Goal: Use online tool/utility: Utilize a website feature to perform a specific function

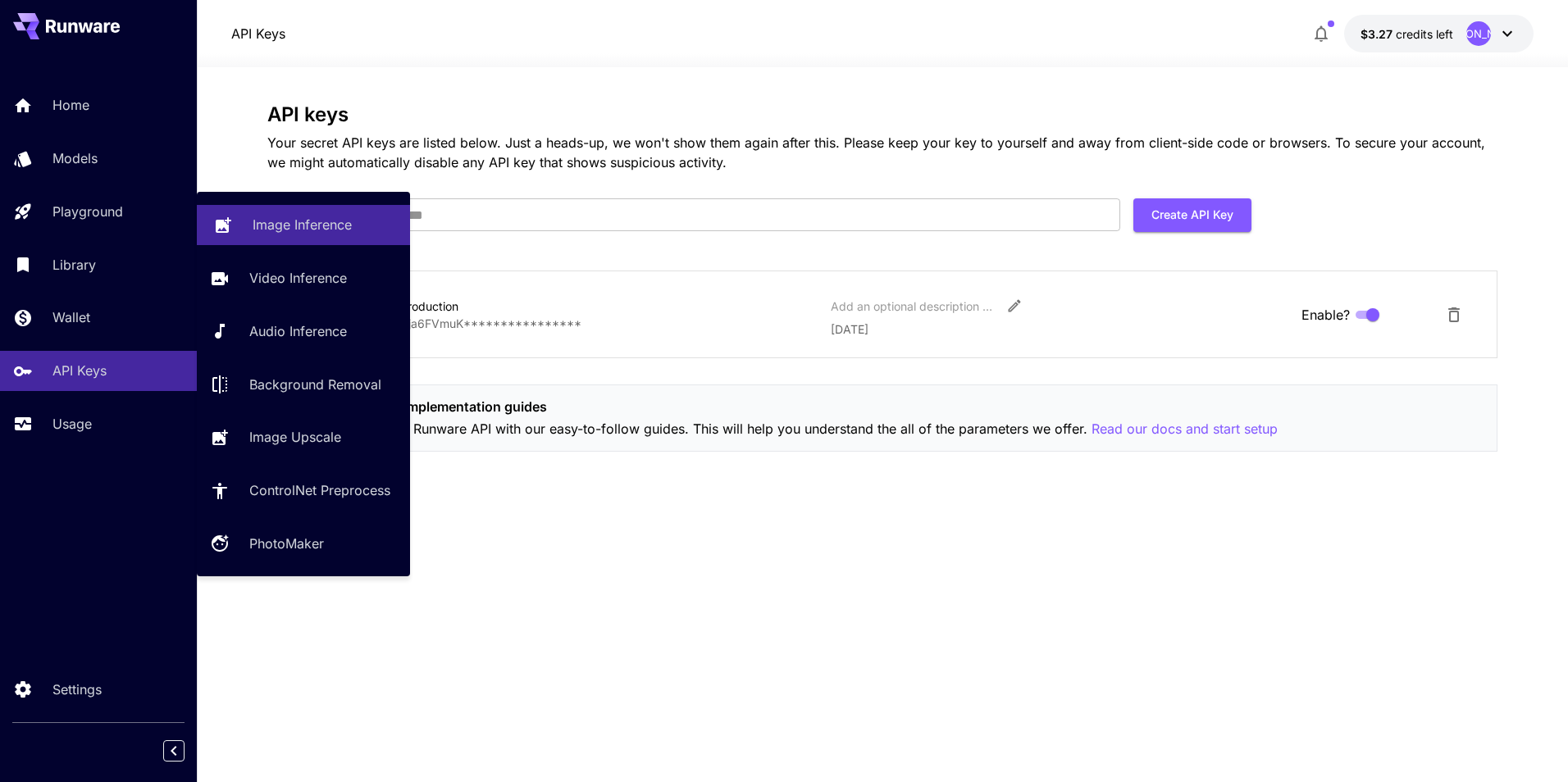
click at [265, 239] on link "Image Inference" at bounding box center [303, 225] width 213 height 40
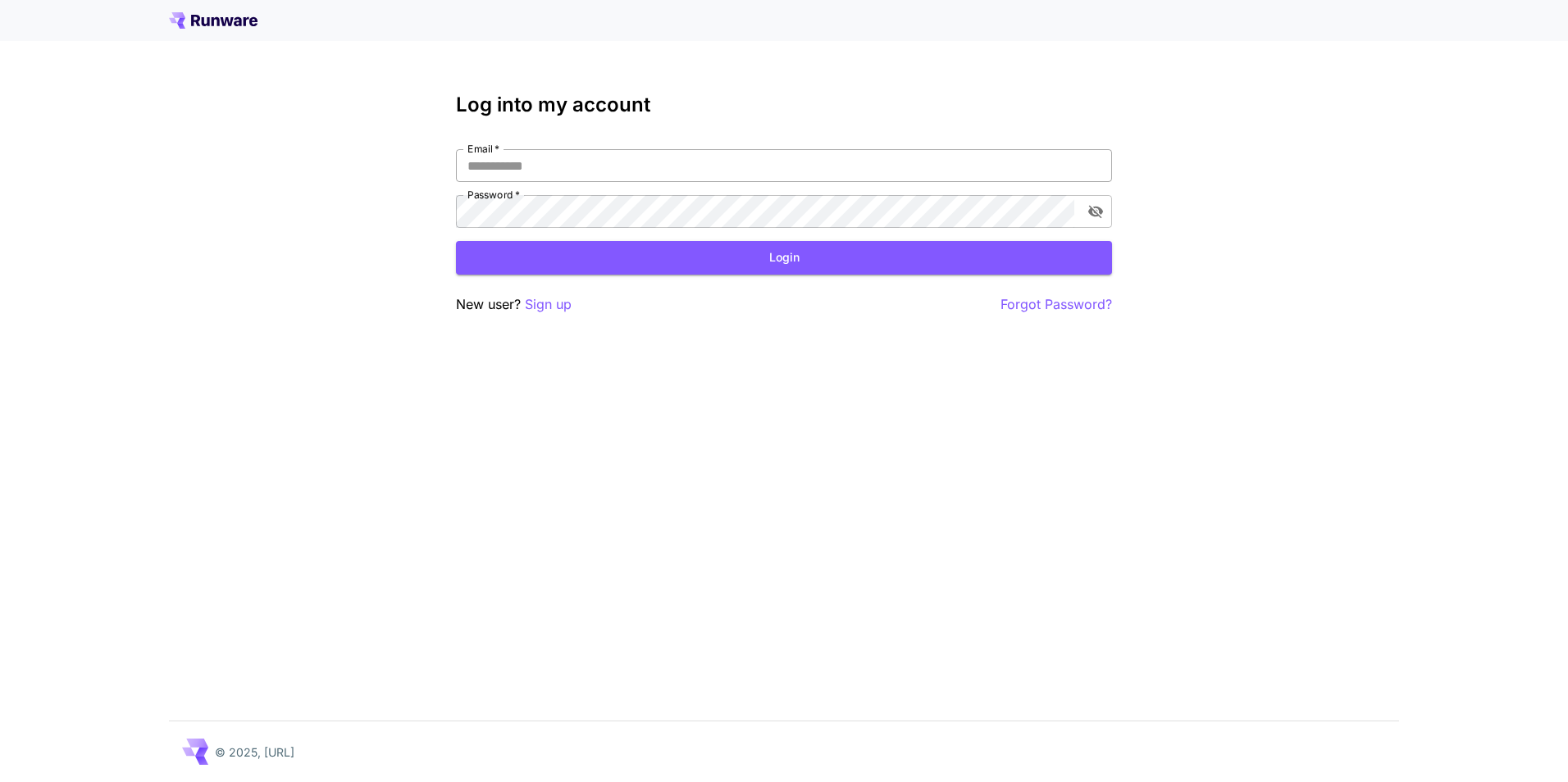
click at [508, 168] on input "Email   *" at bounding box center [784, 166] width 657 height 33
type input "**********"
click at [599, 264] on button "Login" at bounding box center [784, 257] width 657 height 34
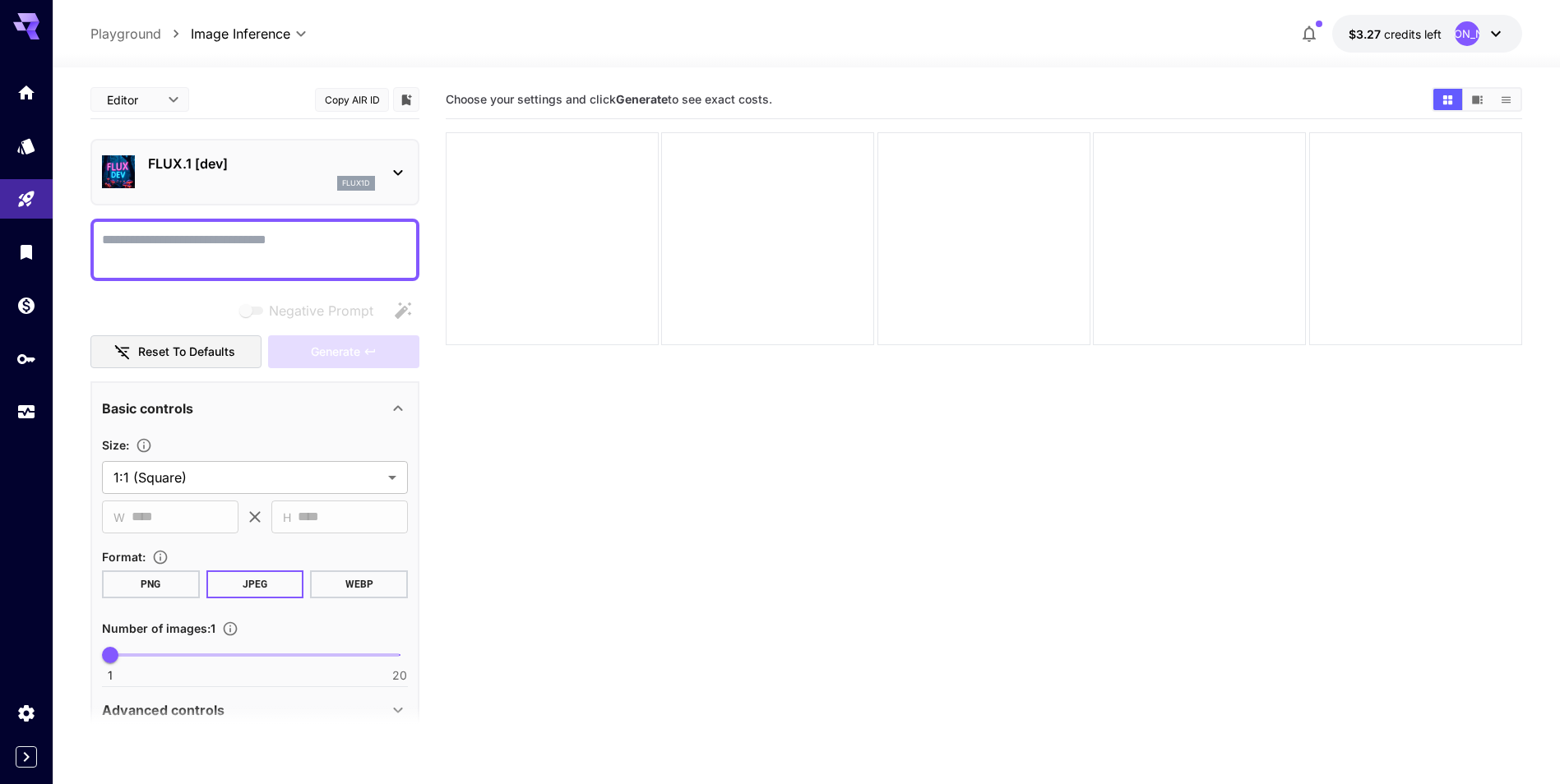
click at [388, 158] on div "FLUX.1 [dev] flux1d" at bounding box center [254, 172] width 306 height 50
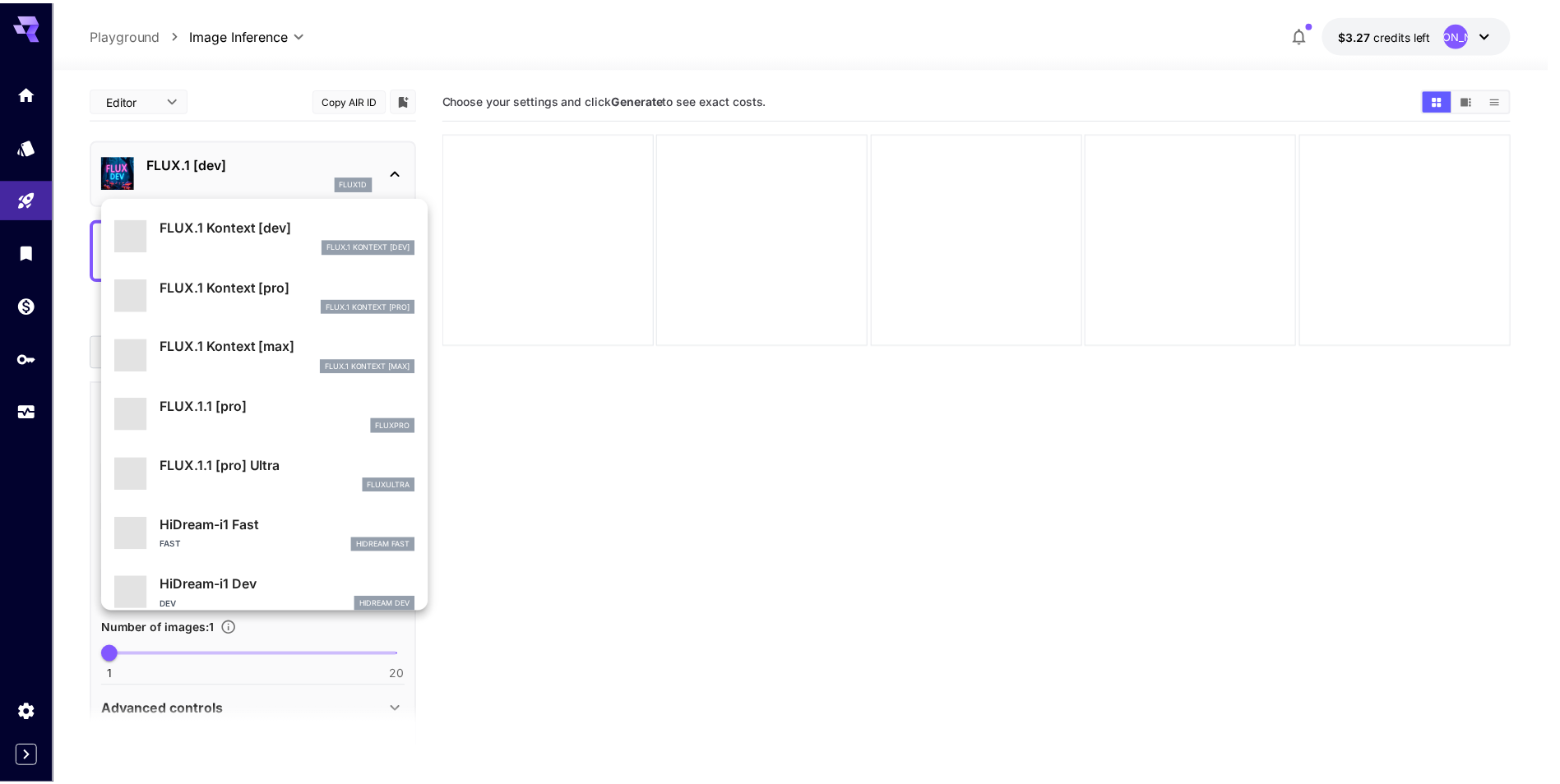
scroll to position [1330, 0]
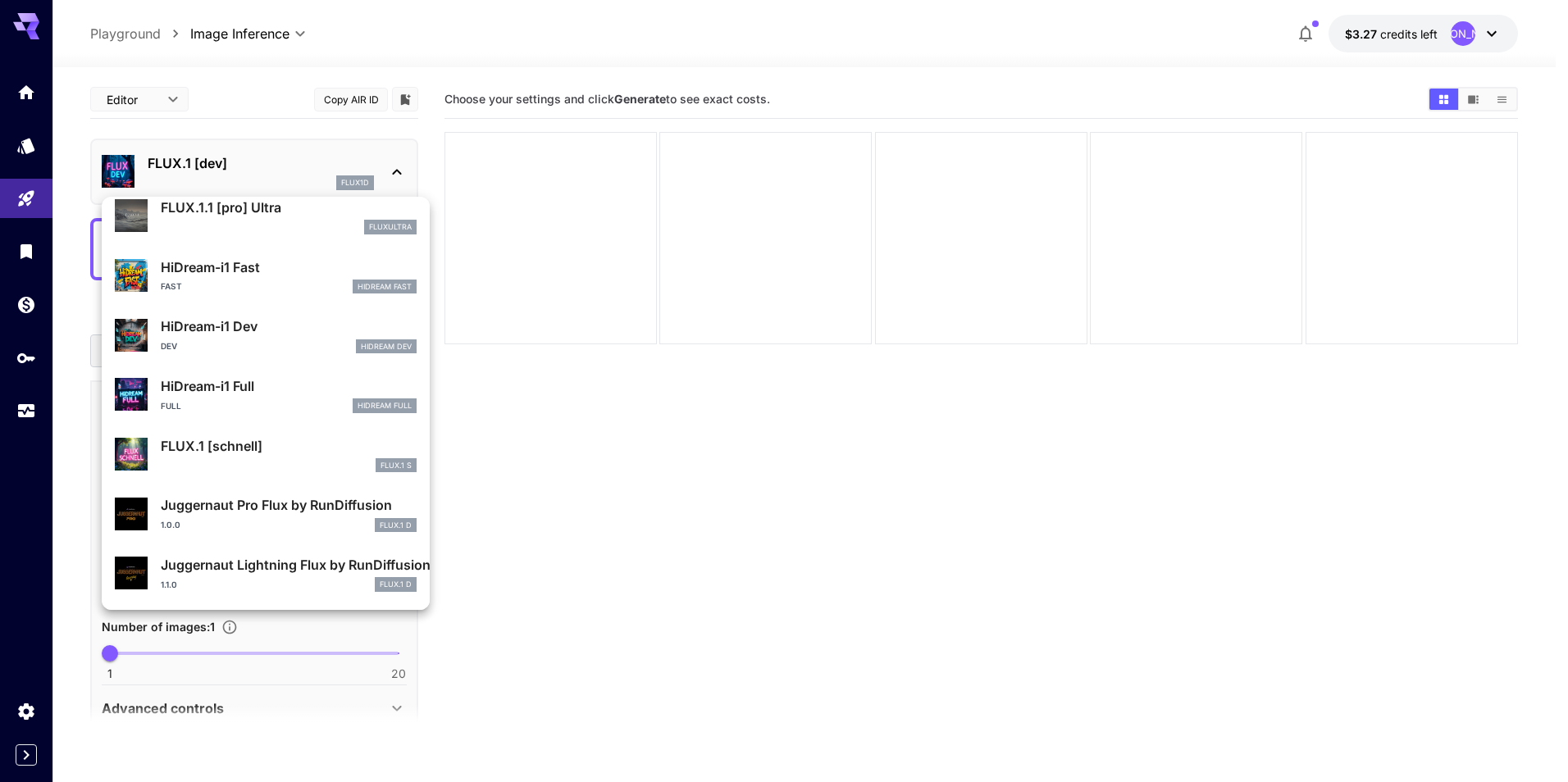
click at [305, 521] on div "1.0.0 FLUX.1 D" at bounding box center [288, 525] width 256 height 15
type input "**"
type input "*"
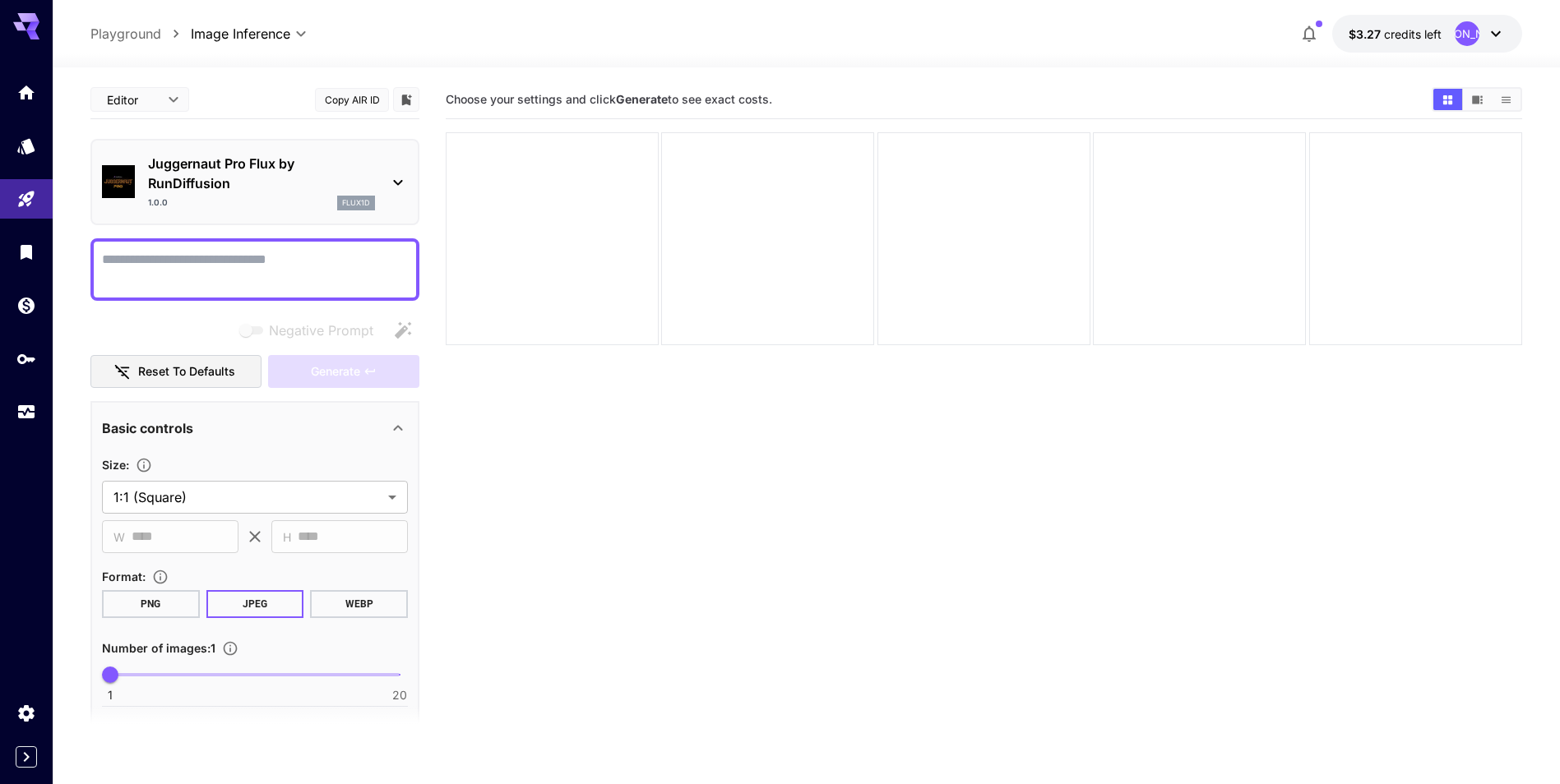
click at [284, 263] on textarea "Negative Prompt" at bounding box center [254, 270] width 306 height 39
click at [374, 383] on button "Generate" at bounding box center [343, 372] width 151 height 34
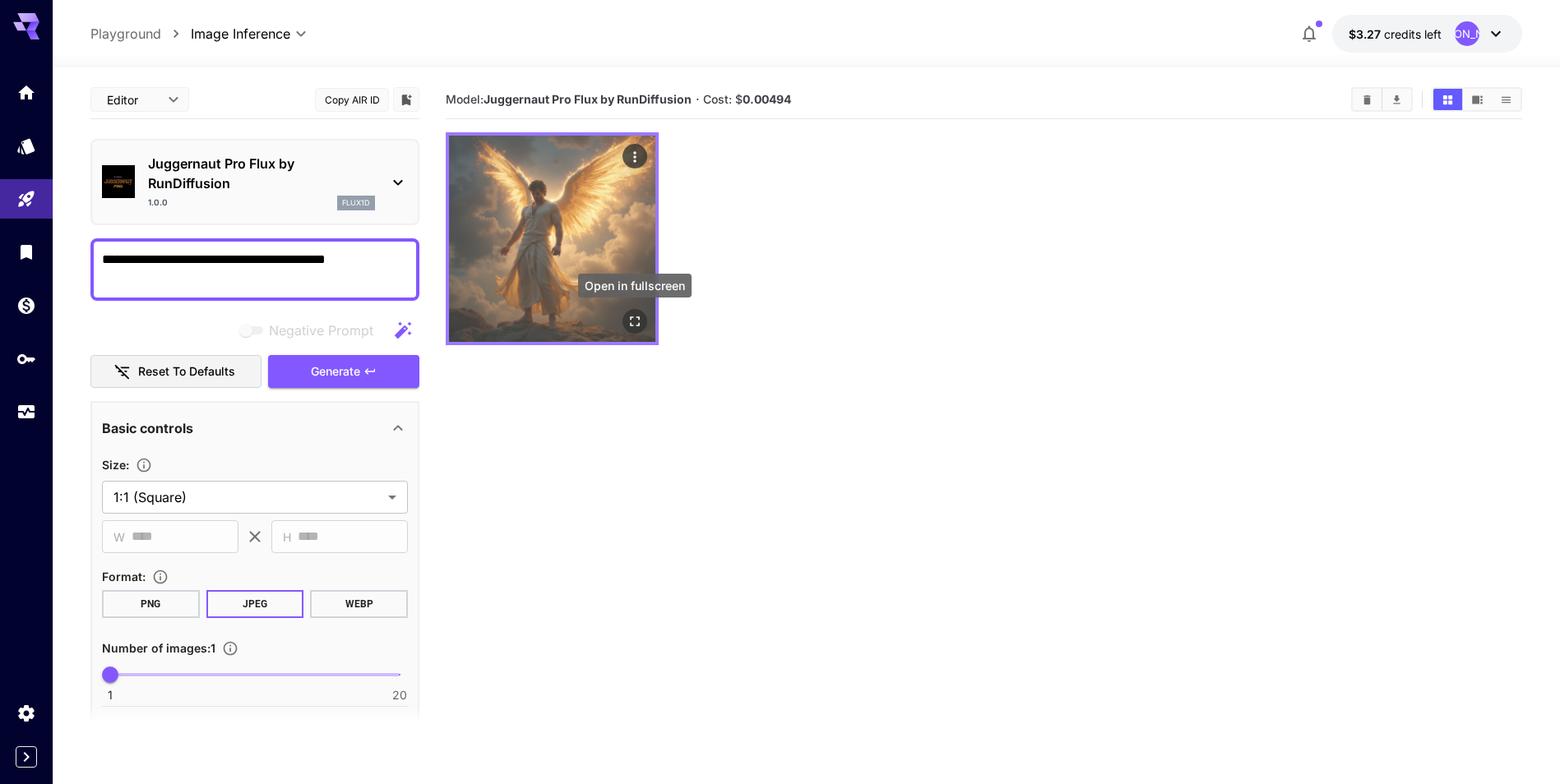
click at [632, 318] on icon "Open in fullscreen" at bounding box center [635, 321] width 10 height 10
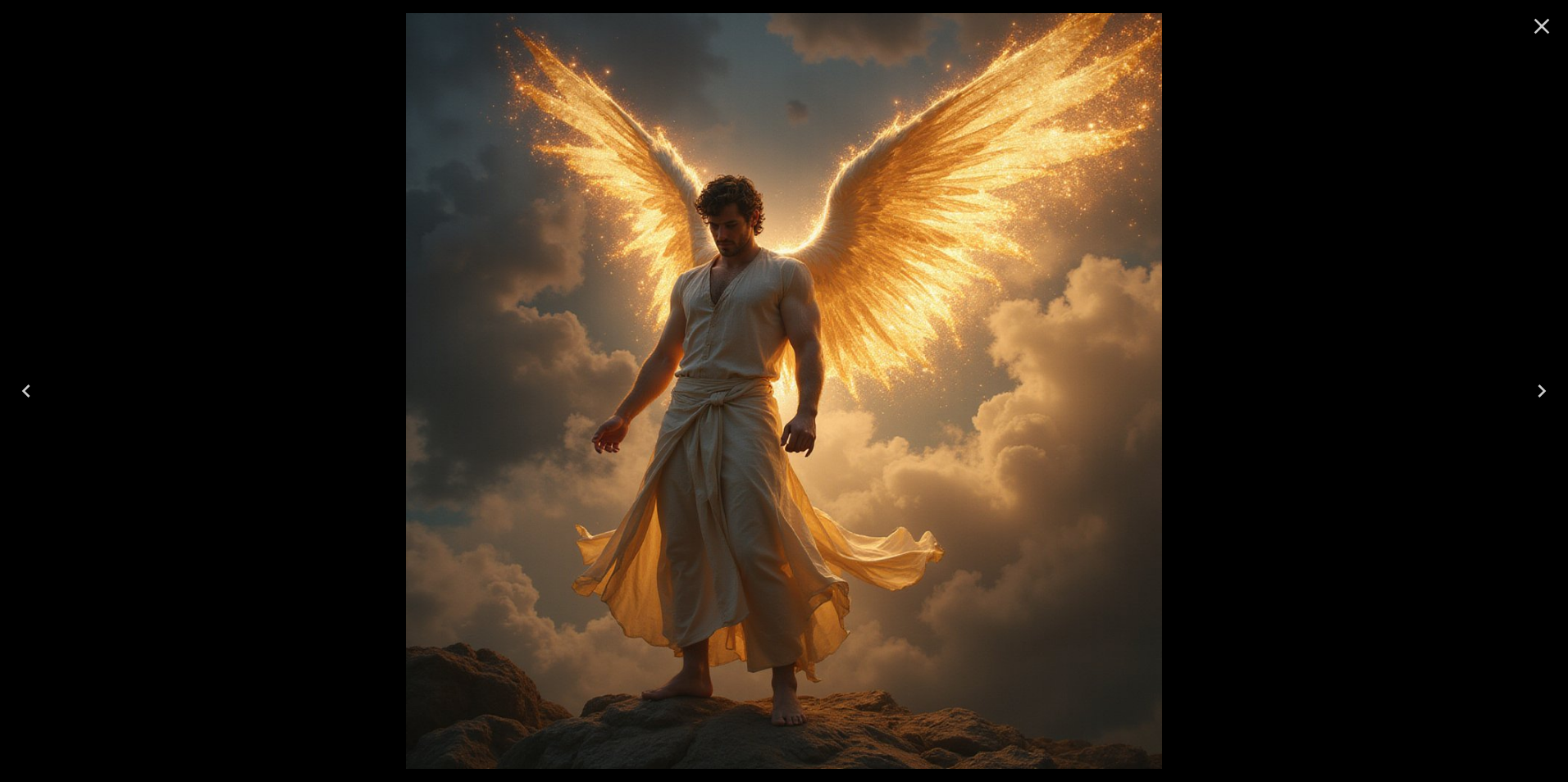
click at [1538, 29] on icon "Close" at bounding box center [1543, 27] width 16 height 16
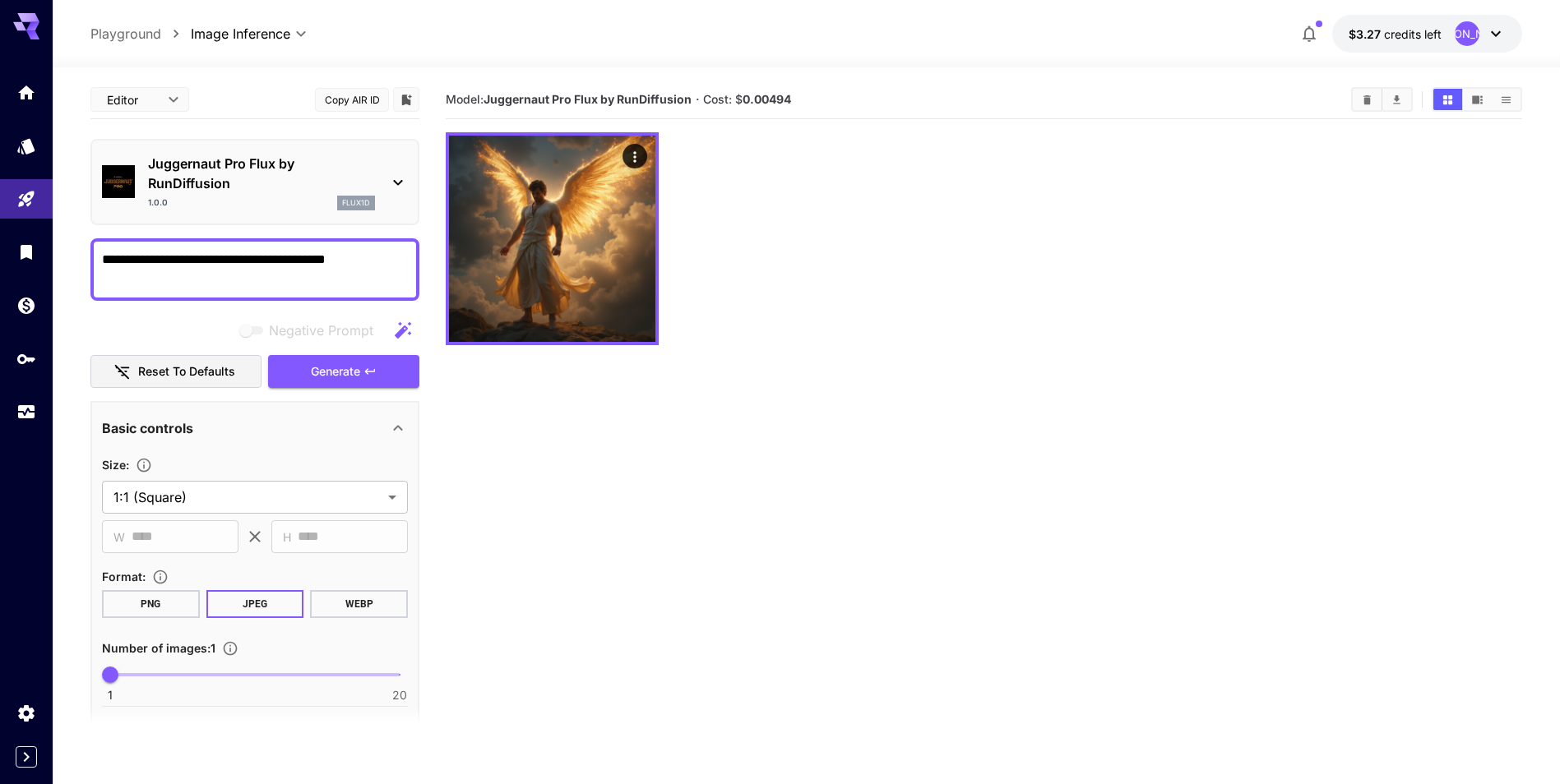
click at [367, 258] on textarea "**********" at bounding box center [254, 270] width 306 height 39
click at [390, 374] on button "Generate" at bounding box center [343, 372] width 151 height 34
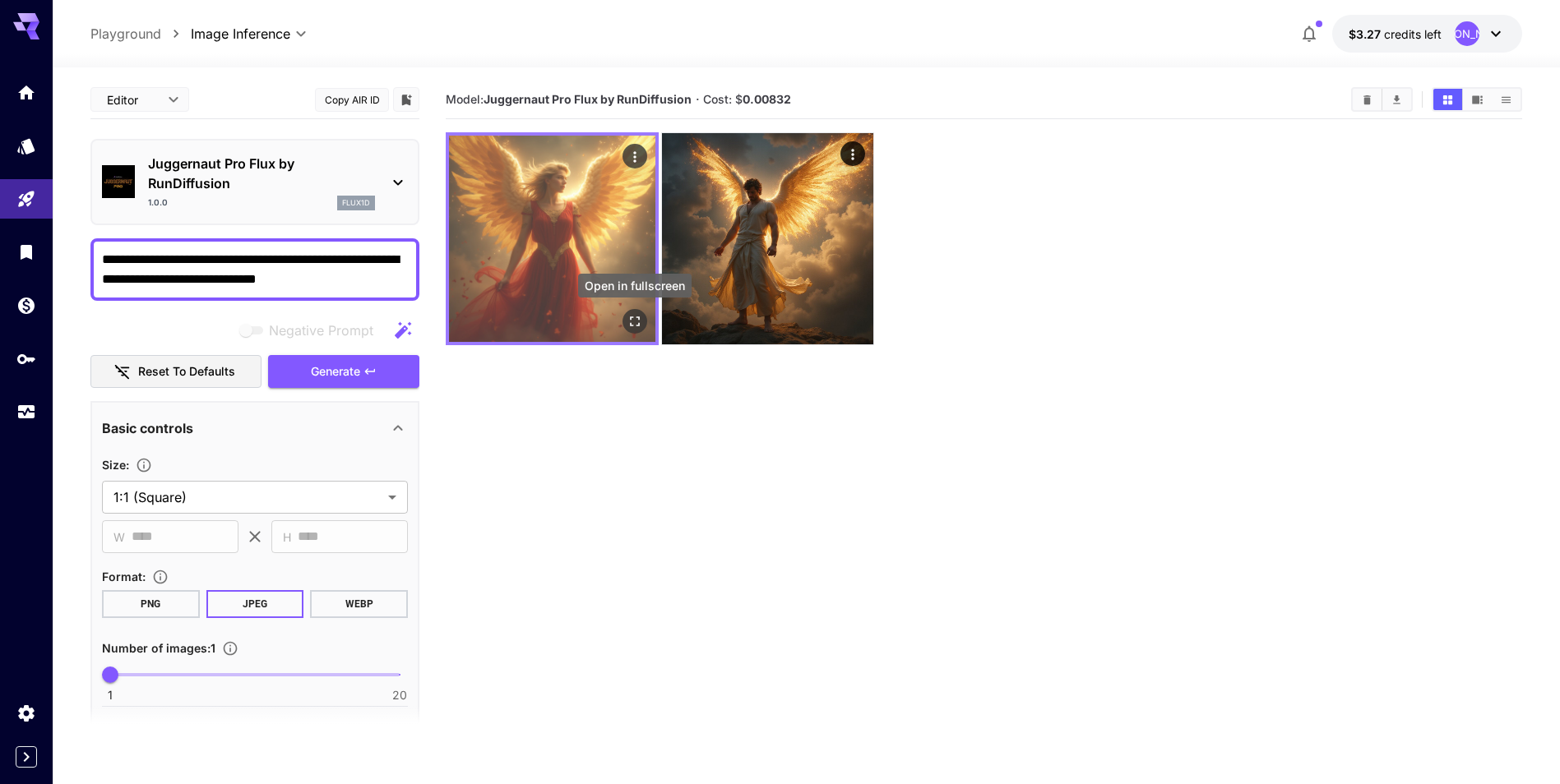
click at [636, 326] on icon "Open in fullscreen" at bounding box center [635, 321] width 10 height 10
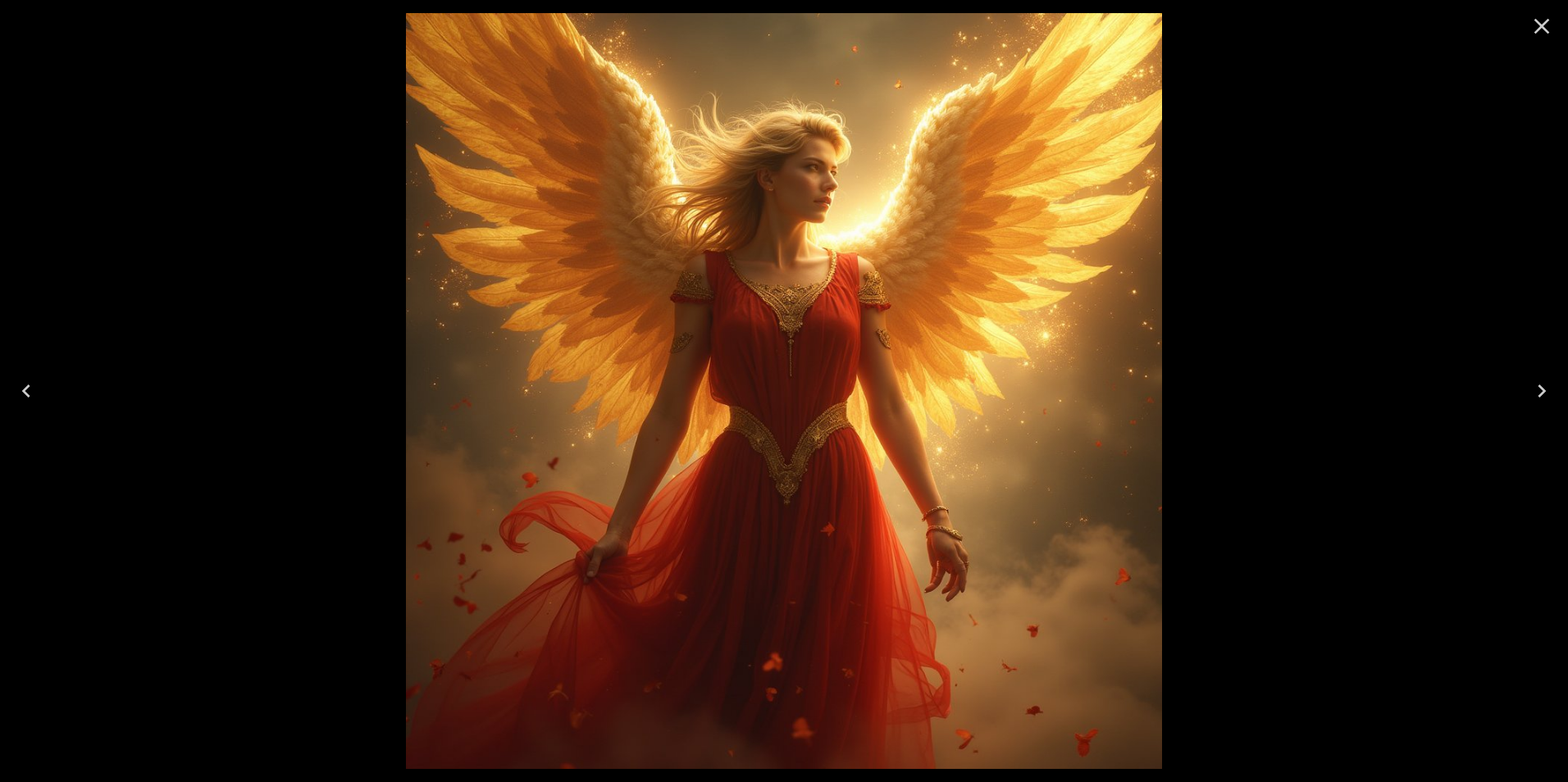
click at [1535, 28] on icon "Close" at bounding box center [1542, 26] width 26 height 26
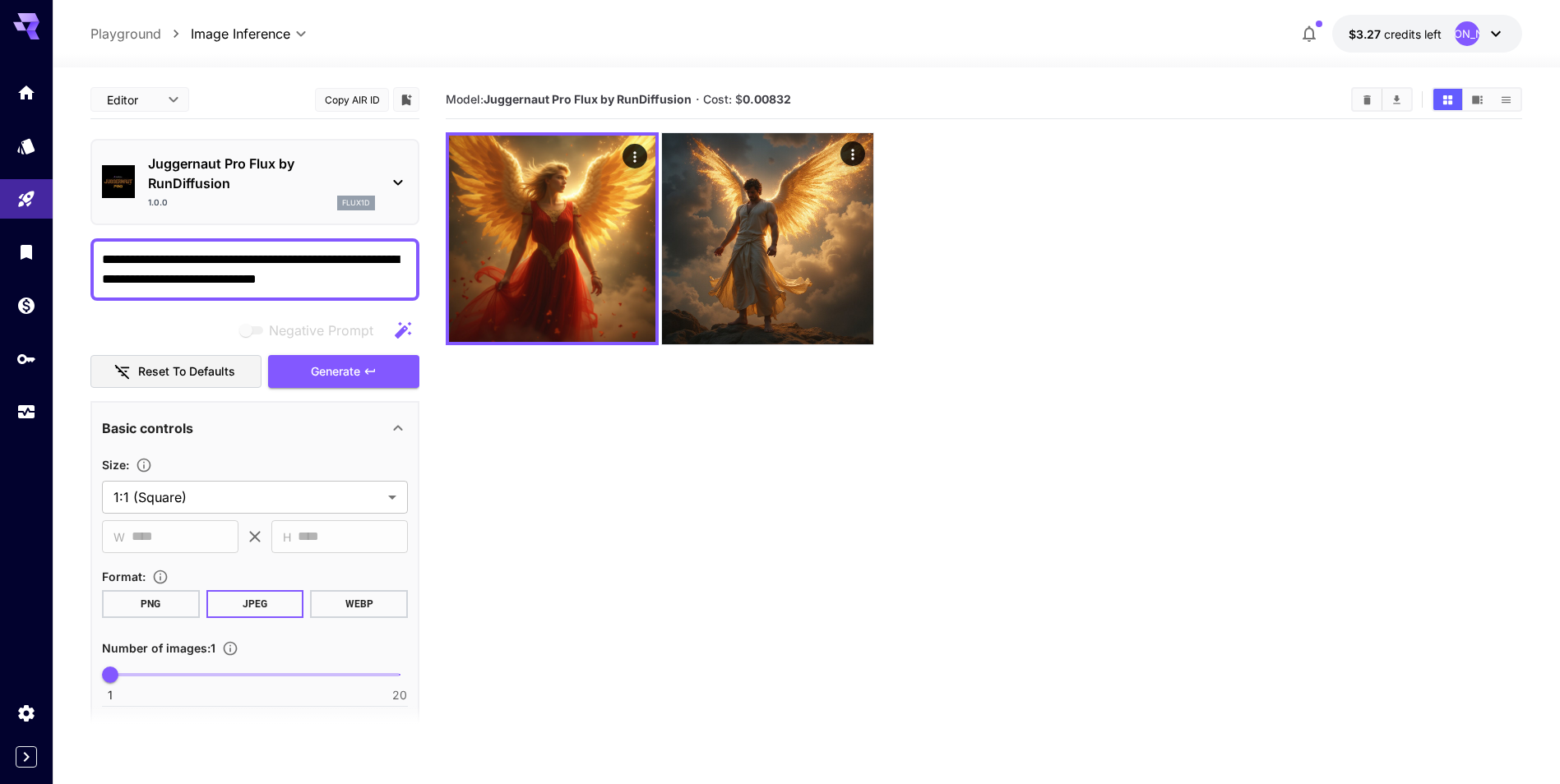
click at [382, 280] on textarea "**********" at bounding box center [254, 270] width 306 height 39
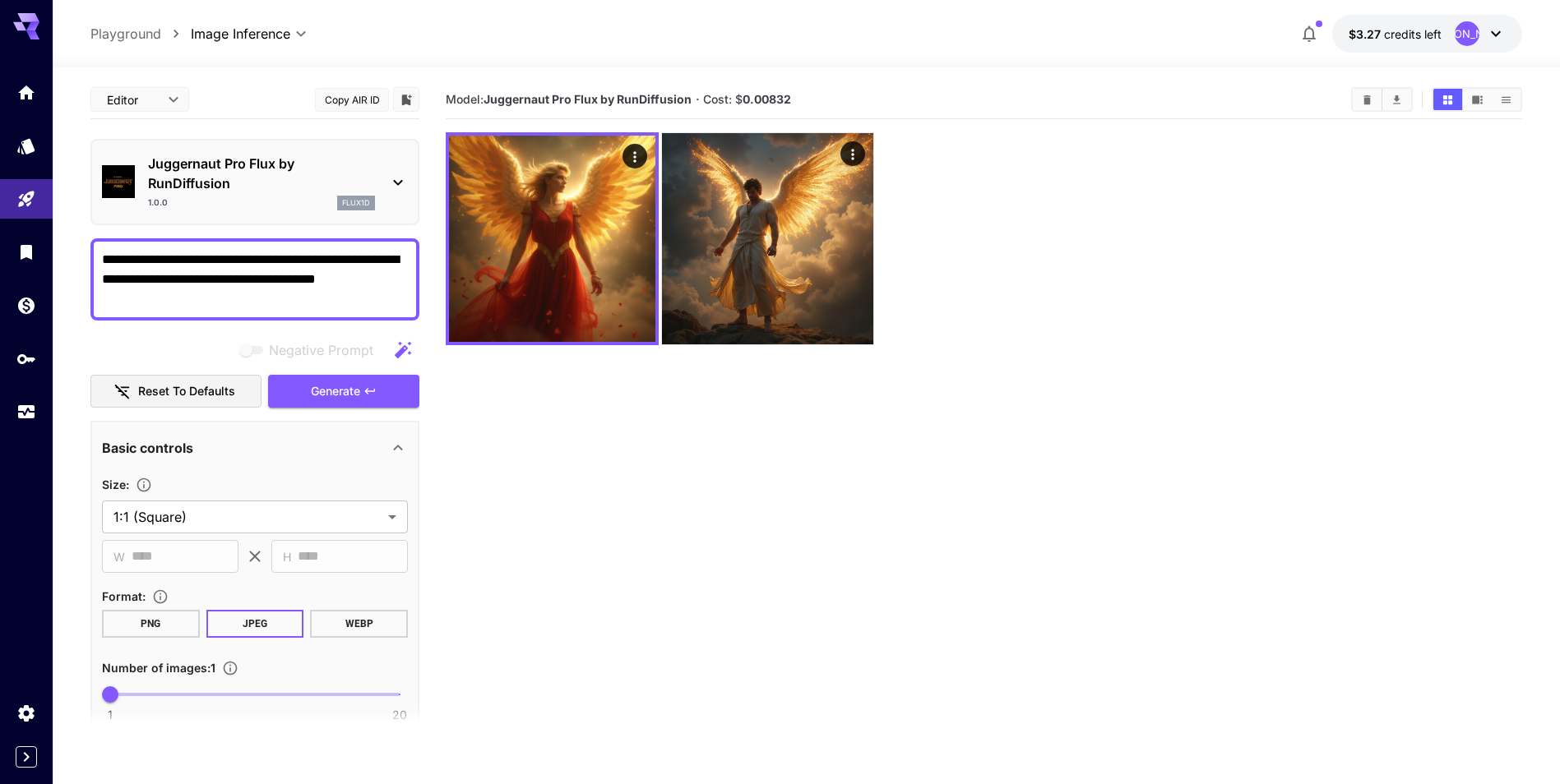
click at [223, 299] on textarea "**********" at bounding box center [254, 280] width 306 height 60
click at [364, 396] on icon "button" at bounding box center [369, 391] width 13 height 13
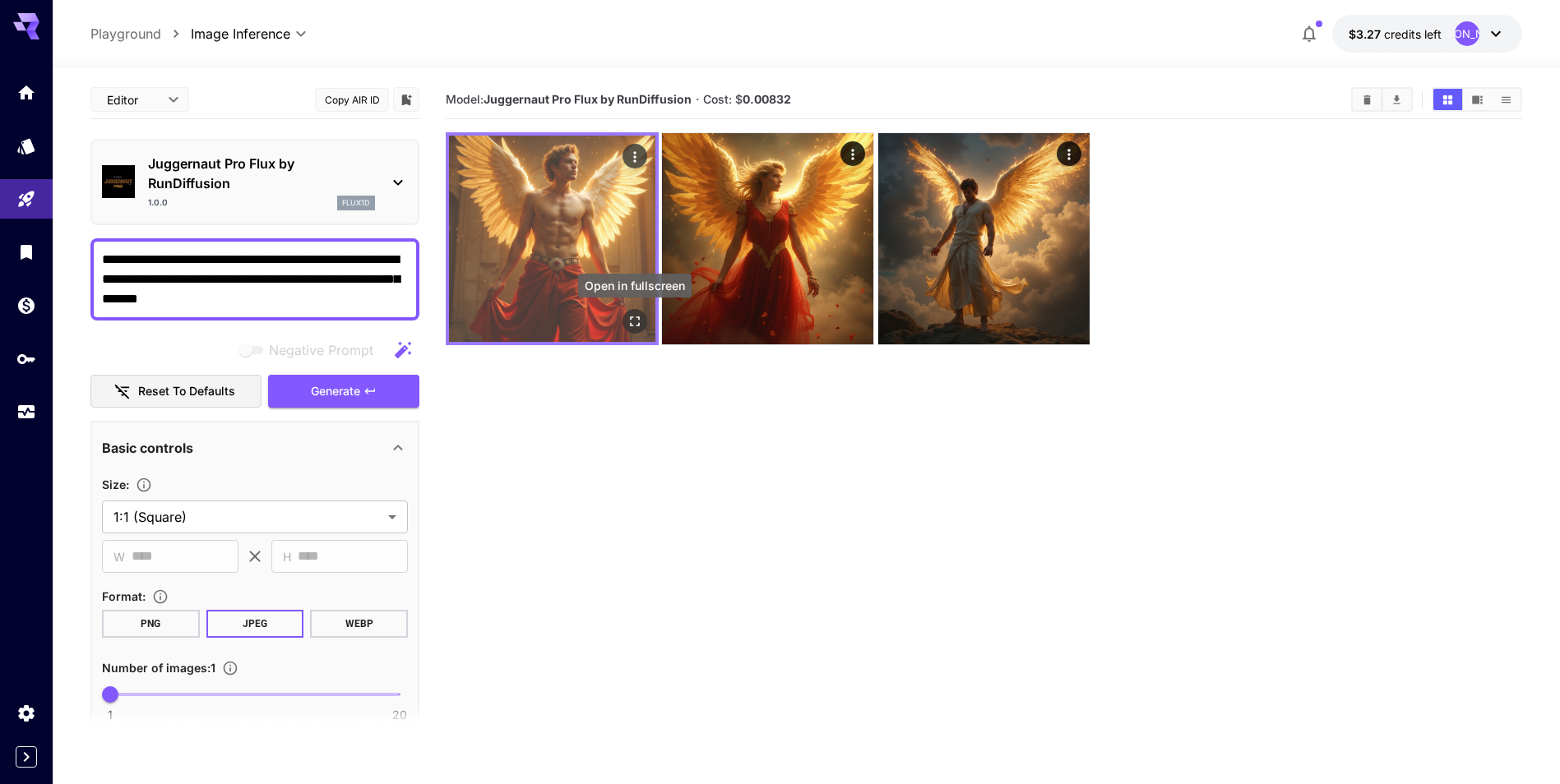
click at [631, 318] on icon "Open in fullscreen" at bounding box center [635, 321] width 10 height 10
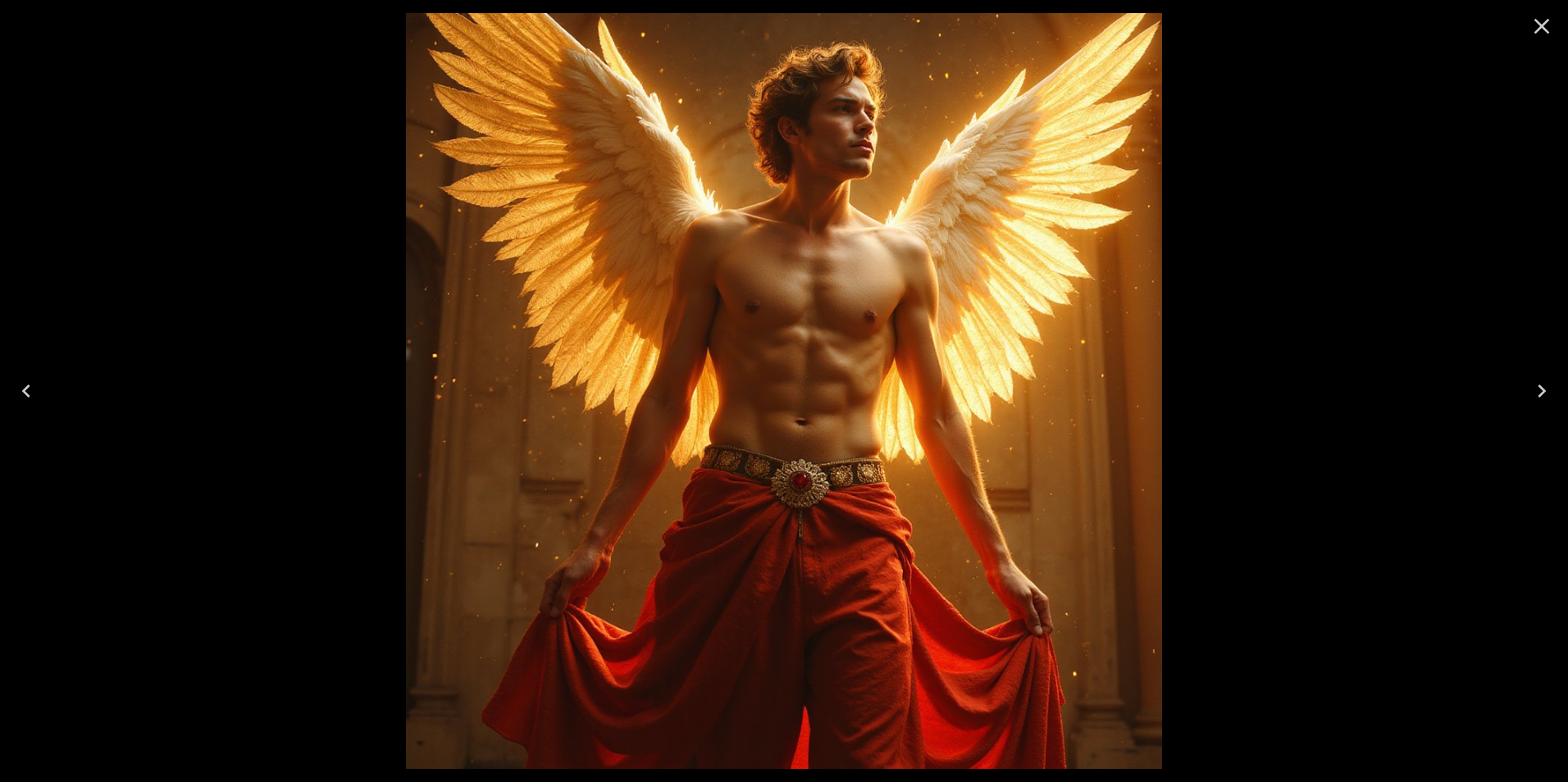
click at [1538, 31] on icon "Close" at bounding box center [1543, 27] width 16 height 16
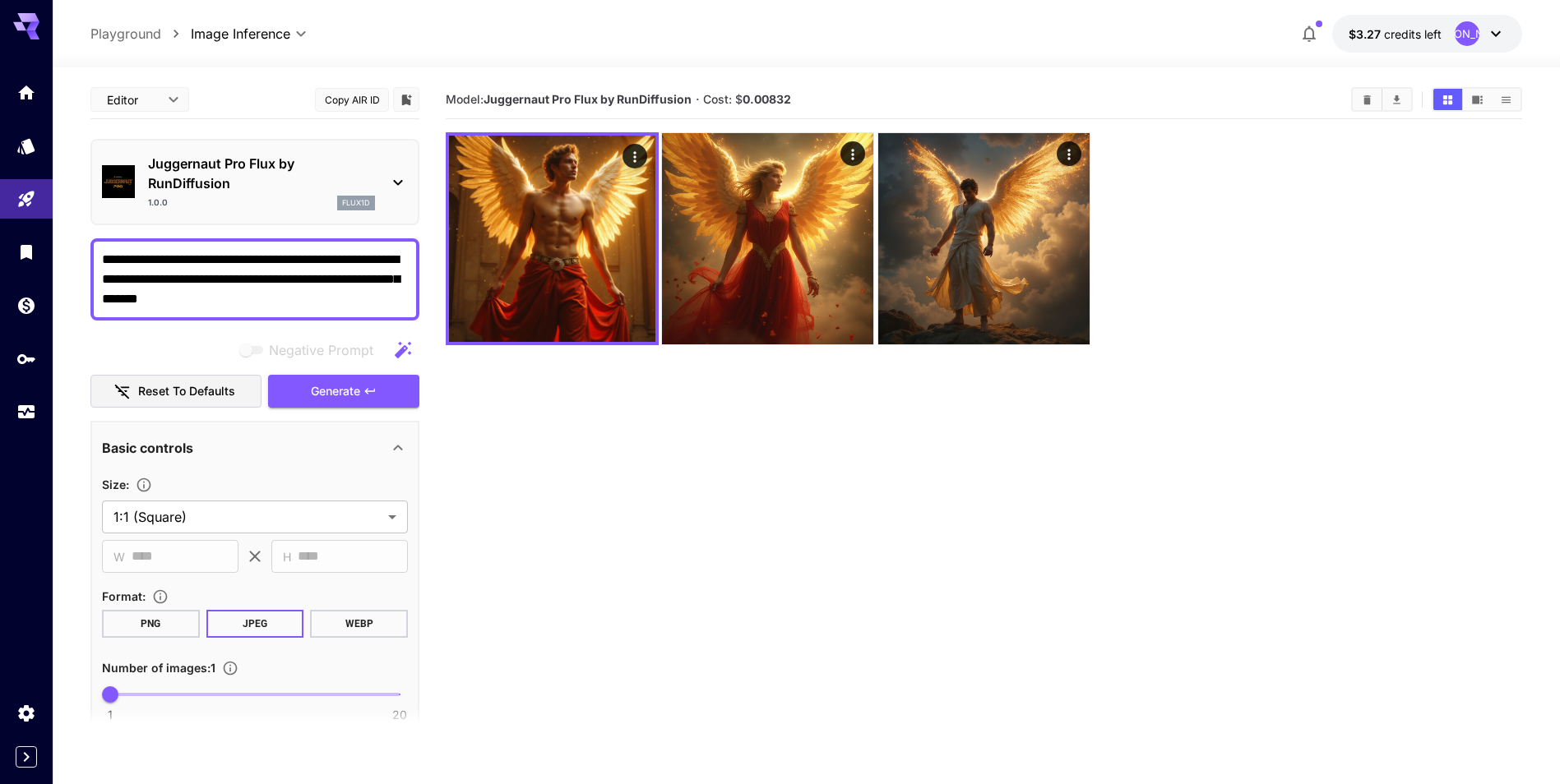
click at [305, 303] on textarea "**********" at bounding box center [254, 280] width 306 height 60
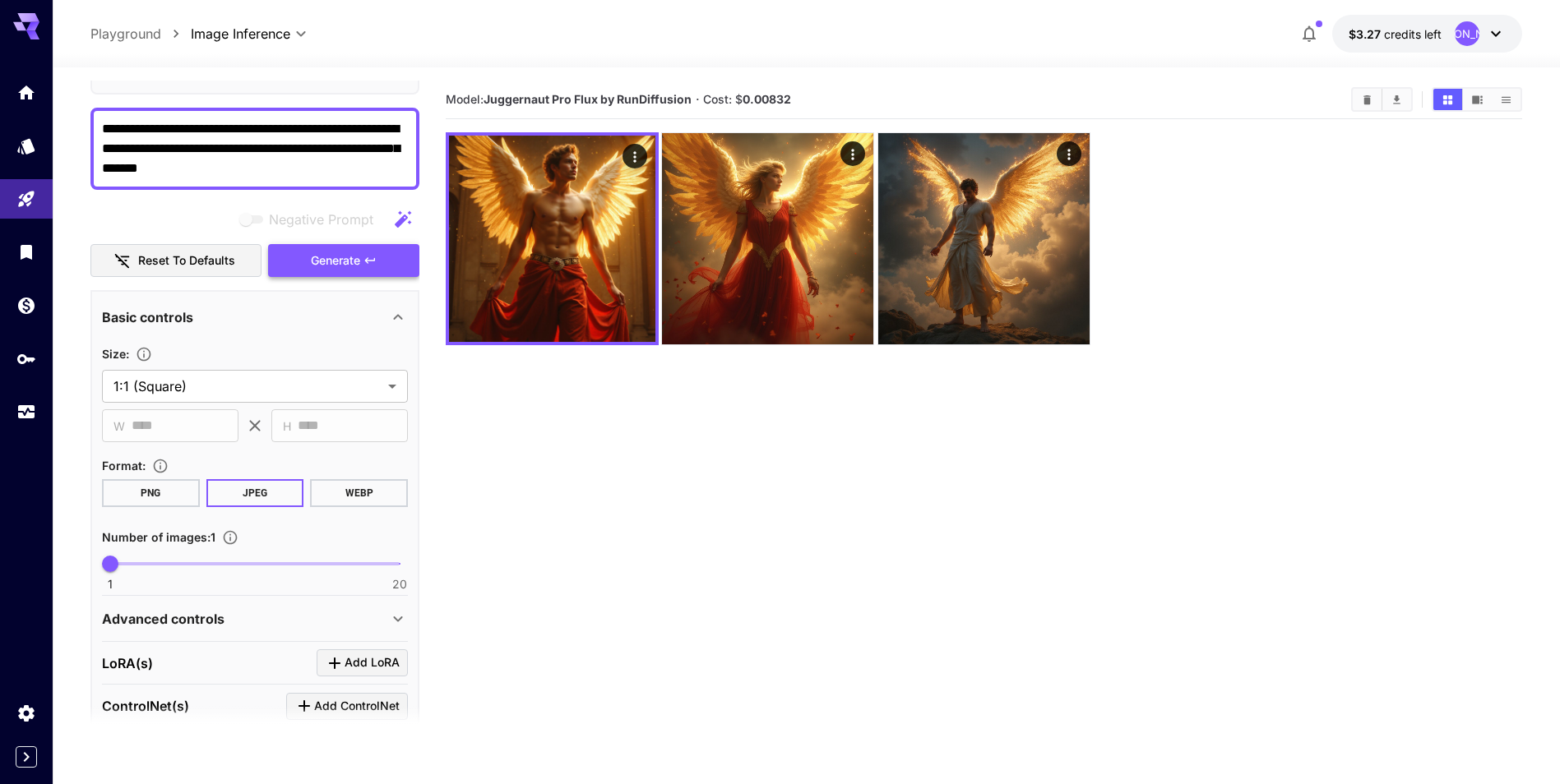
click at [342, 254] on span "Generate" at bounding box center [335, 261] width 49 height 20
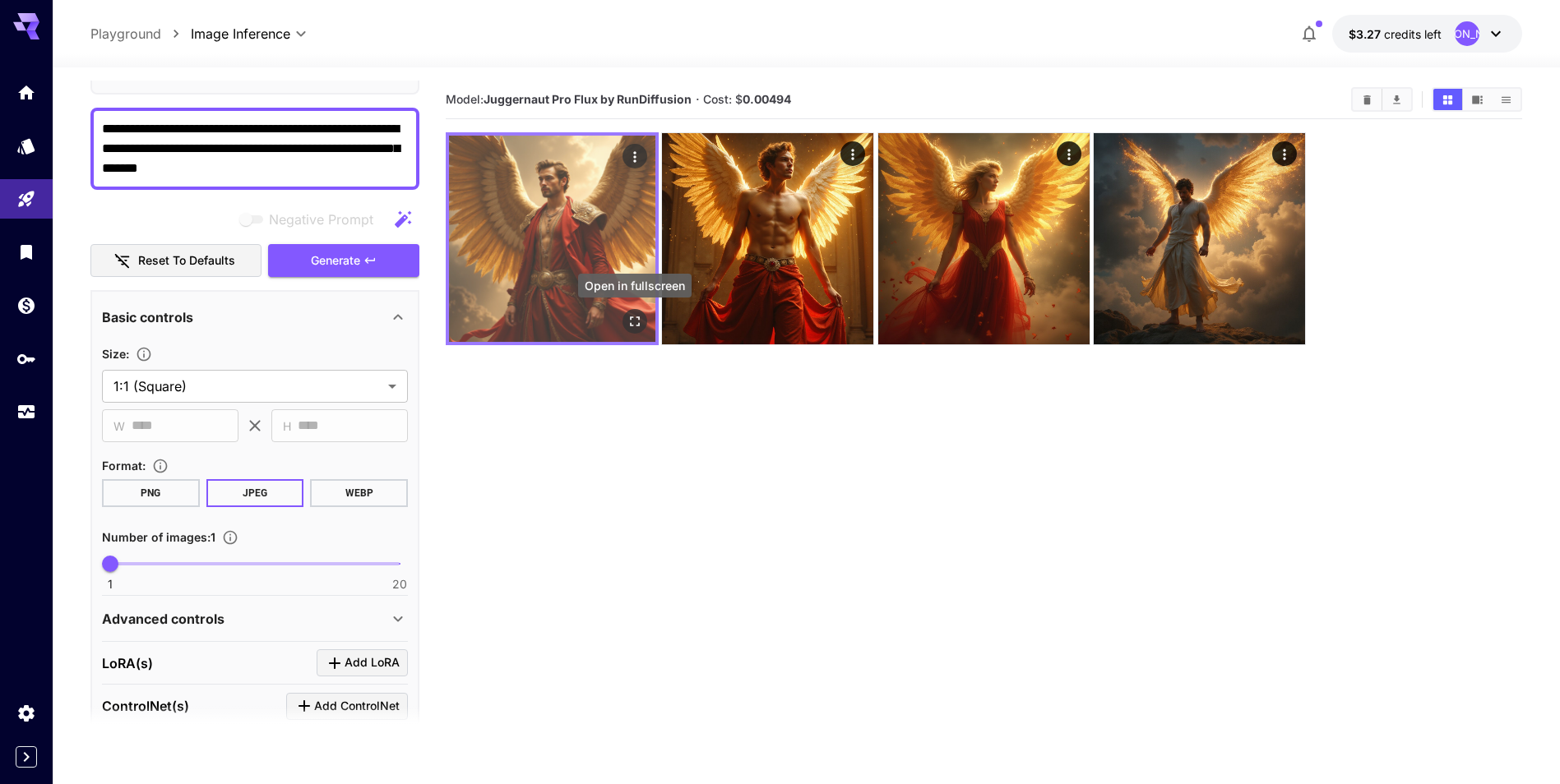
click at [639, 328] on icon "Open in fullscreen" at bounding box center [635, 321] width 17 height 17
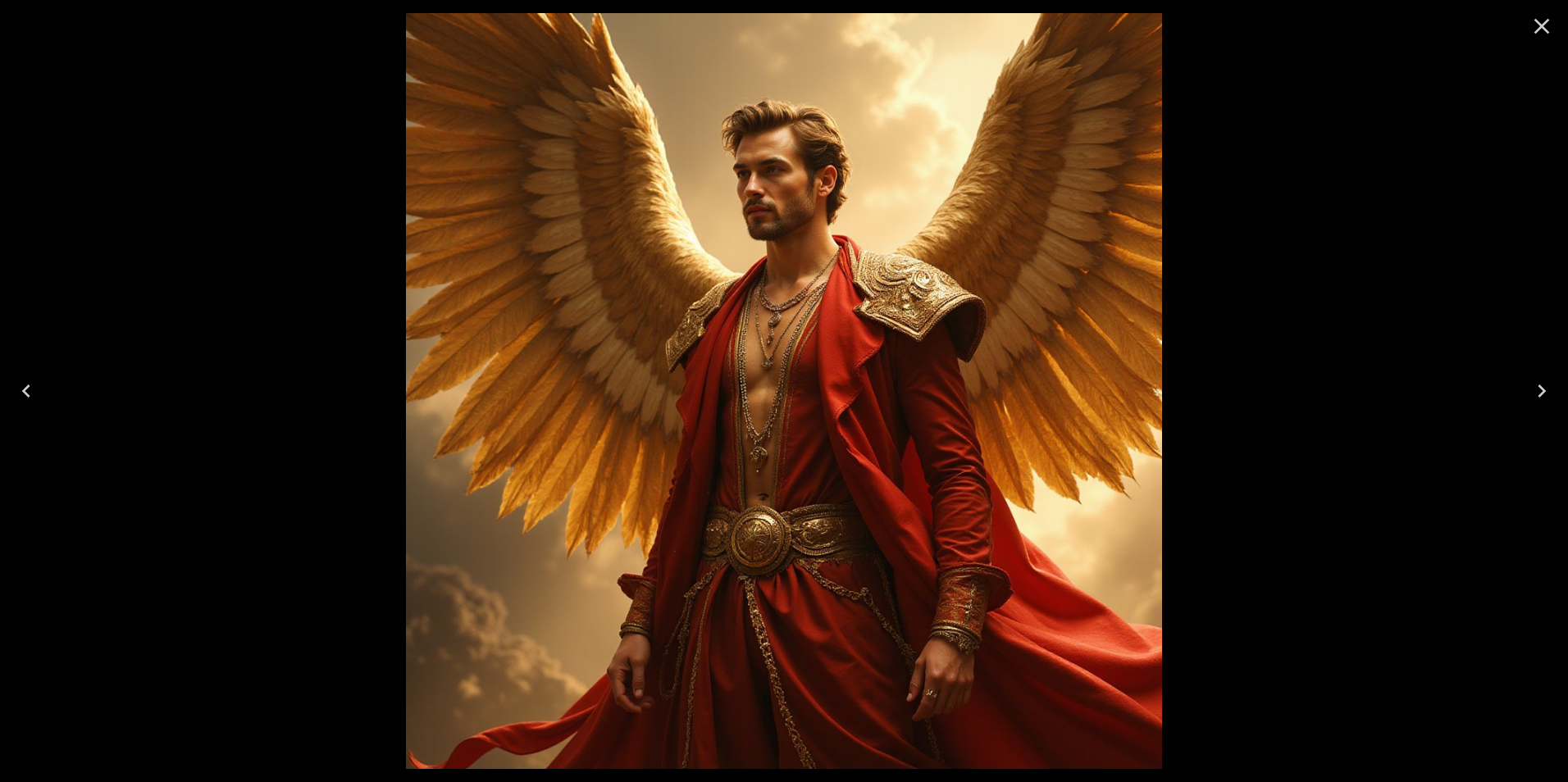
click at [1549, 23] on icon "Close" at bounding box center [1542, 26] width 26 height 26
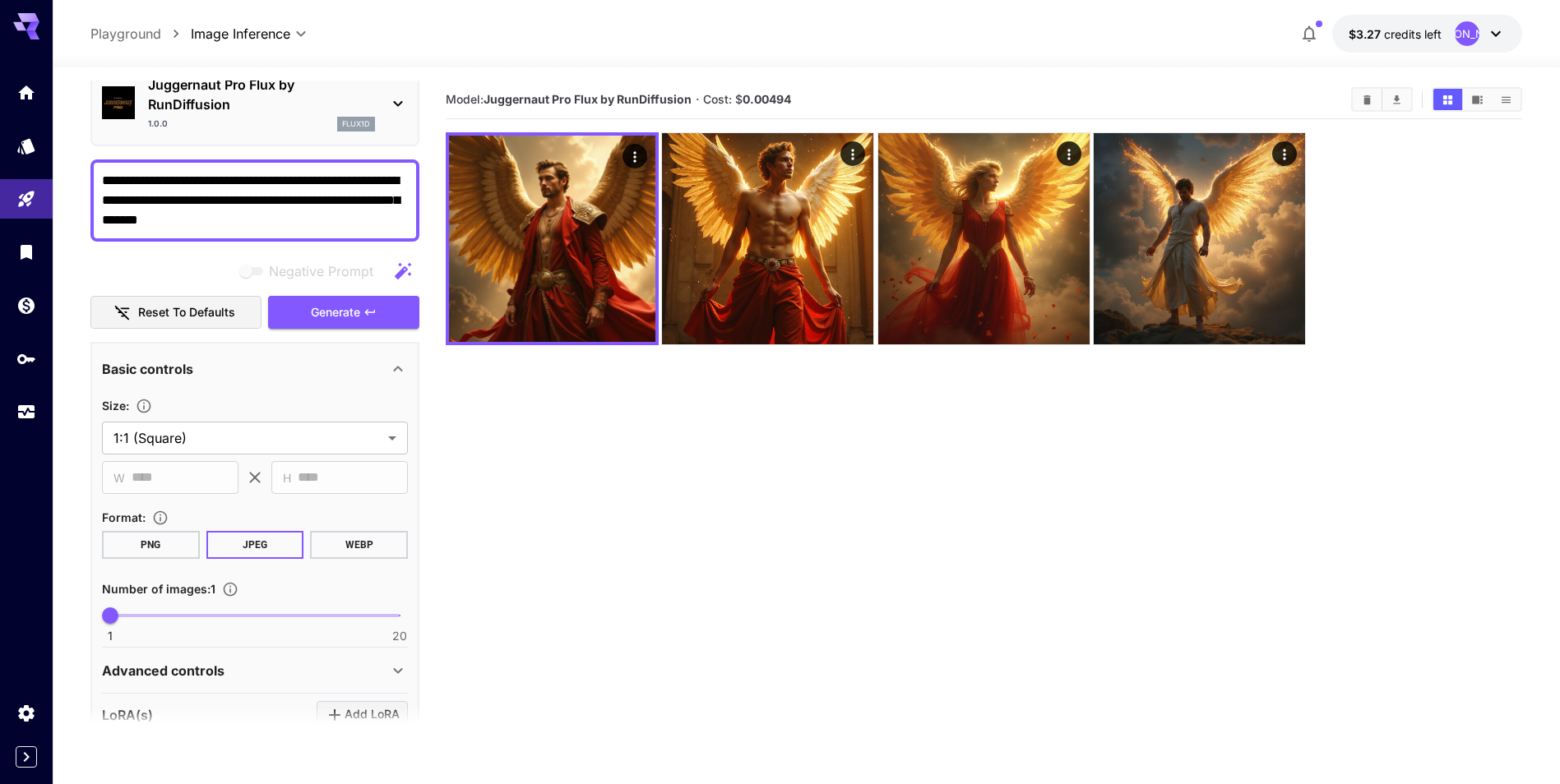
scroll to position [48, 0]
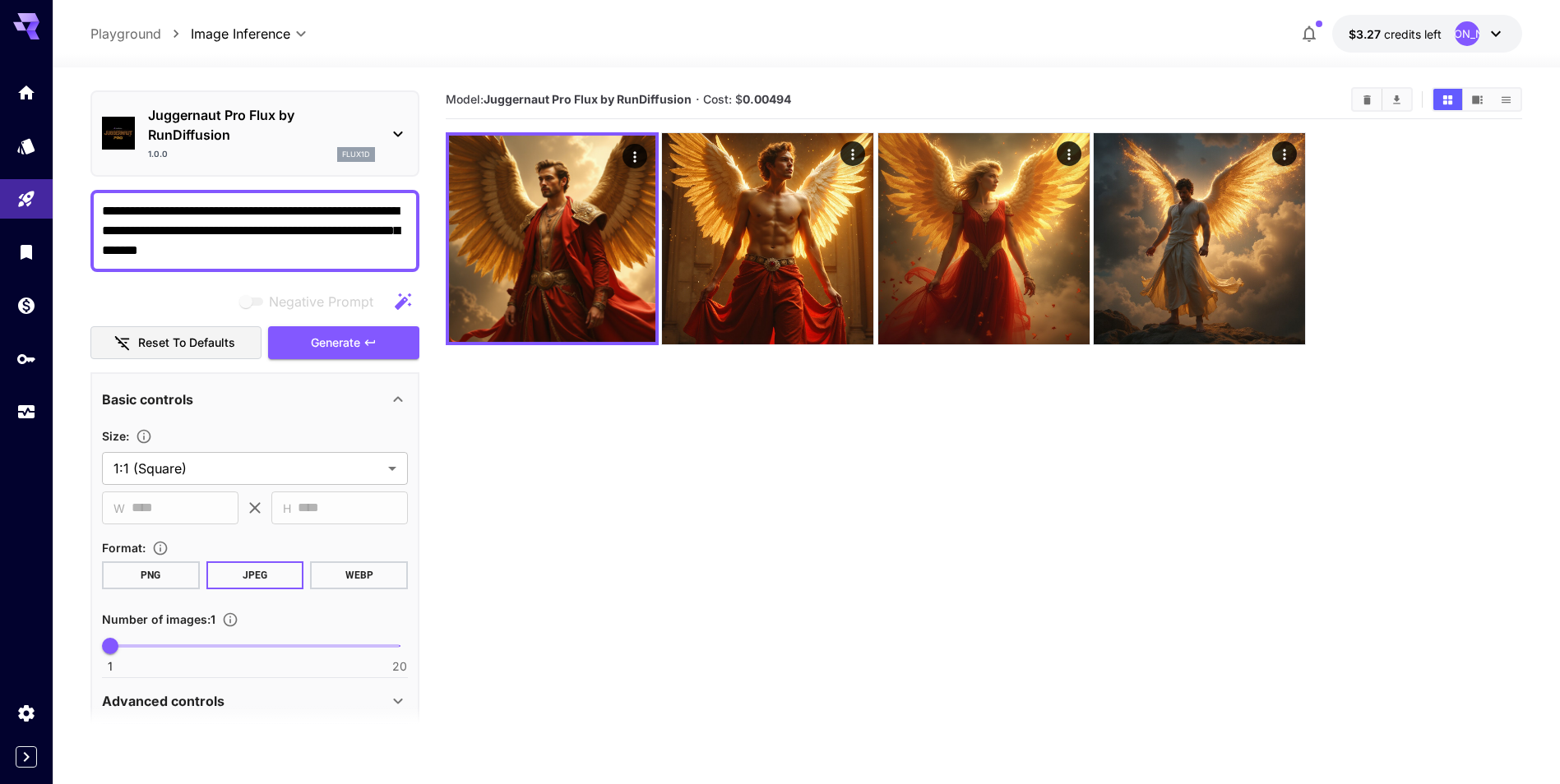
click at [307, 247] on textarea "**********" at bounding box center [254, 231] width 306 height 60
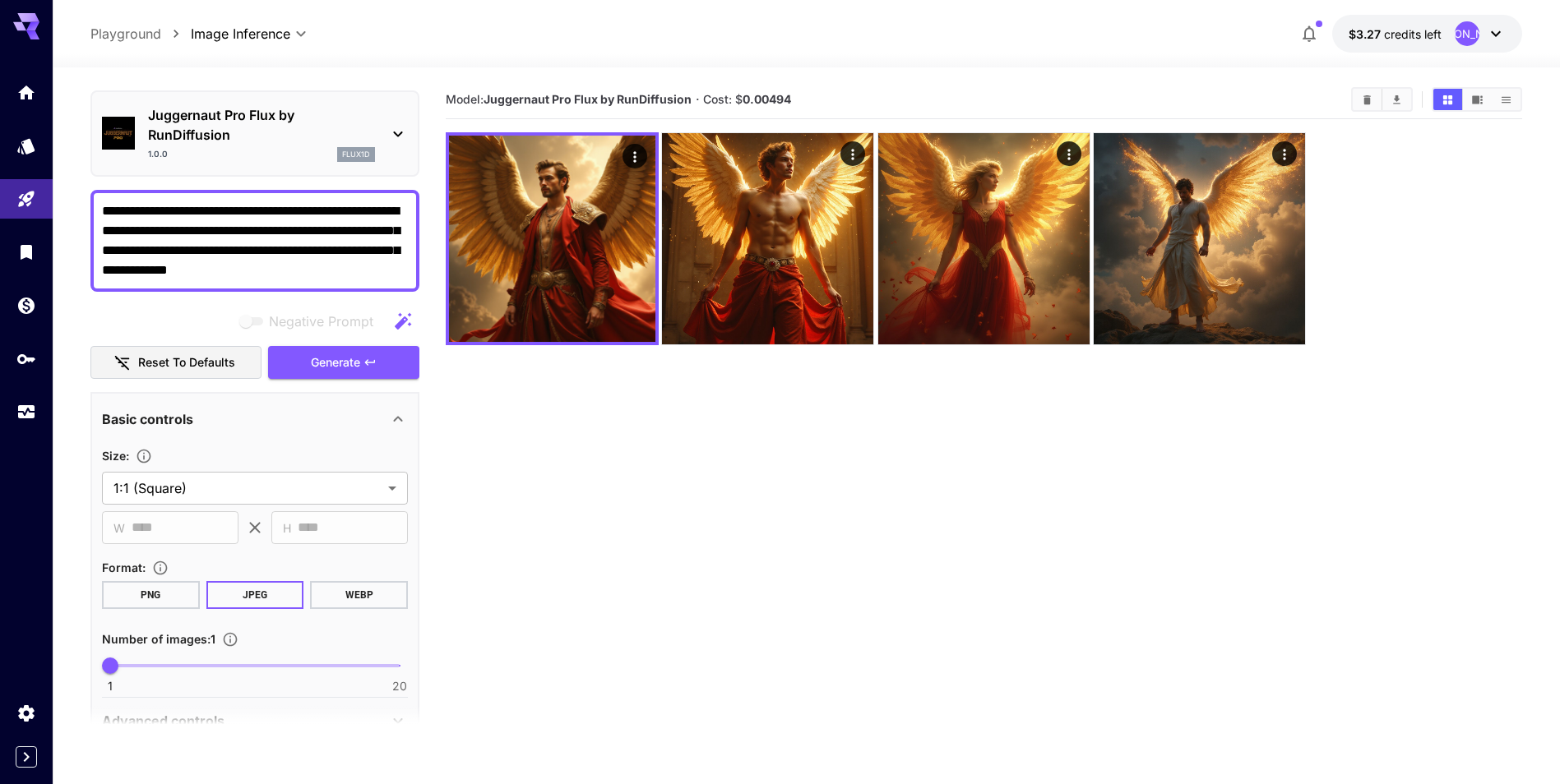
type textarea "**********"
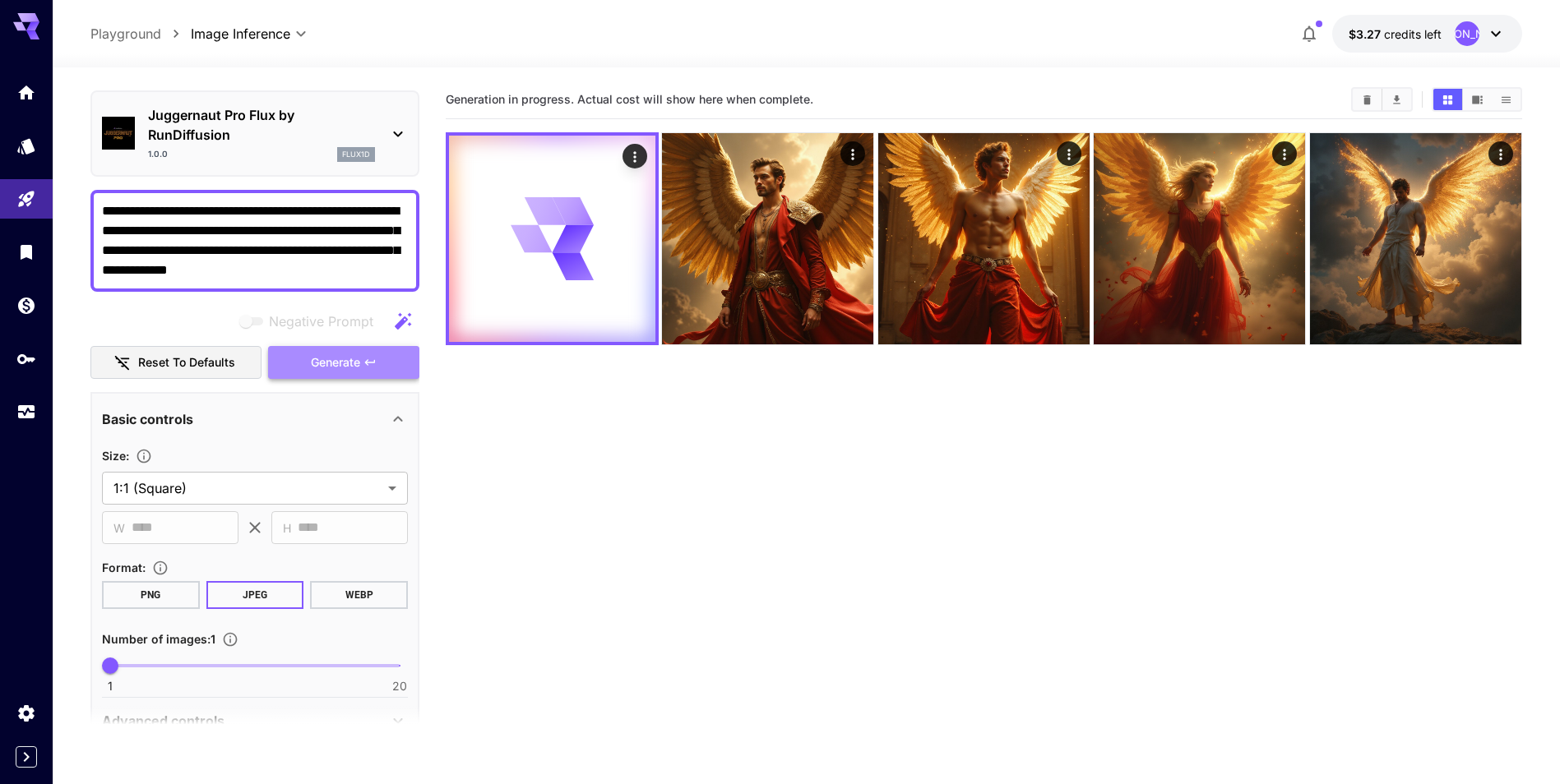
click at [397, 374] on button "Generate" at bounding box center [343, 363] width 151 height 34
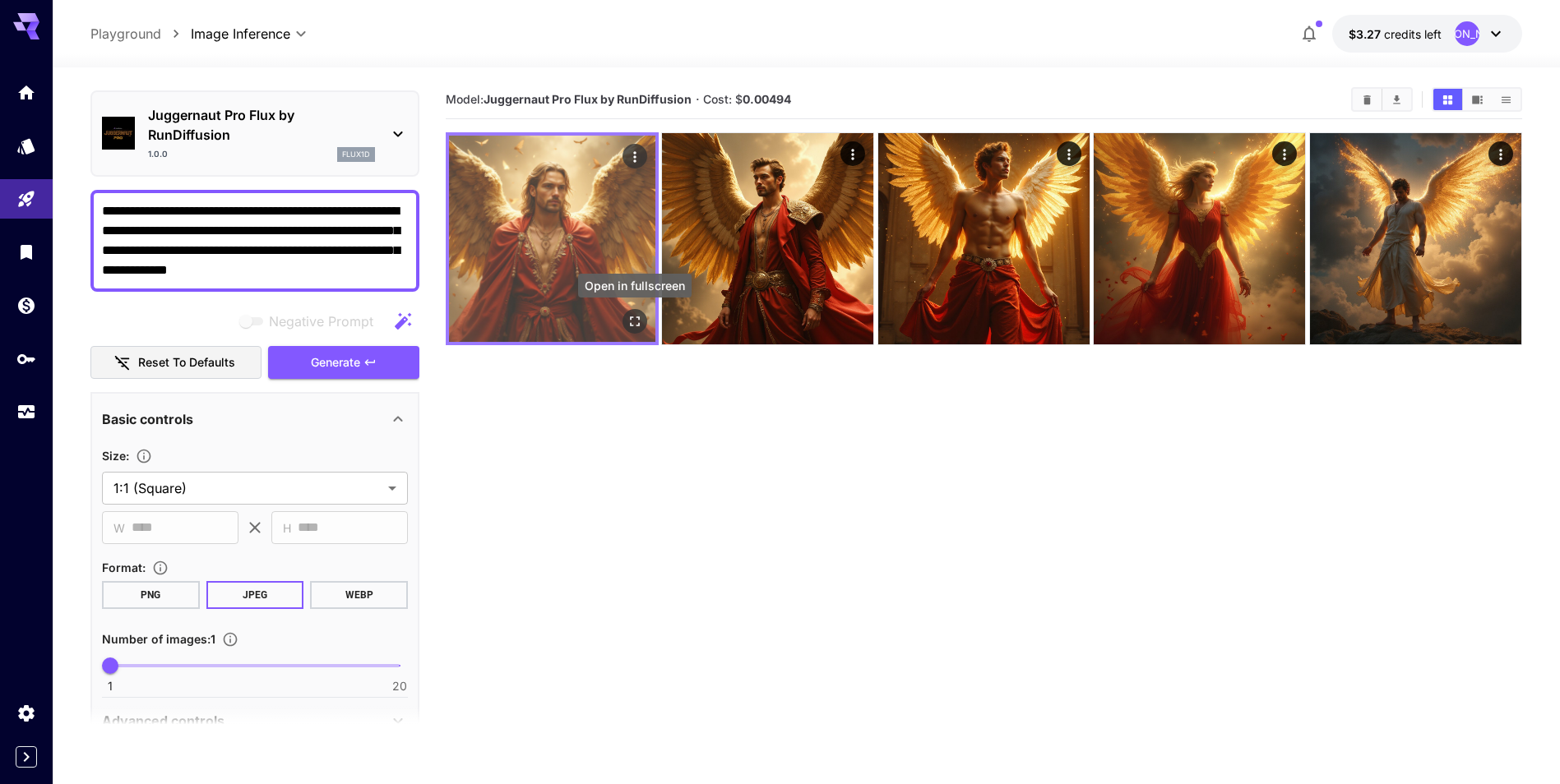
click at [634, 319] on icon "Open in fullscreen" at bounding box center [635, 321] width 17 height 17
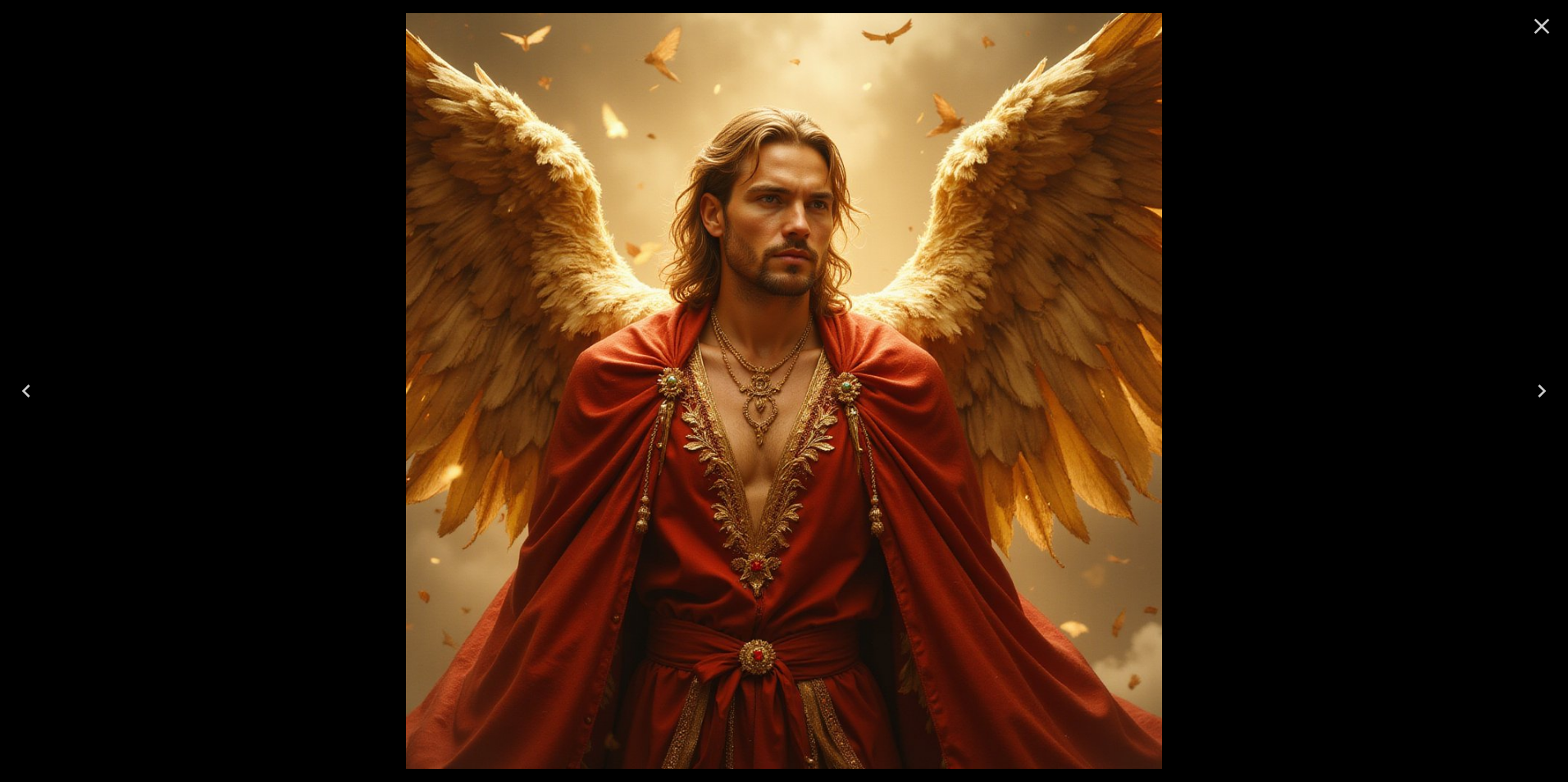
click at [1532, 28] on icon "Close" at bounding box center [1542, 26] width 26 height 26
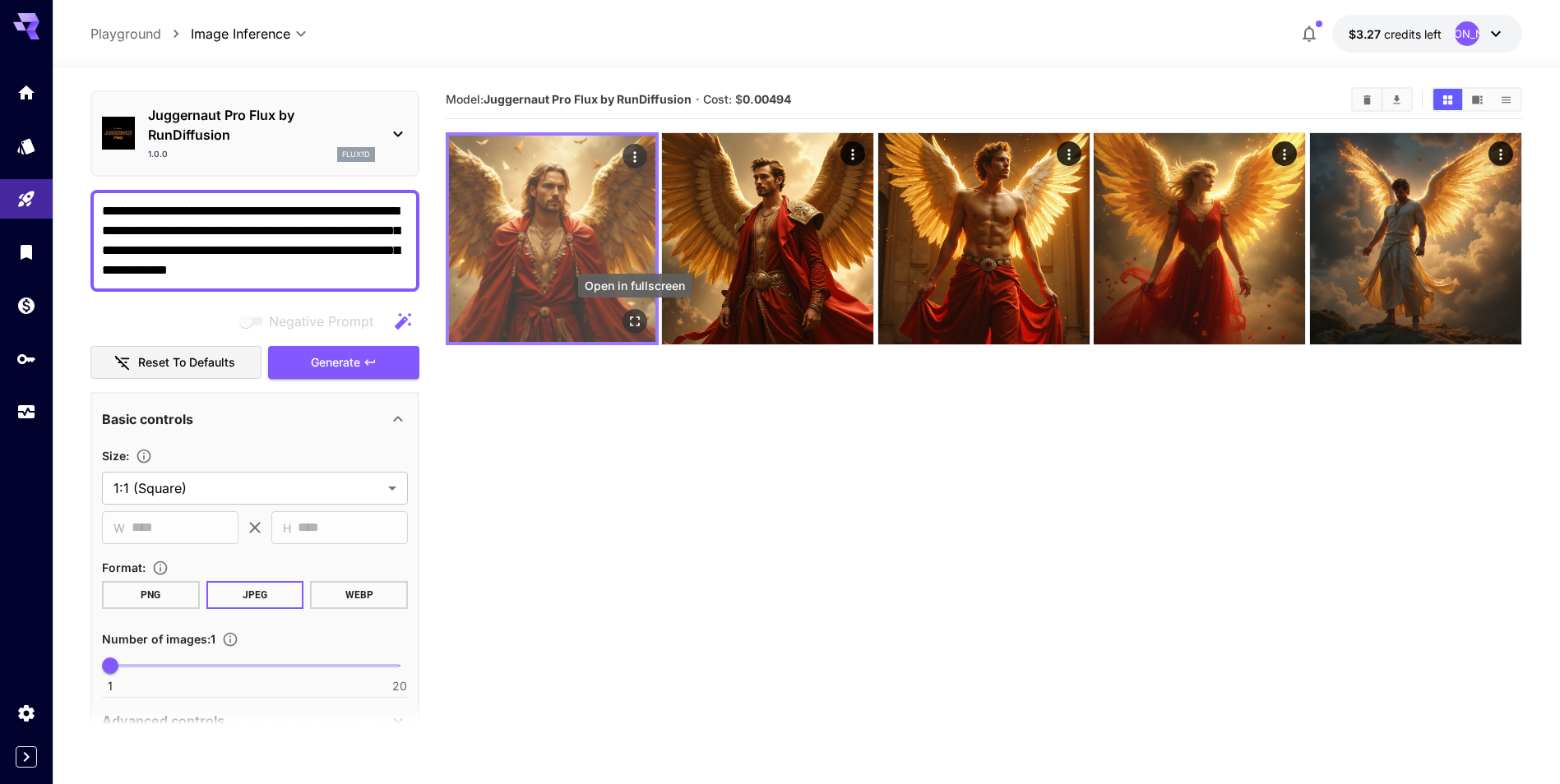
click at [637, 317] on icon "Open in fullscreen" at bounding box center [635, 321] width 17 height 17
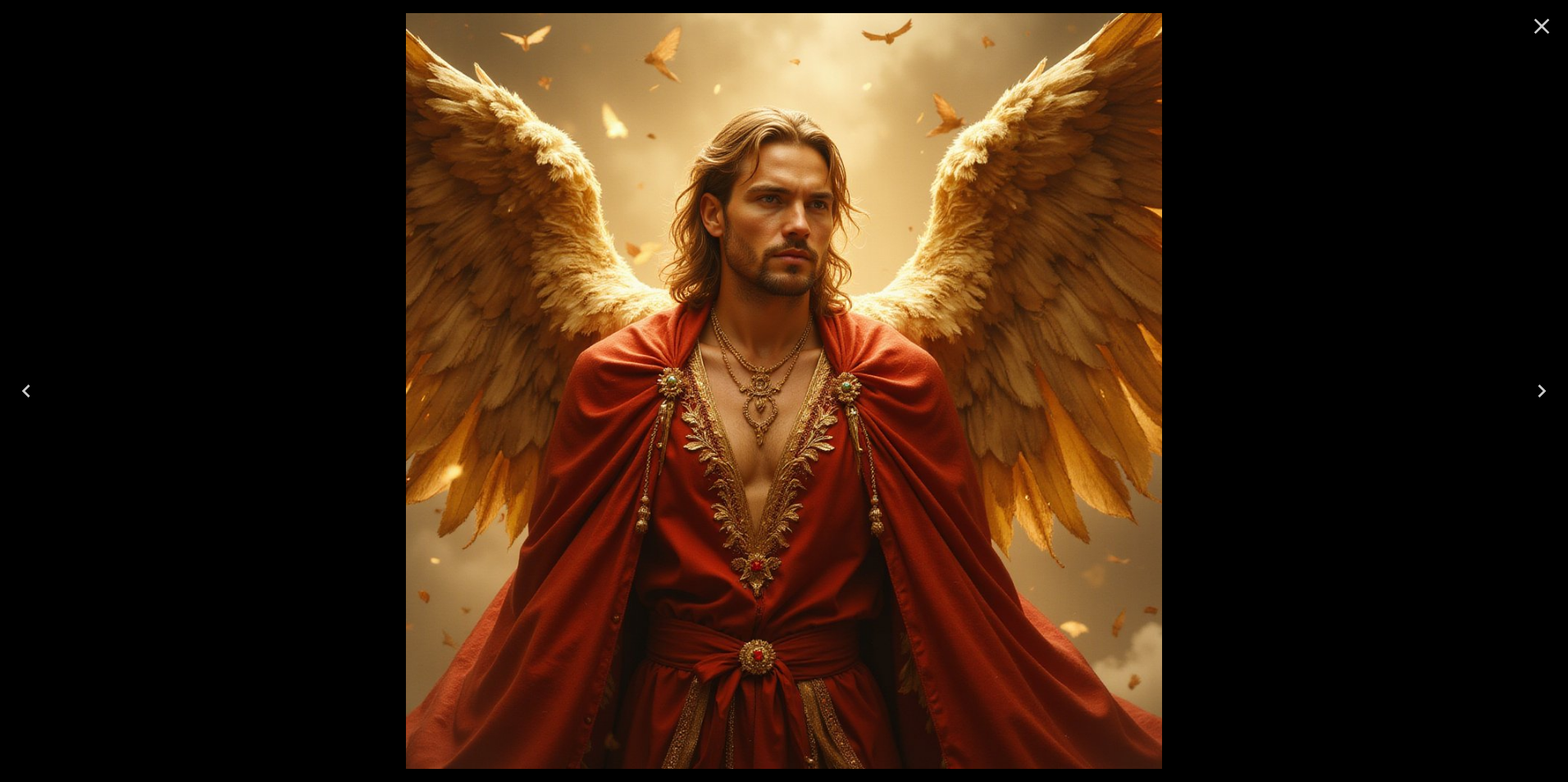
click at [1548, 26] on icon "Close" at bounding box center [1542, 26] width 26 height 26
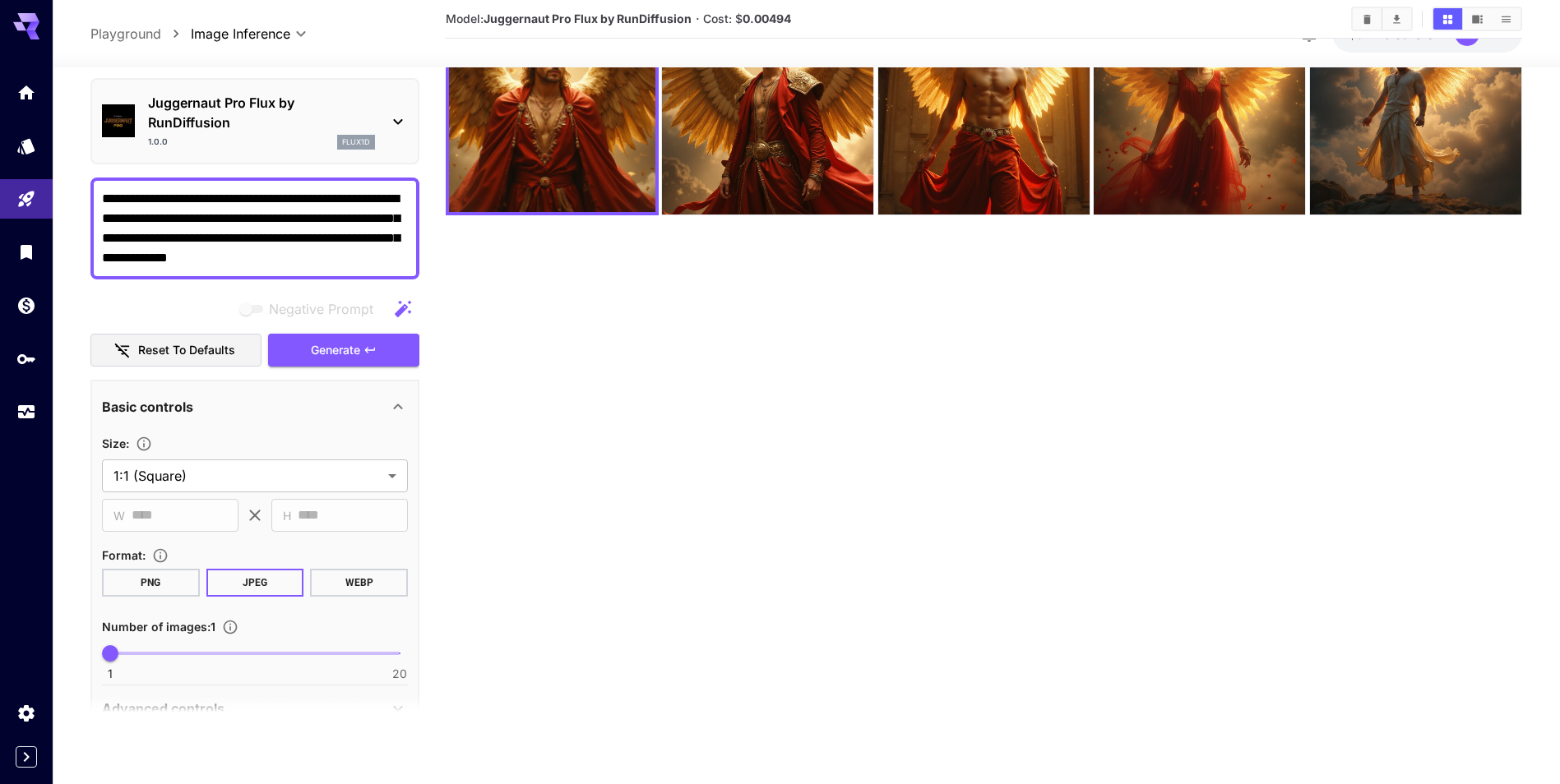
scroll to position [0, 0]
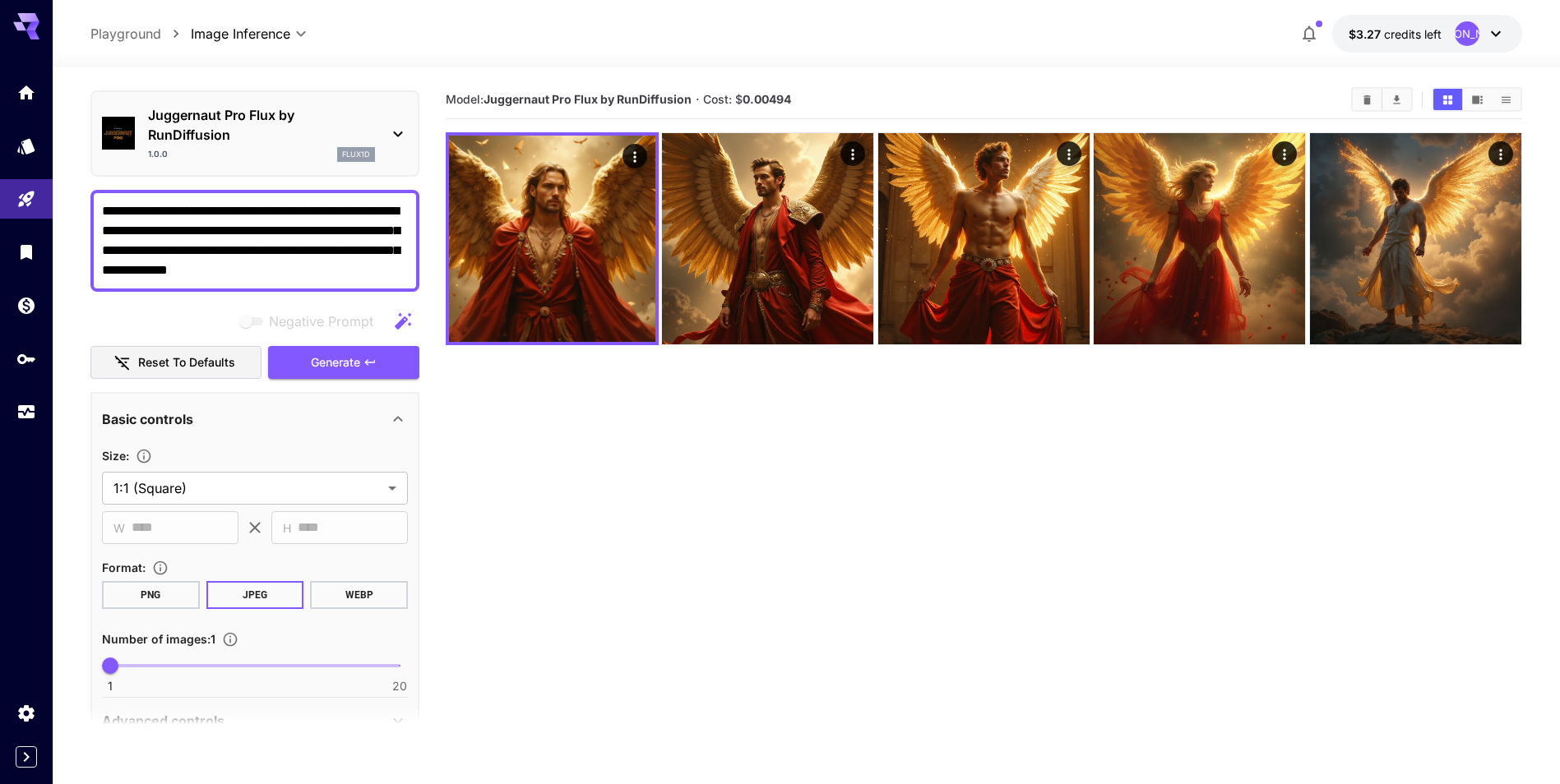
click at [389, 127] on icon at bounding box center [397, 134] width 20 height 20
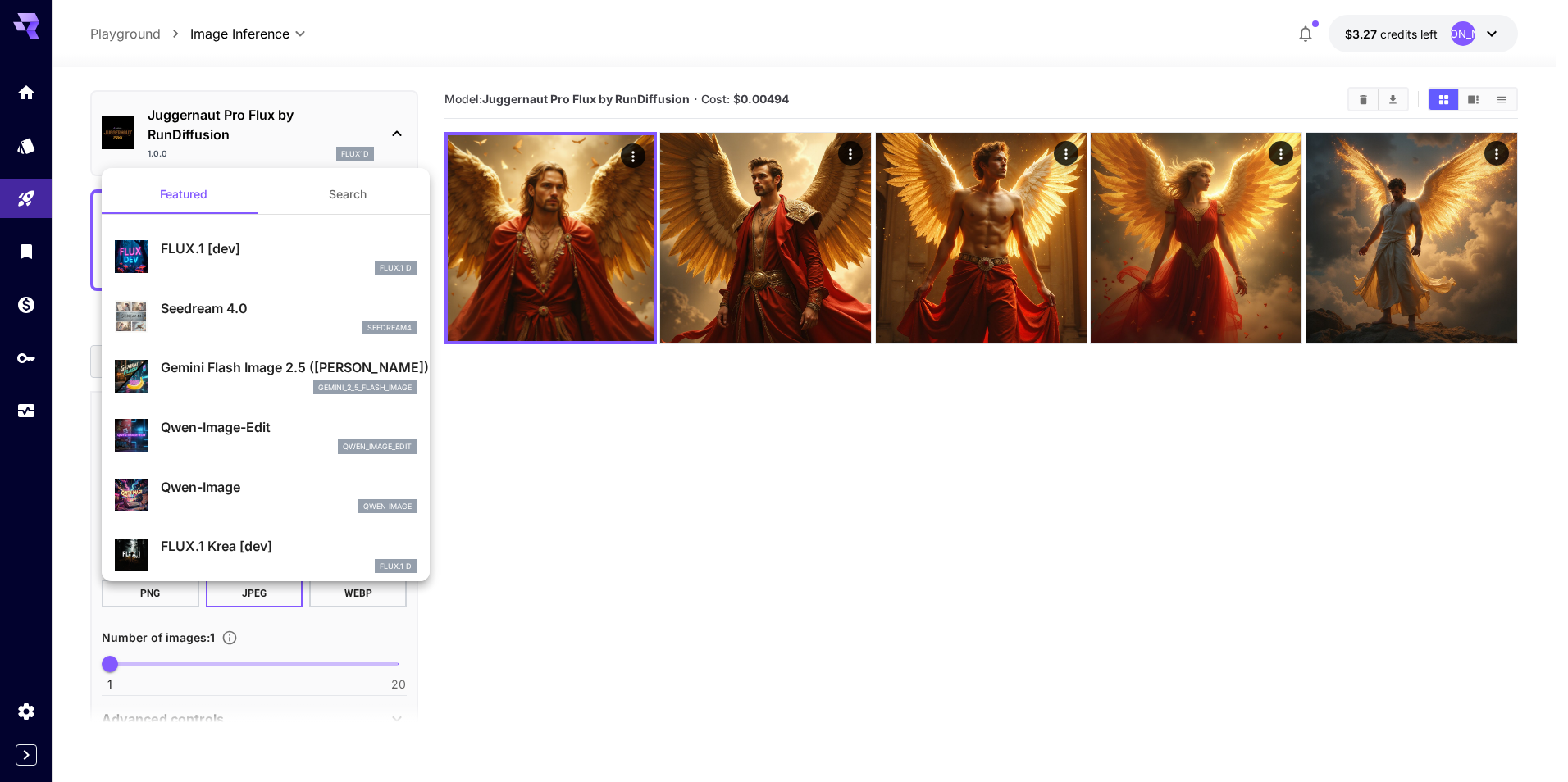
click at [388, 127] on div at bounding box center [784, 391] width 1568 height 782
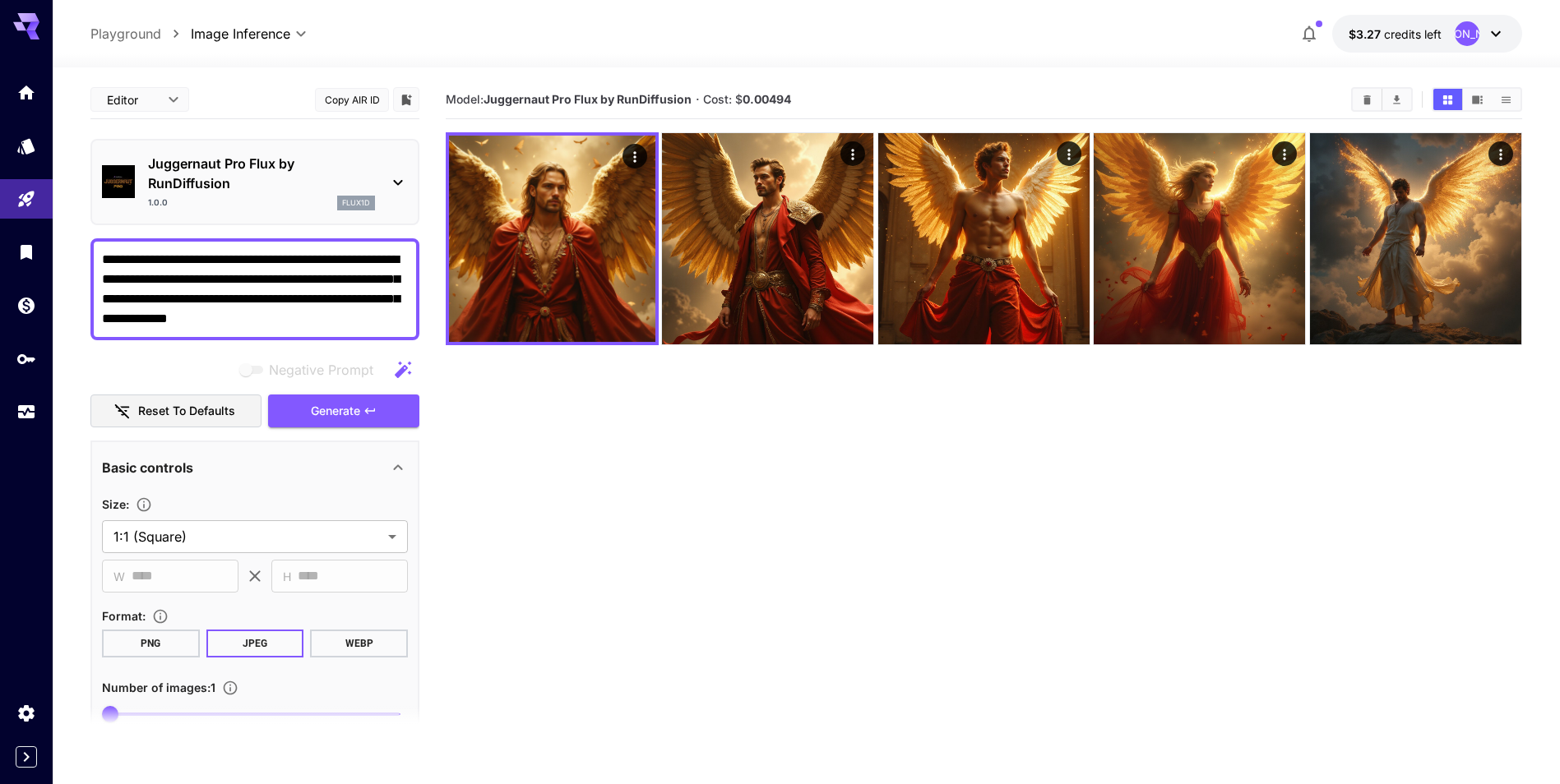
click at [402, 178] on icon at bounding box center [397, 182] width 20 height 20
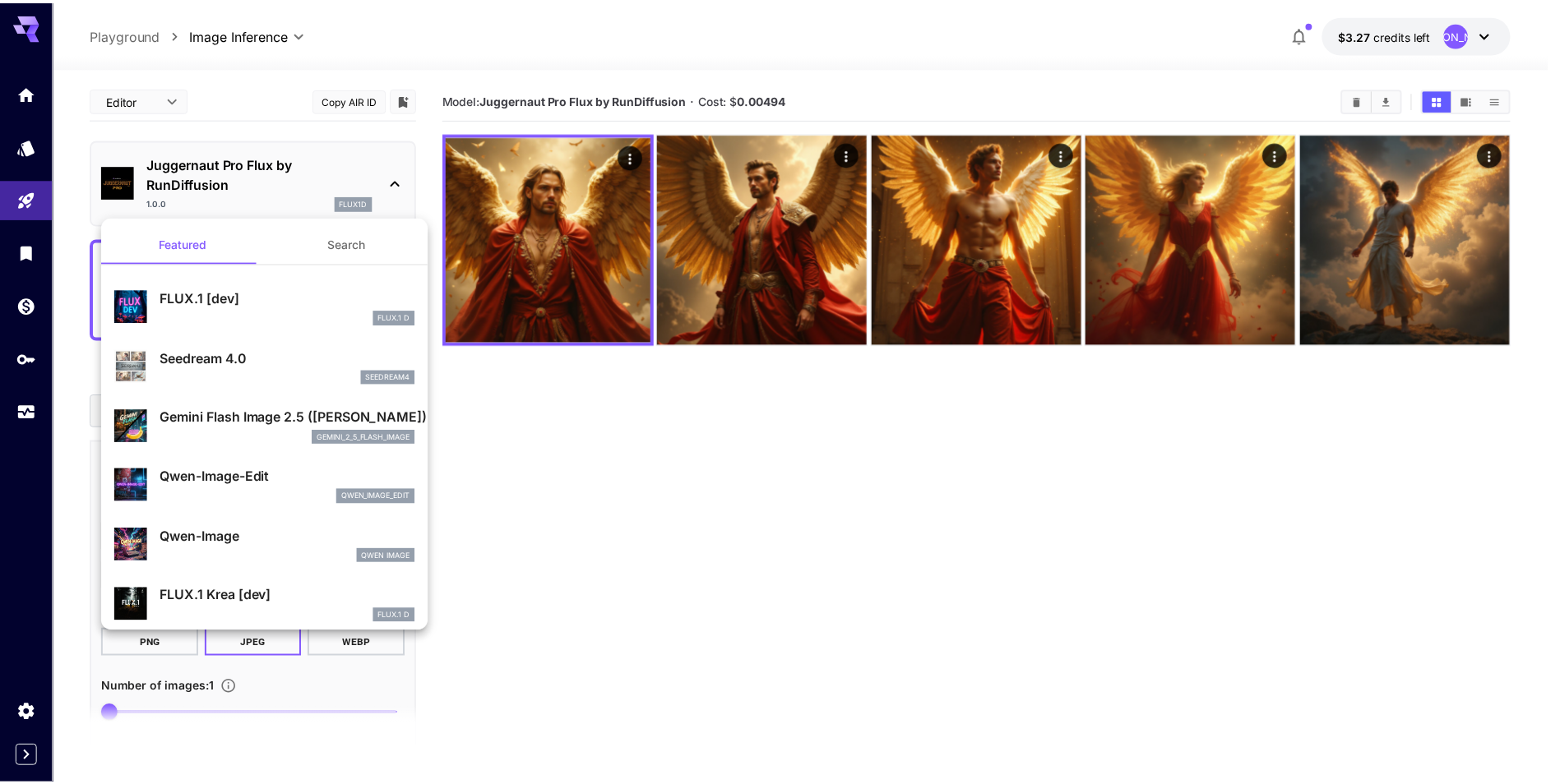
scroll to position [82, 0]
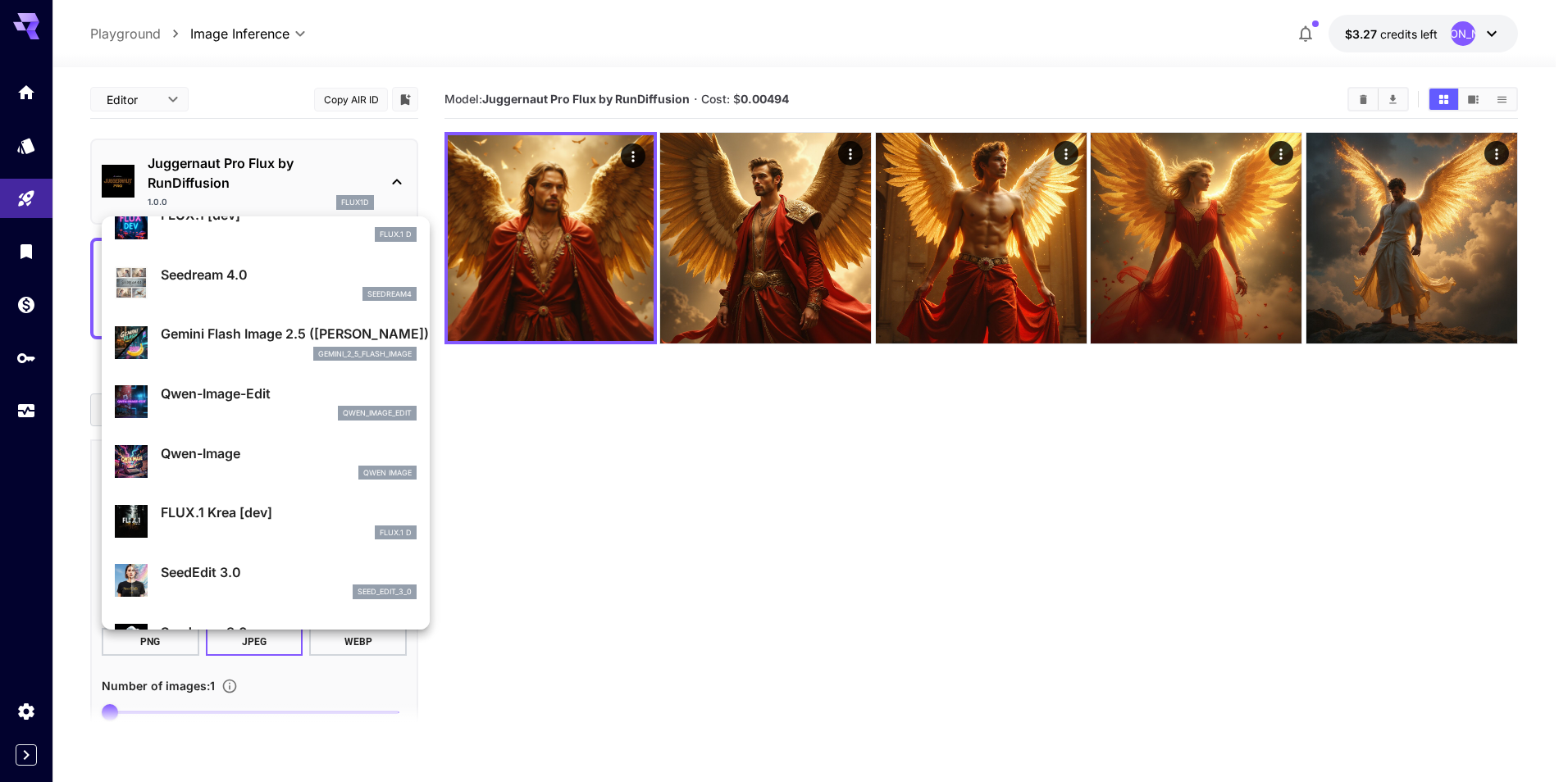
click at [629, 150] on div at bounding box center [784, 391] width 1568 height 782
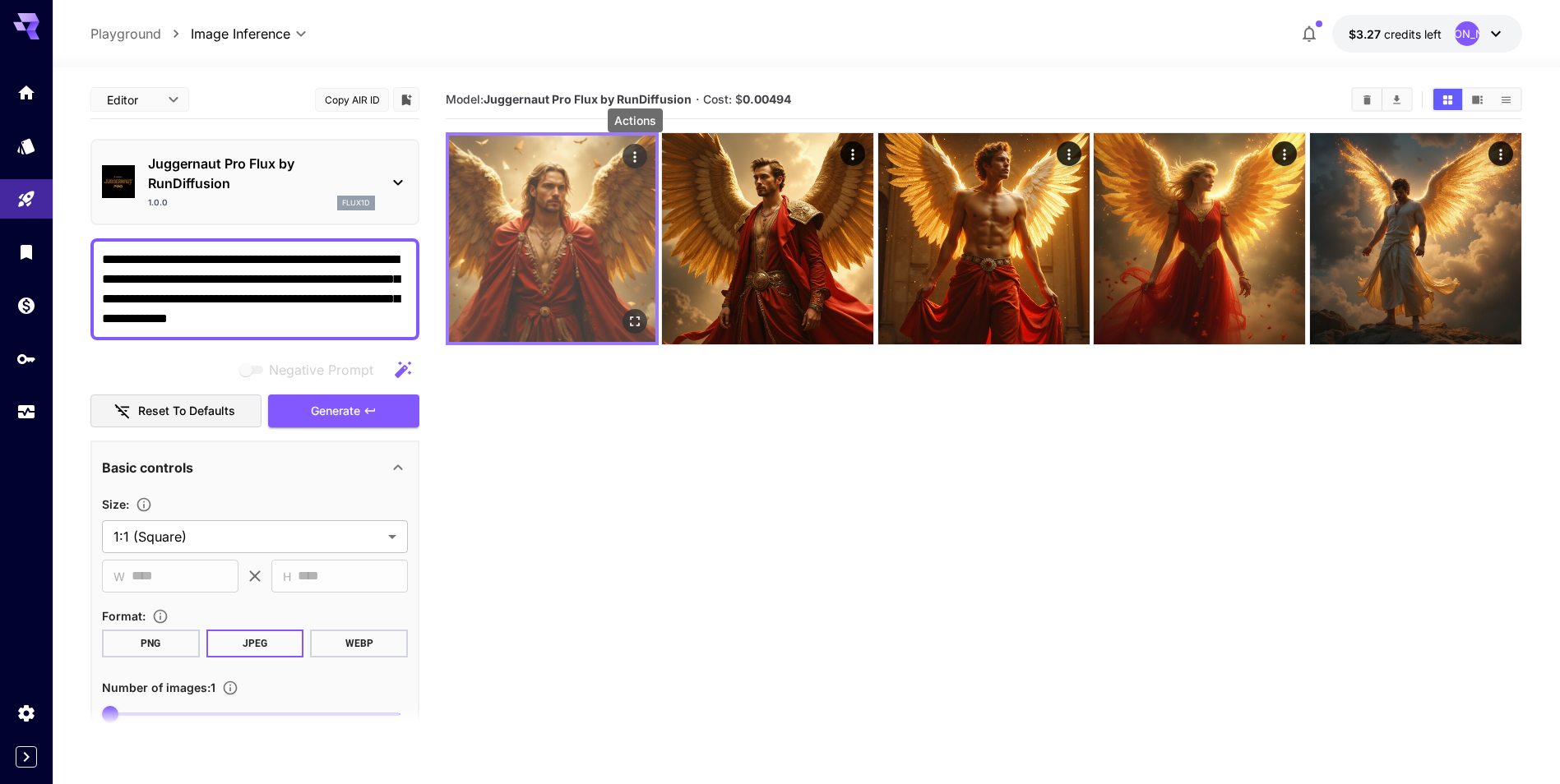
click at [639, 157] on icon "Actions" at bounding box center [635, 157] width 17 height 17
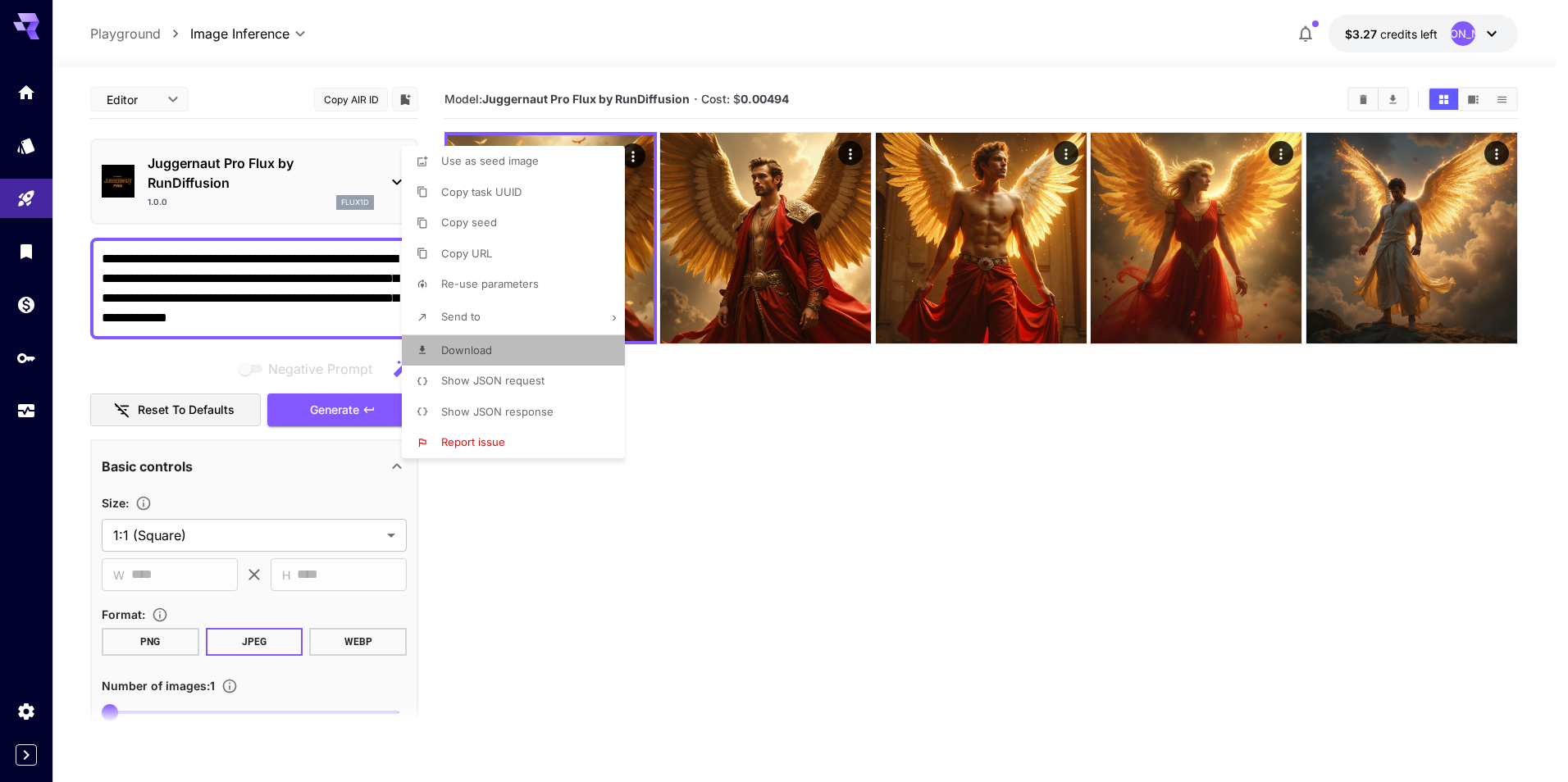
click at [533, 352] on li "Download" at bounding box center [518, 351] width 233 height 31
click at [853, 152] on div at bounding box center [784, 391] width 1568 height 782
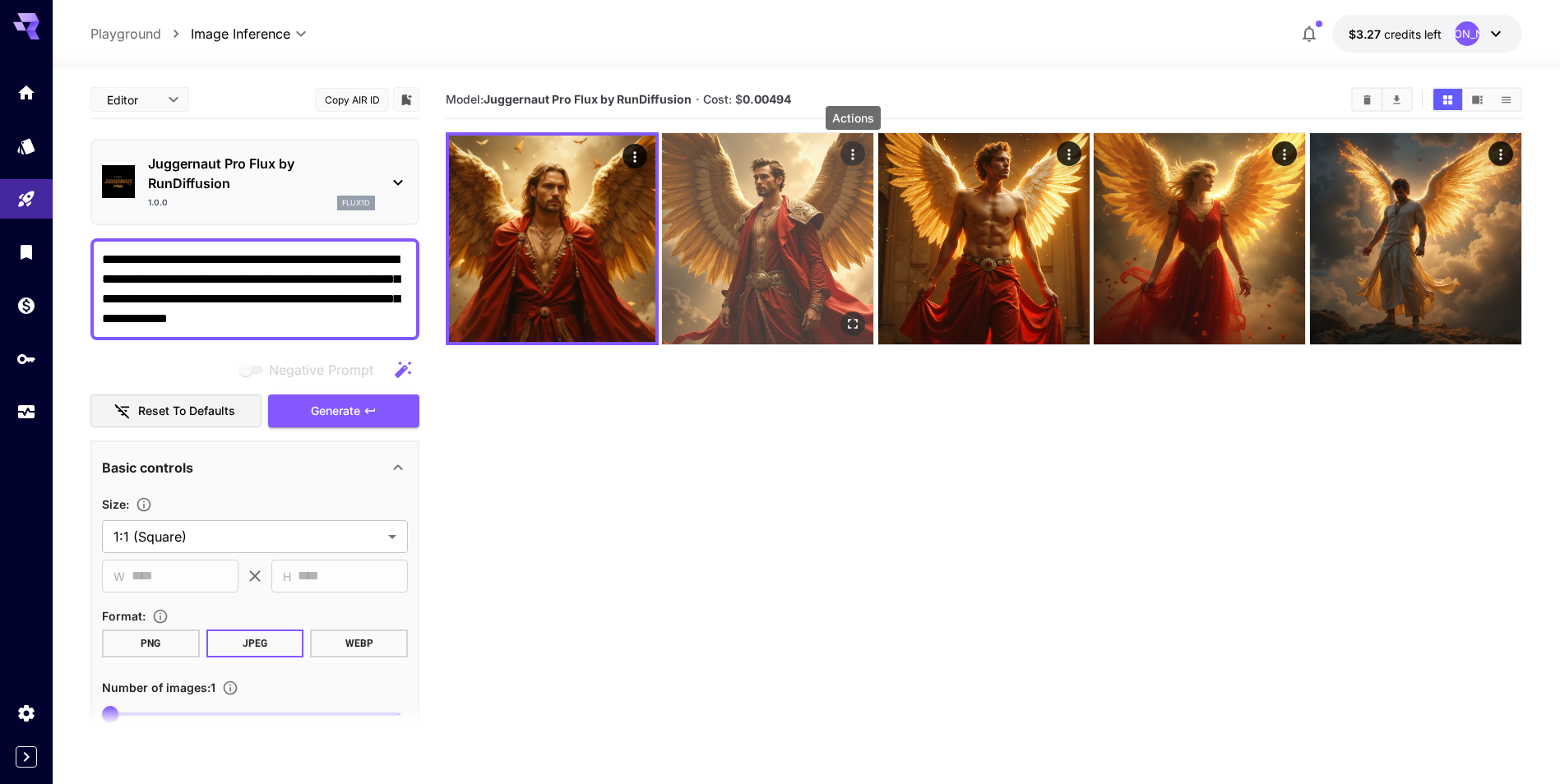
click at [849, 152] on icon "Actions" at bounding box center [854, 154] width 17 height 17
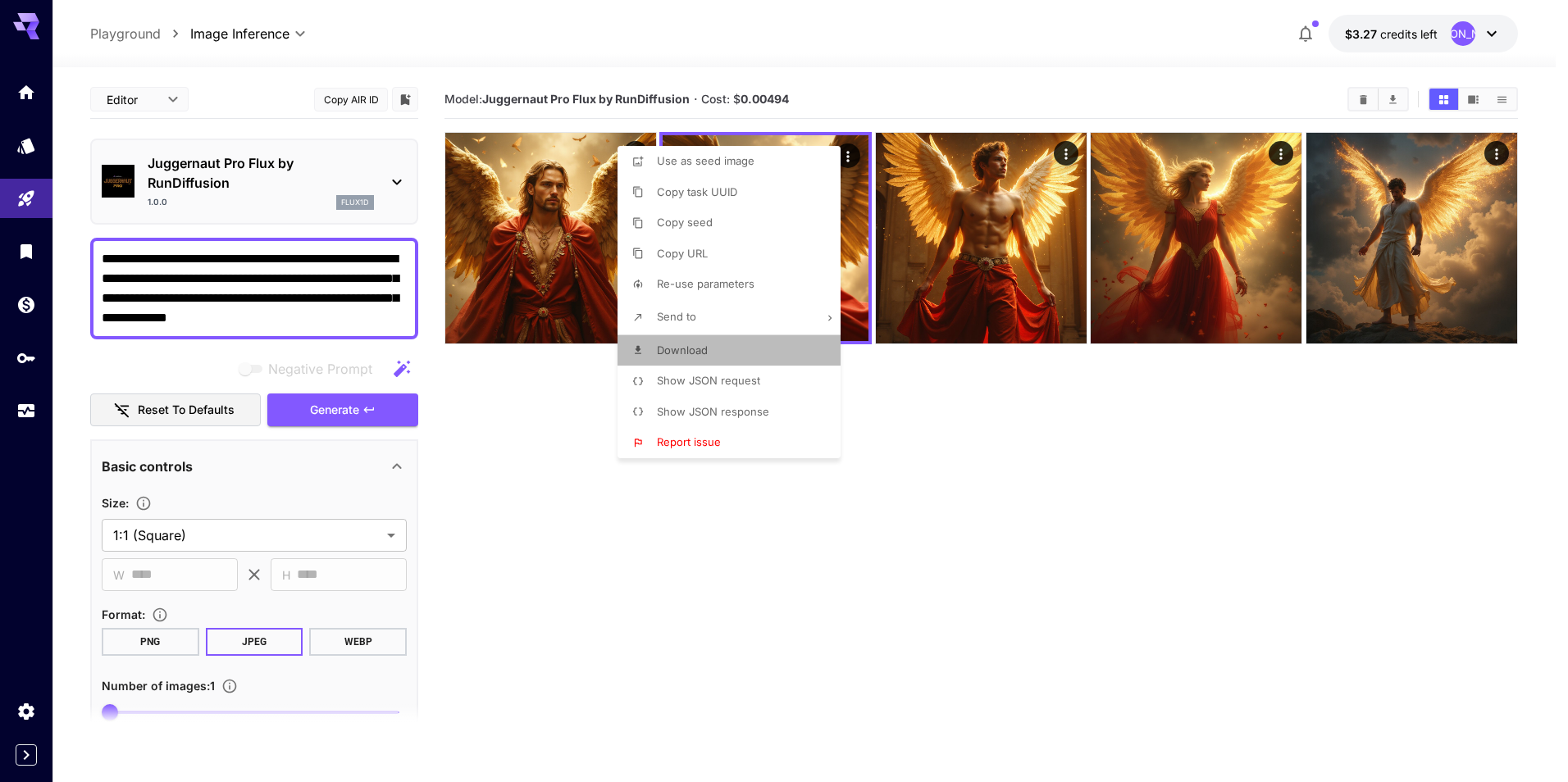
click at [739, 356] on li "Download" at bounding box center [733, 351] width 233 height 31
click at [1077, 158] on div at bounding box center [784, 391] width 1568 height 782
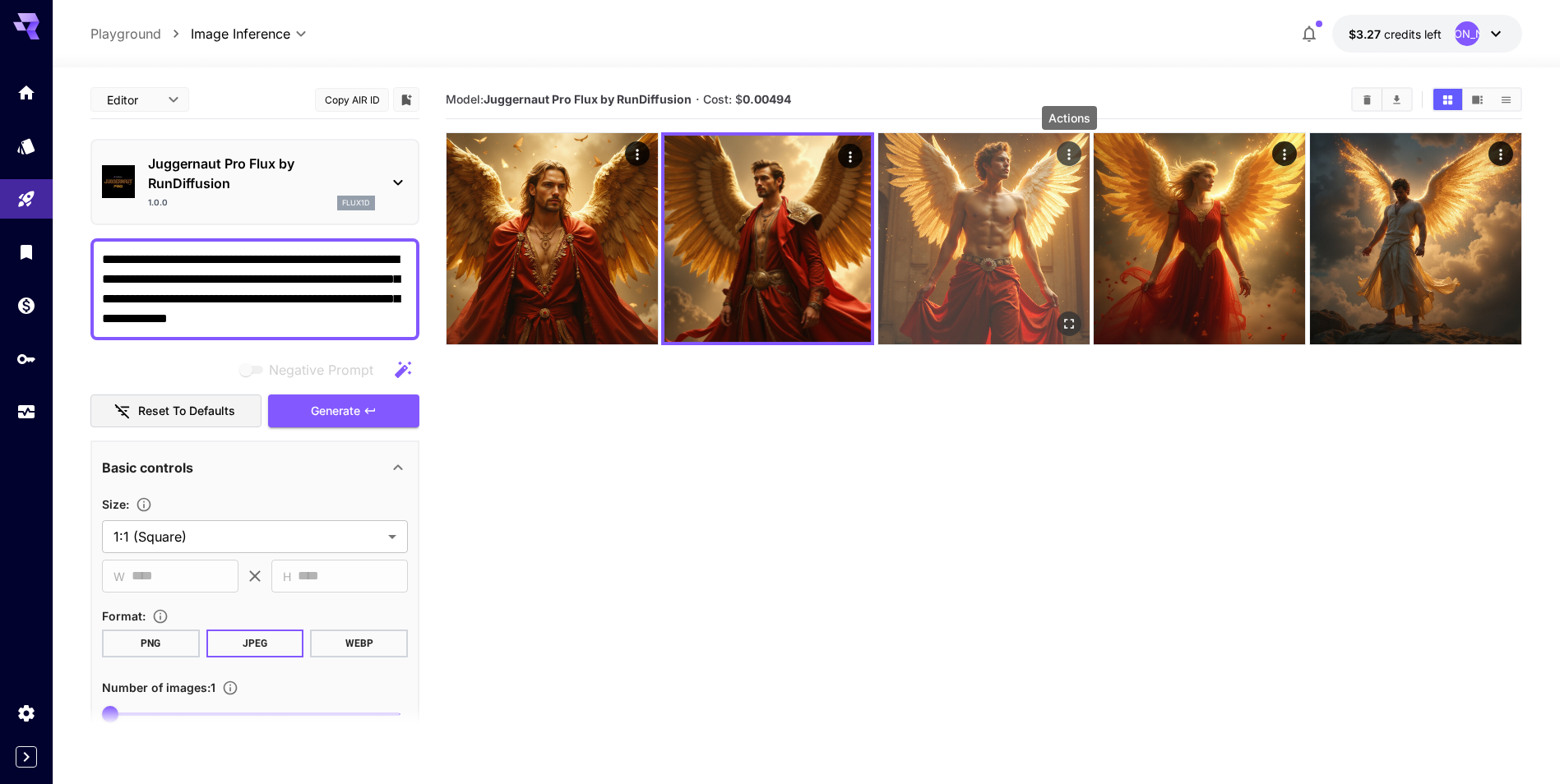
click at [1062, 149] on icon "Actions" at bounding box center [1069, 154] width 17 height 17
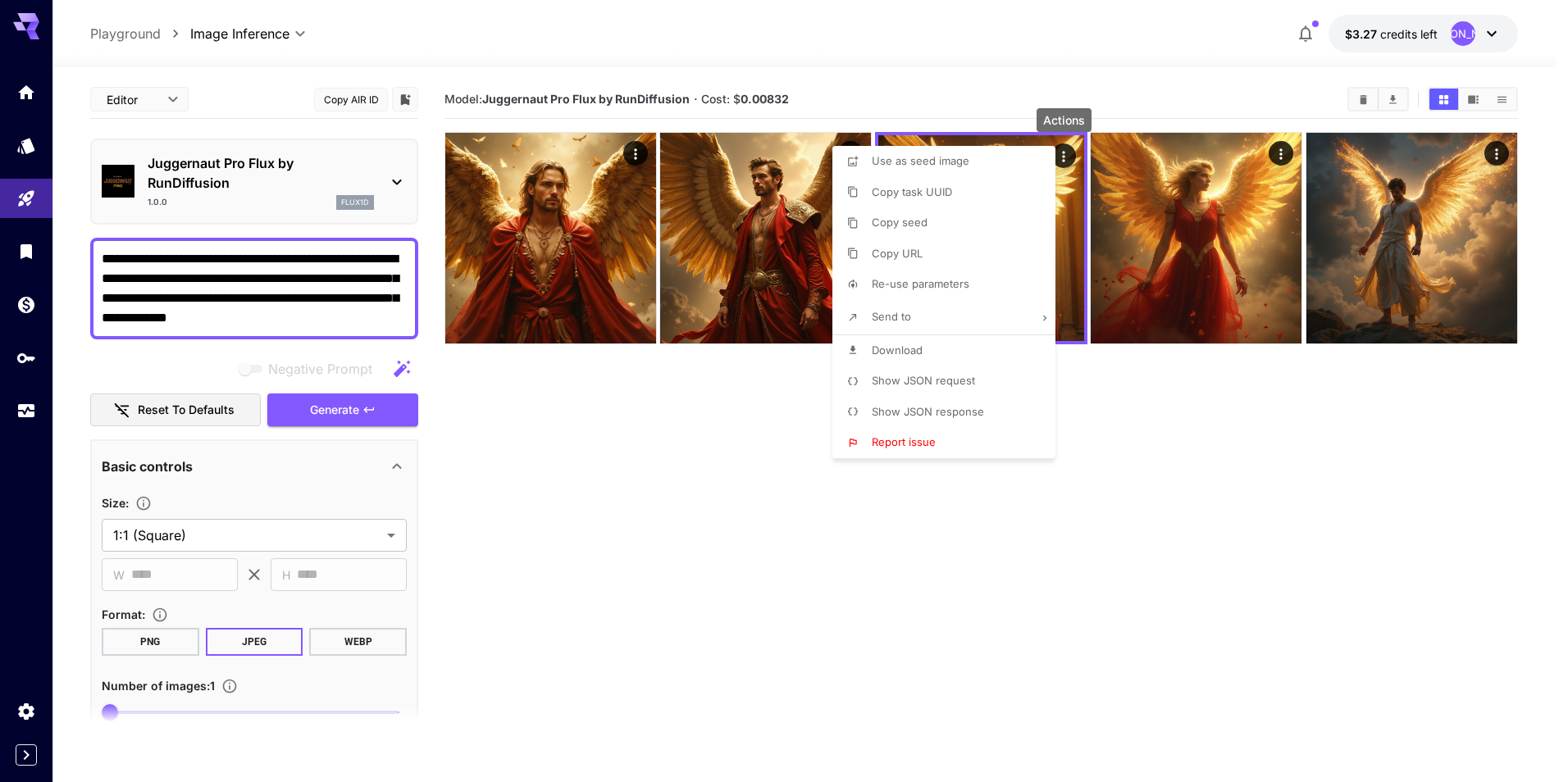
click at [939, 345] on li "Download" at bounding box center [949, 351] width 233 height 31
click at [1471, 325] on div at bounding box center [784, 391] width 1568 height 782
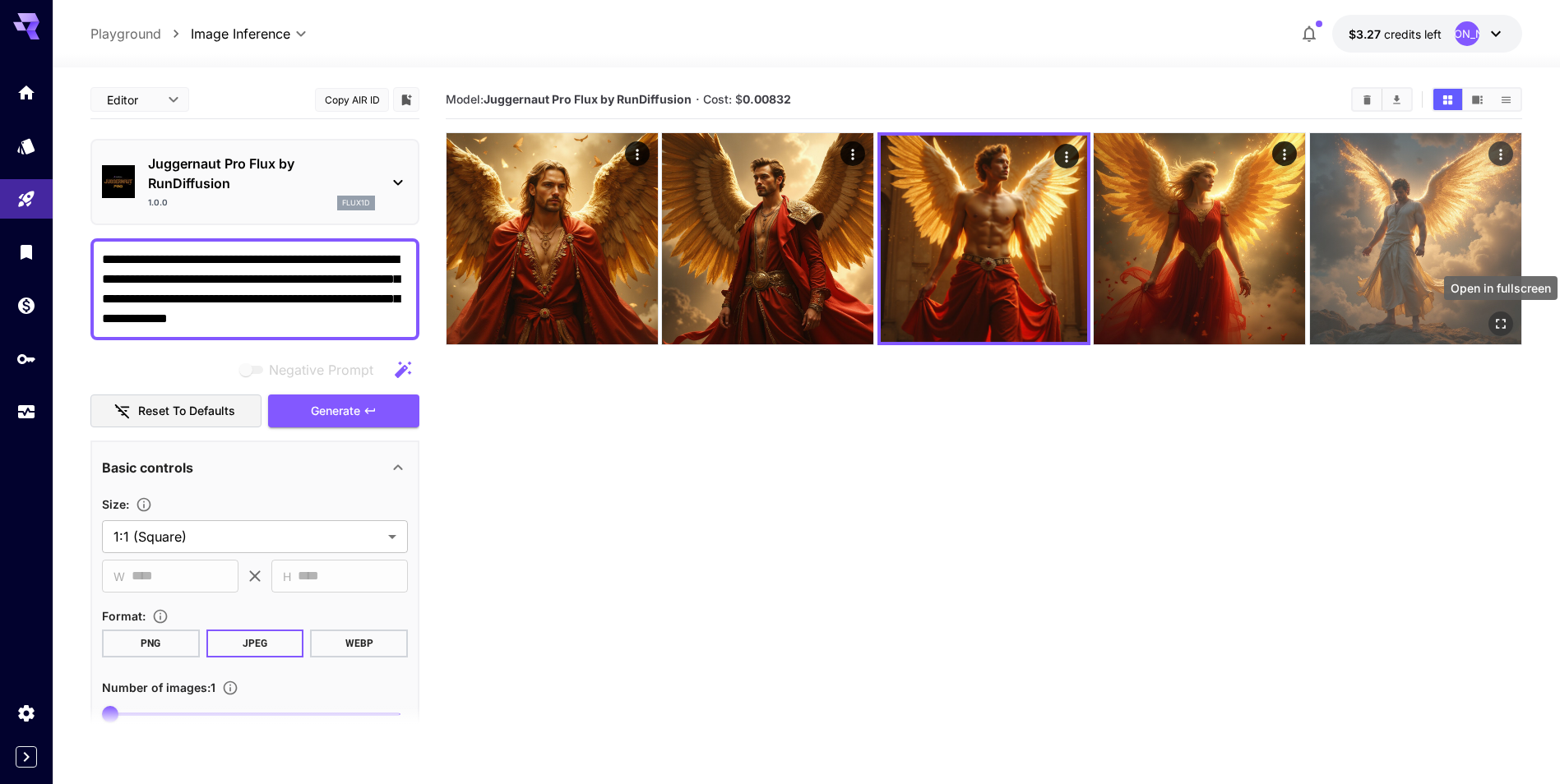
click at [1498, 322] on icon "Open in fullscreen" at bounding box center [1500, 324] width 10 height 10
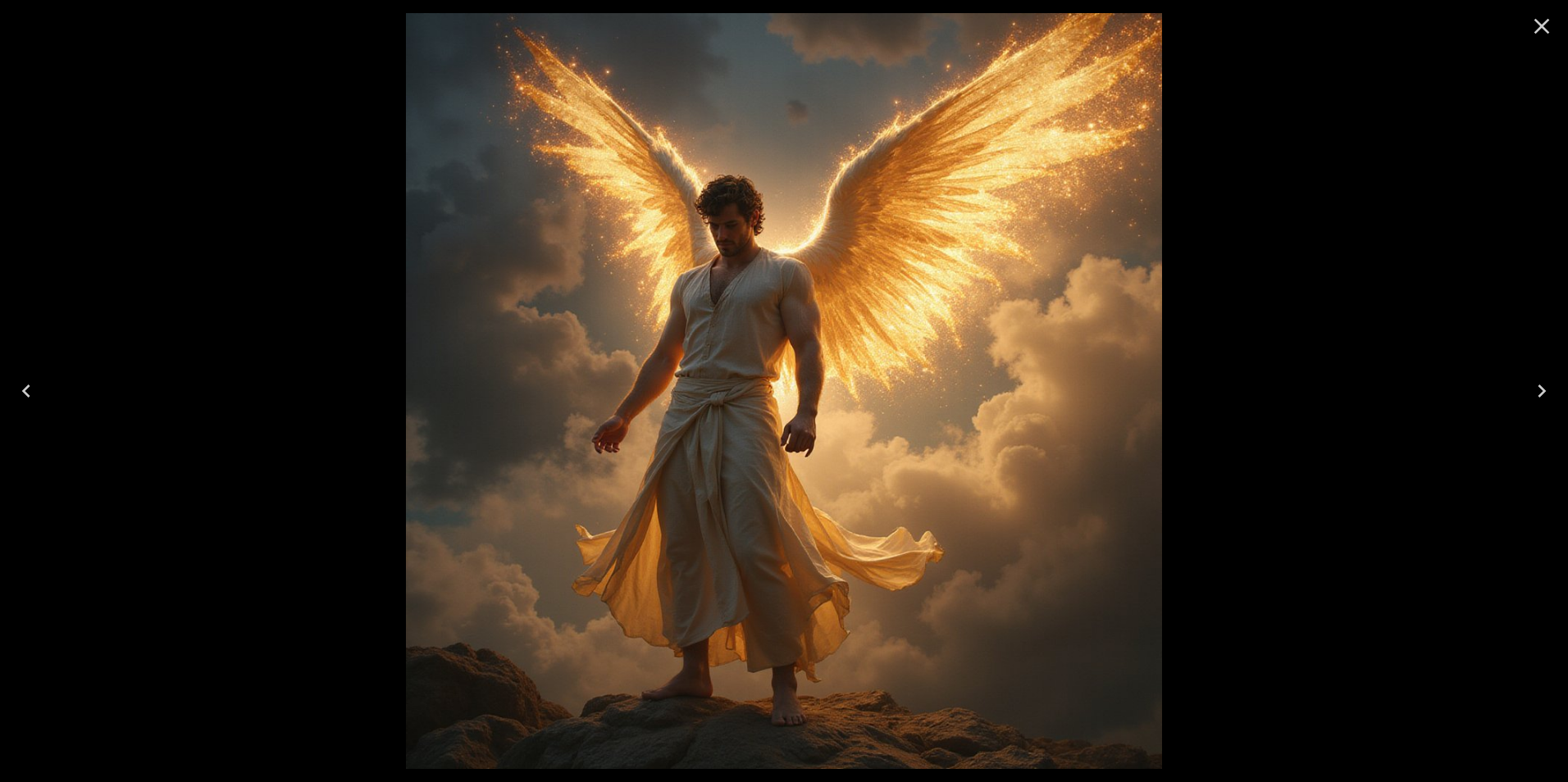
click at [1544, 29] on icon "Close" at bounding box center [1543, 27] width 16 height 16
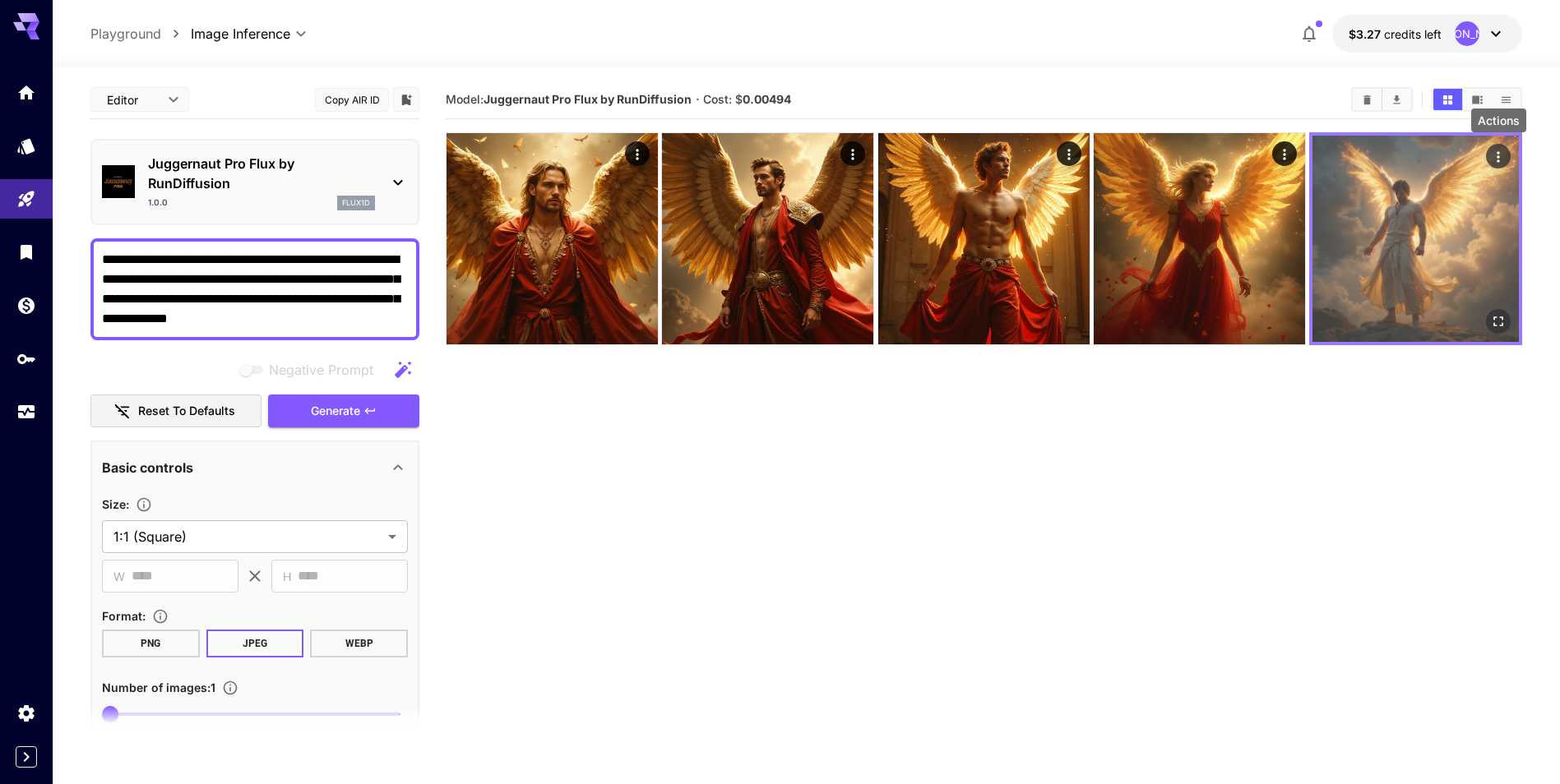
click at [1490, 151] on icon "Actions" at bounding box center [1498, 157] width 17 height 17
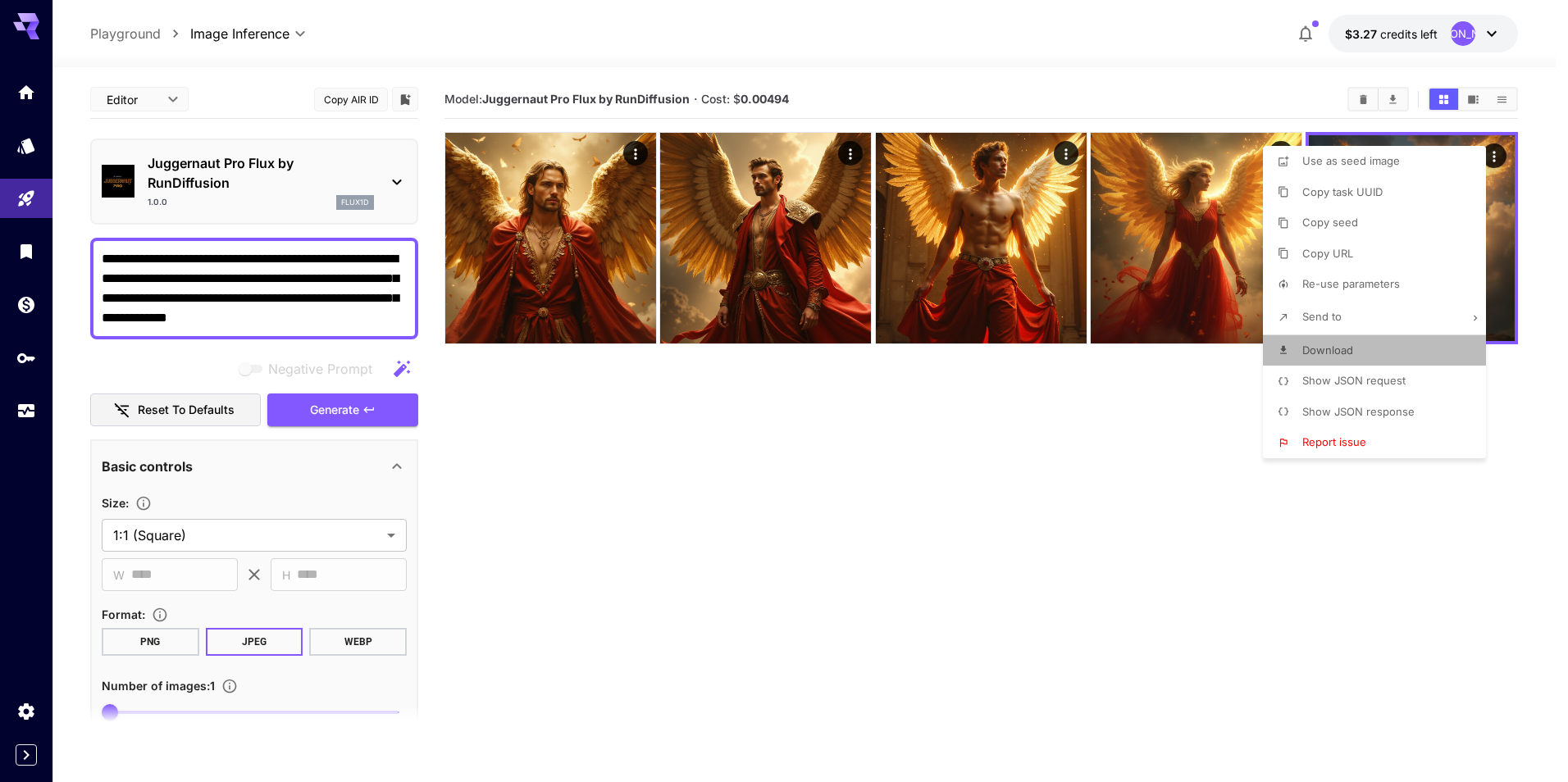
click at [1368, 354] on li "Download" at bounding box center [1379, 351] width 233 height 31
click at [1062, 360] on div at bounding box center [784, 391] width 1568 height 782
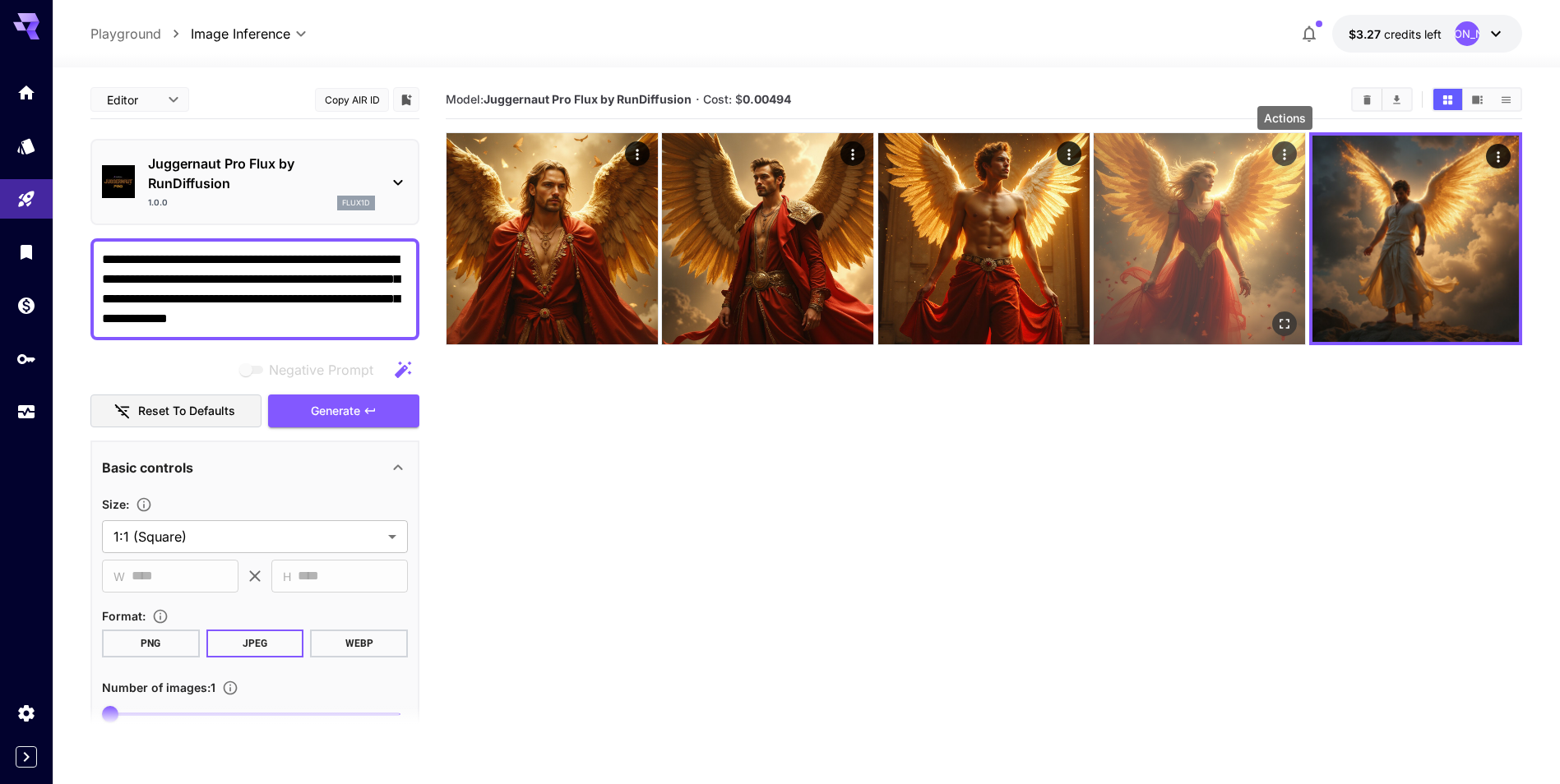
click at [1283, 148] on icon "Actions" at bounding box center [1285, 154] width 17 height 17
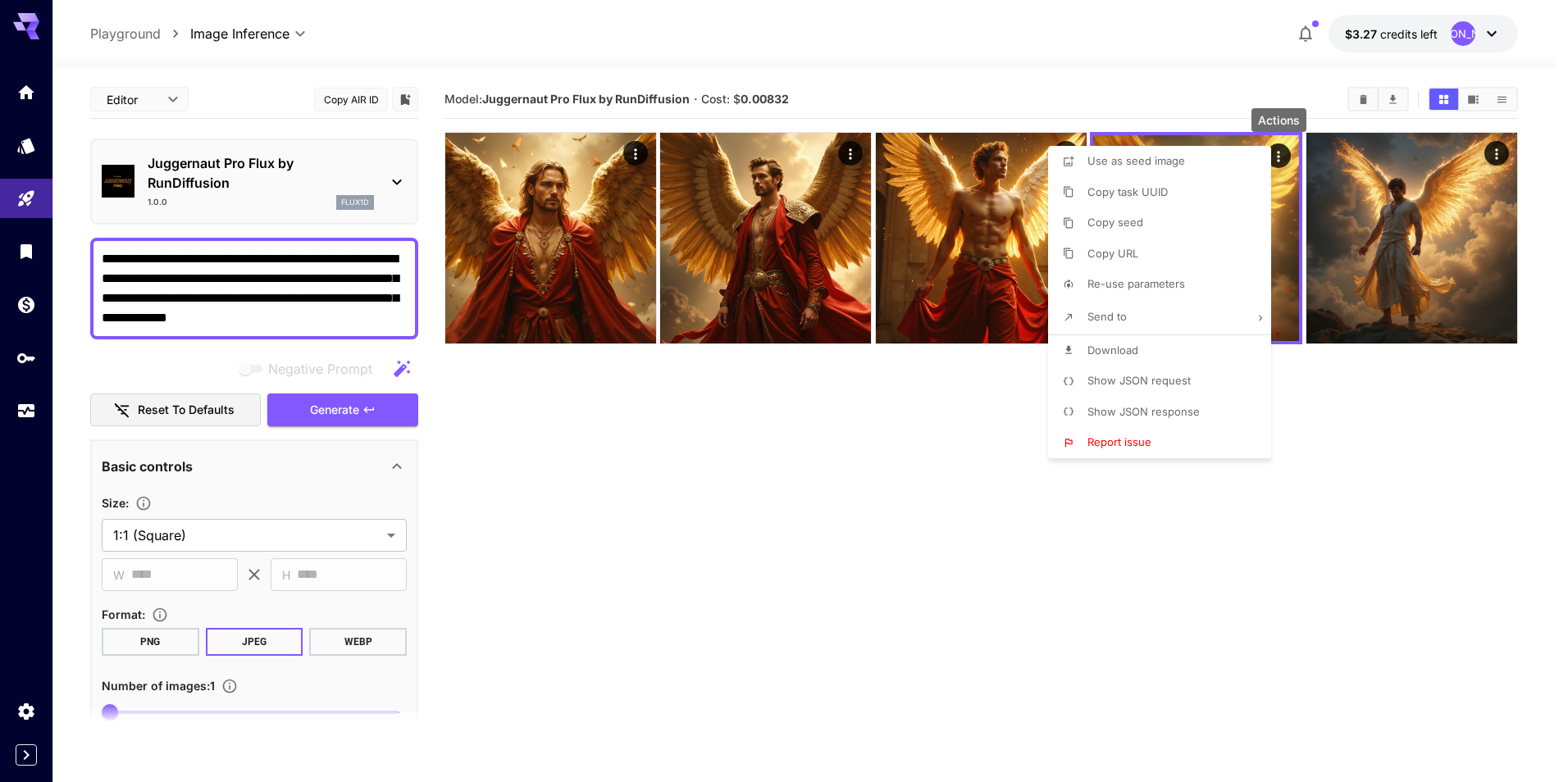
click at [1140, 346] on li "Download" at bounding box center [1165, 351] width 233 height 31
click at [949, 449] on div at bounding box center [784, 391] width 1568 height 782
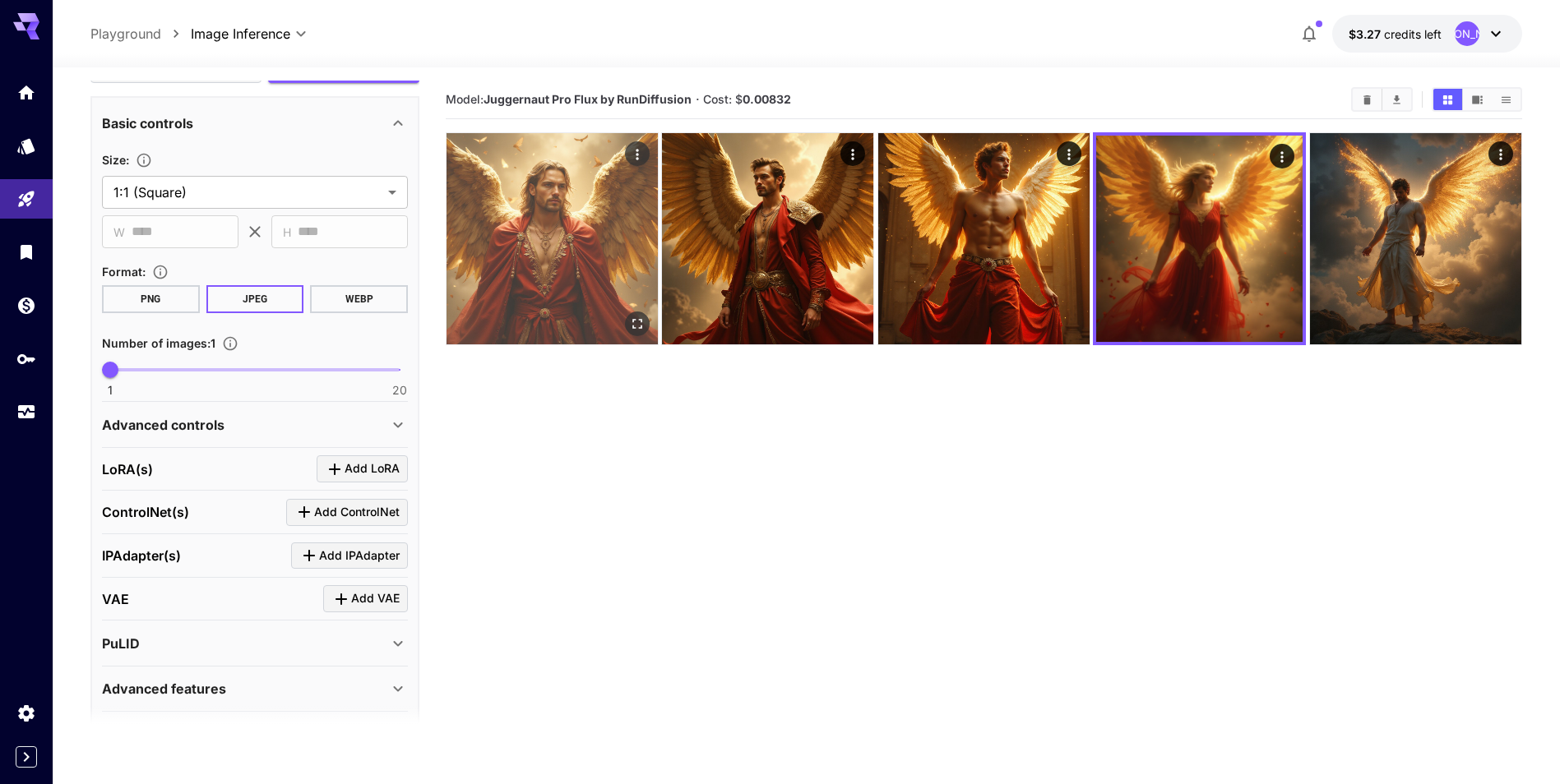
scroll to position [315, 0]
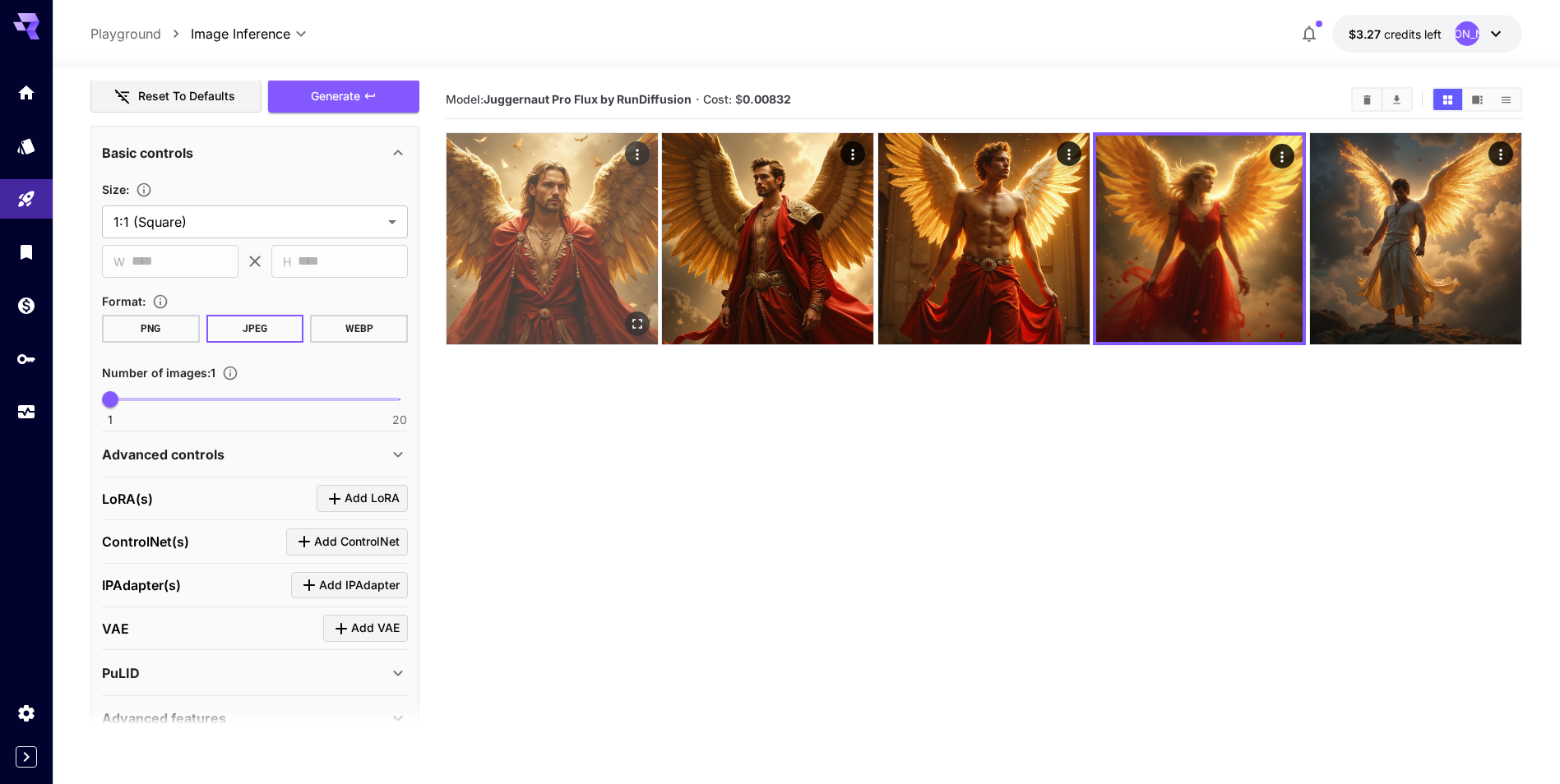
click at [550, 279] on img at bounding box center [552, 238] width 211 height 211
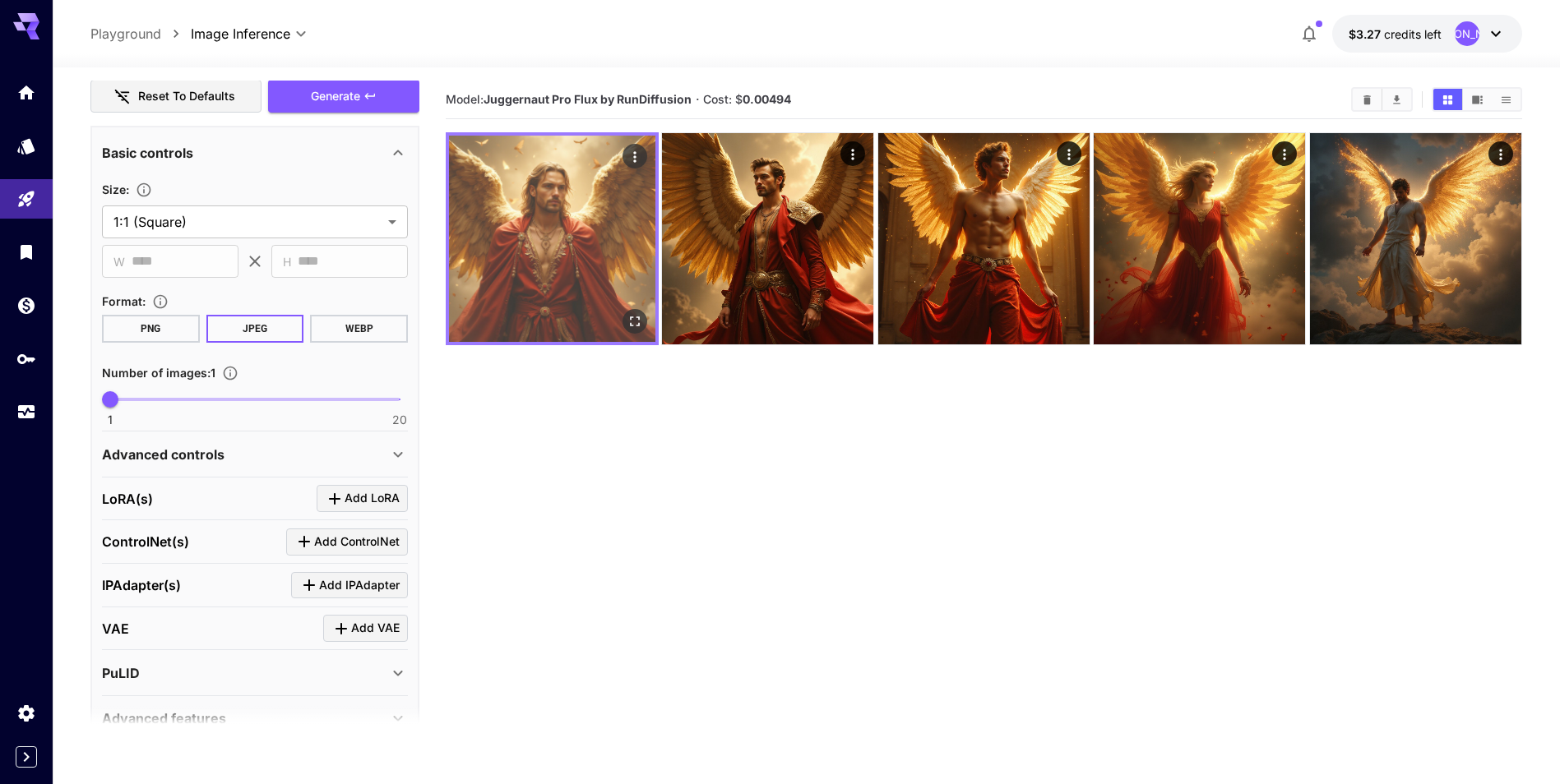
click at [636, 158] on icon "Actions" at bounding box center [634, 157] width 3 height 10
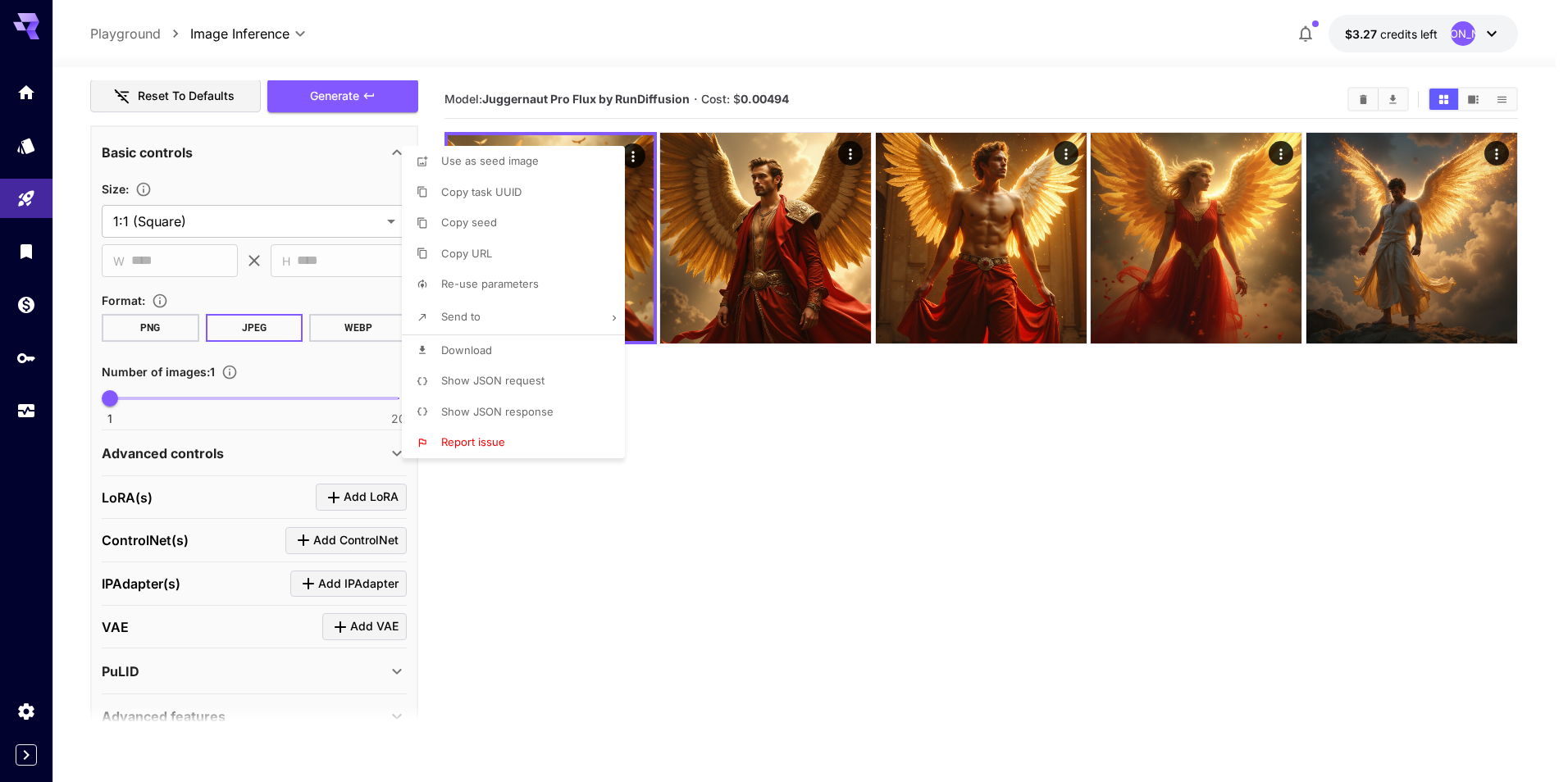
click at [705, 381] on div at bounding box center [784, 391] width 1568 height 782
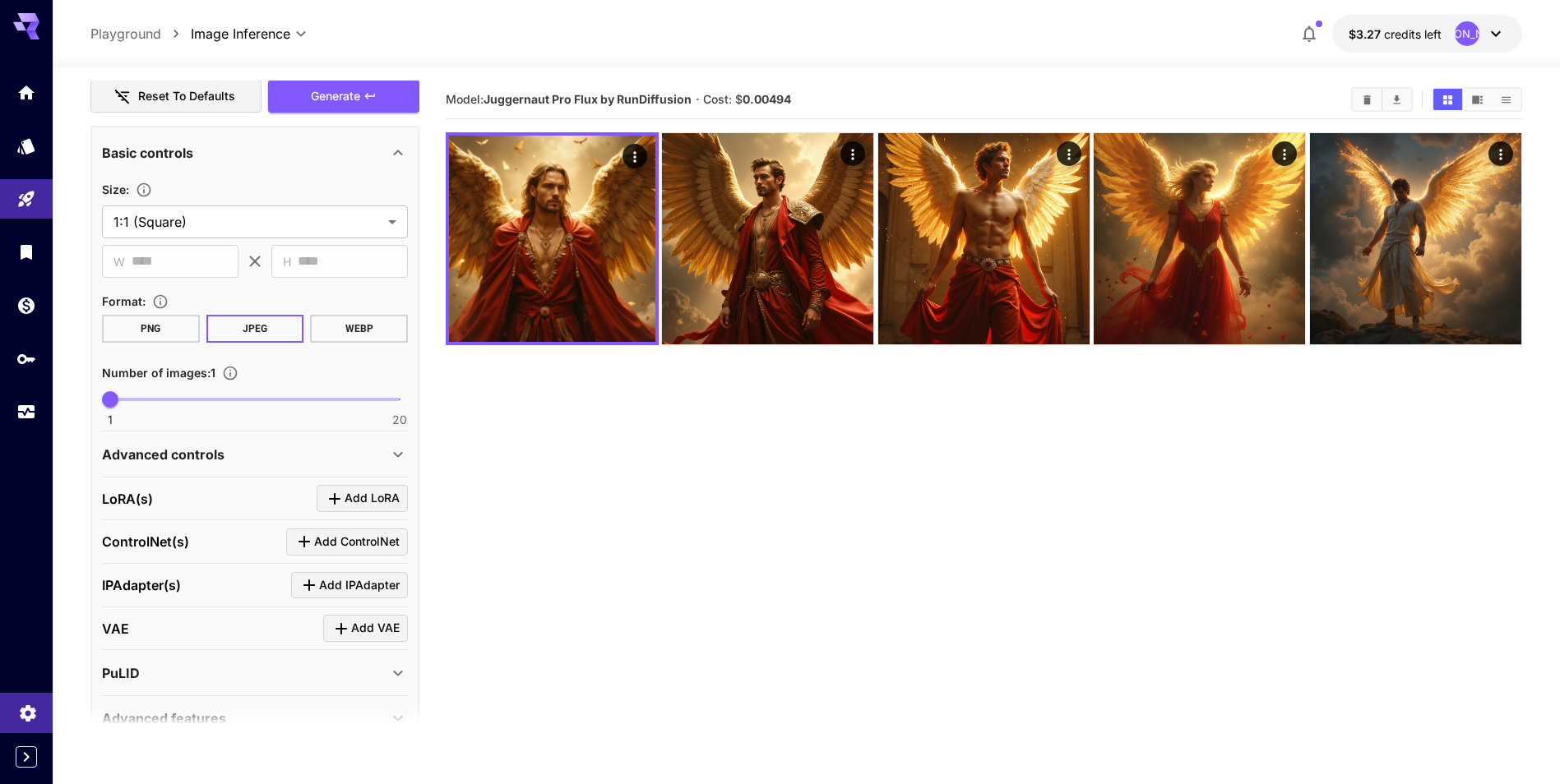
click at [30, 716] on icon "Settings" at bounding box center [28, 709] width 20 height 20
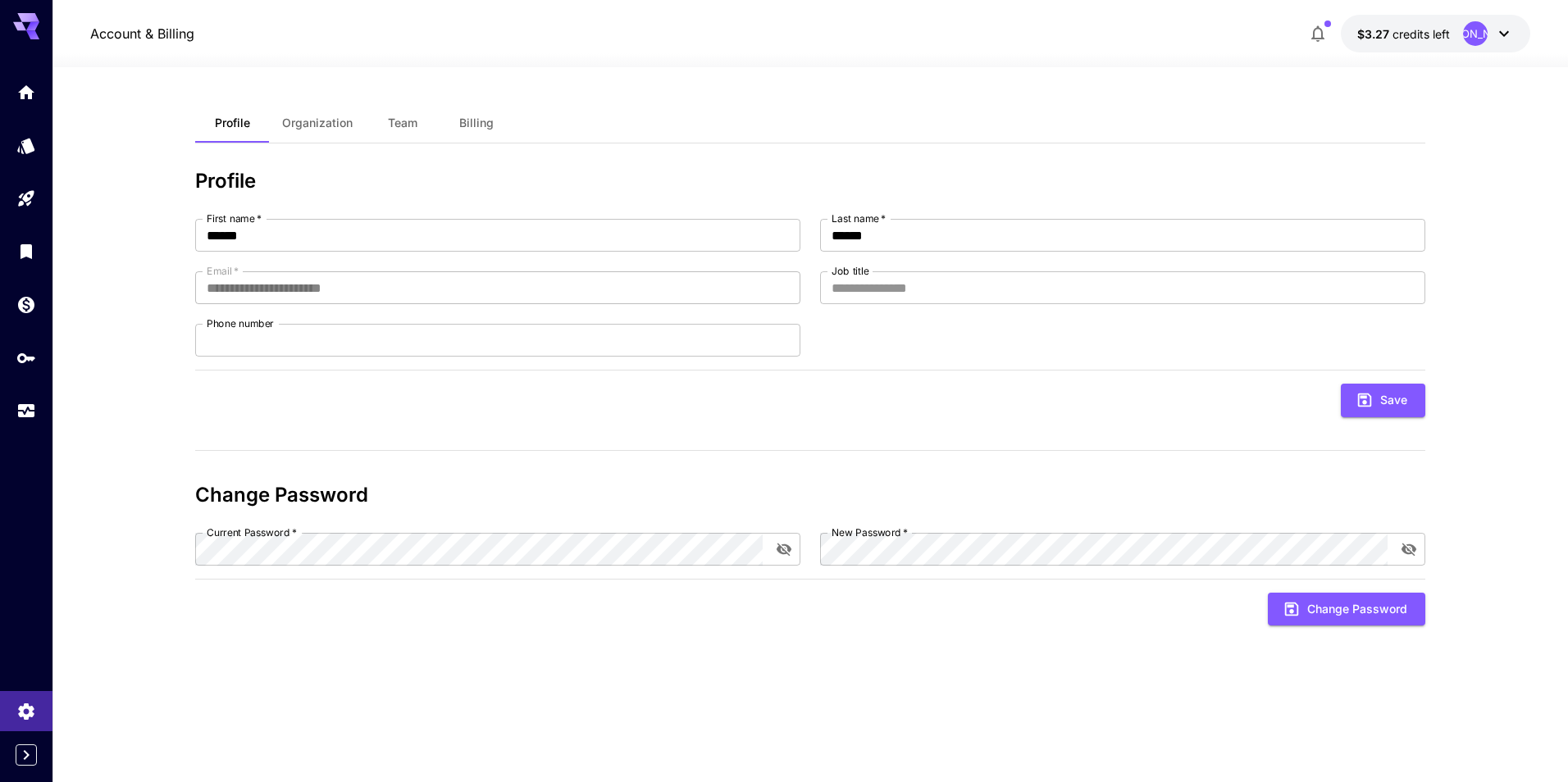
click at [461, 122] on span "Billing" at bounding box center [476, 122] width 34 height 15
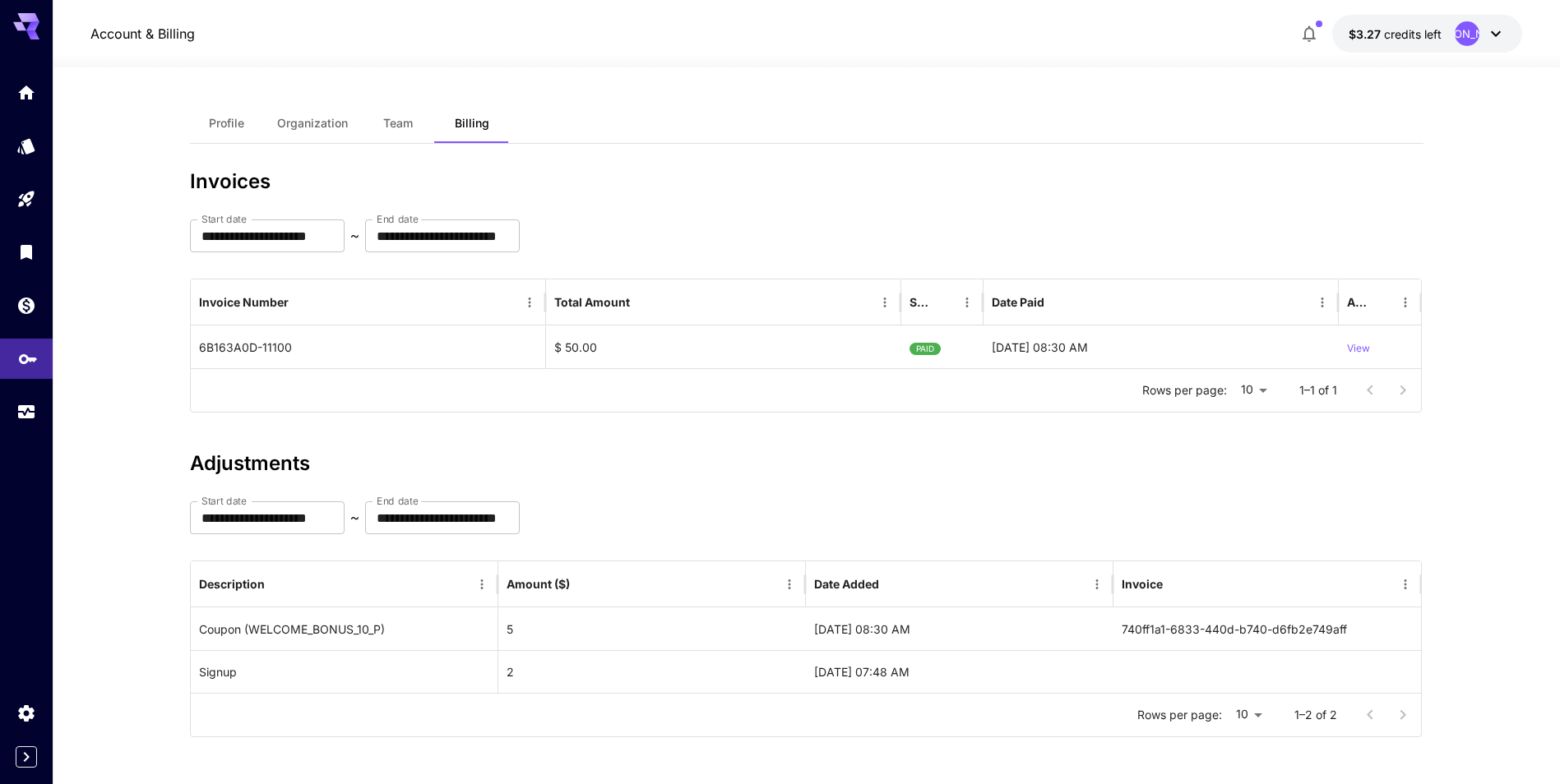
click at [20, 367] on link at bounding box center [26, 359] width 53 height 40
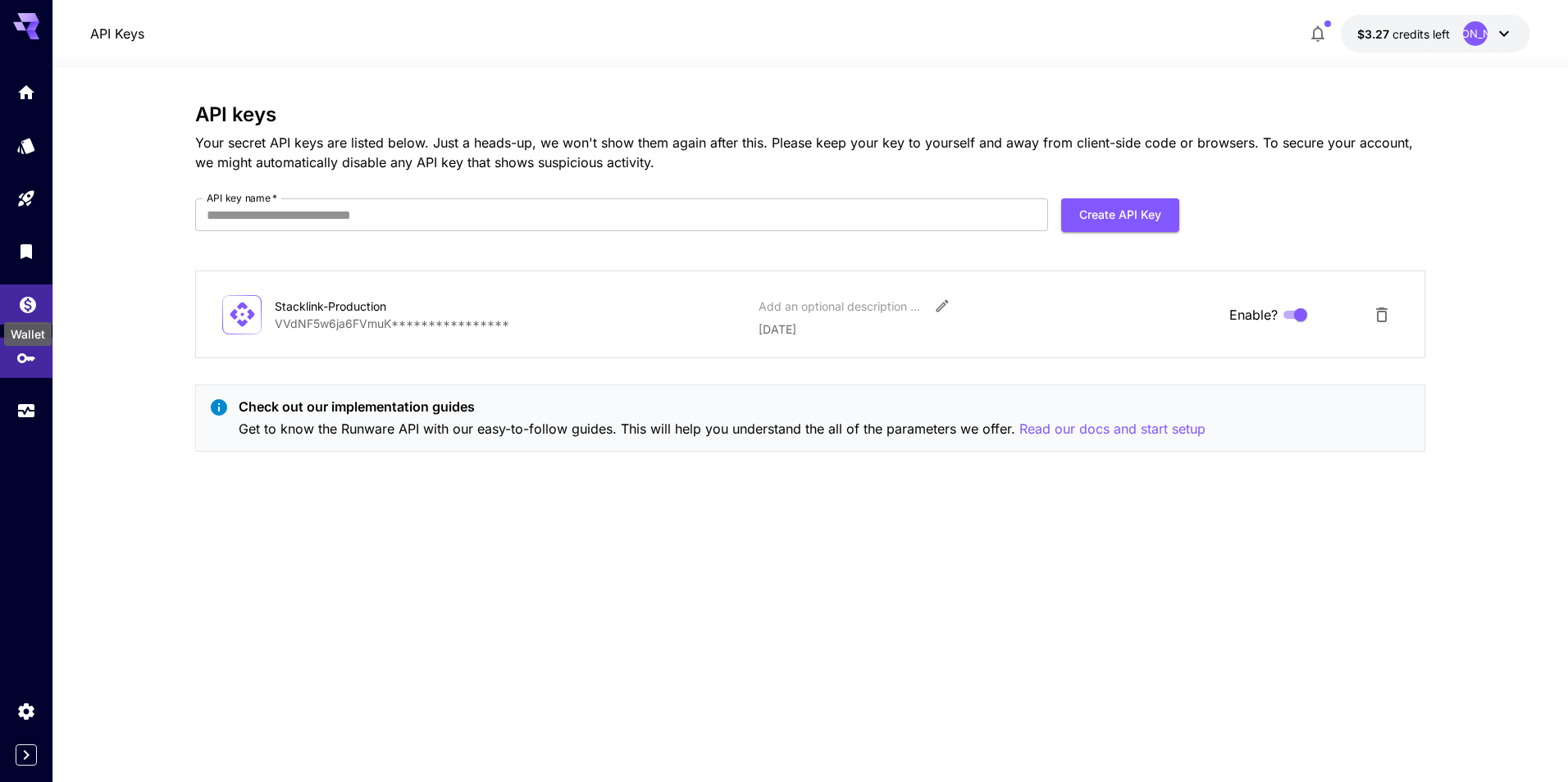
click at [35, 306] on icon "Wallet" at bounding box center [28, 301] width 20 height 20
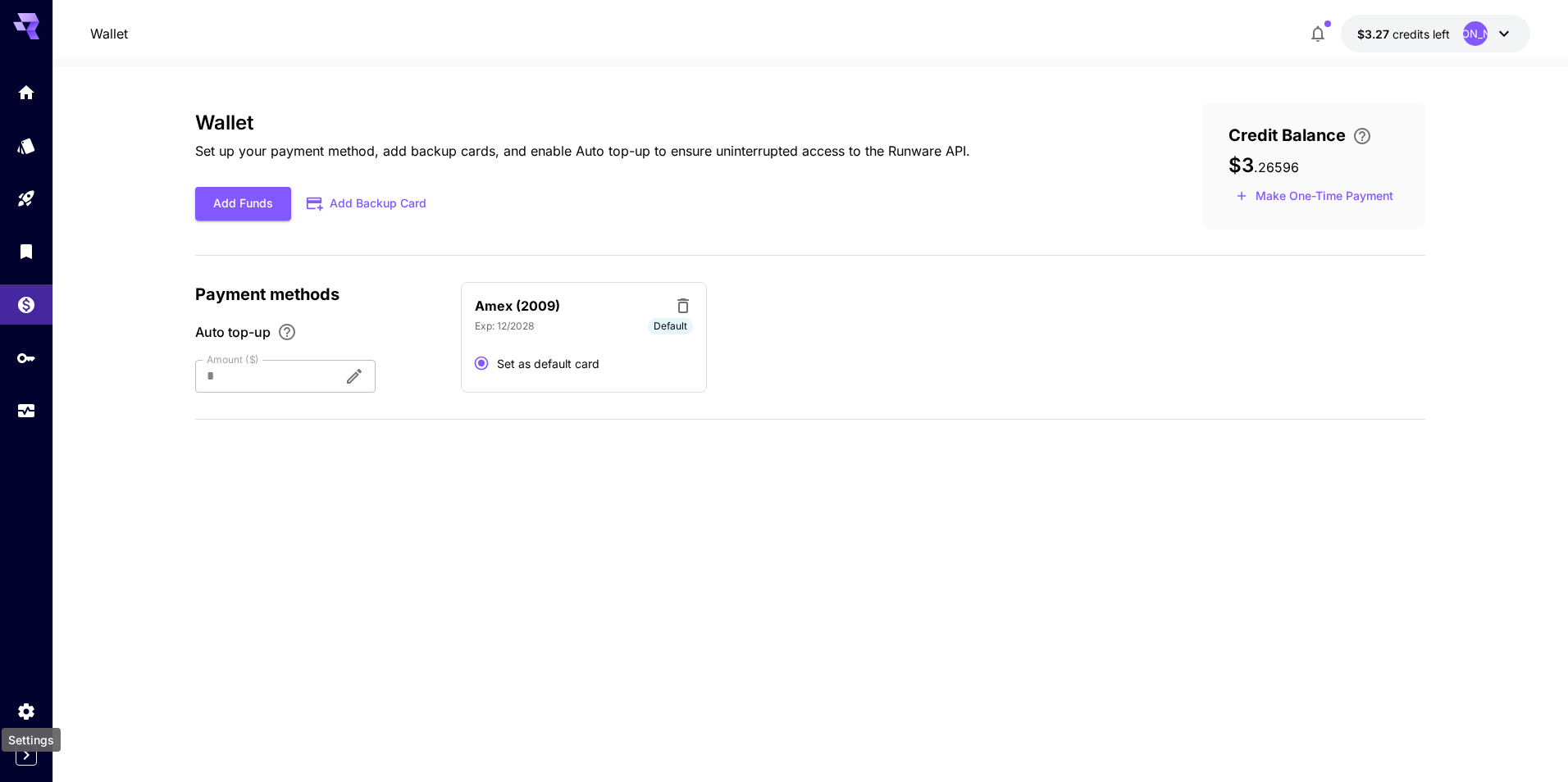
click at [29, 751] on div "Settings" at bounding box center [31, 739] width 59 height 24
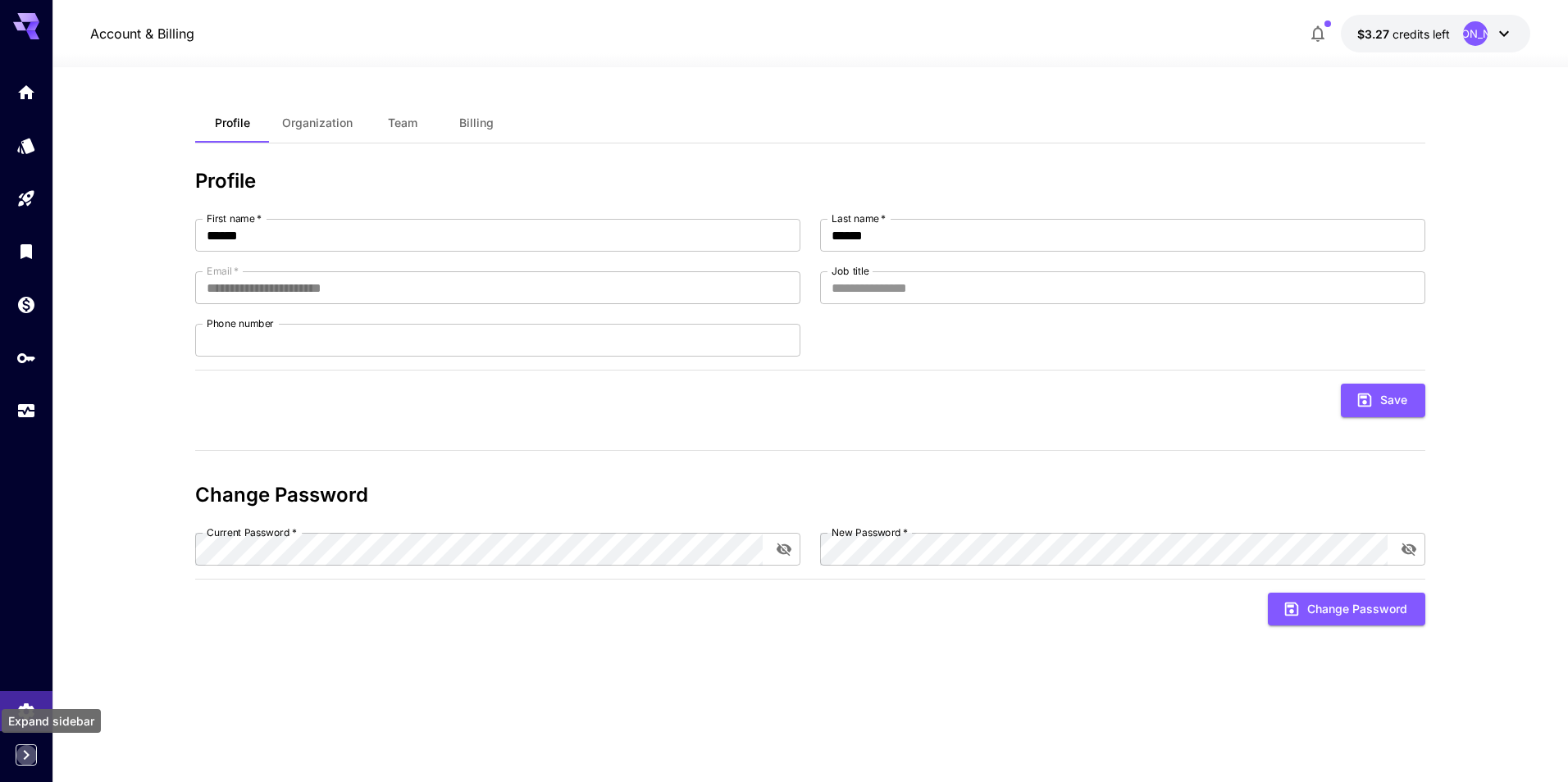
click at [31, 751] on icon "Expand sidebar" at bounding box center [26, 755] width 20 height 20
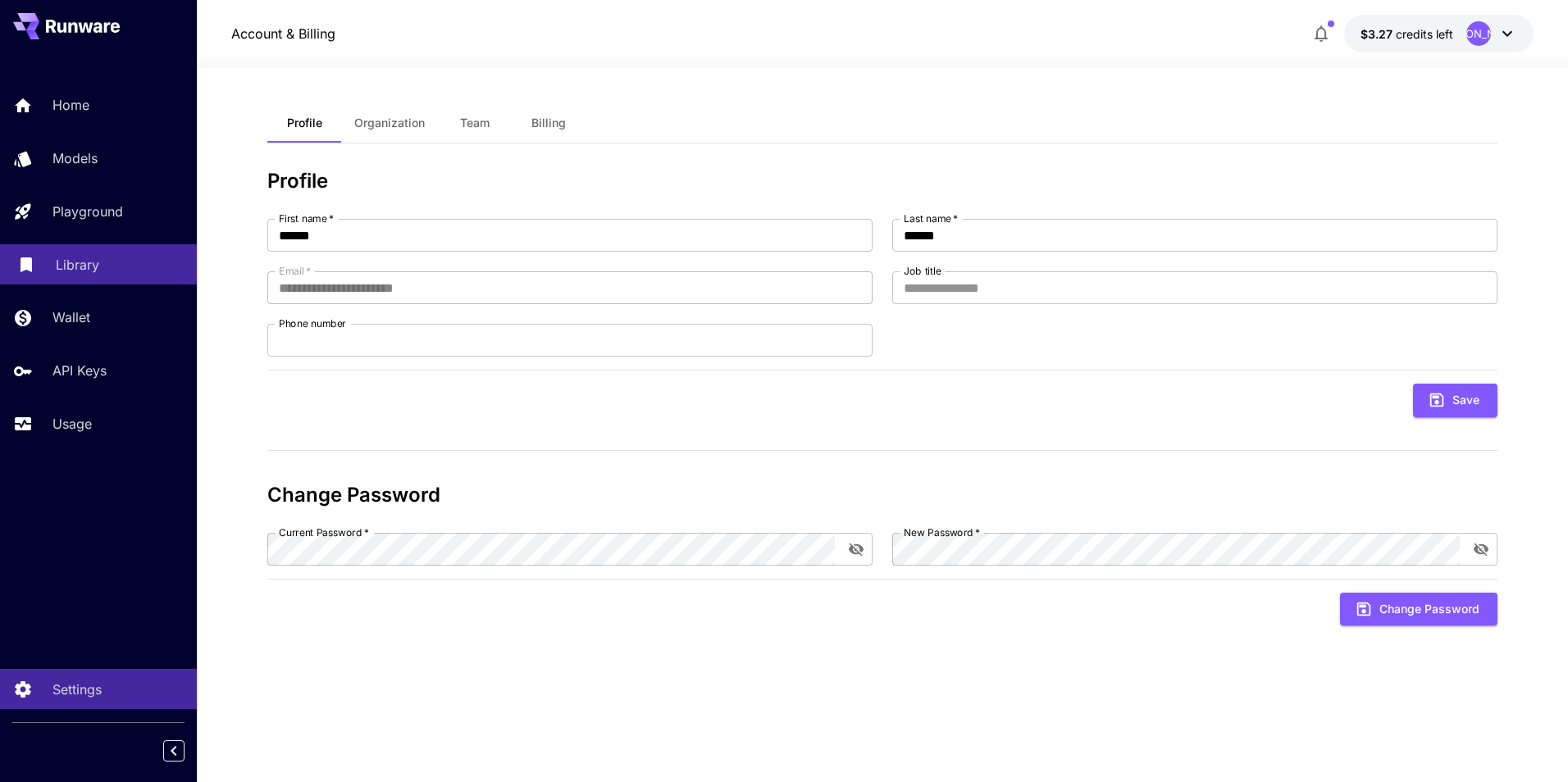
click at [46, 267] on link "Library" at bounding box center [98, 264] width 196 height 40
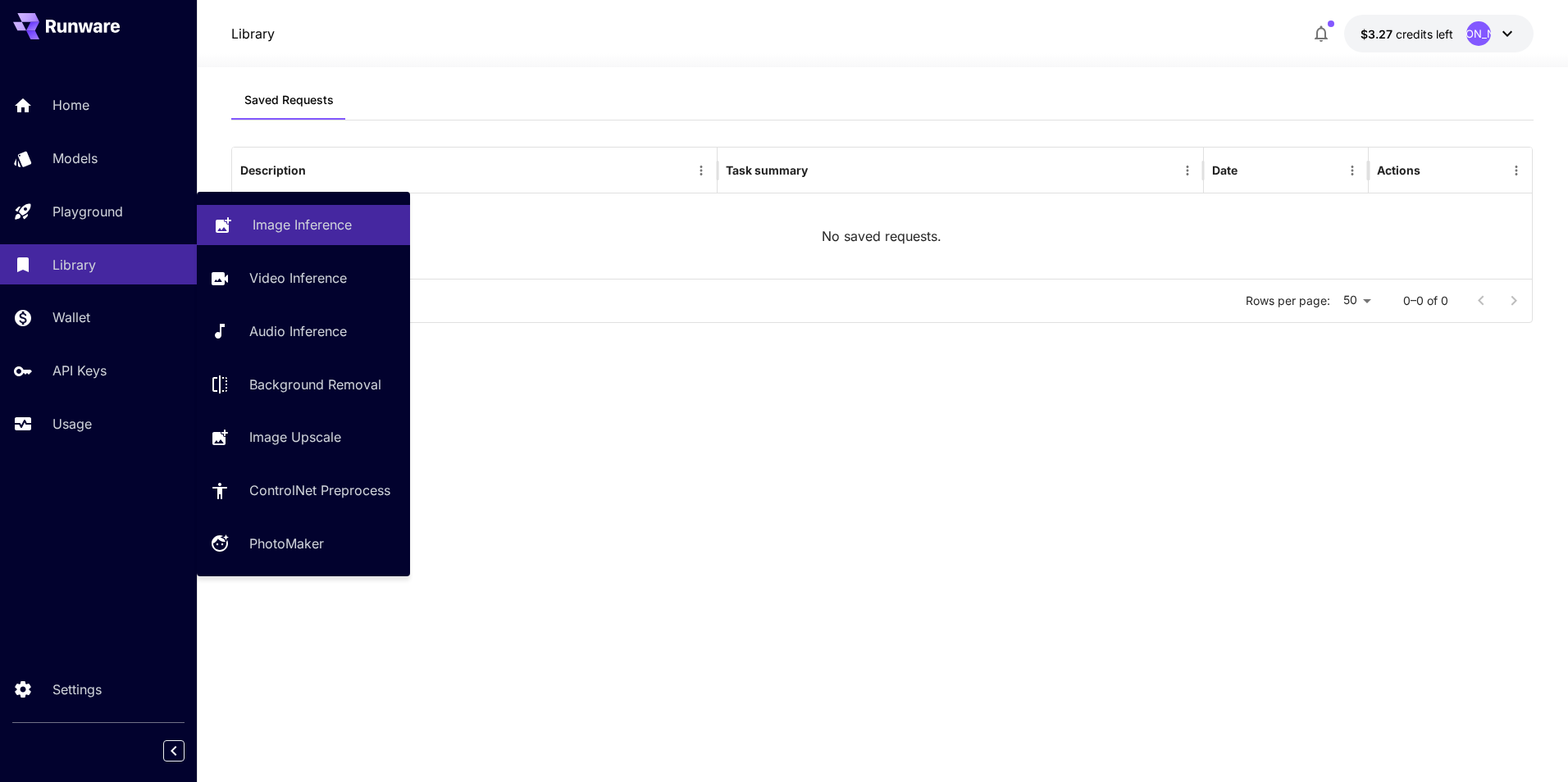
click at [282, 229] on p "Image Inference" at bounding box center [302, 224] width 100 height 20
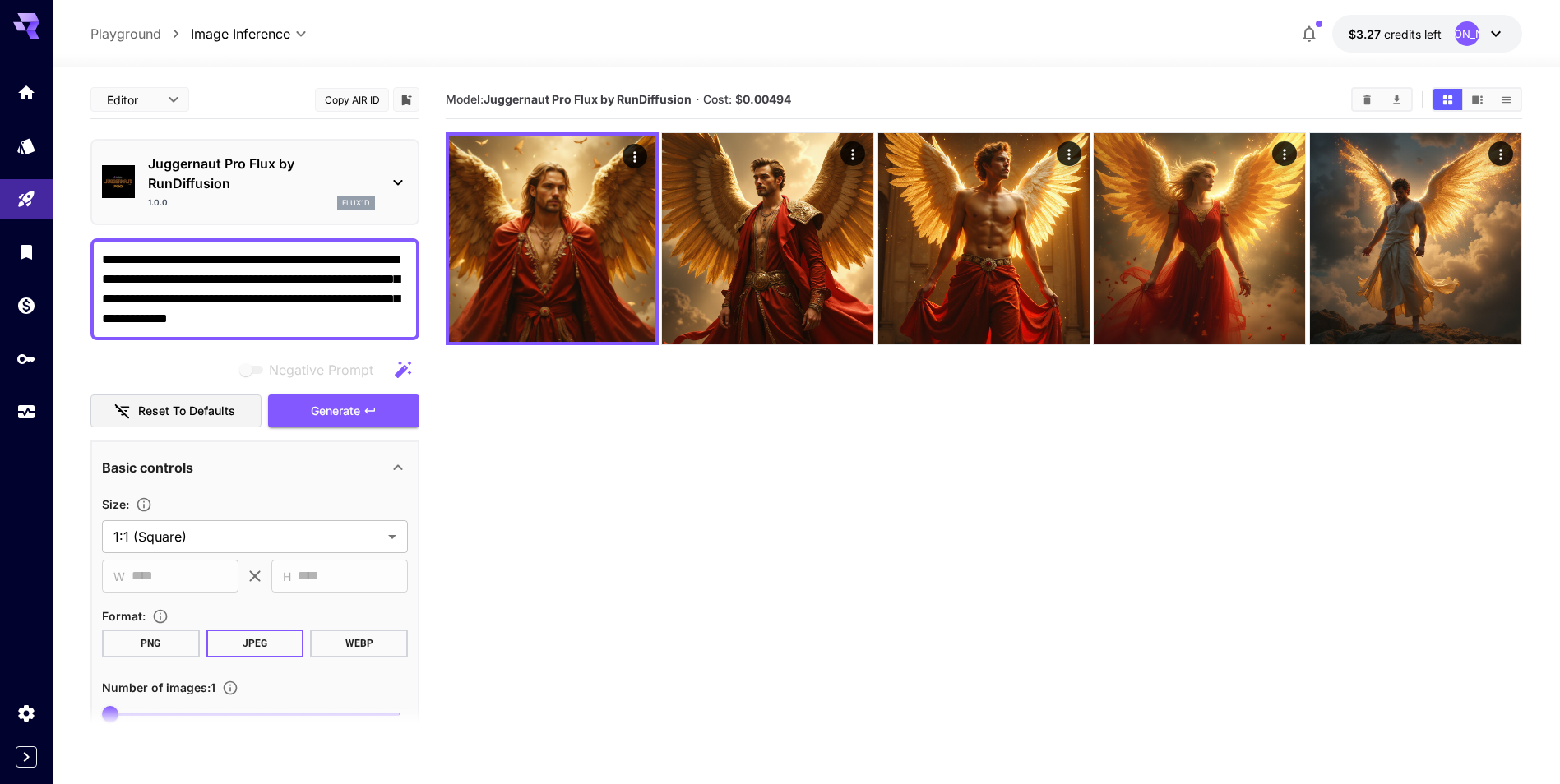
click at [1486, 35] on icon at bounding box center [1496, 33] width 20 height 20
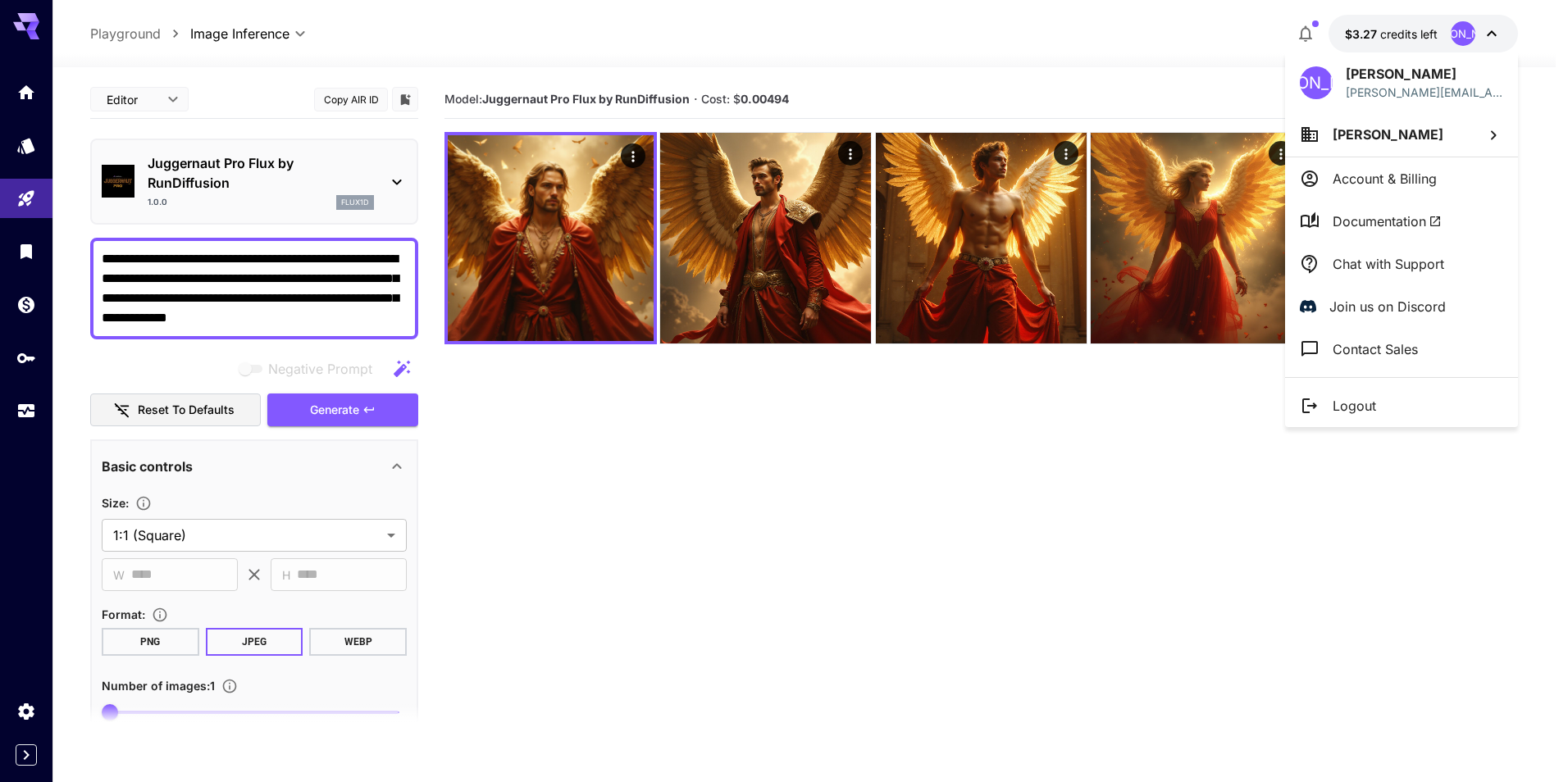
drag, startPoint x: 1360, startPoint y: 172, endPoint x: 1214, endPoint y: 451, distance: 314.9
click at [1214, 452] on div at bounding box center [784, 391] width 1568 height 782
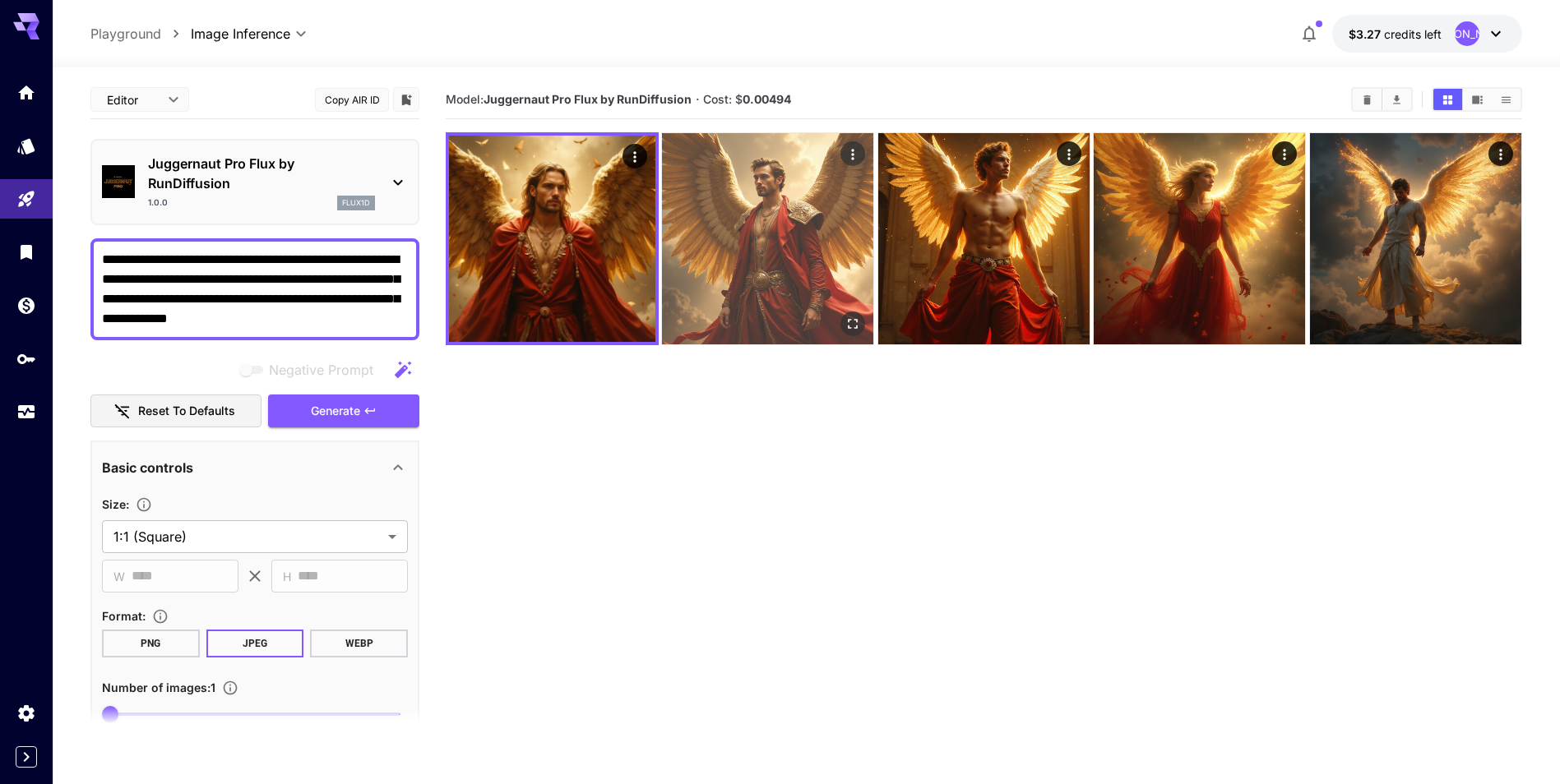
click at [741, 278] on img at bounding box center [767, 238] width 211 height 211
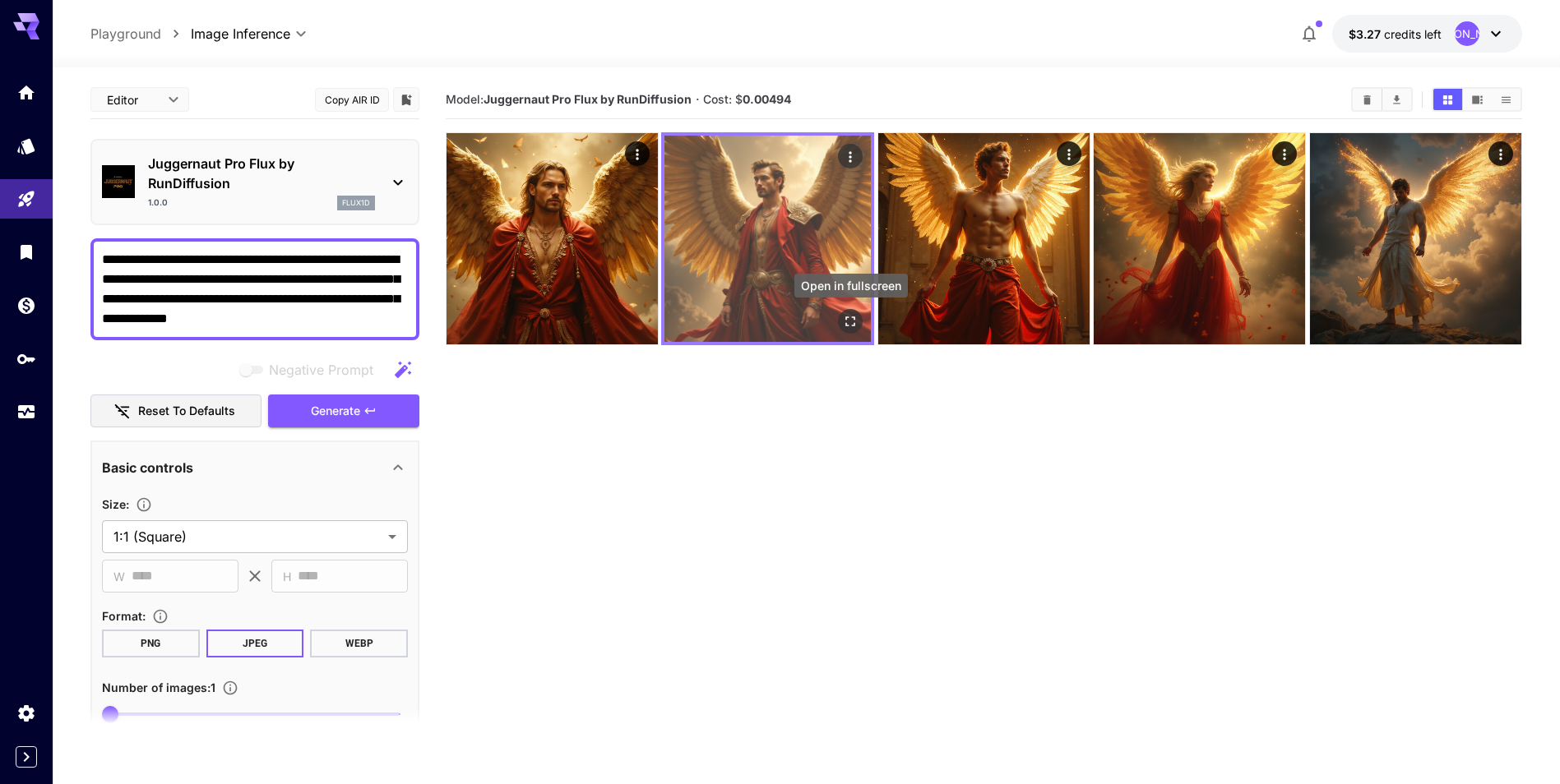
click at [855, 324] on icon "Open in fullscreen" at bounding box center [851, 321] width 10 height 10
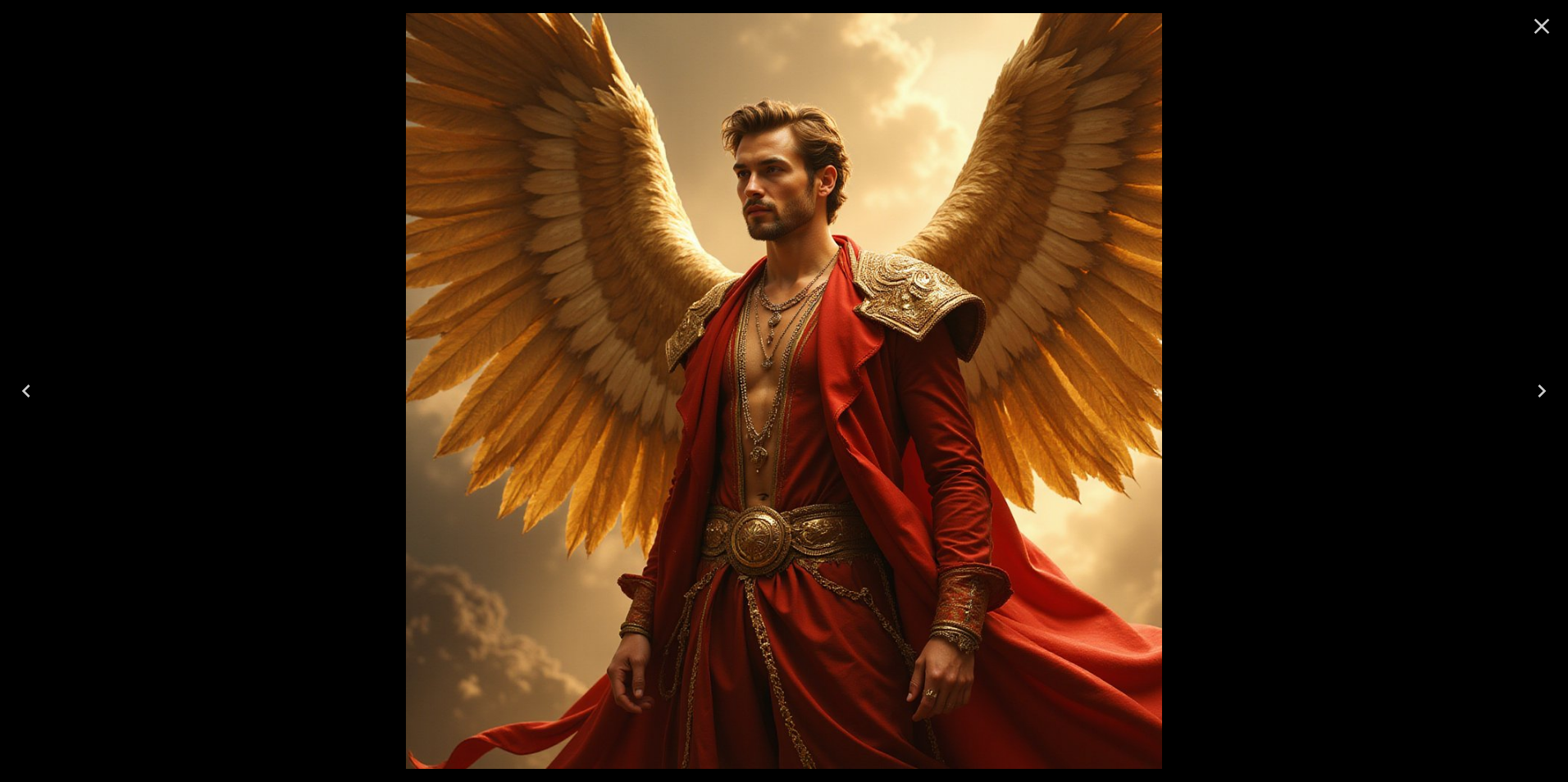
click at [1533, 28] on icon "Close" at bounding box center [1542, 26] width 26 height 26
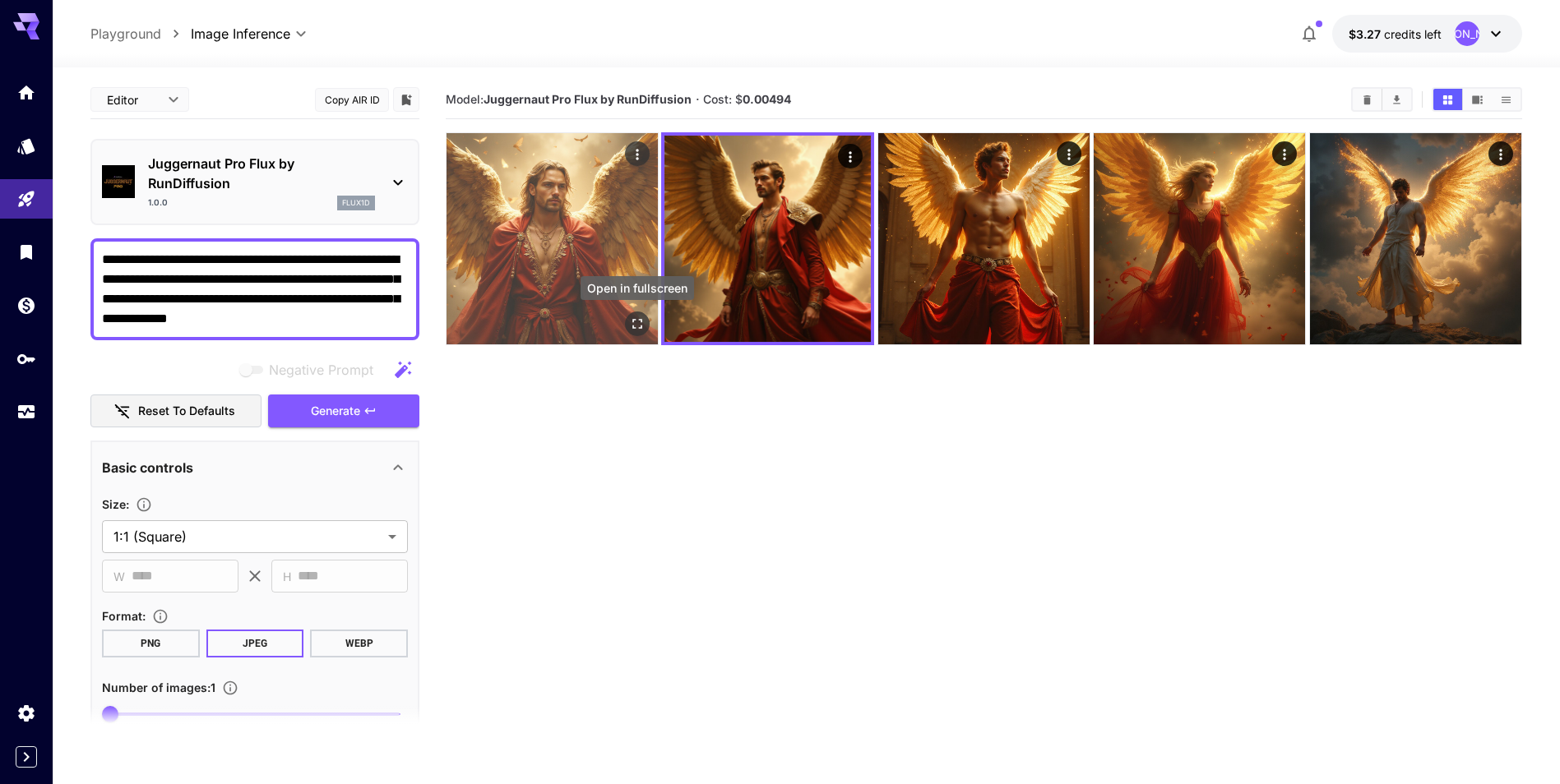
click at [637, 318] on icon "Open in fullscreen" at bounding box center [637, 324] width 17 height 17
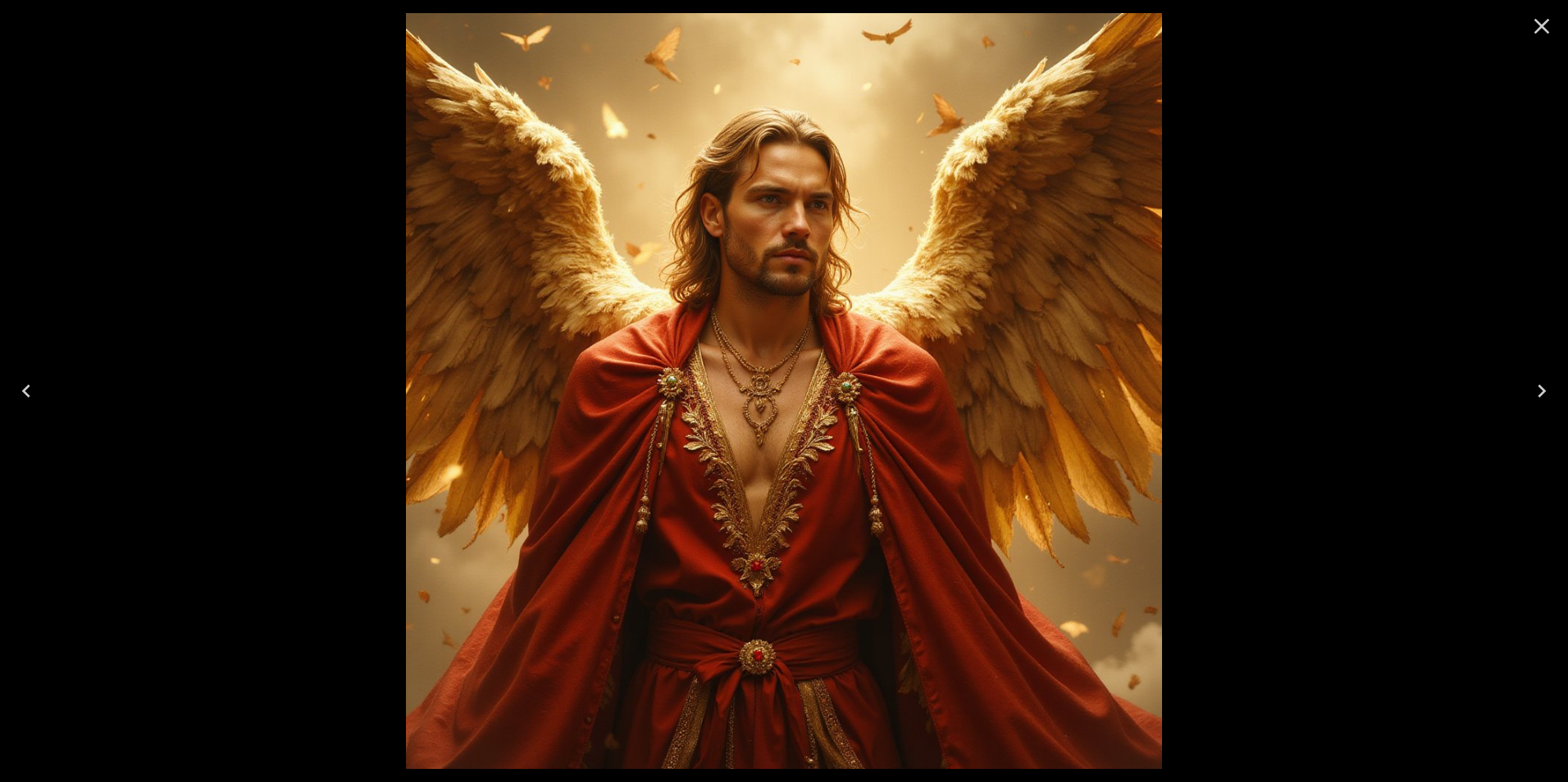
click at [1541, 23] on icon "Close" at bounding box center [1542, 26] width 26 height 26
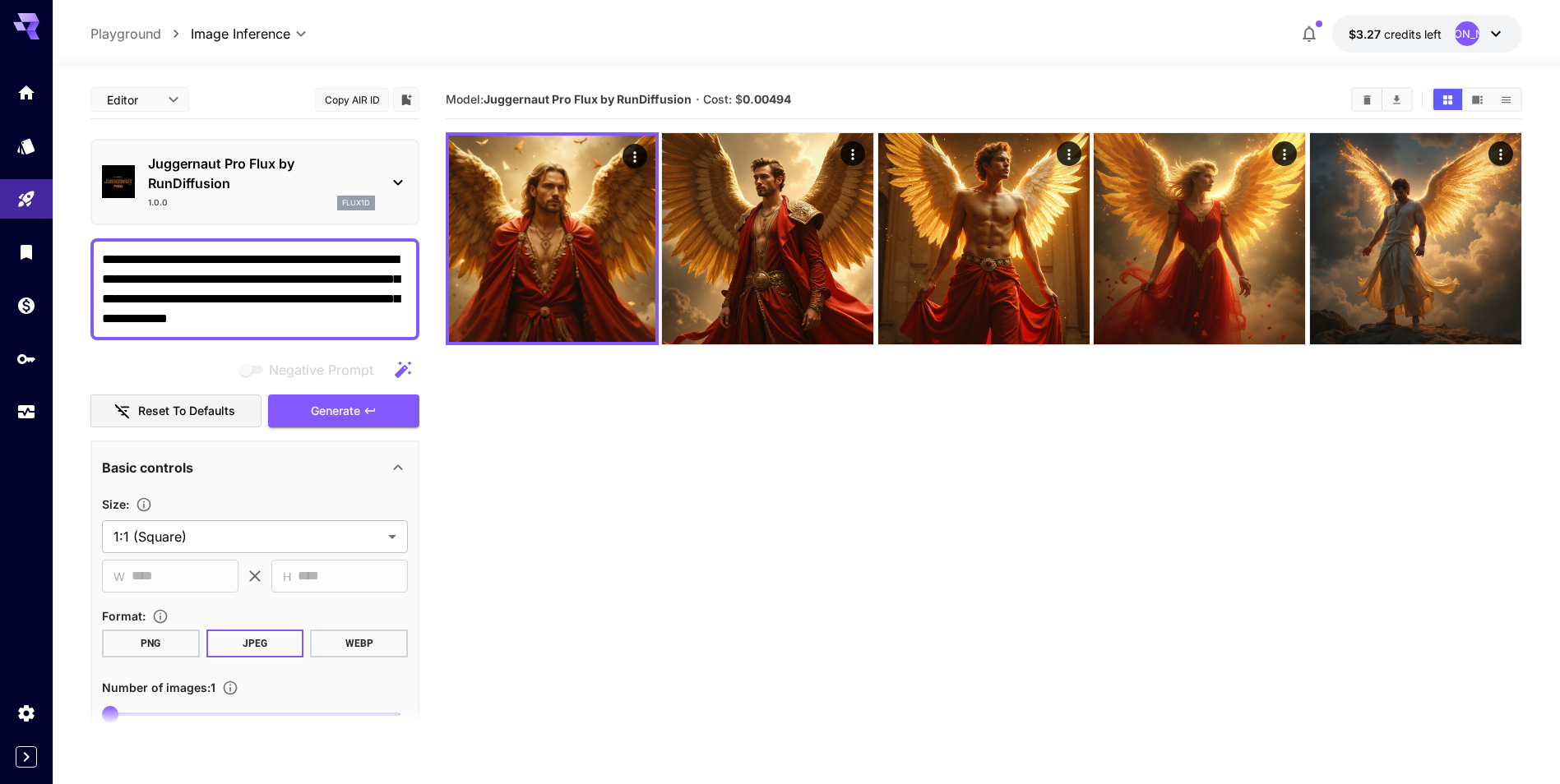
click at [402, 181] on icon at bounding box center [397, 183] width 9 height 6
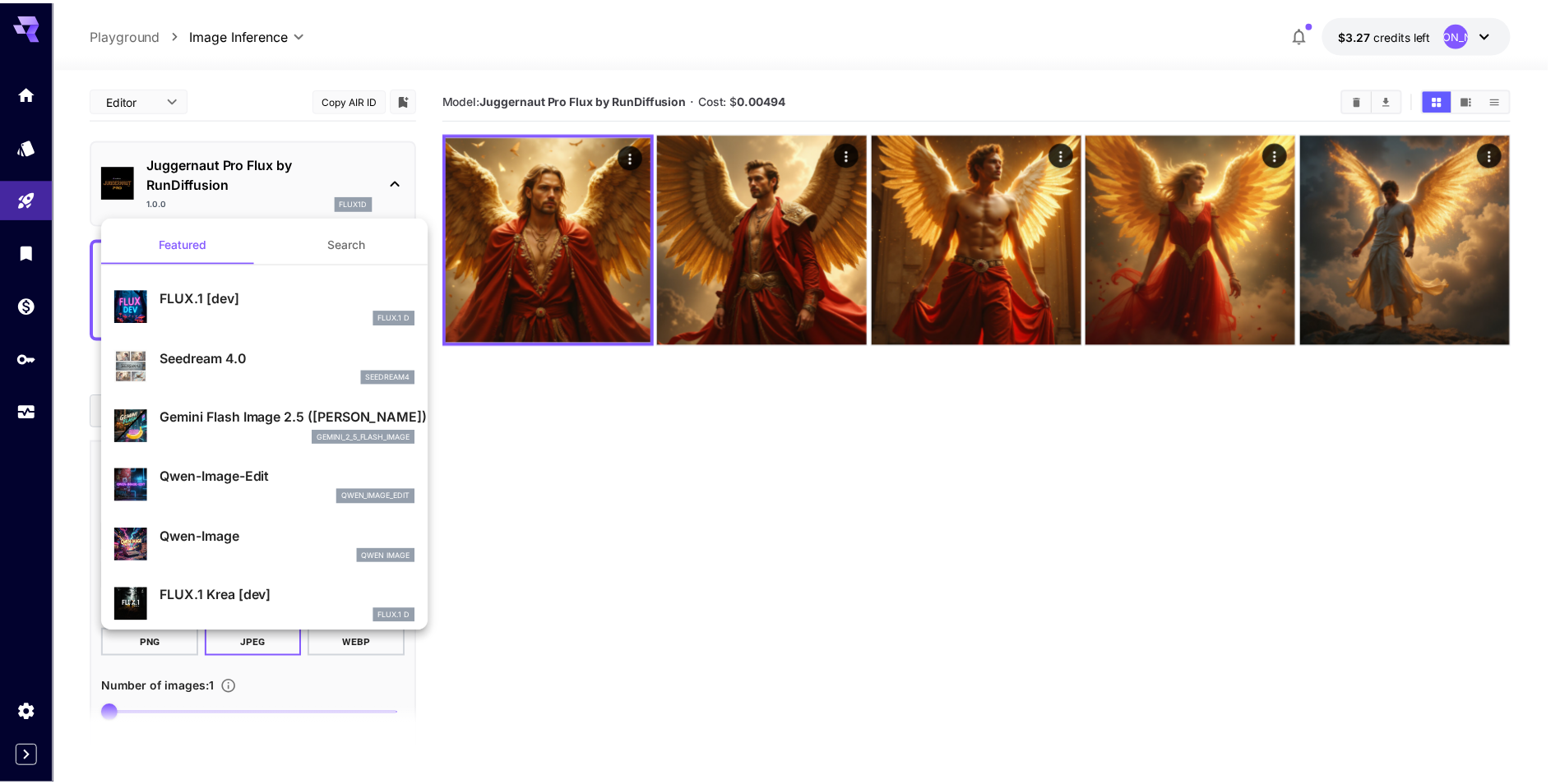
scroll to position [82, 0]
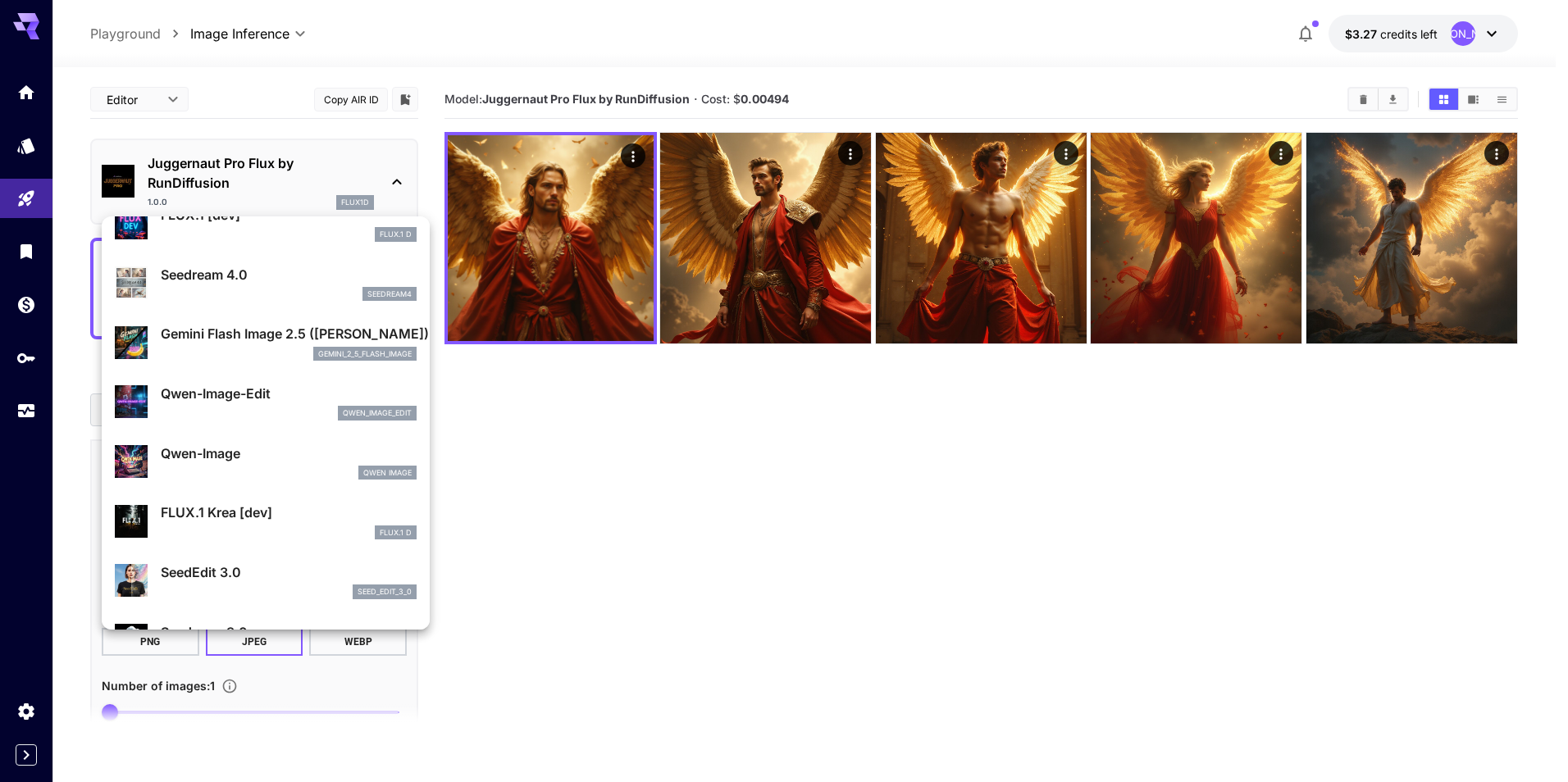
click at [268, 520] on p "FLUX.1 Krea [dev]" at bounding box center [288, 512] width 256 height 20
type input "**"
type input "***"
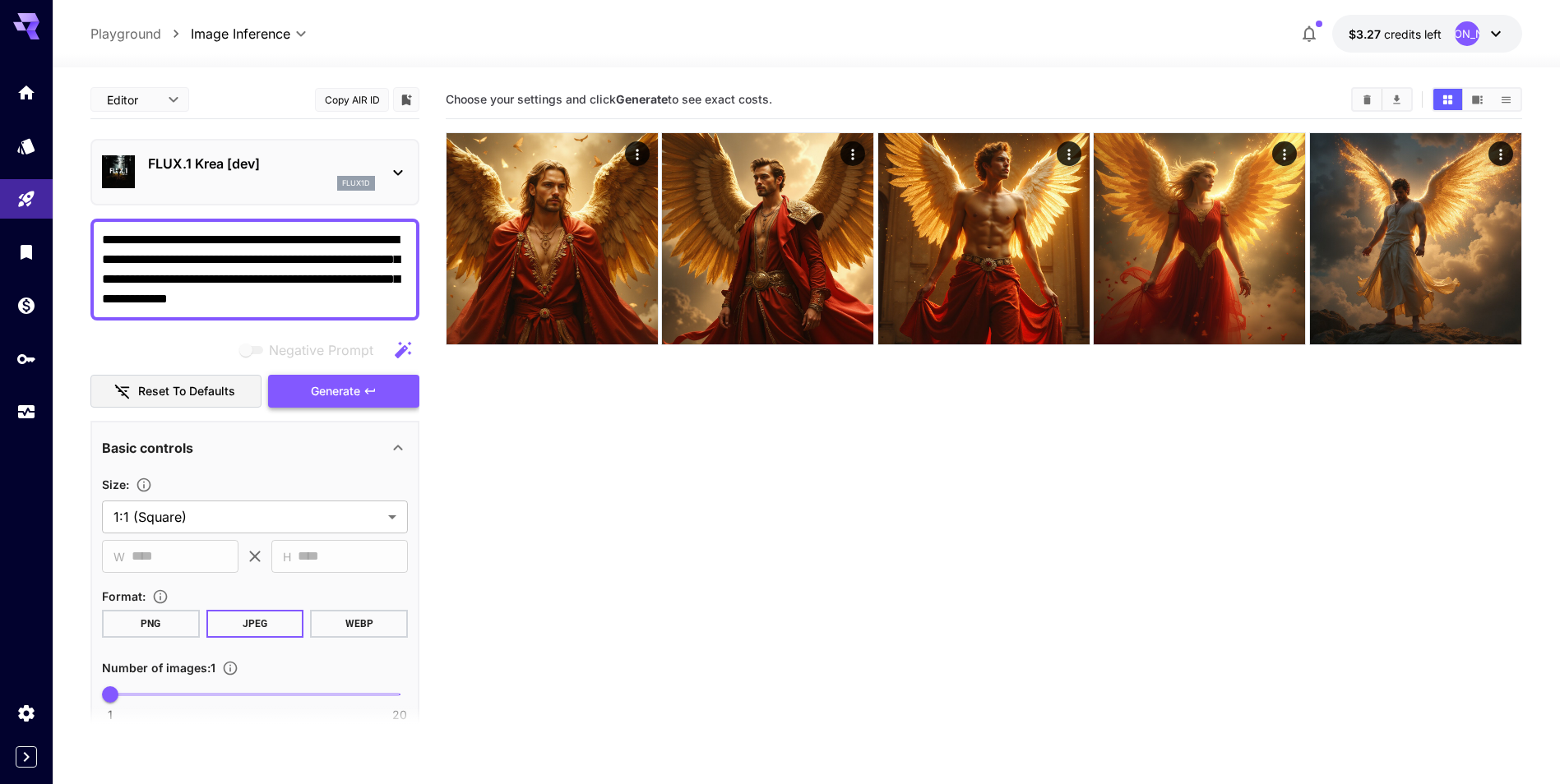
click at [339, 392] on span "Generate" at bounding box center [335, 391] width 49 height 20
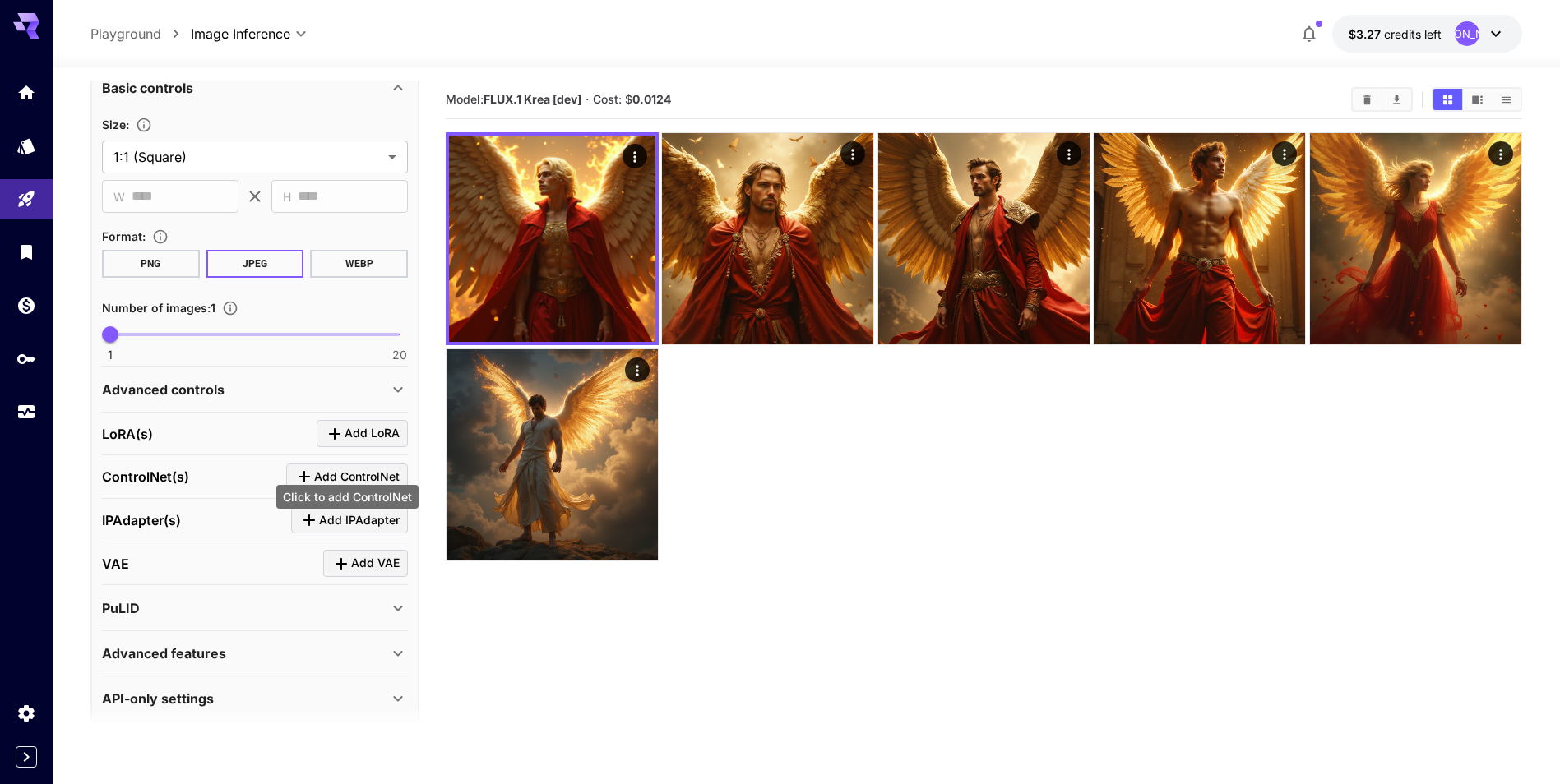
scroll to position [377, 0]
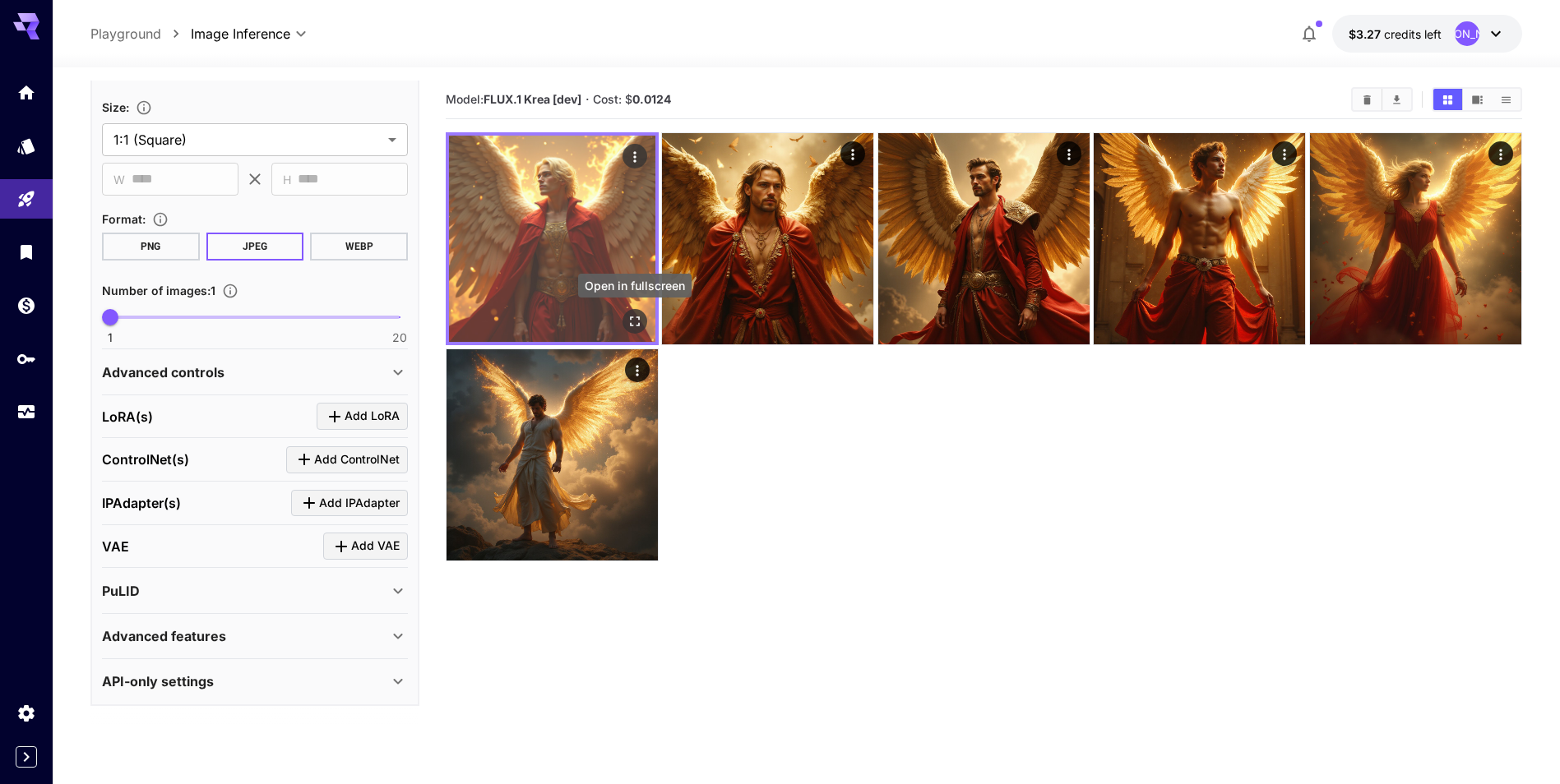
click at [639, 319] on icon "Open in fullscreen" at bounding box center [635, 321] width 10 height 10
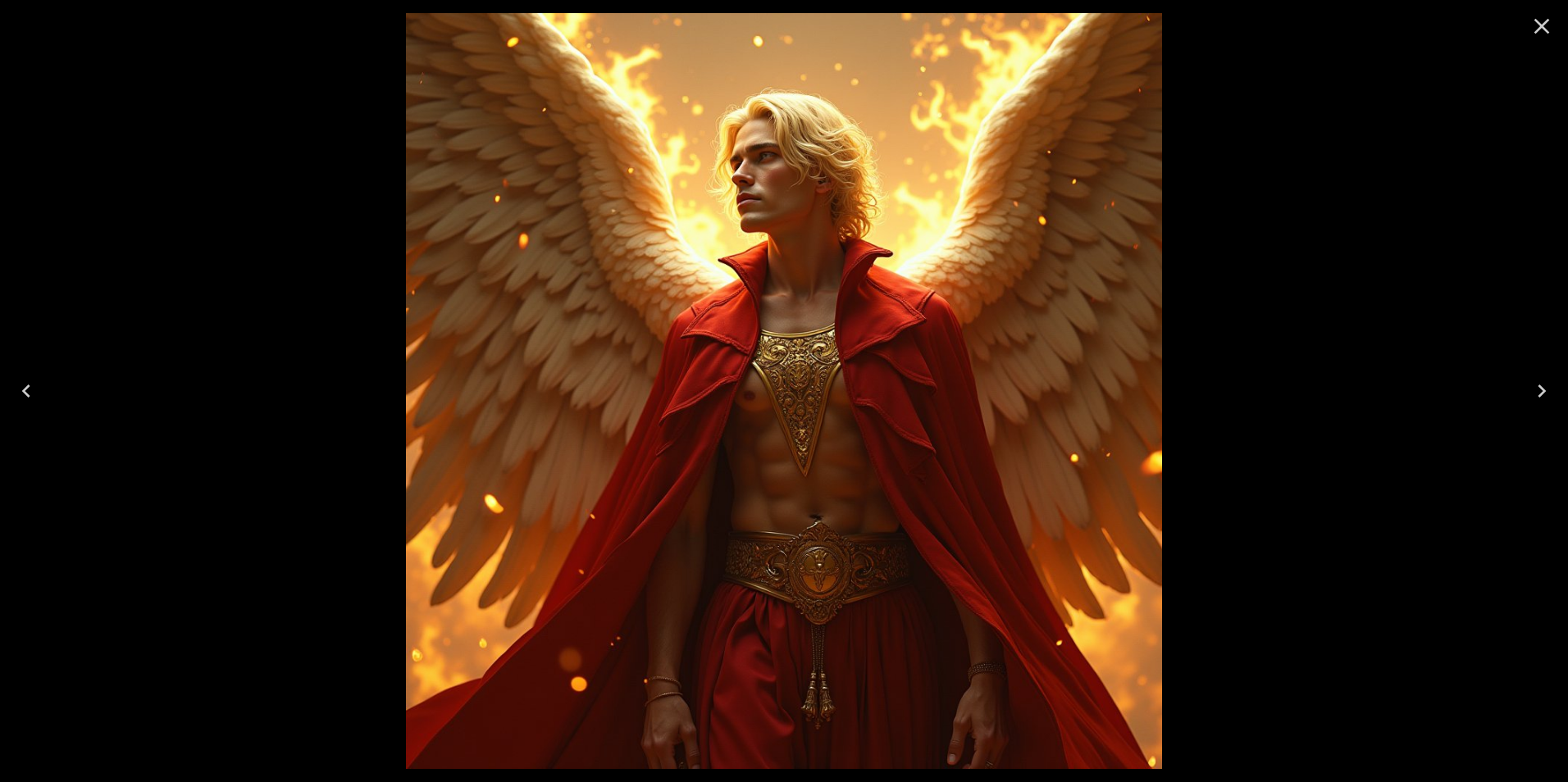
click at [1540, 24] on icon "Close" at bounding box center [1543, 27] width 16 height 16
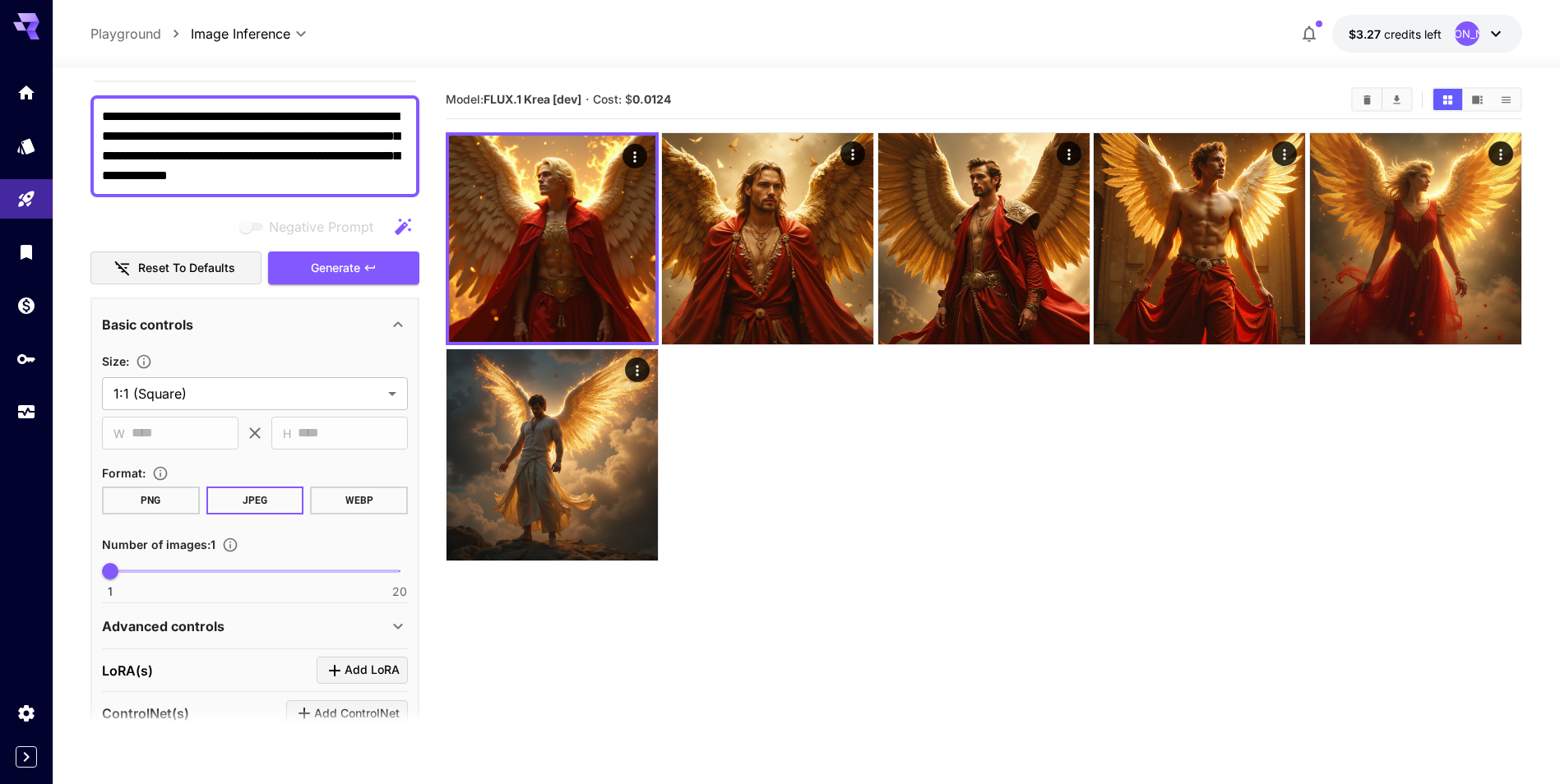
scroll to position [48, 0]
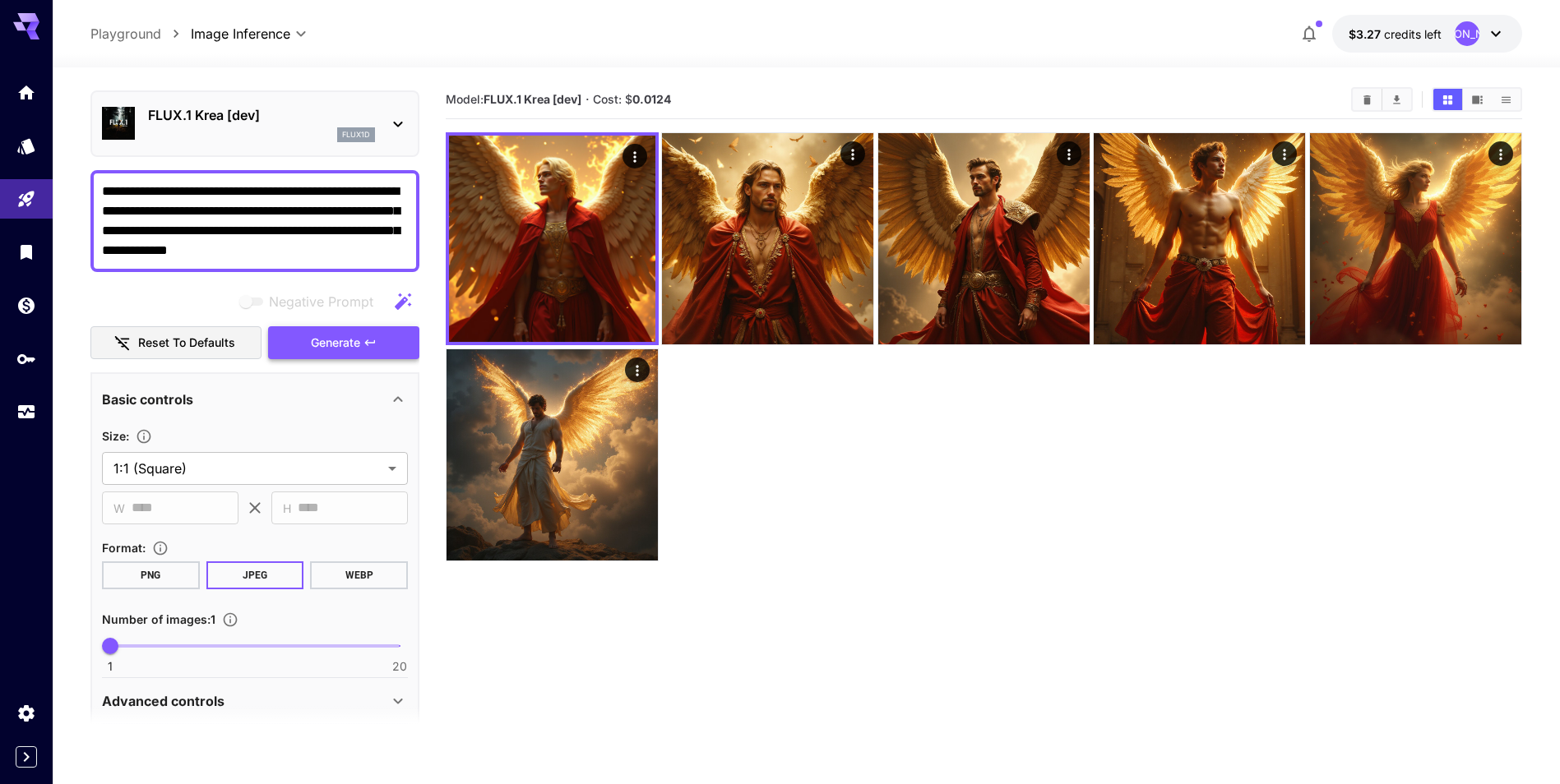
click at [357, 348] on span "Generate" at bounding box center [335, 342] width 49 height 20
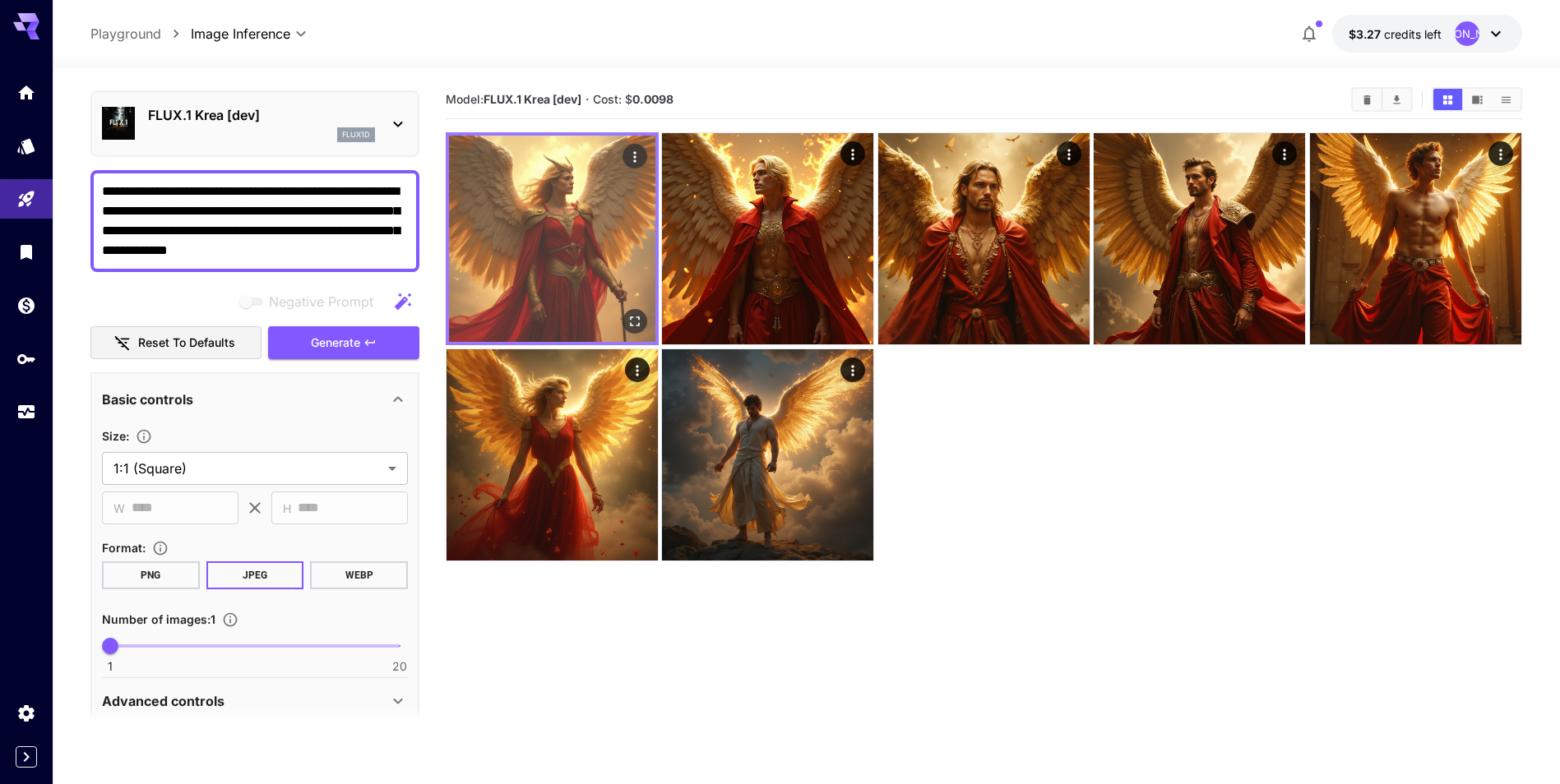
click at [641, 324] on icon "Open in fullscreen" at bounding box center [635, 321] width 17 height 17
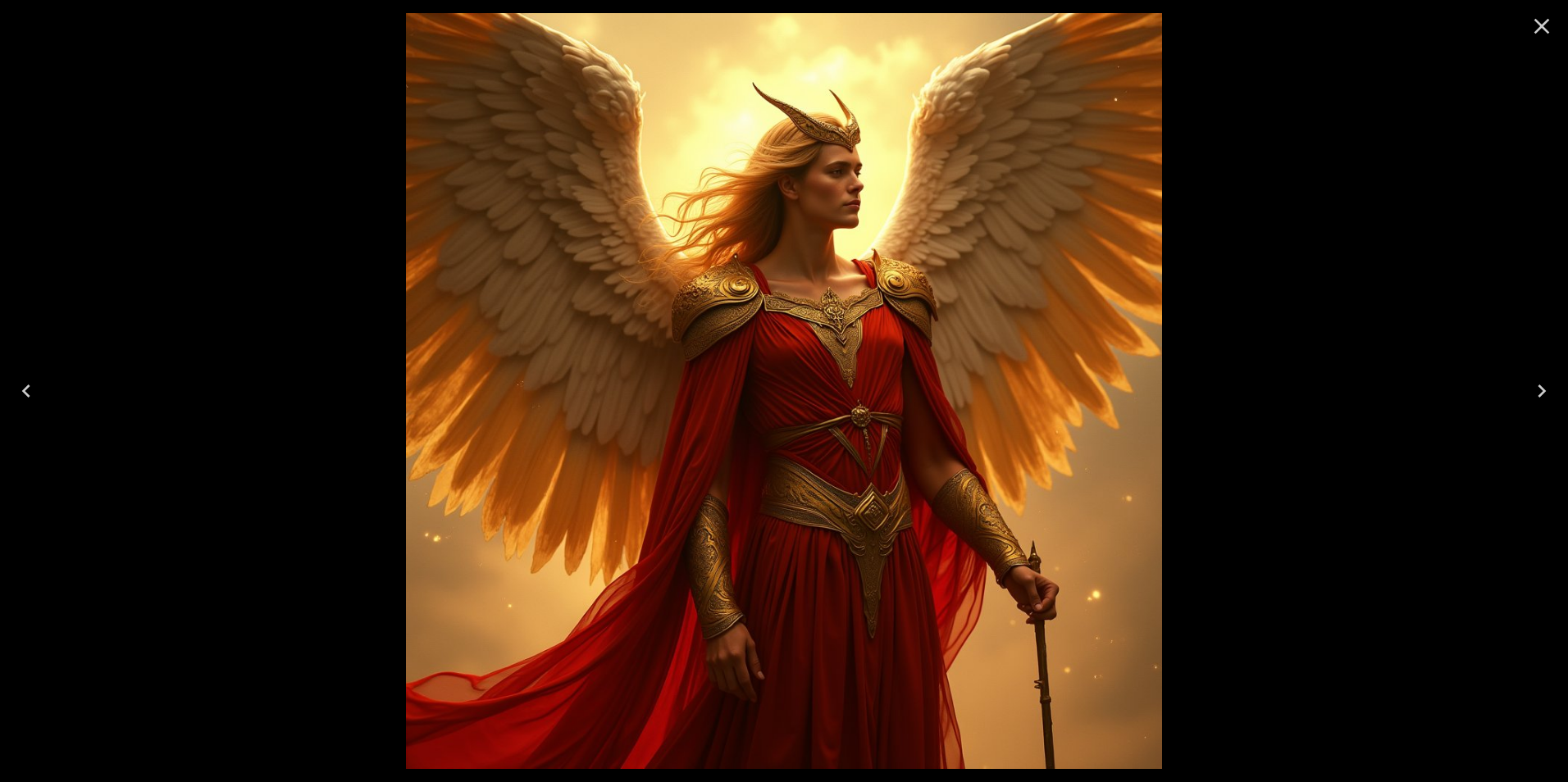
click at [1540, 30] on icon "Close" at bounding box center [1542, 26] width 26 height 26
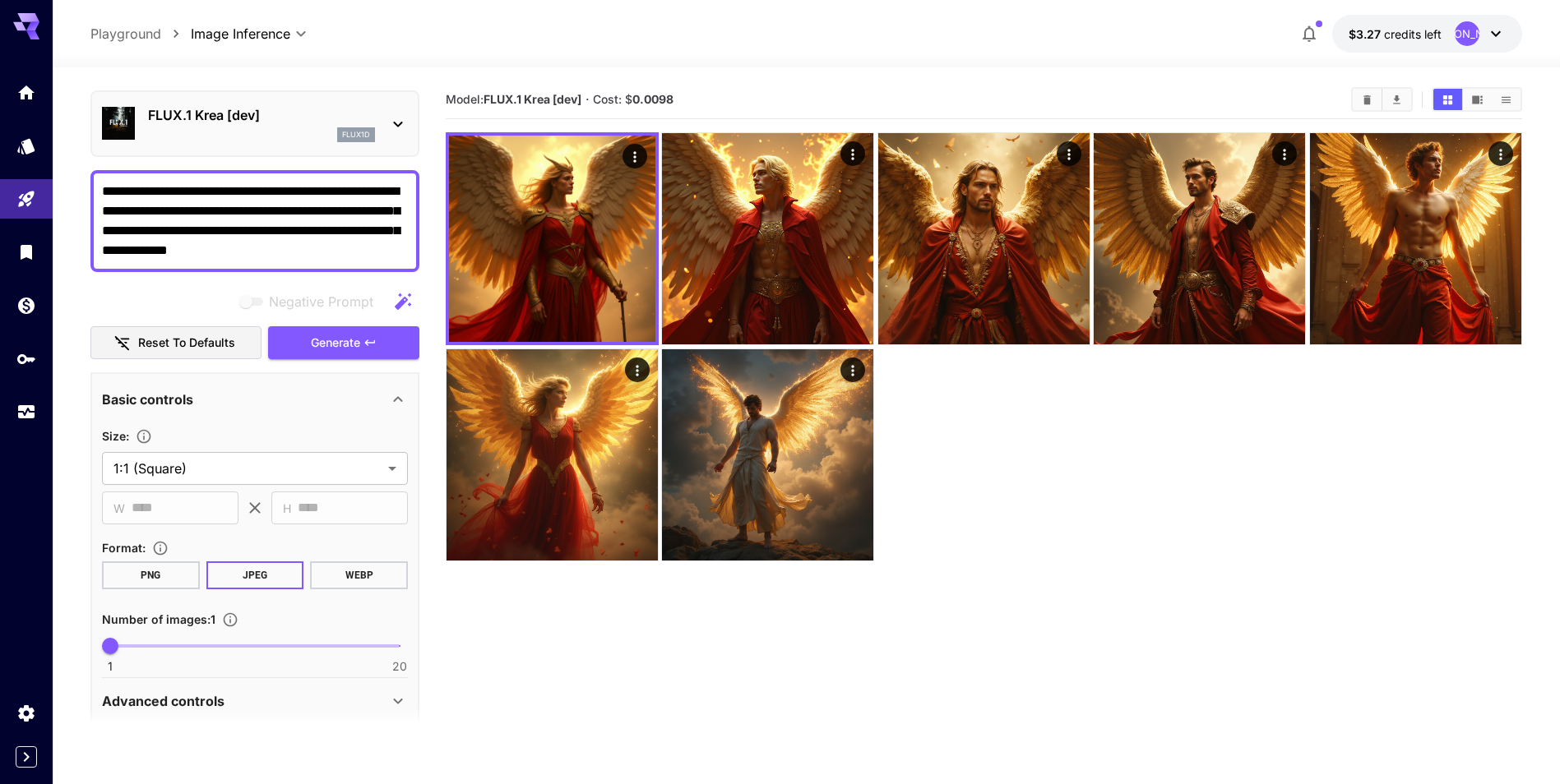
click at [397, 124] on icon at bounding box center [397, 124] width 9 height 6
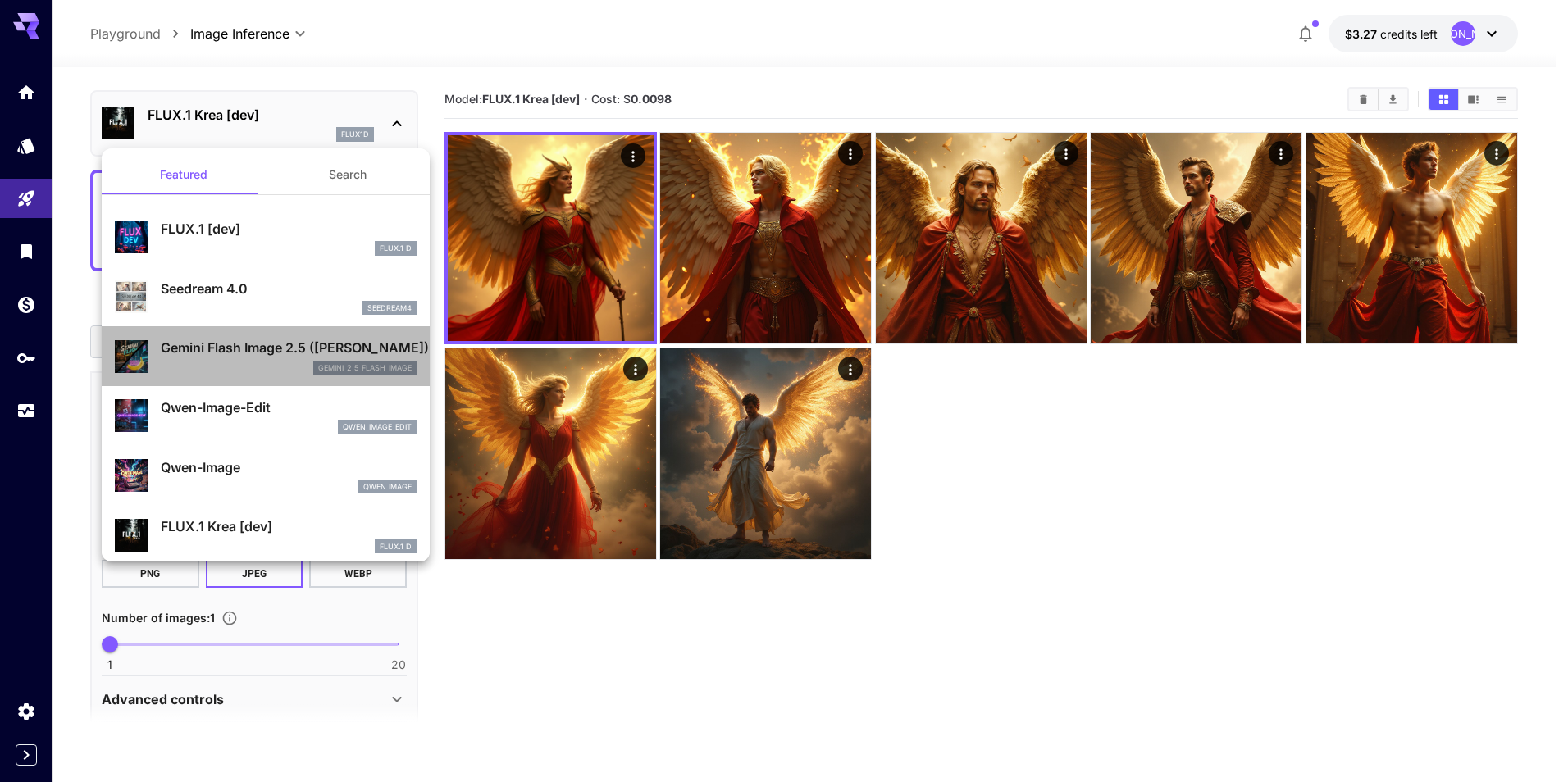
click at [268, 350] on p "Gemini Flash Image 2.5 (Nano Banana)" at bounding box center [288, 347] width 256 height 20
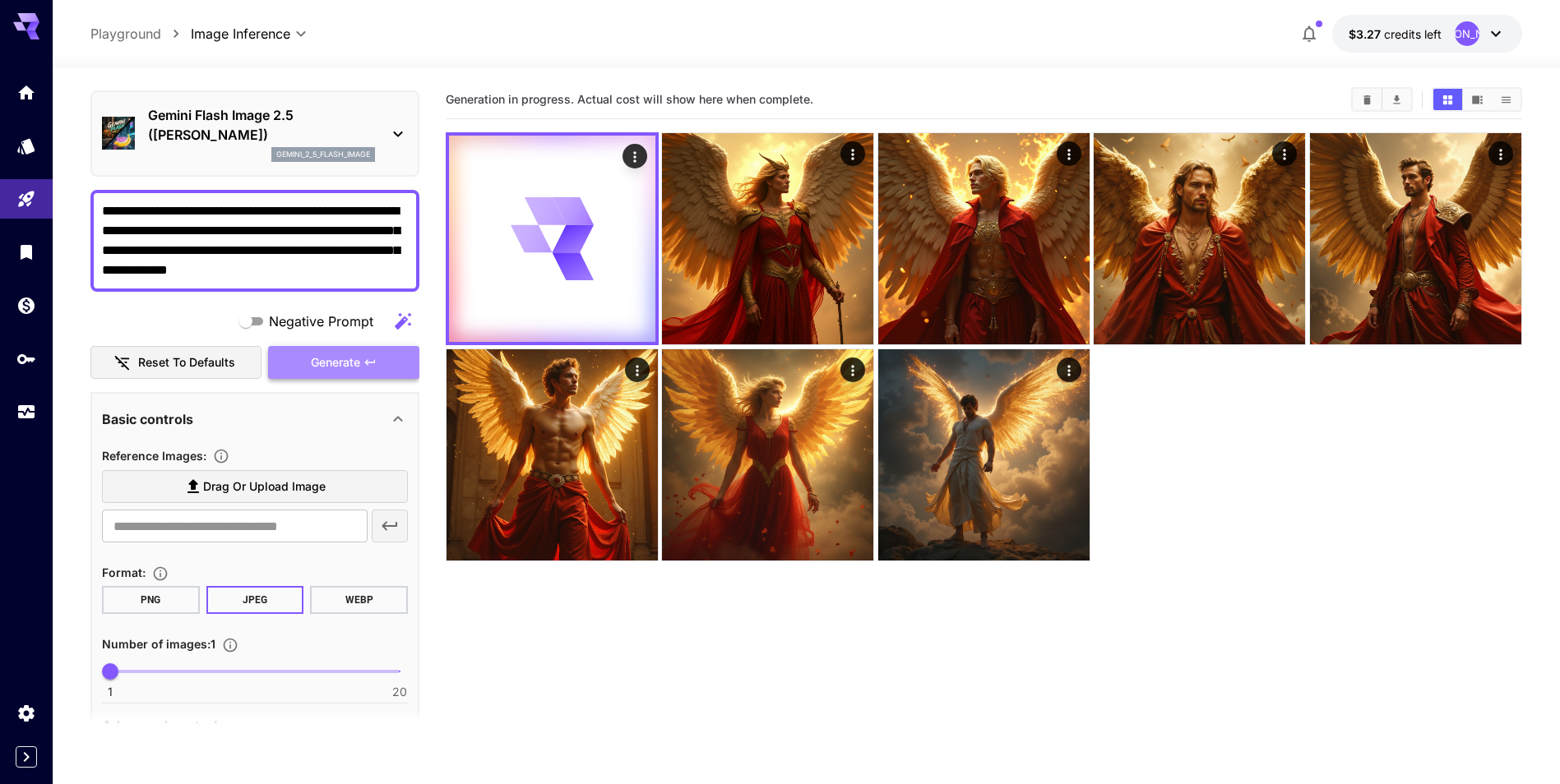
click at [341, 369] on span "Generate" at bounding box center [335, 362] width 49 height 20
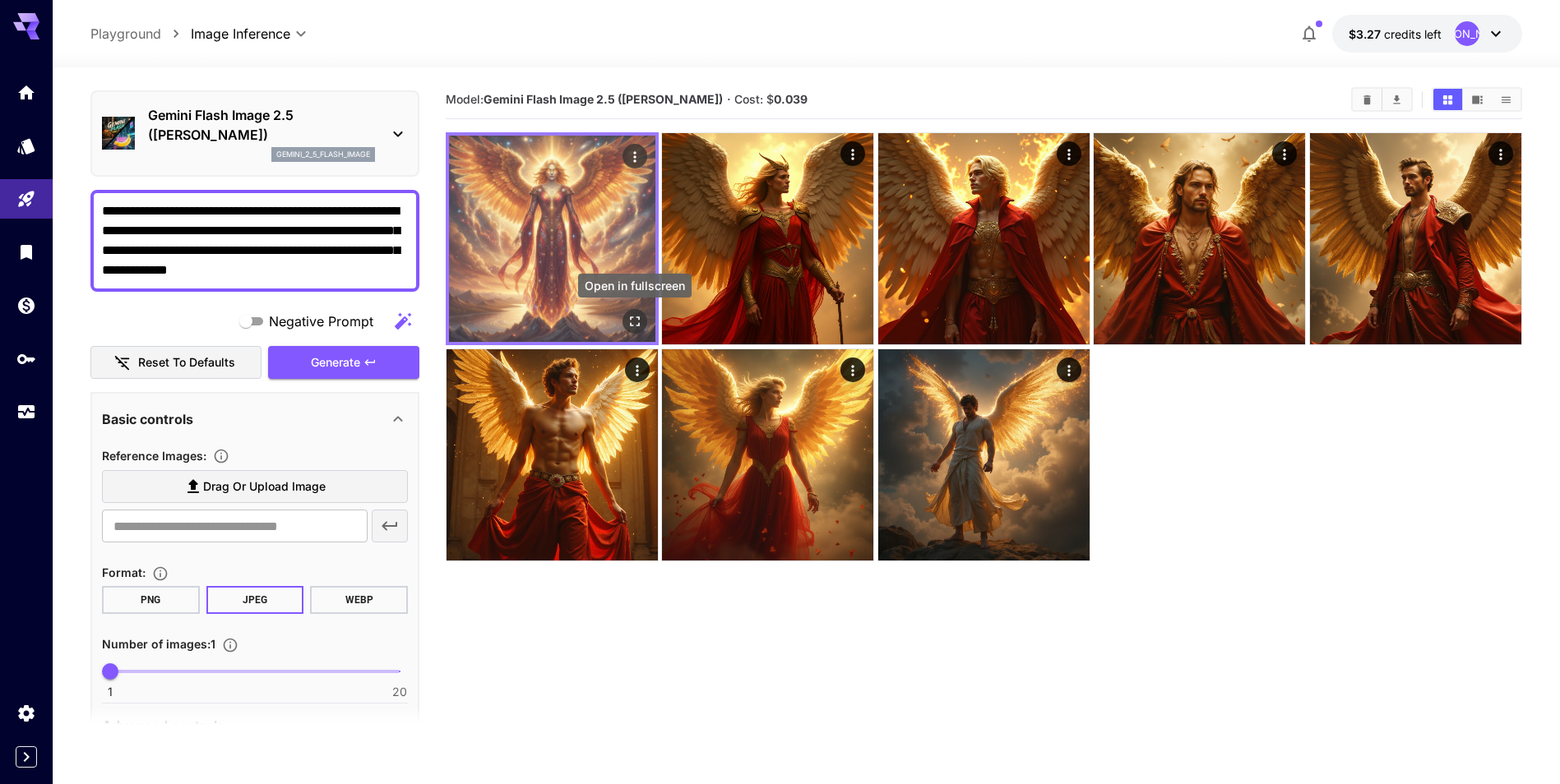
click at [632, 322] on icon "Open in fullscreen" at bounding box center [635, 321] width 17 height 17
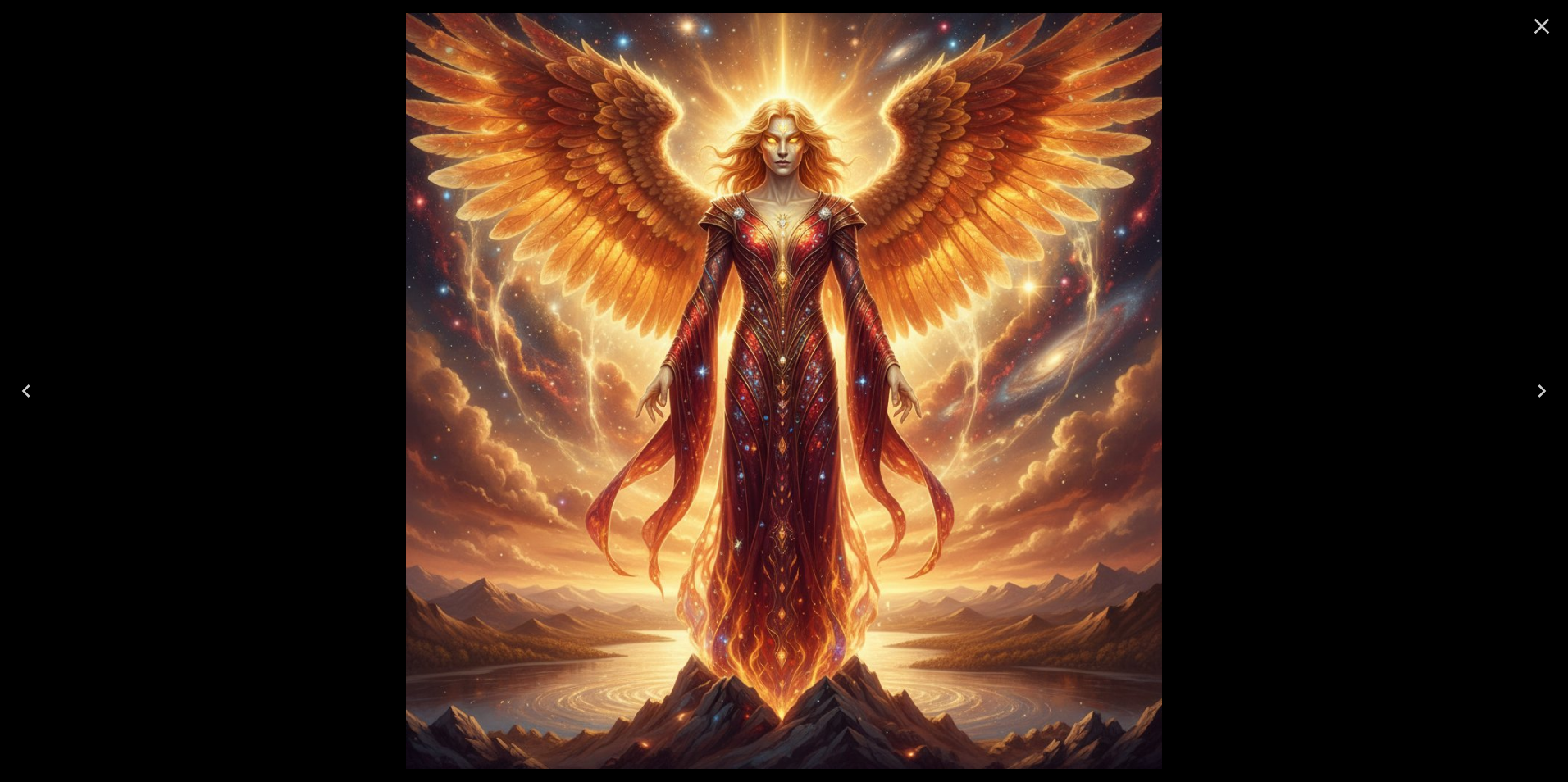
click at [1532, 29] on icon "Close" at bounding box center [1542, 26] width 26 height 26
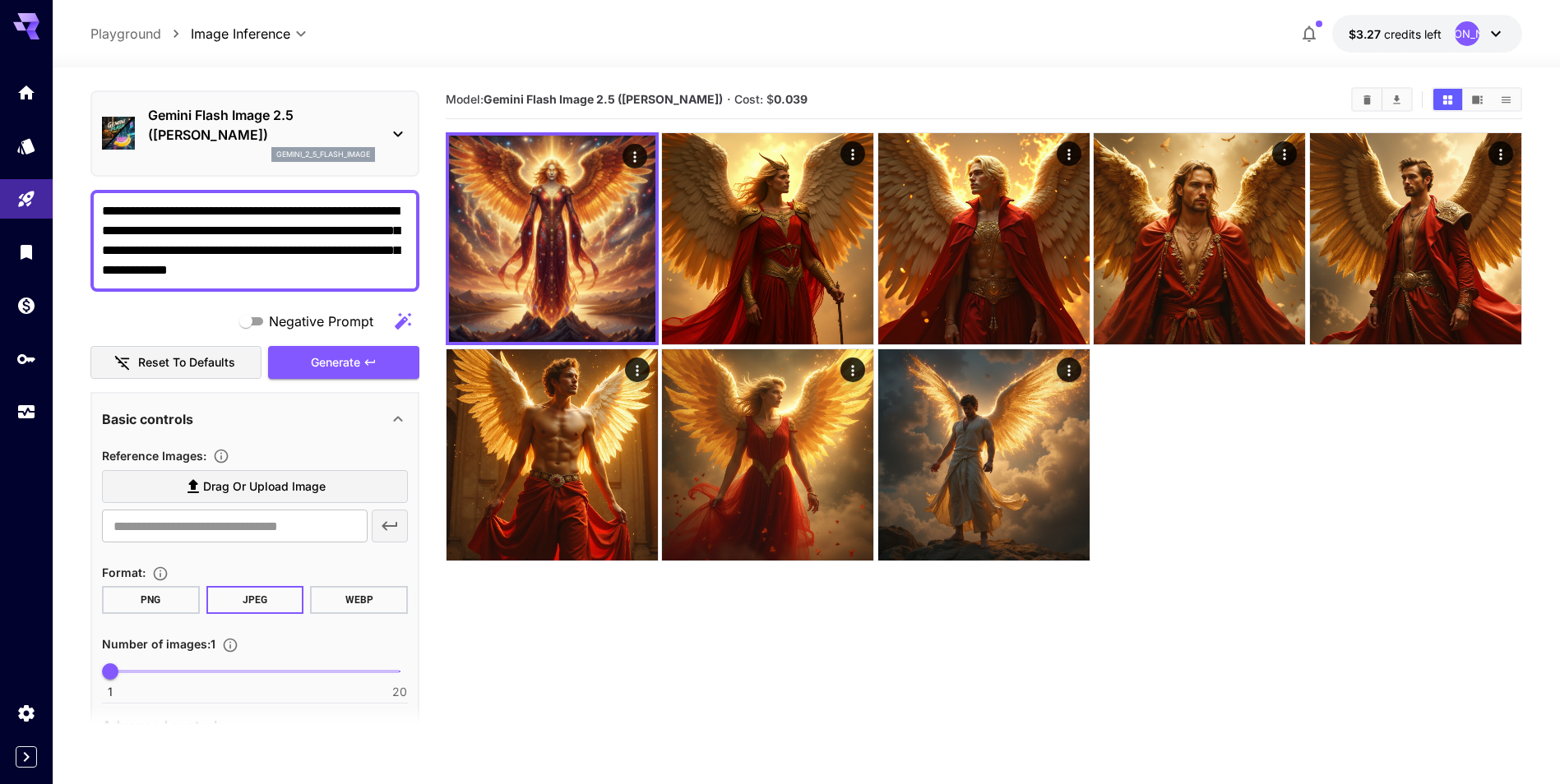
click at [396, 269] on textarea "**********" at bounding box center [254, 241] width 306 height 79
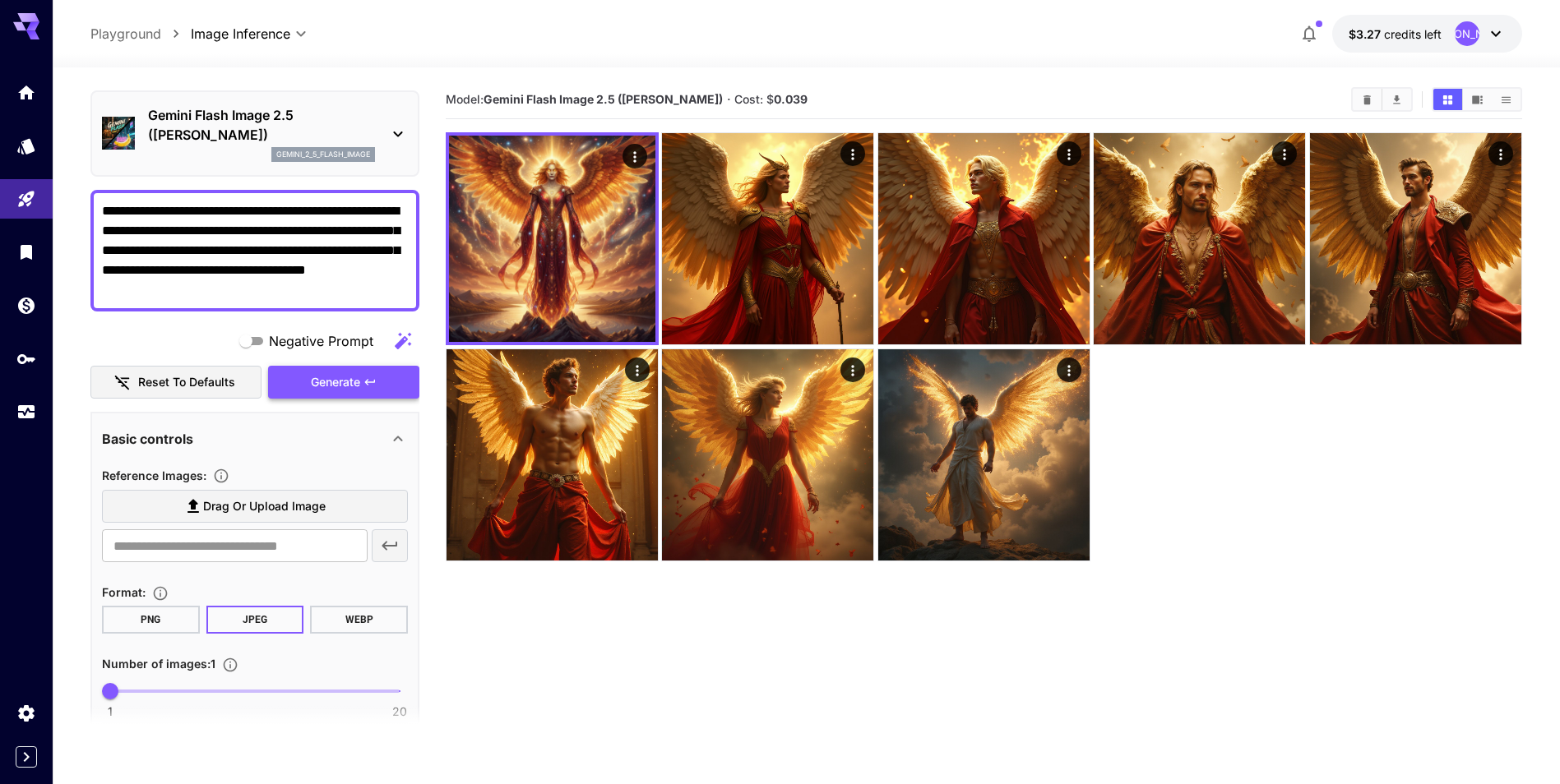
type textarea "**********"
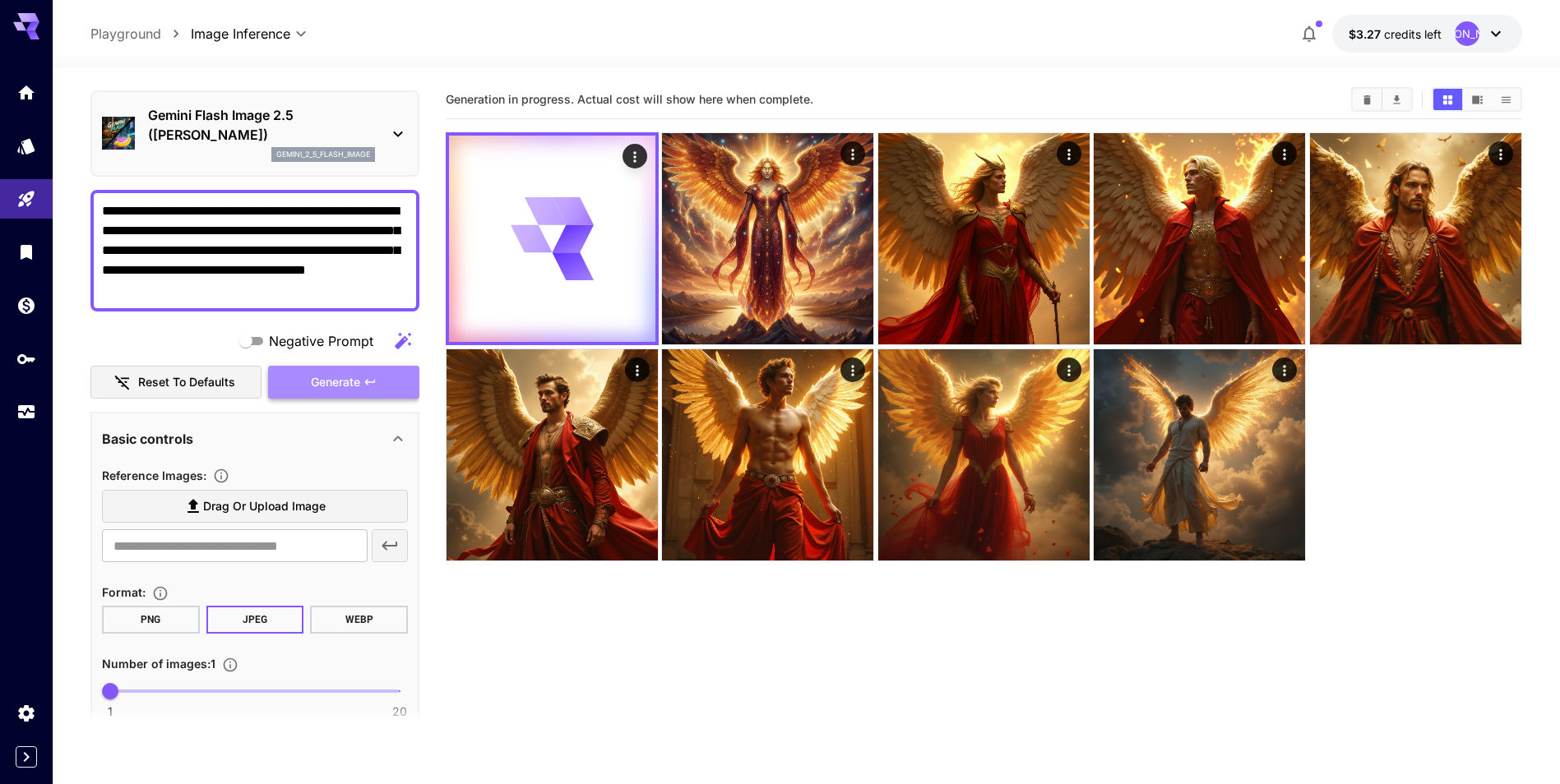
click at [356, 373] on span "Generate" at bounding box center [335, 382] width 49 height 20
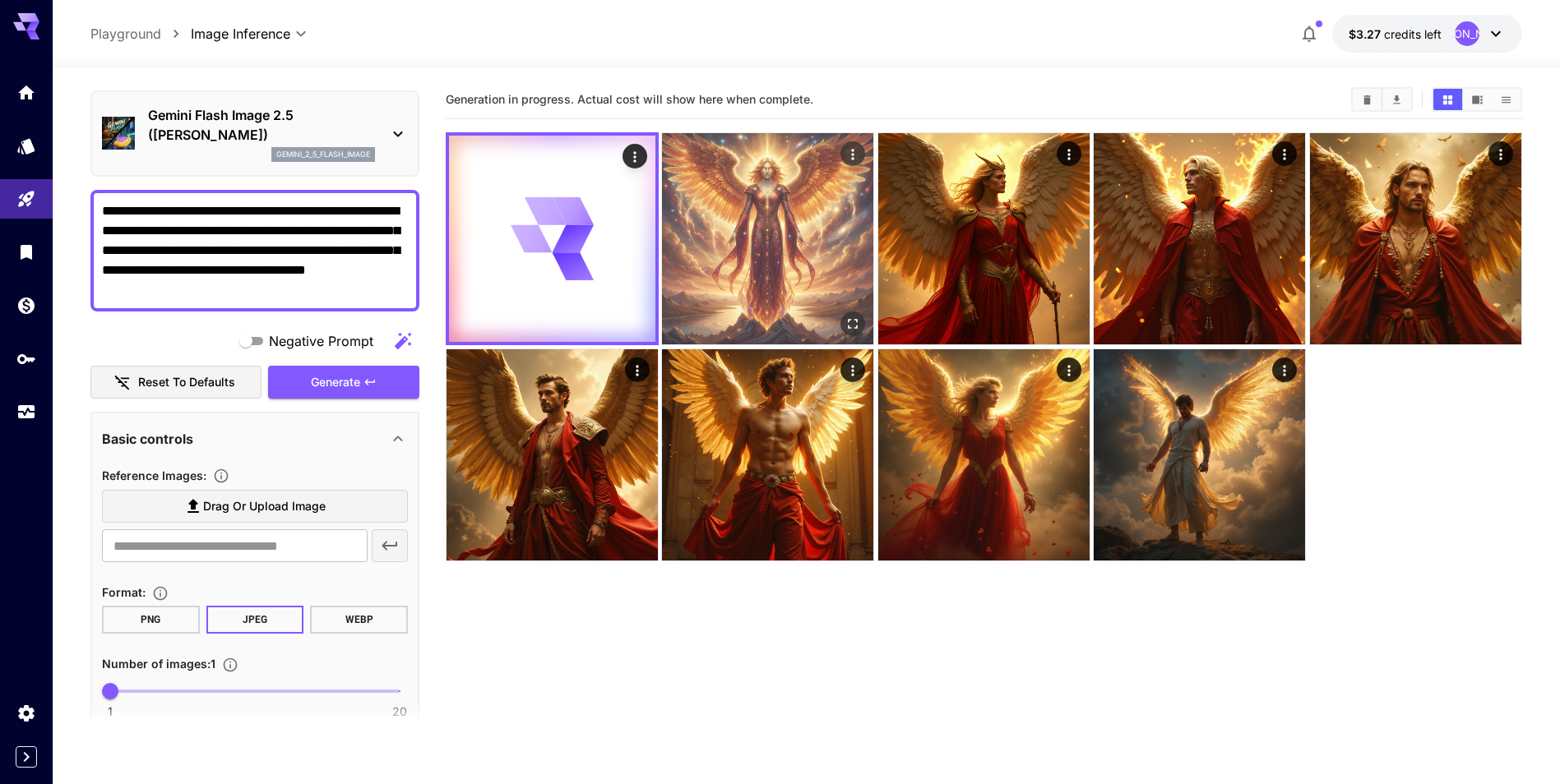
click at [809, 274] on img at bounding box center [767, 238] width 211 height 211
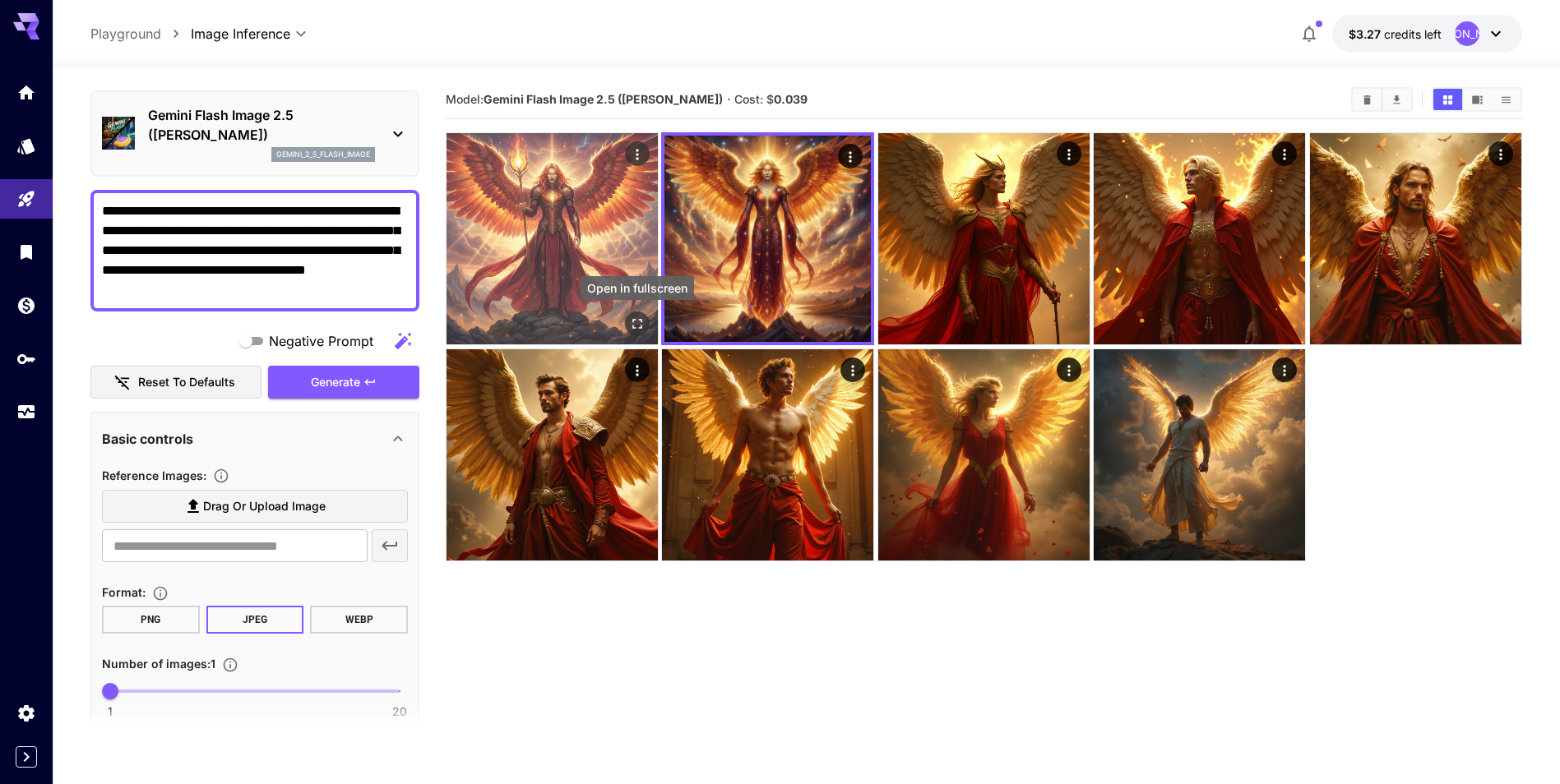
click at [634, 322] on icon "Open in fullscreen" at bounding box center [636, 324] width 10 height 10
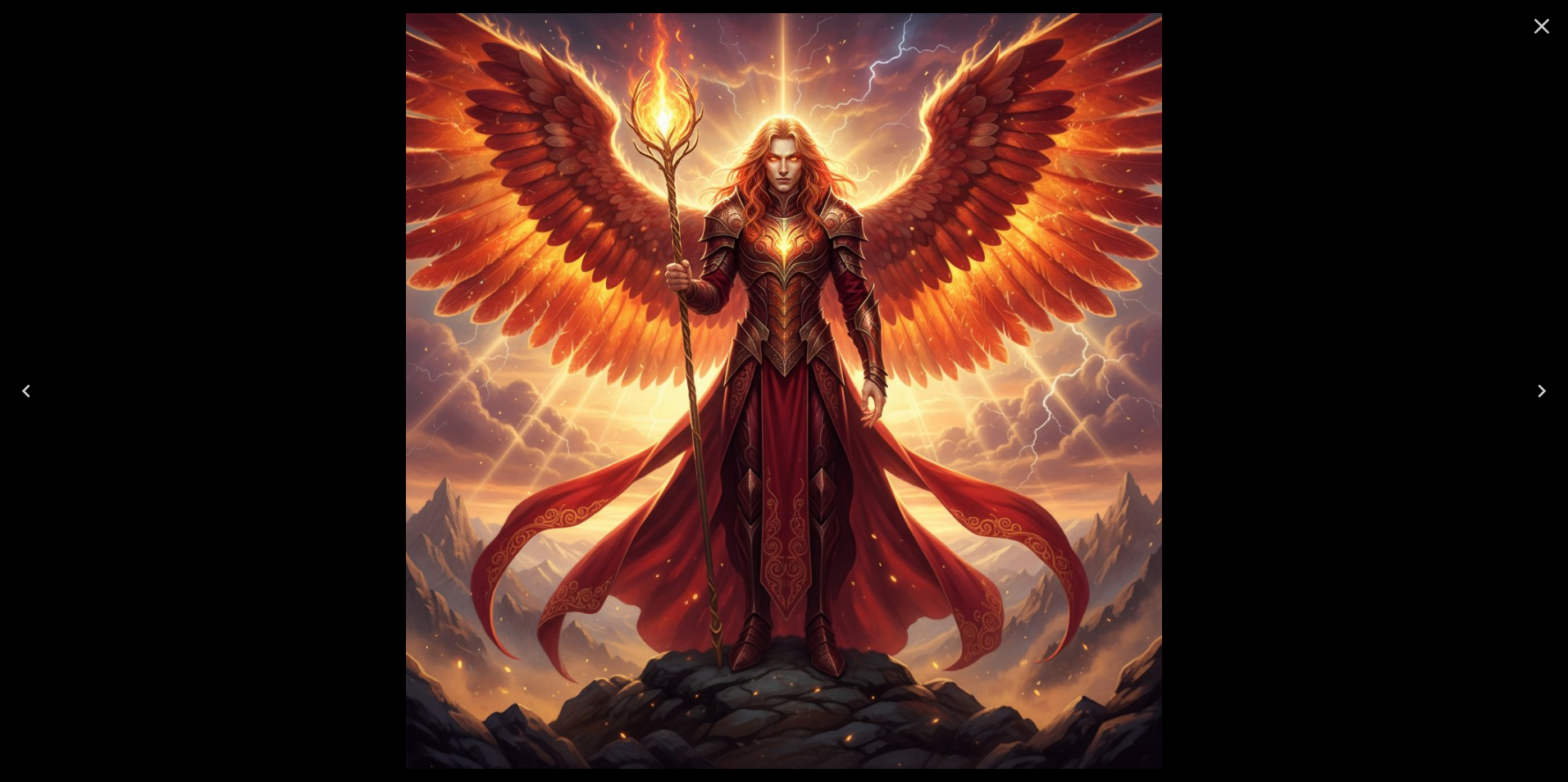
click at [1538, 31] on icon "Close" at bounding box center [1543, 27] width 16 height 16
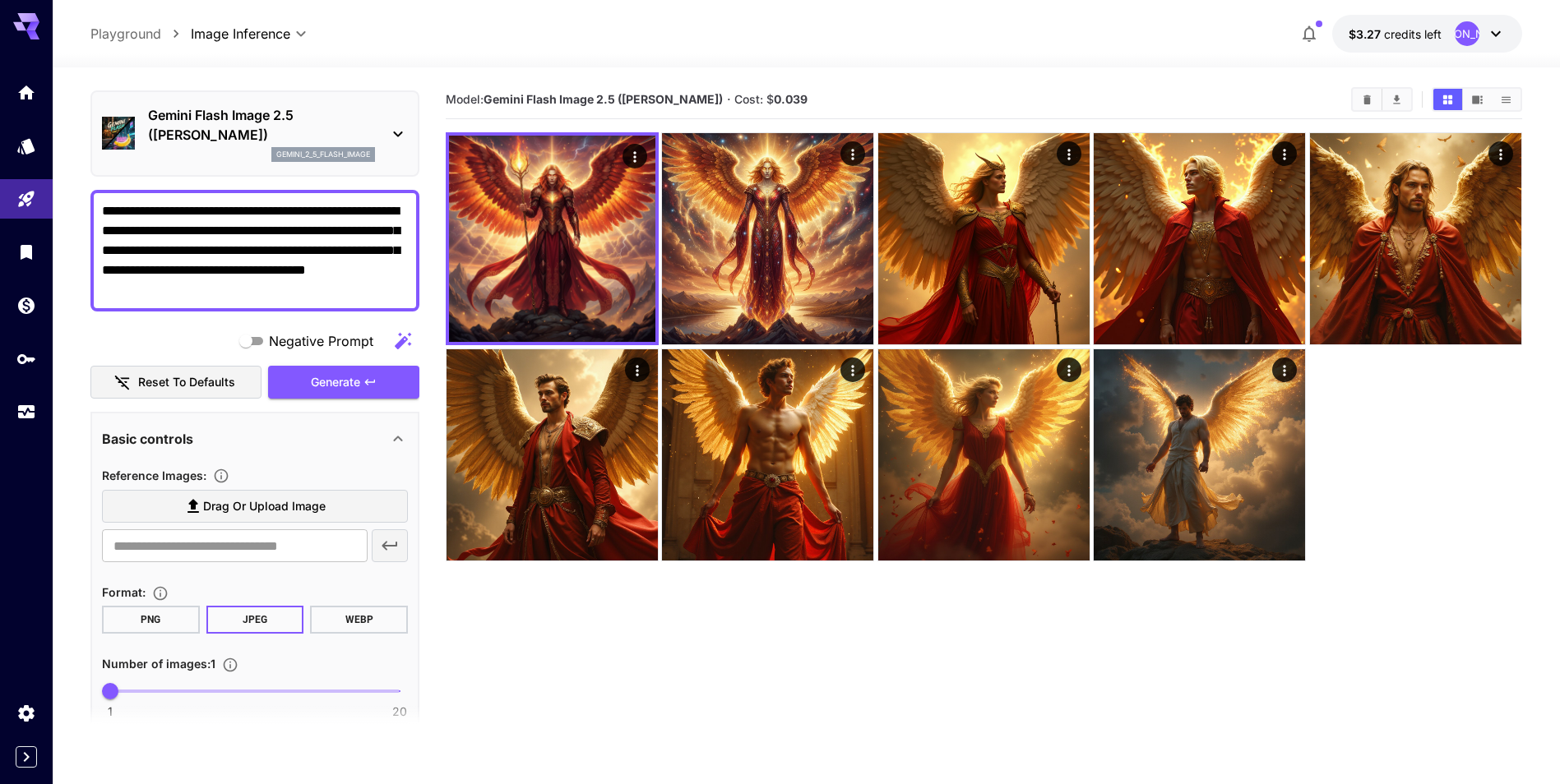
click at [392, 112] on div "Gemini Flash Image 2.5 (Nano Banana) gemini_2_5_flash_image" at bounding box center [254, 134] width 306 height 70
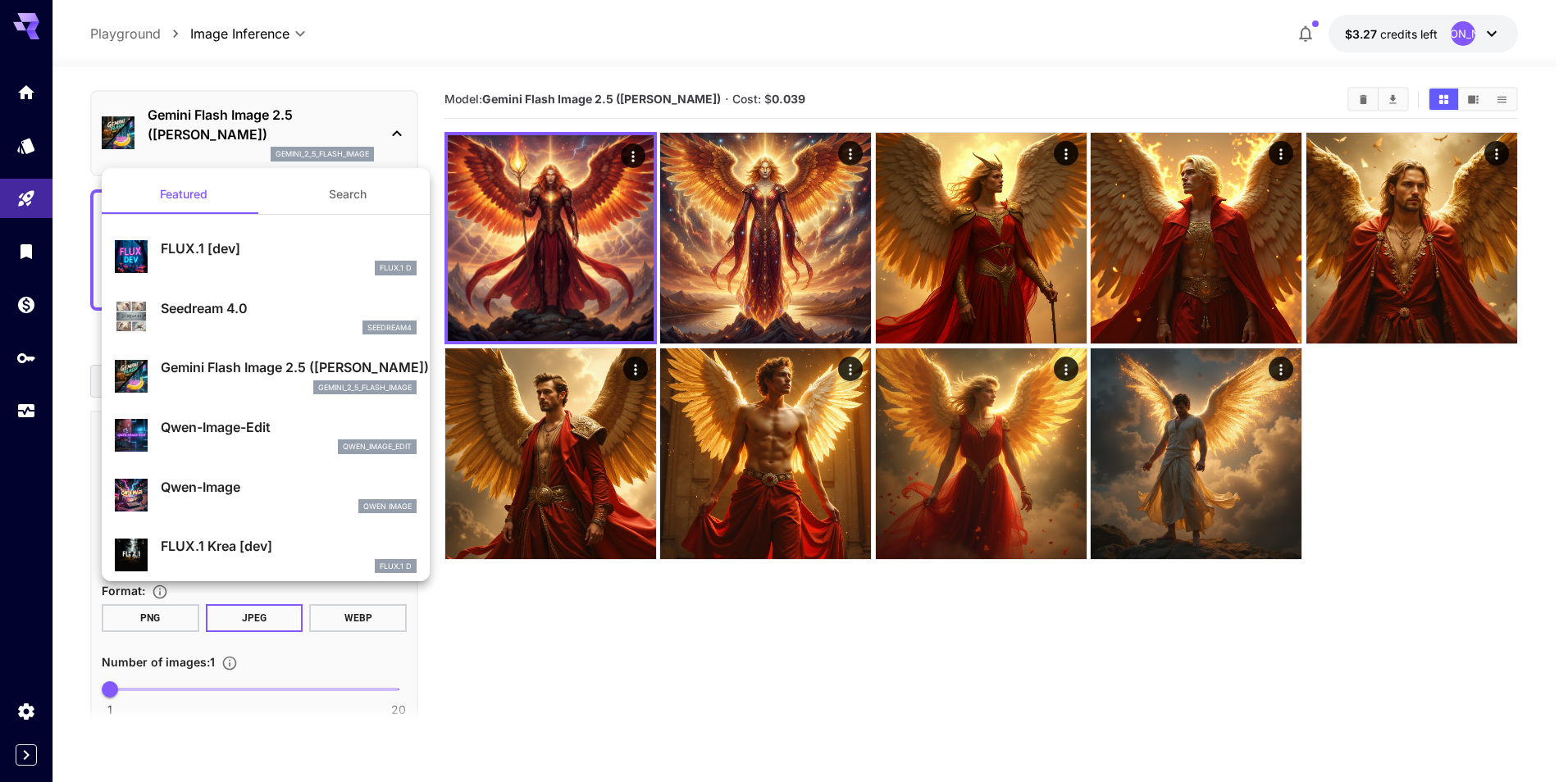
scroll to position [82, 0]
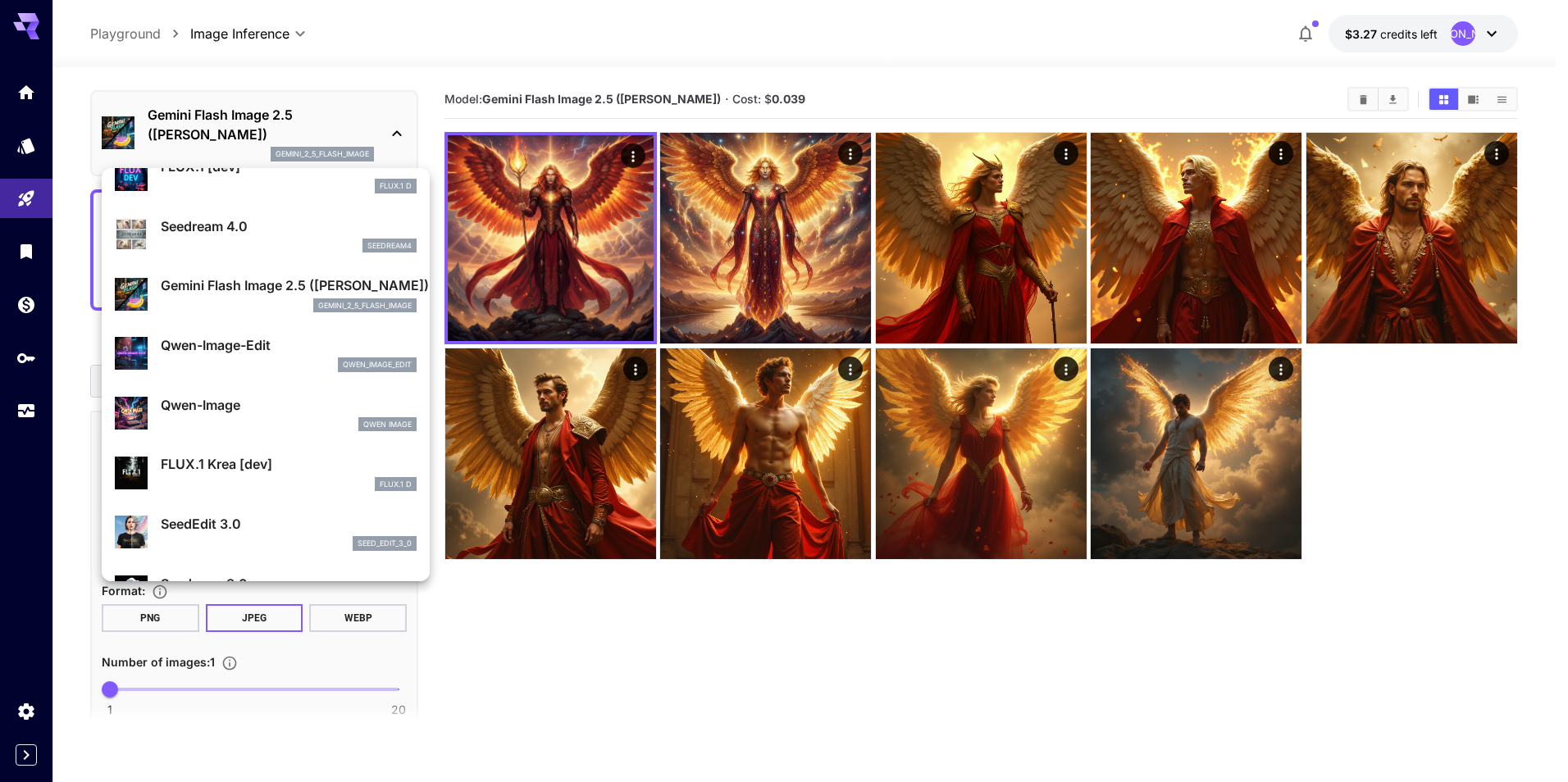
click at [1029, 284] on div at bounding box center [784, 391] width 1568 height 782
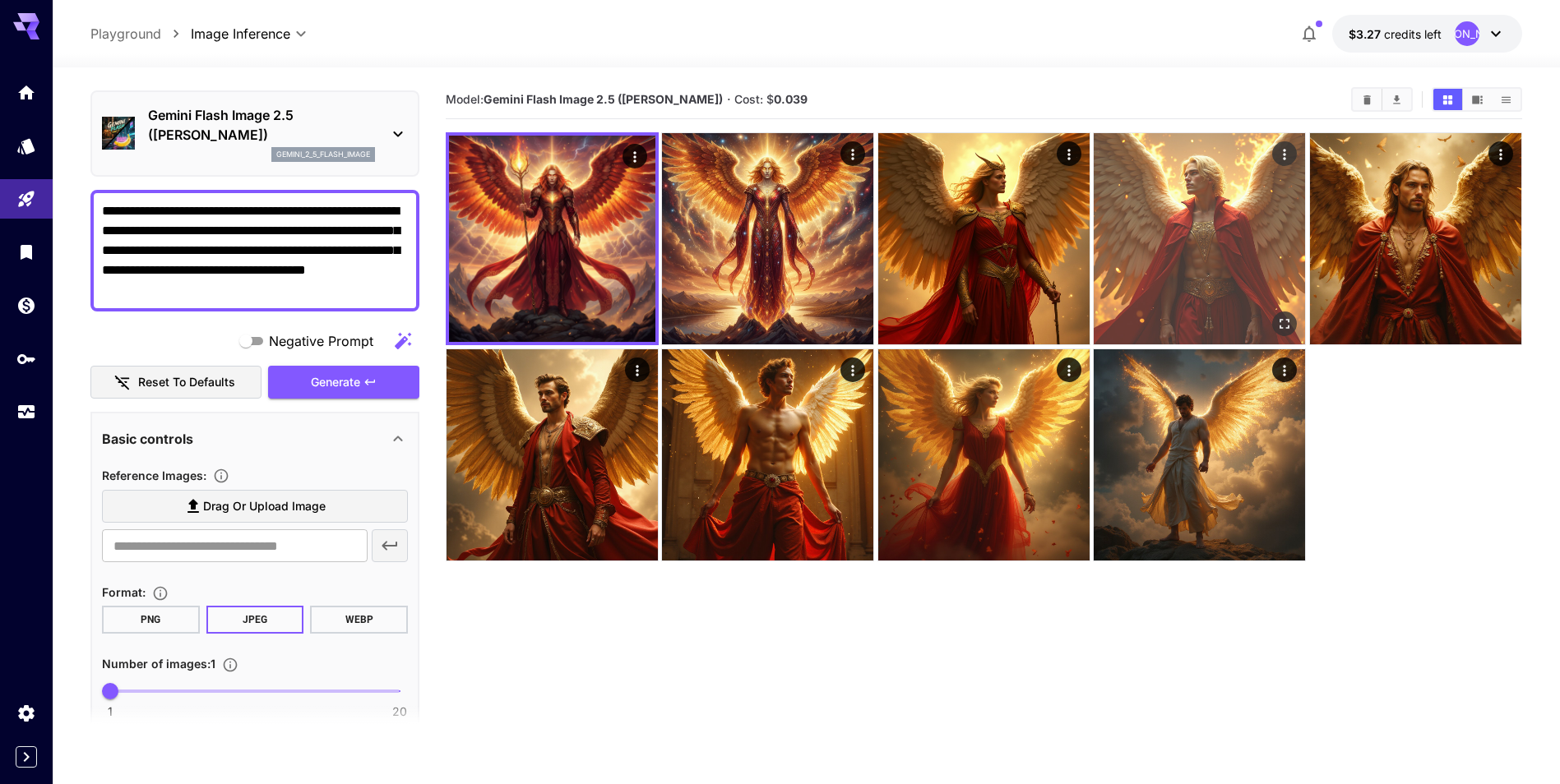
click at [1135, 257] on img at bounding box center [1198, 238] width 211 height 211
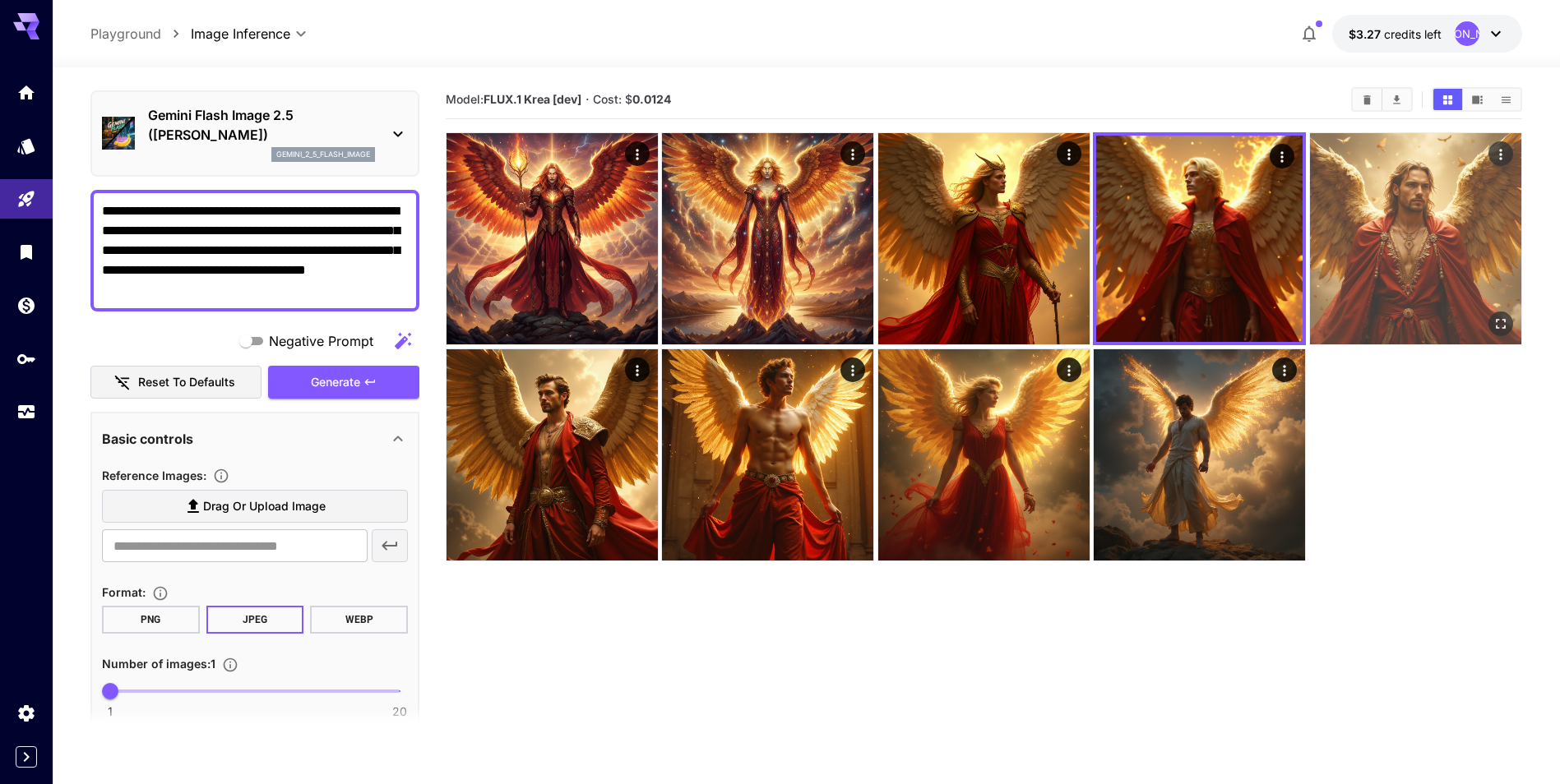
click at [1383, 243] on img at bounding box center [1416, 238] width 211 height 211
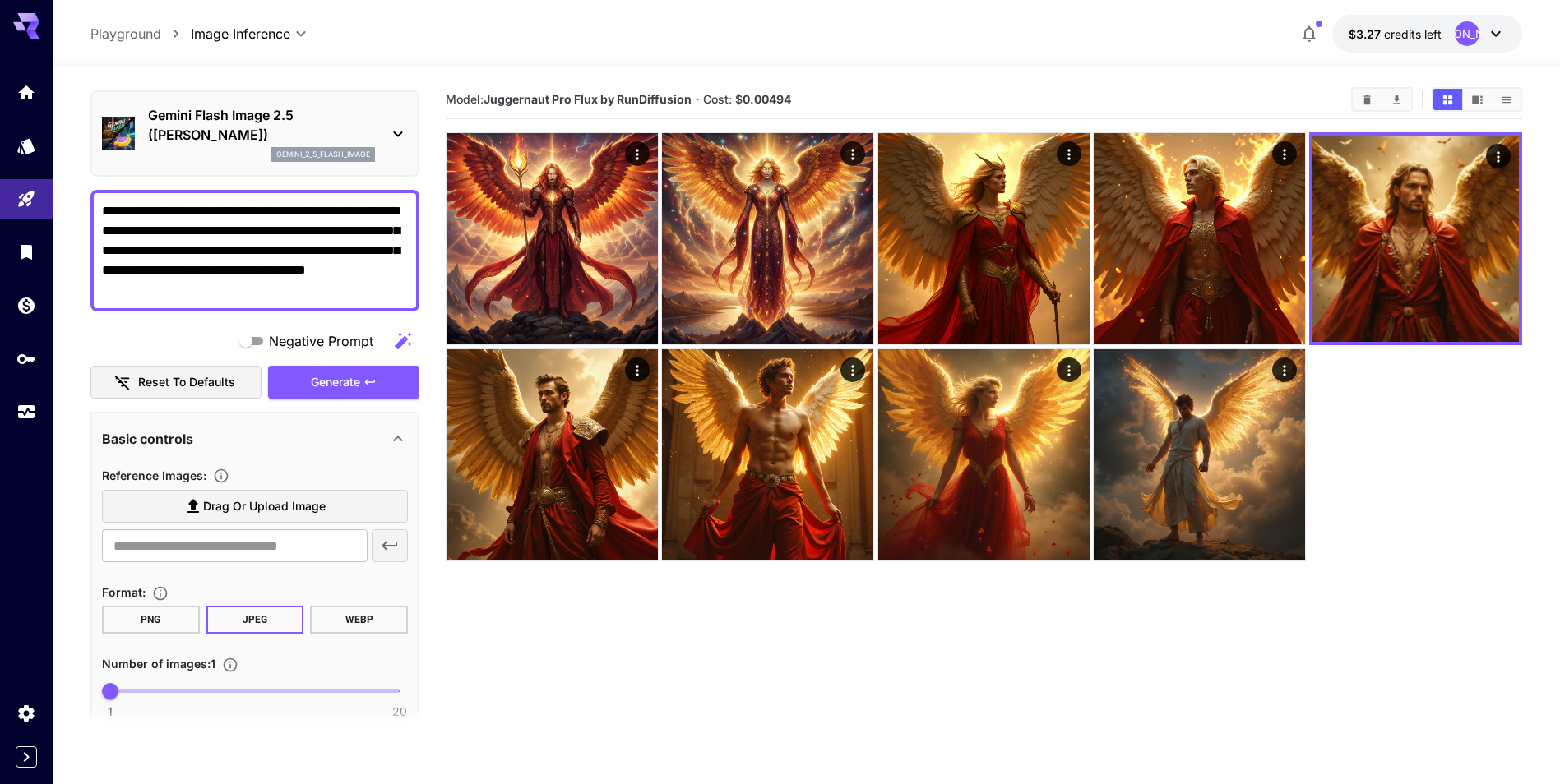
click at [390, 130] on icon at bounding box center [397, 134] width 20 height 20
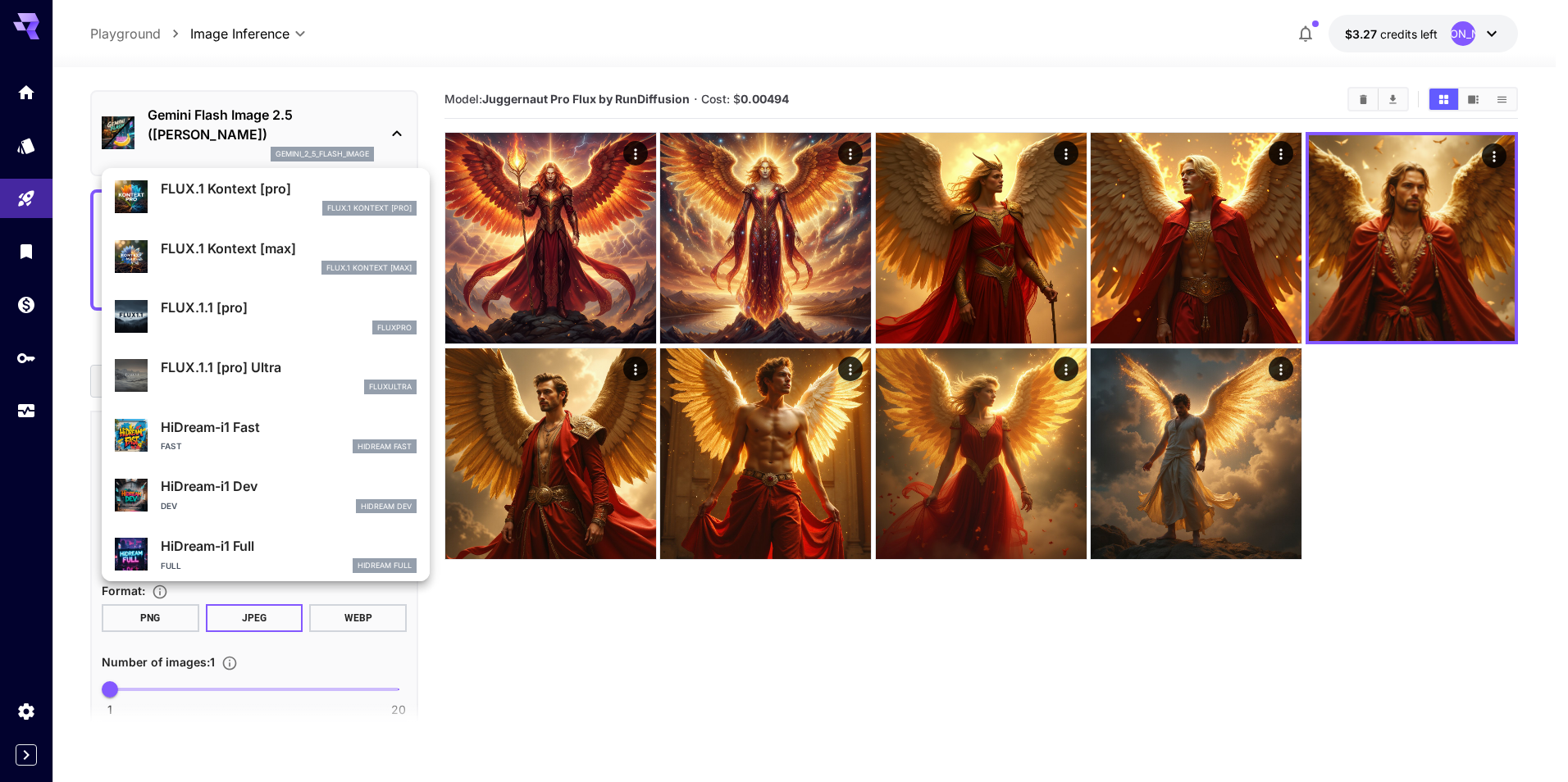
scroll to position [1148, 0]
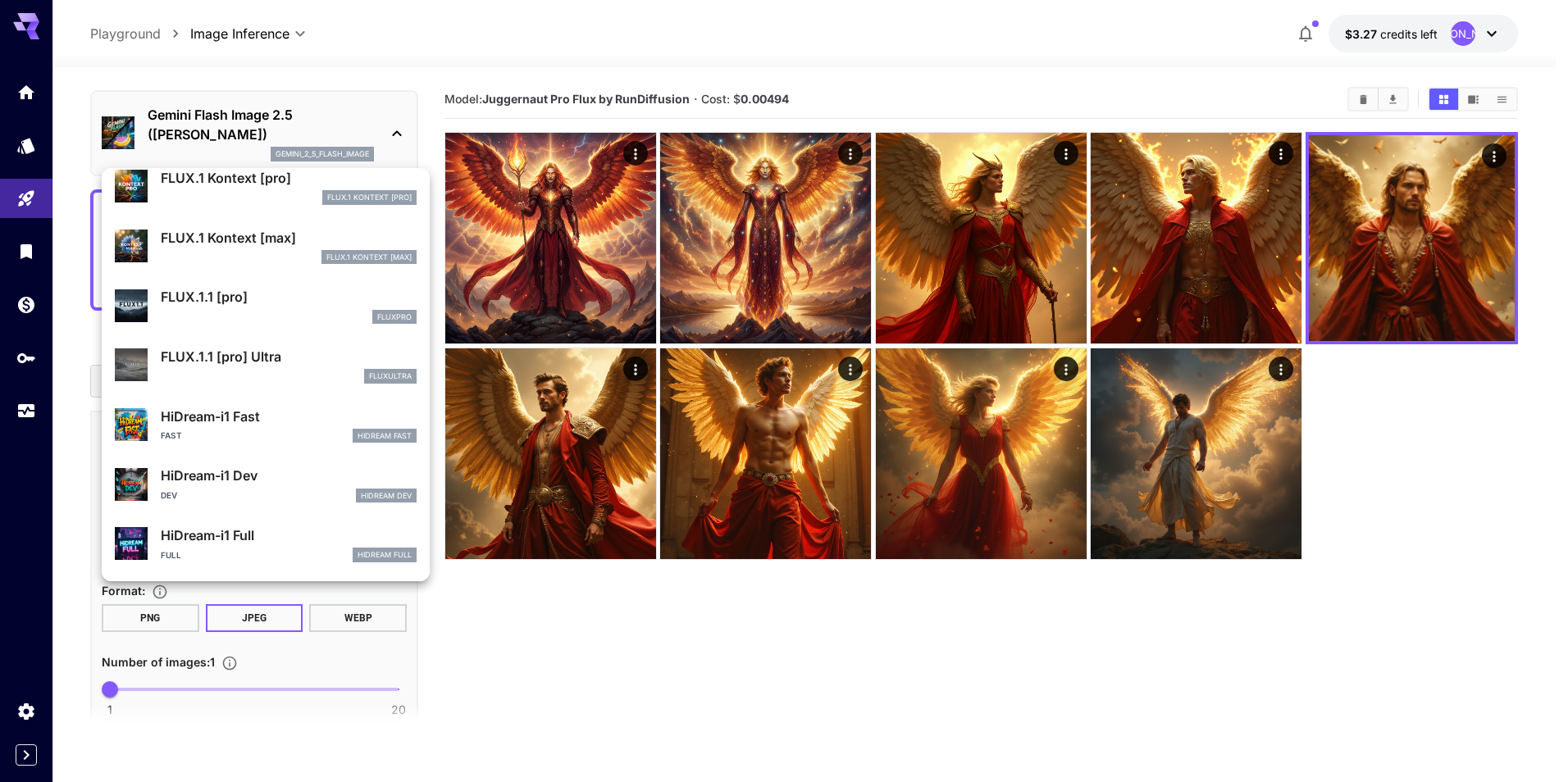
click at [285, 310] on div "fluxpro" at bounding box center [288, 317] width 256 height 15
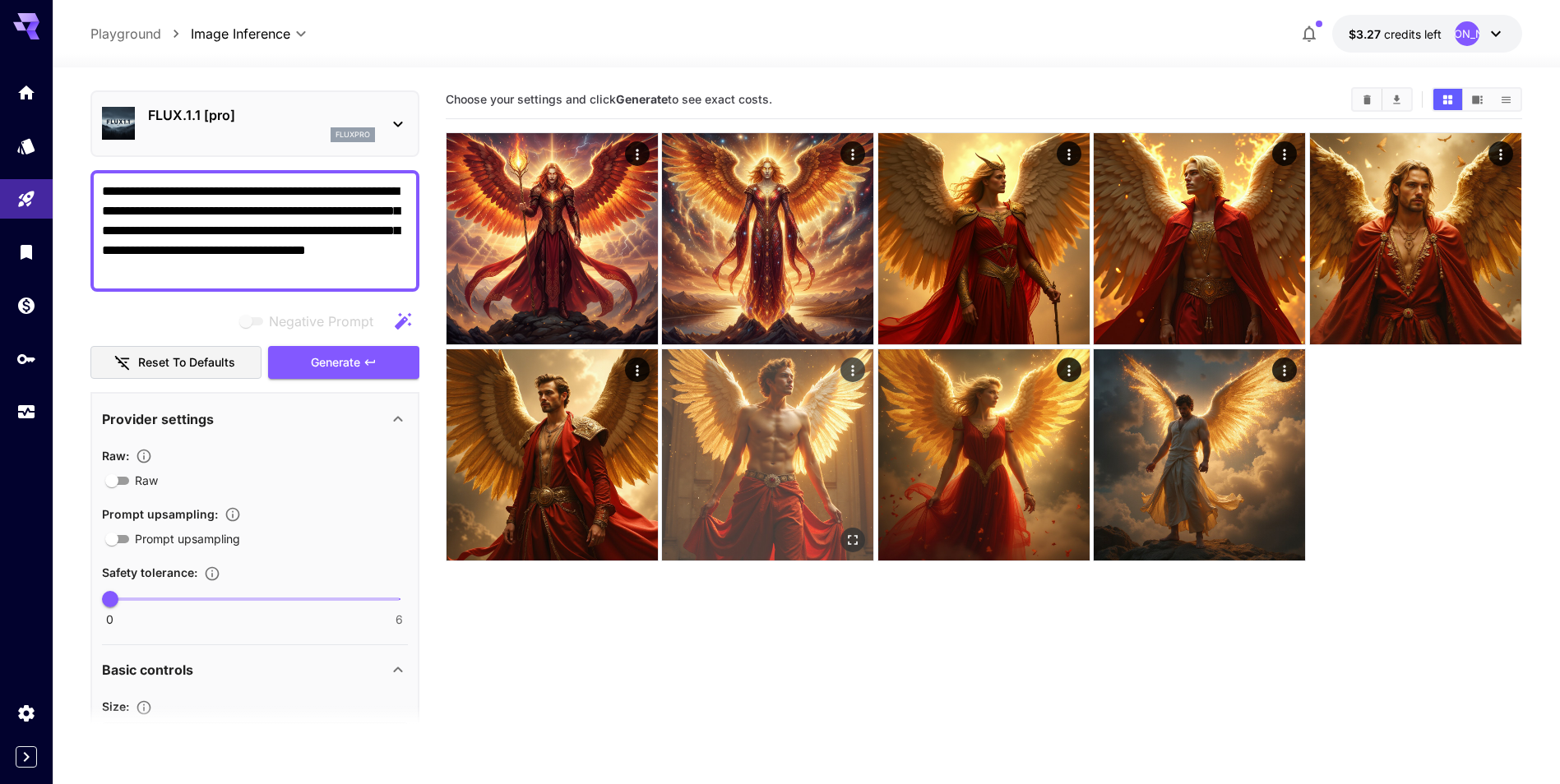
click at [753, 475] on img at bounding box center [767, 454] width 211 height 211
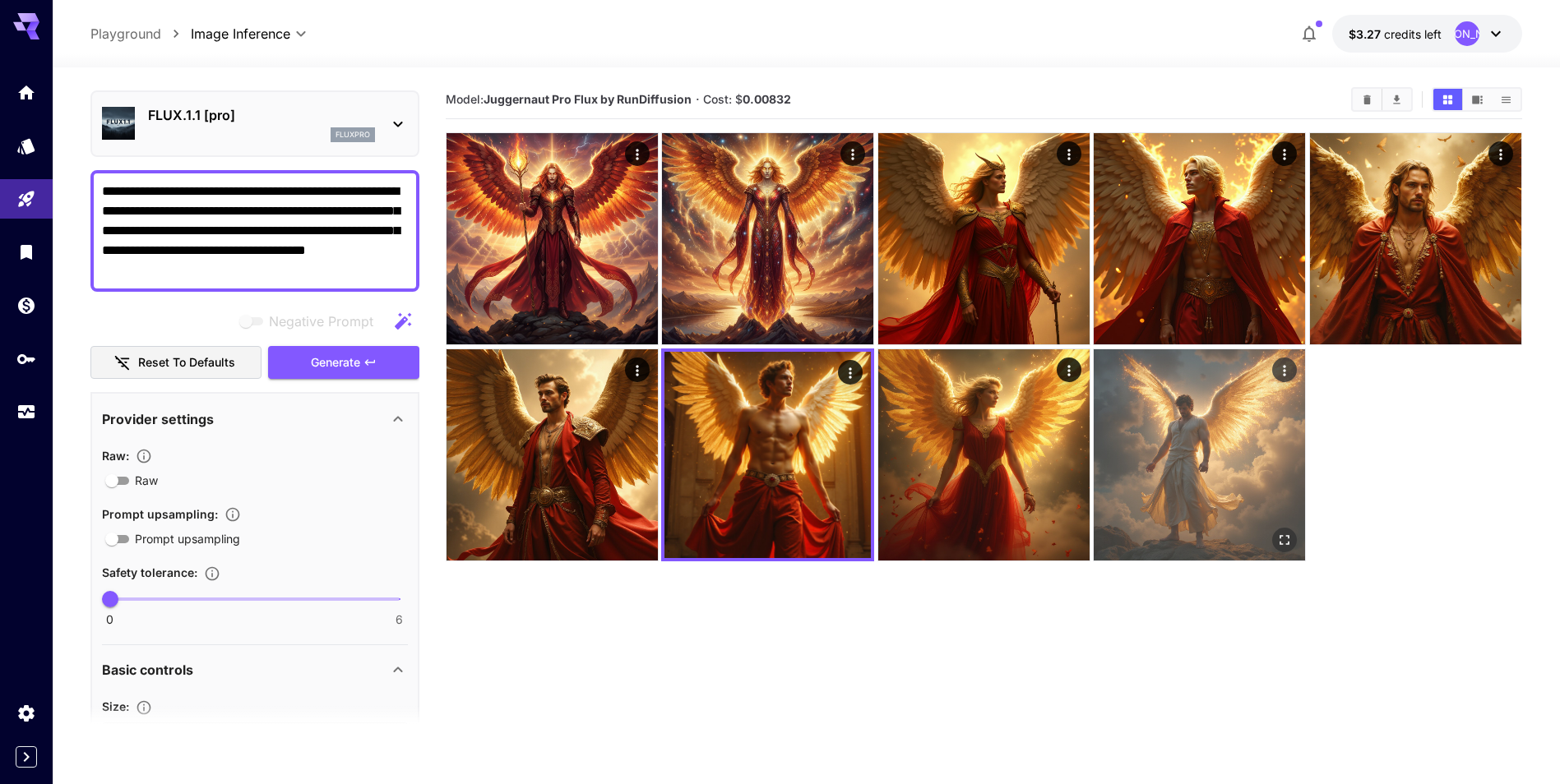
click at [1233, 482] on img at bounding box center [1198, 454] width 211 height 211
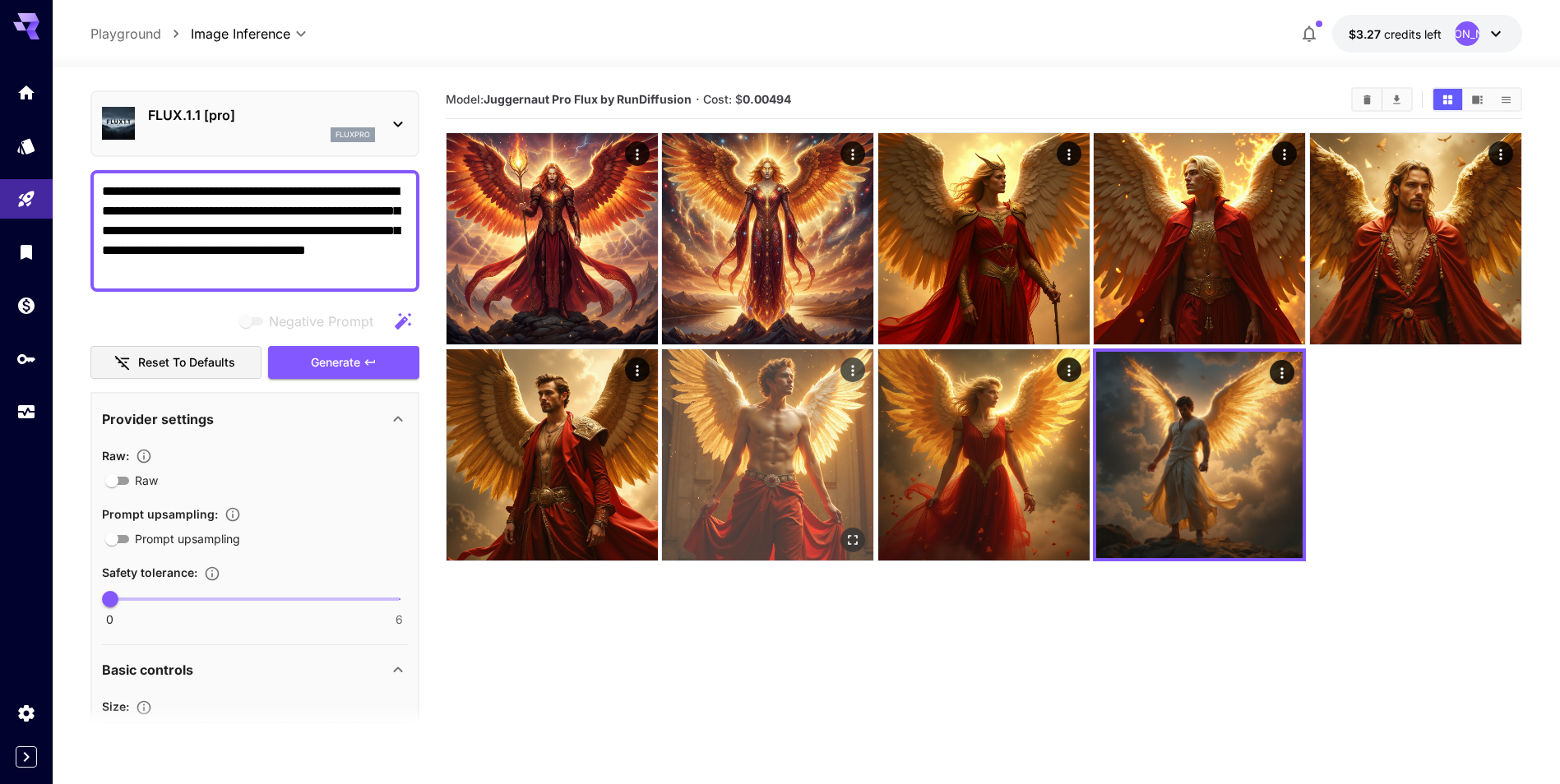
click at [755, 441] on img at bounding box center [767, 454] width 211 height 211
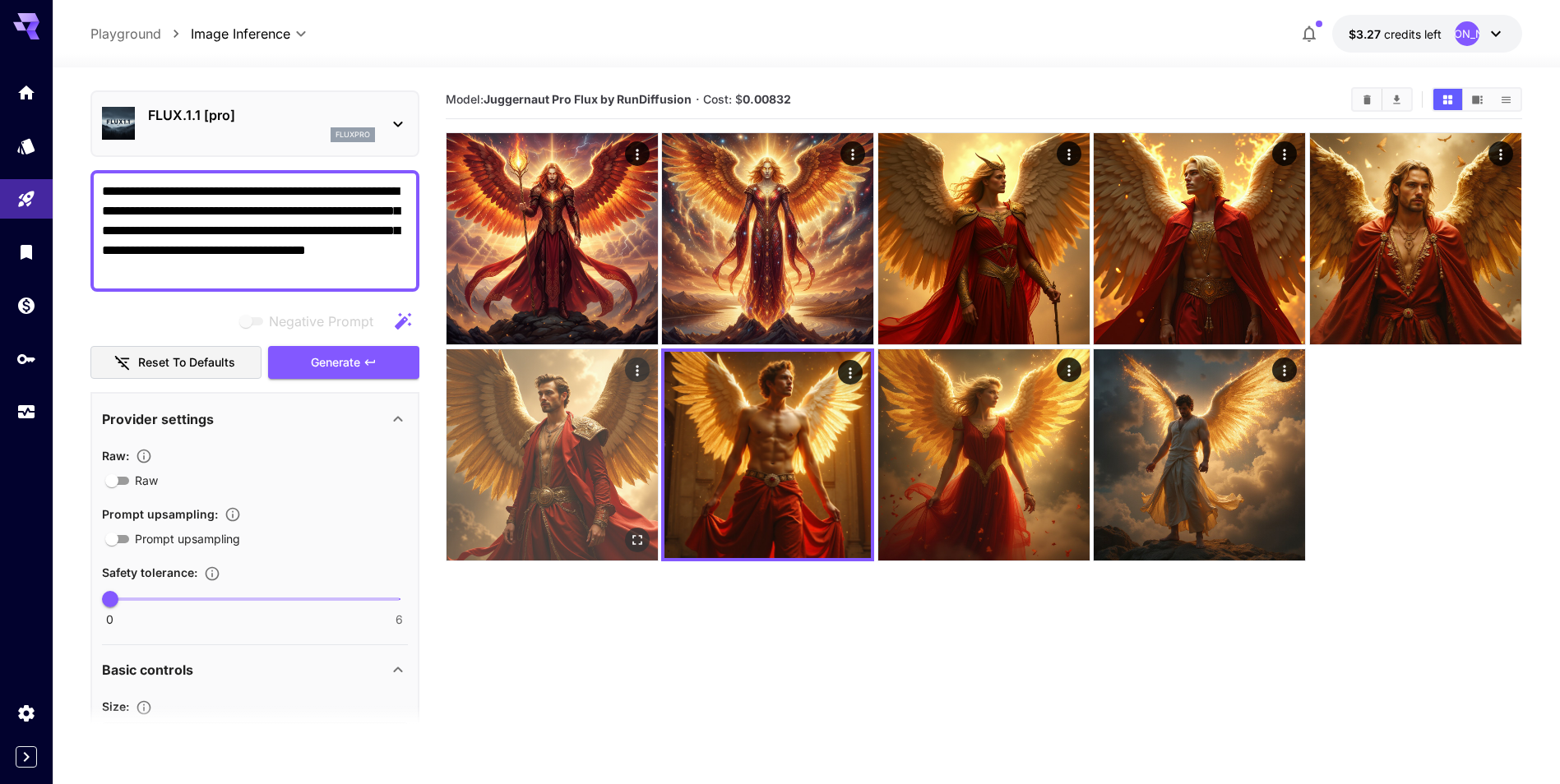
click at [577, 431] on img at bounding box center [552, 454] width 211 height 211
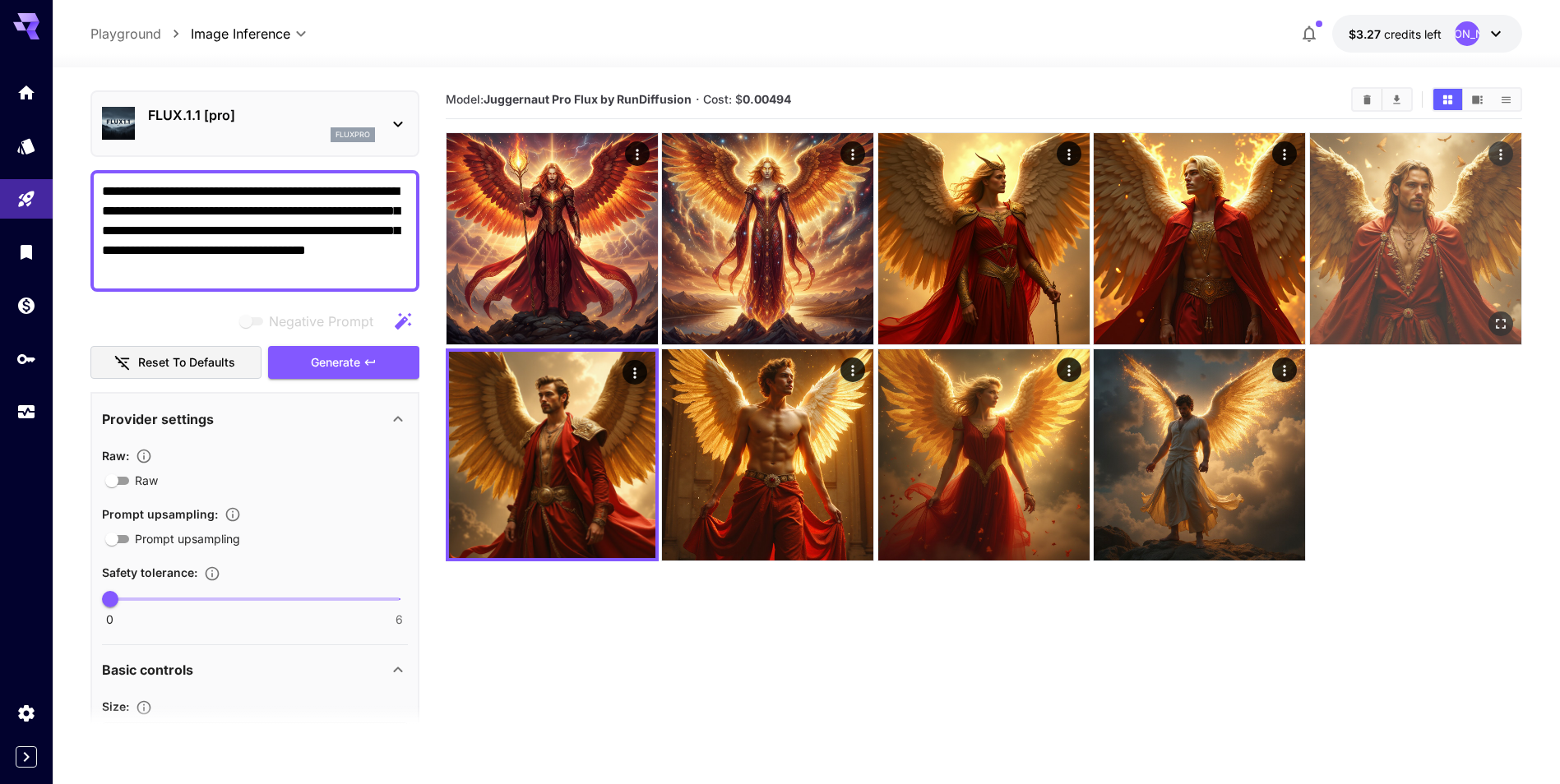
click at [1406, 251] on img at bounding box center [1416, 238] width 211 height 211
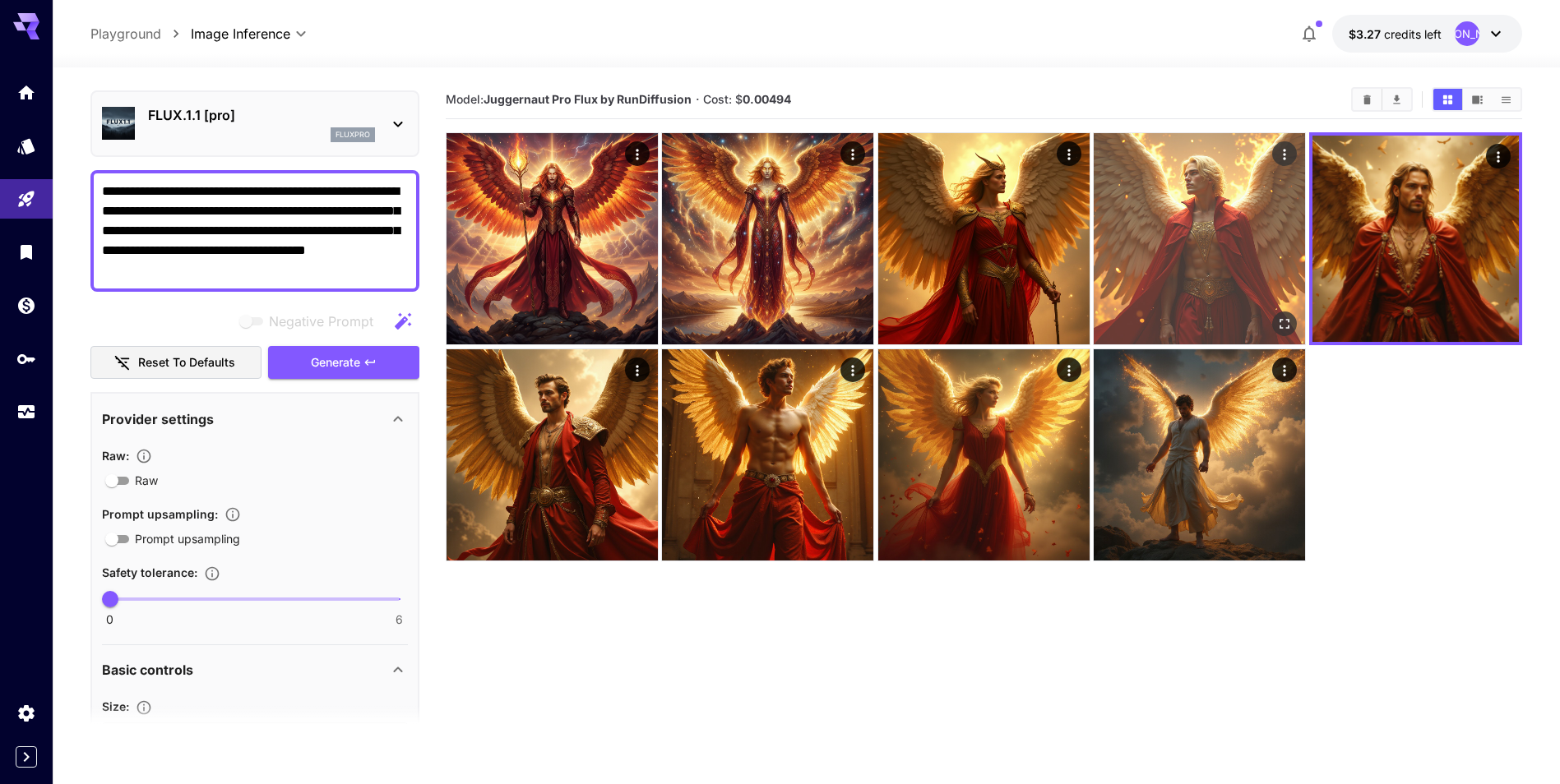
click at [1157, 252] on img at bounding box center [1198, 238] width 211 height 211
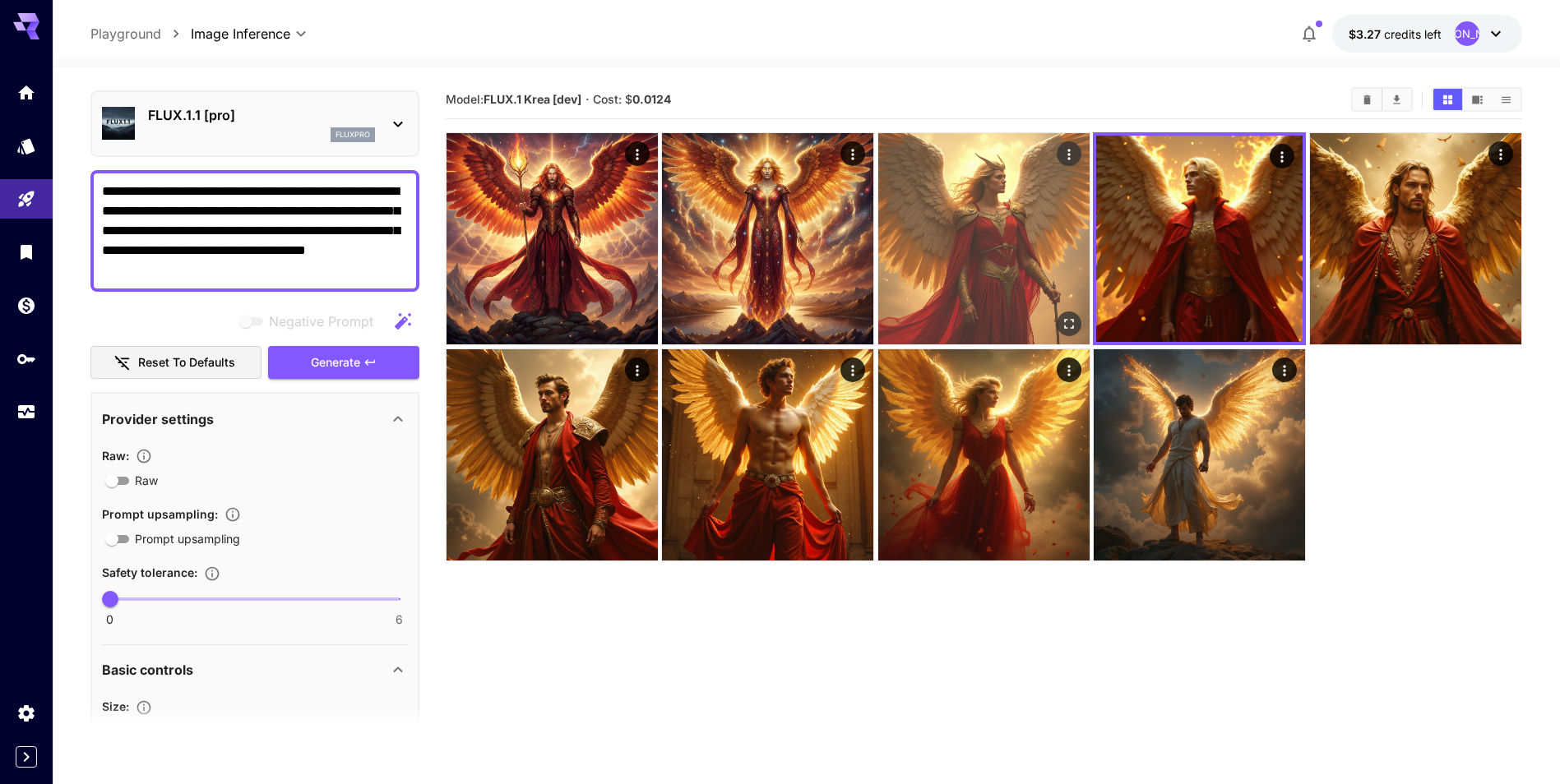
click at [961, 271] on img at bounding box center [983, 238] width 211 height 211
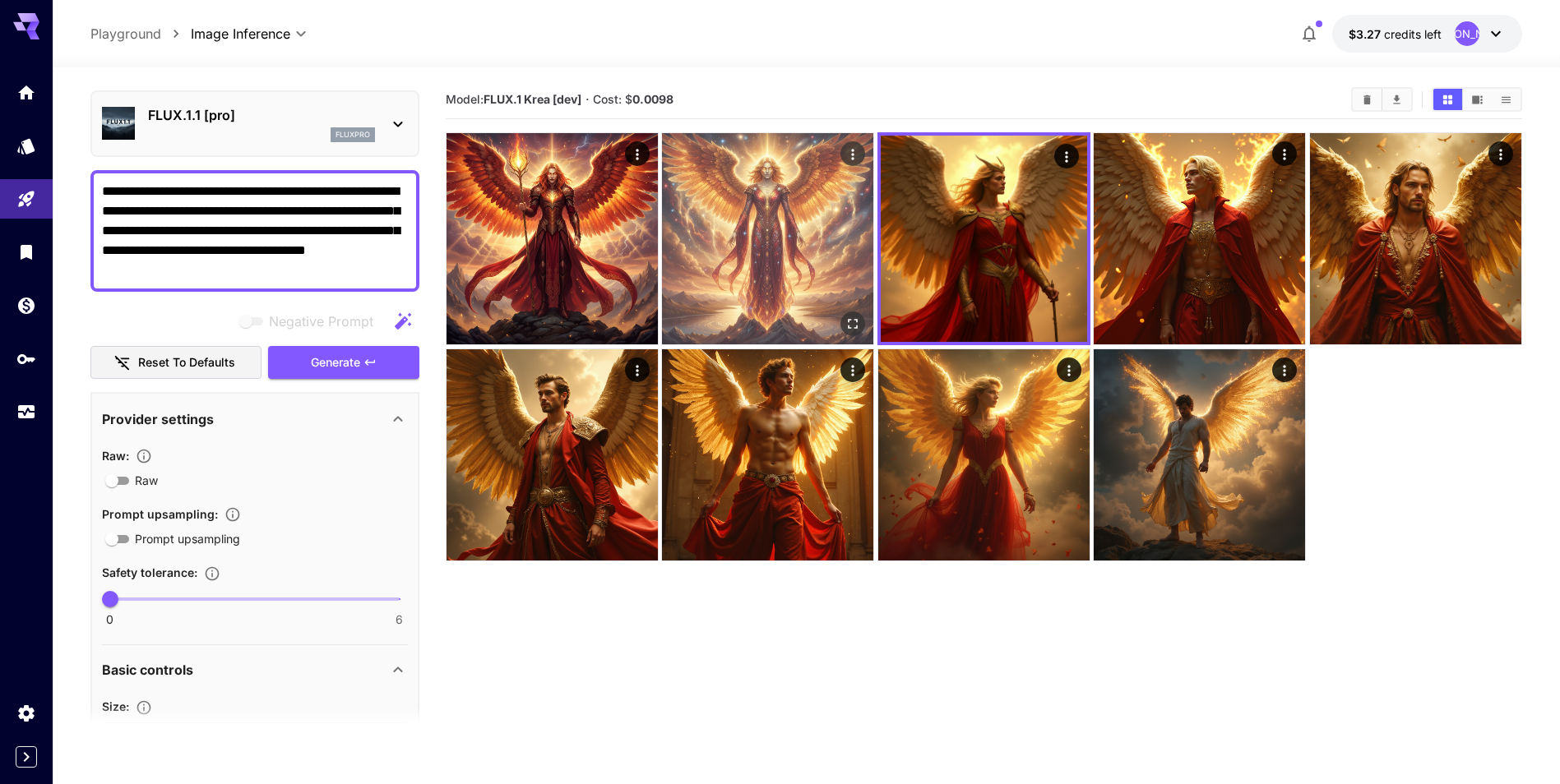
click at [762, 262] on img at bounding box center [767, 238] width 211 height 211
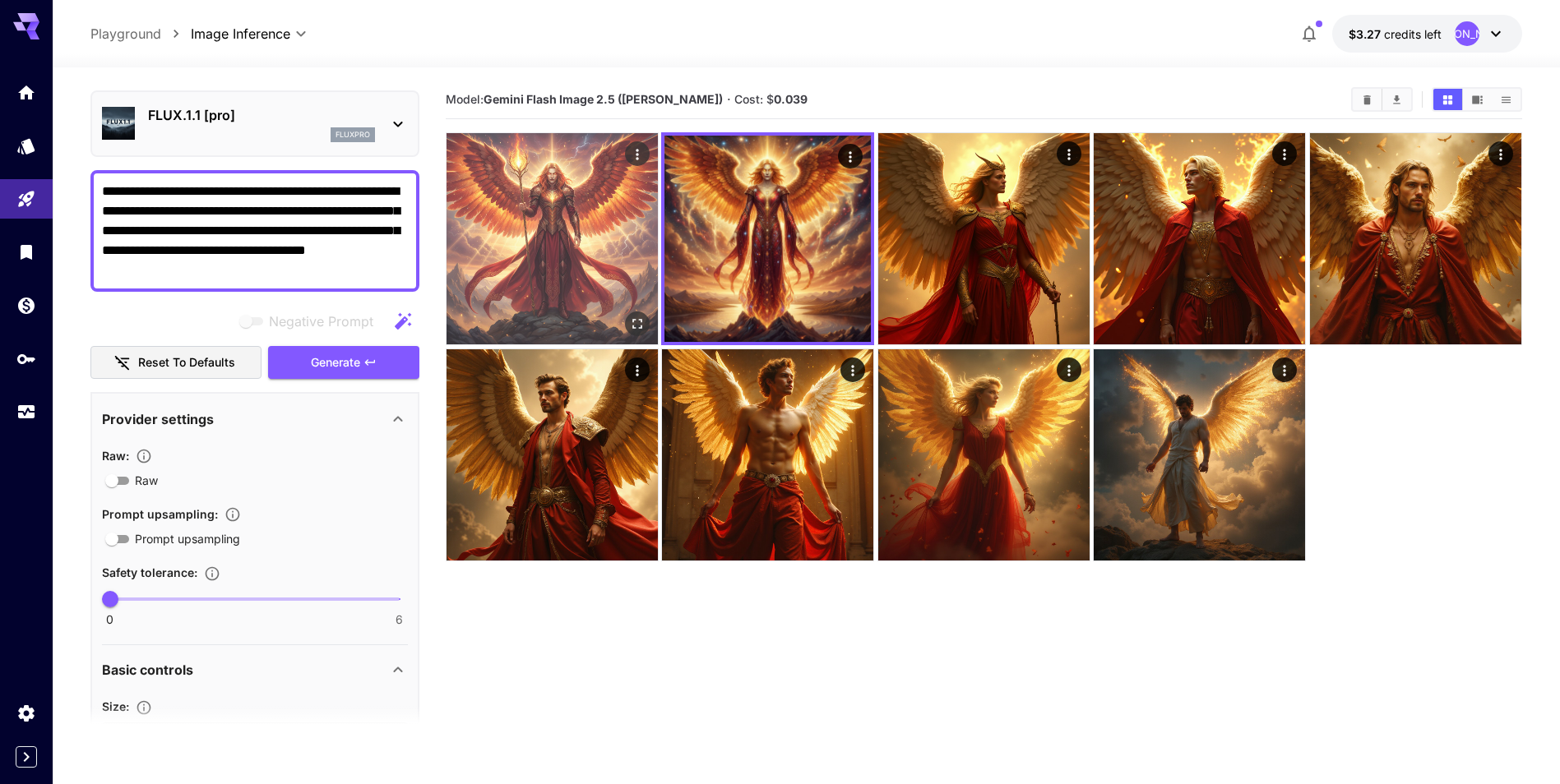
click at [593, 268] on img at bounding box center [552, 238] width 211 height 211
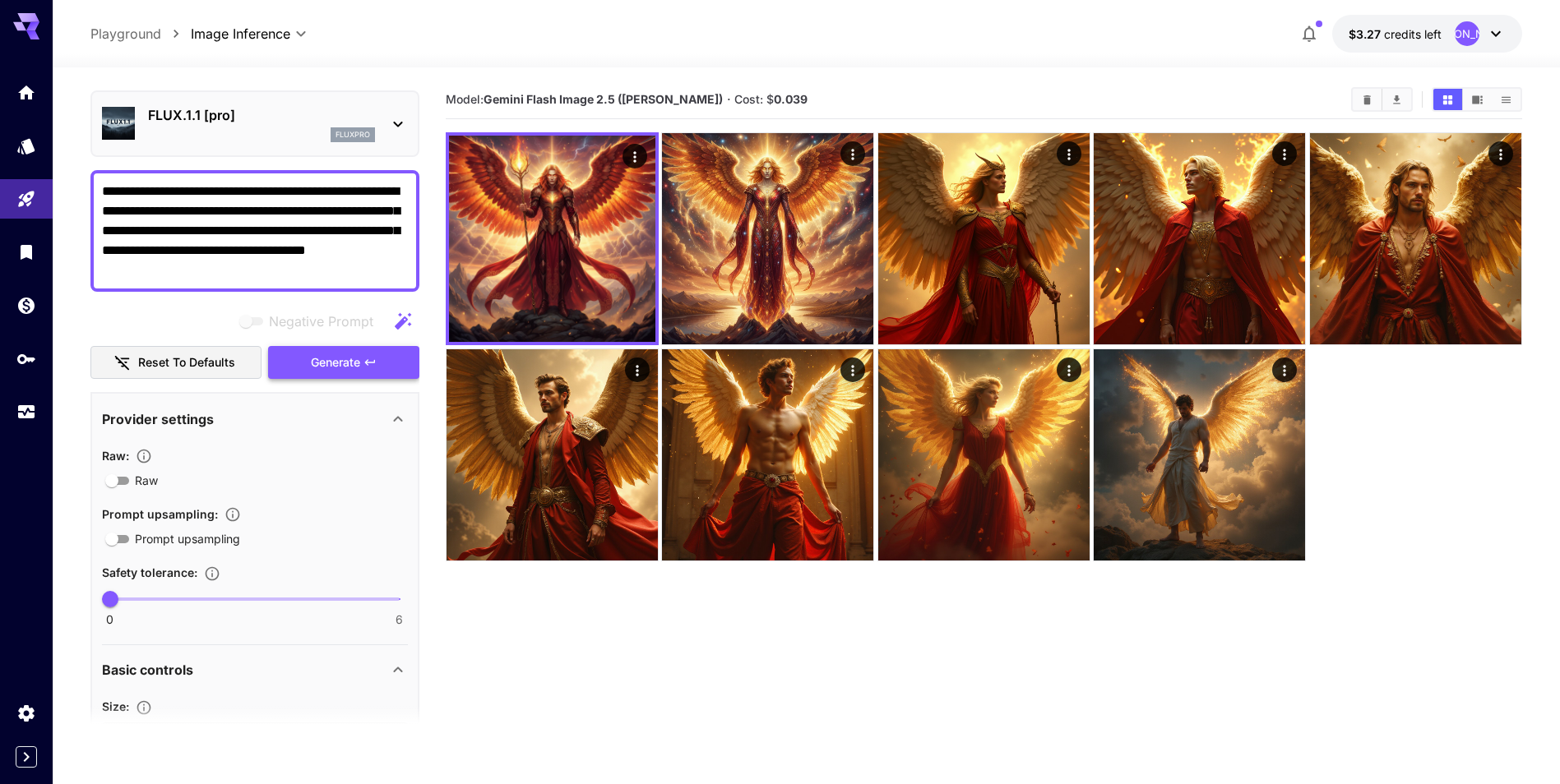
click at [364, 358] on icon "button" at bounding box center [369, 362] width 13 height 13
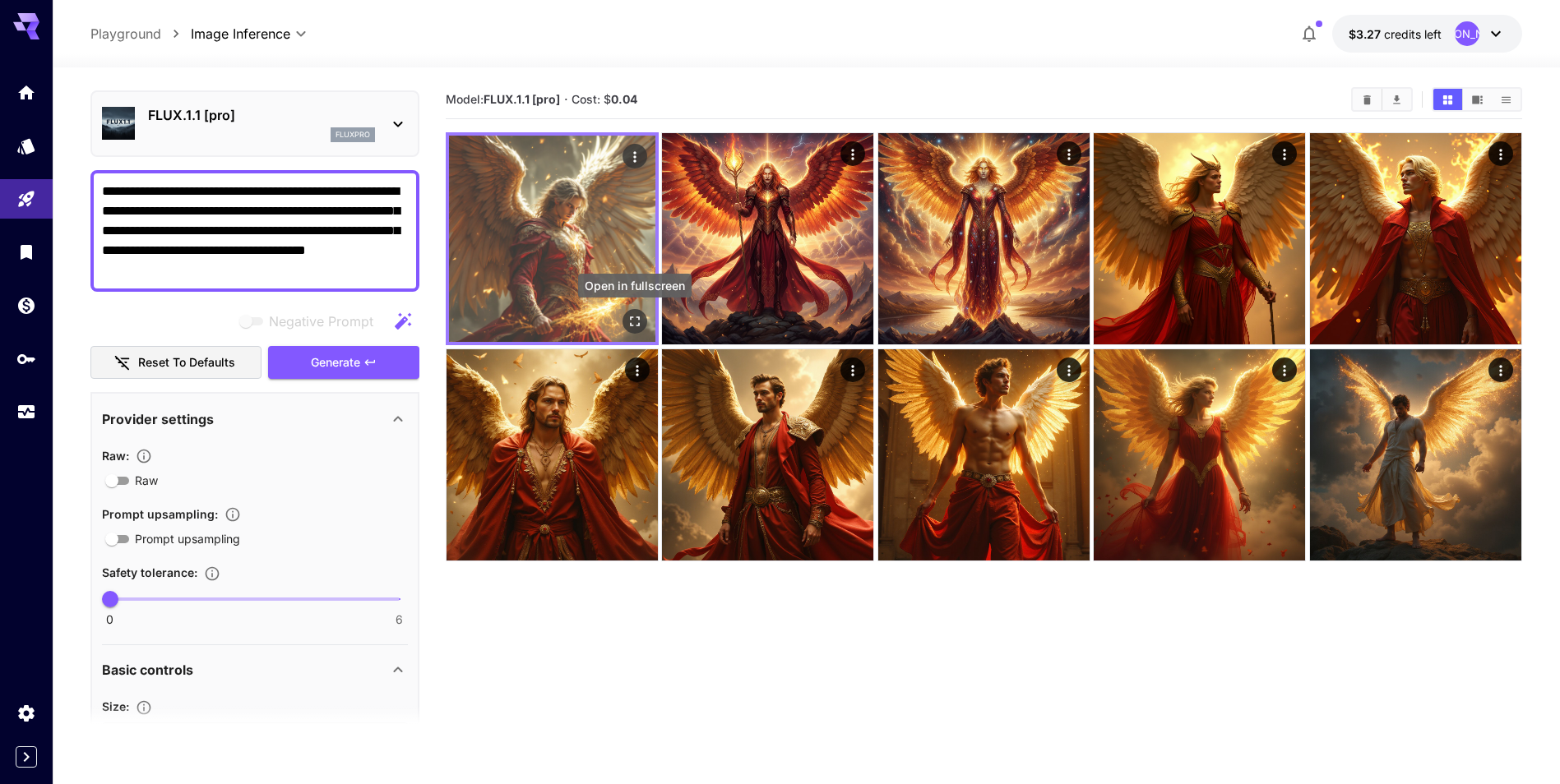
click at [639, 327] on icon "Open in fullscreen" at bounding box center [635, 321] width 17 height 17
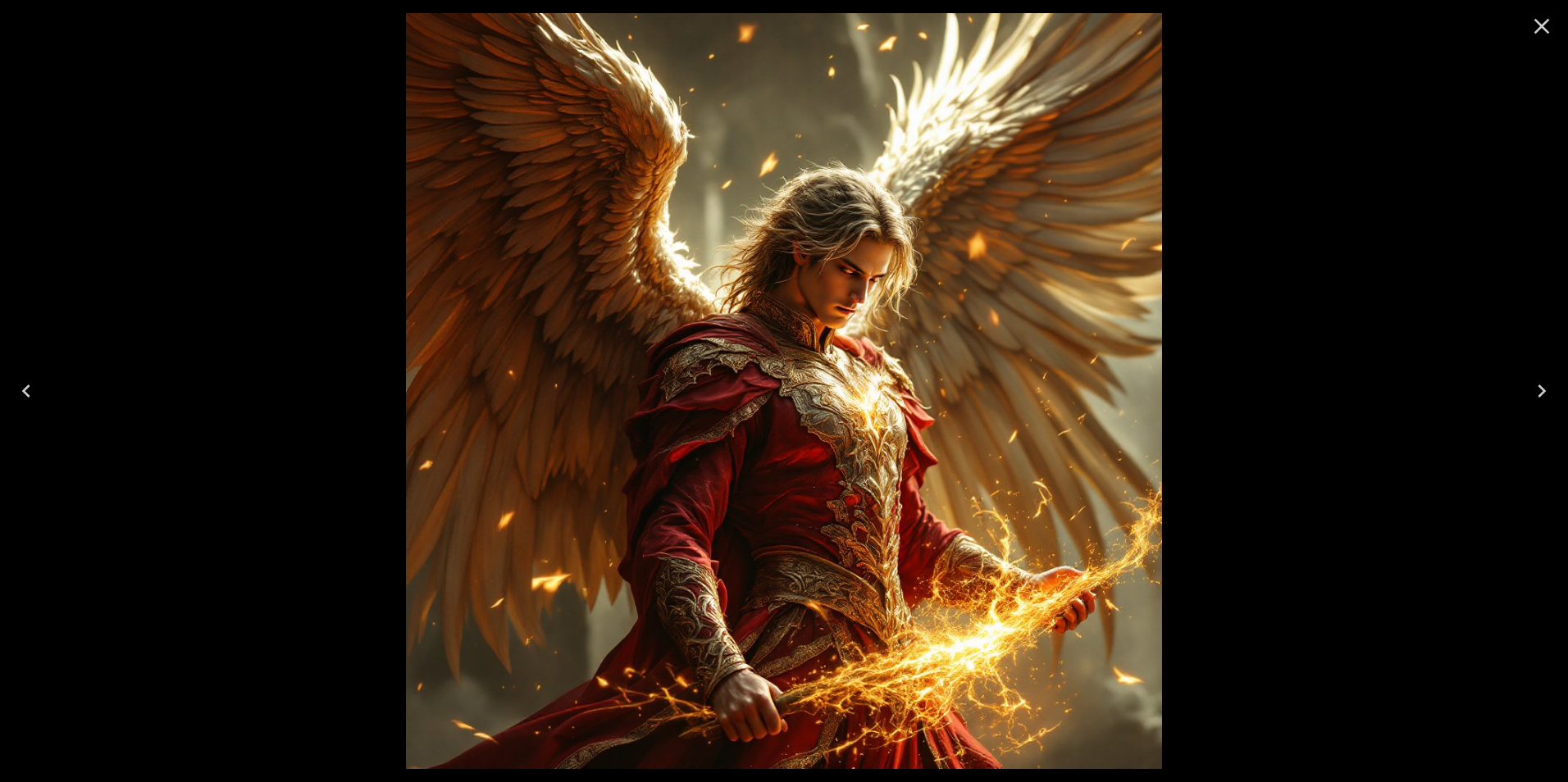
click at [1540, 33] on icon "Close" at bounding box center [1542, 26] width 26 height 26
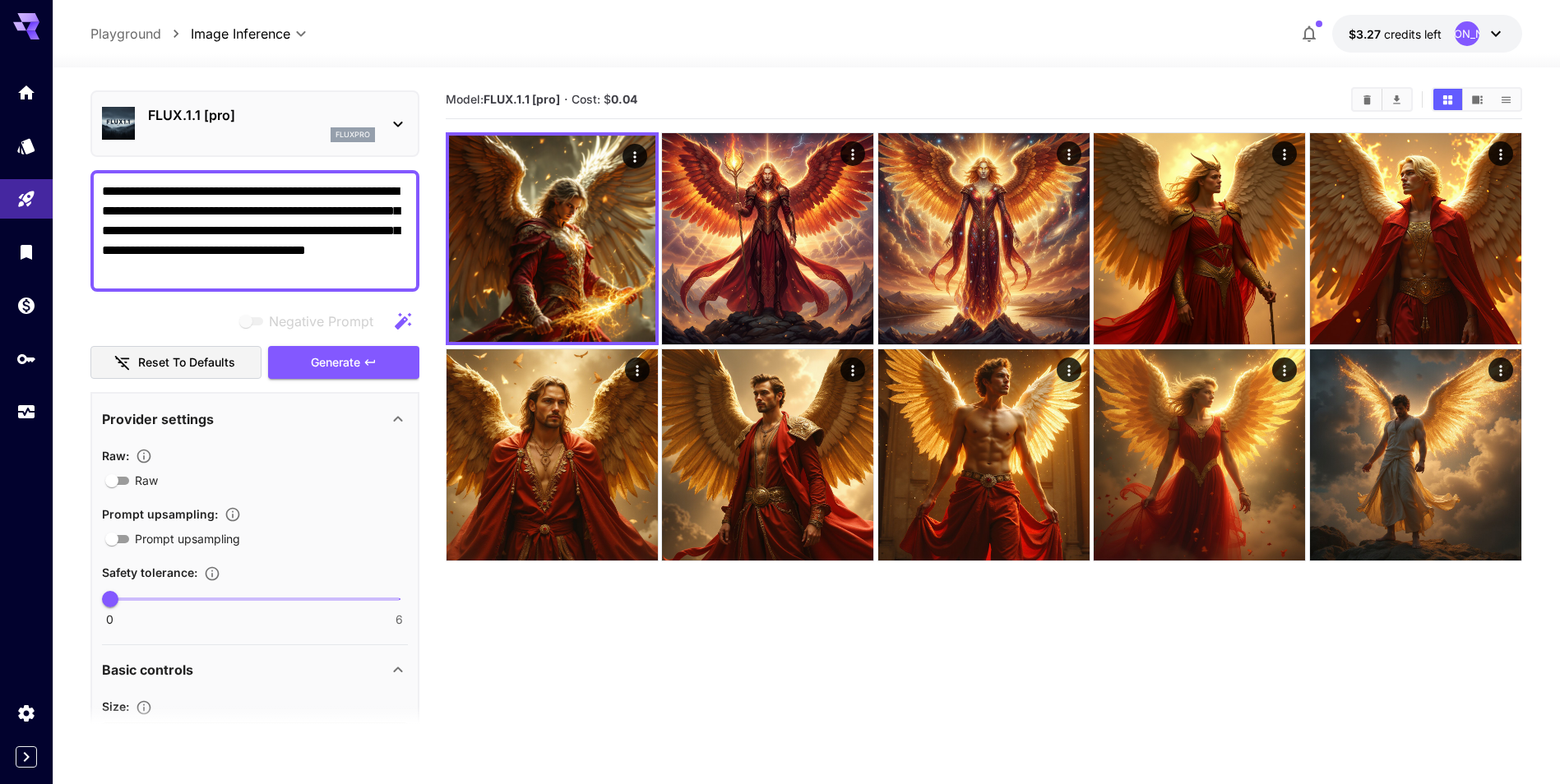
click at [390, 122] on icon at bounding box center [397, 124] width 20 height 20
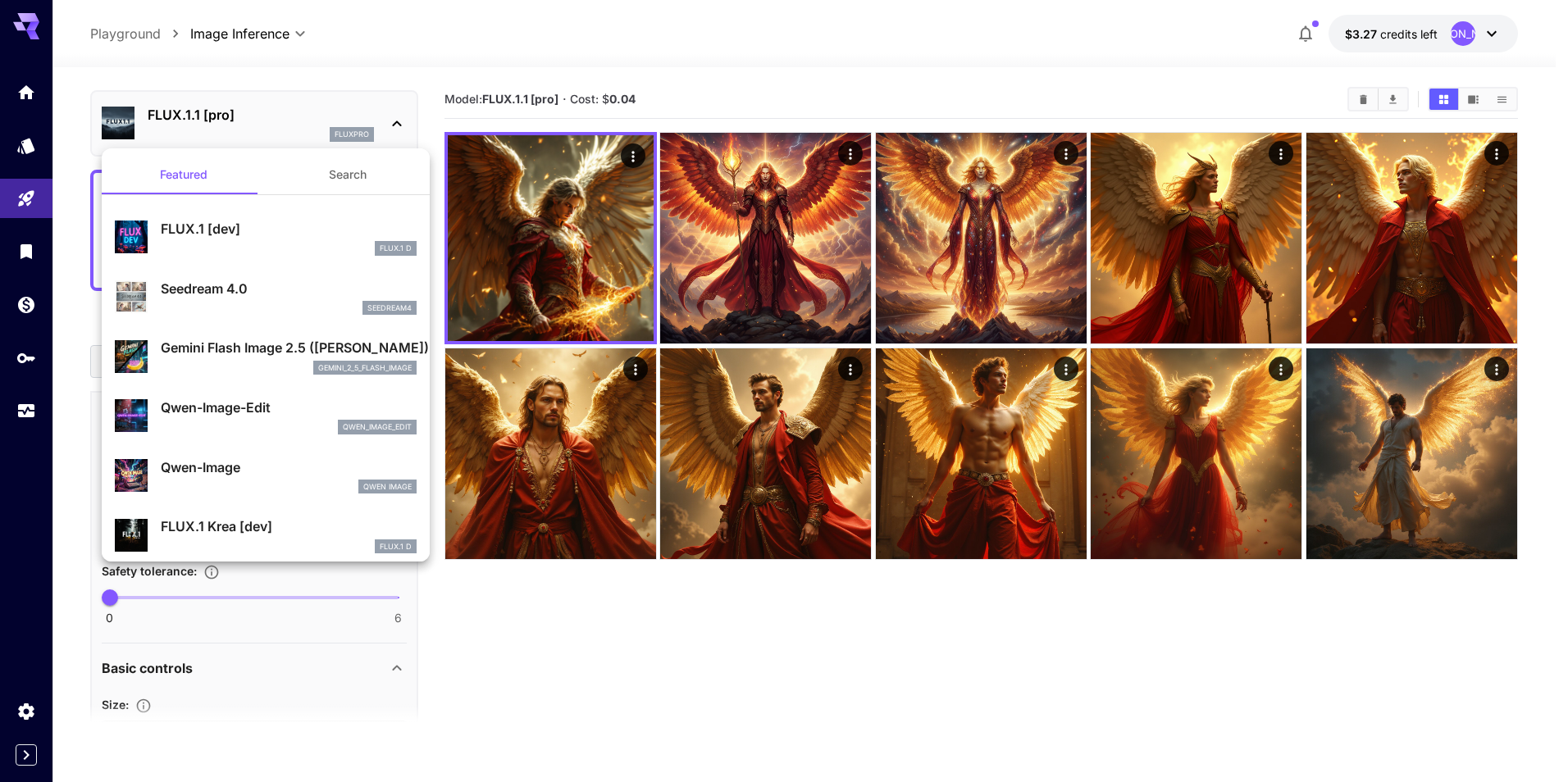
click at [618, 624] on div at bounding box center [784, 391] width 1568 height 782
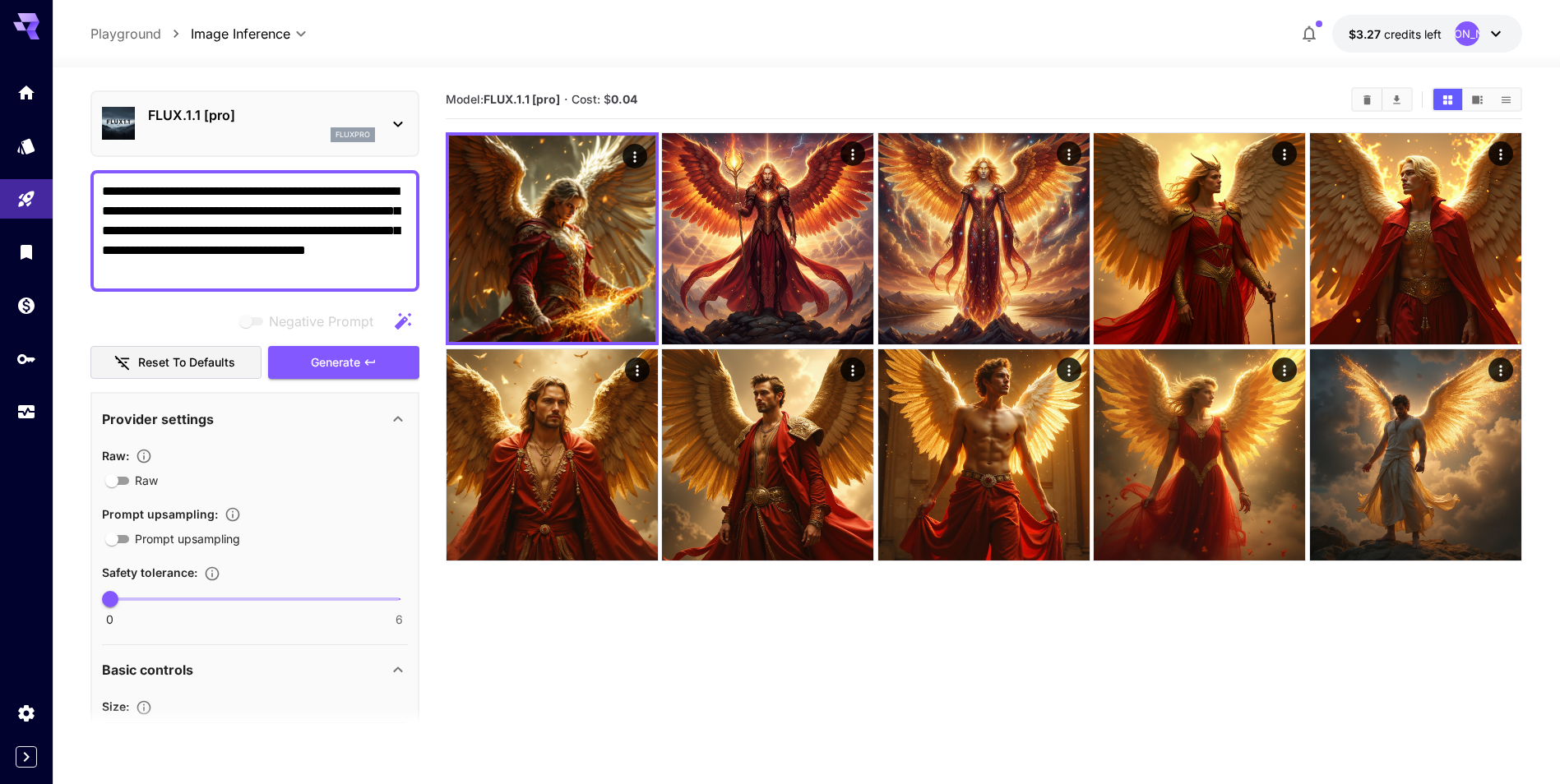
click at [396, 127] on icon at bounding box center [397, 124] width 20 height 20
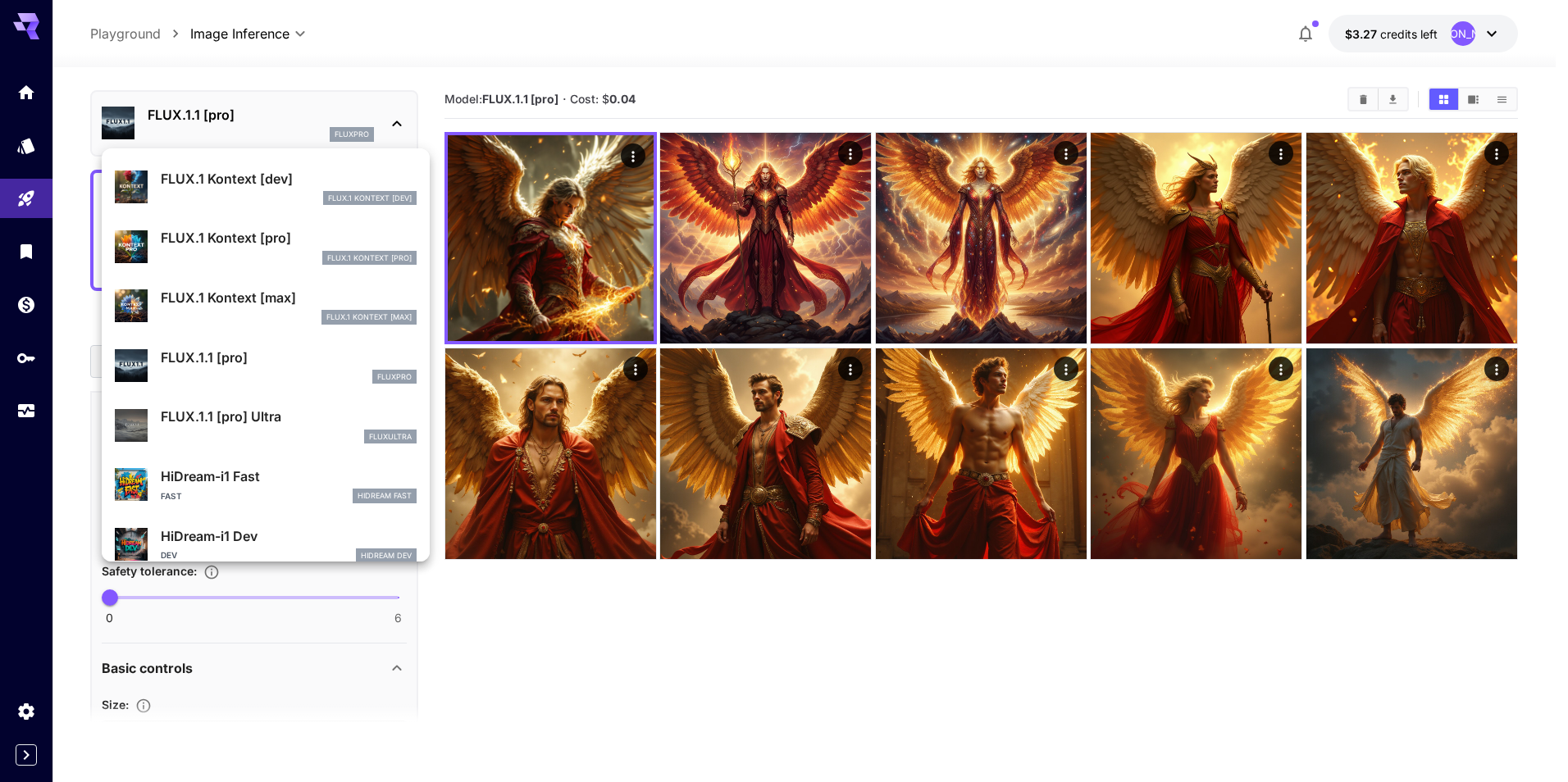
scroll to position [1149, 0]
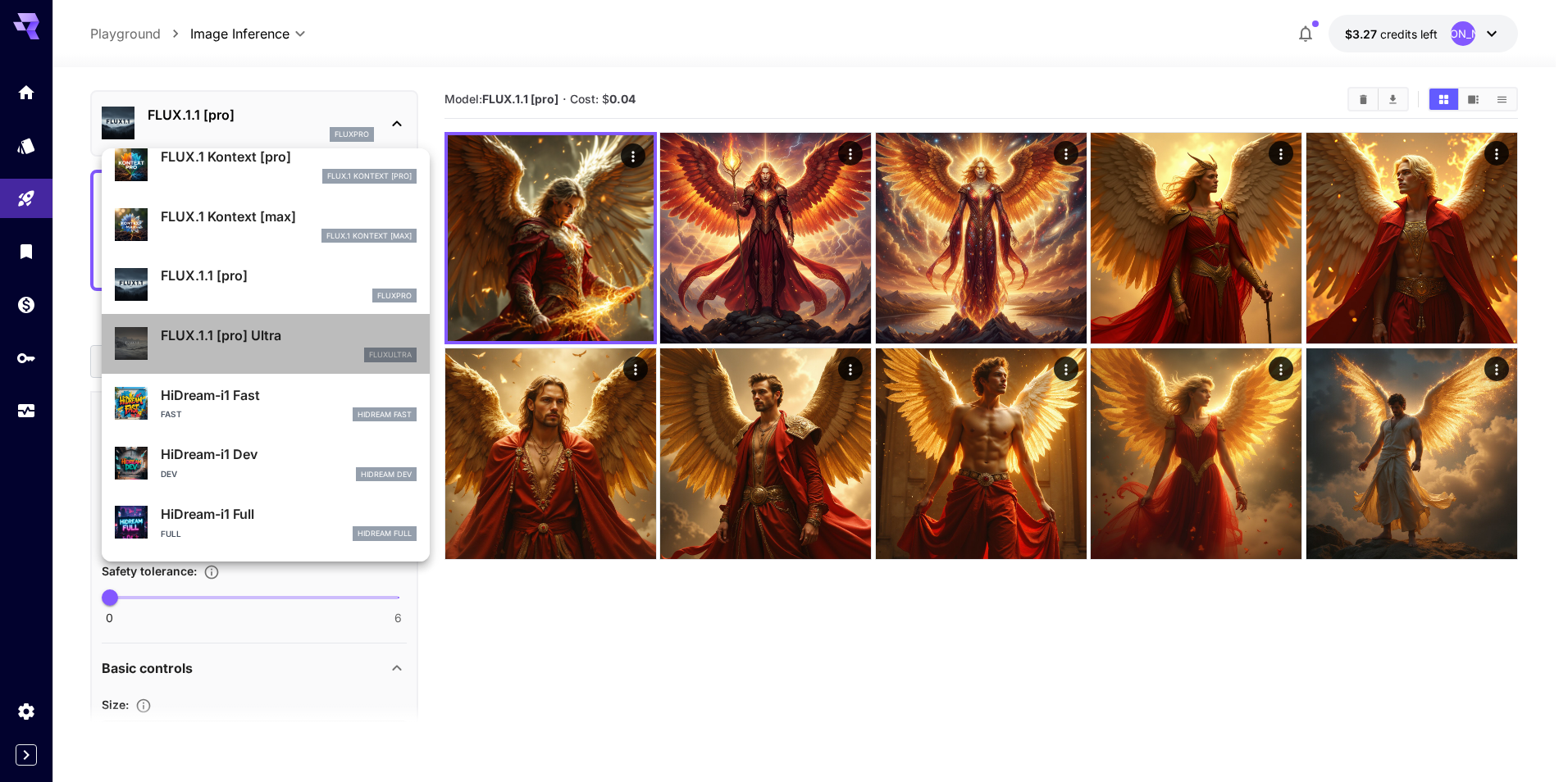
click at [268, 331] on p "FLUX.1.1 [pro] Ultra" at bounding box center [288, 335] width 256 height 20
type input "**********"
type input "****"
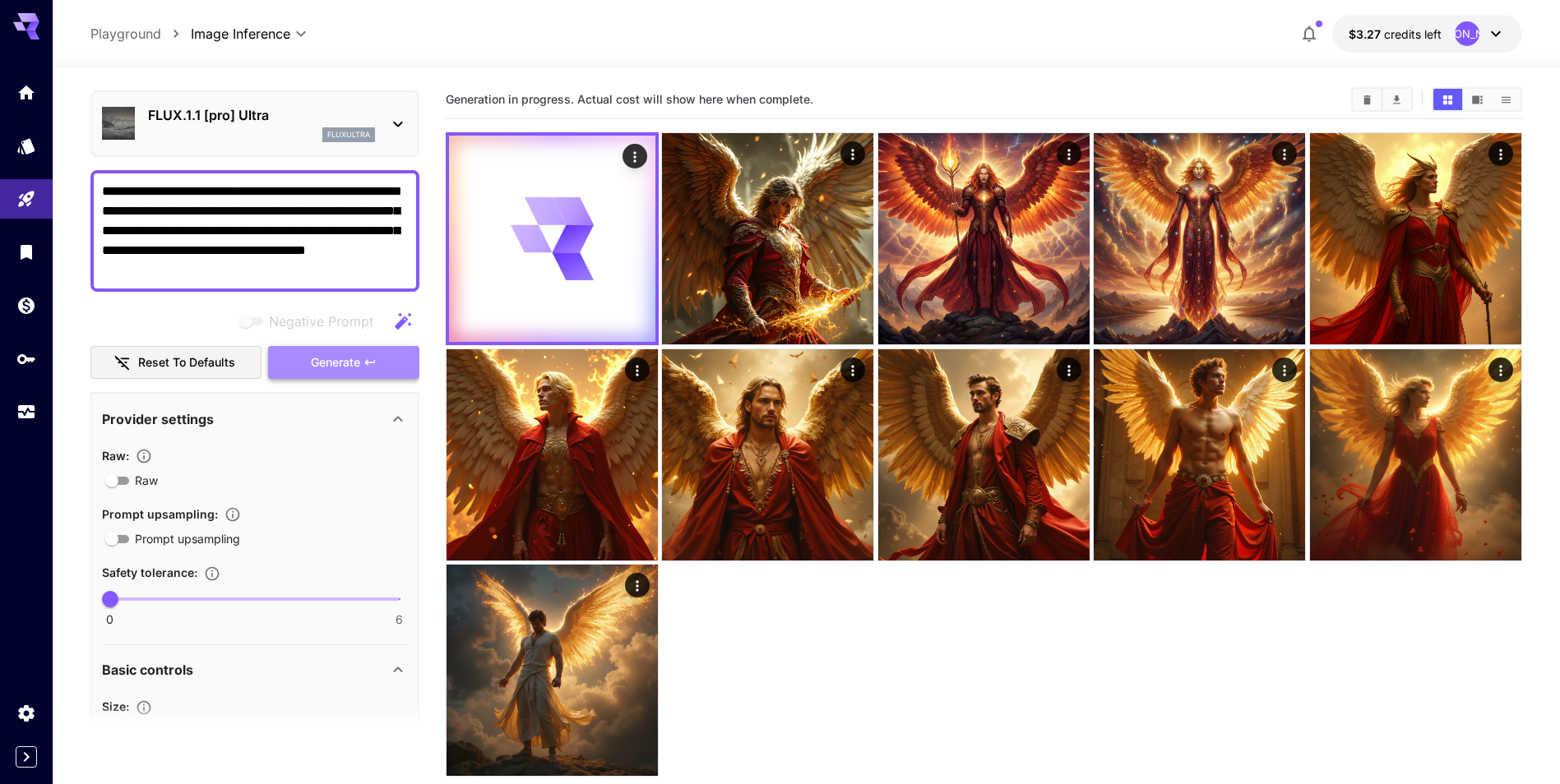
click at [365, 361] on icon "button" at bounding box center [369, 362] width 13 height 13
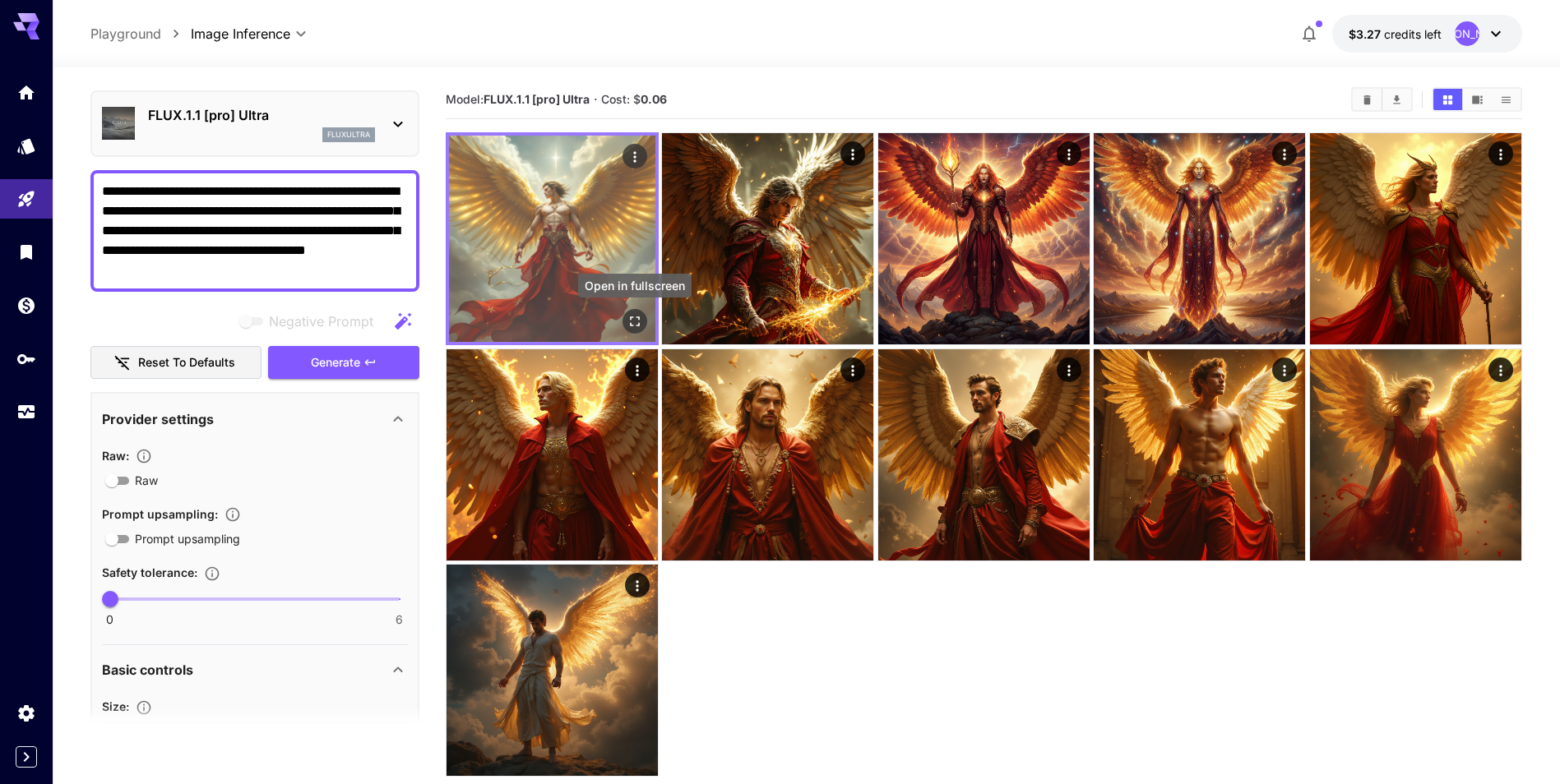
click at [627, 325] on icon "Open in fullscreen" at bounding box center [635, 321] width 17 height 17
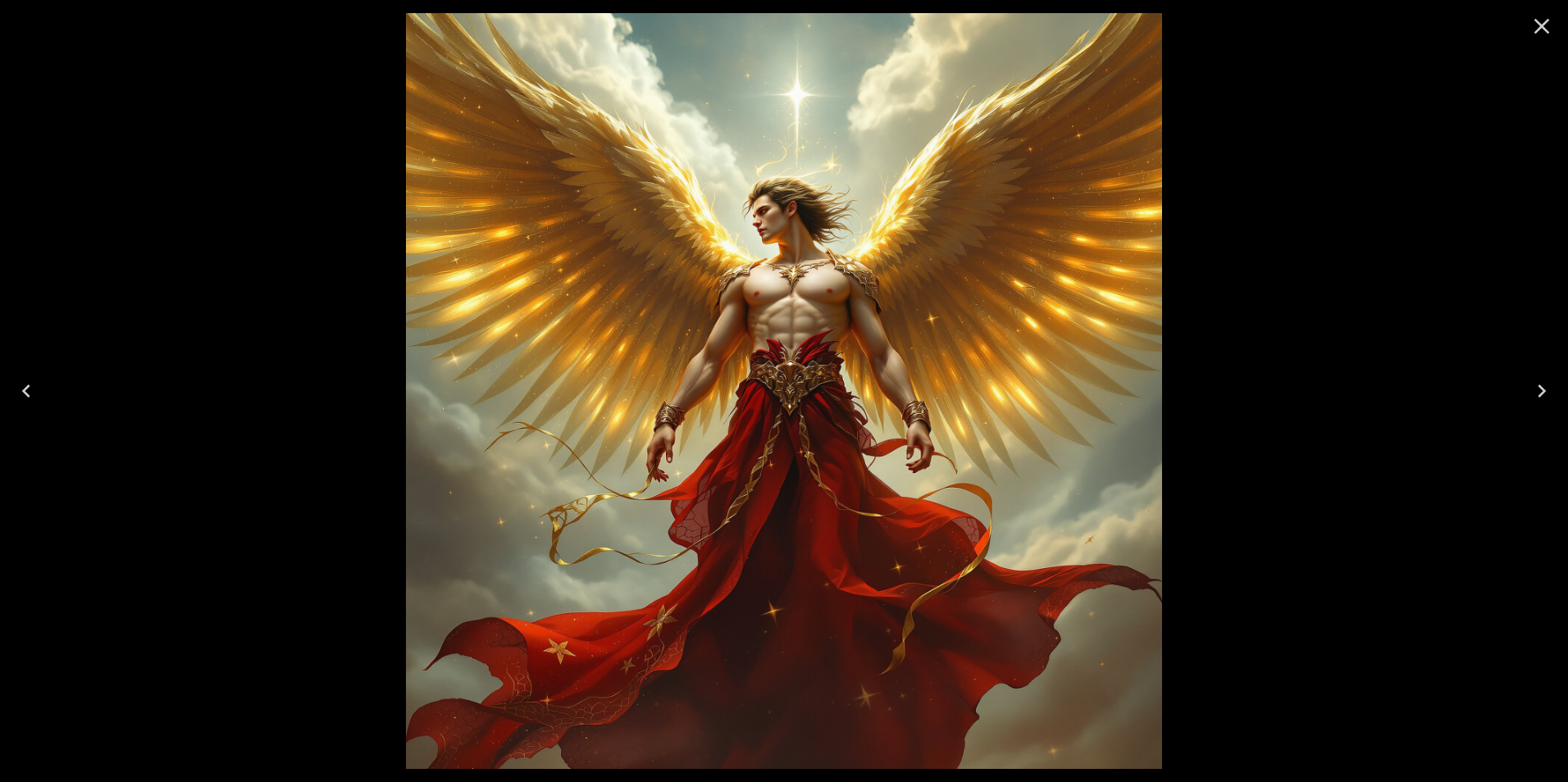
click at [1541, 34] on icon "Close" at bounding box center [1542, 26] width 26 height 26
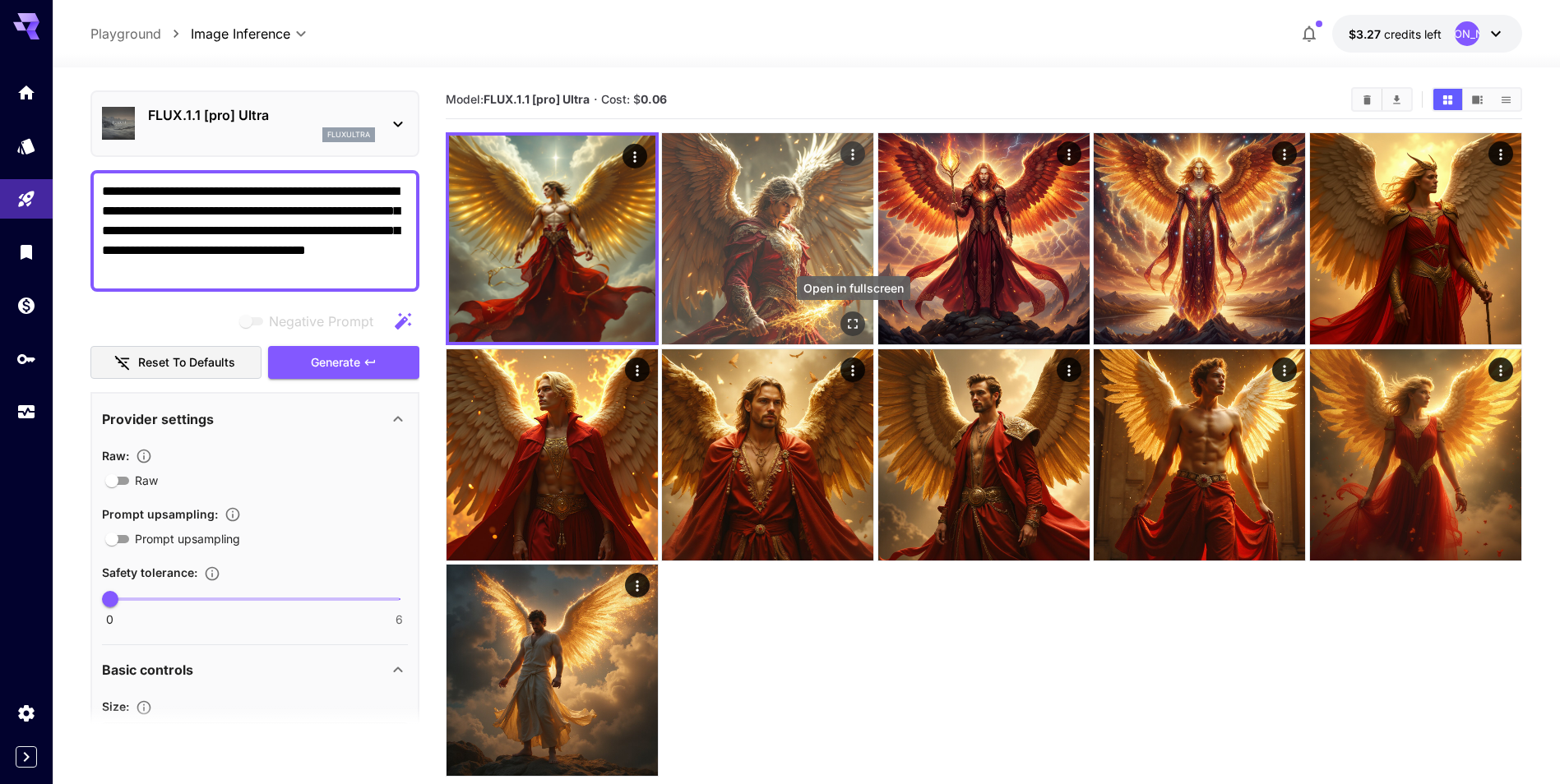
click at [852, 327] on icon "Open in fullscreen" at bounding box center [854, 324] width 17 height 17
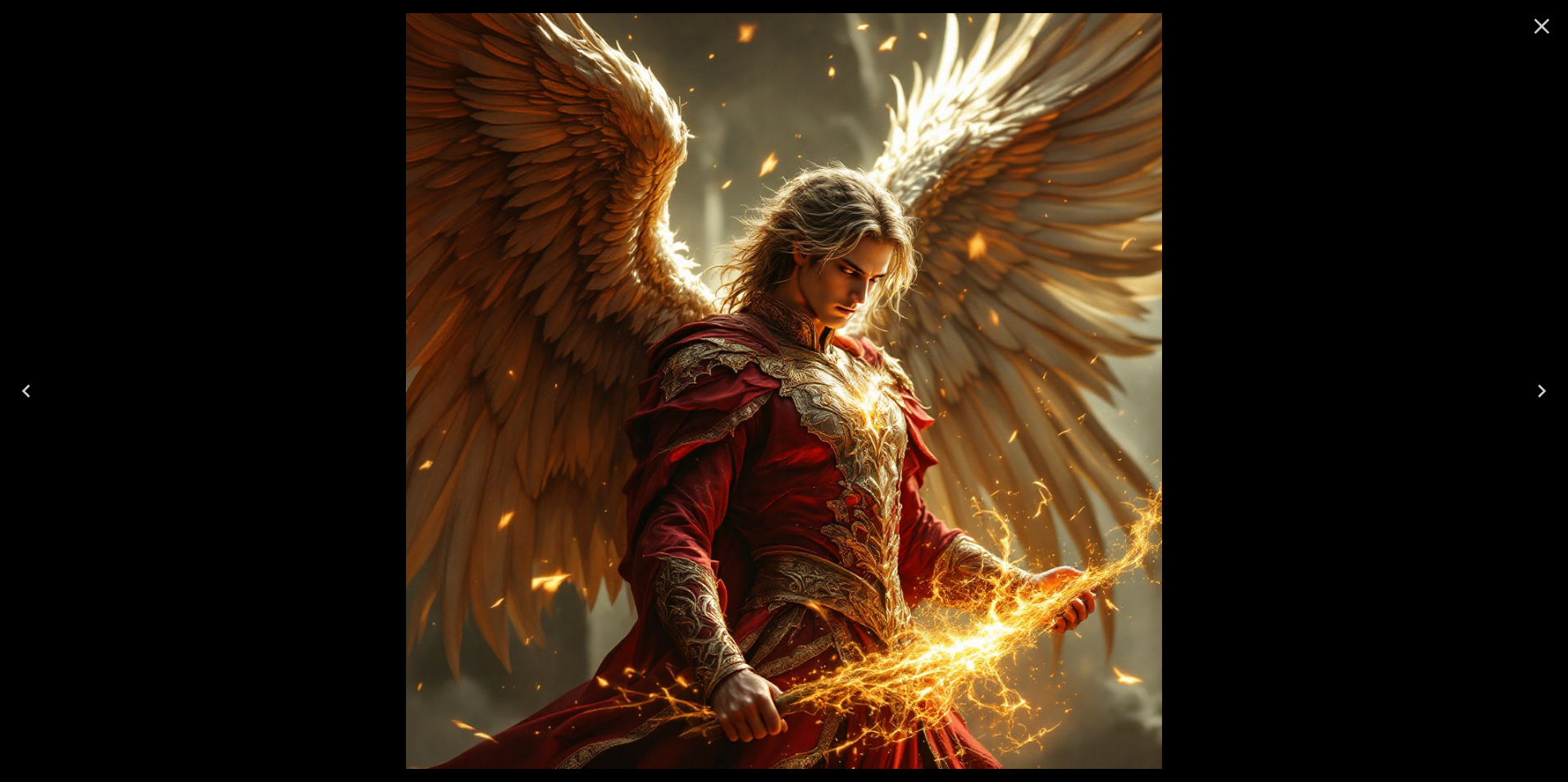
scroll to position [48, 0]
drag, startPoint x: 0, startPoint y: 0, endPoint x: 1531, endPoint y: 31, distance: 1531.3
click at [1531, 31] on icon "Close" at bounding box center [1542, 26] width 26 height 26
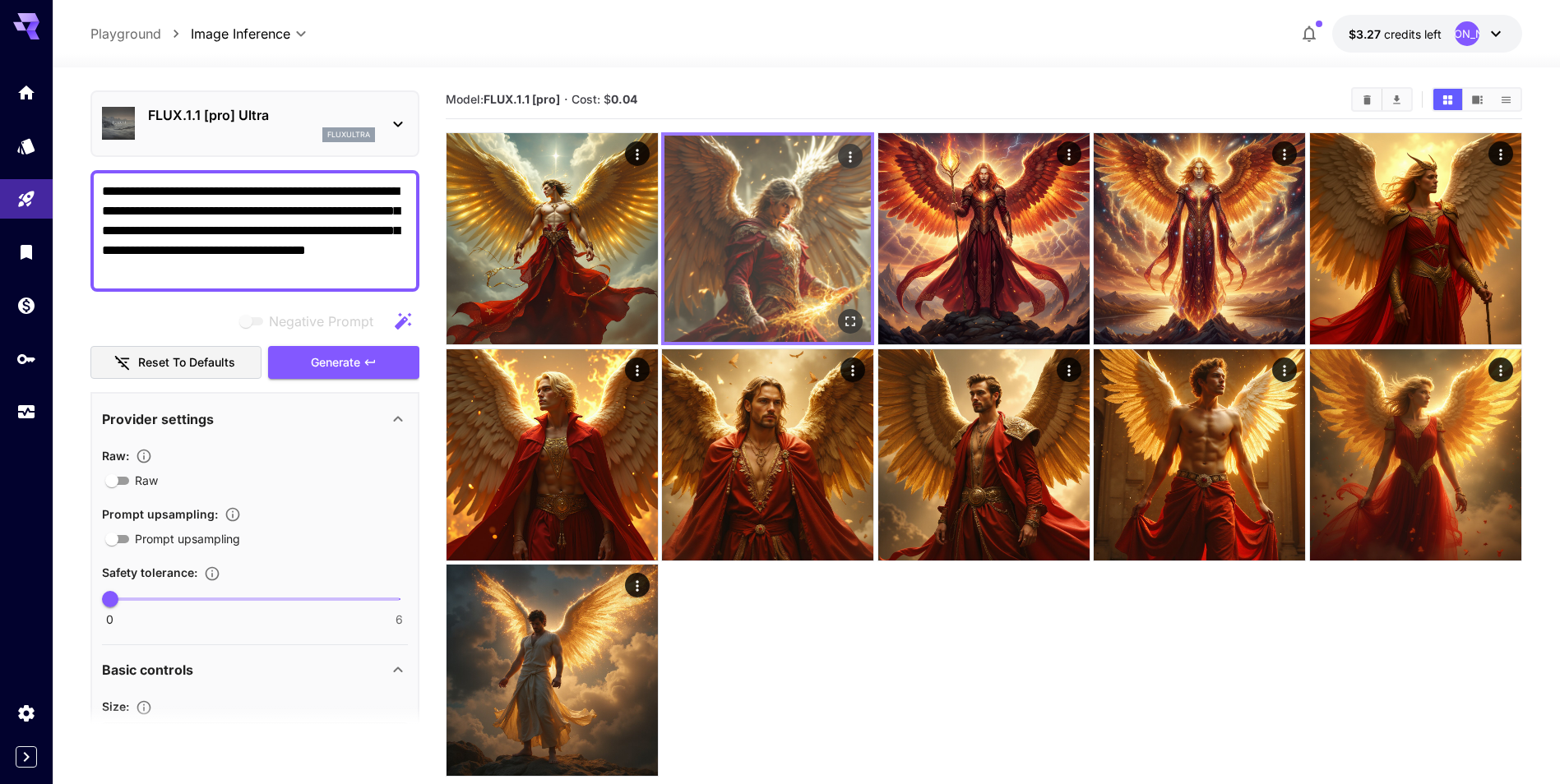
click at [826, 263] on img at bounding box center [768, 239] width 207 height 206
click at [756, 236] on img at bounding box center [768, 239] width 207 height 206
click at [713, 186] on img at bounding box center [768, 239] width 207 height 206
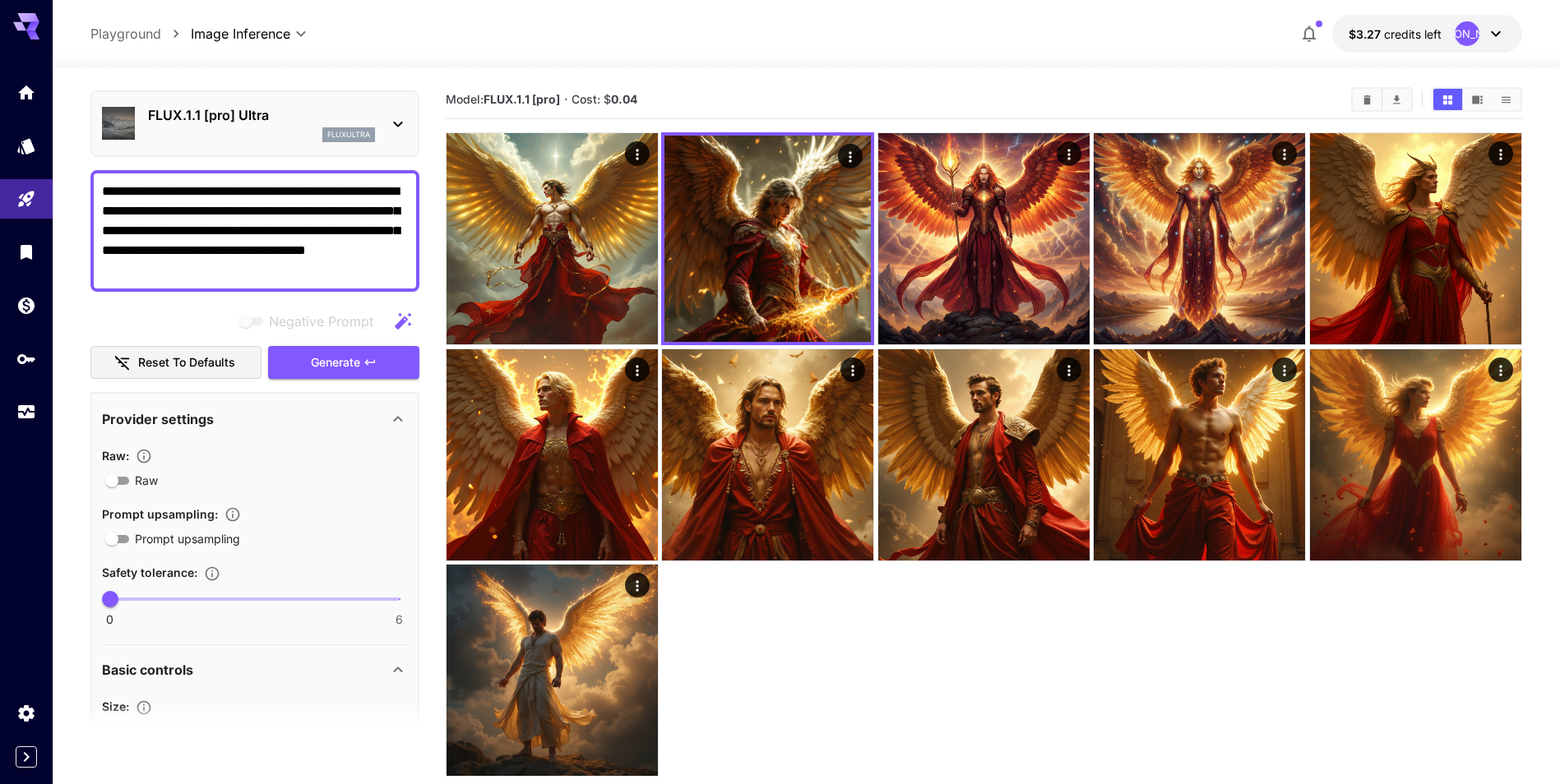
click at [382, 124] on div "FLUX.1.1 [pro] Ultra fluxultra" at bounding box center [254, 123] width 306 height 50
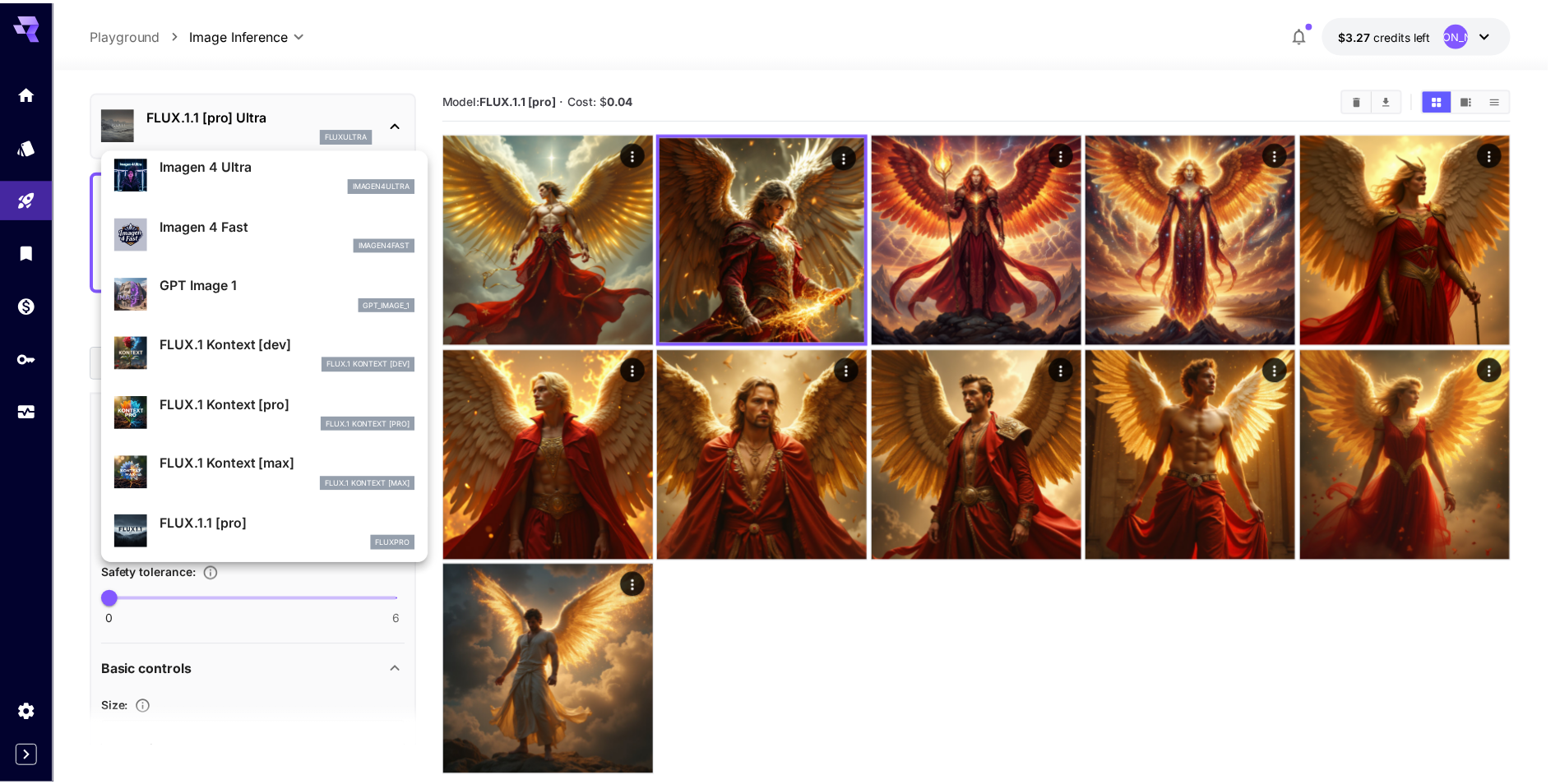
scroll to position [1068, 0]
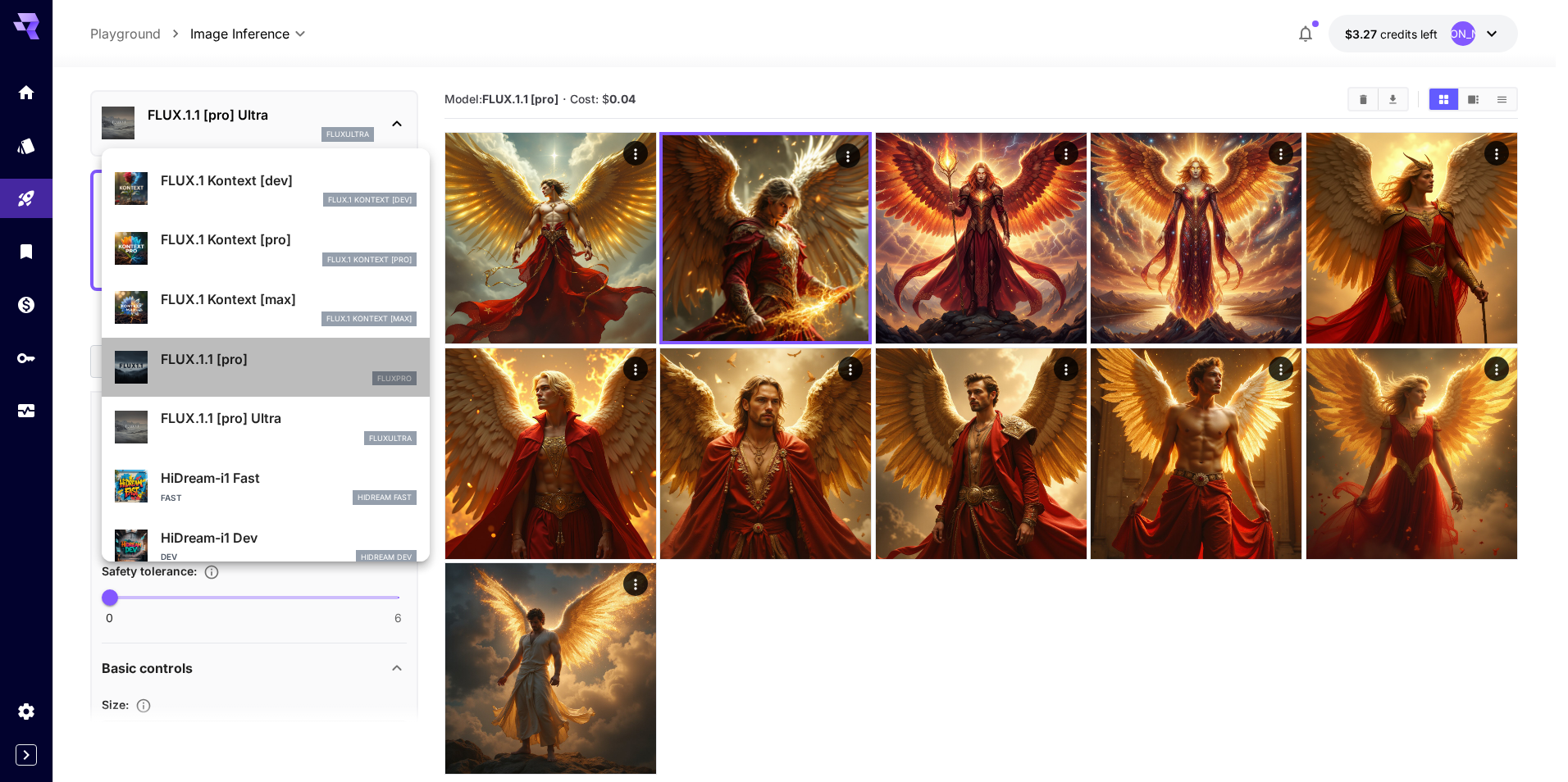
click at [289, 363] on p "FLUX.1.1 [pro]" at bounding box center [288, 359] width 256 height 20
type input "**********"
type input "****"
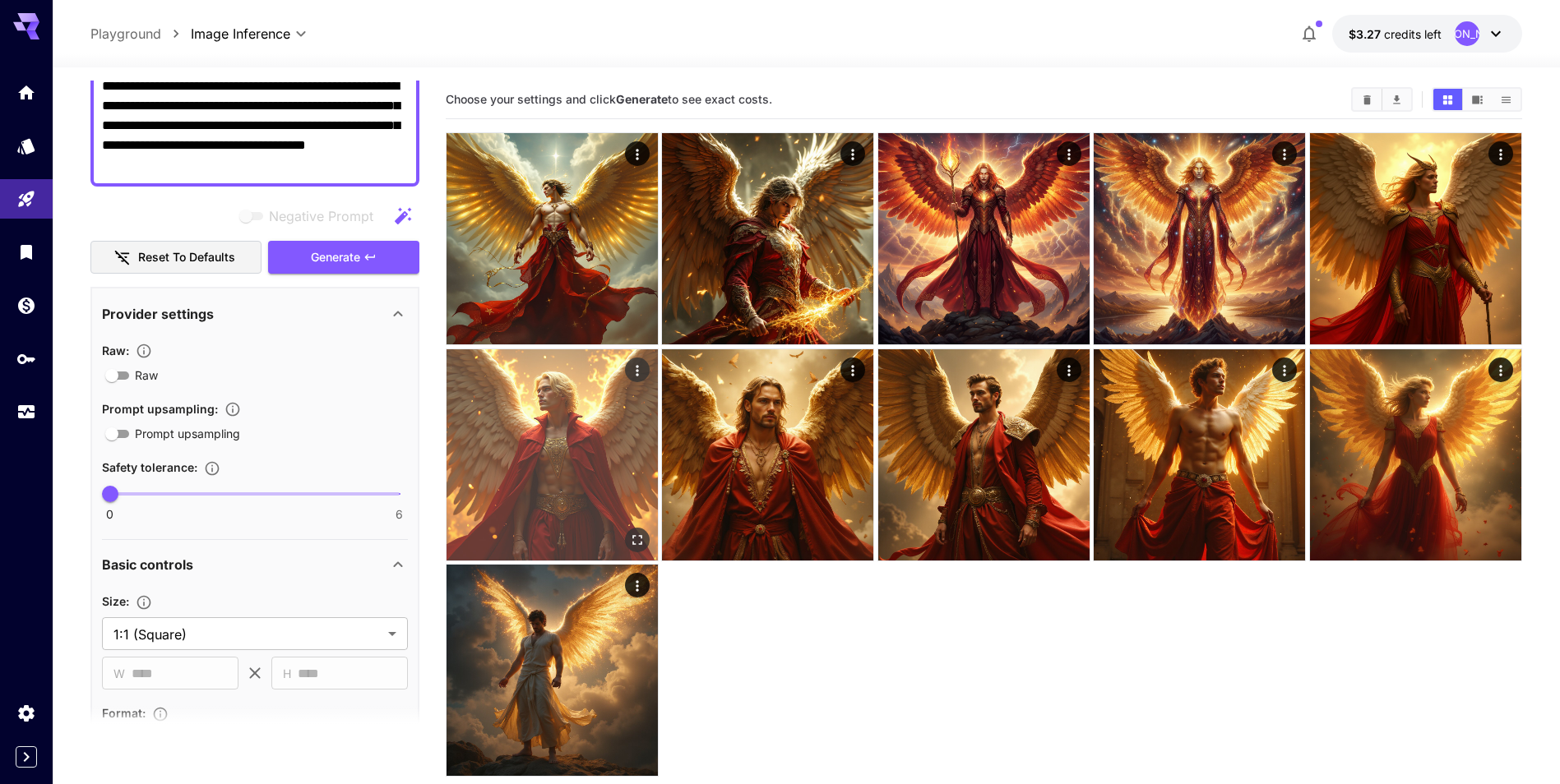
scroll to position [137, 0]
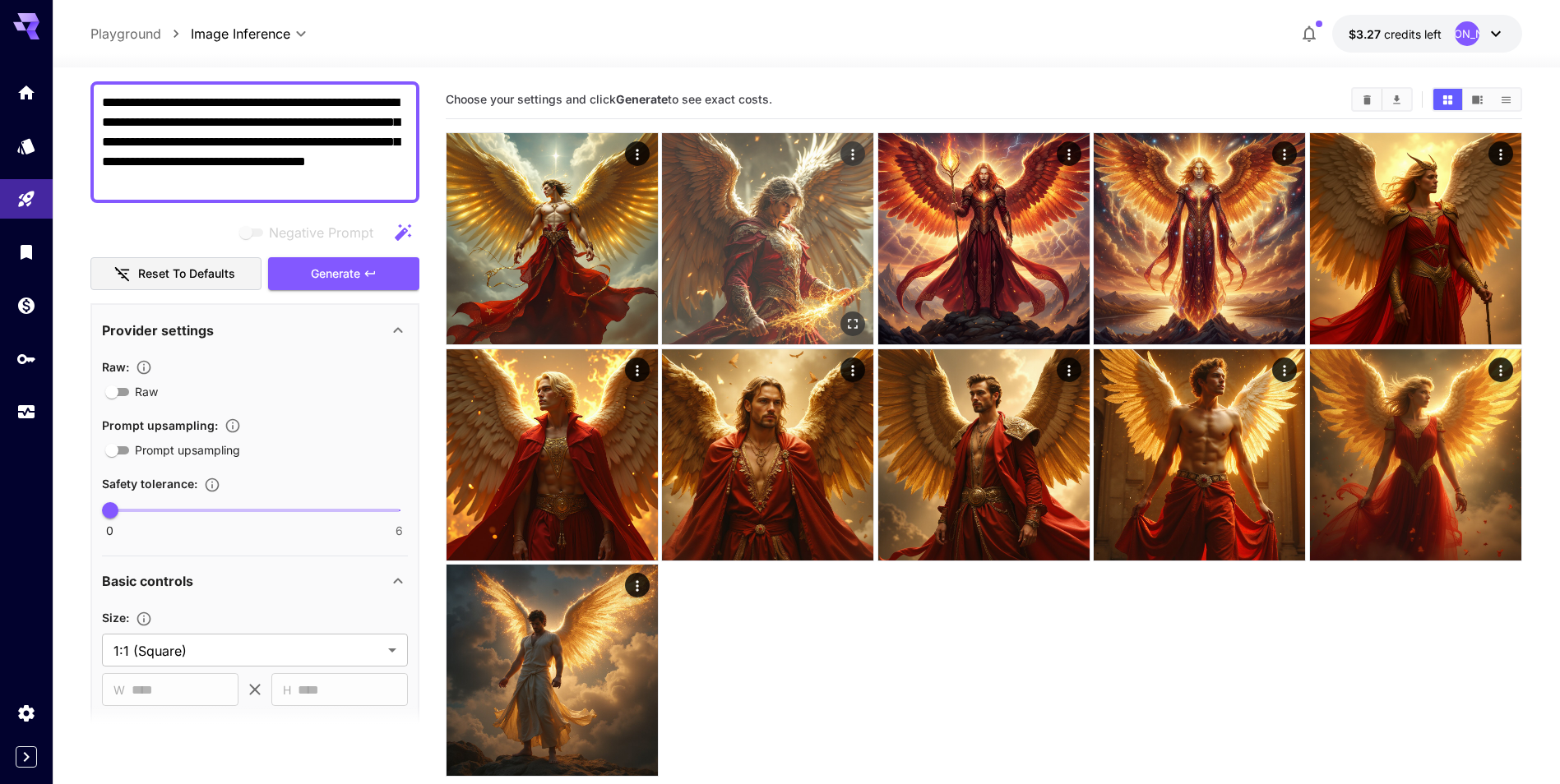
click at [738, 276] on img at bounding box center [767, 238] width 211 height 211
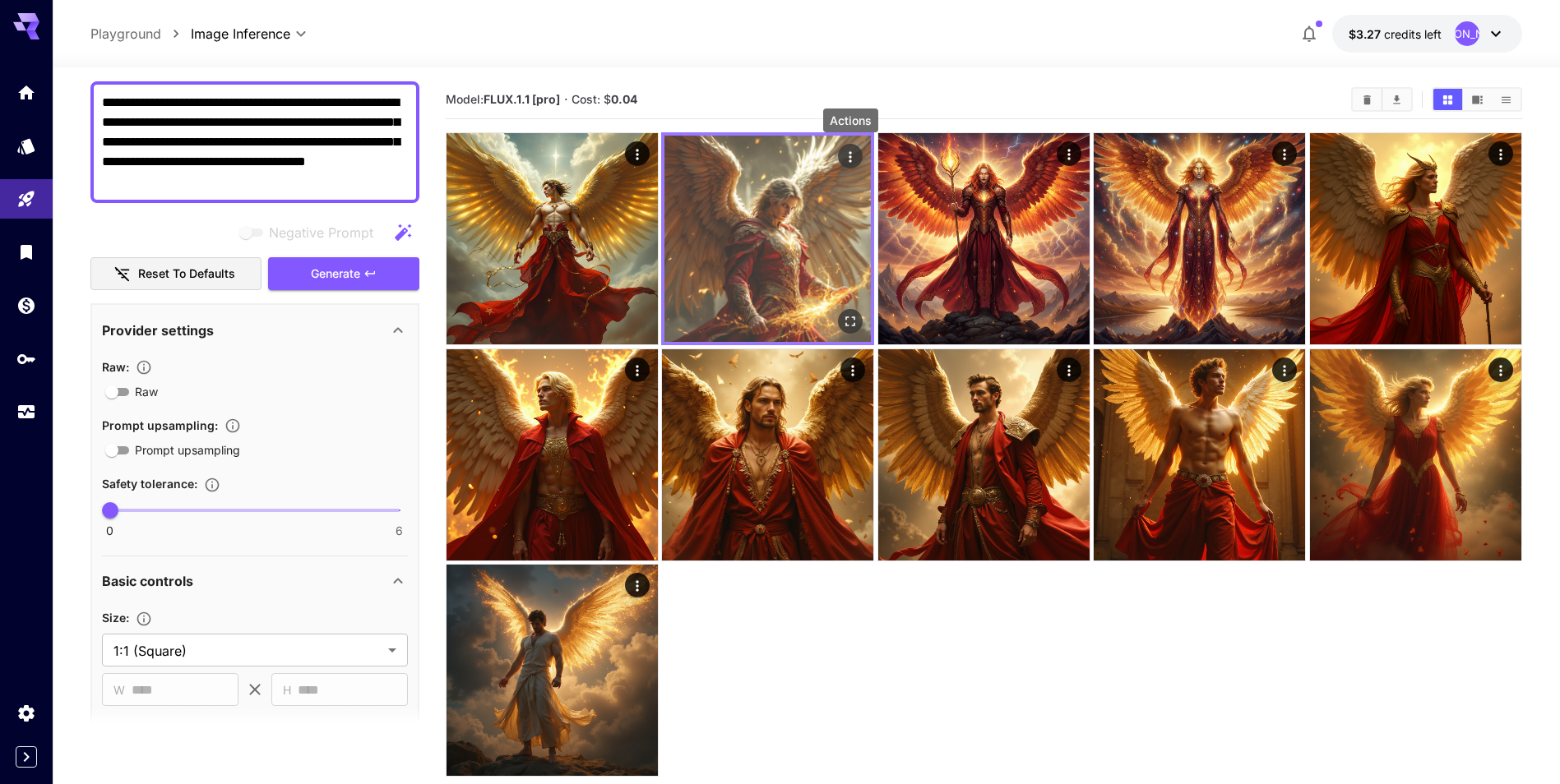
click at [855, 155] on icon "Actions" at bounding box center [851, 157] width 17 height 17
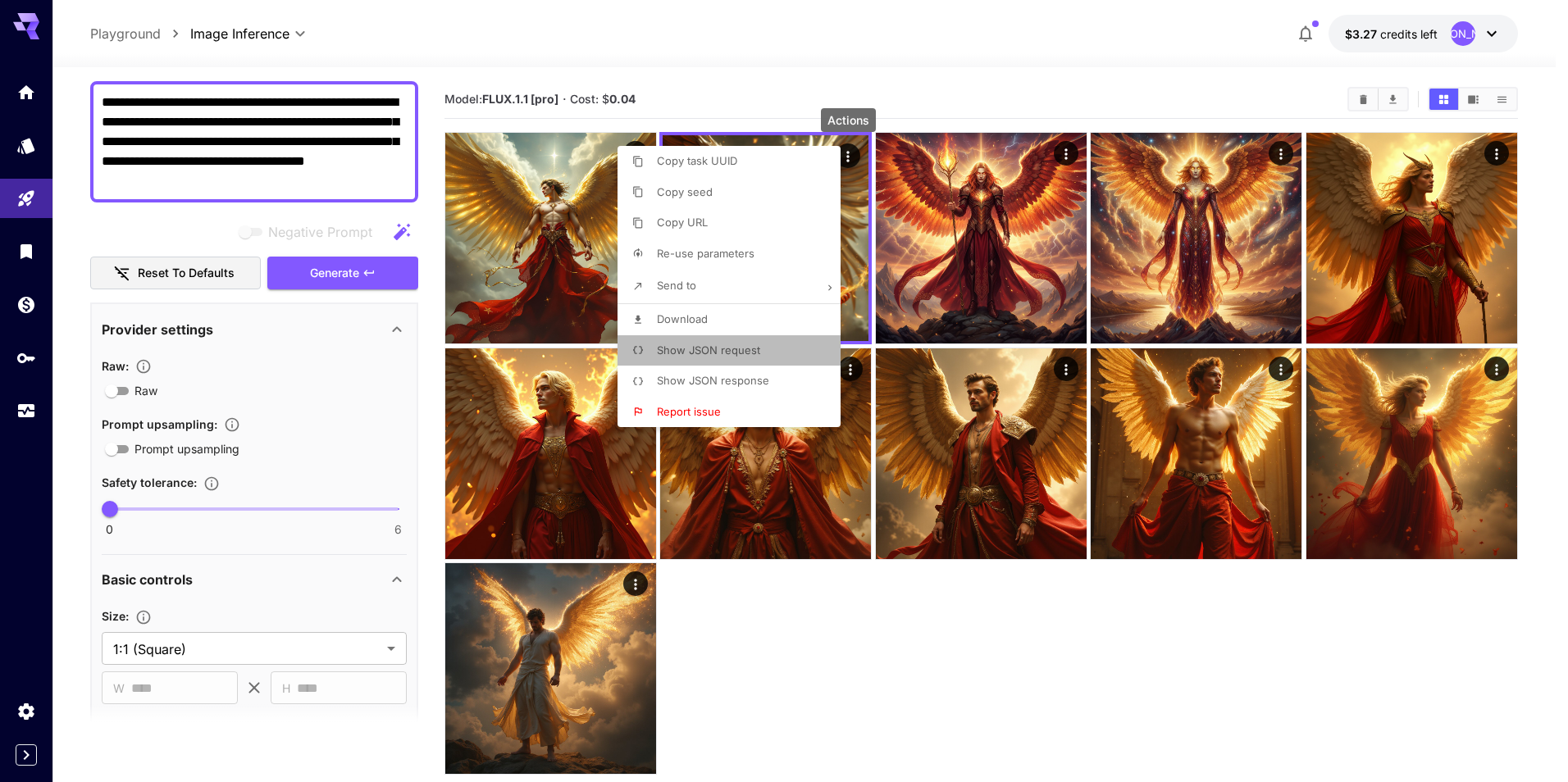
click at [745, 352] on span "Show JSON request" at bounding box center [709, 350] width 103 height 13
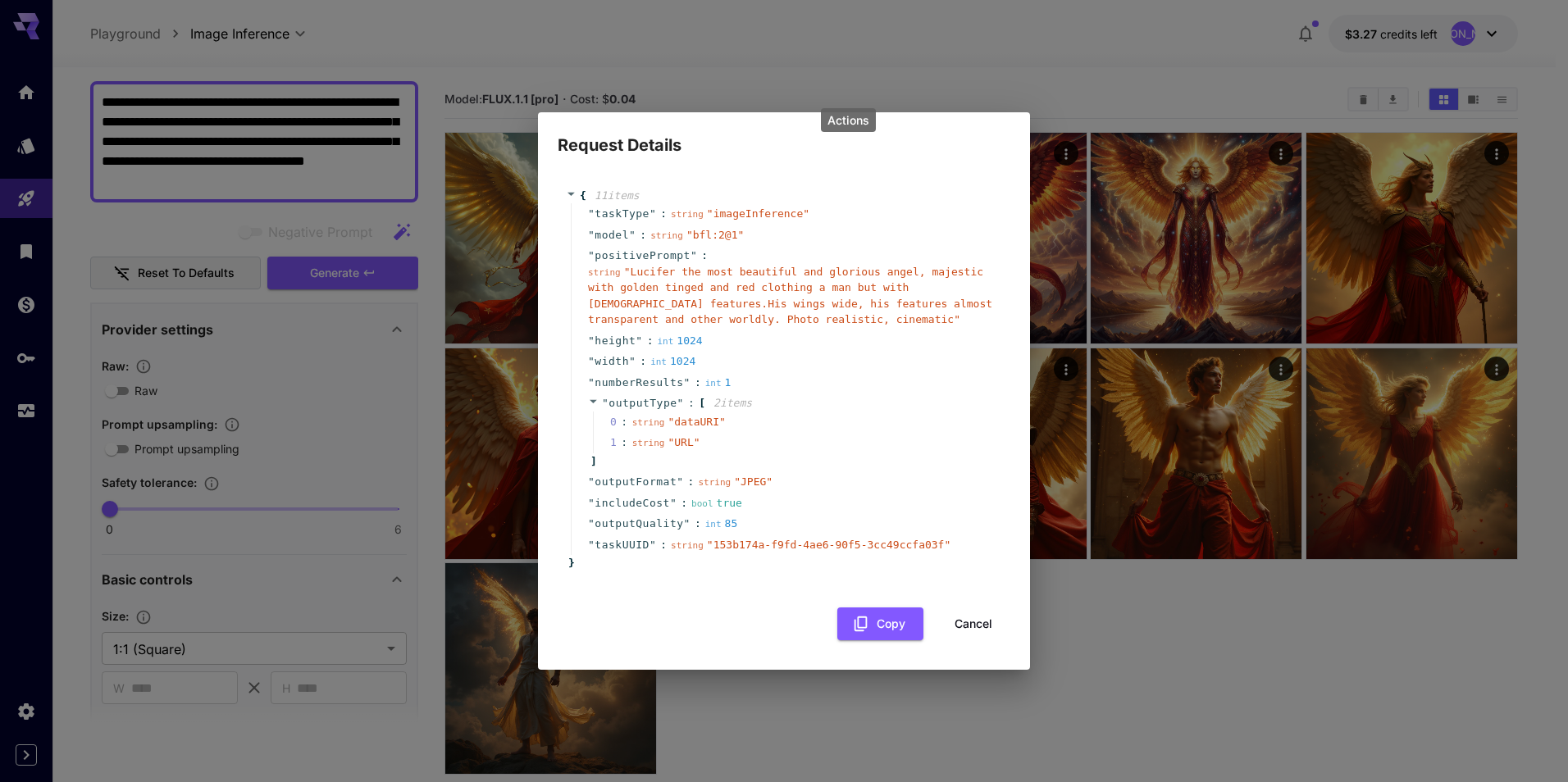
click at [971, 625] on button "Cancel" at bounding box center [973, 624] width 74 height 34
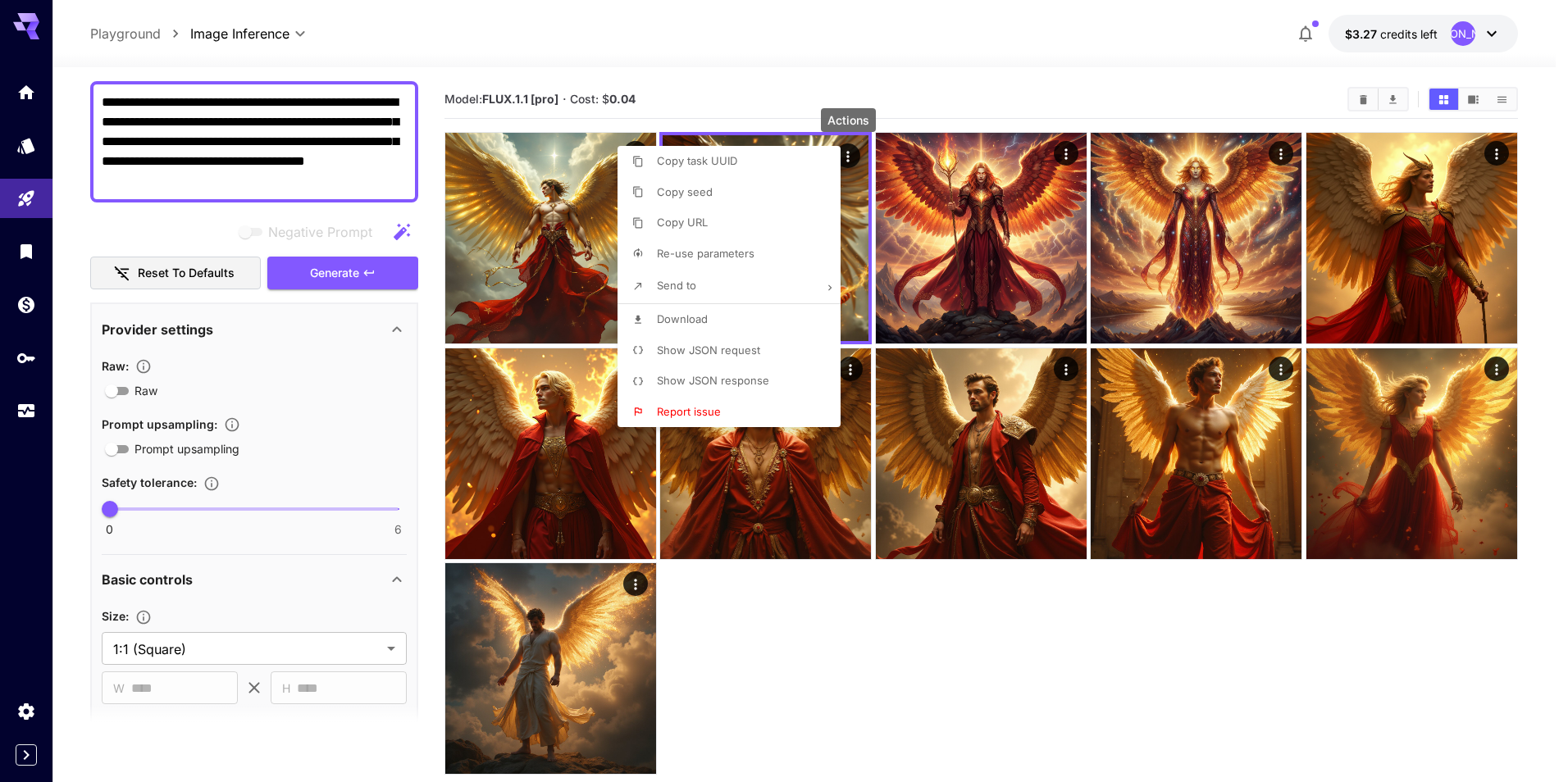
click at [776, 382] on li "Show JSON response" at bounding box center [733, 381] width 233 height 31
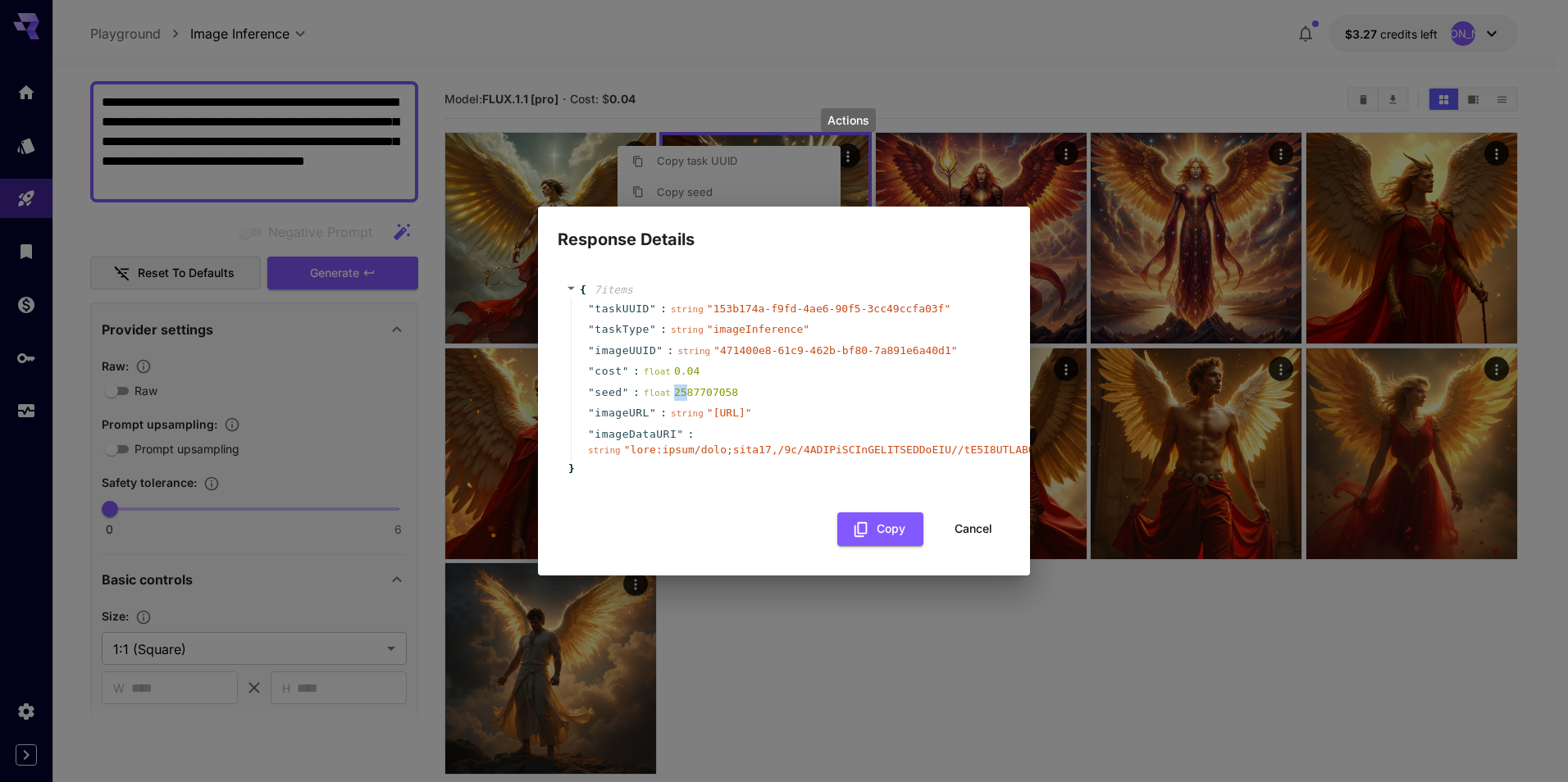
drag, startPoint x: 670, startPoint y: 372, endPoint x: 680, endPoint y: 374, distance: 10.2
click at [680, 385] on div "float 2587707058" at bounding box center [691, 393] width 94 height 17
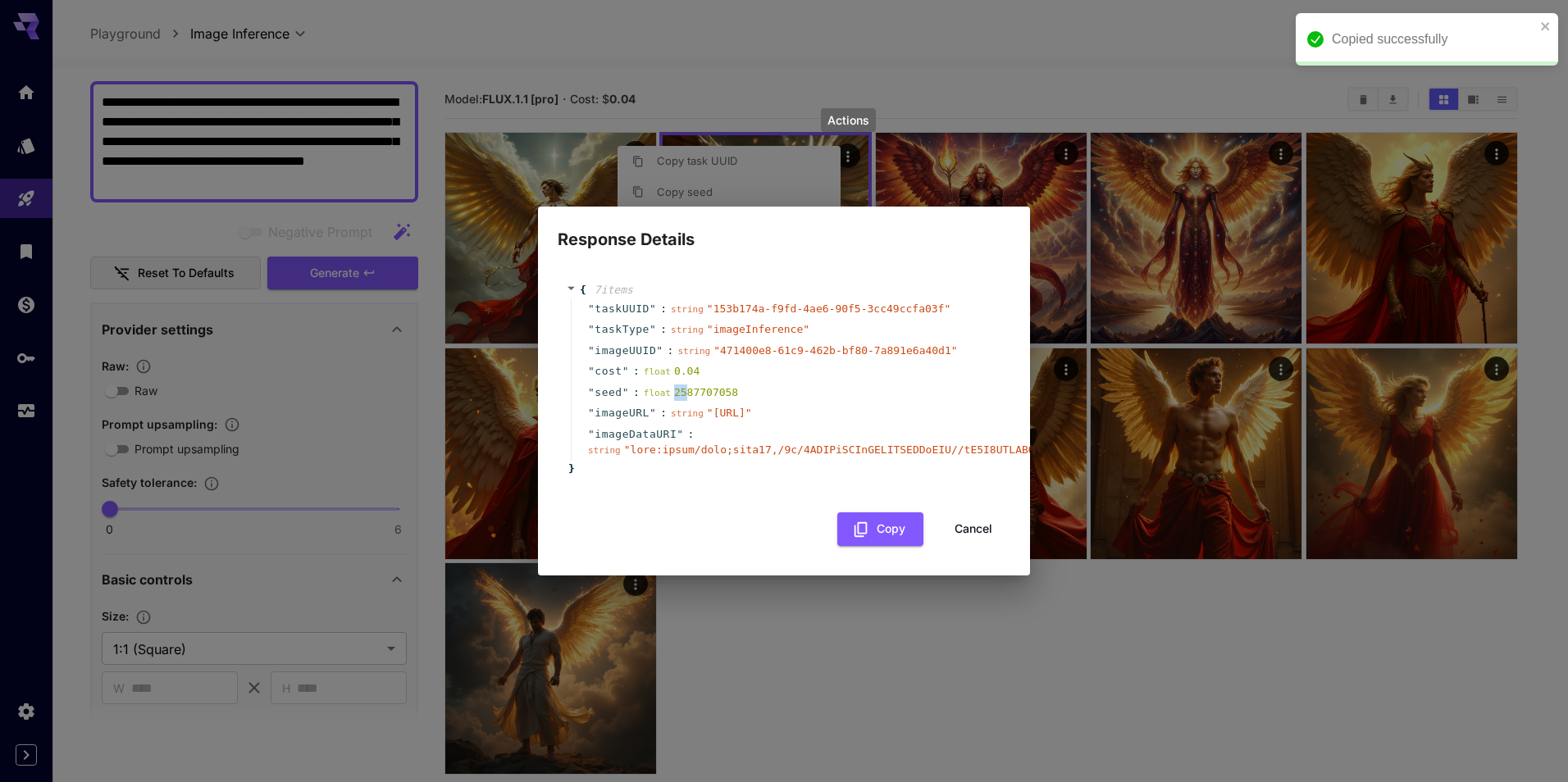
click at [675, 385] on div "float 2587707058" at bounding box center [691, 393] width 94 height 17
drag, startPoint x: 671, startPoint y: 371, endPoint x: 742, endPoint y: 374, distance: 71.1
click at [742, 382] on div "" seed " : float 2587707058" at bounding box center [787, 393] width 431 height 21
drag, startPoint x: 742, startPoint y: 374, endPoint x: 742, endPoint y: 394, distance: 20.0
click at [752, 418] on div "string " https://im.runware.ai/image/ws/2/ii/471400e8-61c9-462b-bf80-7a891e6a40…" at bounding box center [711, 413] width 81 height 17
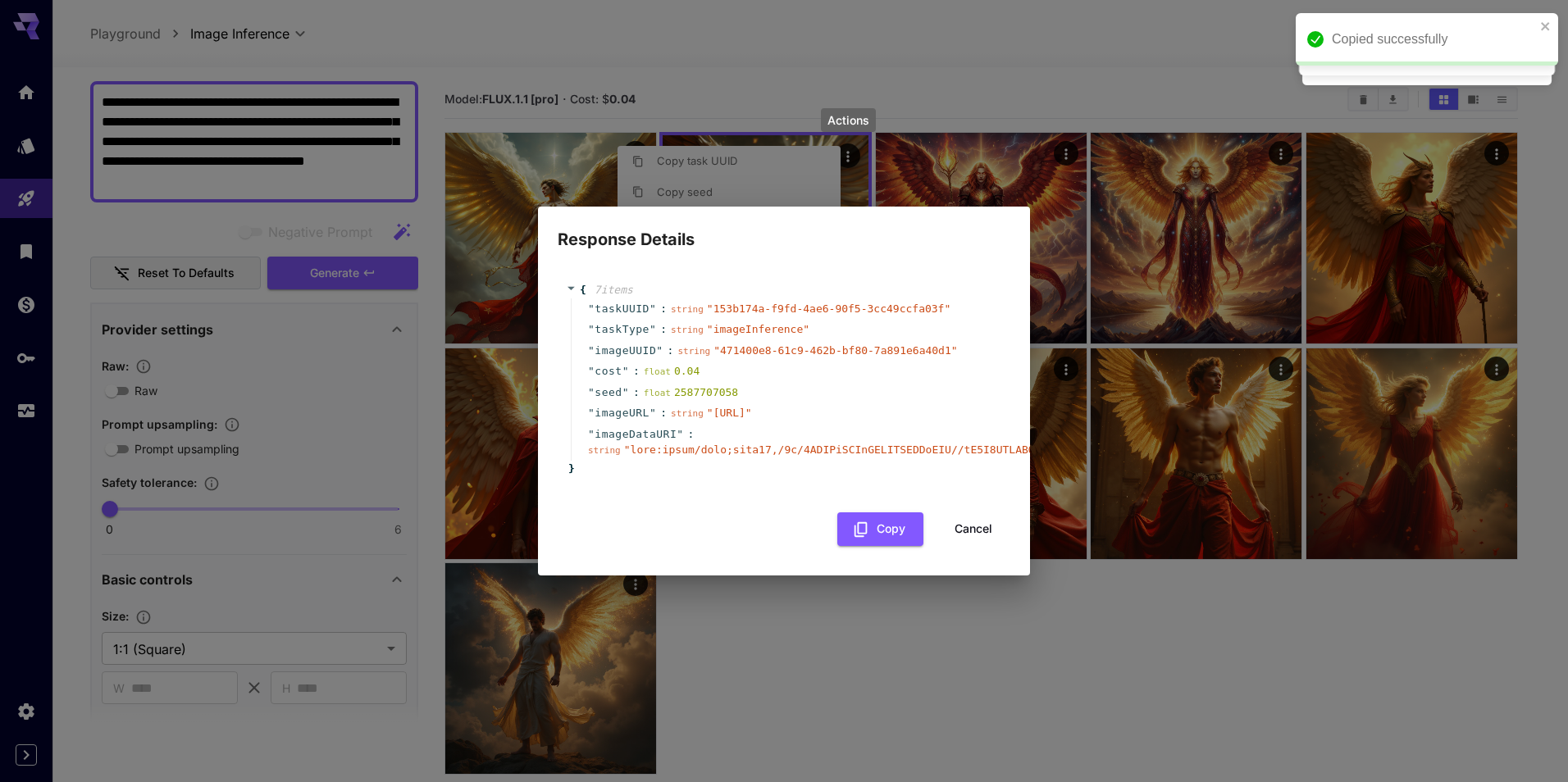
click at [670, 385] on div "float 2587707058" at bounding box center [691, 393] width 94 height 17
click at [883, 668] on div "Response Details { 7 item s " taskUUID " : string " 153b174a-f9fd-4ae6-90f5-3cc…" at bounding box center [784, 391] width 1568 height 782
click at [992, 539] on button "Cancel" at bounding box center [973, 529] width 74 height 34
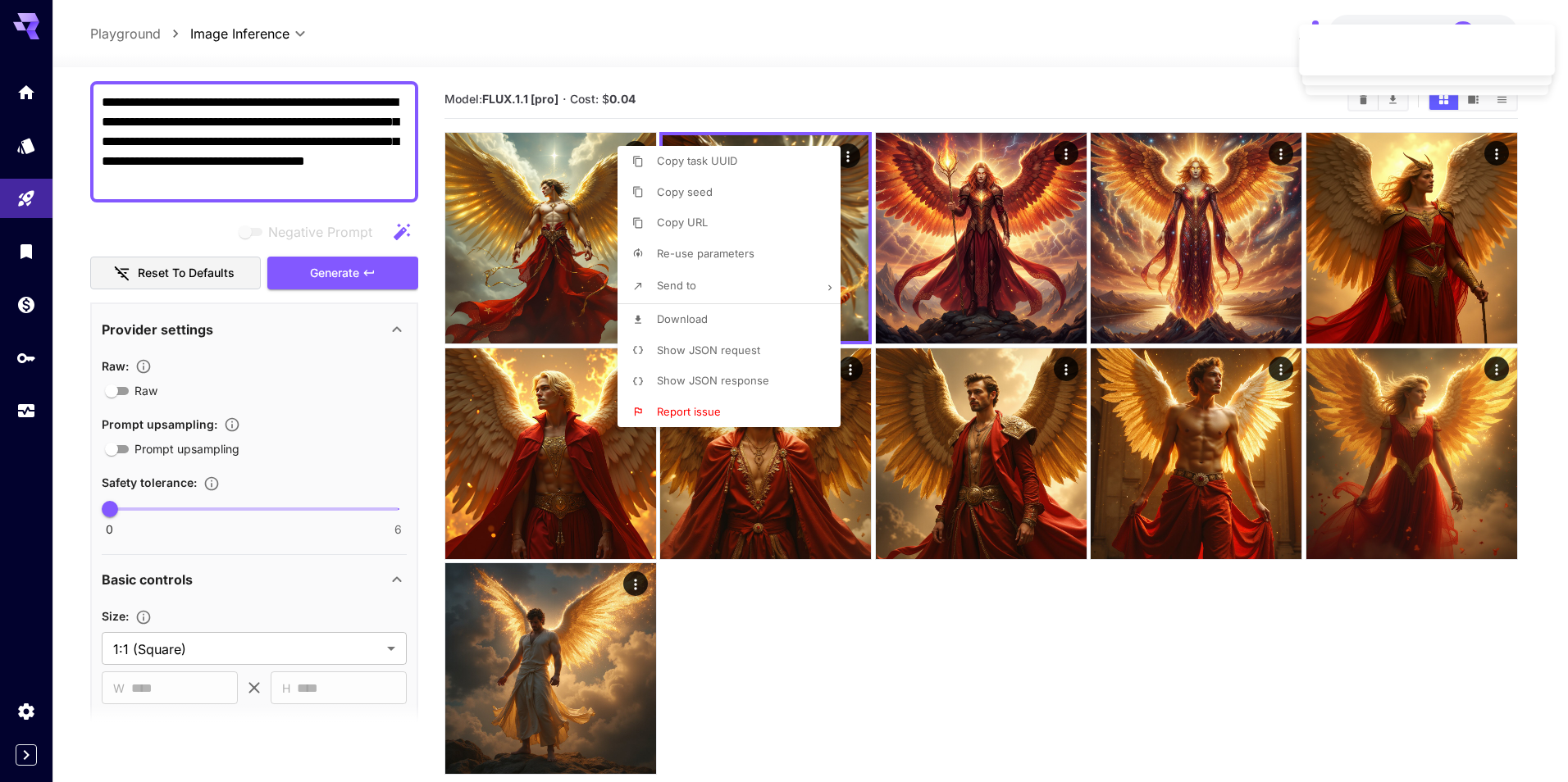
drag, startPoint x: 402, startPoint y: 454, endPoint x: 391, endPoint y: 440, distance: 17.8
click at [401, 453] on div at bounding box center [784, 391] width 1568 height 782
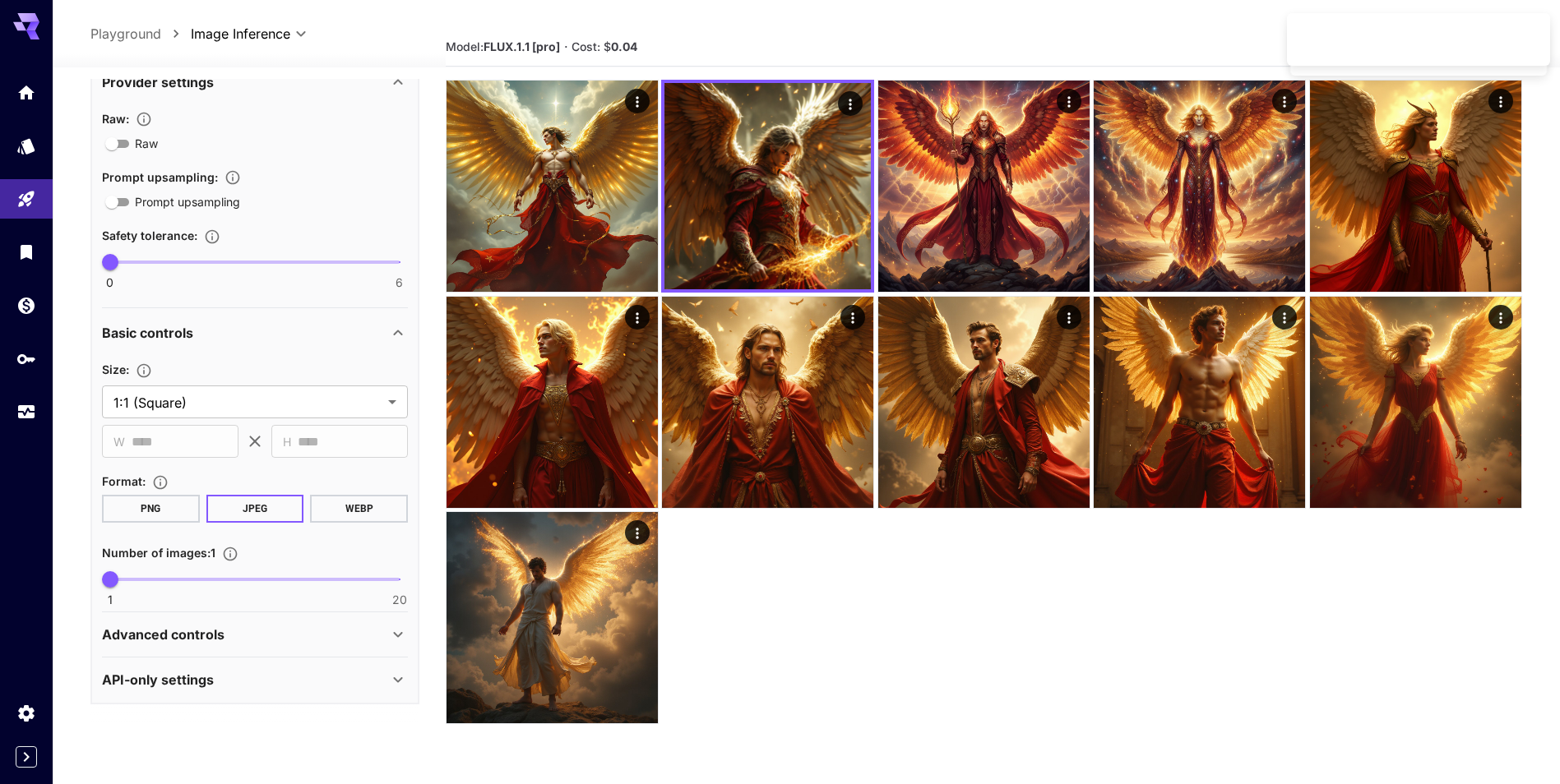
scroll to position [82, 0]
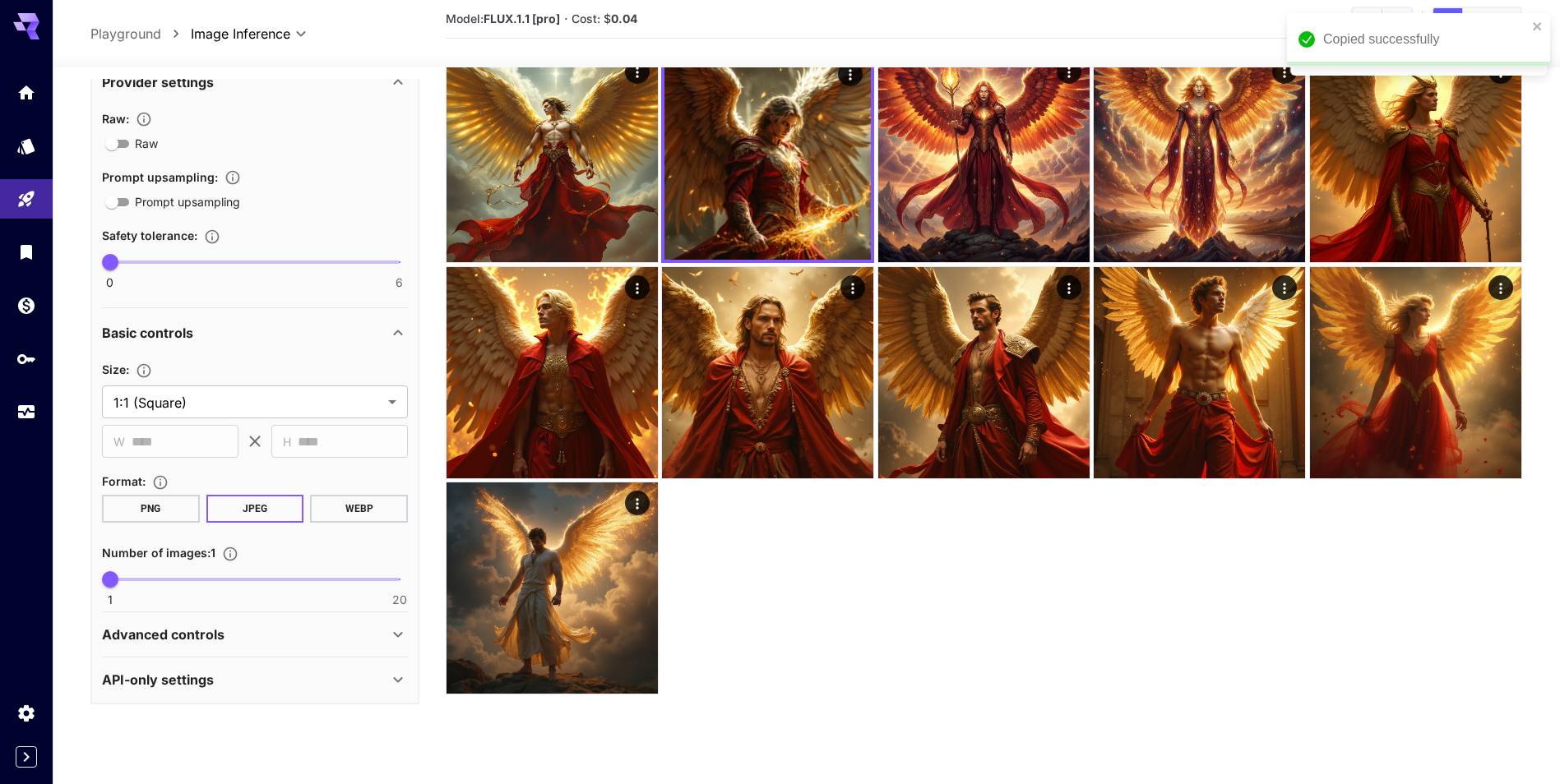
click at [284, 620] on div "Advanced controls" at bounding box center [254, 634] width 306 height 39
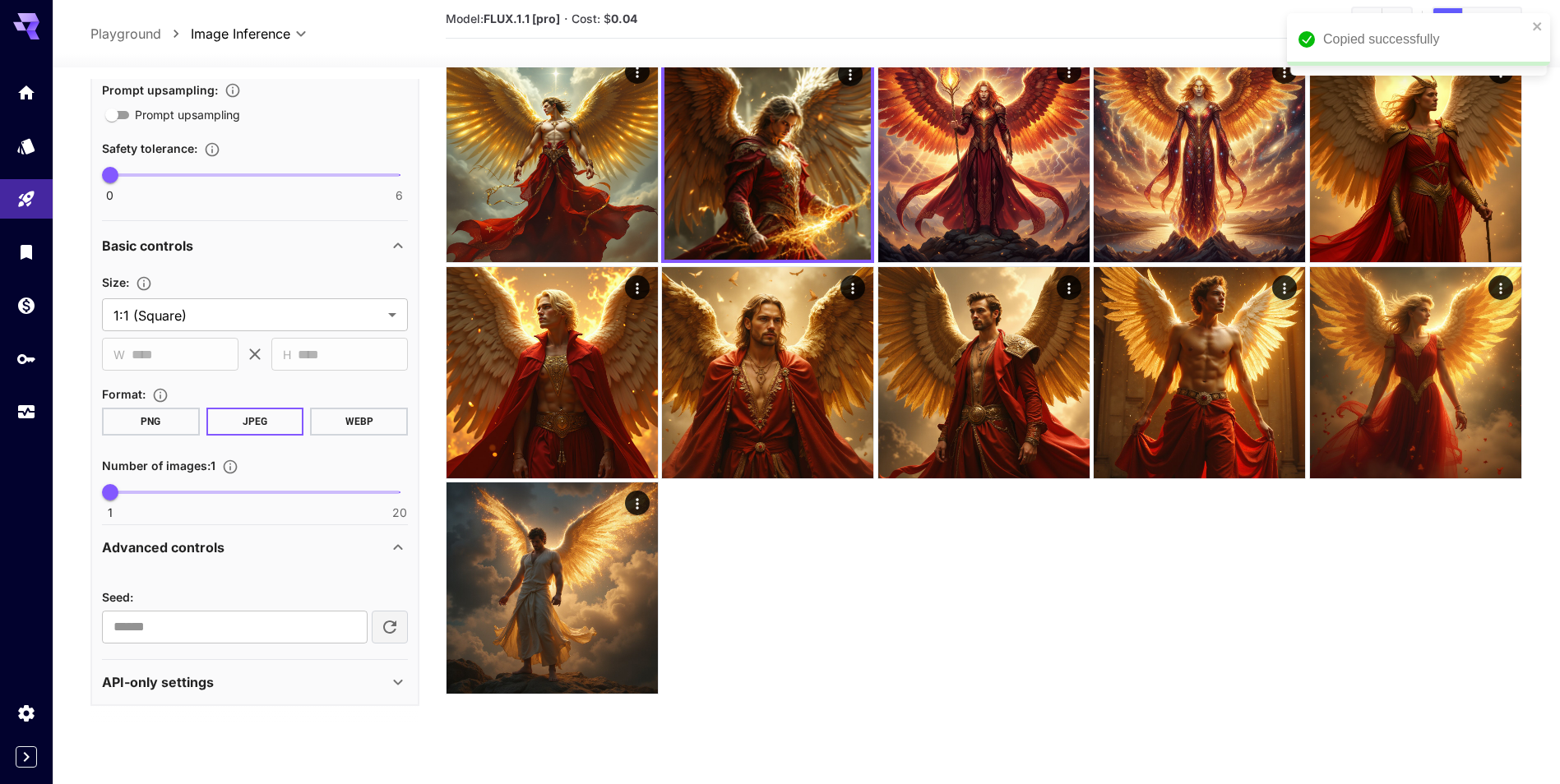
scroll to position [472, 0]
click at [270, 628] on input "number" at bounding box center [234, 626] width 265 height 33
paste input "**********"
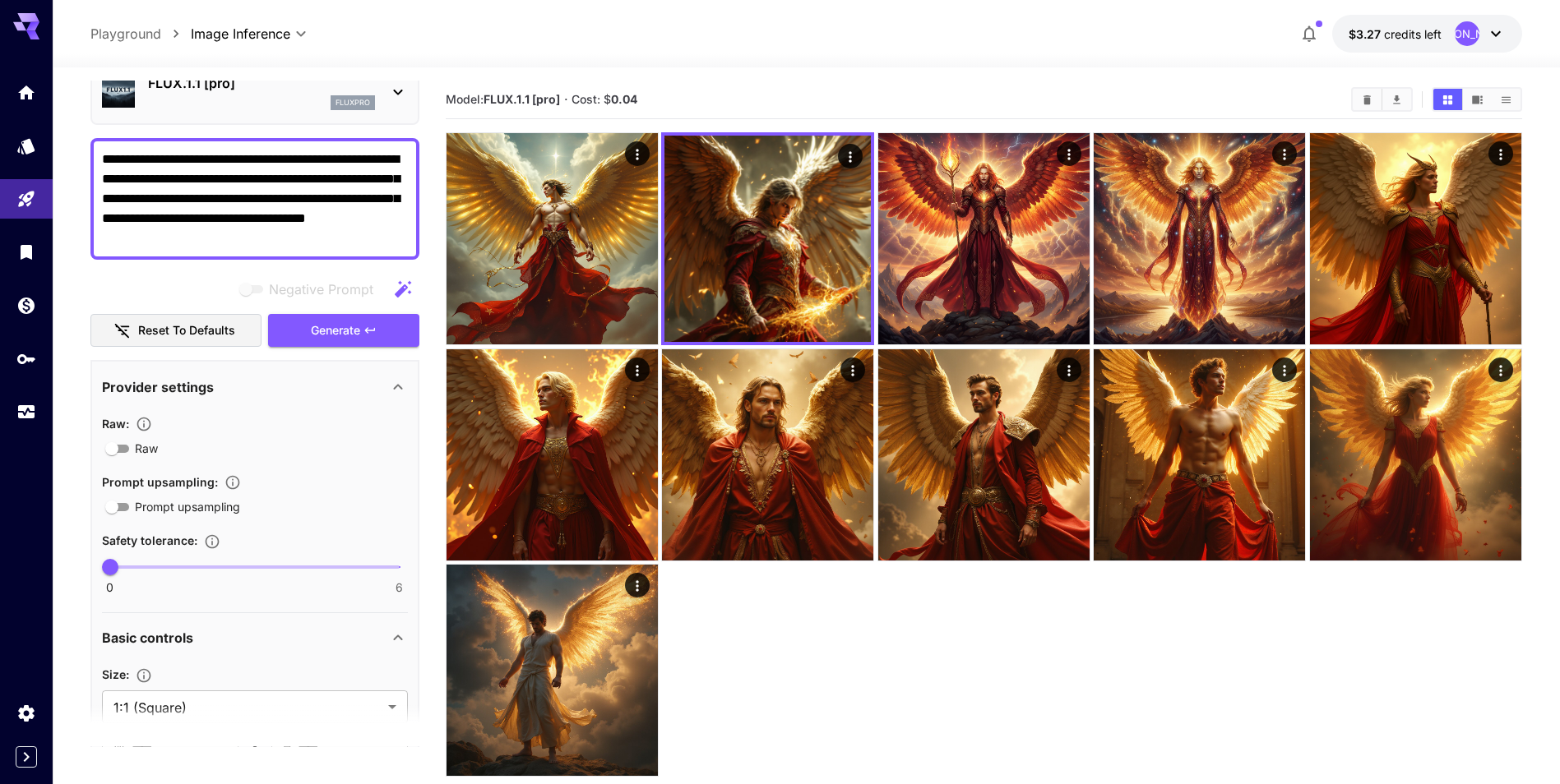
scroll to position [0, 0]
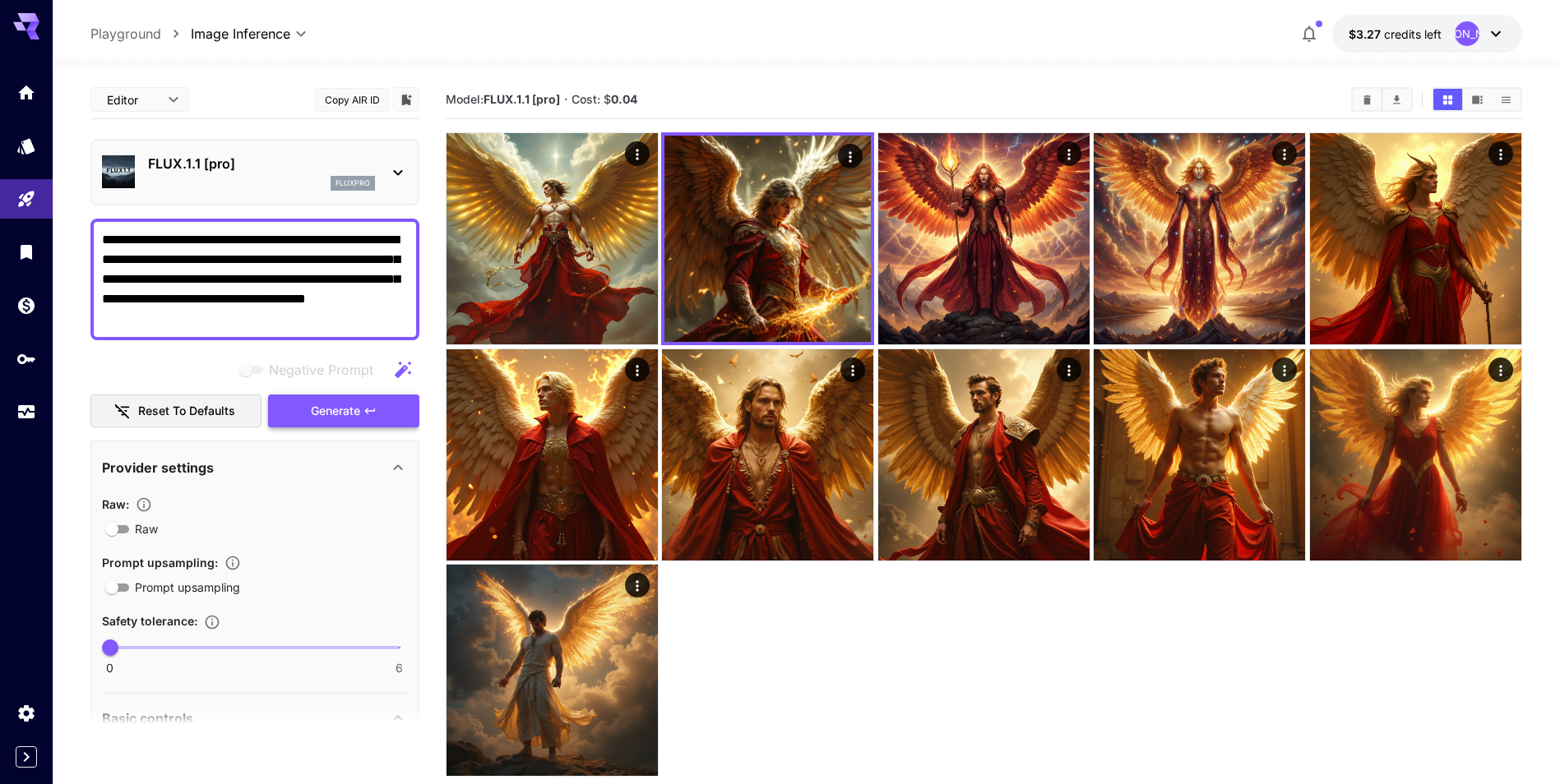
type input "**********"
click at [362, 400] on button "Generate" at bounding box center [343, 411] width 151 height 34
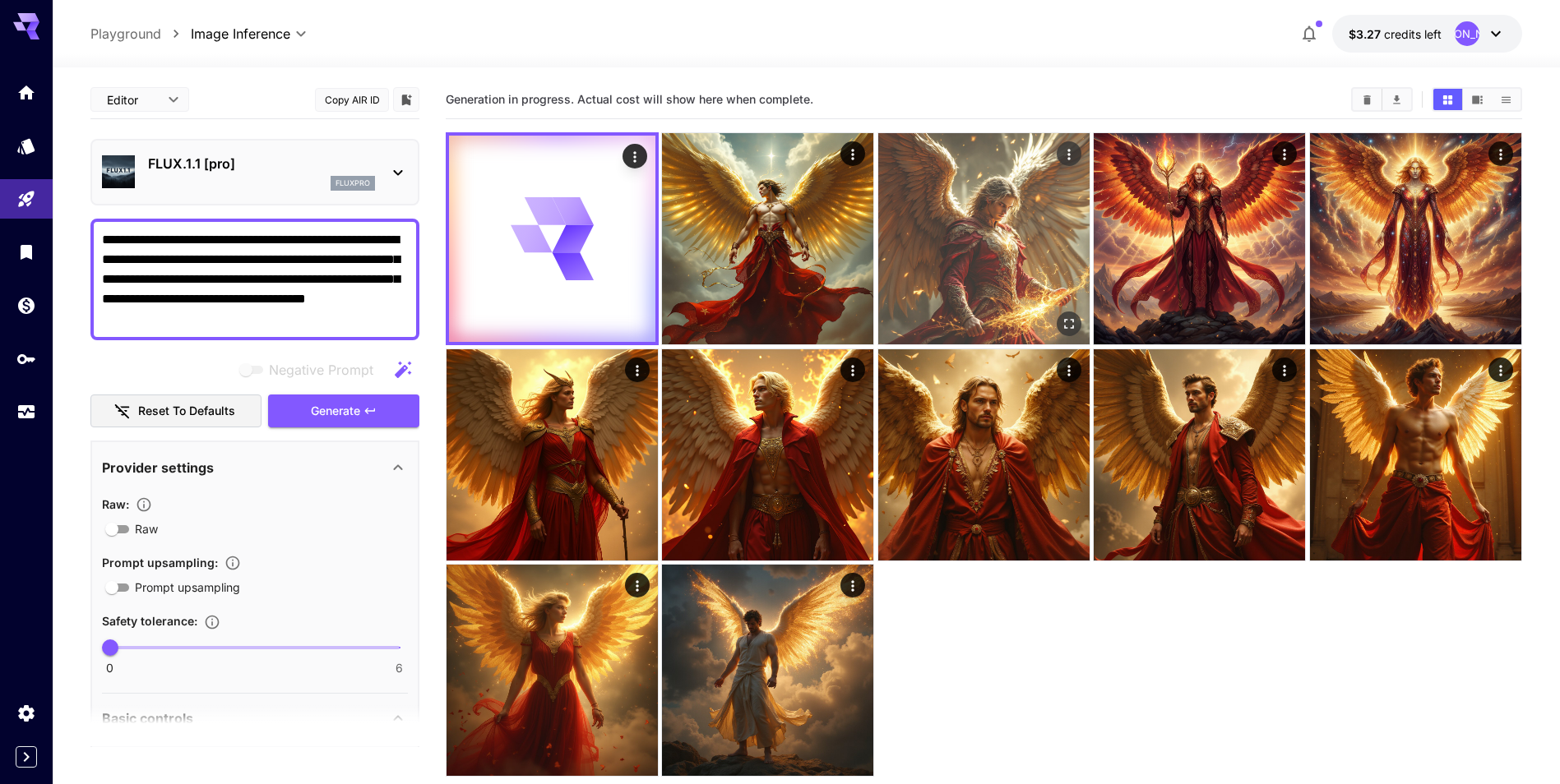
click at [994, 269] on img at bounding box center [983, 238] width 211 height 211
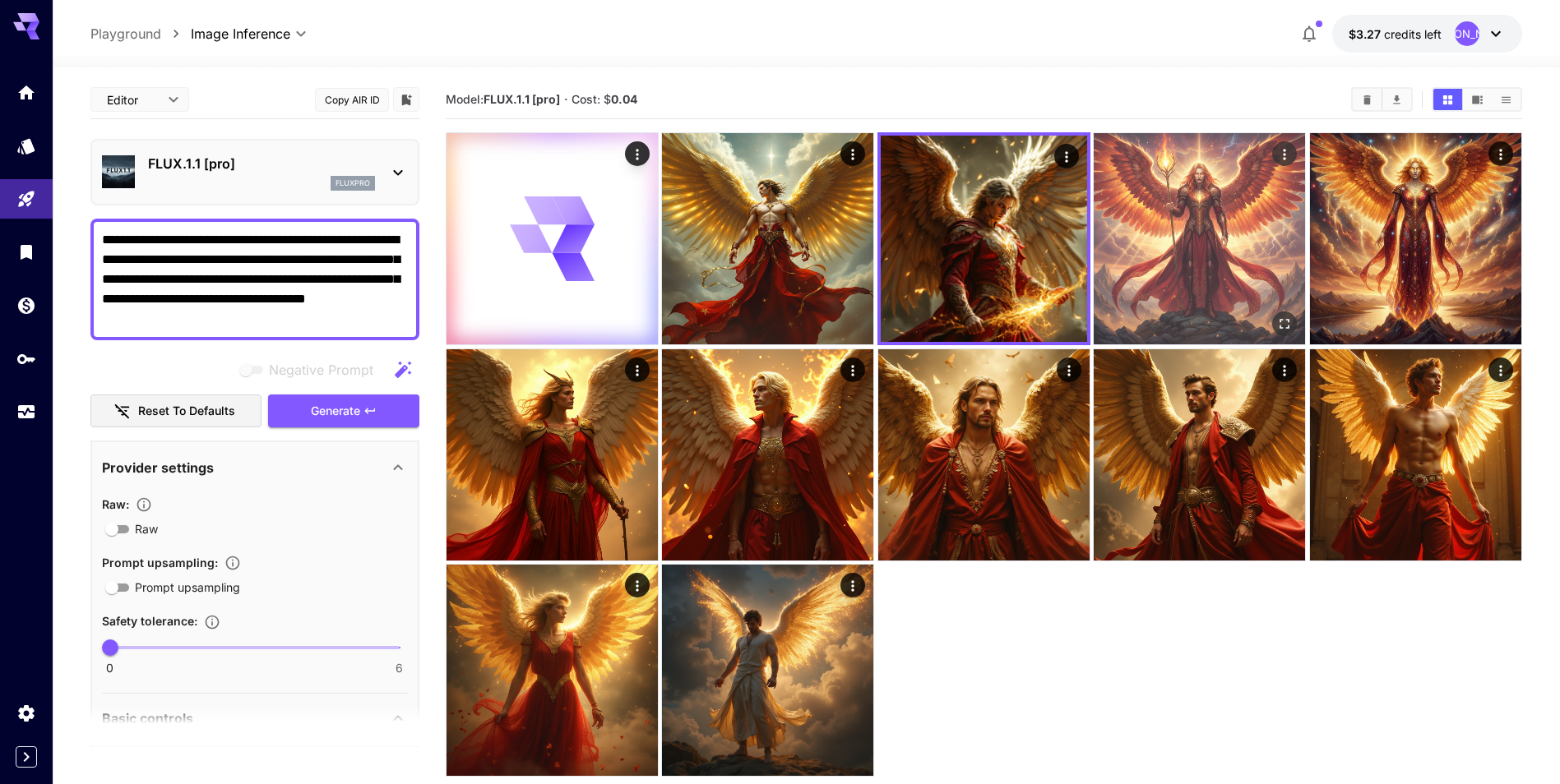
click at [1164, 270] on img at bounding box center [1198, 238] width 211 height 211
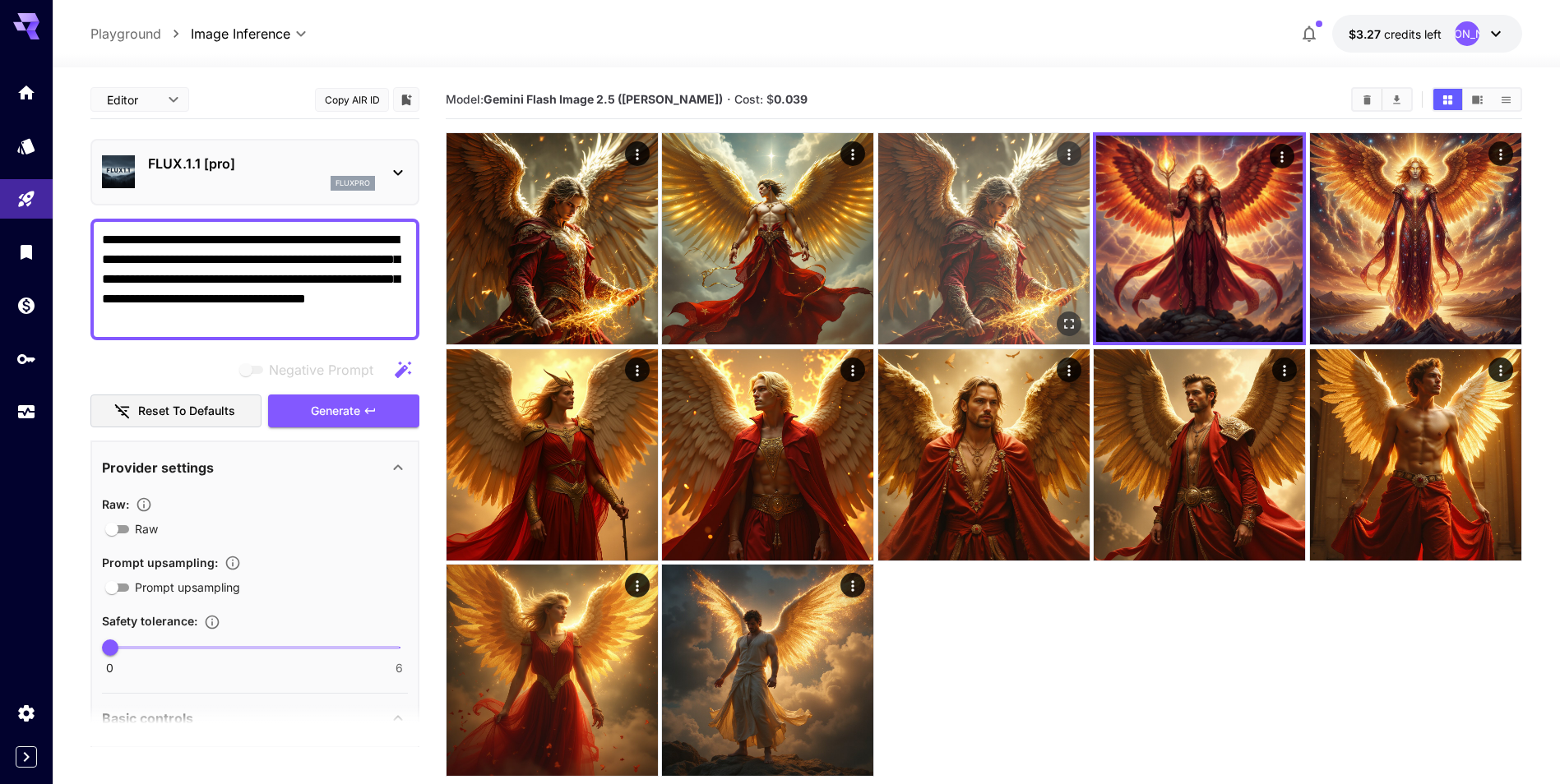
click at [1029, 256] on img at bounding box center [983, 238] width 211 height 211
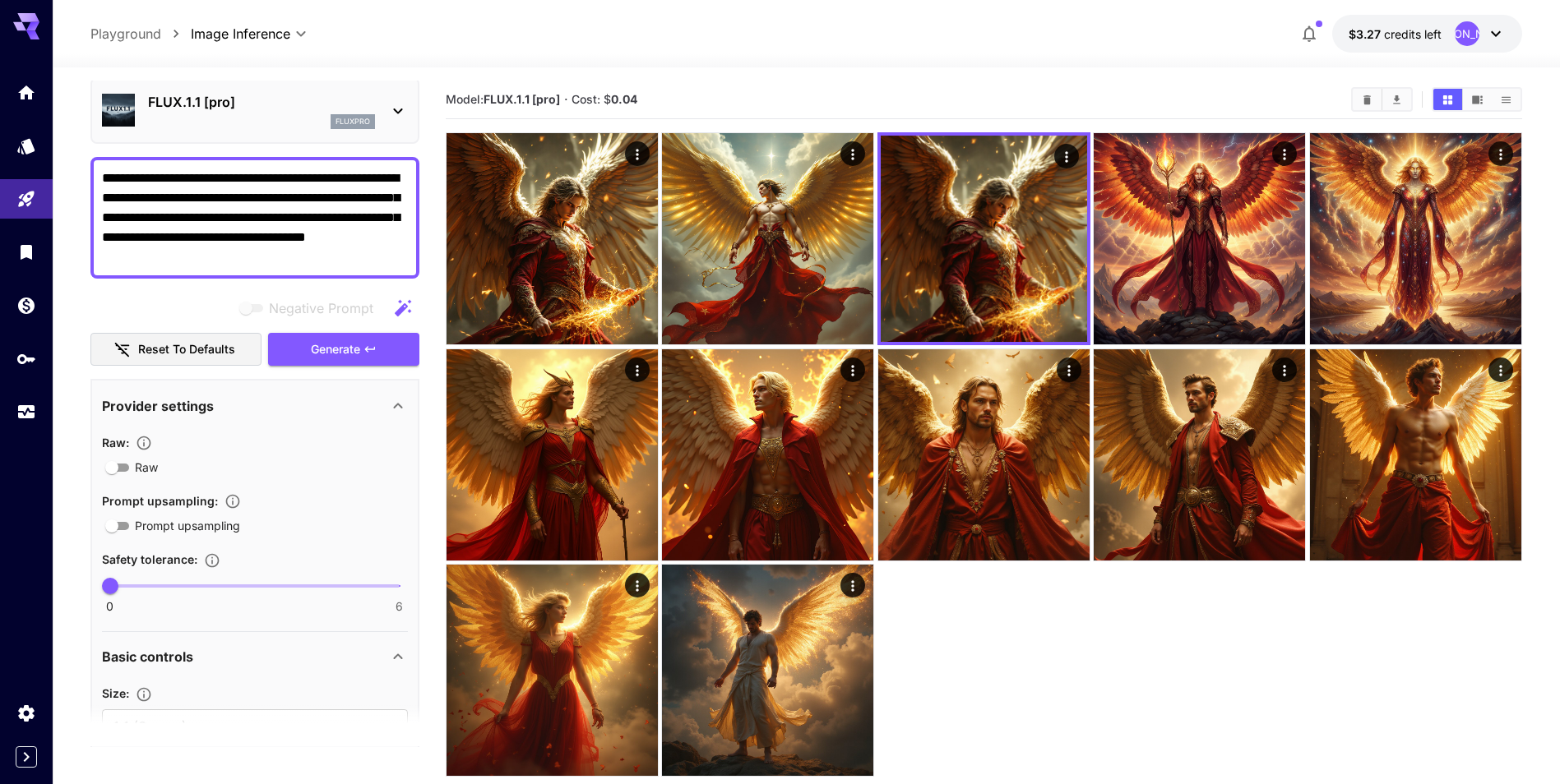
click at [396, 237] on textarea "**********" at bounding box center [254, 218] width 306 height 99
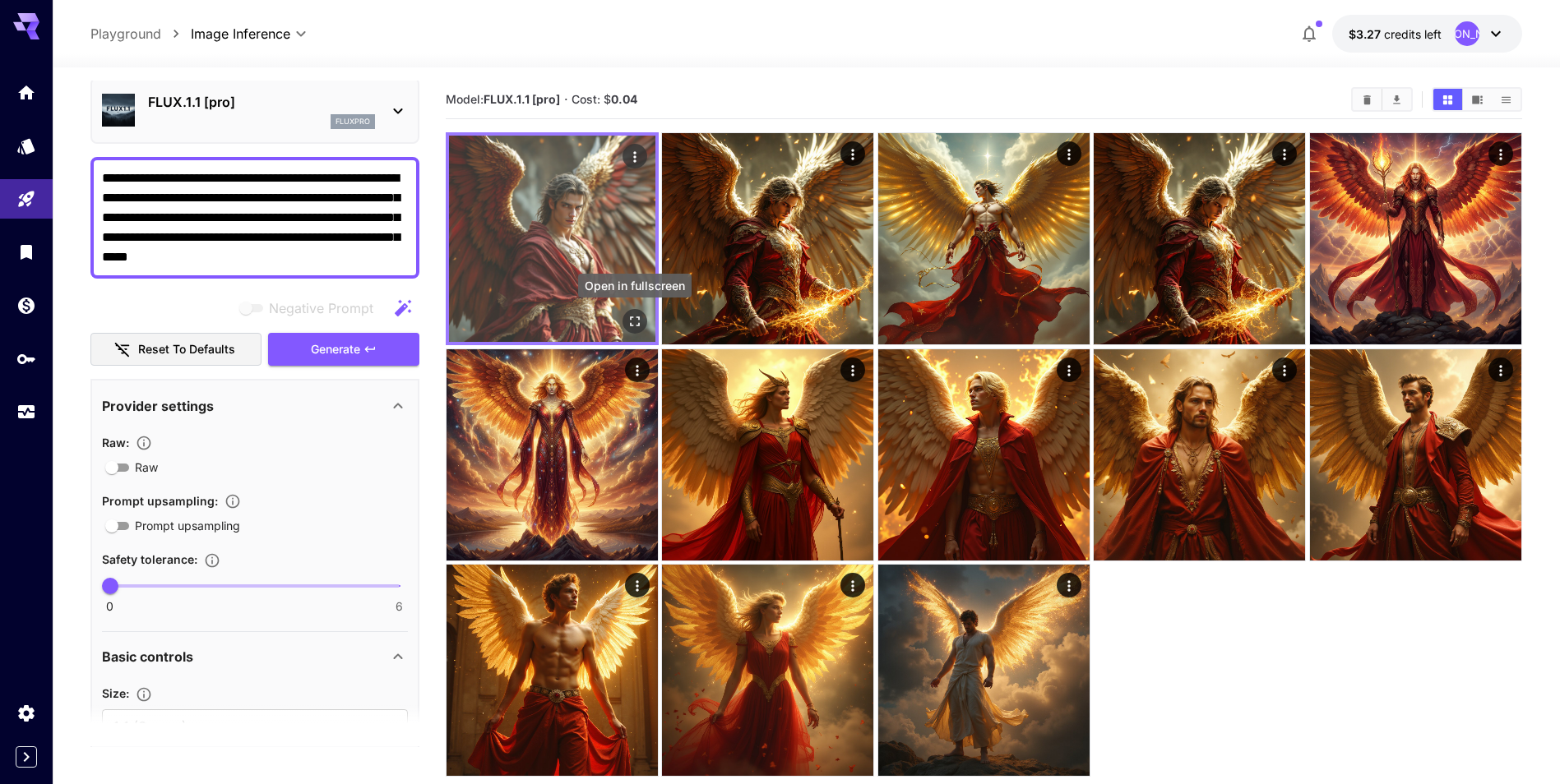
click at [632, 320] on icon "Open in fullscreen" at bounding box center [635, 321] width 17 height 17
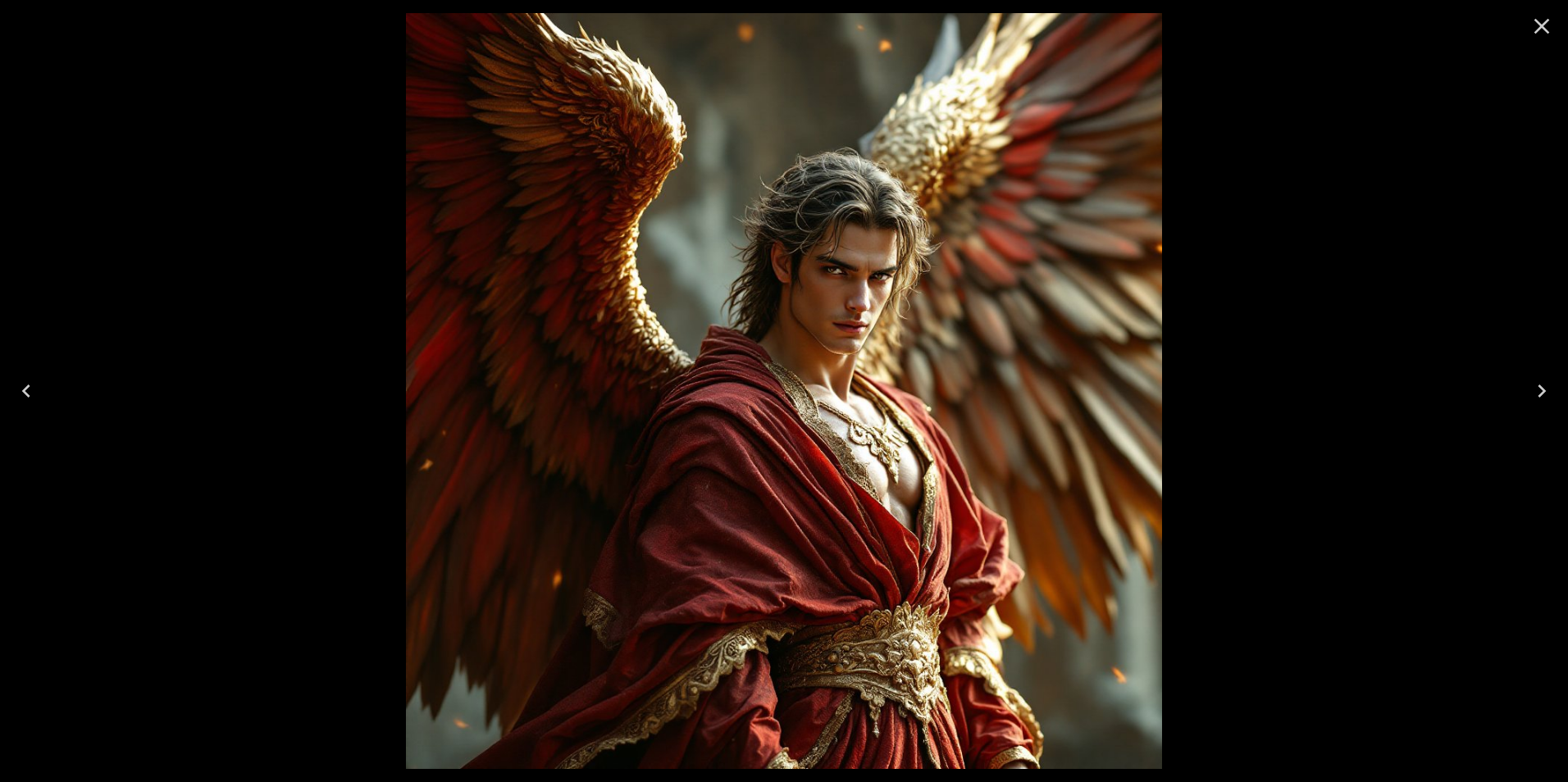
click at [1544, 28] on icon "Close" at bounding box center [1543, 27] width 16 height 16
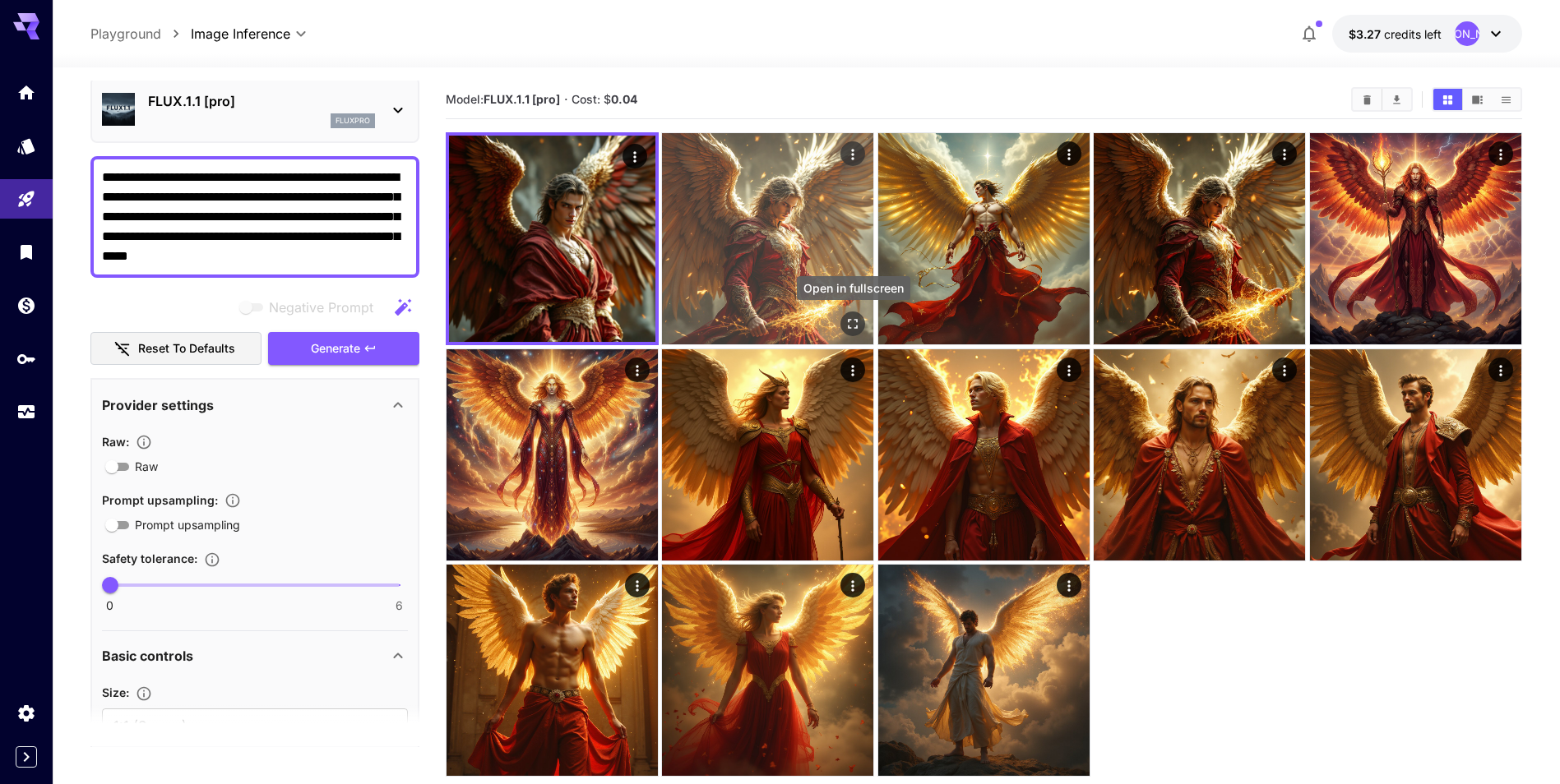
click at [849, 327] on icon "Open in fullscreen" at bounding box center [854, 324] width 10 height 10
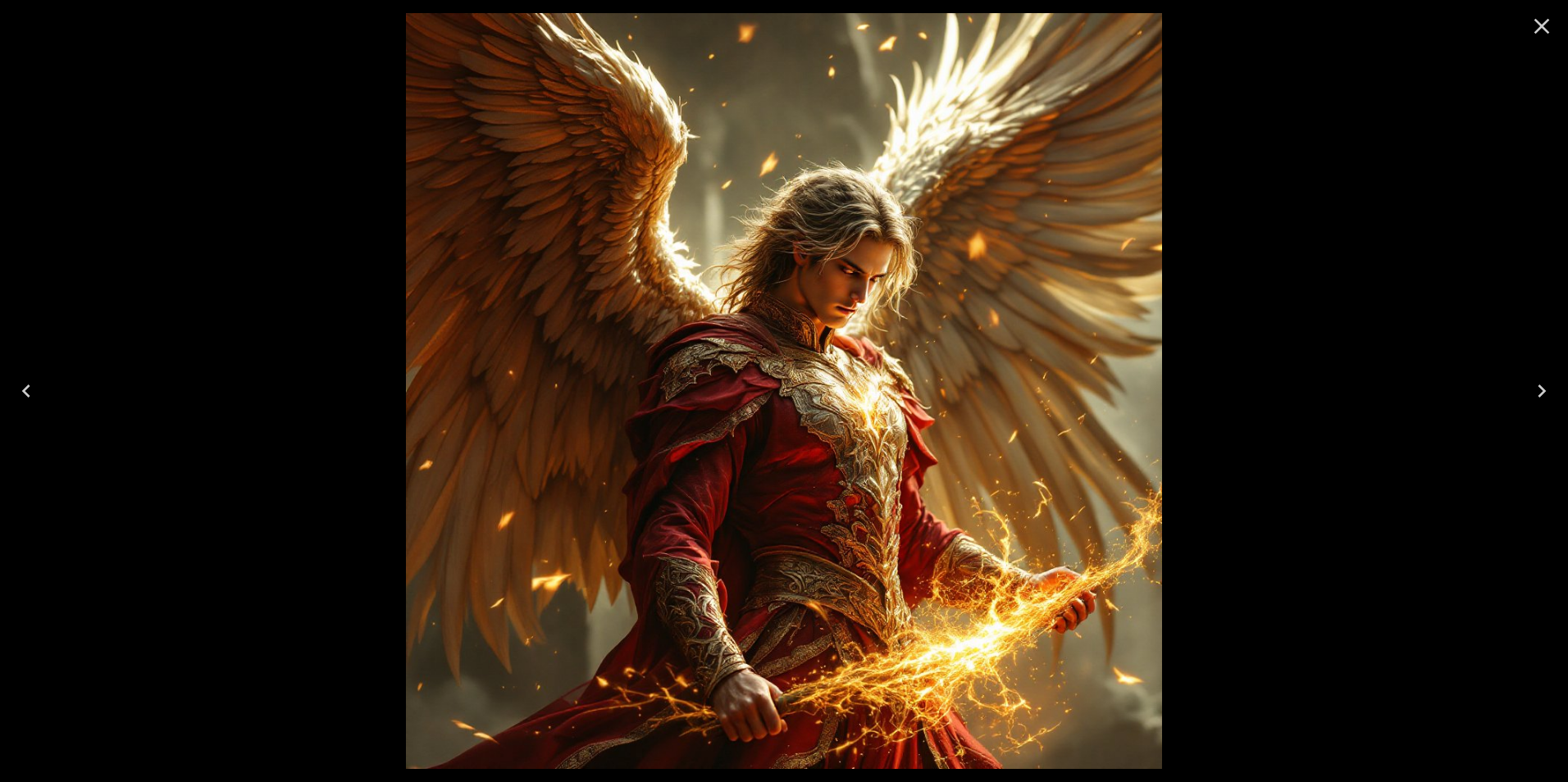
click at [1551, 21] on icon "Close" at bounding box center [1542, 26] width 26 height 26
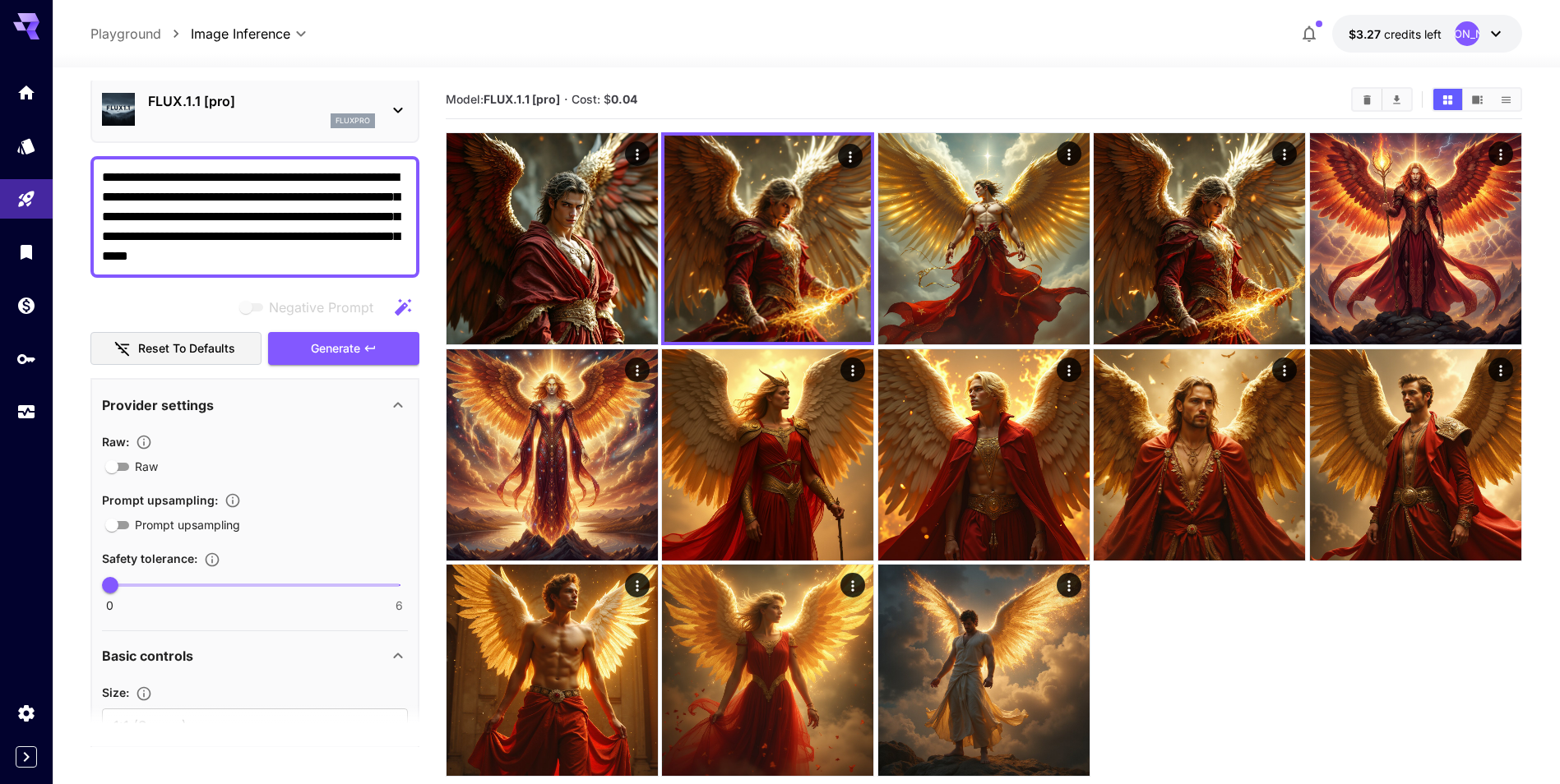
click at [382, 105] on div "FLUX.1.1 [pro] fluxpro" at bounding box center [254, 109] width 306 height 50
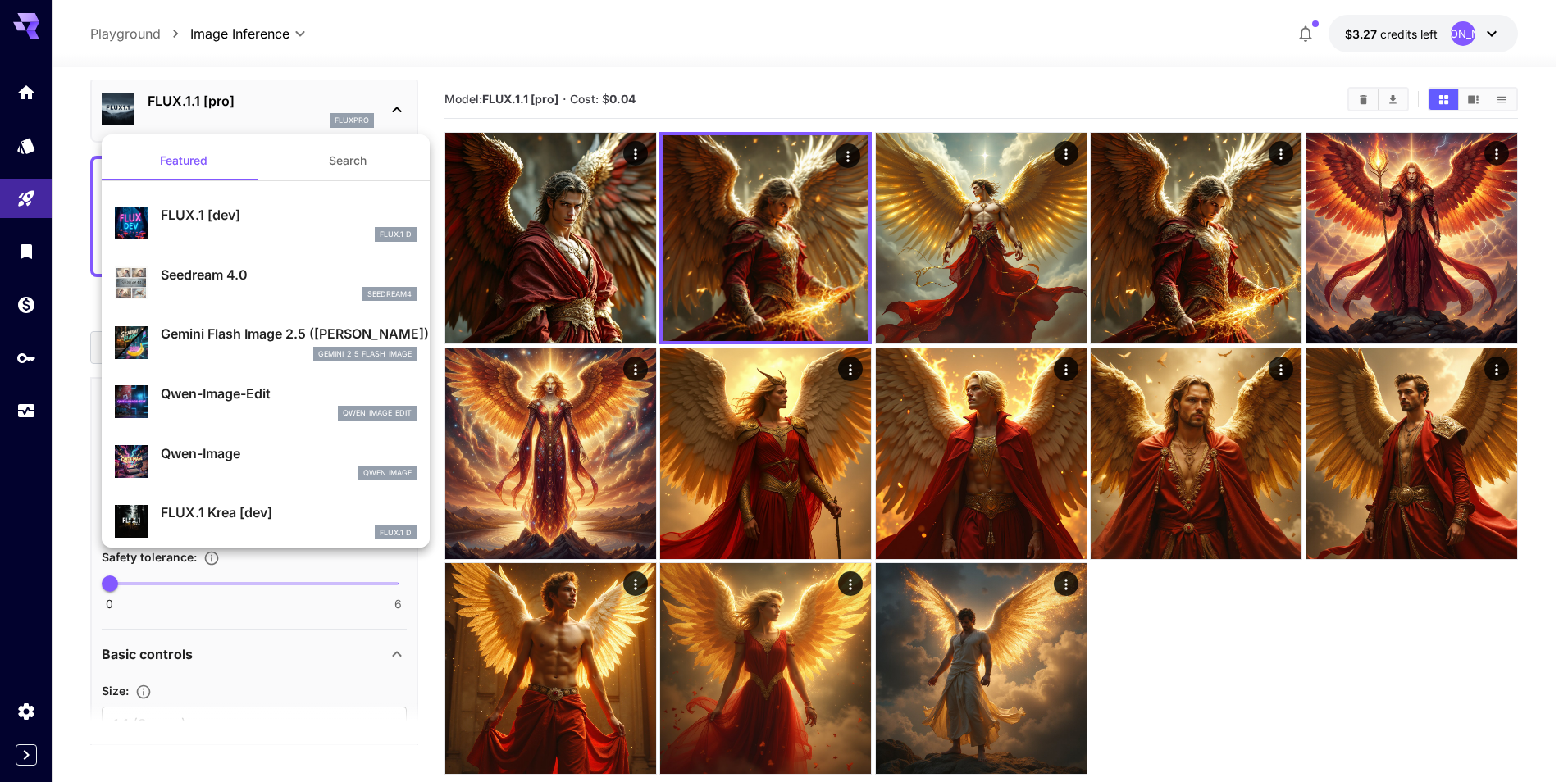
click at [285, 333] on p "Gemini Flash Image 2.5 ([PERSON_NAME])" at bounding box center [288, 333] width 256 height 20
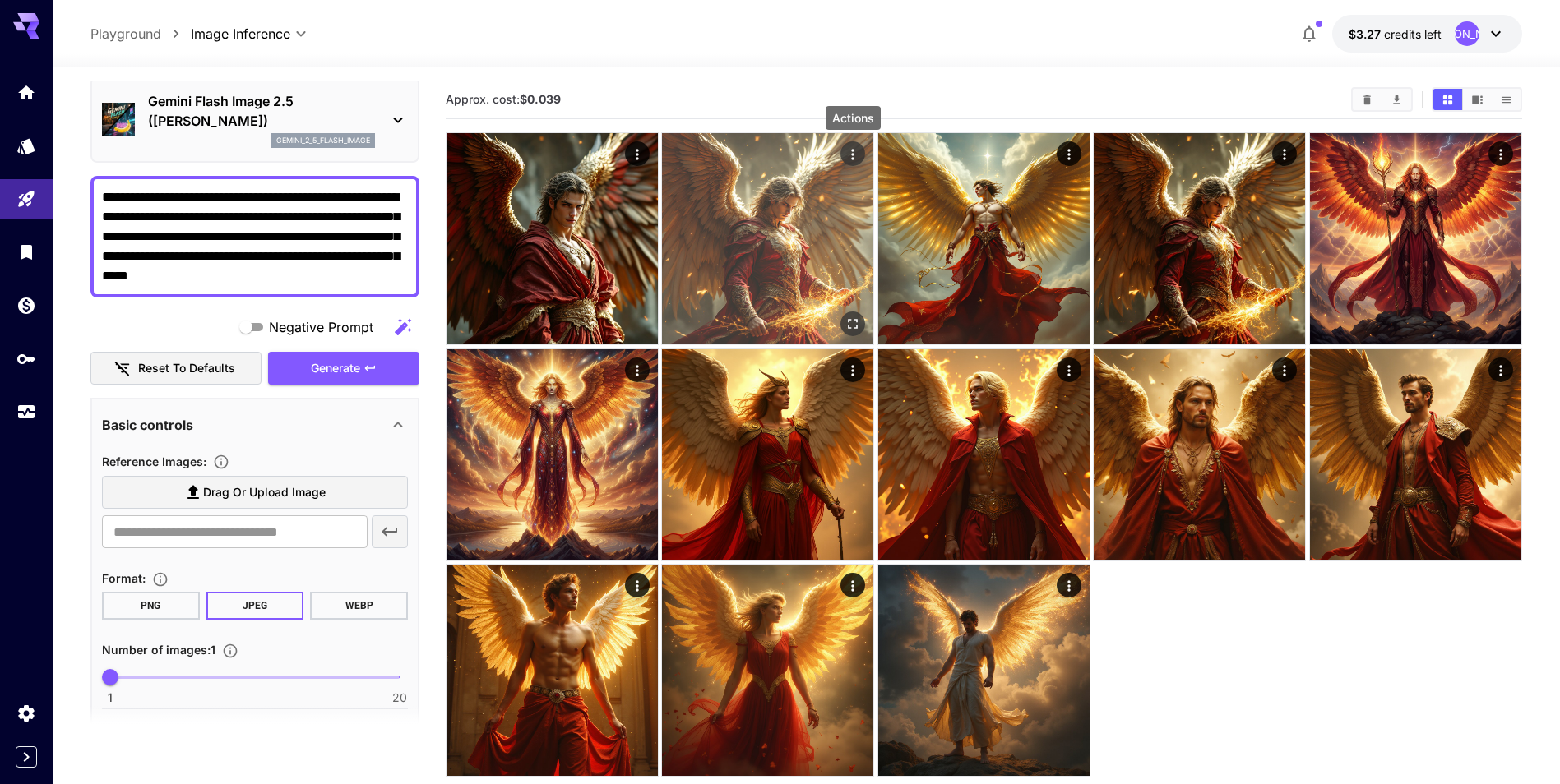
click at [852, 146] on icon "Actions" at bounding box center [854, 154] width 17 height 17
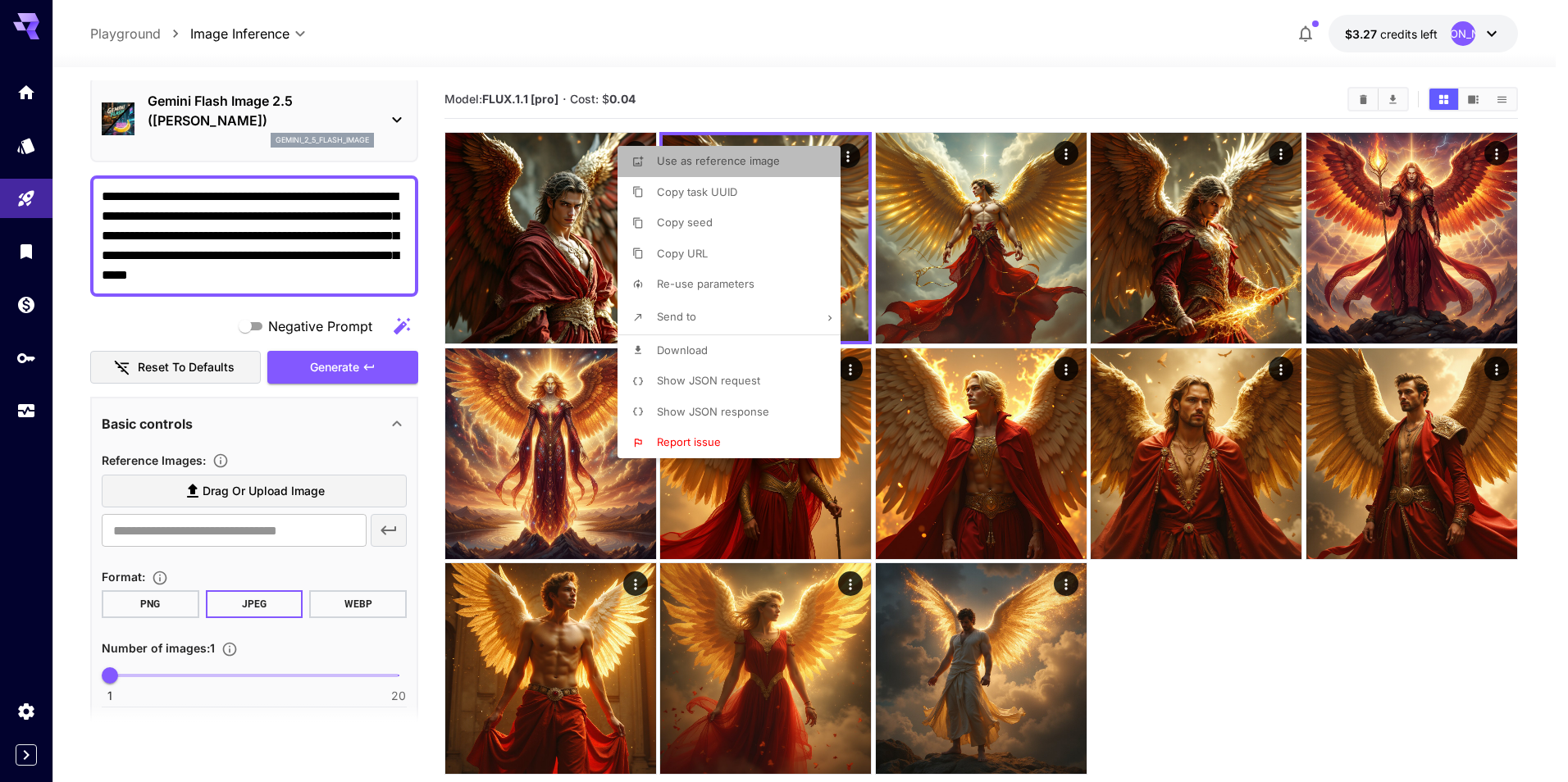
click at [741, 167] on span "Use as reference image" at bounding box center [719, 161] width 123 height 13
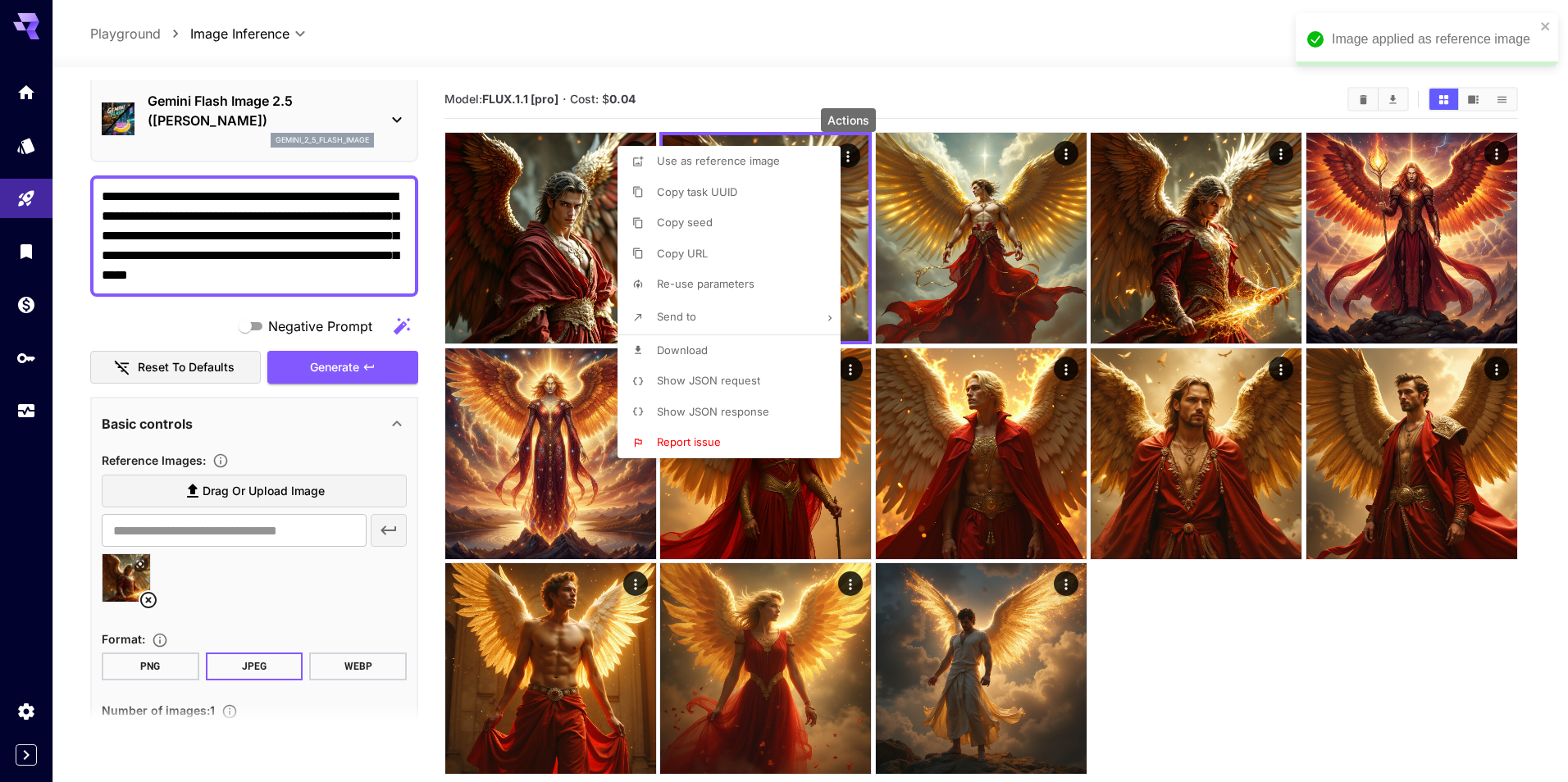
click at [390, 269] on div at bounding box center [784, 391] width 1568 height 782
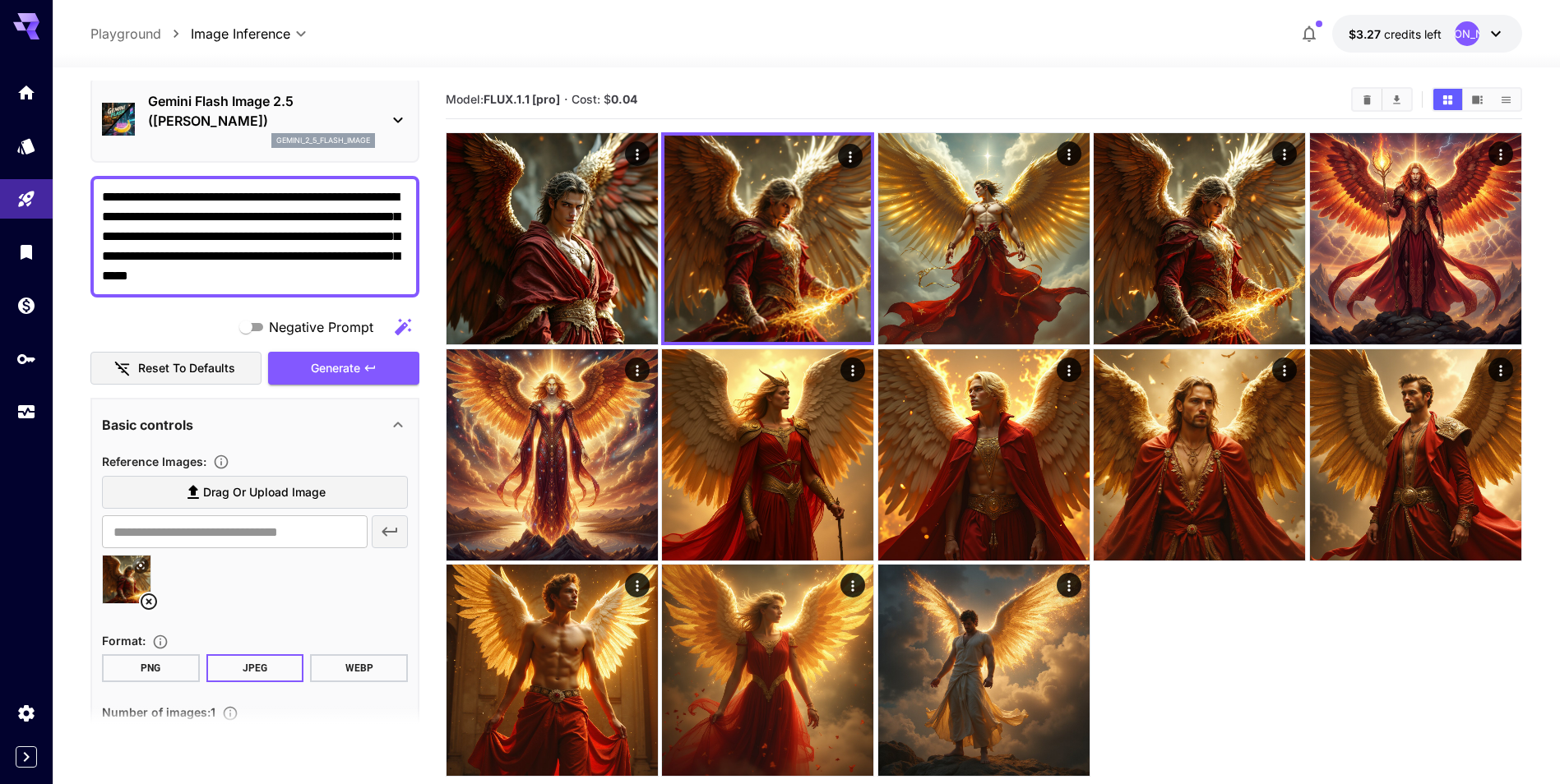
drag, startPoint x: 378, startPoint y: 273, endPoint x: 365, endPoint y: 201, distance: 73.2
click at [365, 201] on textarea "**********" at bounding box center [254, 236] width 306 height 99
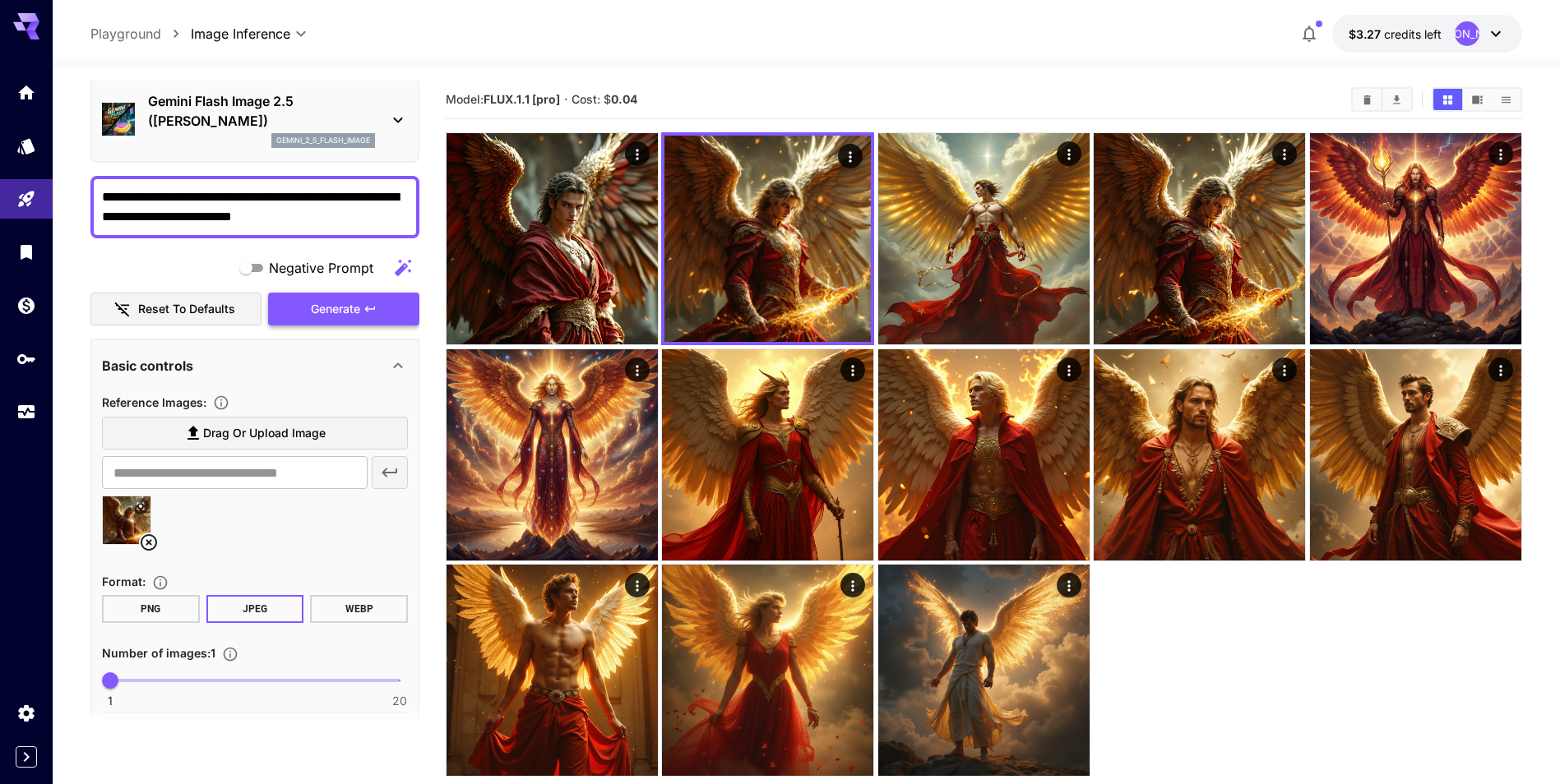
type textarea "**********"
click at [375, 315] on icon "button" at bounding box center [369, 309] width 13 height 13
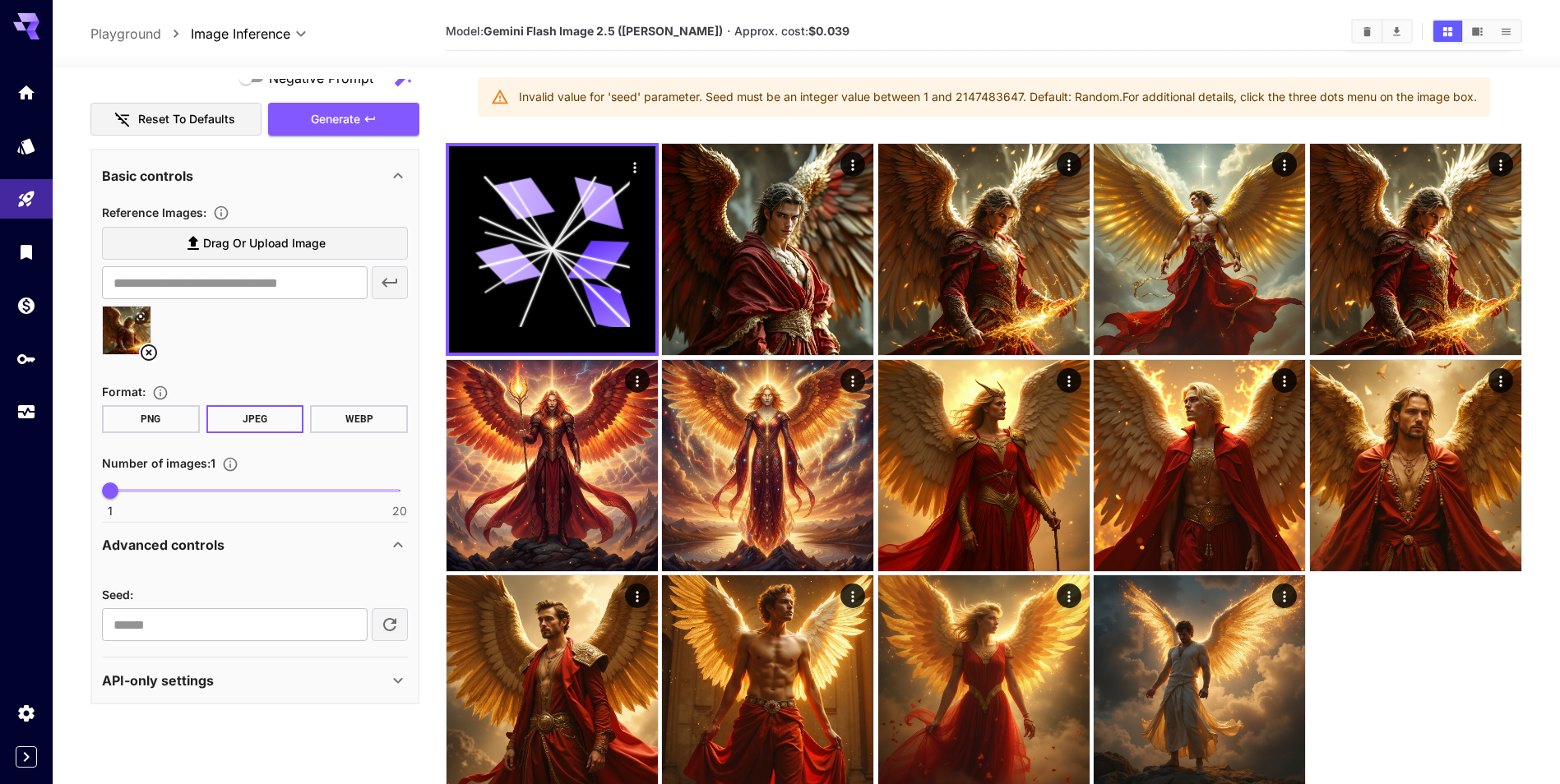
scroll to position [130, 0]
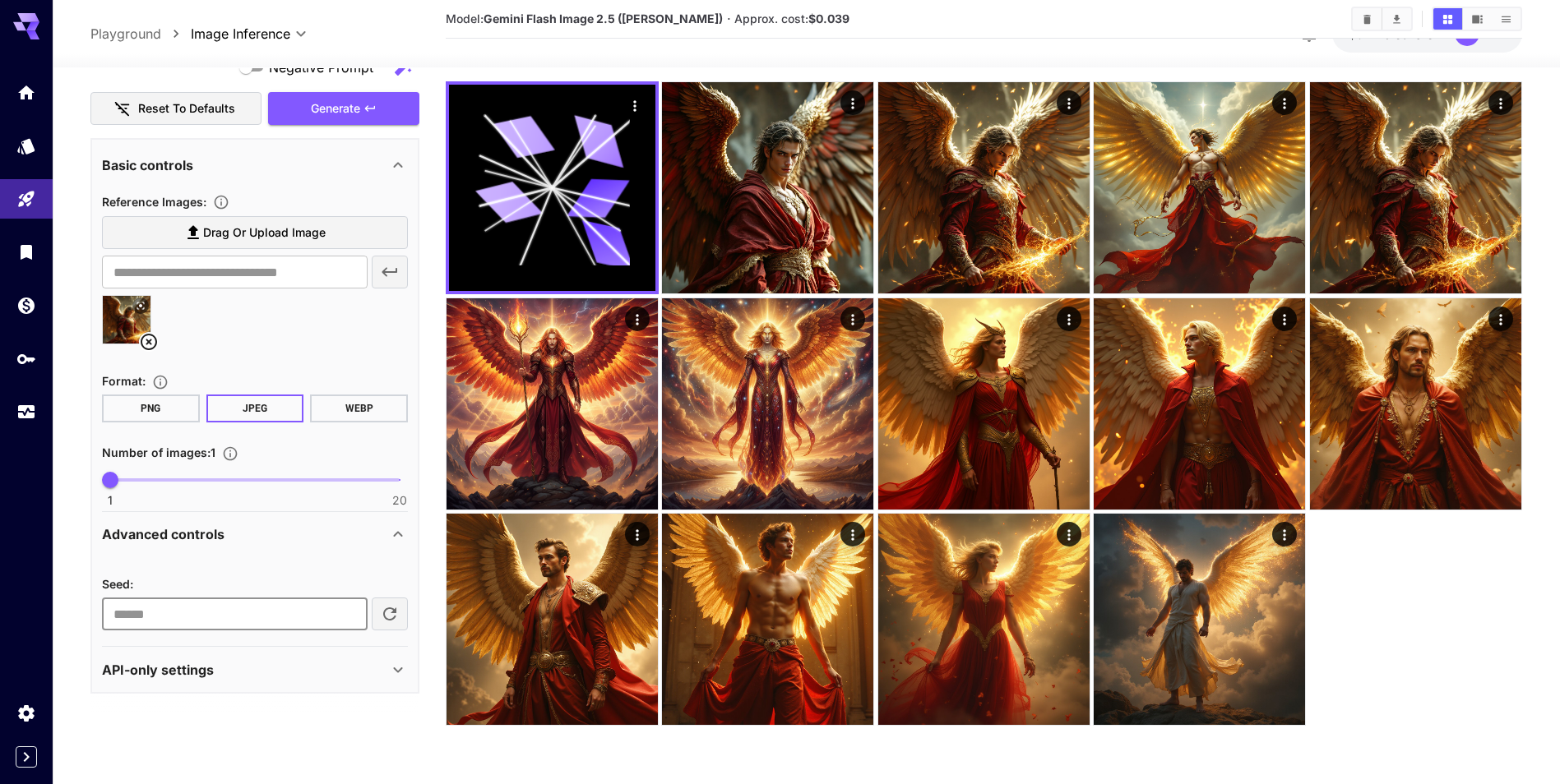
drag, startPoint x: 280, startPoint y: 608, endPoint x: 108, endPoint y: 596, distance: 172.4
click at [0, 602] on html "**********" at bounding box center [780, 327] width 1560 height 914
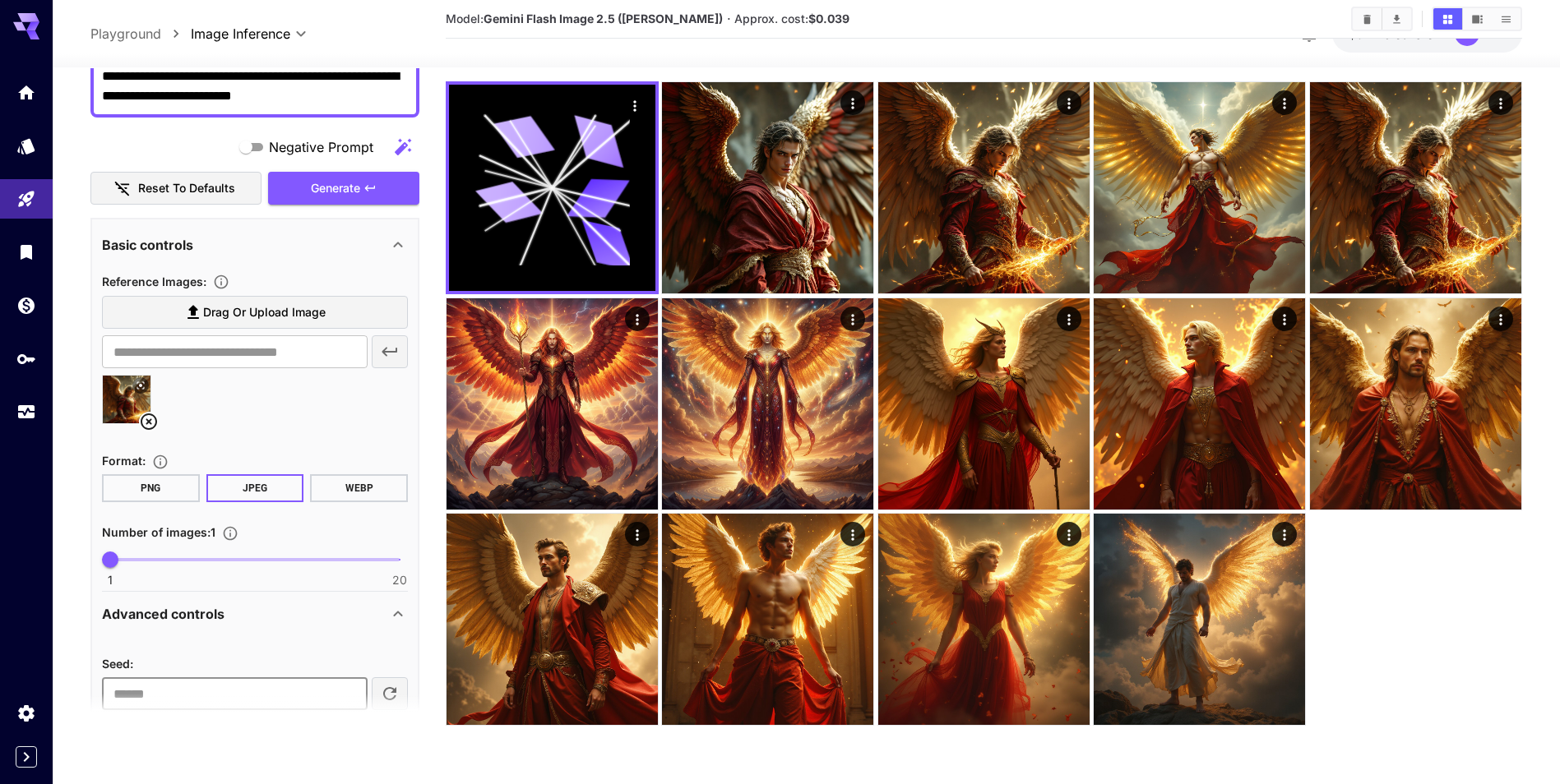
scroll to position [4, 0]
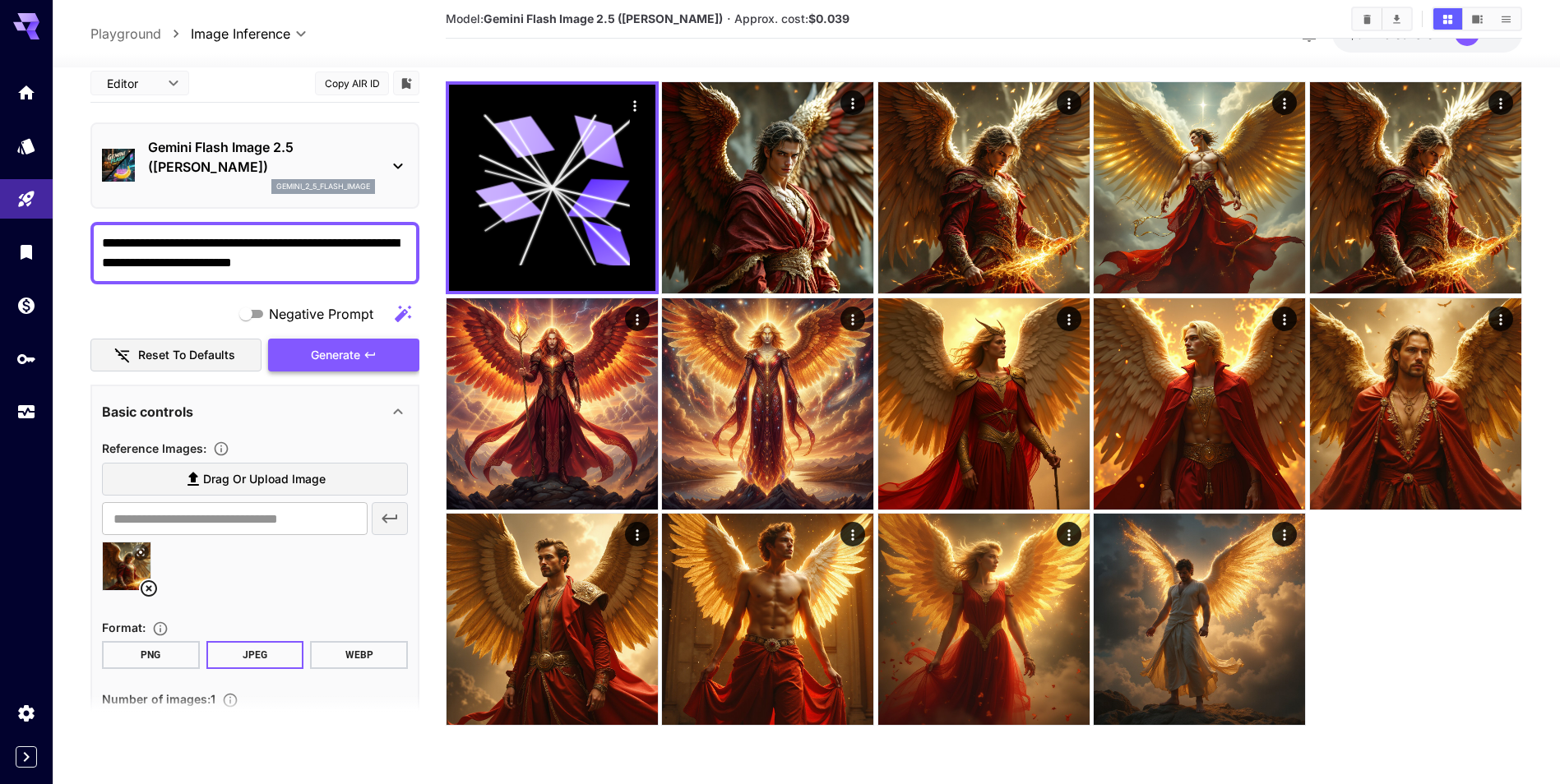
click at [376, 346] on button "Generate" at bounding box center [343, 355] width 151 height 34
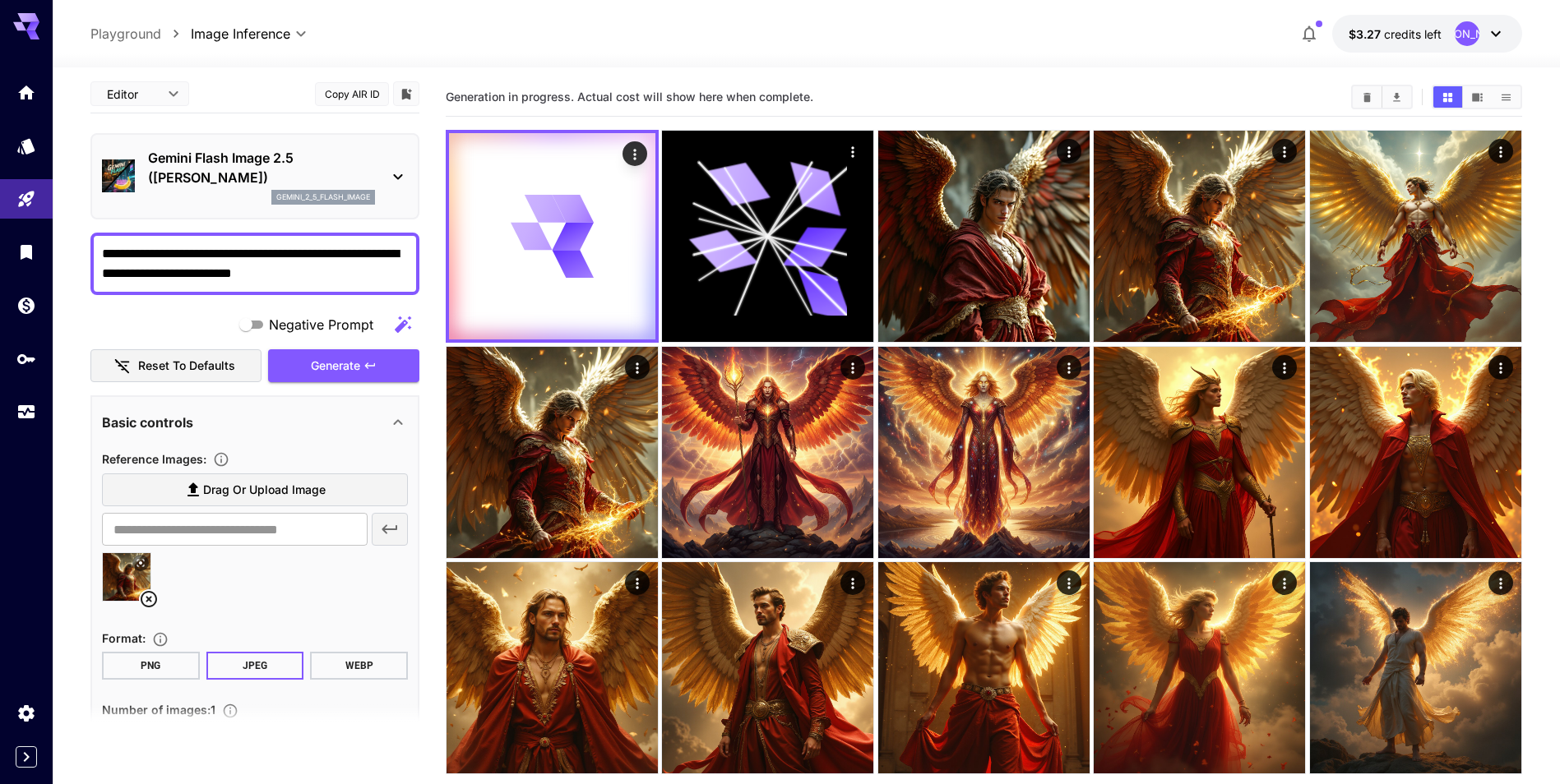
scroll to position [0, 0]
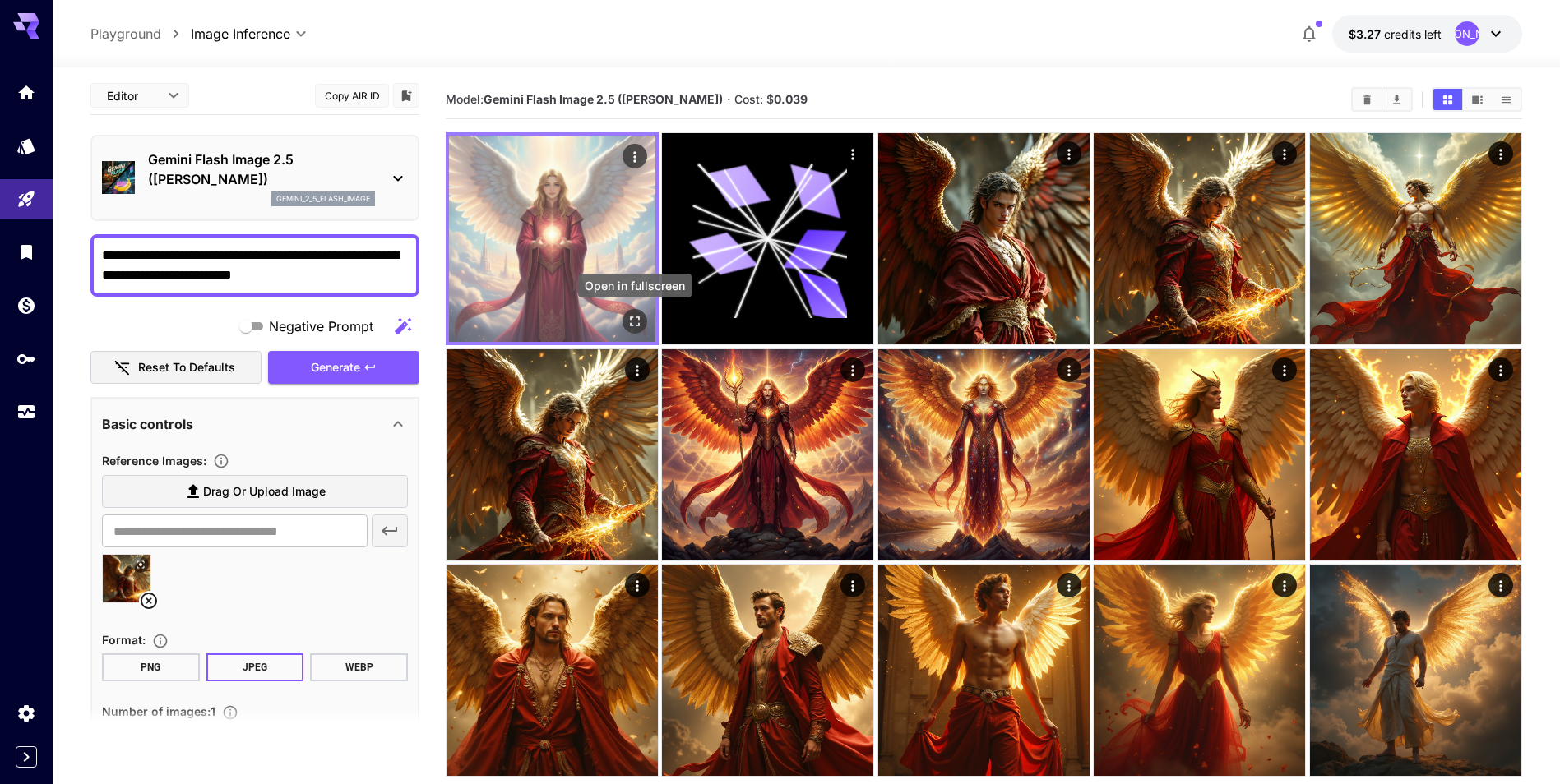
click at [629, 323] on icon "Open in fullscreen" at bounding box center [635, 321] width 17 height 17
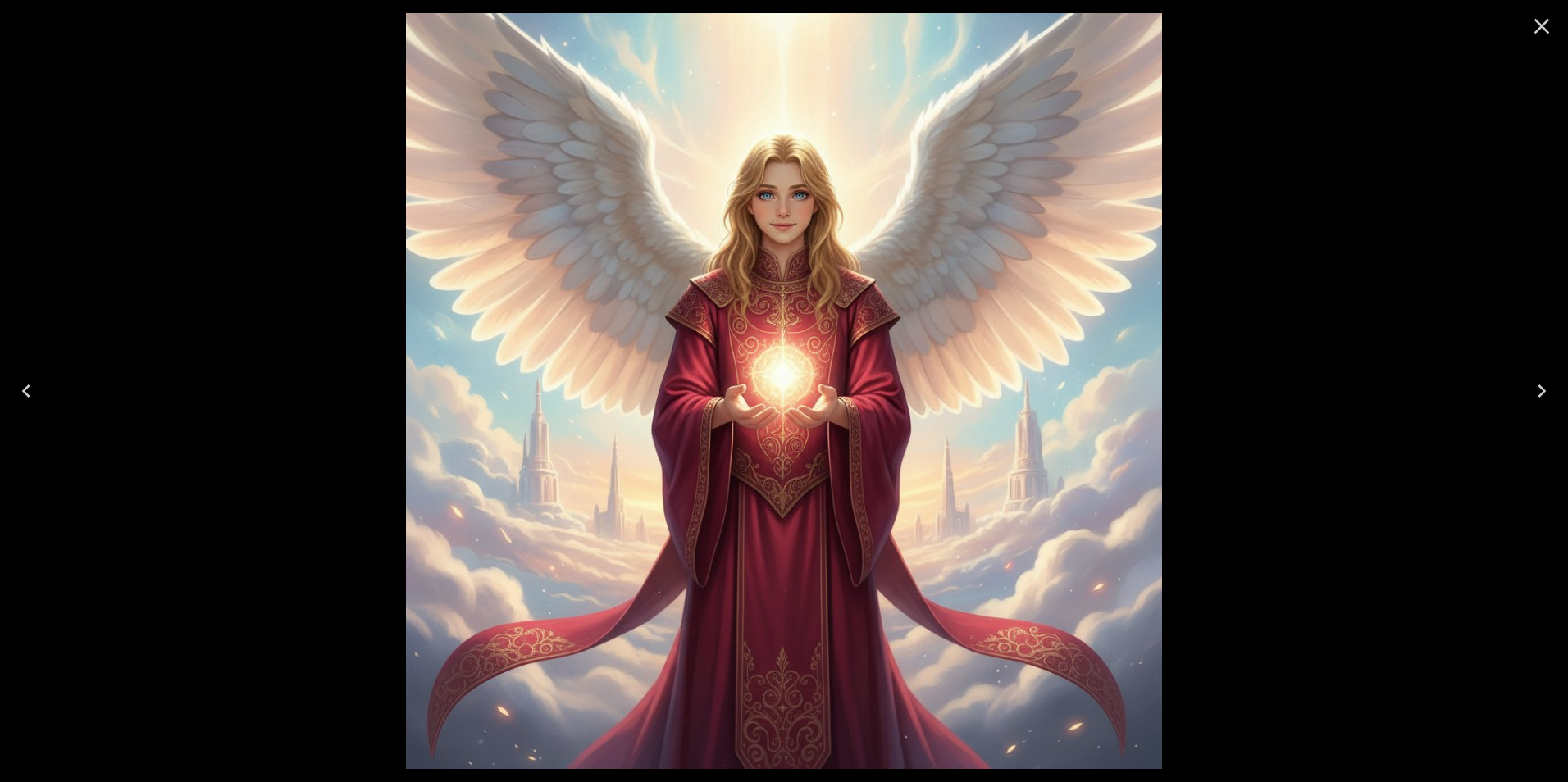
click at [1540, 25] on icon "Close" at bounding box center [1543, 27] width 16 height 16
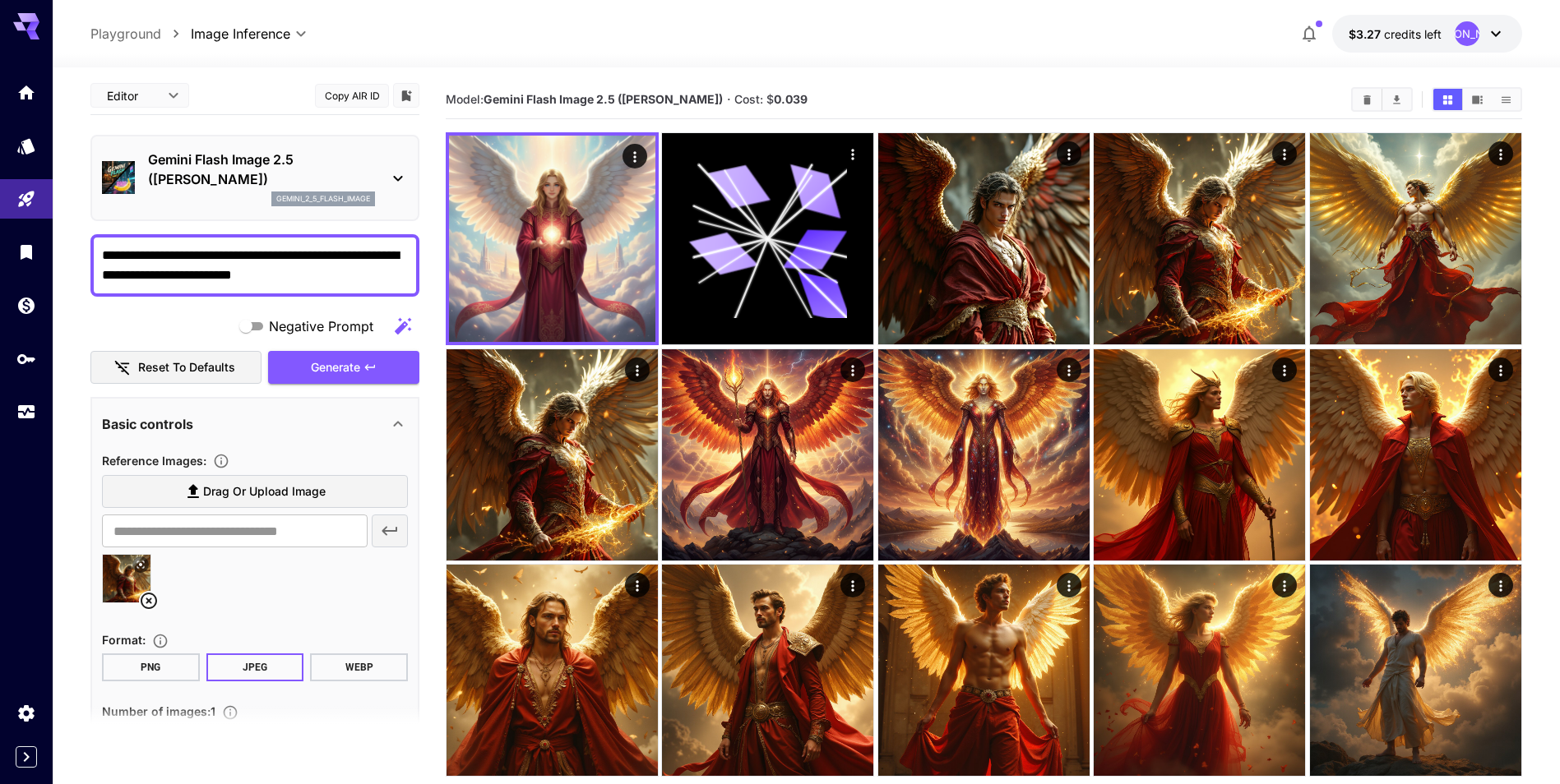
click at [380, 172] on div "Gemini Flash Image 2.5 (Nano Banana) gemini_2_5_flash_image" at bounding box center [254, 178] width 306 height 70
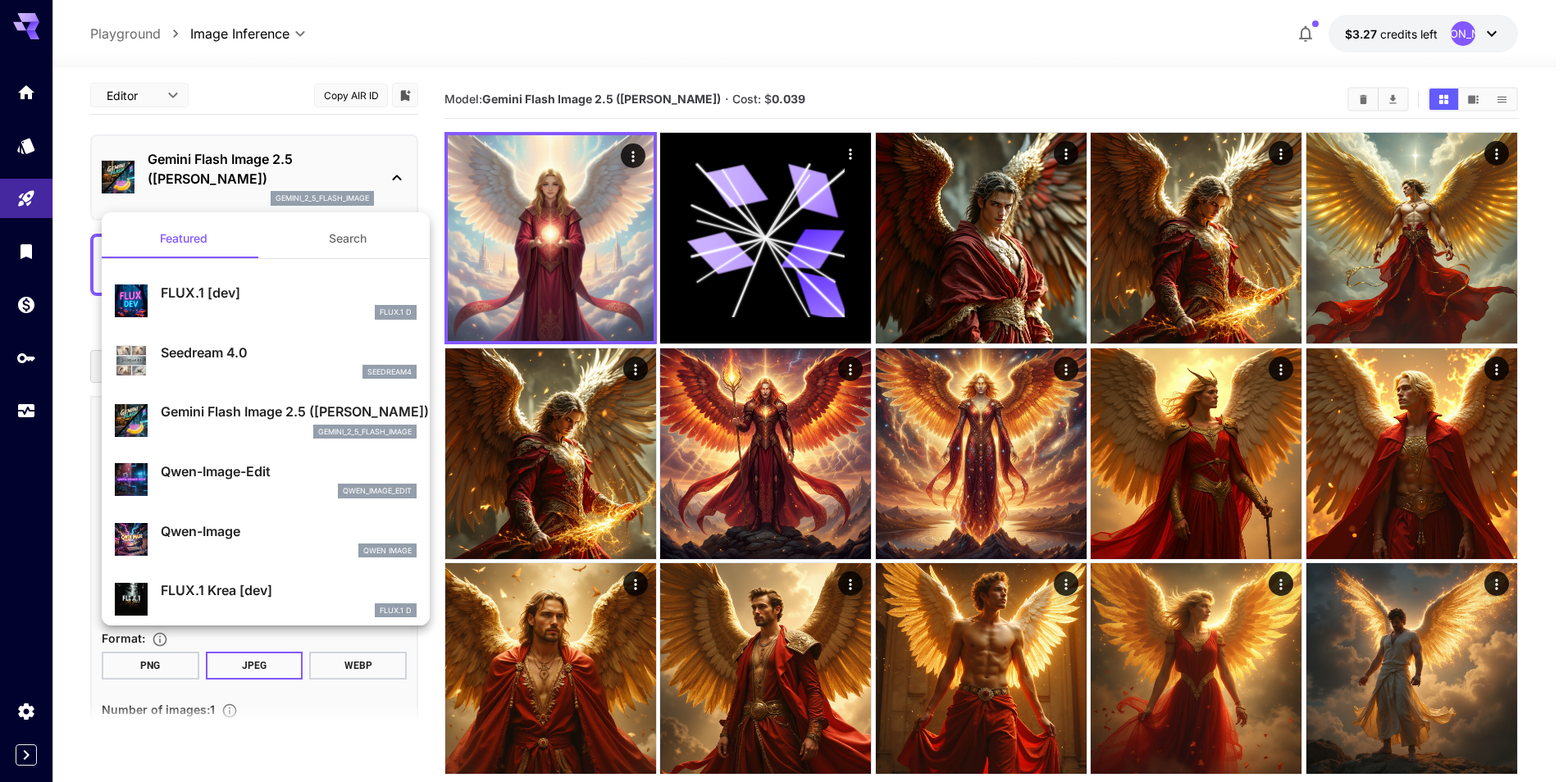
drag, startPoint x: 52, startPoint y: 530, endPoint x: 47, endPoint y: 509, distance: 21.6
click at [49, 526] on div at bounding box center [784, 391] width 1568 height 782
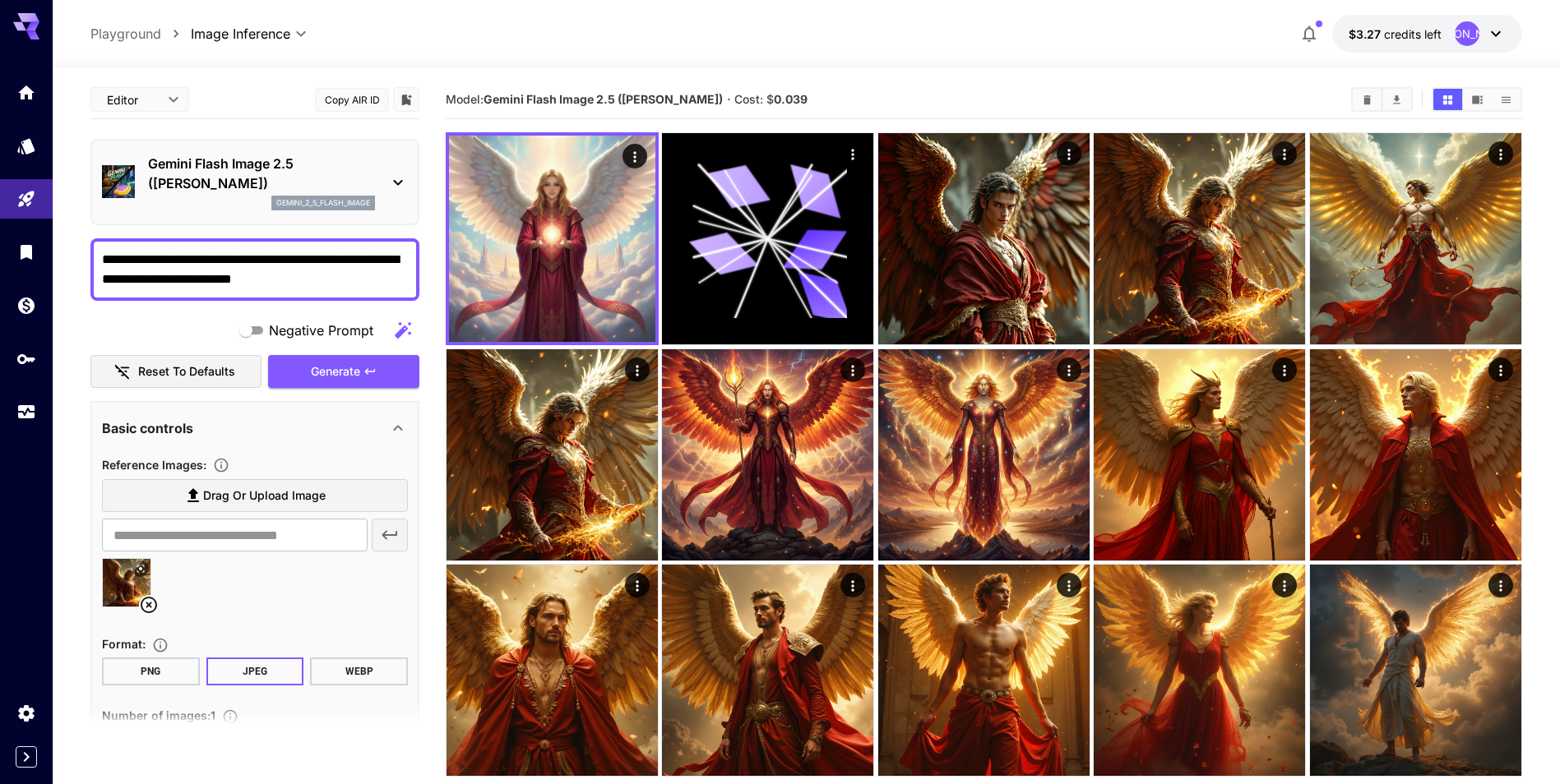
click at [394, 176] on icon at bounding box center [397, 182] width 20 height 20
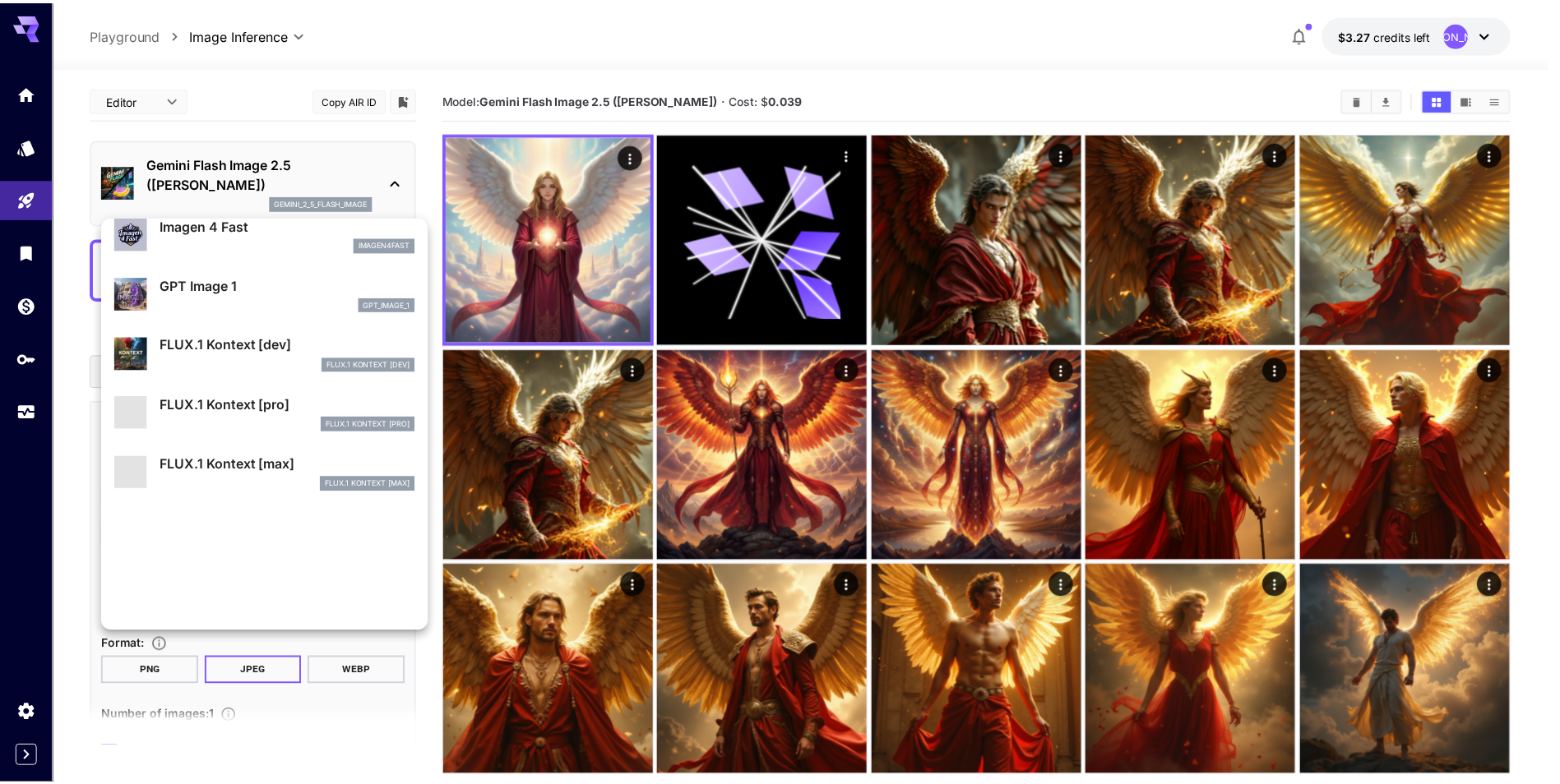
scroll to position [986, 0]
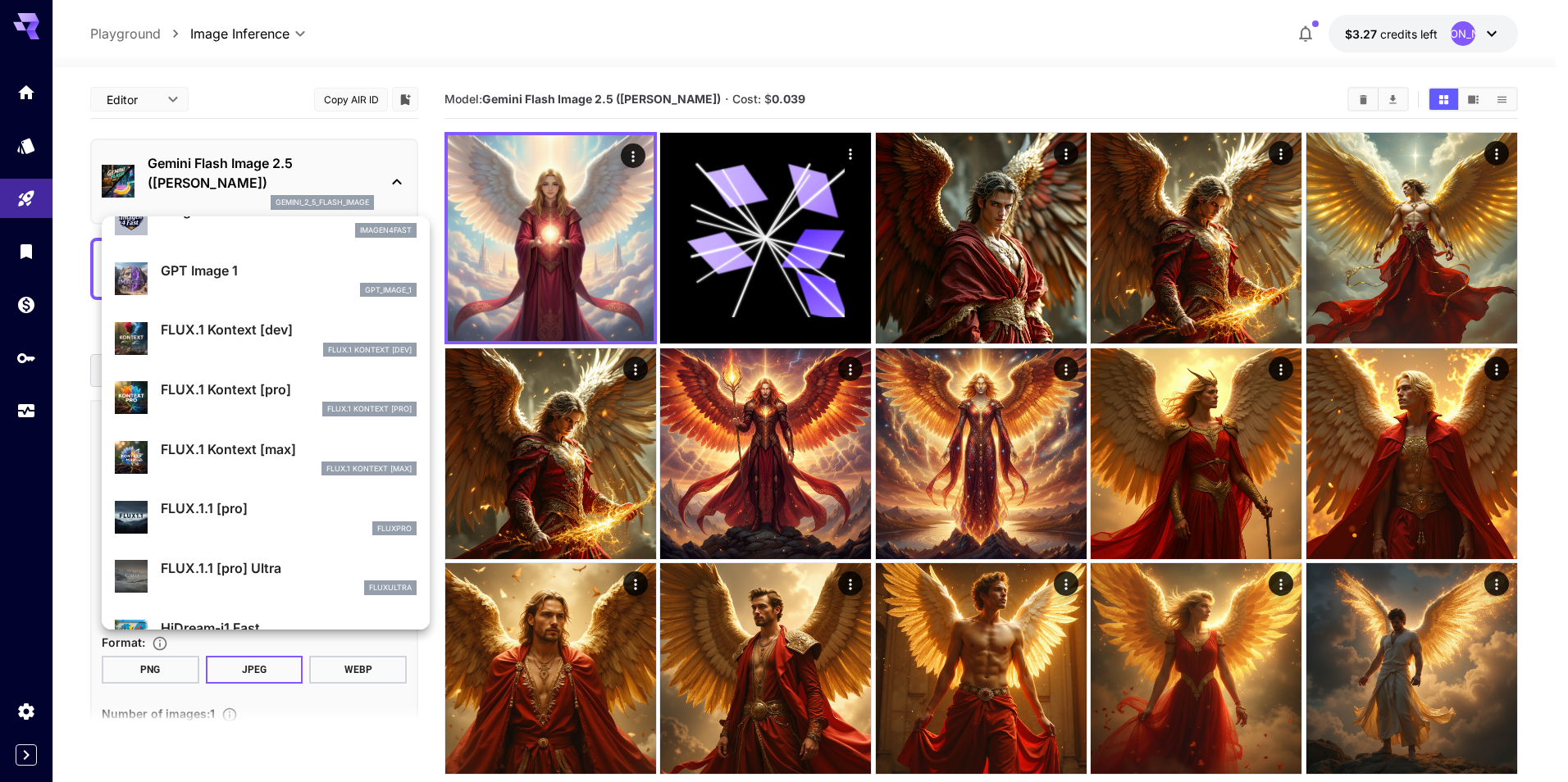
click at [281, 391] on p "FLUX.1 Kontext [pro]" at bounding box center [288, 389] width 256 height 20
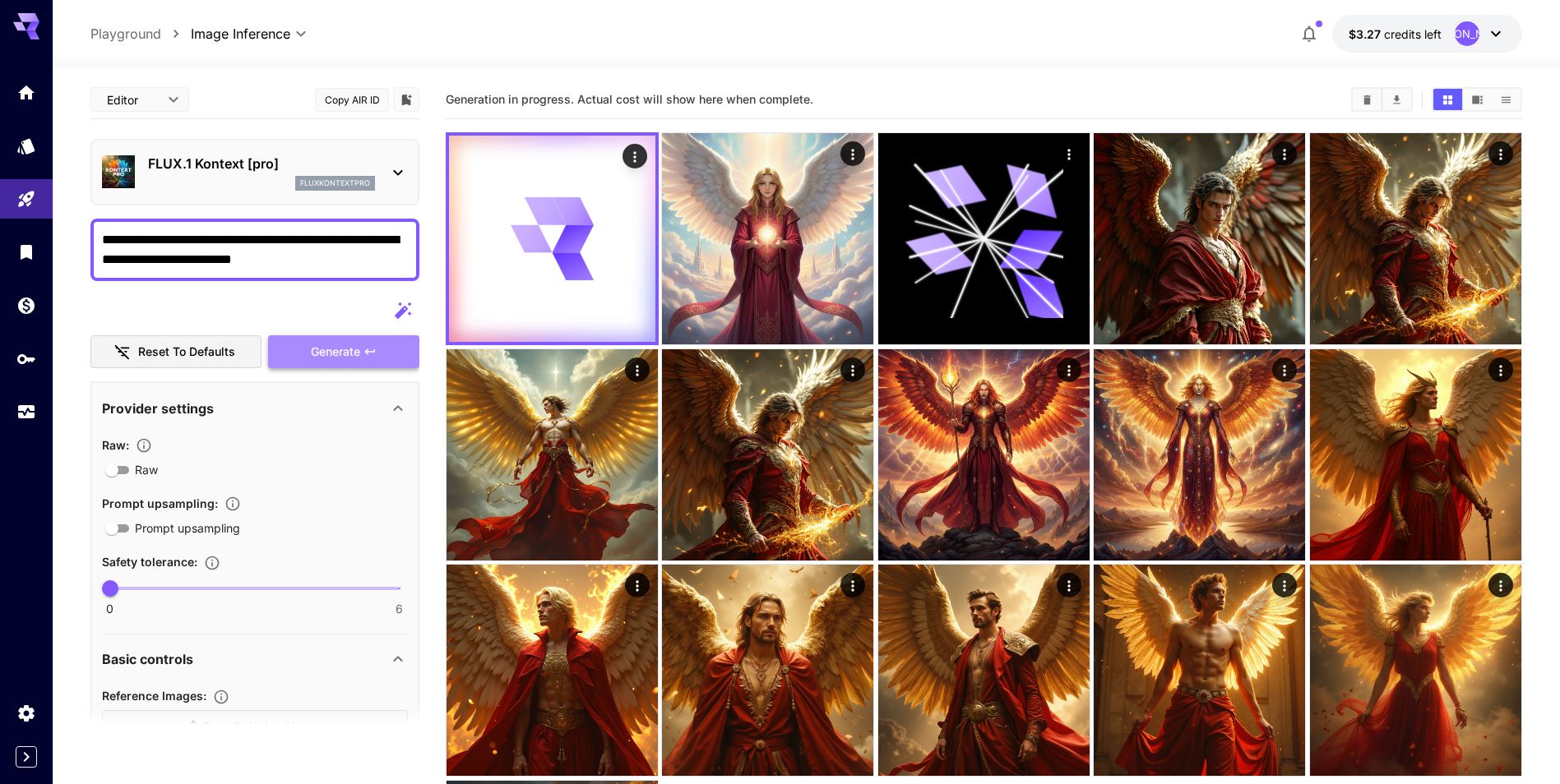
click at [360, 352] on span "Generate" at bounding box center [335, 352] width 49 height 20
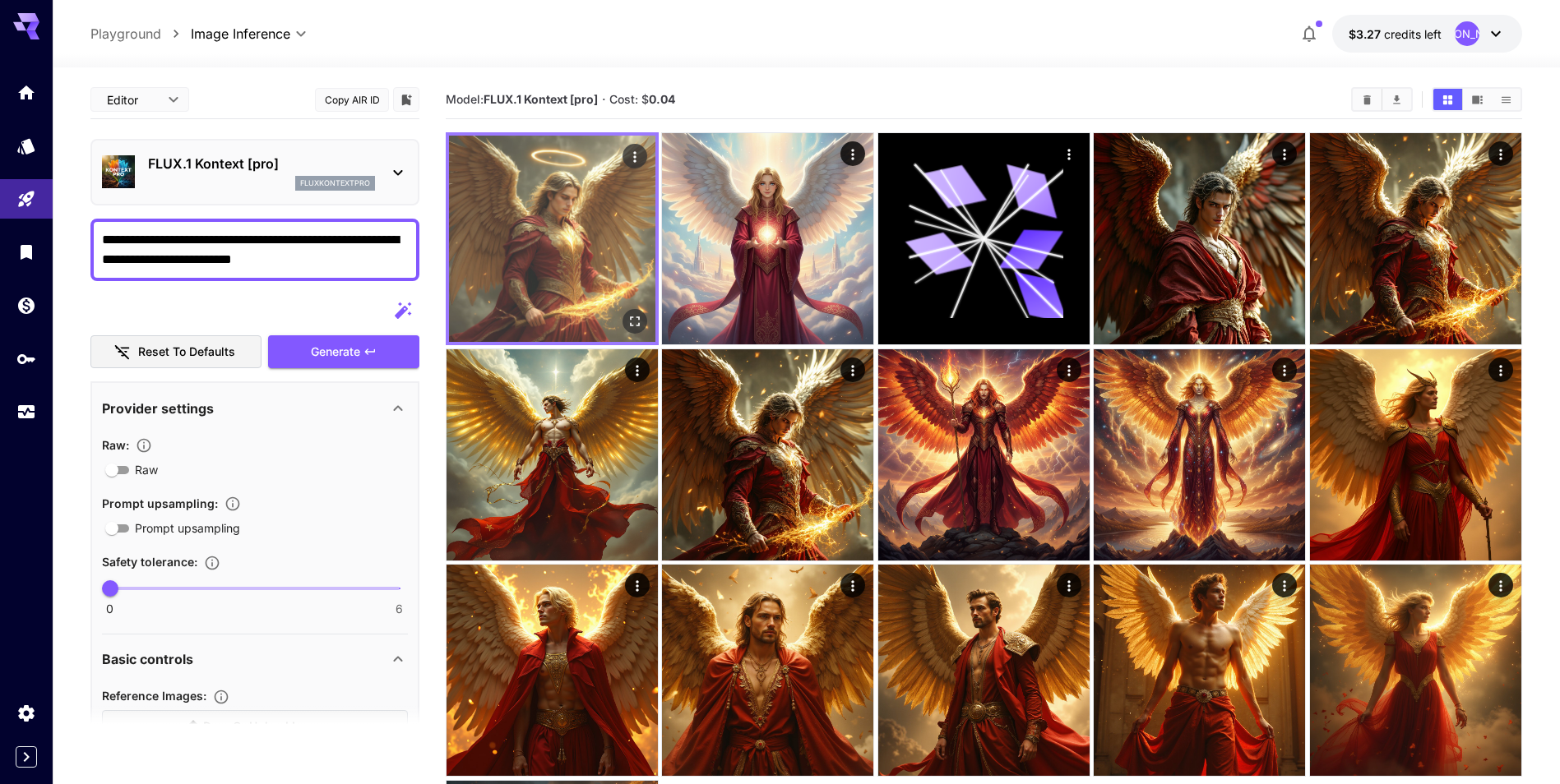
click at [633, 321] on icon "Open in fullscreen" at bounding box center [635, 321] width 17 height 17
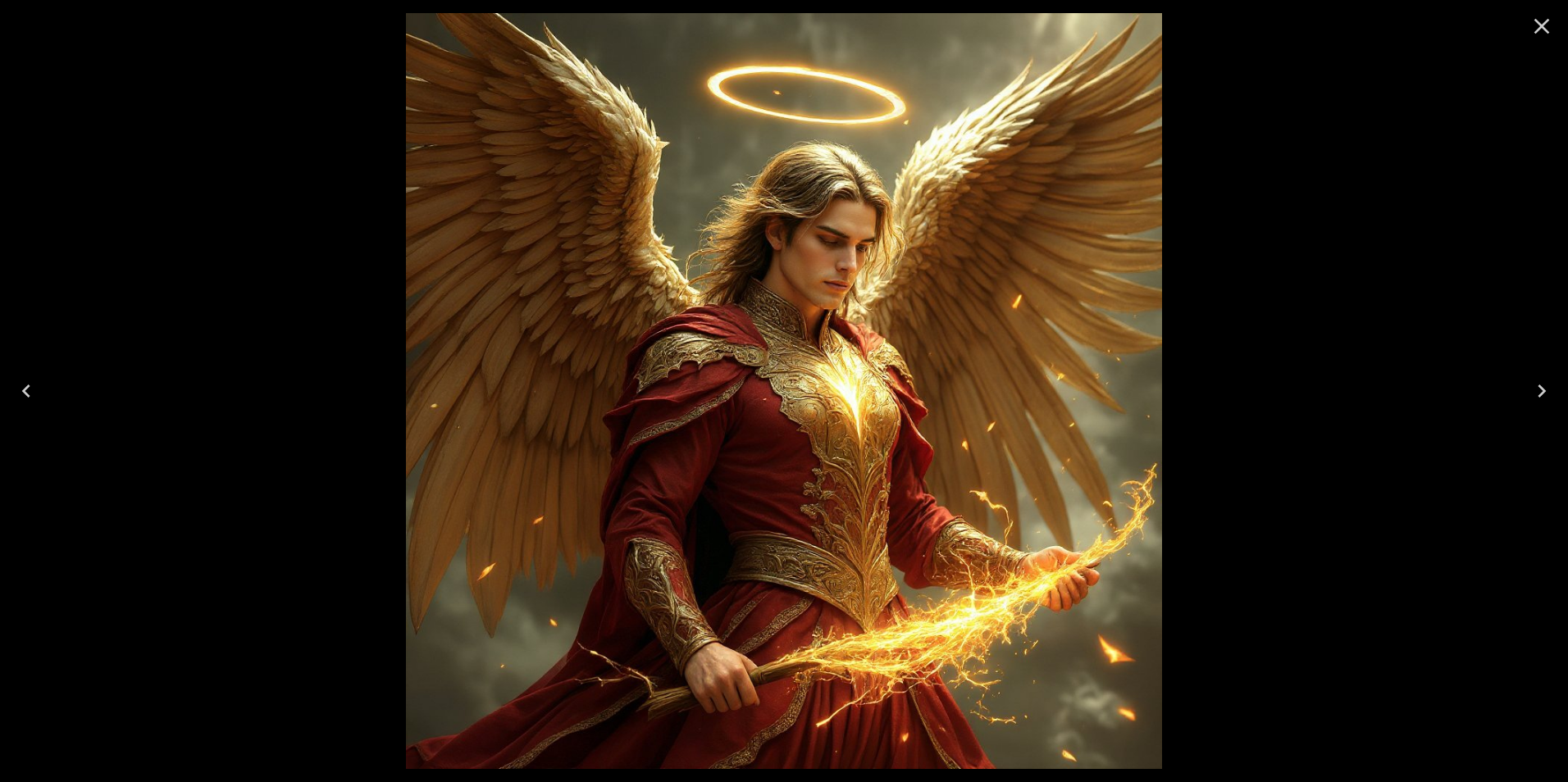
click at [1549, 38] on icon "Close" at bounding box center [1542, 26] width 26 height 26
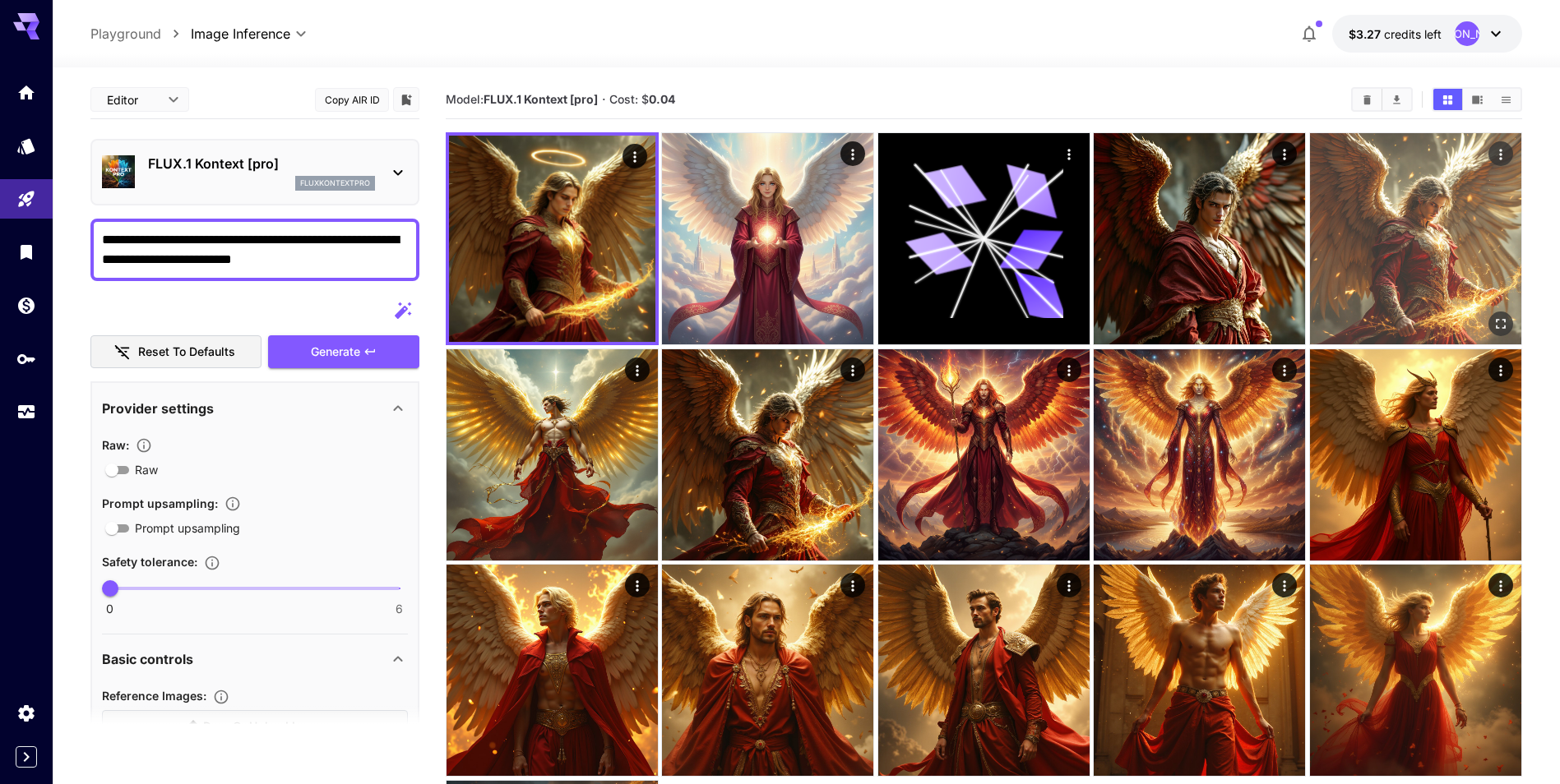
click at [1496, 321] on icon "Open in fullscreen" at bounding box center [1500, 324] width 17 height 17
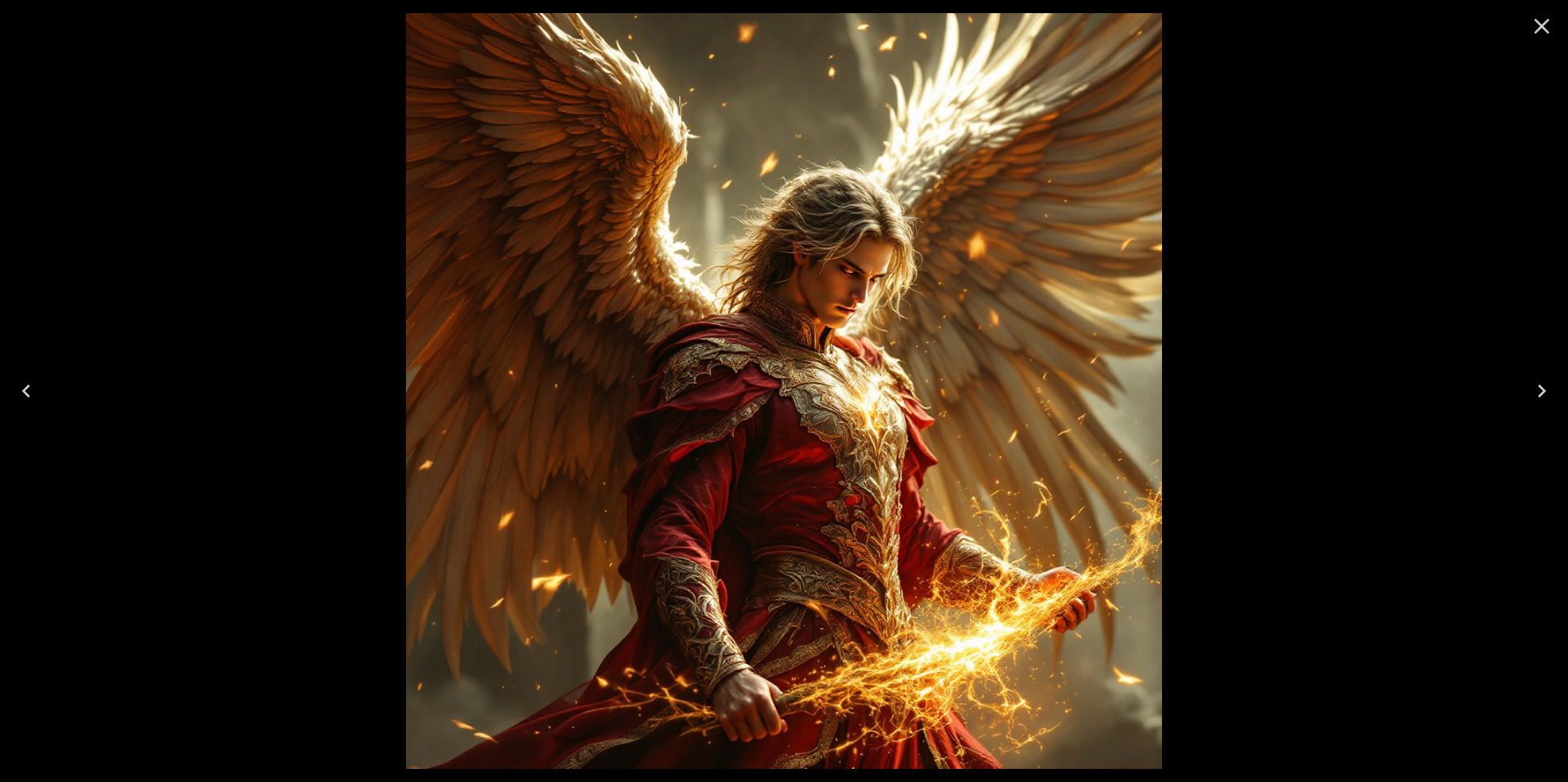
click at [1544, 31] on icon "Close" at bounding box center [1542, 26] width 26 height 26
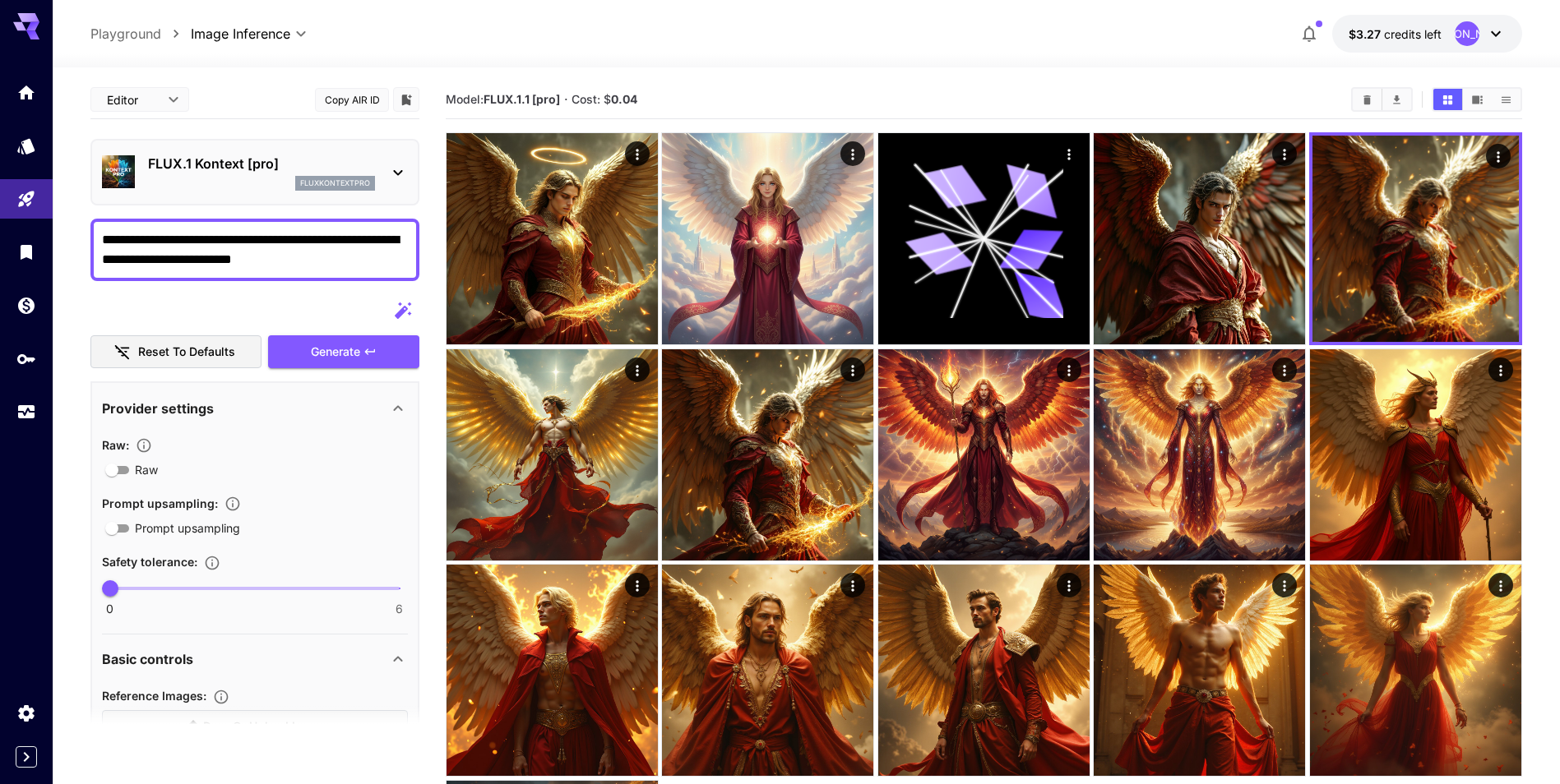
drag, startPoint x: 327, startPoint y: 263, endPoint x: 170, endPoint y: 239, distance: 158.8
click at [170, 239] on textarea "**********" at bounding box center [254, 249] width 306 height 39
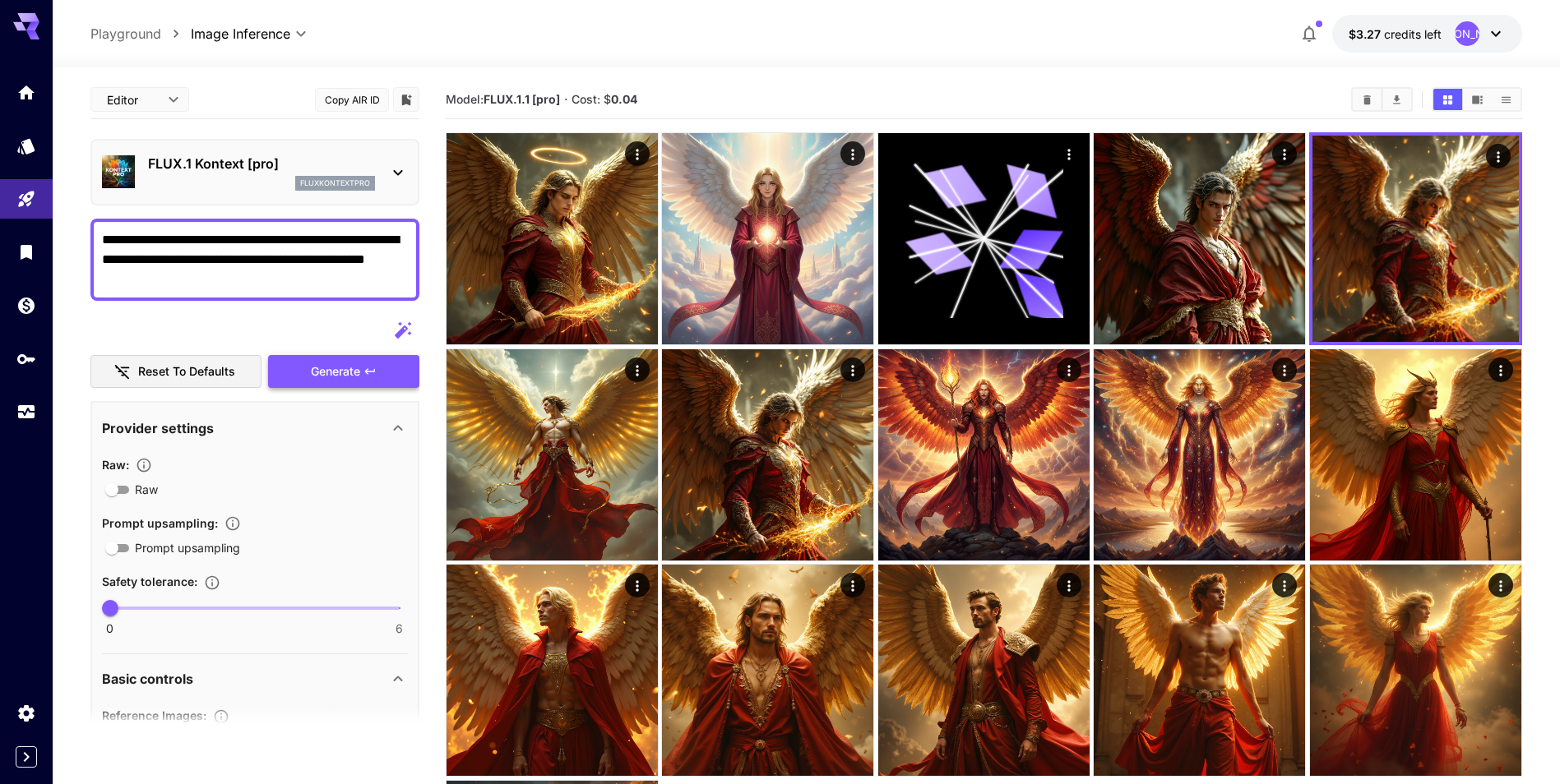
type textarea "**********"
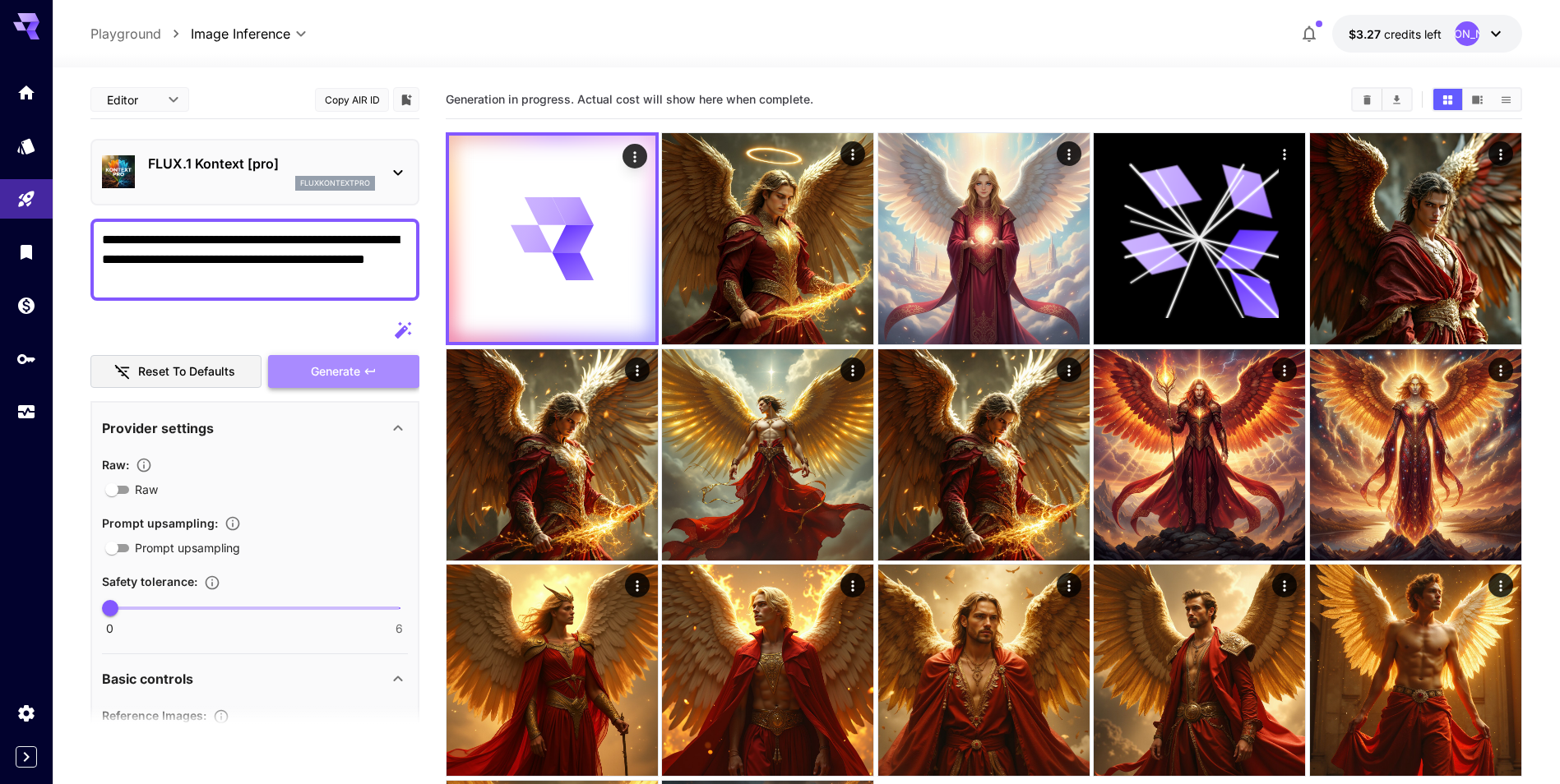
click at [388, 369] on button "Generate" at bounding box center [343, 372] width 151 height 34
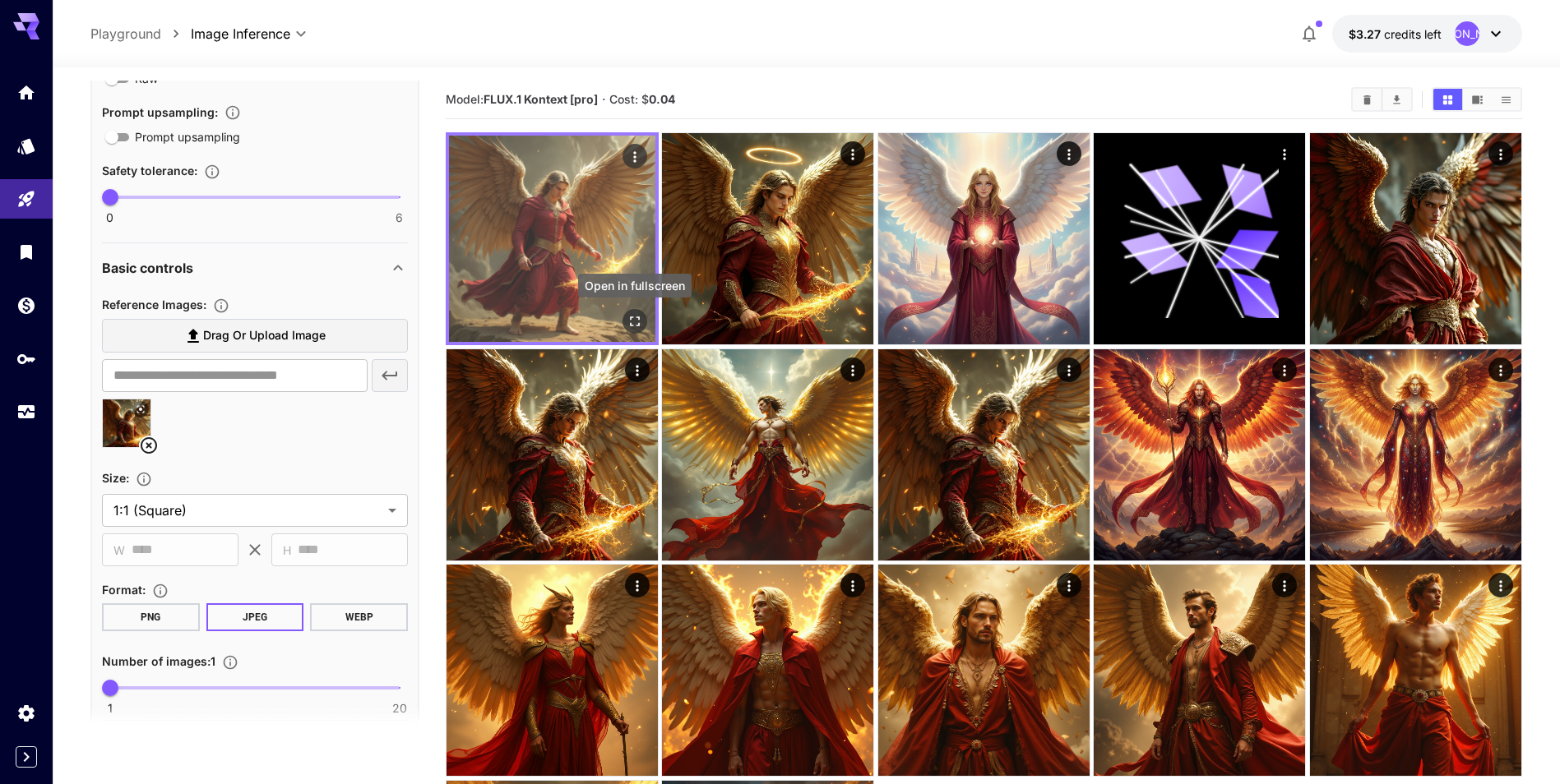
click at [638, 328] on icon "Open in fullscreen" at bounding box center [635, 321] width 17 height 17
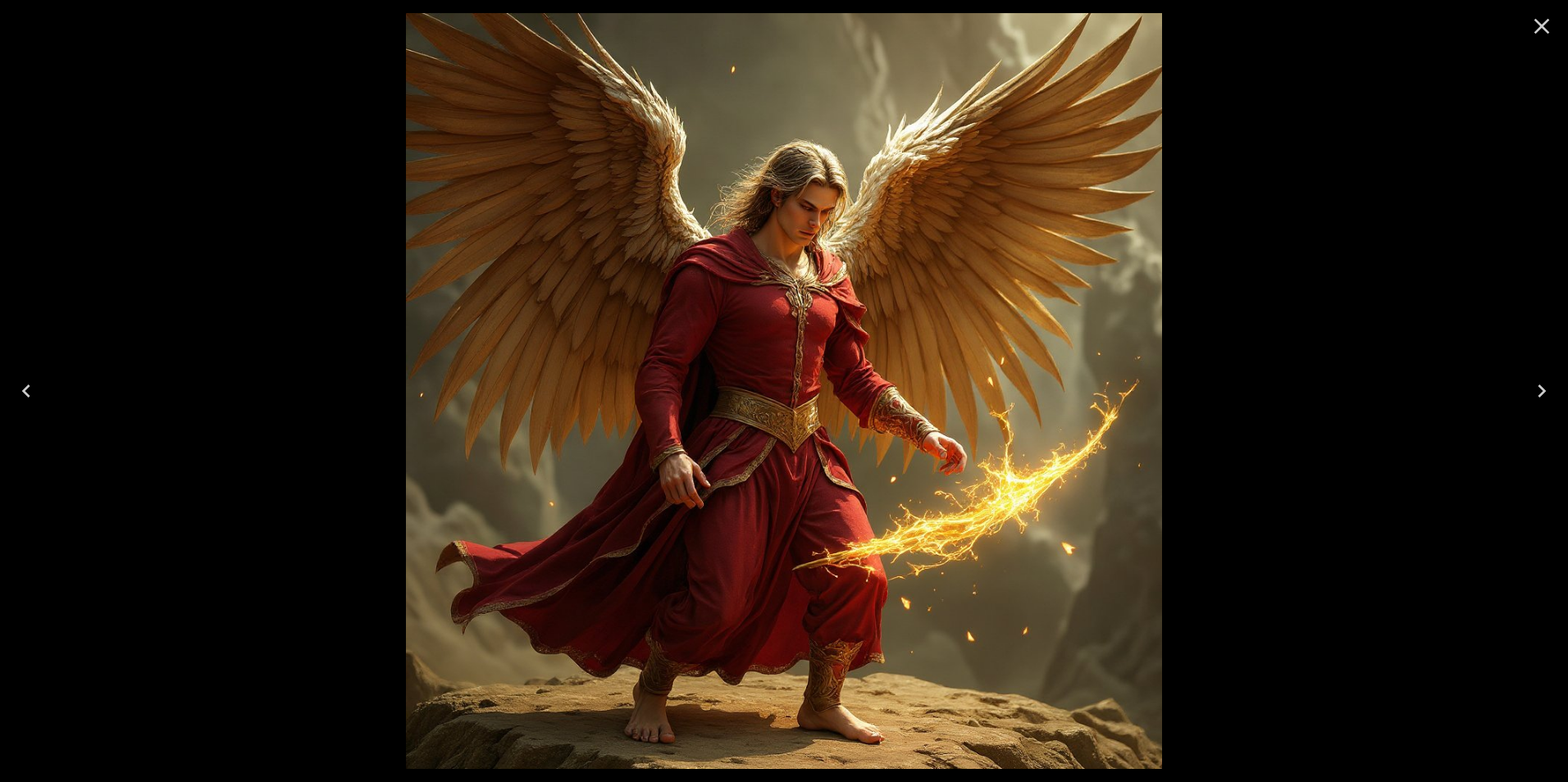
click at [1545, 24] on icon "Close" at bounding box center [1542, 26] width 26 height 26
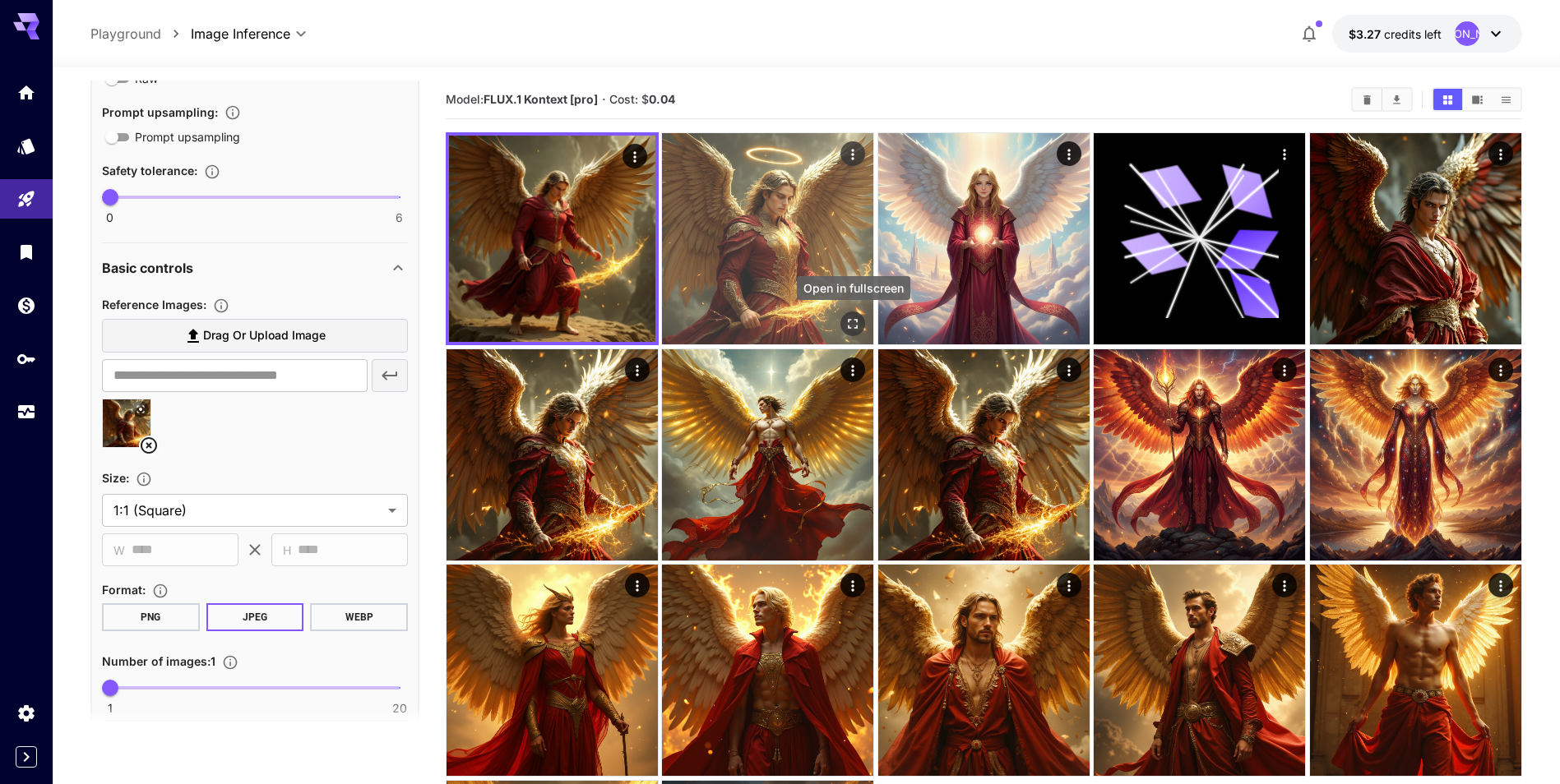
click at [854, 320] on icon "Open in fullscreen" at bounding box center [854, 324] width 17 height 17
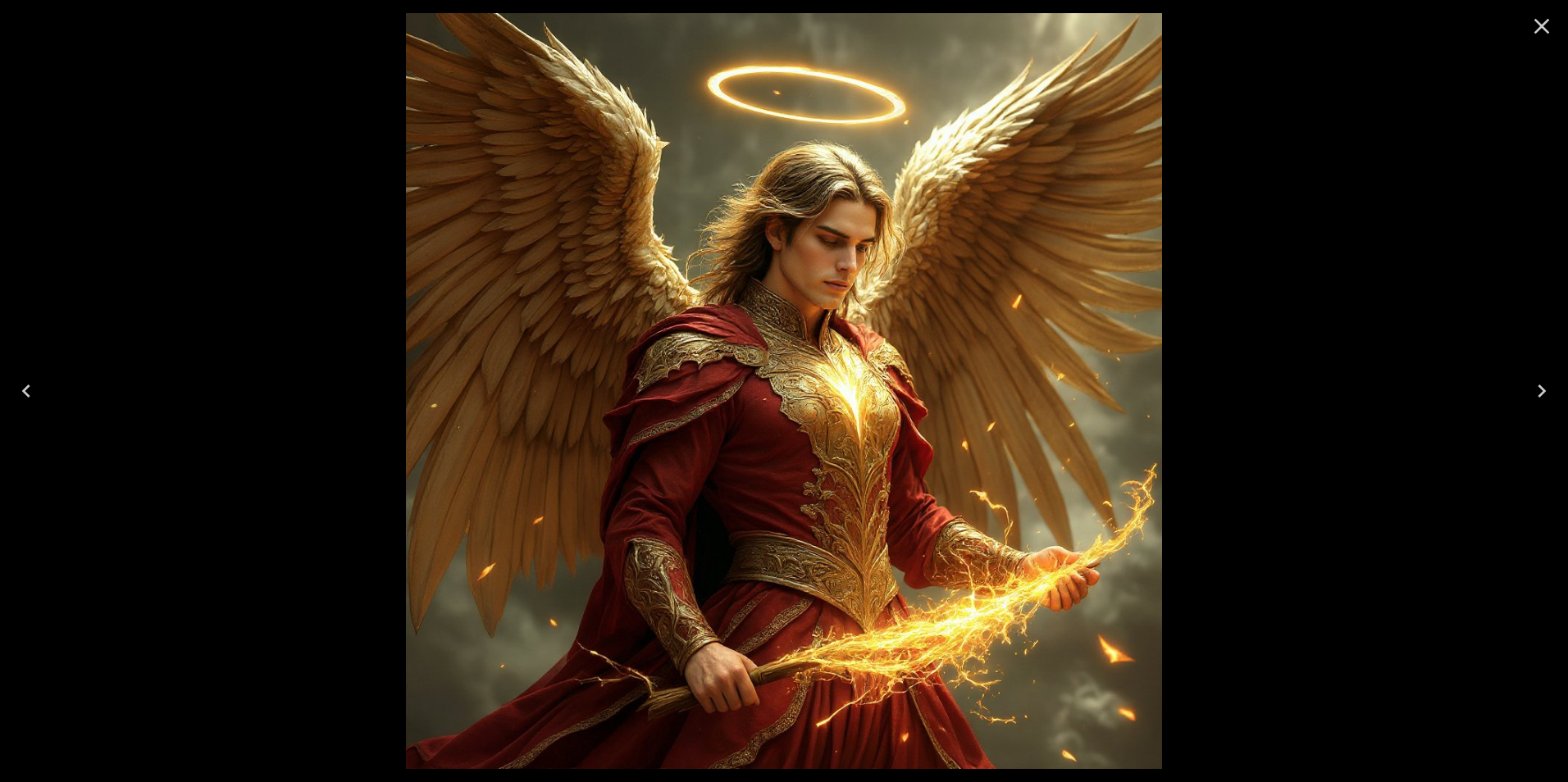
click at [1540, 31] on icon "Close" at bounding box center [1542, 26] width 26 height 26
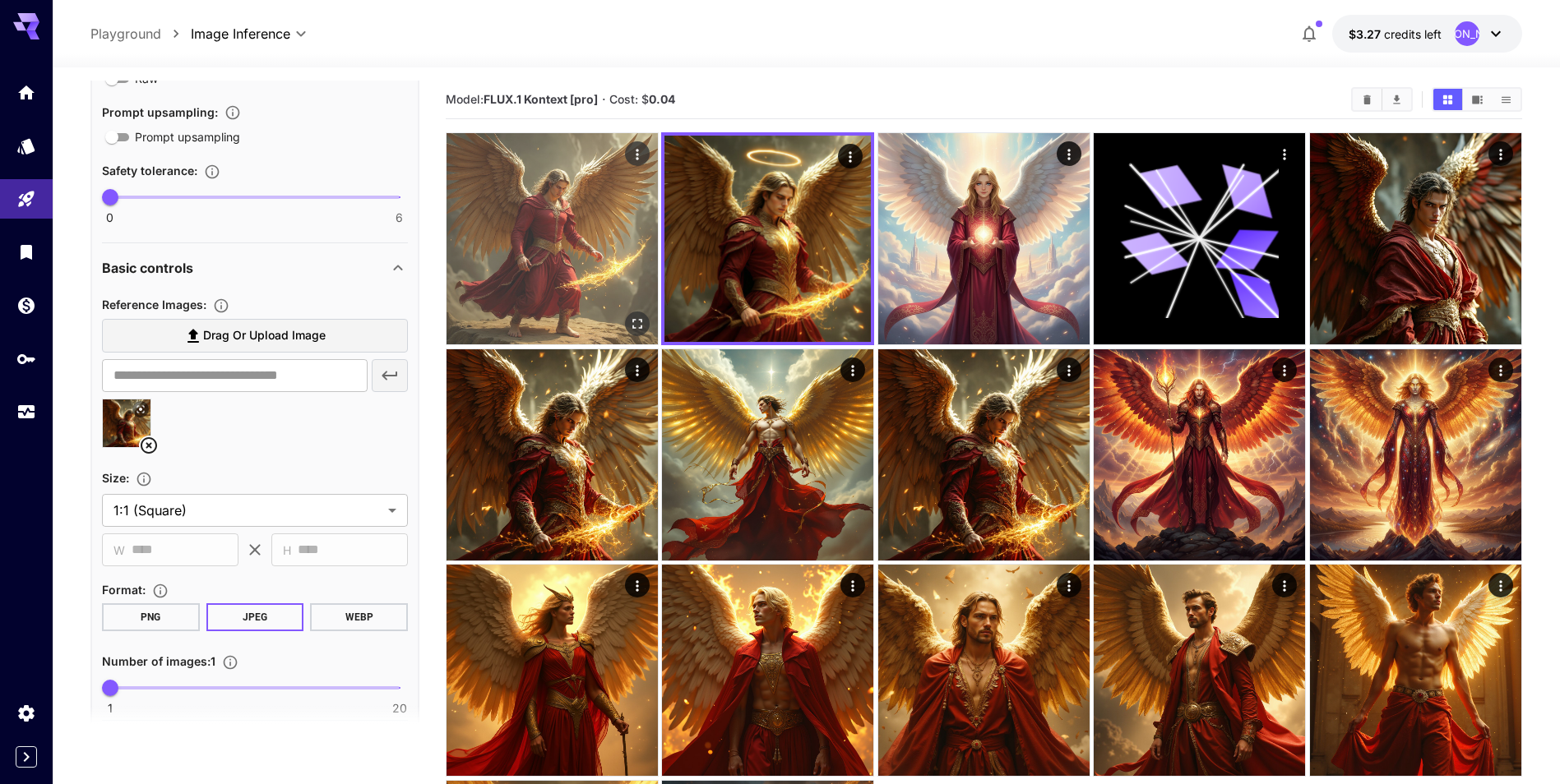
click at [573, 267] on img at bounding box center [552, 238] width 211 height 211
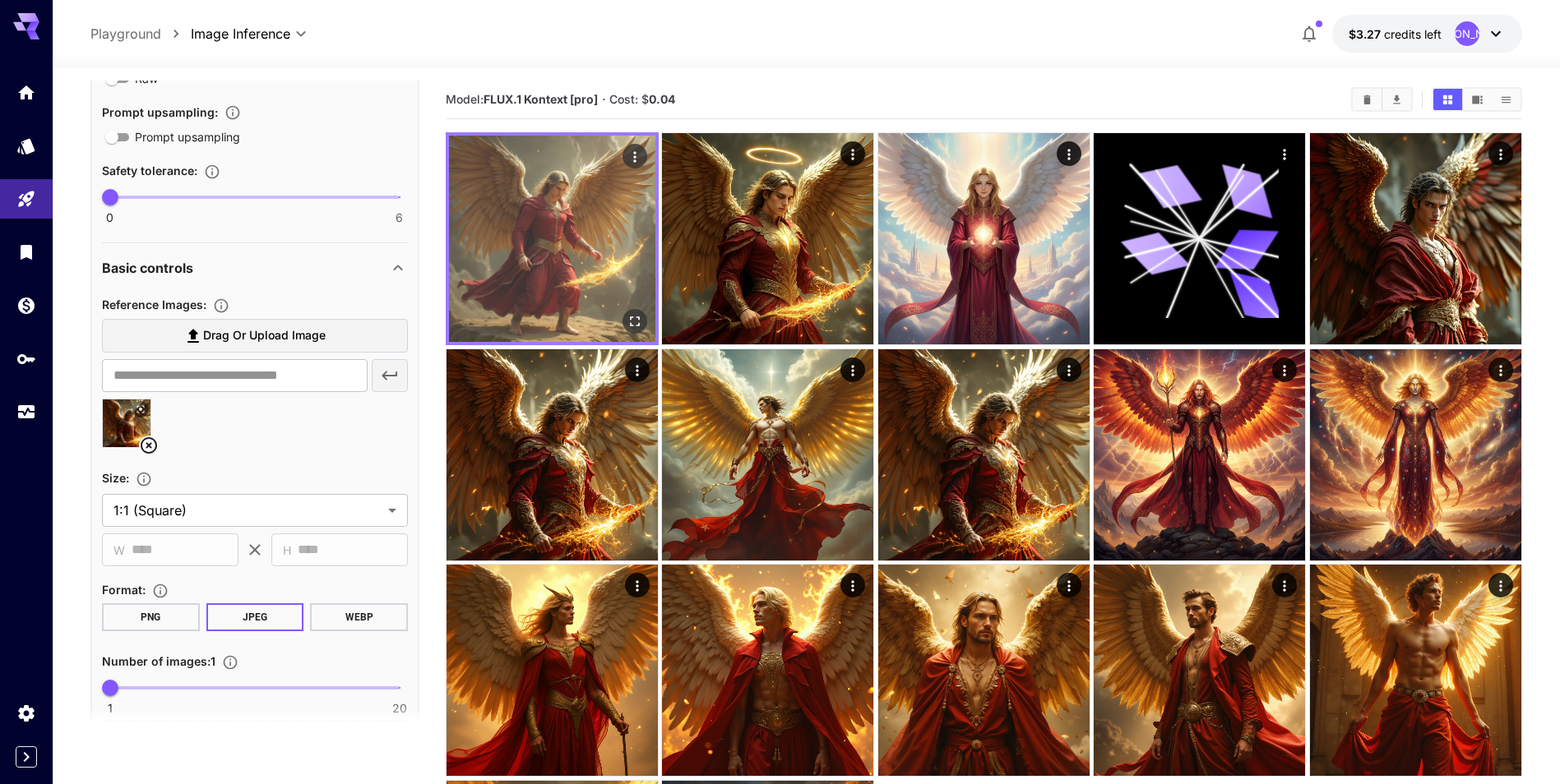
click at [628, 315] on icon "Open in fullscreen" at bounding box center [635, 321] width 17 height 17
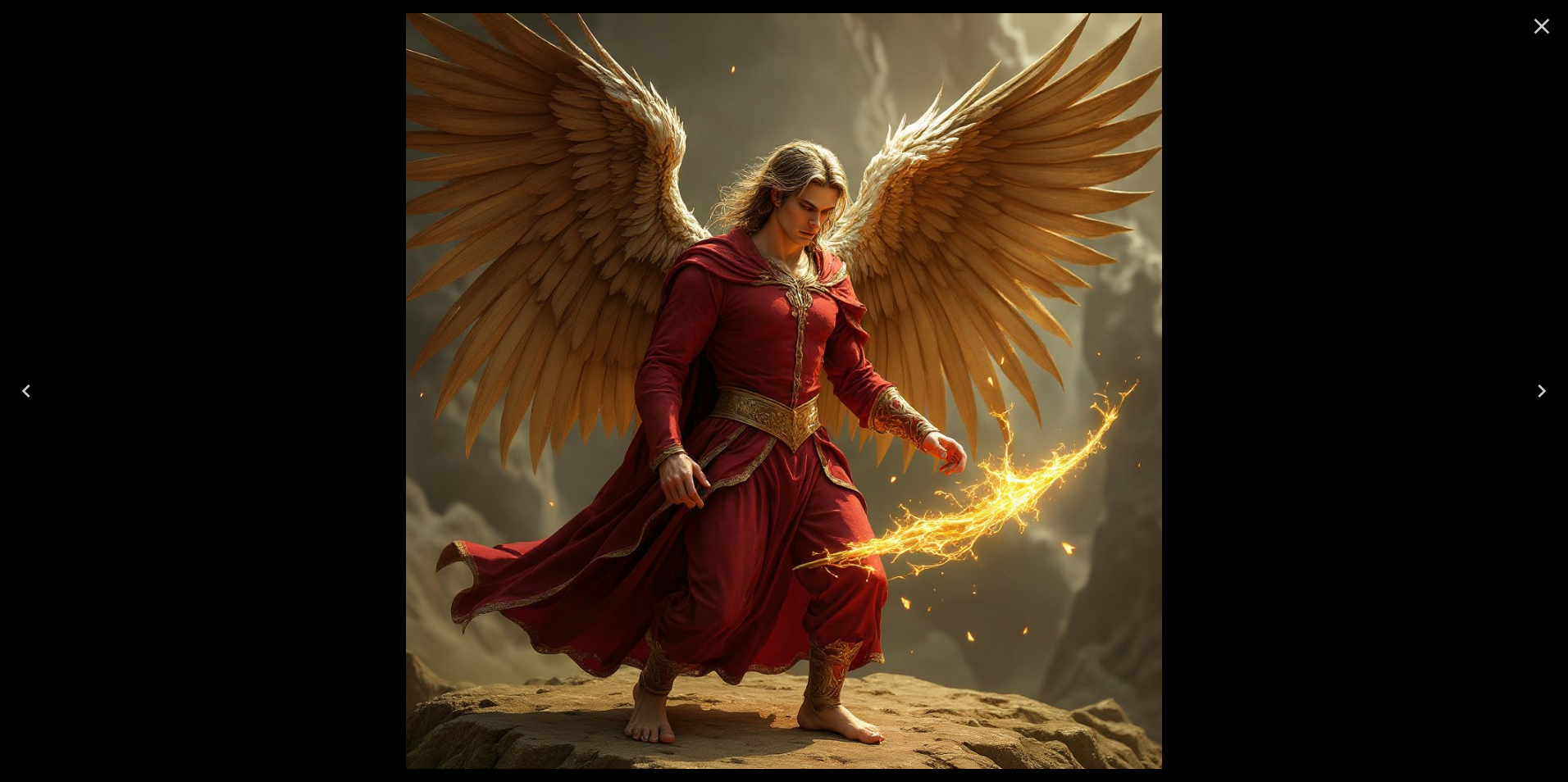
click at [1537, 26] on icon "Close" at bounding box center [1542, 26] width 26 height 26
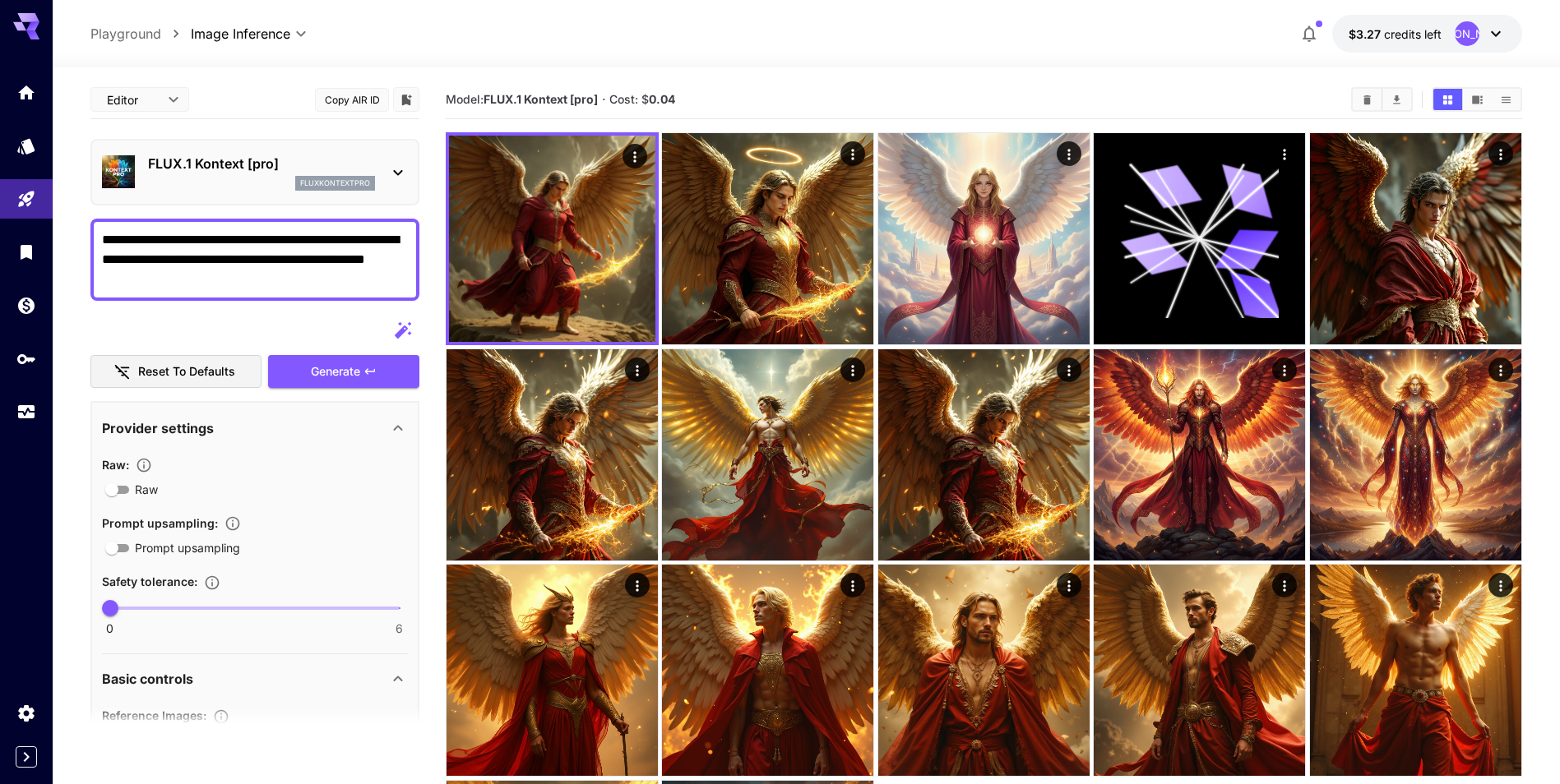
click at [394, 169] on icon at bounding box center [397, 172] width 20 height 20
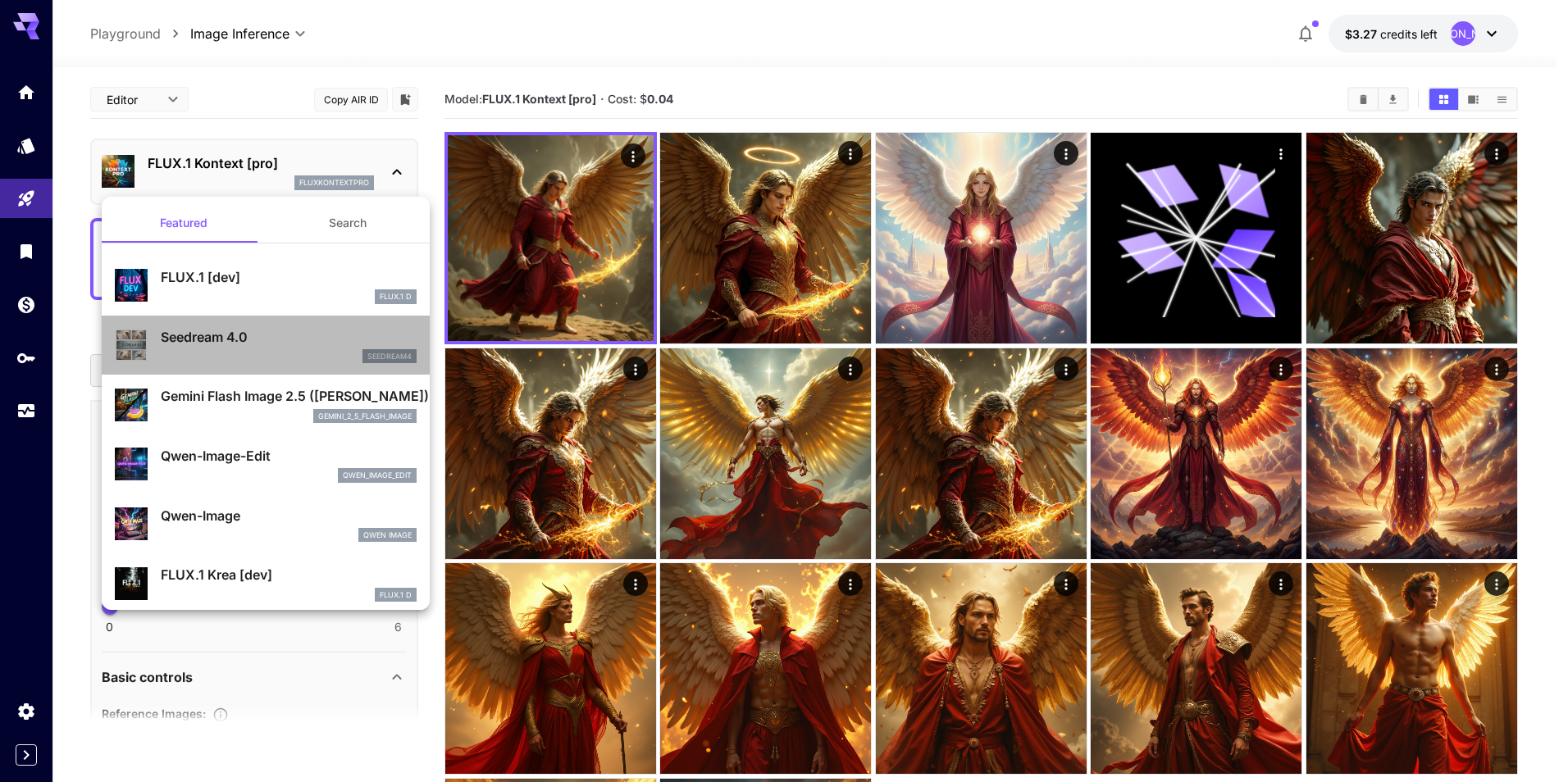
click at [300, 341] on p "Seedream 4.0" at bounding box center [288, 337] width 256 height 20
type input "**********"
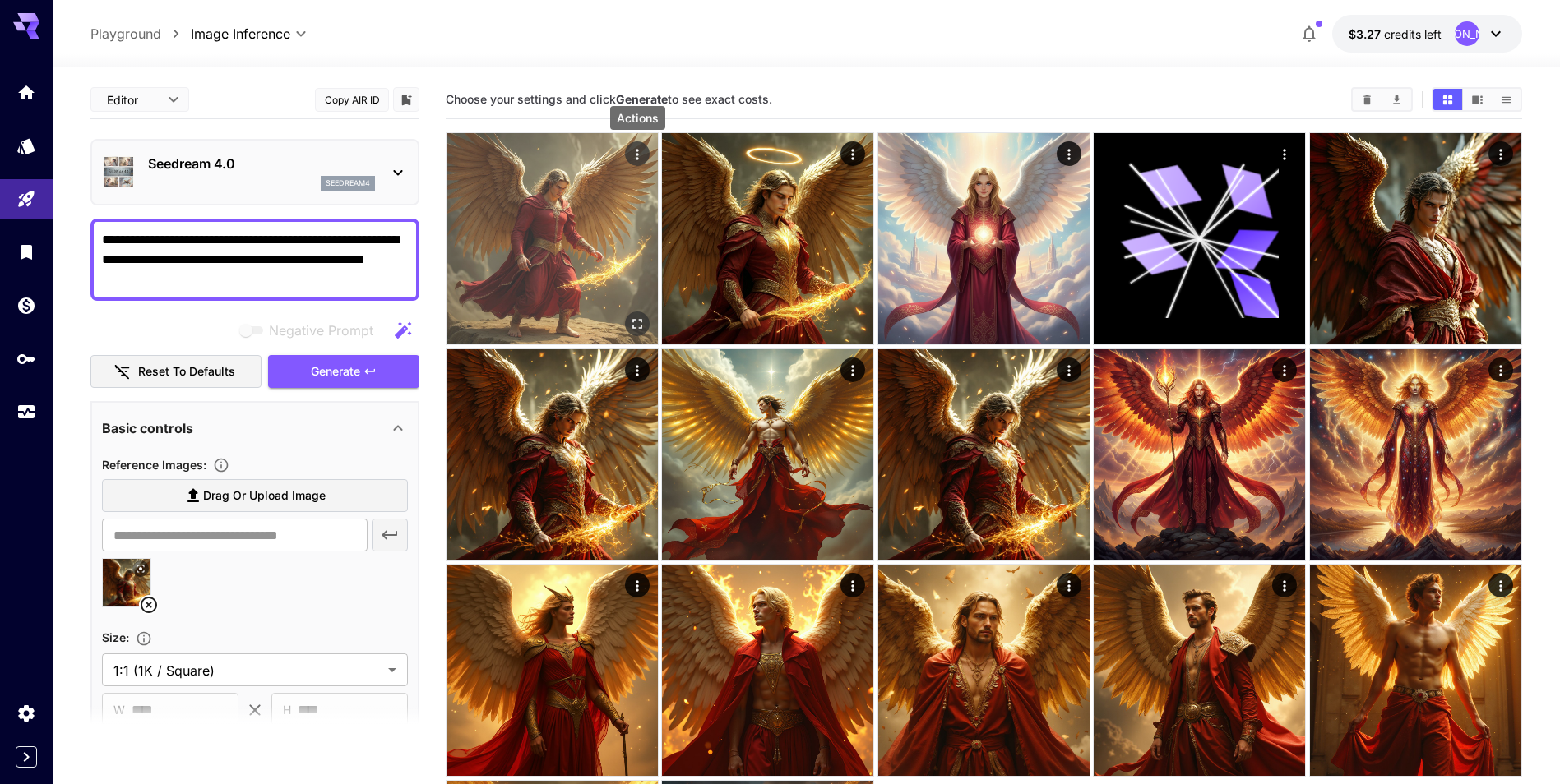
click at [640, 156] on icon "Actions" at bounding box center [637, 154] width 17 height 17
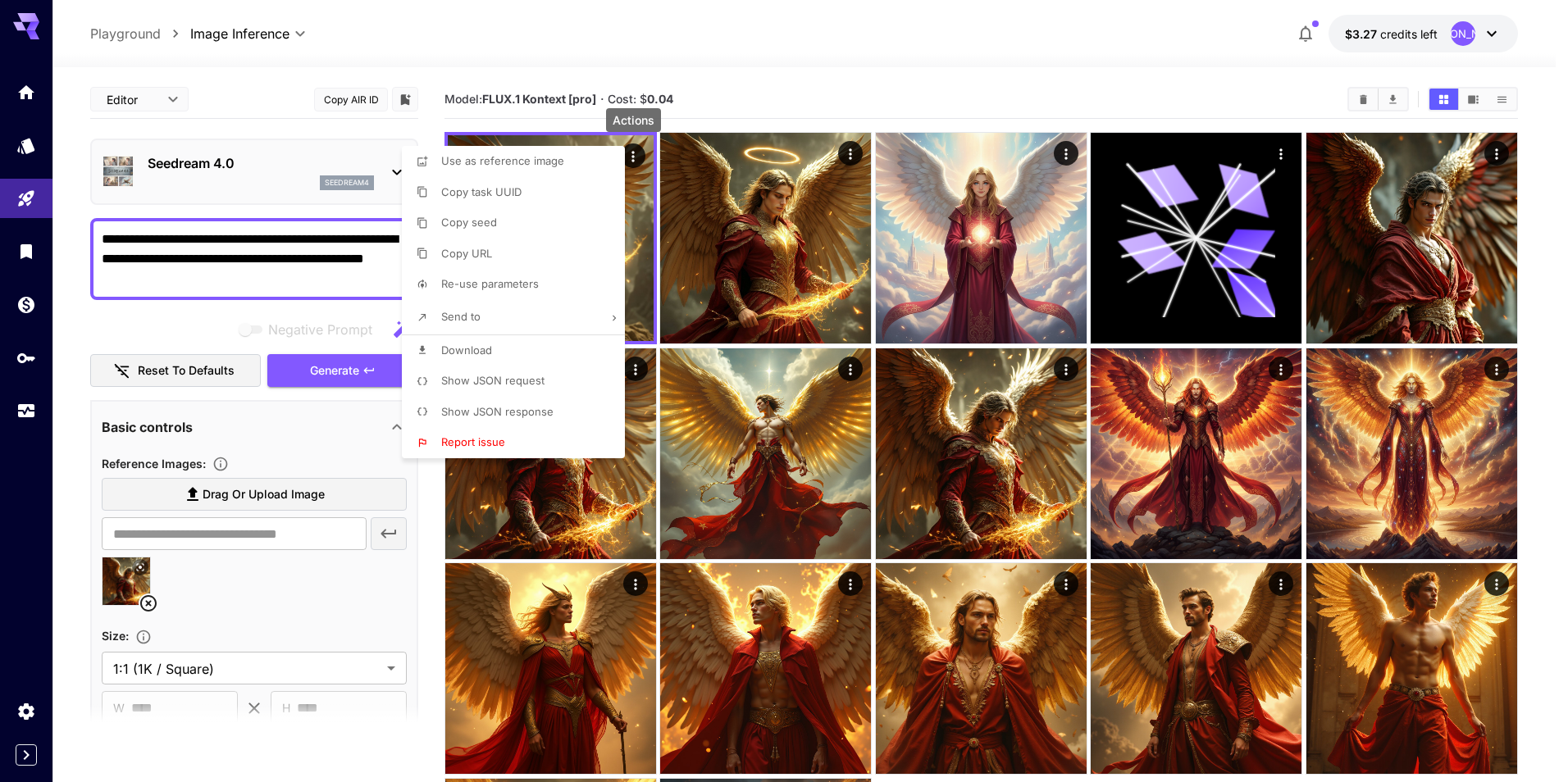
click at [515, 346] on li "Download" at bounding box center [518, 351] width 233 height 31
click at [850, 161] on div at bounding box center [784, 391] width 1568 height 782
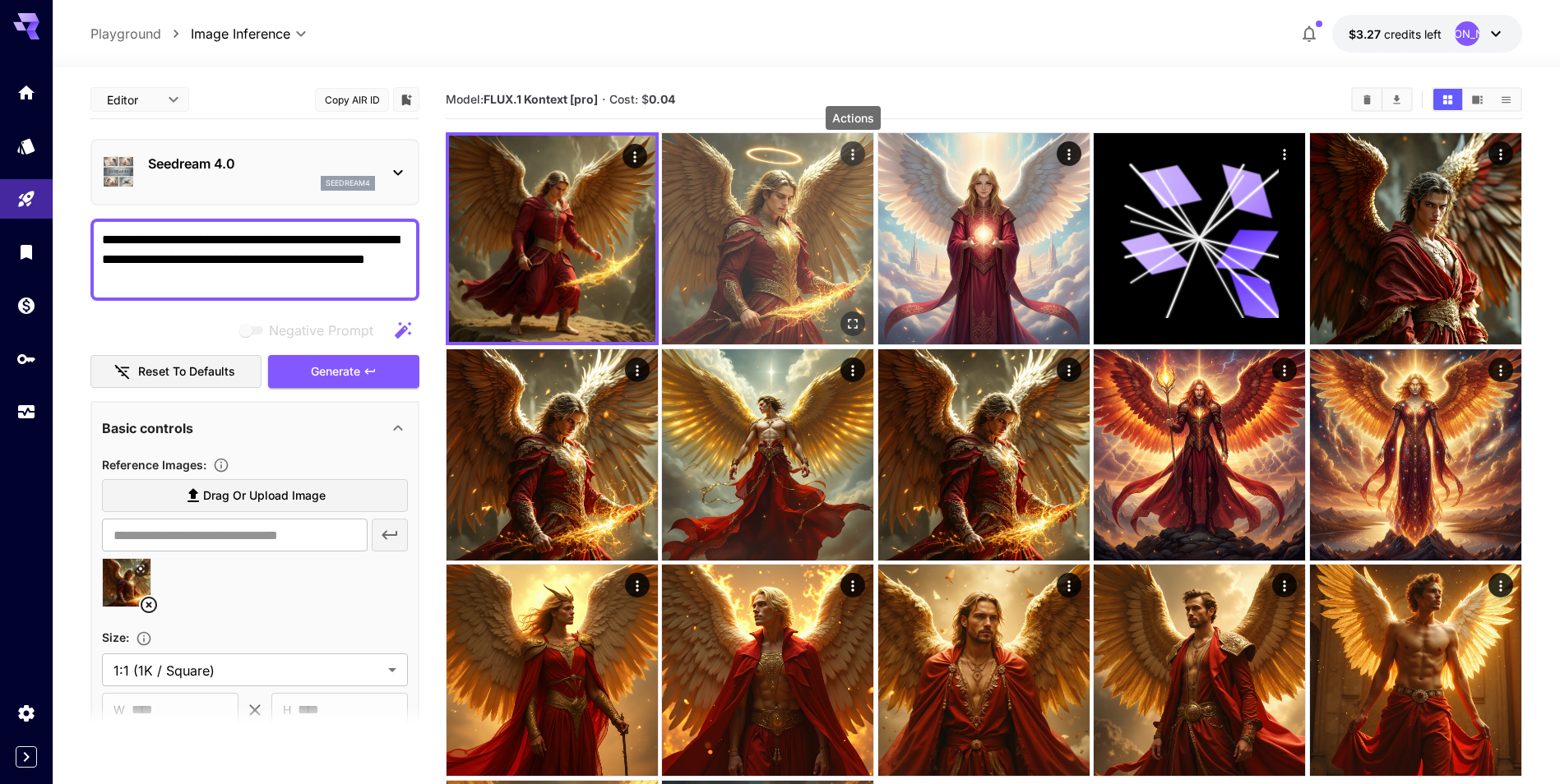
click at [844, 154] on button "Actions" at bounding box center [854, 154] width 25 height 24
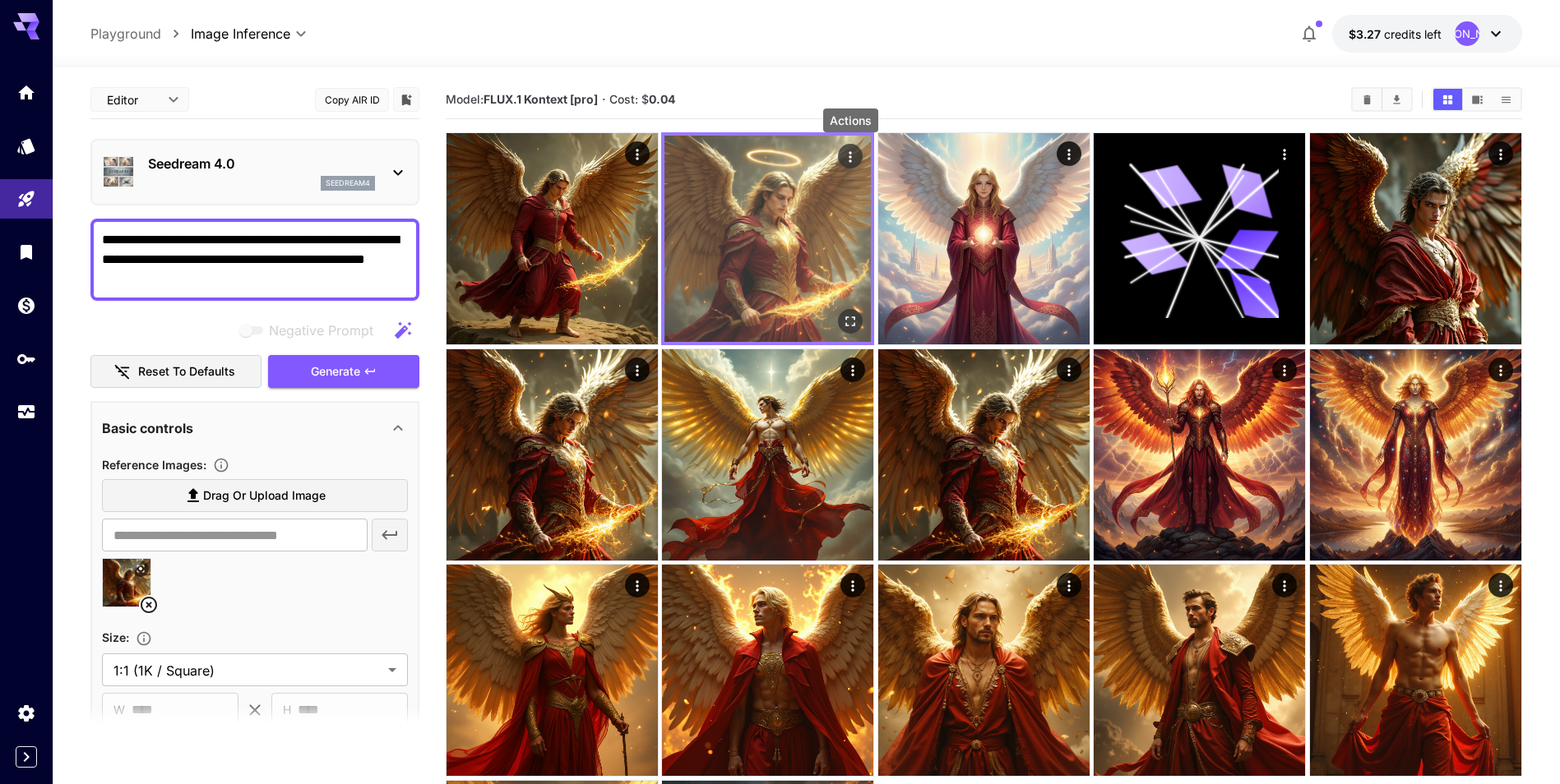
click at [849, 158] on icon "Actions" at bounding box center [851, 157] width 17 height 17
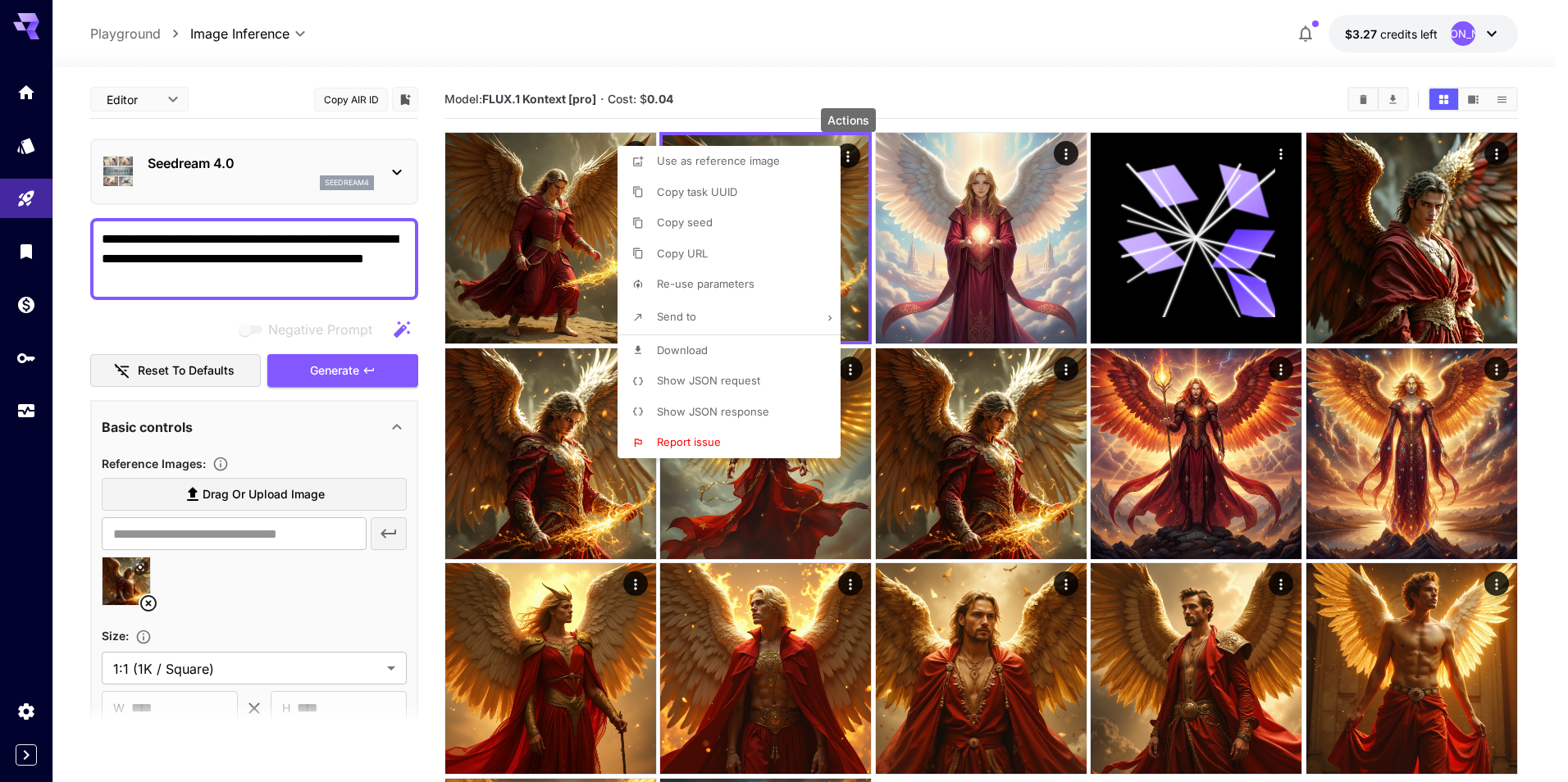
click at [715, 345] on li "Download" at bounding box center [733, 351] width 233 height 31
click at [658, 50] on div at bounding box center [784, 391] width 1568 height 782
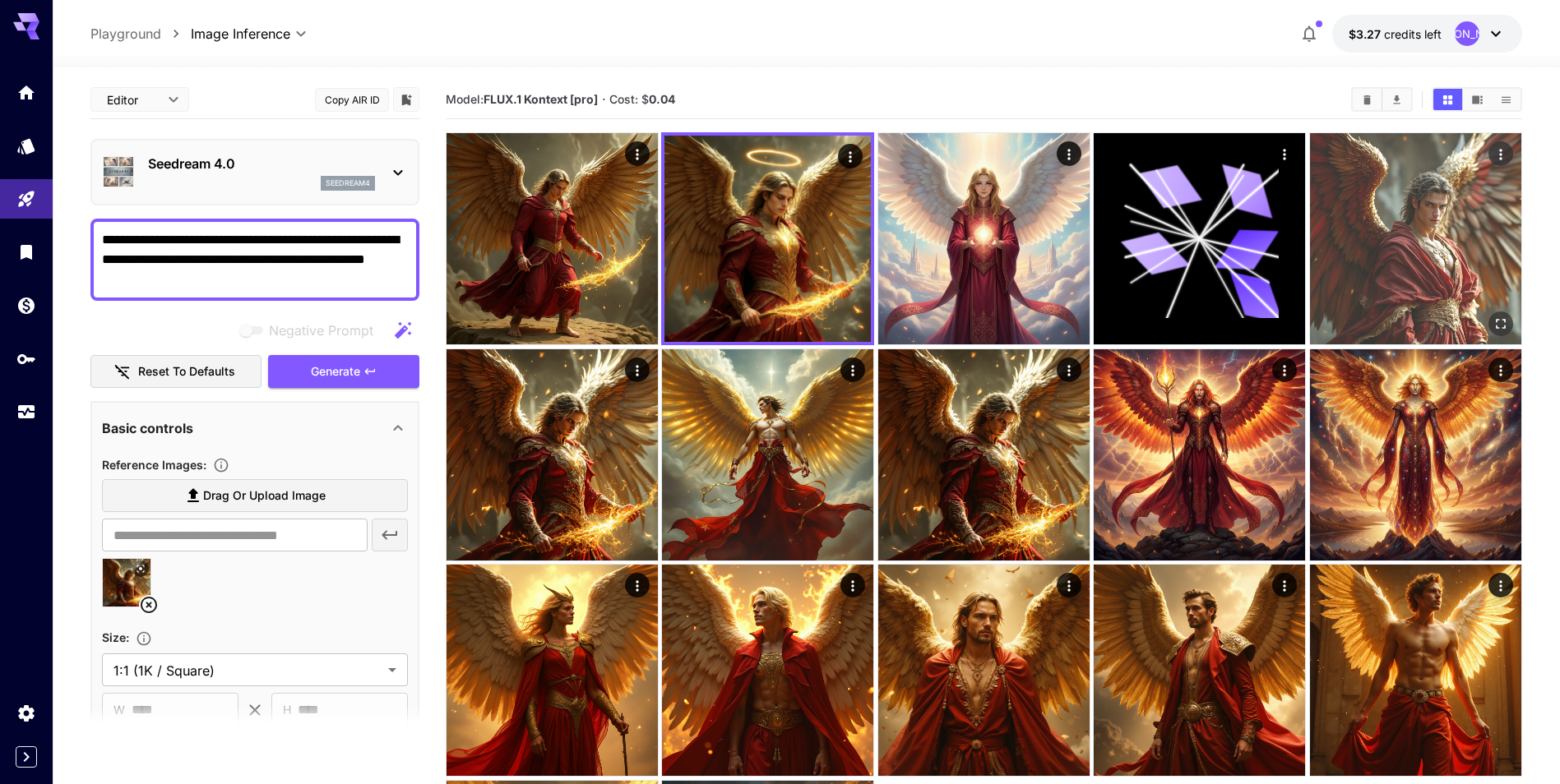
click at [1450, 259] on img at bounding box center [1416, 238] width 211 height 211
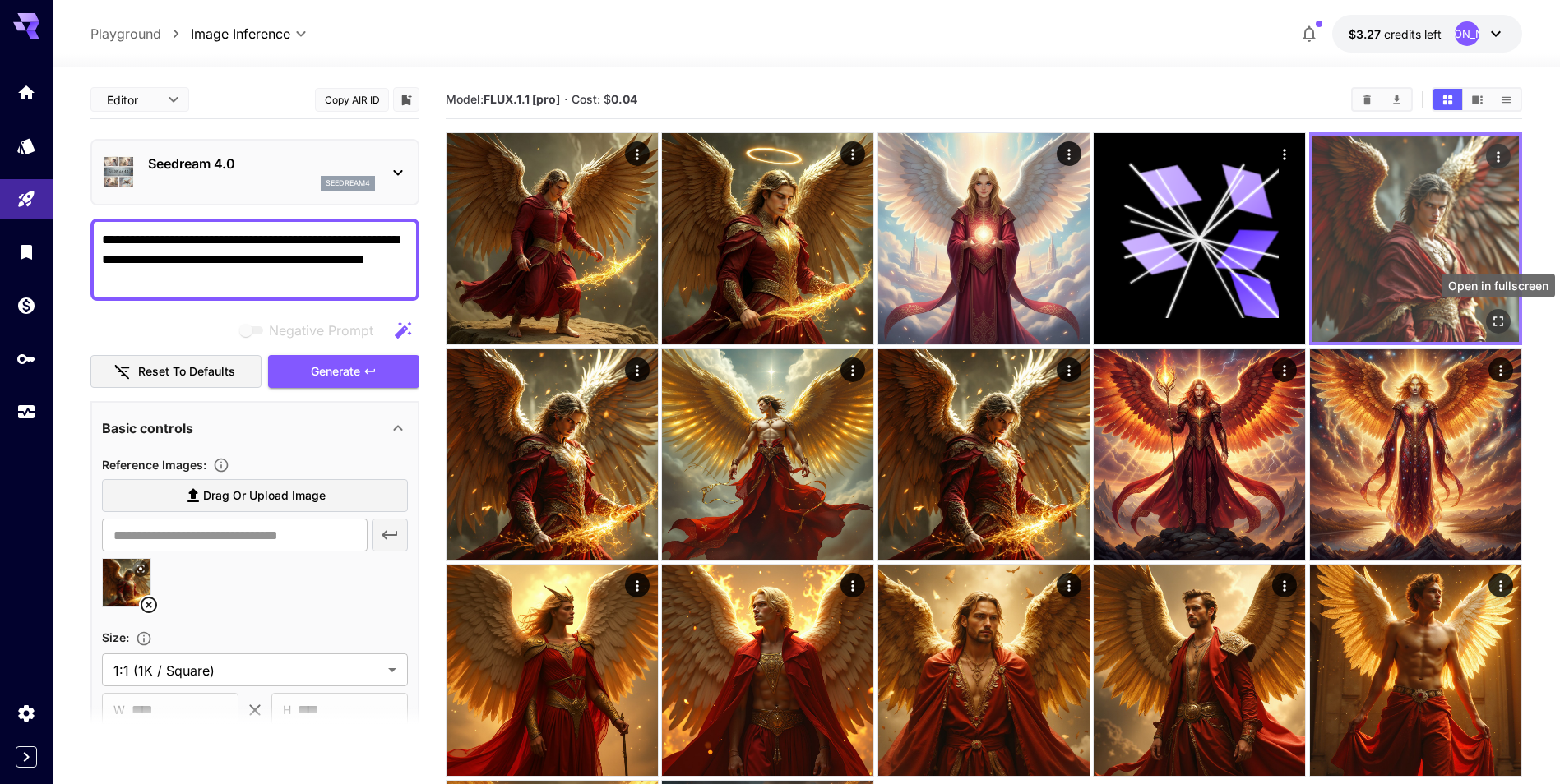
click at [1488, 324] on button "Open in fullscreen" at bounding box center [1499, 321] width 25 height 24
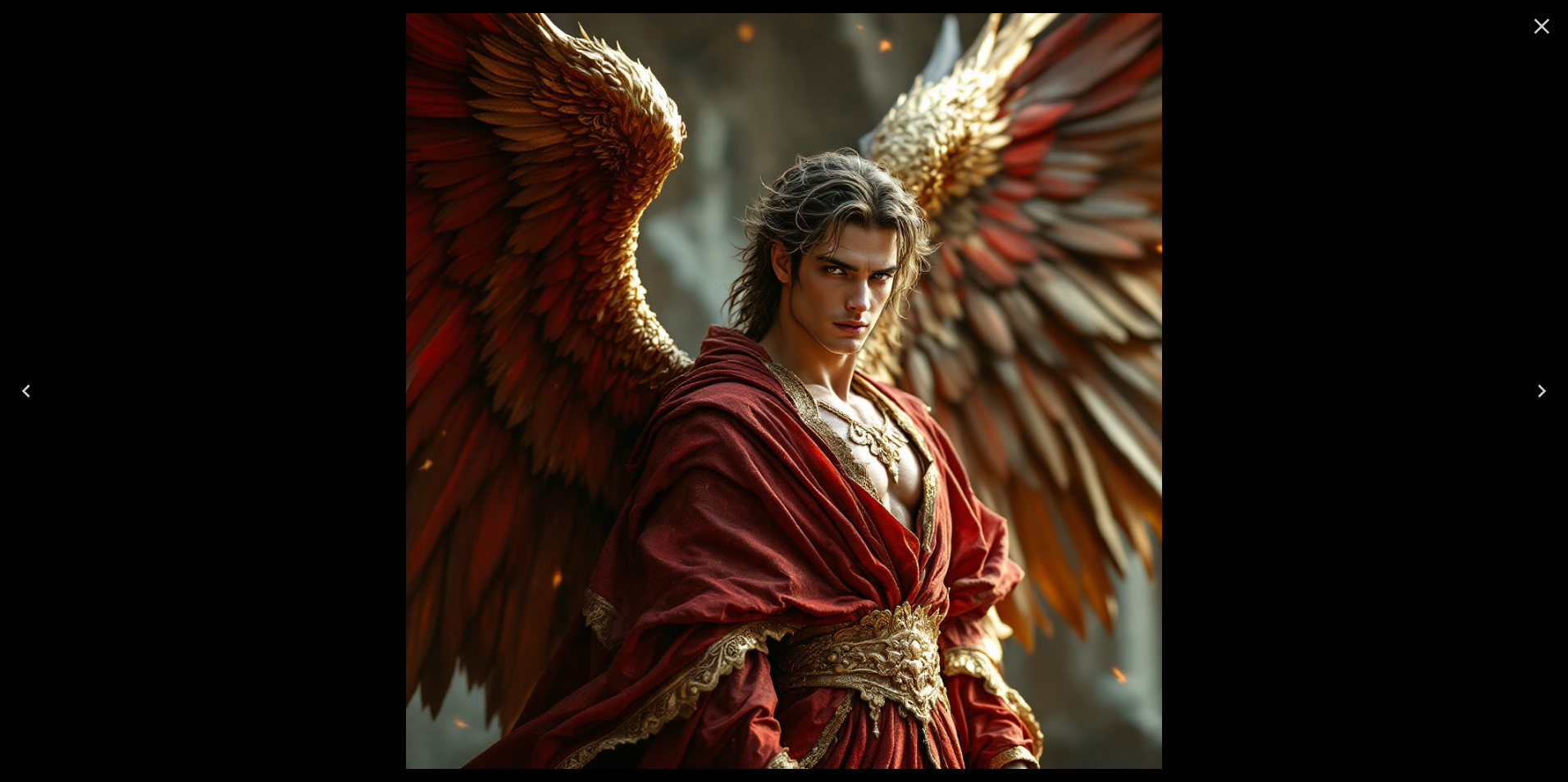
click at [1544, 36] on icon "Close" at bounding box center [1542, 26] width 26 height 26
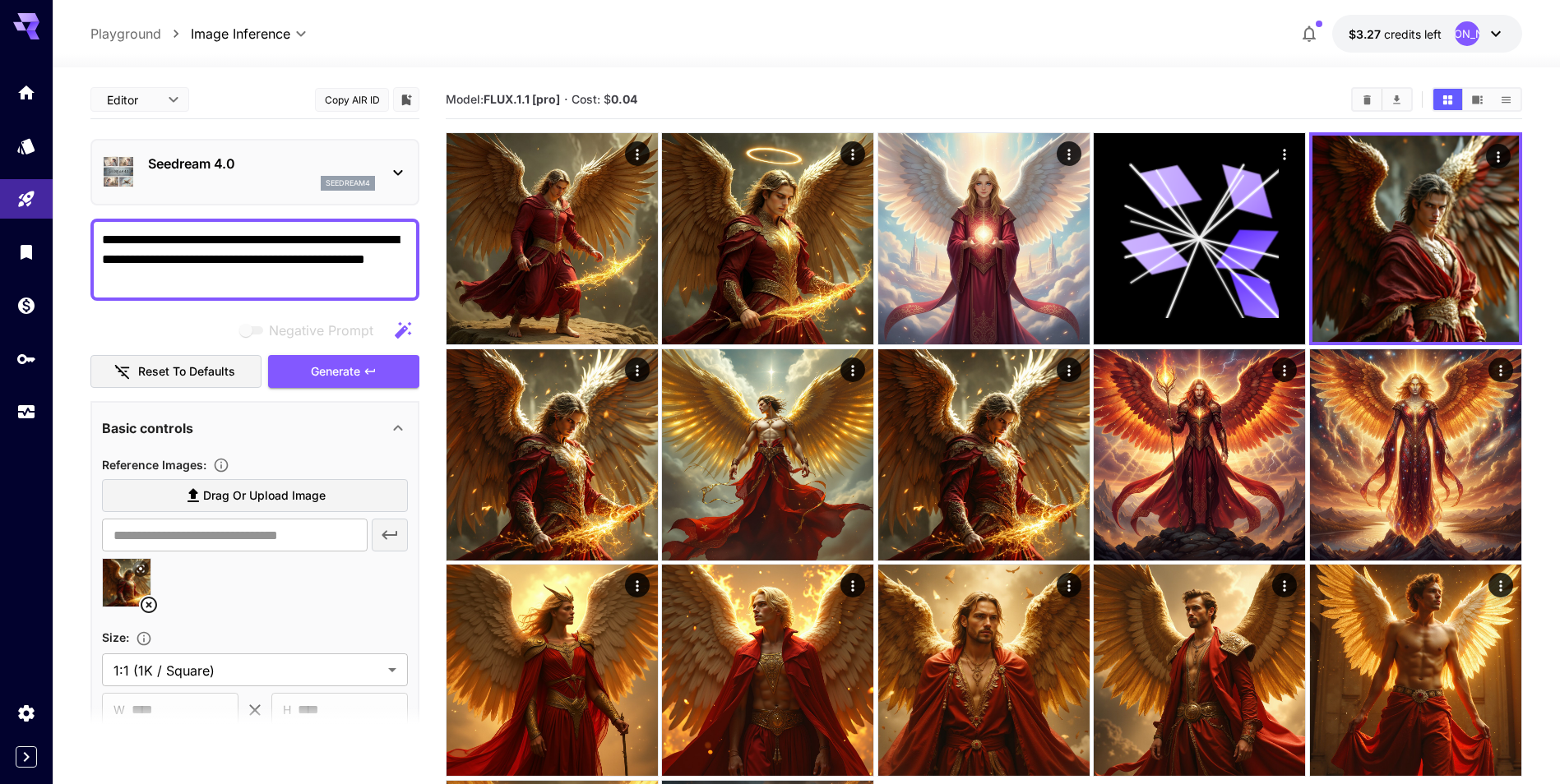
drag, startPoint x: 214, startPoint y: 284, endPoint x: 76, endPoint y: 211, distance: 156.1
click at [76, 212] on section "**********" at bounding box center [806, 555] width 1507 height 975
click at [149, 601] on icon at bounding box center [149, 605] width 20 height 20
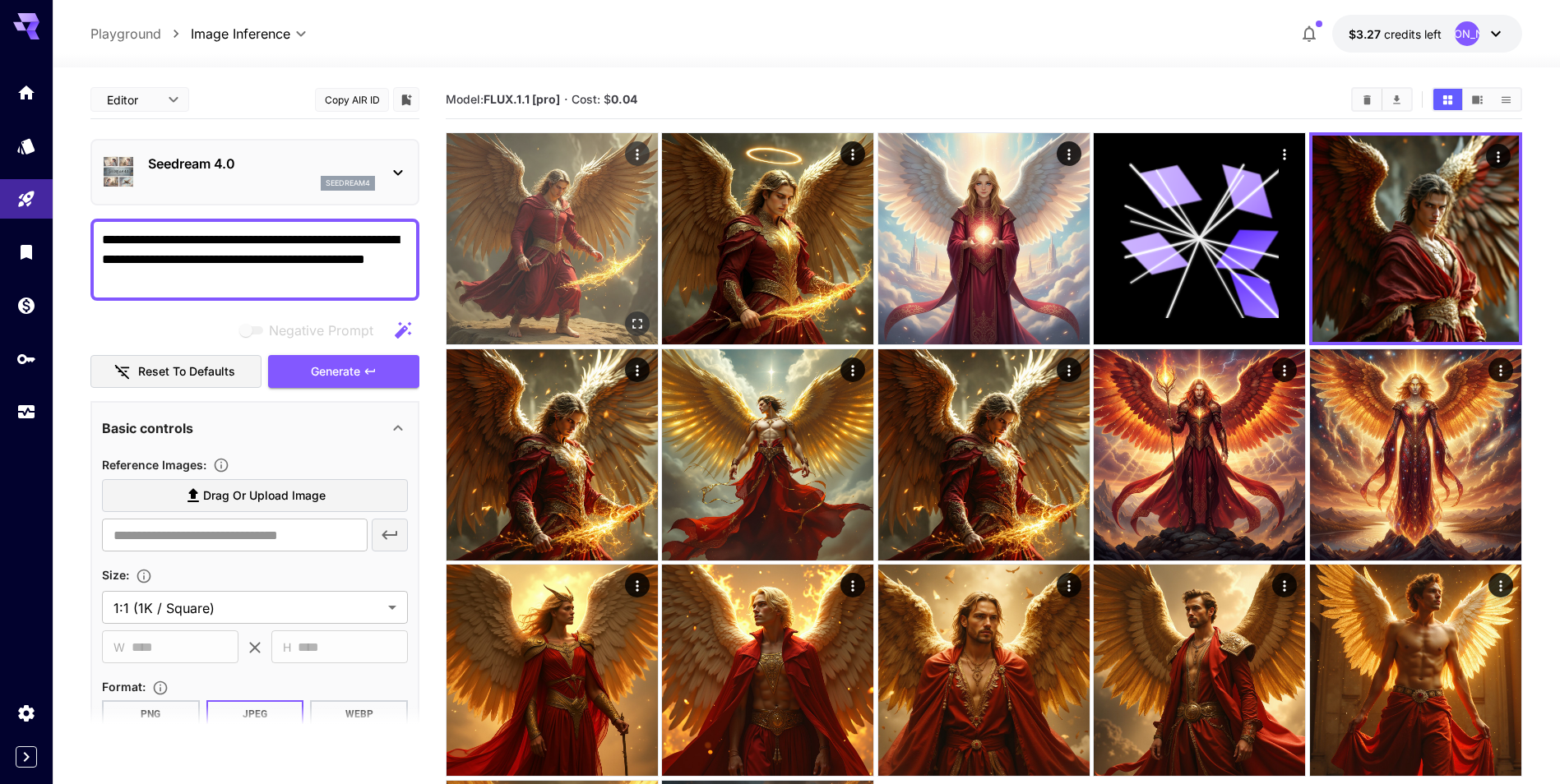
click at [631, 253] on img at bounding box center [552, 238] width 211 height 211
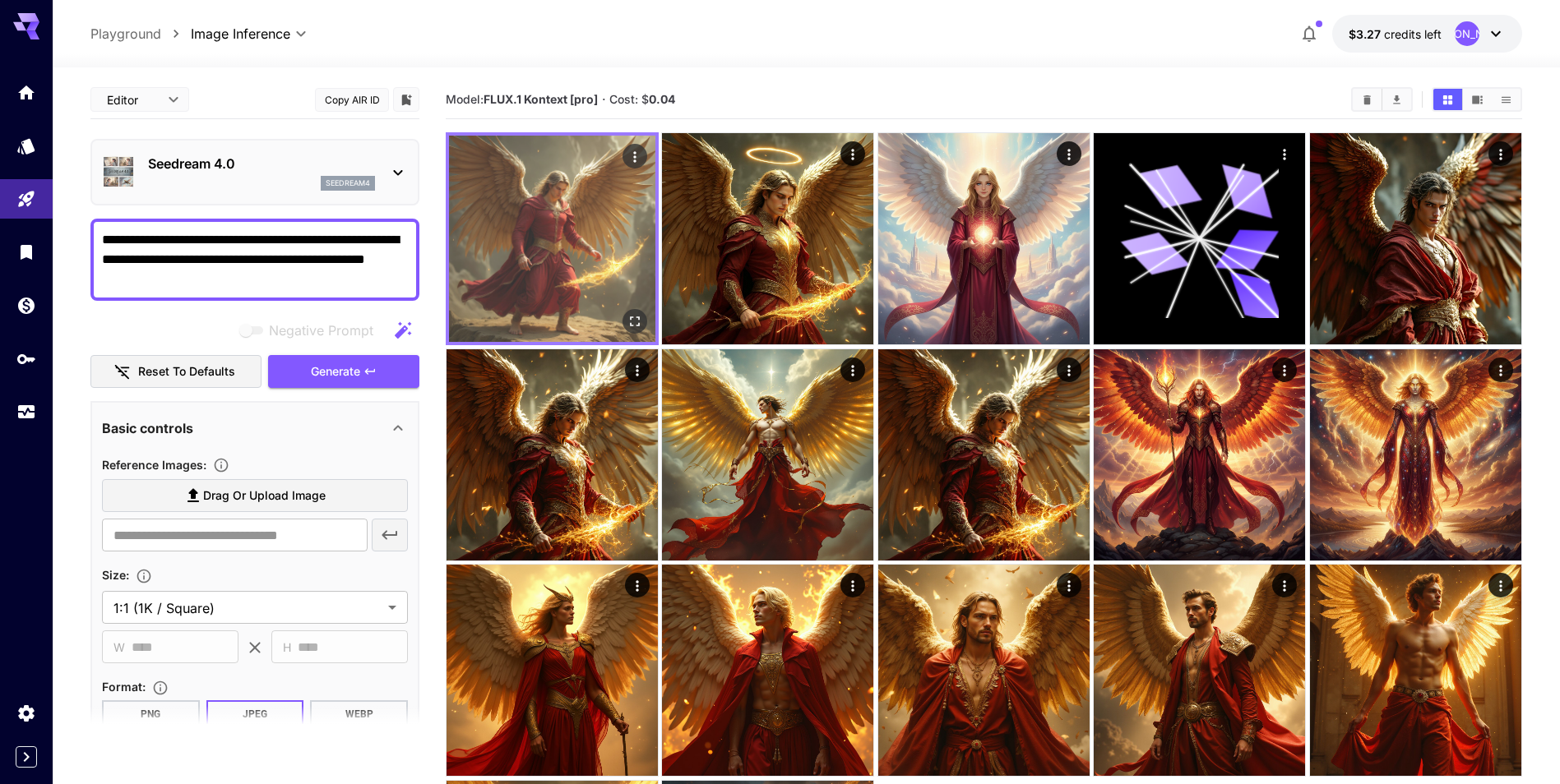
click at [632, 155] on icon "Actions" at bounding box center [635, 157] width 17 height 17
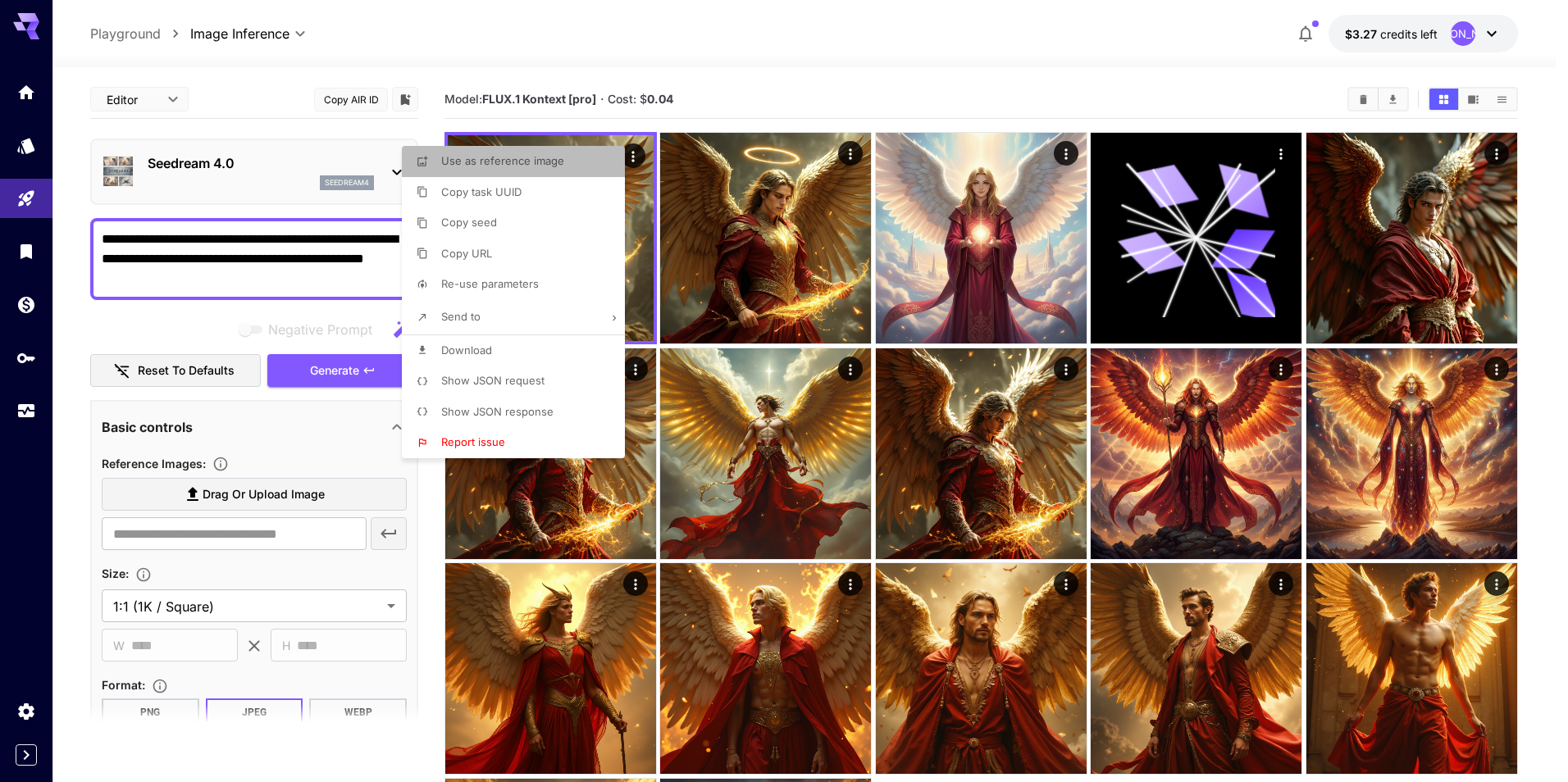
click at [553, 167] on span "Use as reference image" at bounding box center [502, 161] width 123 height 13
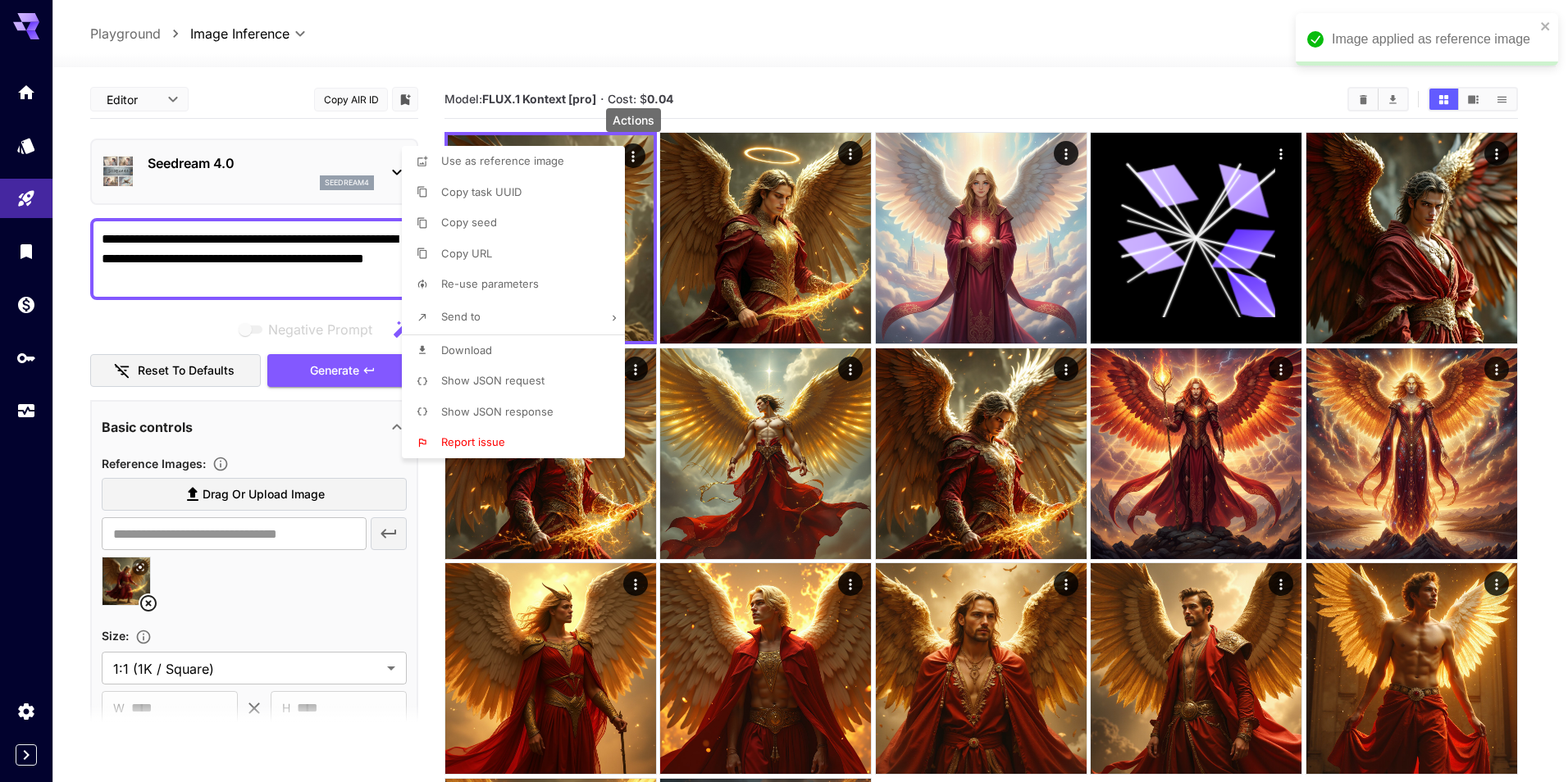
click at [227, 308] on div at bounding box center [784, 391] width 1568 height 782
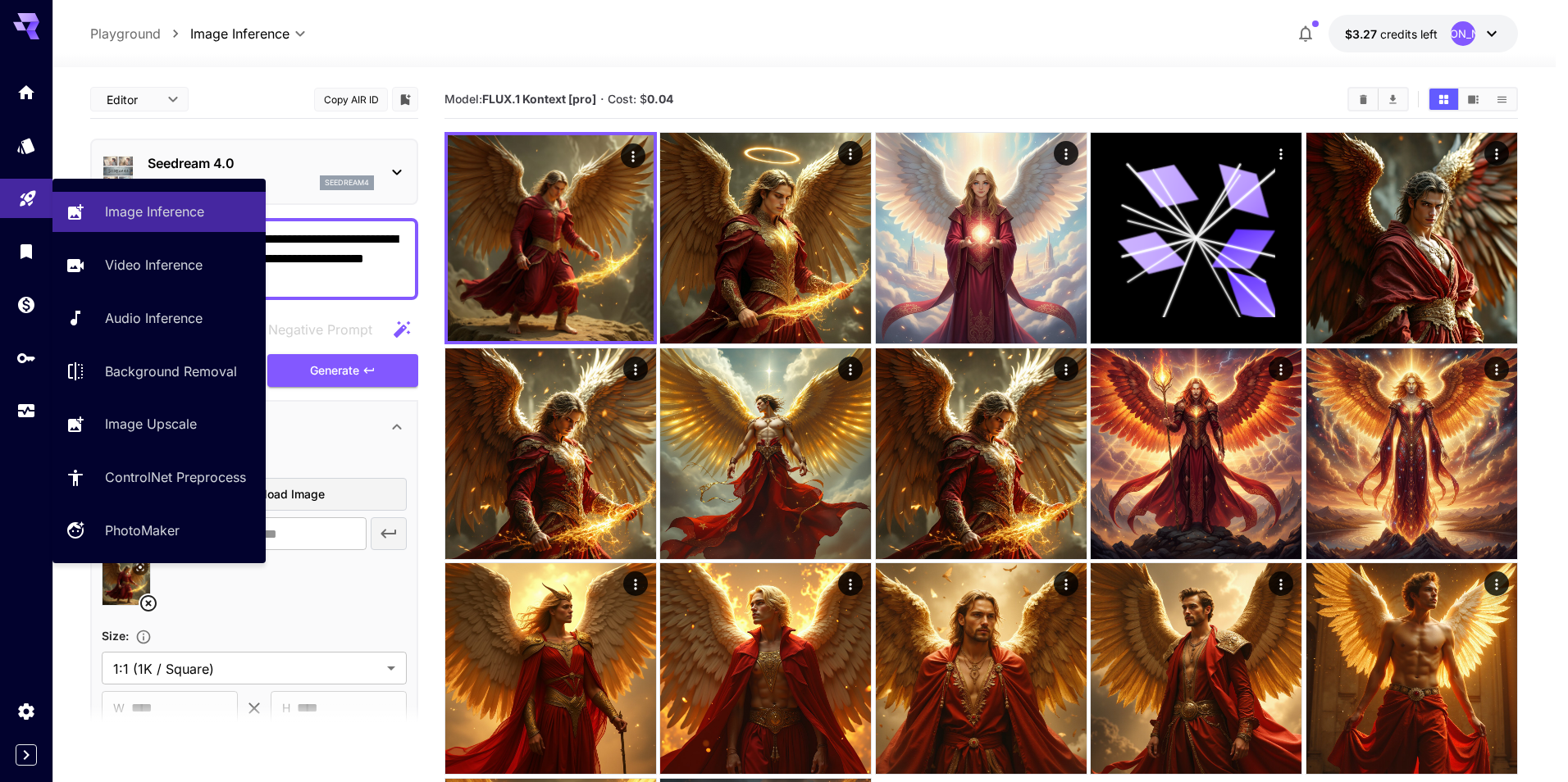
drag, startPoint x: 193, startPoint y: 281, endPoint x: 42, endPoint y: 211, distance: 166.4
click at [42, 211] on div "**********" at bounding box center [778, 519] width 1556 height 1039
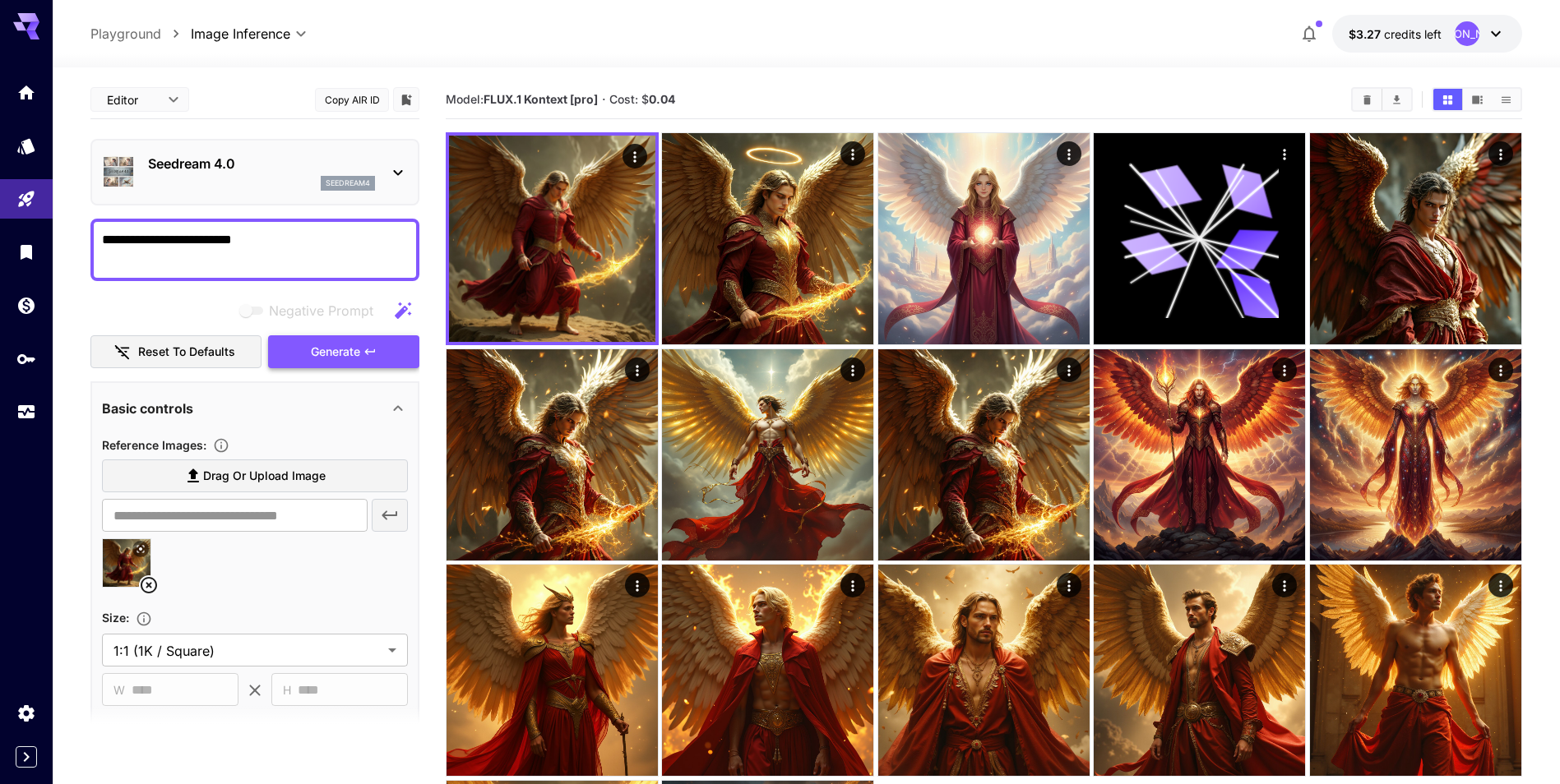
type textarea "**********"
click at [362, 350] on button "Generate" at bounding box center [343, 352] width 151 height 34
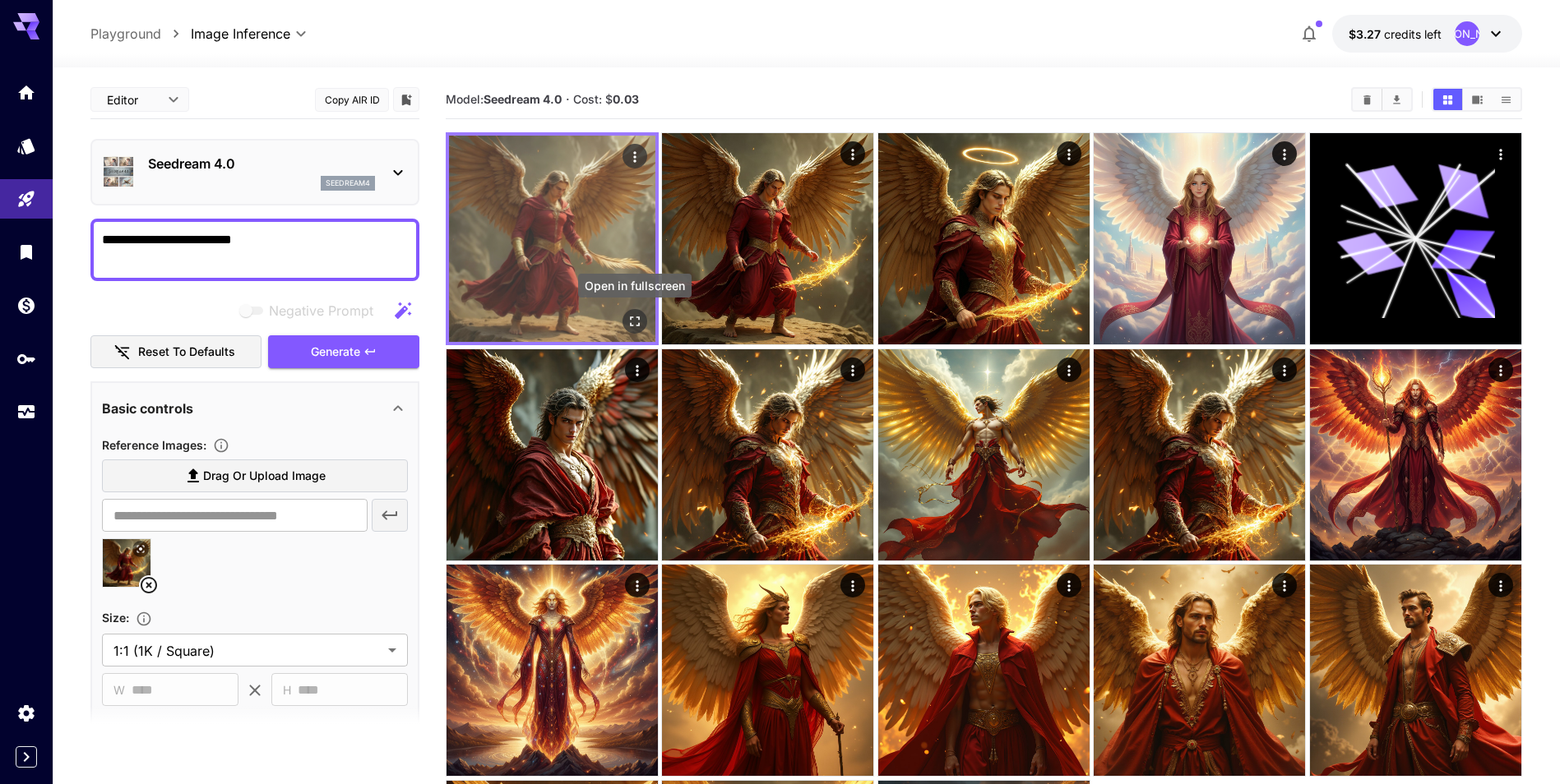
click at [637, 321] on icon "Open in fullscreen" at bounding box center [635, 321] width 17 height 17
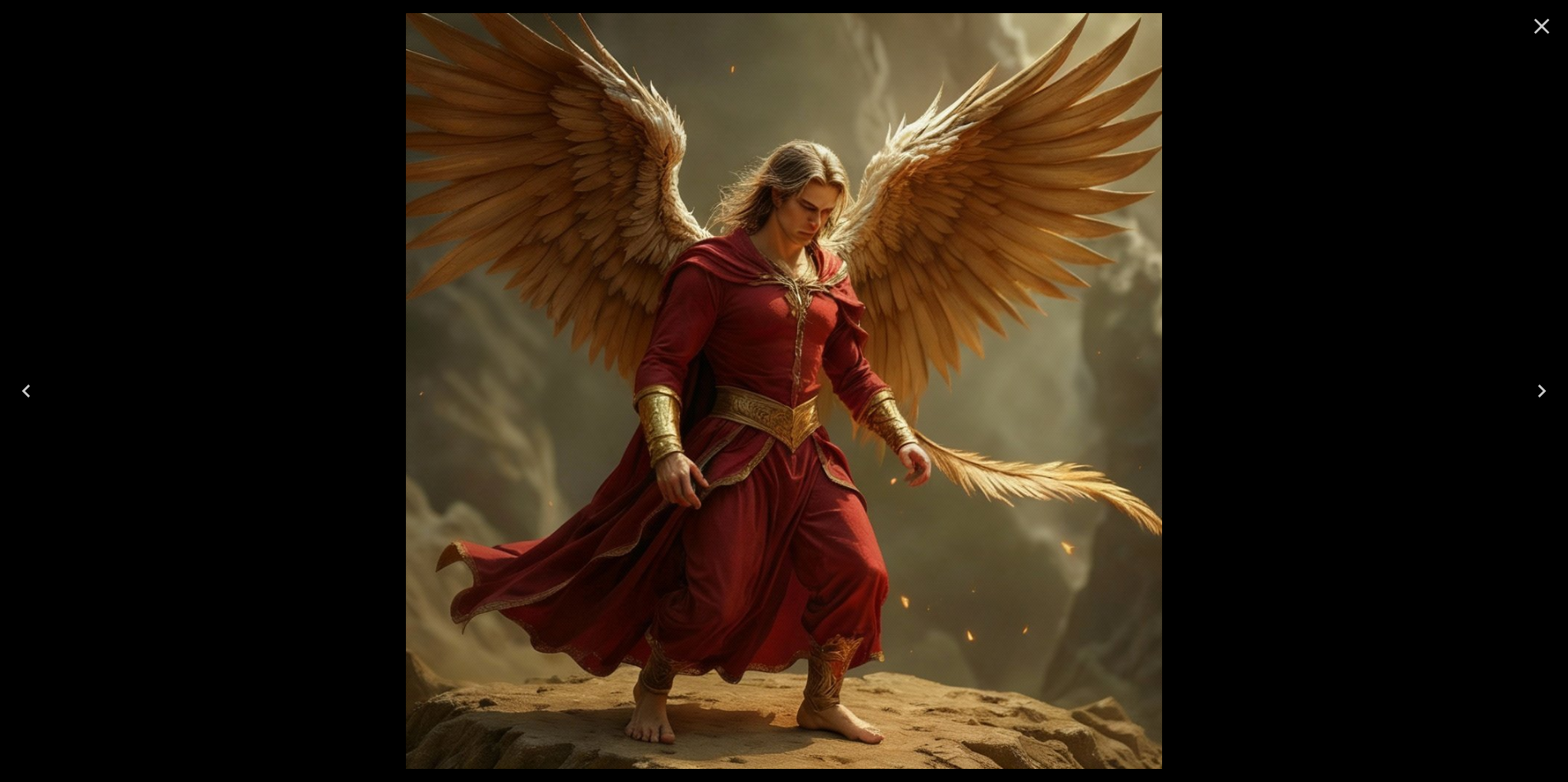
click at [1542, 26] on icon "Close" at bounding box center [1543, 27] width 16 height 16
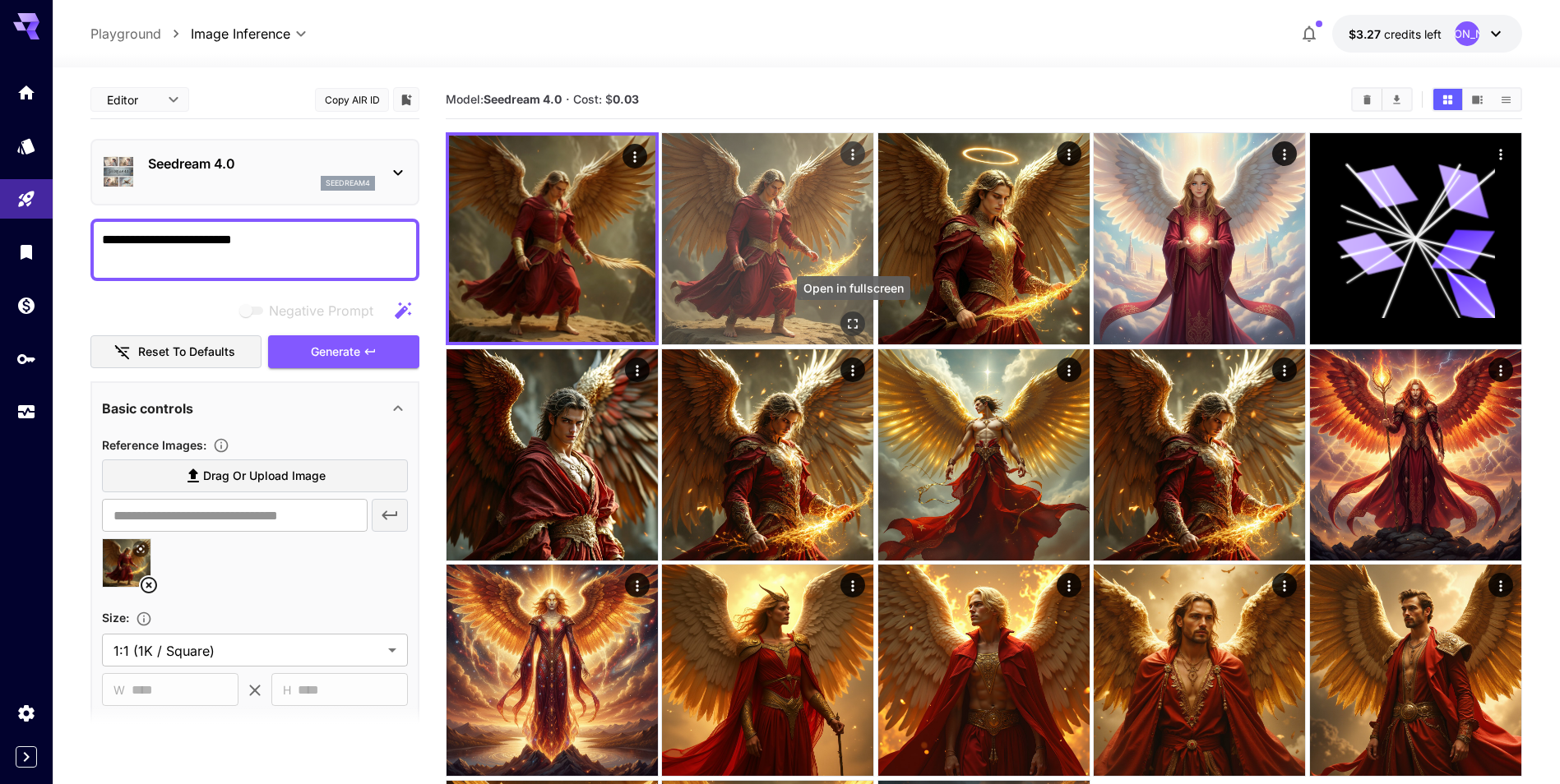
click at [854, 327] on icon "Open in fullscreen" at bounding box center [854, 324] width 17 height 17
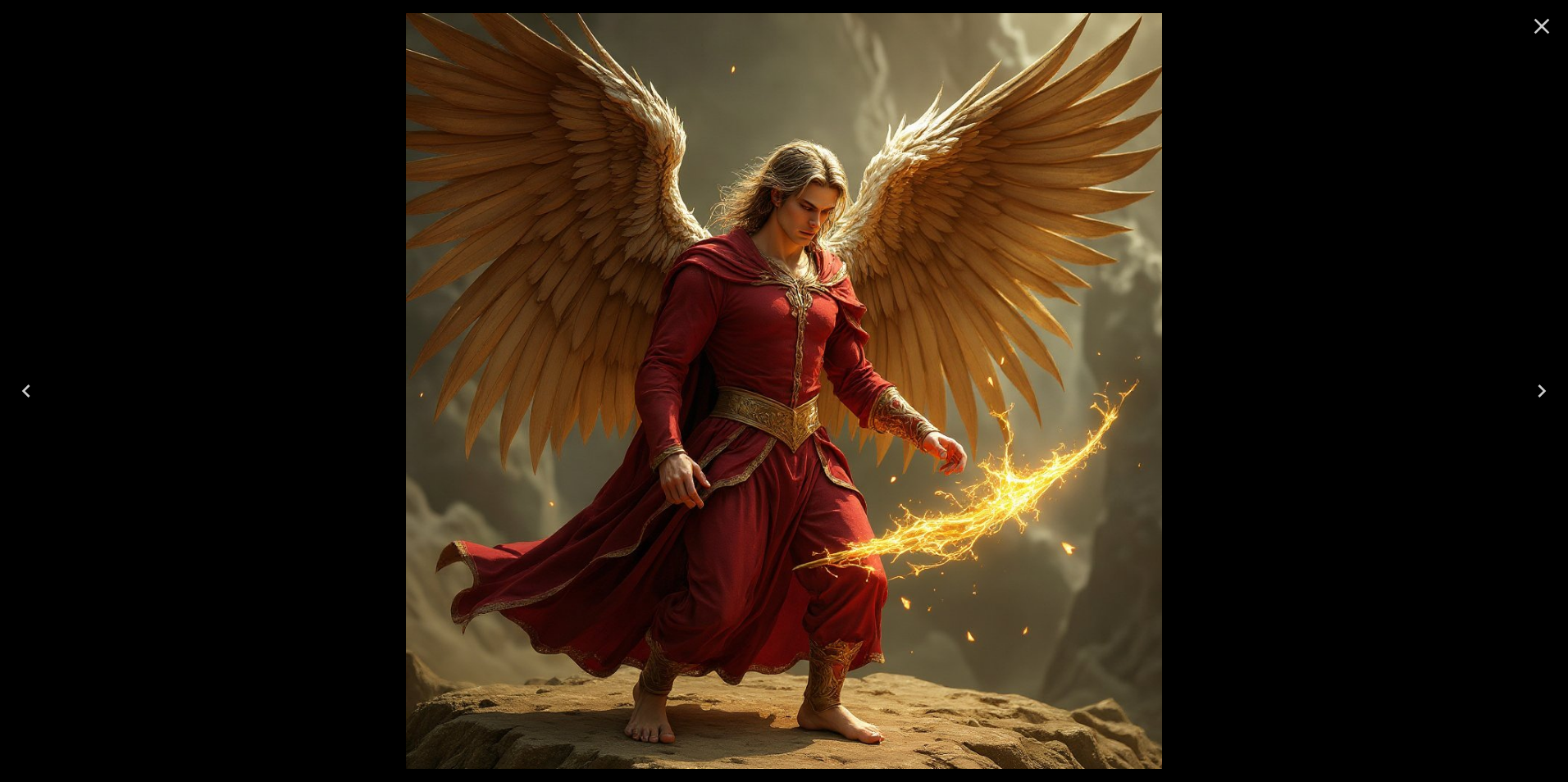
click at [1524, 27] on button "Close" at bounding box center [1542, 26] width 39 height 39
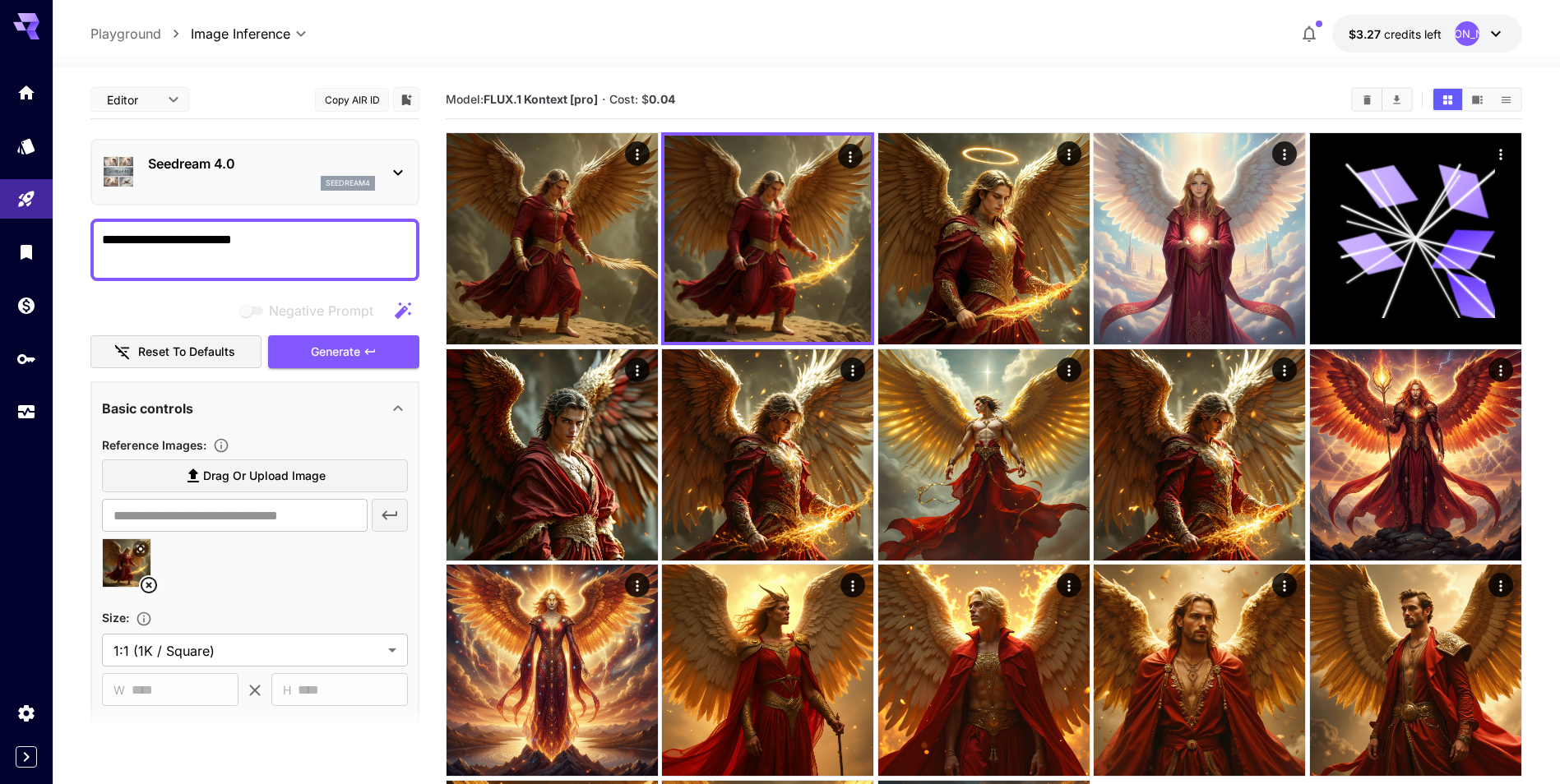
click at [315, 235] on textarea "**********" at bounding box center [254, 249] width 306 height 39
drag, startPoint x: 306, startPoint y: 246, endPoint x: 168, endPoint y: 247, distance: 138.0
click at [168, 247] on textarea "**********" at bounding box center [254, 249] width 306 height 39
type textarea "**********"
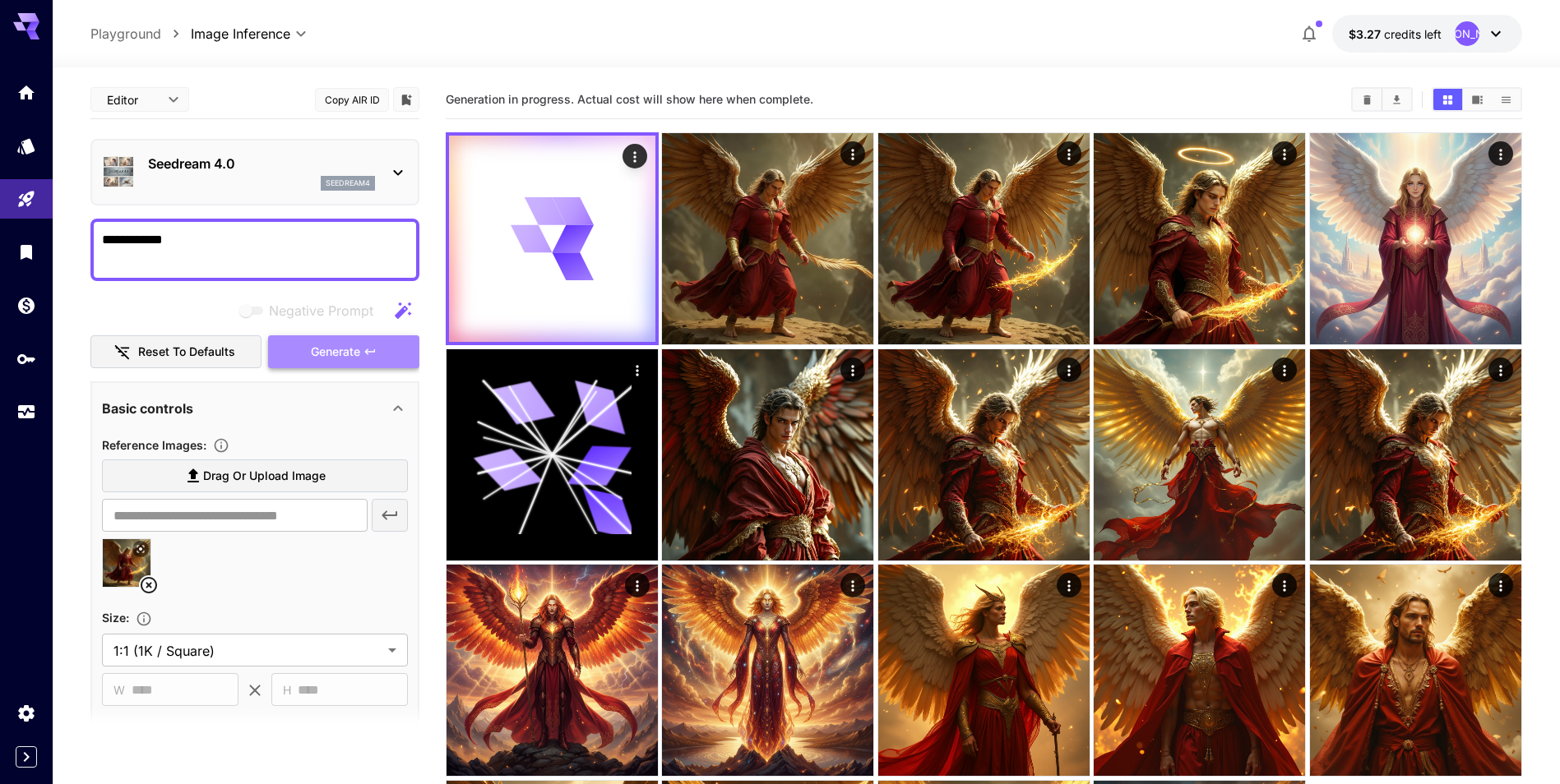
click at [326, 354] on span "Generate" at bounding box center [335, 352] width 49 height 20
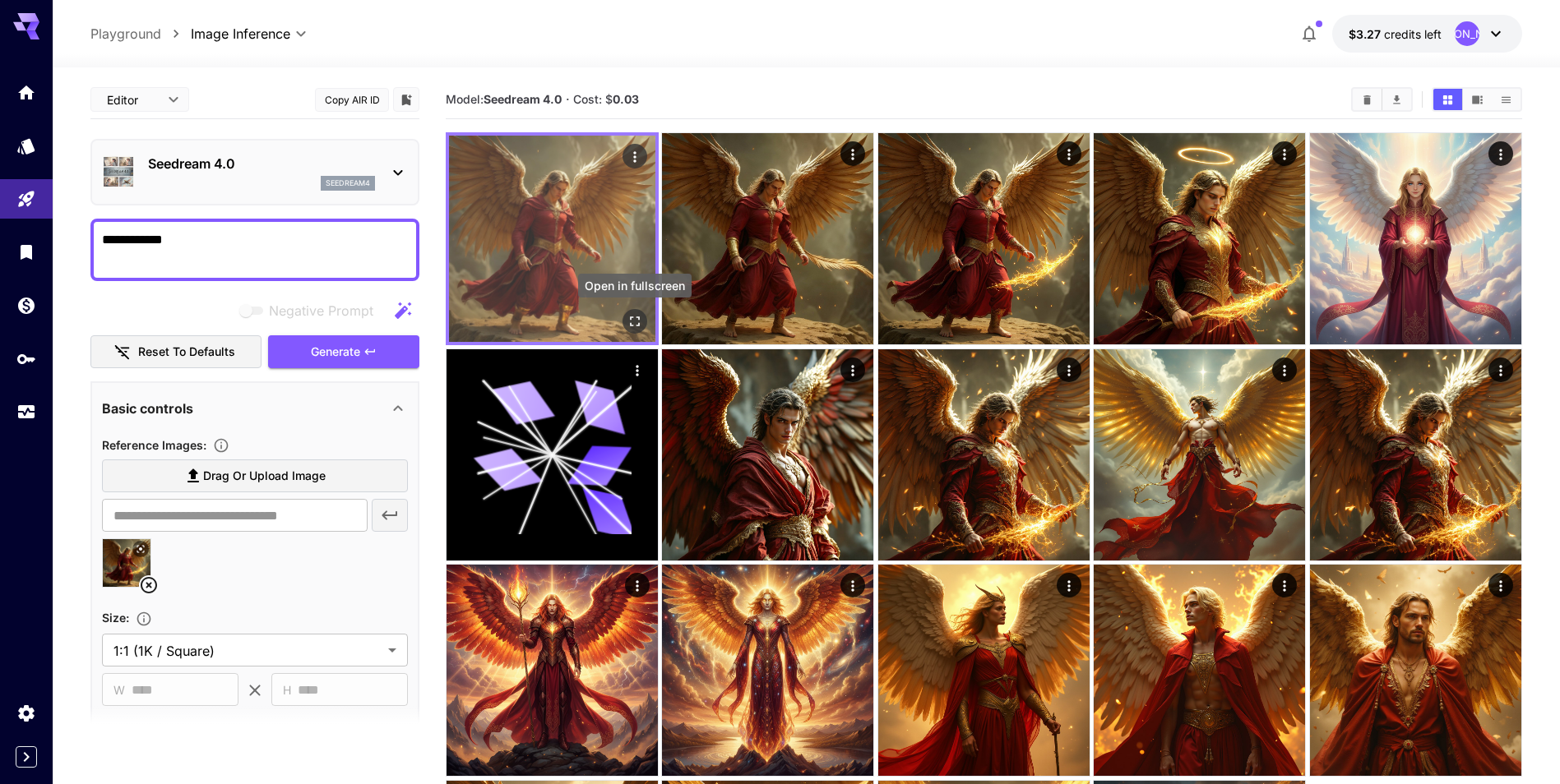
click at [634, 321] on icon "Open in fullscreen" at bounding box center [635, 321] width 17 height 17
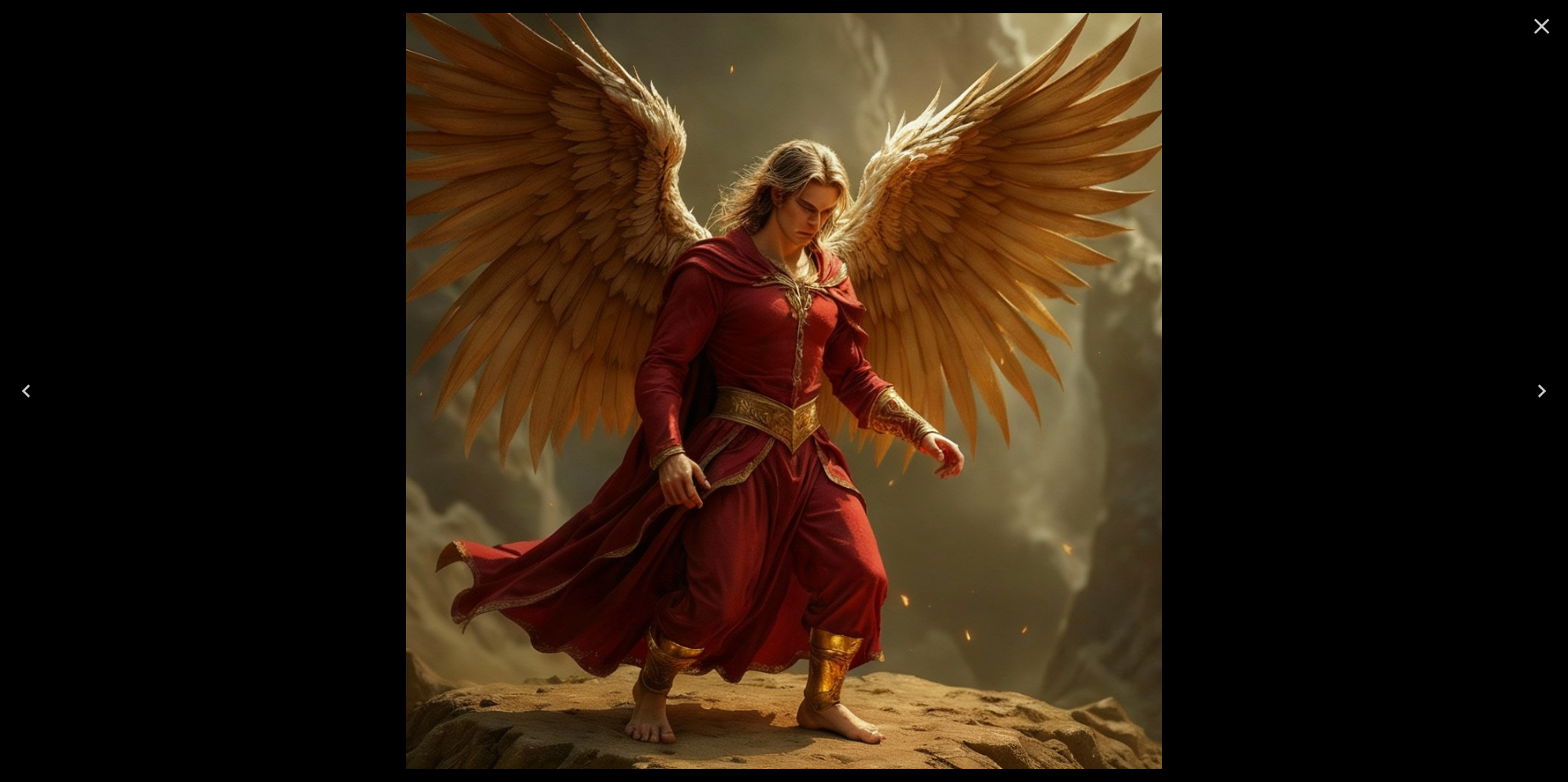
click at [1550, 27] on icon "Close" at bounding box center [1542, 26] width 26 height 26
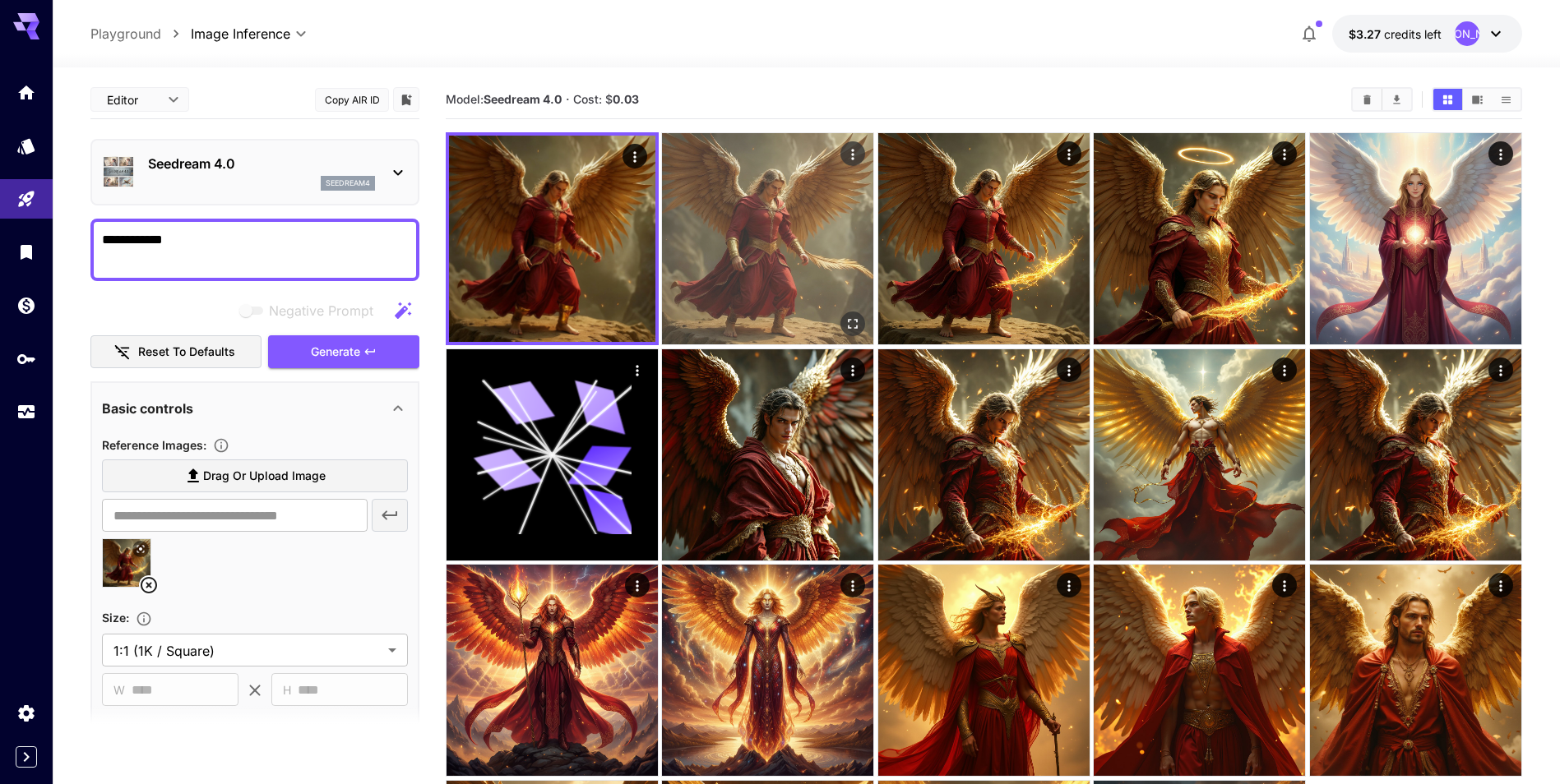
click at [875, 229] on div at bounding box center [767, 238] width 213 height 213
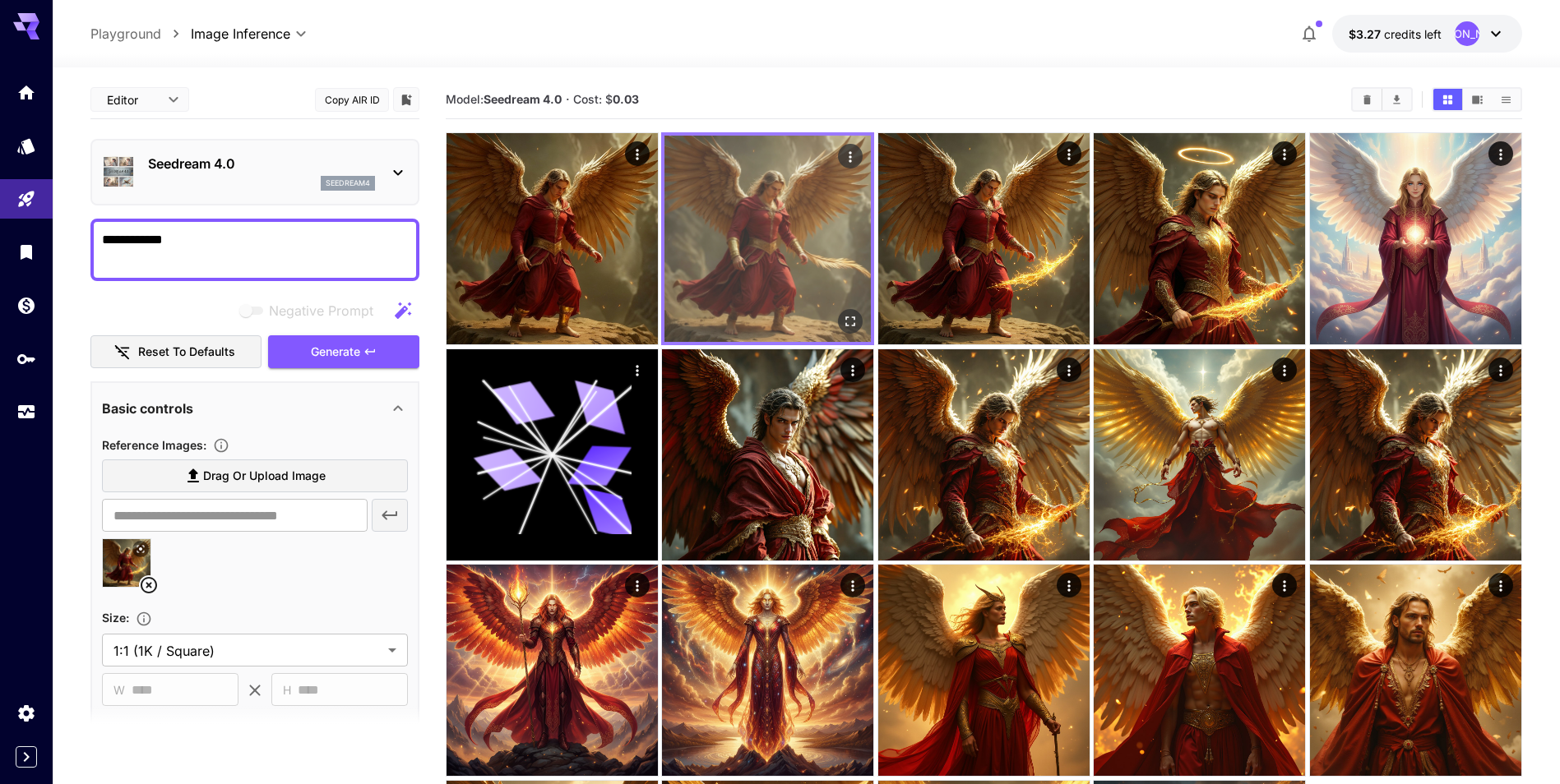
click at [850, 326] on icon "Open in fullscreen" at bounding box center [851, 321] width 17 height 17
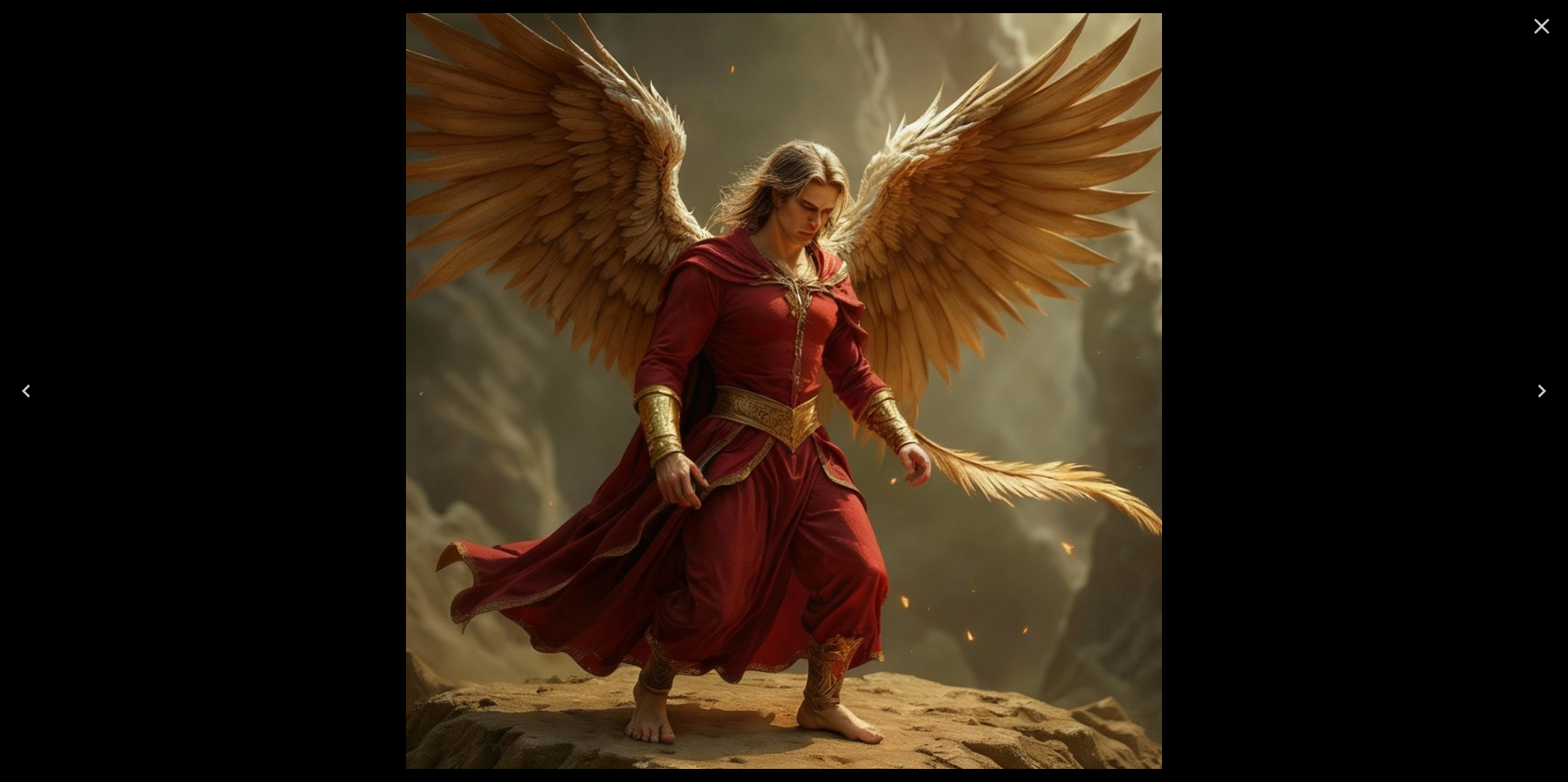
click at [1534, 22] on icon "Close" at bounding box center [1542, 26] width 26 height 26
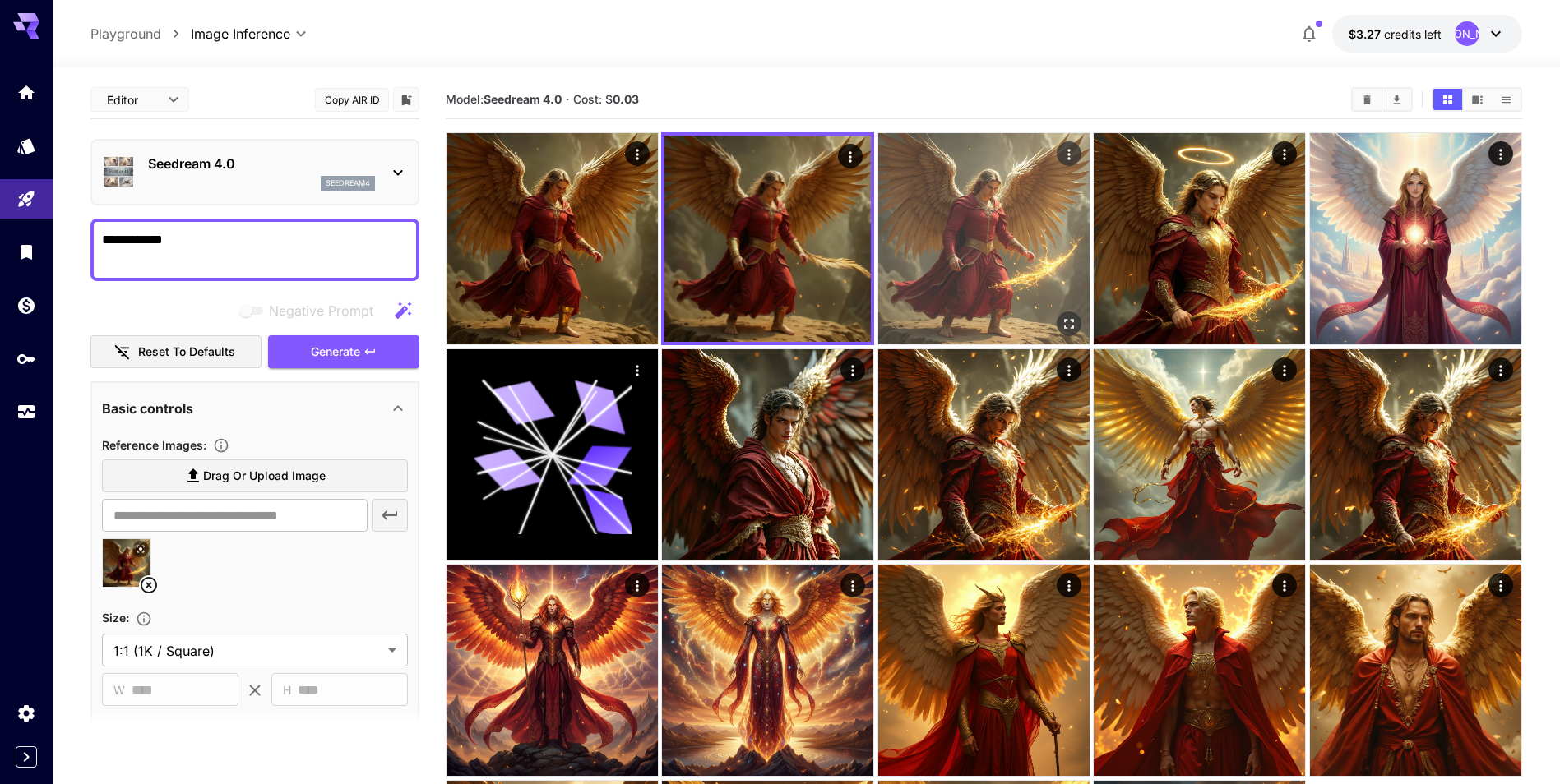
click at [1064, 270] on img at bounding box center [983, 238] width 211 height 211
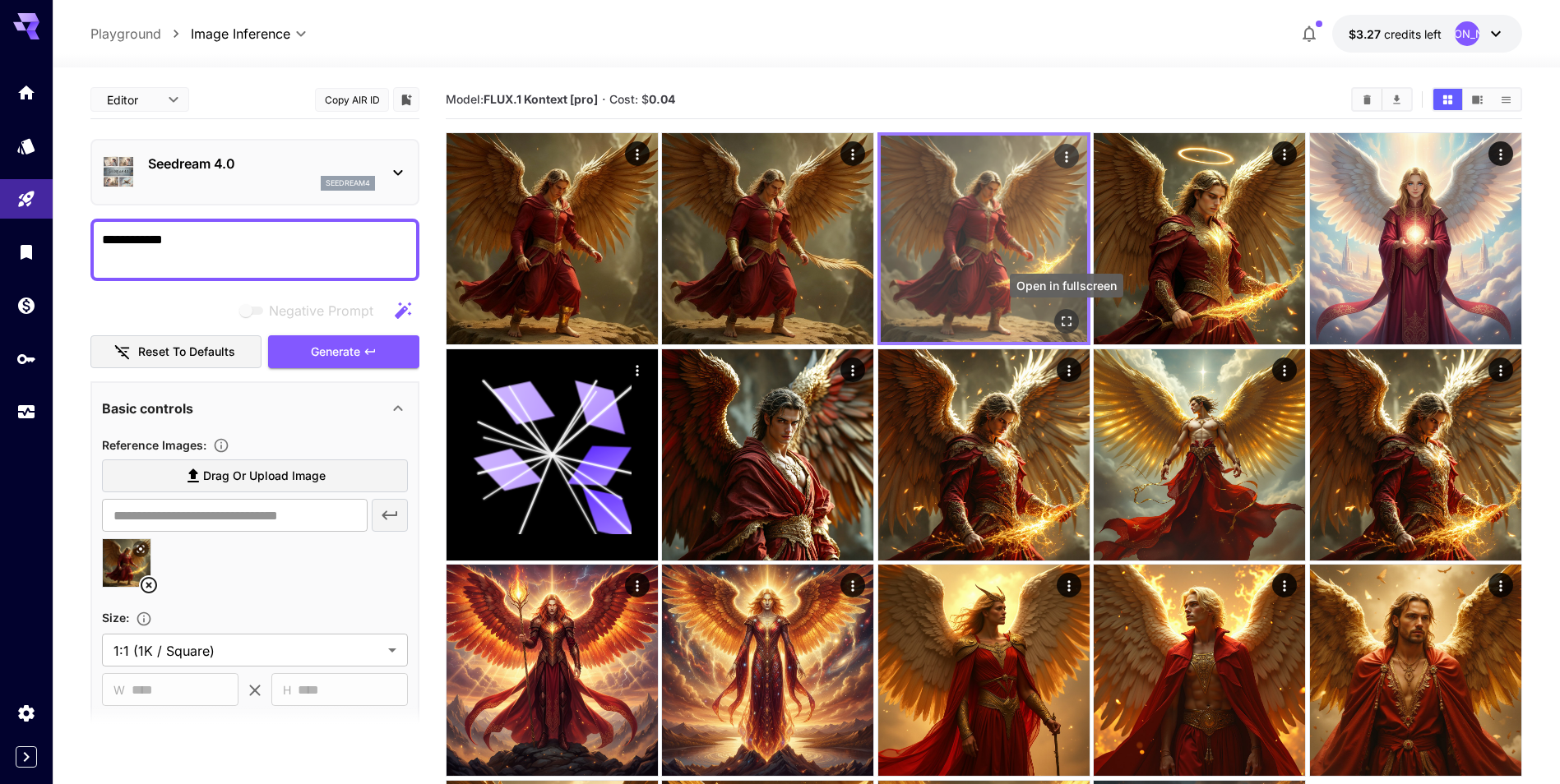
click at [1061, 328] on icon "Open in fullscreen" at bounding box center [1066, 321] width 17 height 17
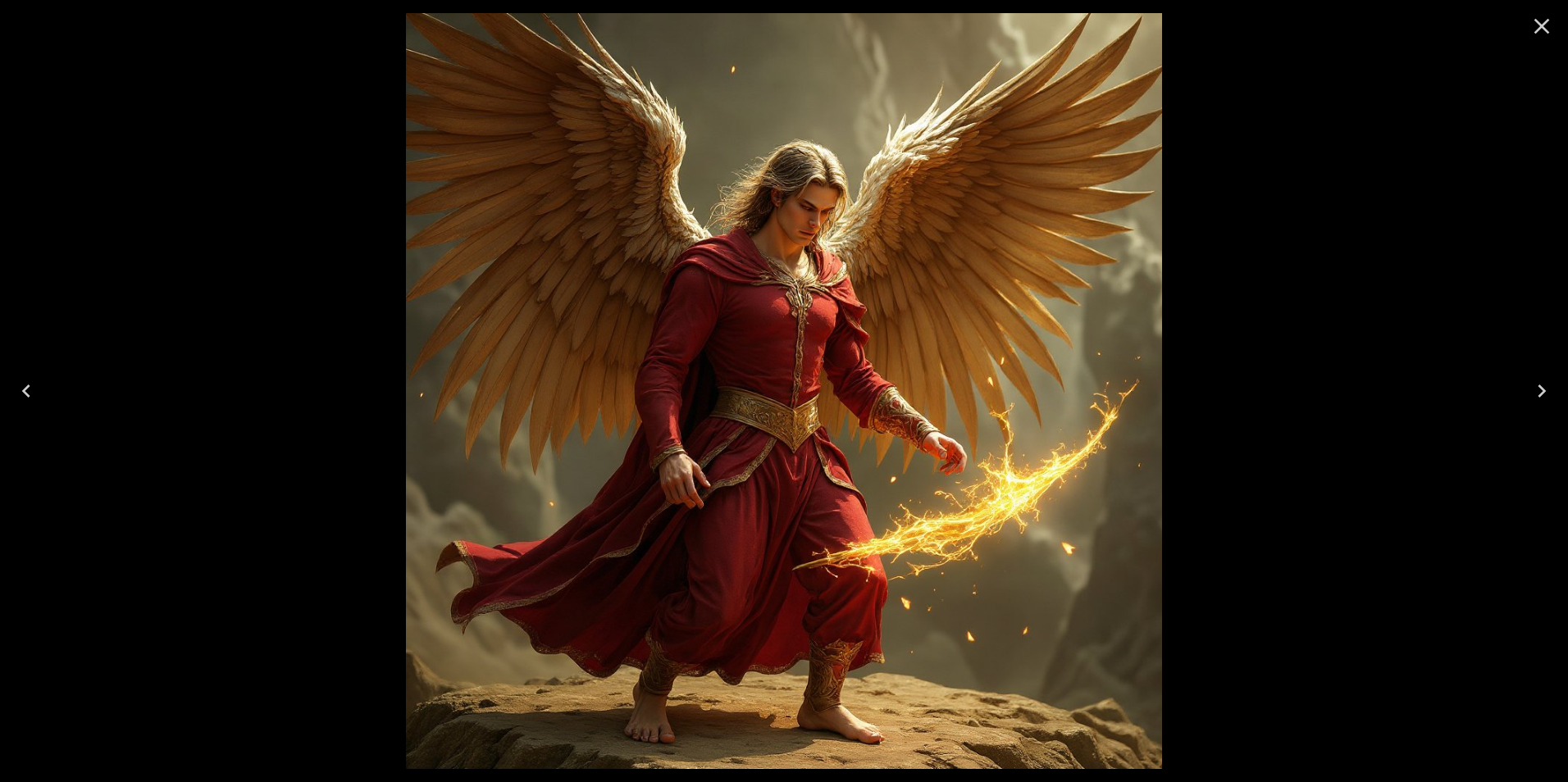
click at [1539, 26] on icon "Close" at bounding box center [1542, 26] width 26 height 26
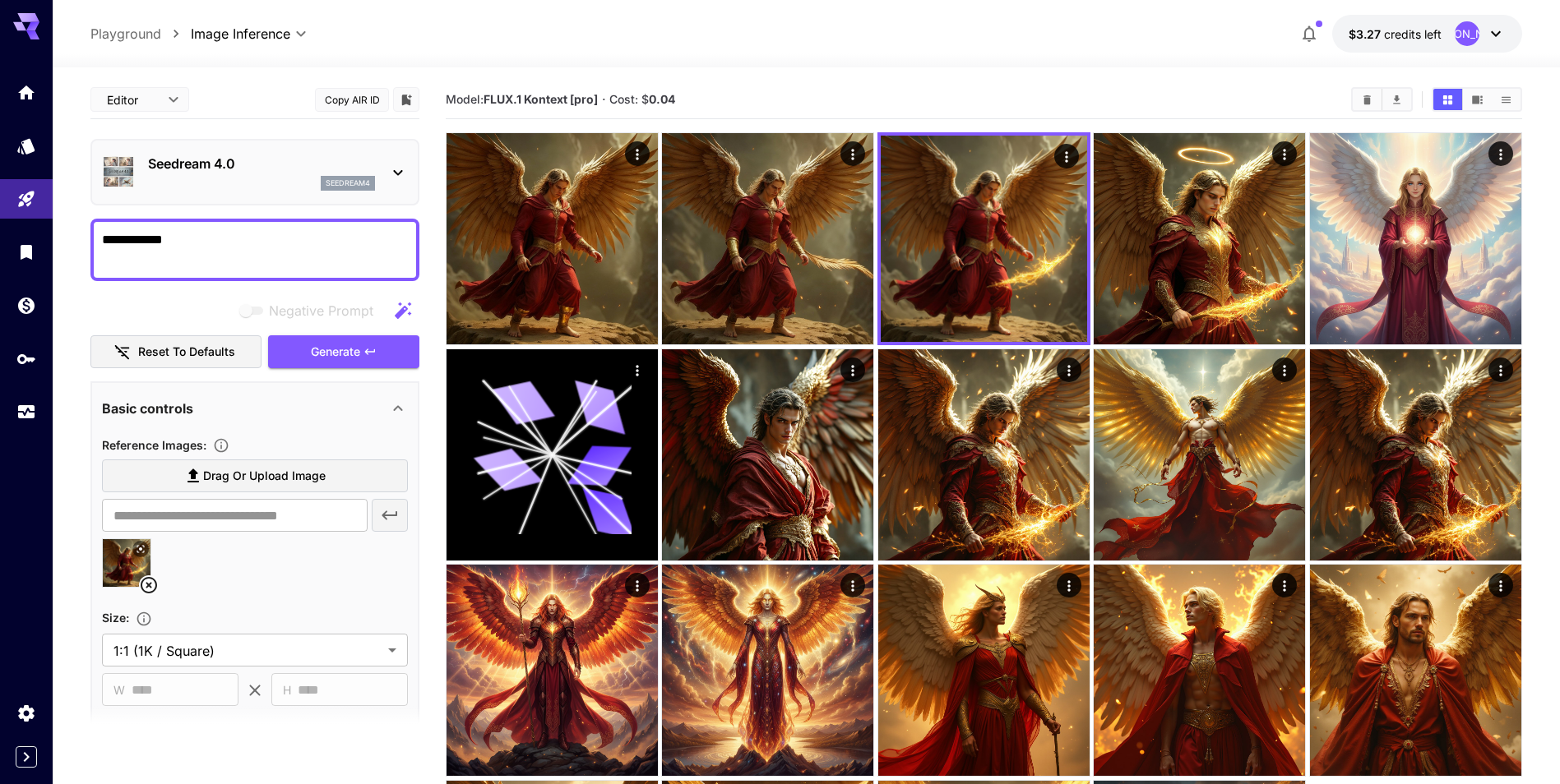
click at [398, 179] on icon at bounding box center [397, 172] width 20 height 20
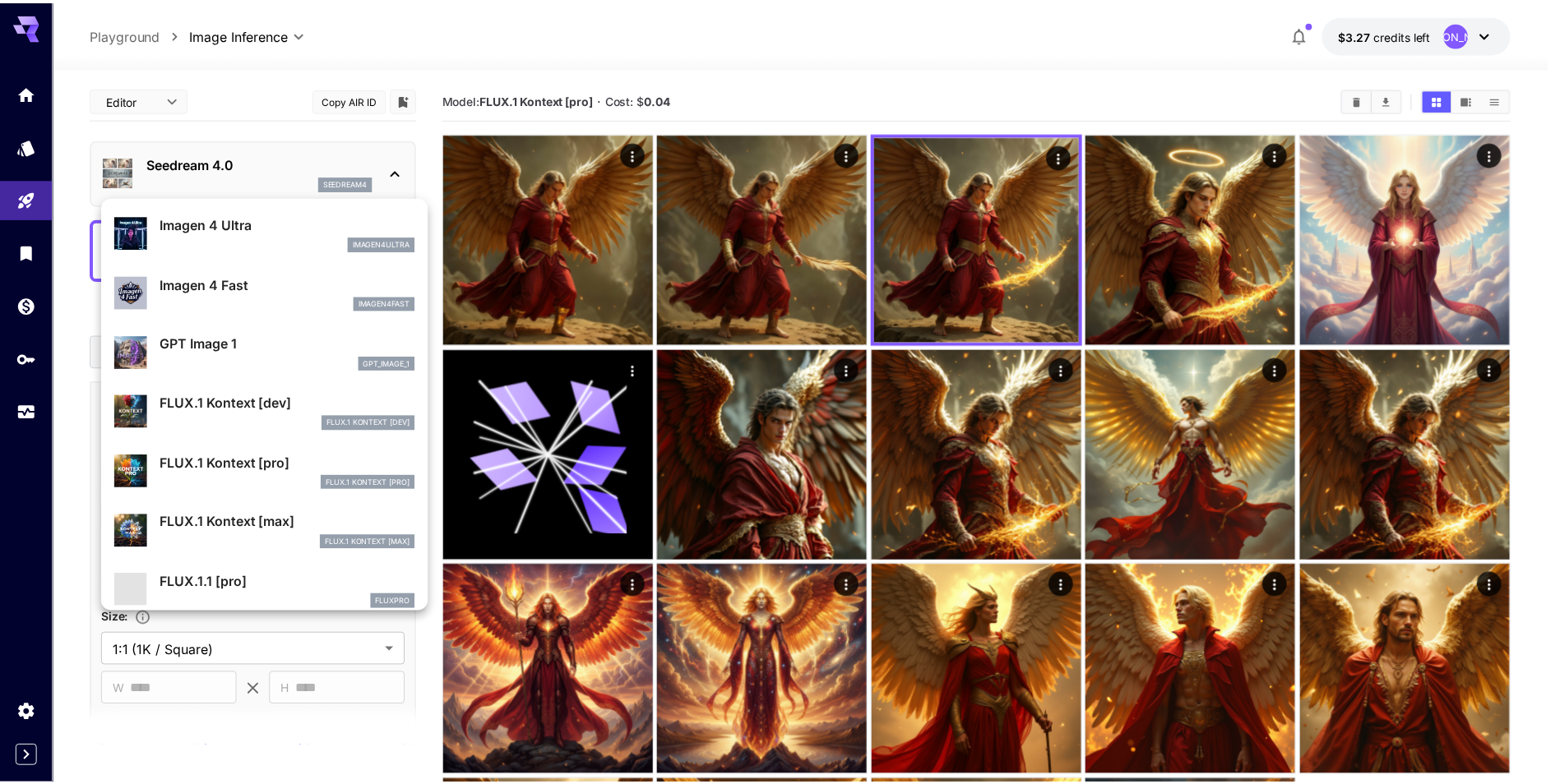
scroll to position [904, 0]
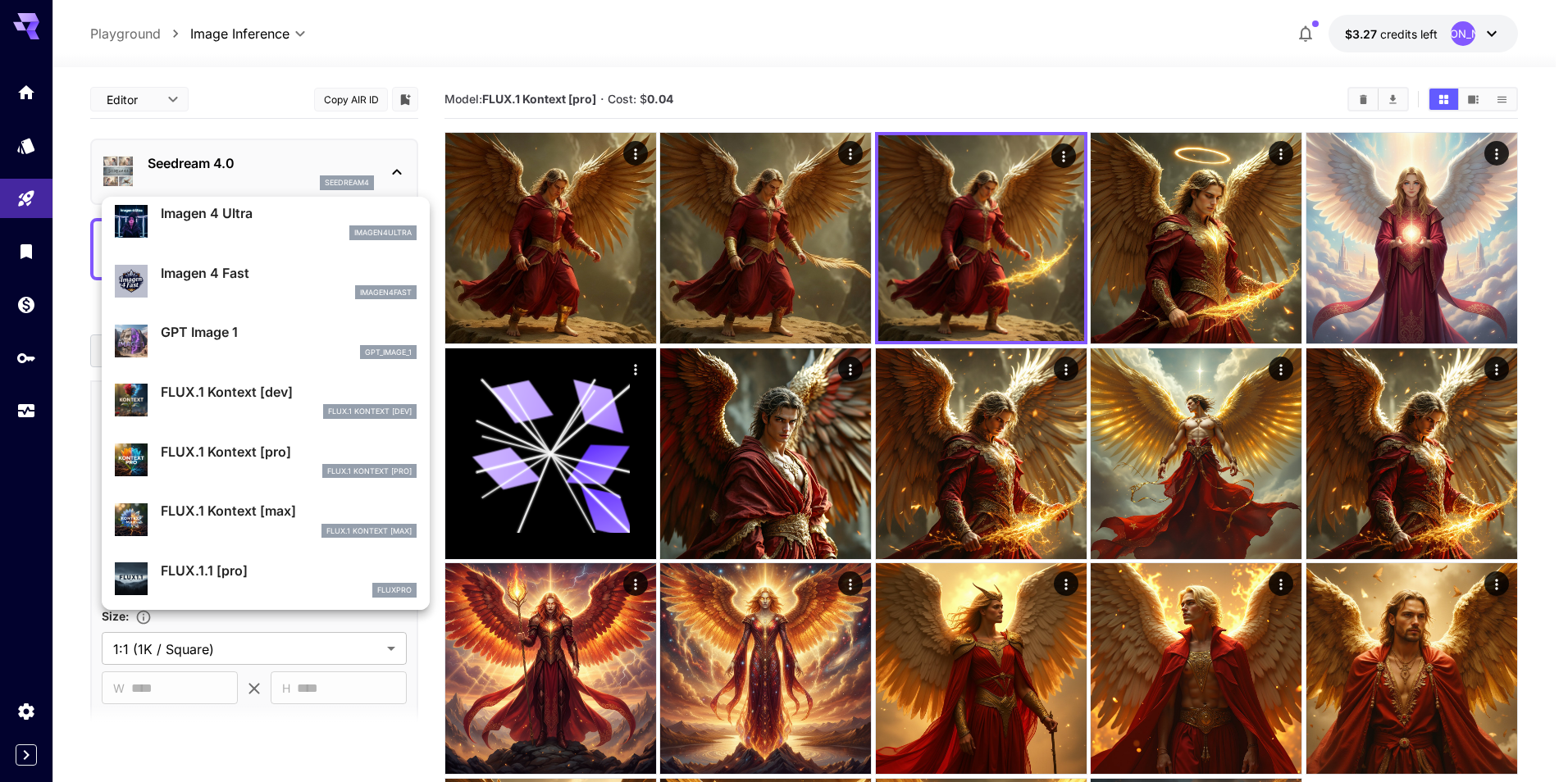
click at [261, 449] on p "FLUX.1 Kontext [pro]" at bounding box center [288, 451] width 256 height 20
type input "**********"
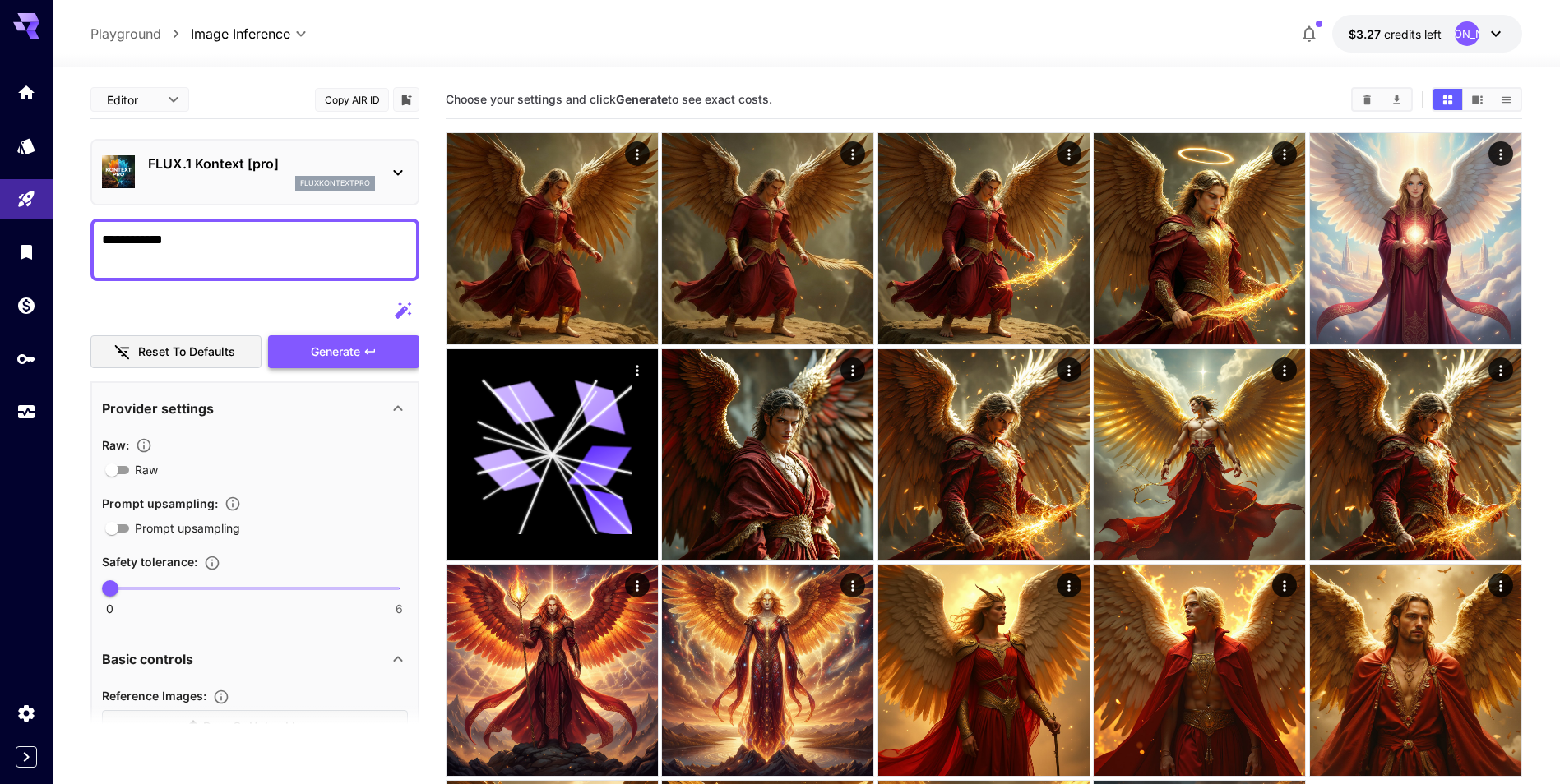
click at [362, 356] on button "Generate" at bounding box center [343, 352] width 151 height 34
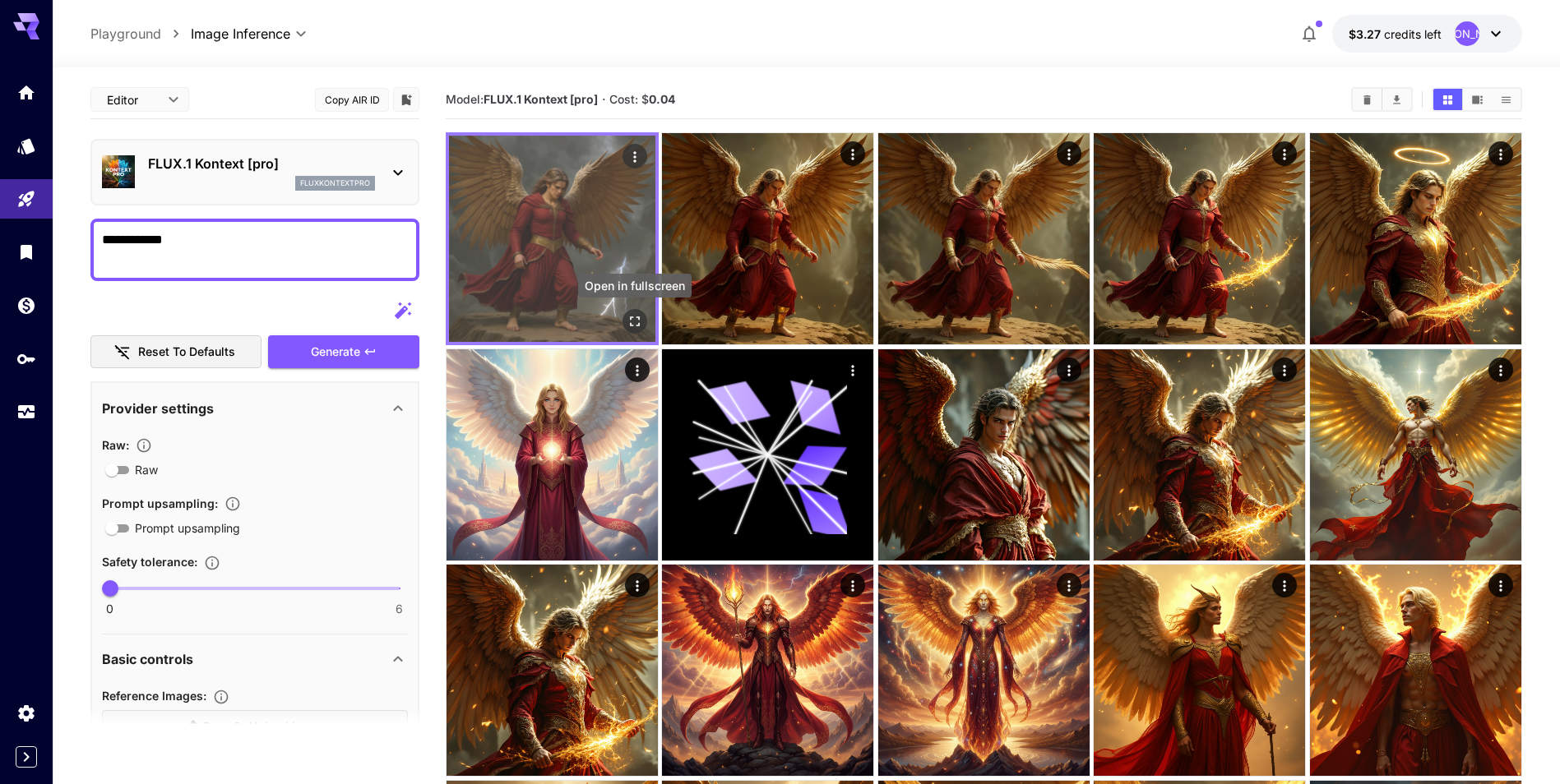
click at [631, 319] on icon "Open in fullscreen" at bounding box center [635, 321] width 10 height 10
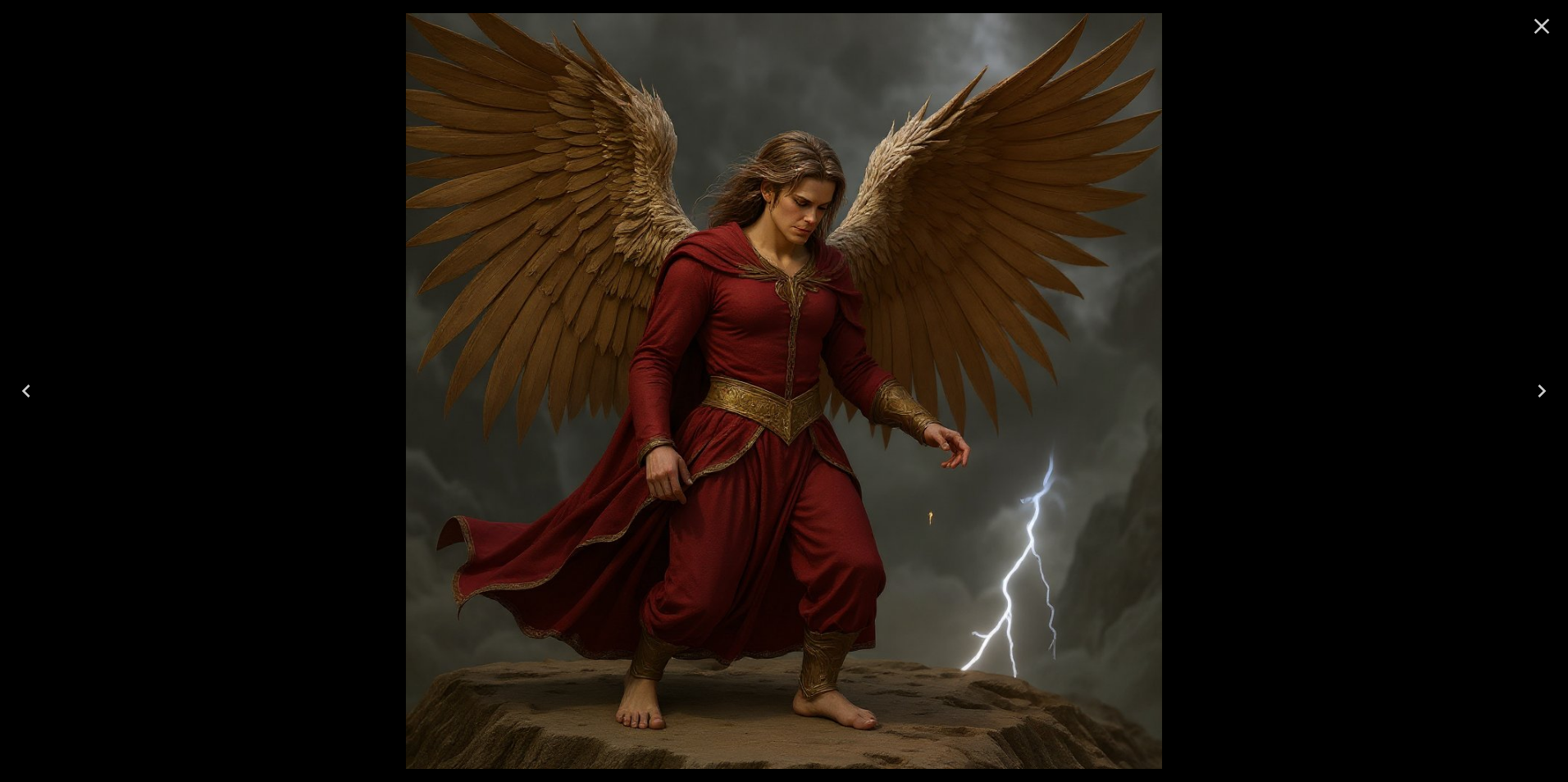
click at [1547, 24] on icon "Close" at bounding box center [1542, 26] width 26 height 26
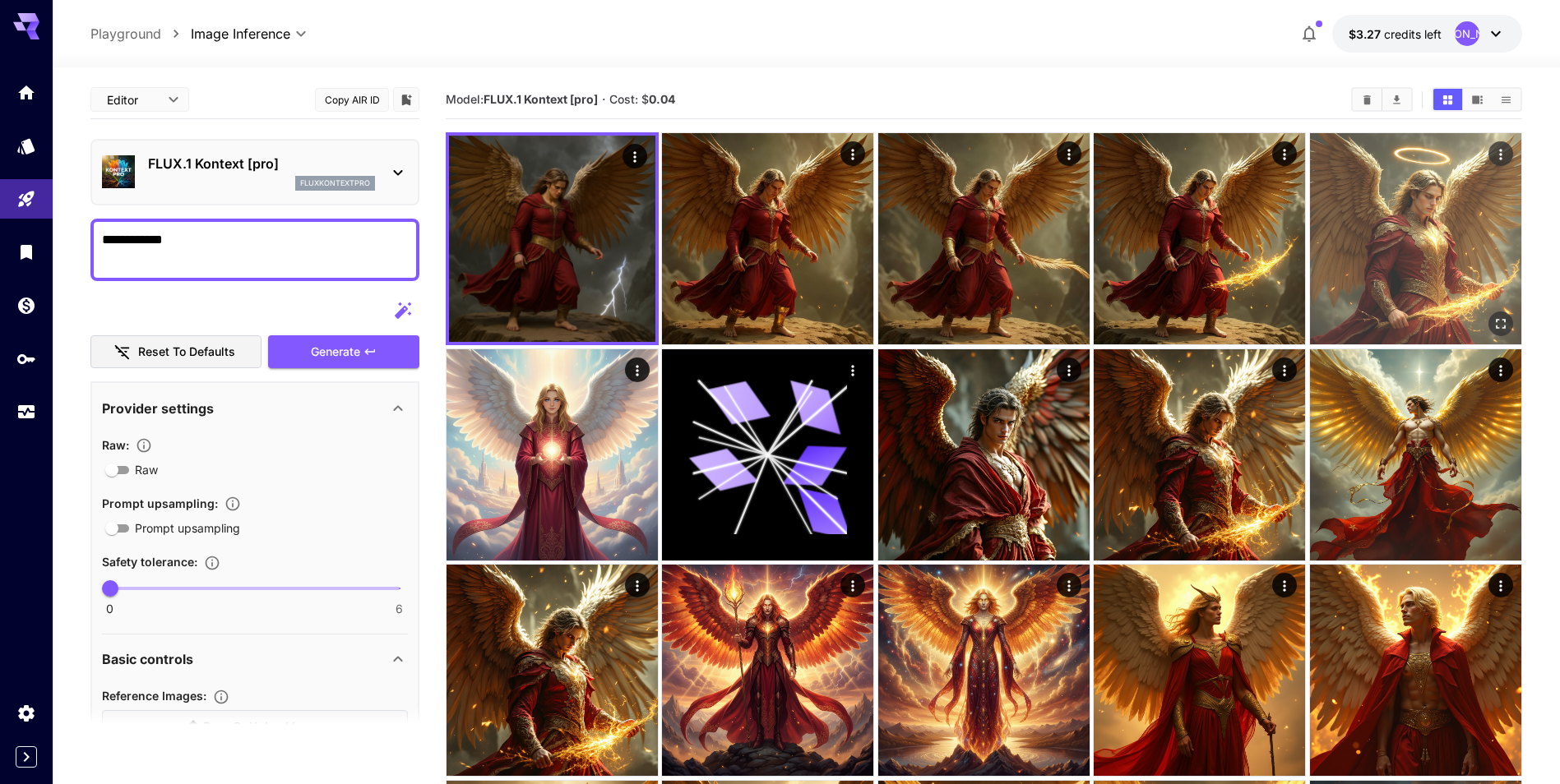
click at [1458, 285] on img at bounding box center [1416, 238] width 211 height 211
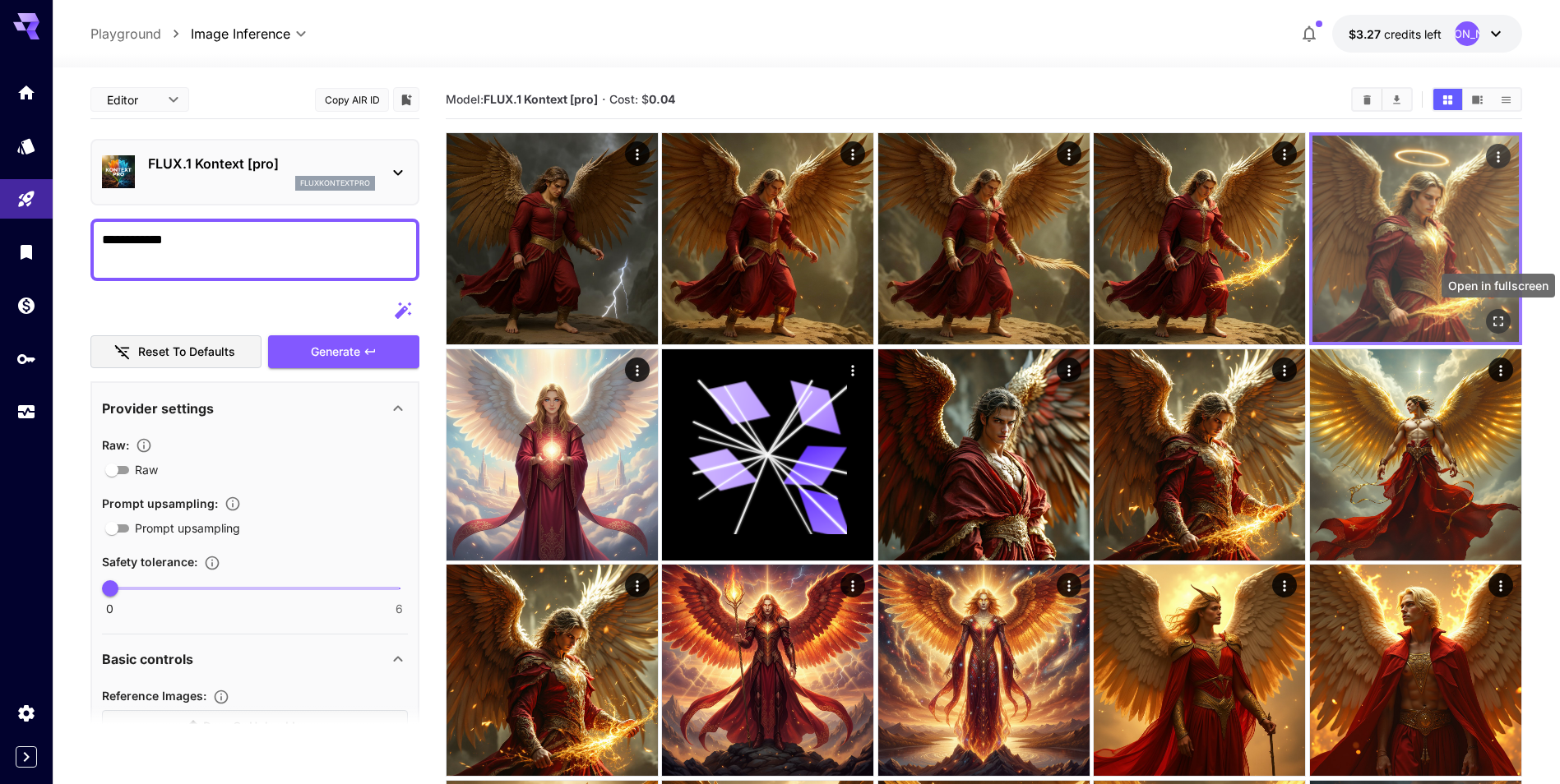
click at [1496, 328] on icon "Open in fullscreen" at bounding box center [1498, 321] width 17 height 17
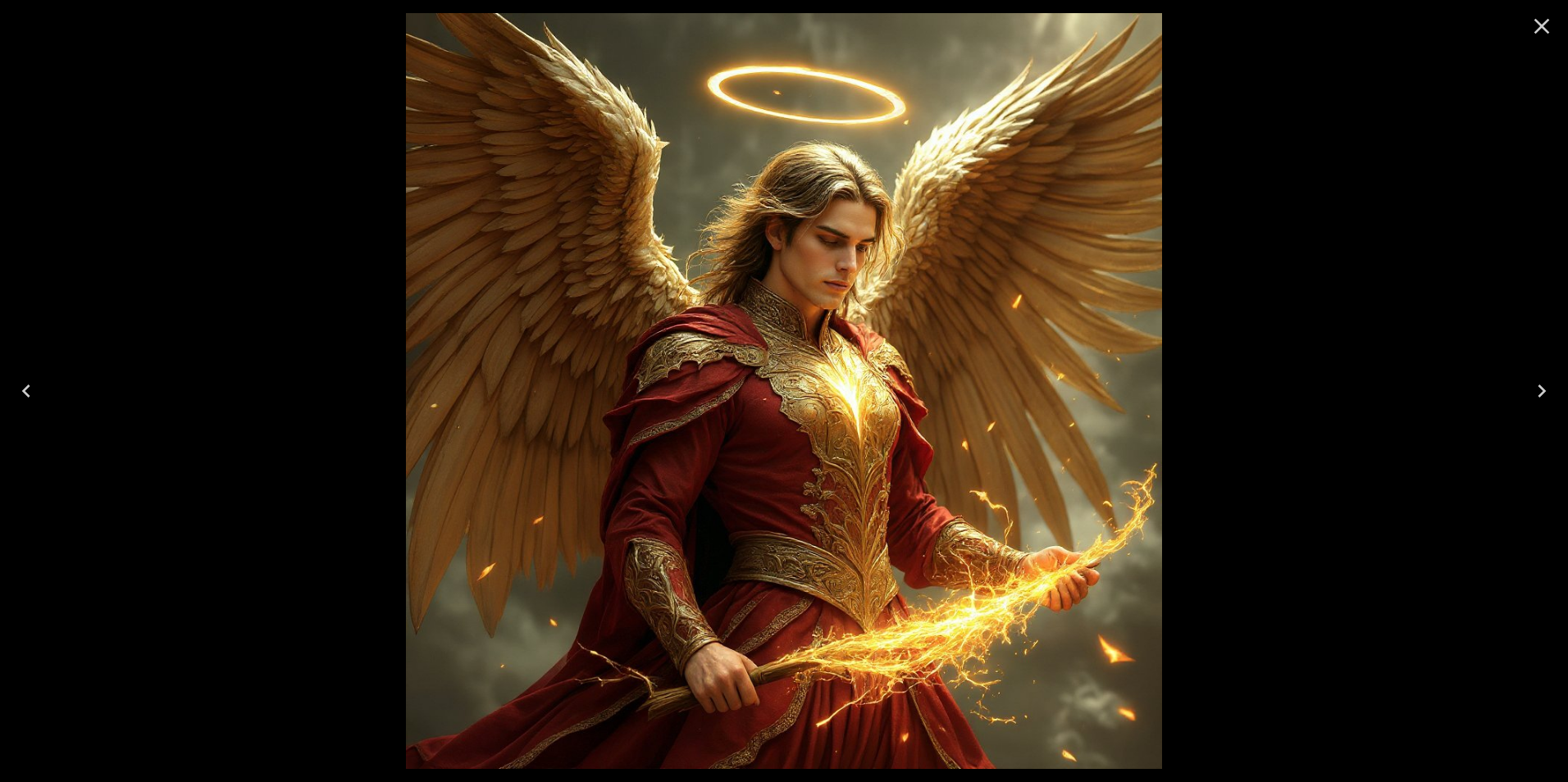
click at [1539, 31] on icon "Close" at bounding box center [1542, 26] width 26 height 26
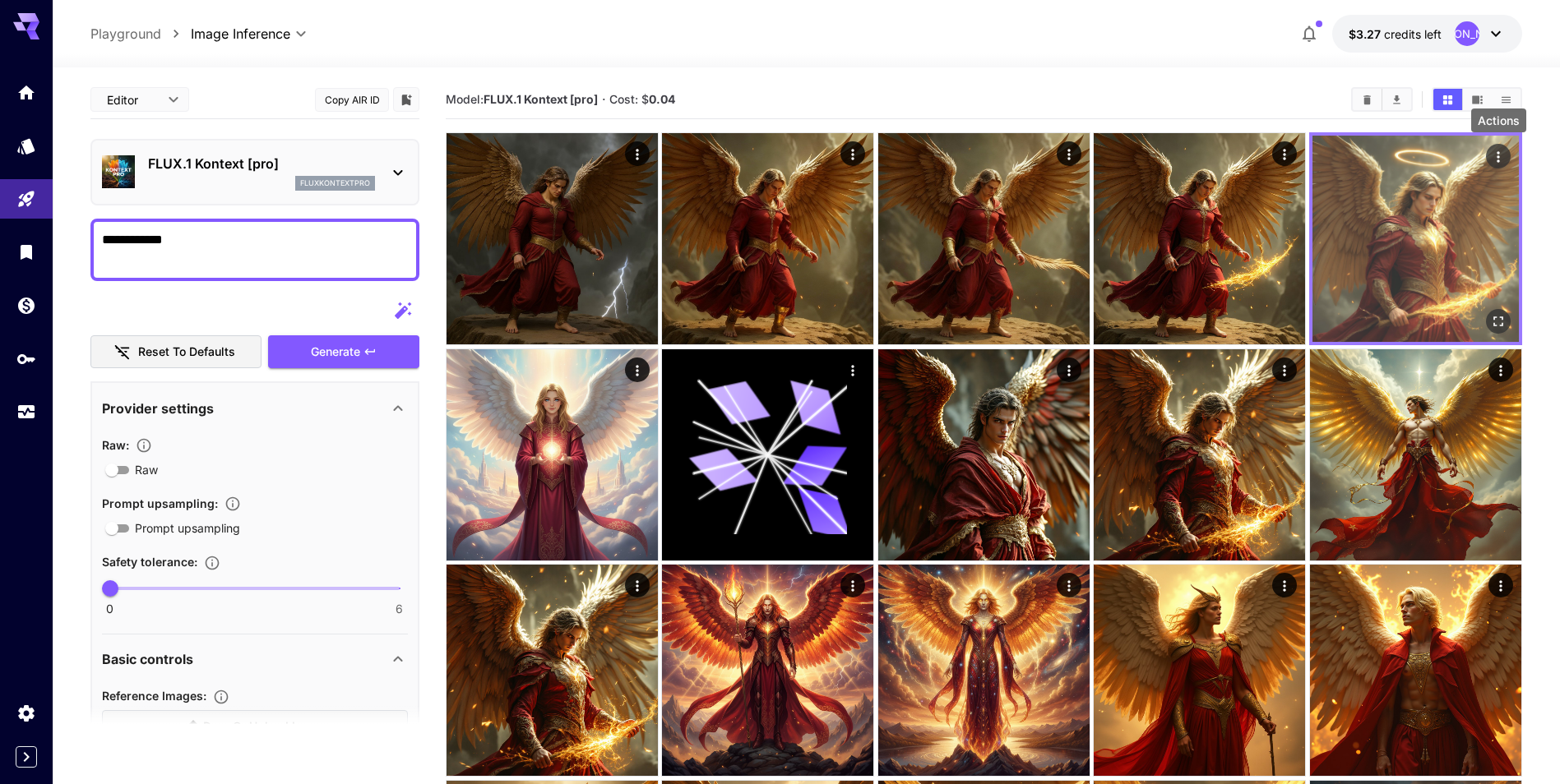
click at [1497, 156] on icon "Actions" at bounding box center [1498, 157] width 17 height 17
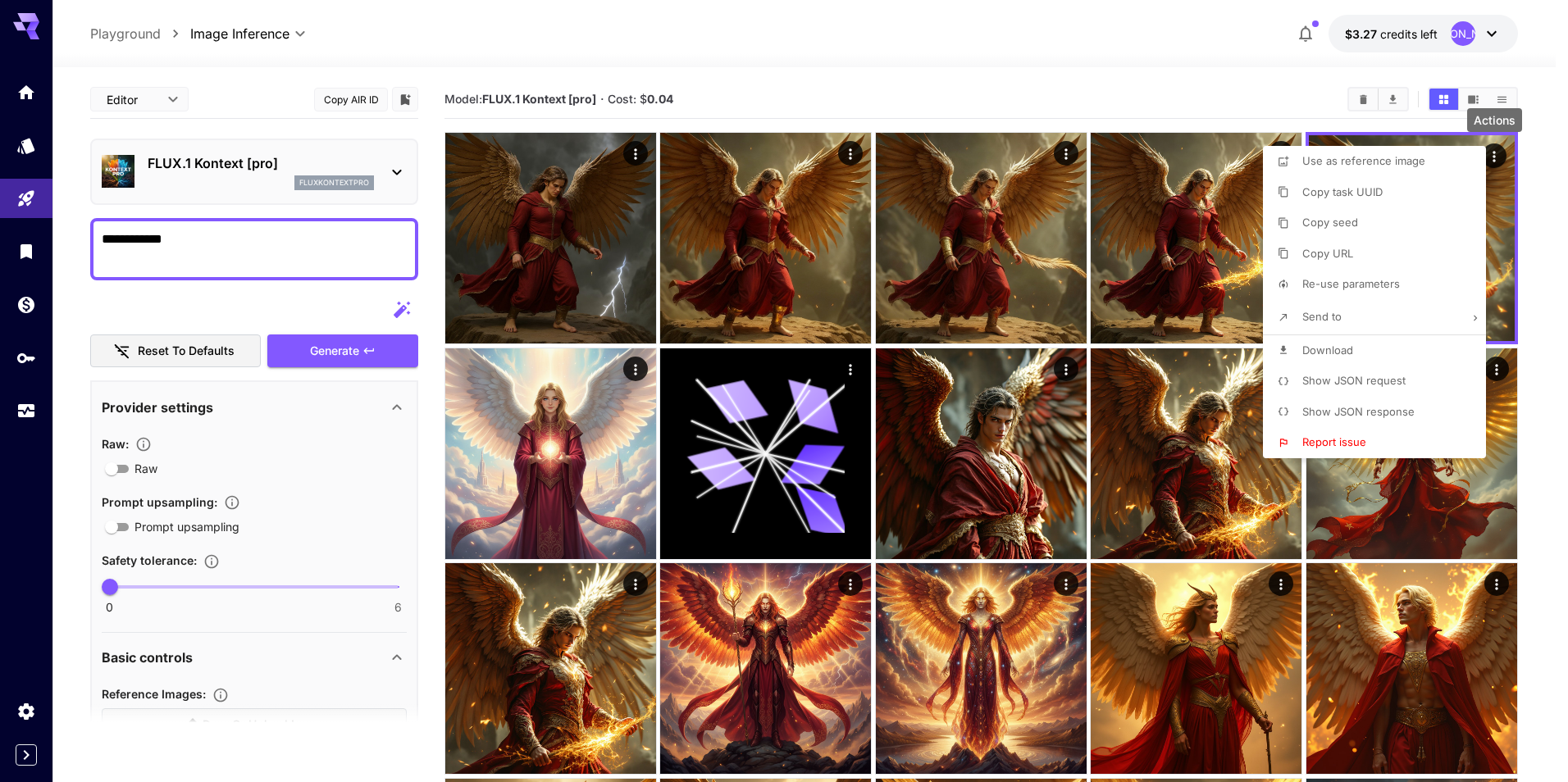
click at [1398, 164] on span "Use as reference image" at bounding box center [1364, 161] width 123 height 13
click at [354, 422] on div at bounding box center [784, 391] width 1568 height 782
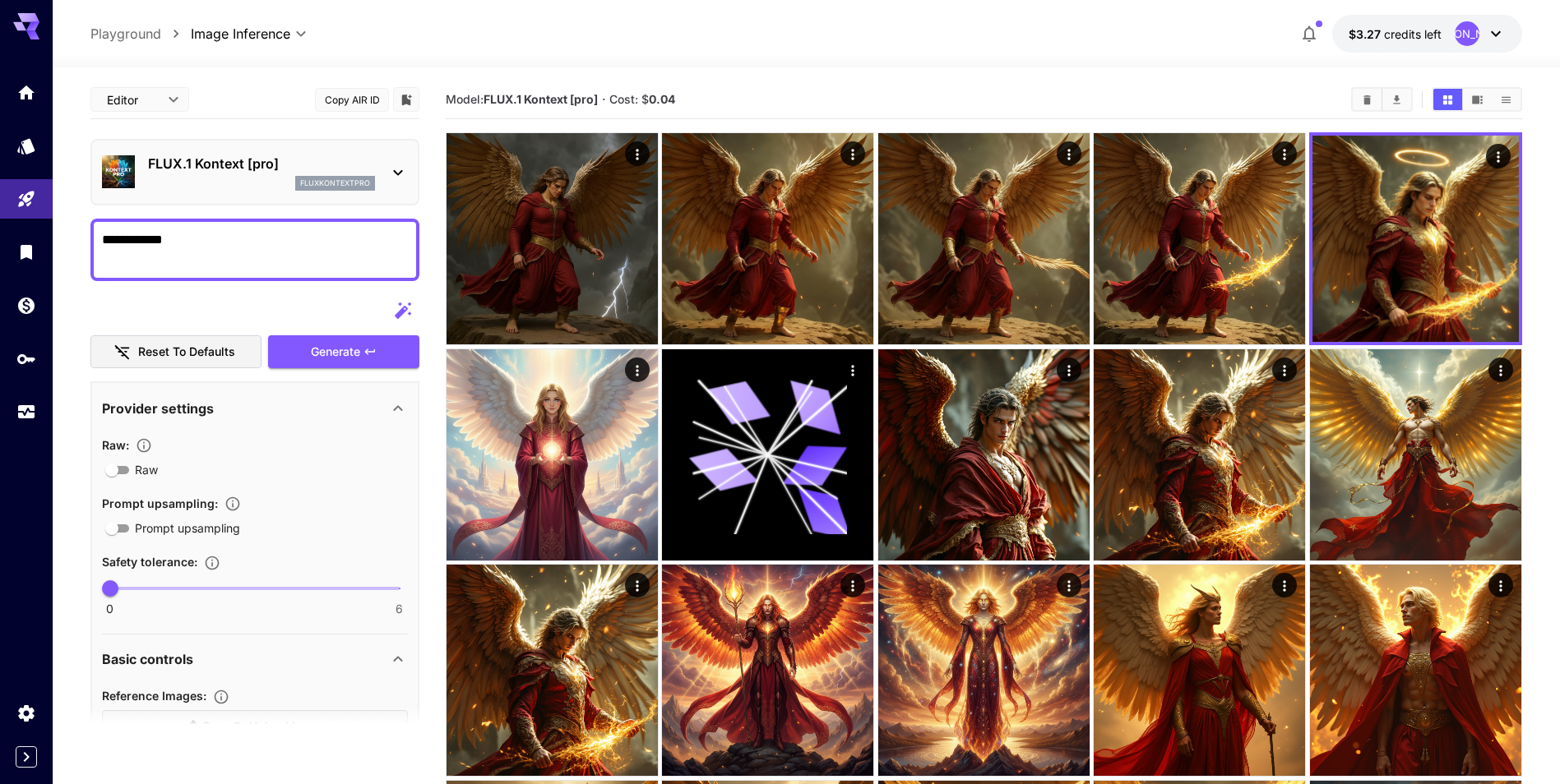
click at [391, 172] on icon at bounding box center [397, 172] width 20 height 20
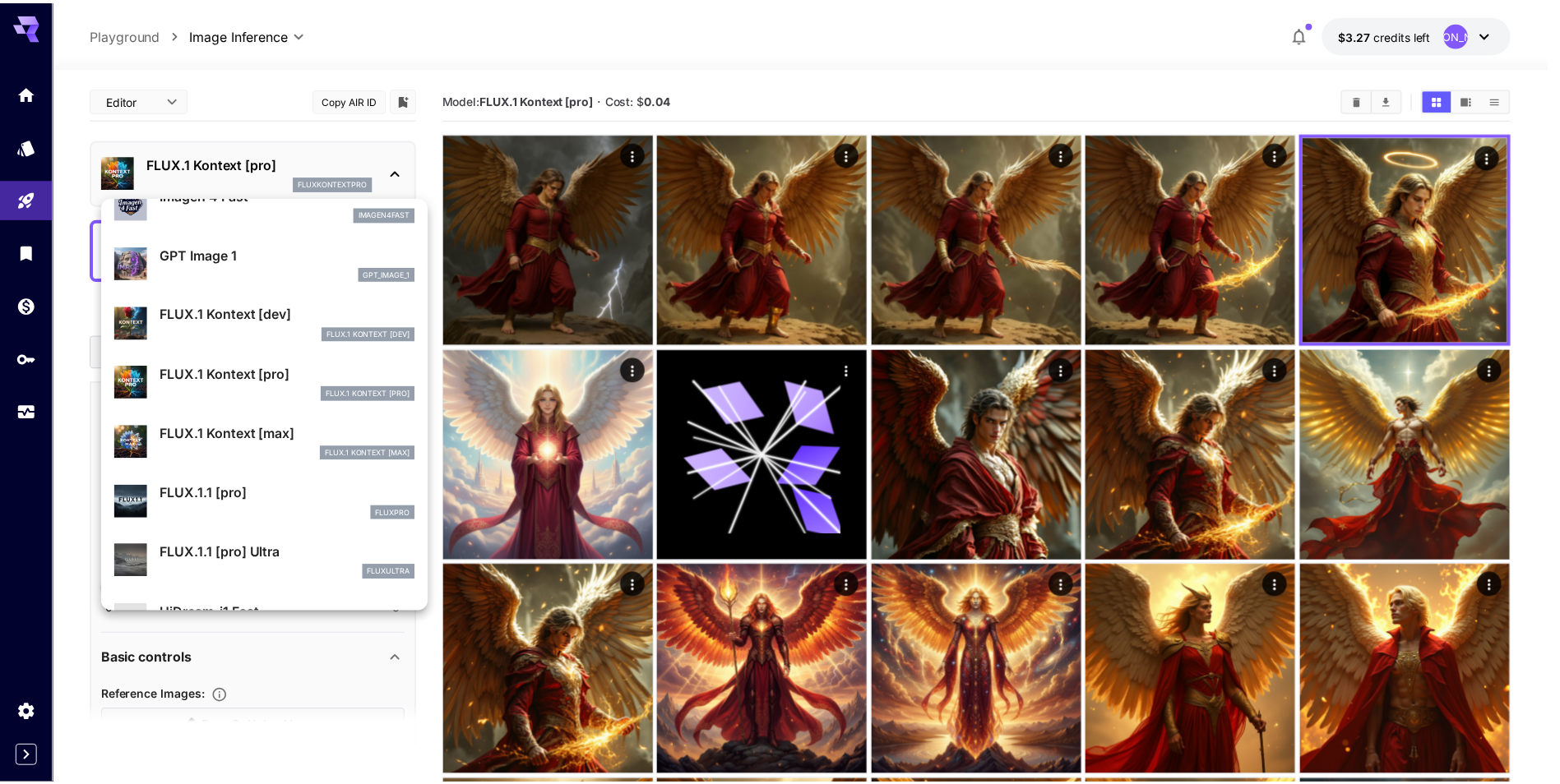
scroll to position [987, 0]
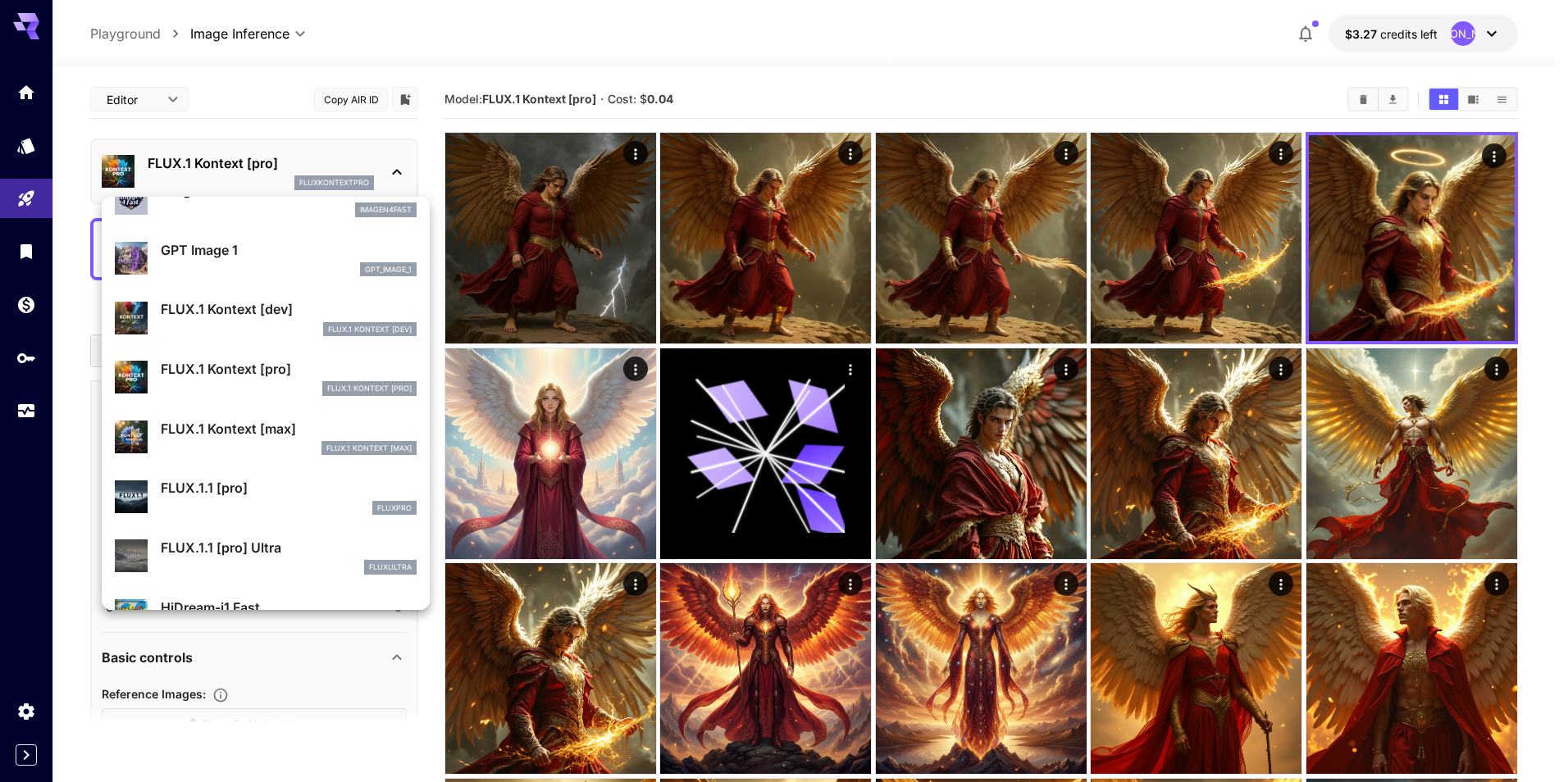
click at [237, 427] on p "FLUX.1 Kontext [max]" at bounding box center [288, 429] width 256 height 20
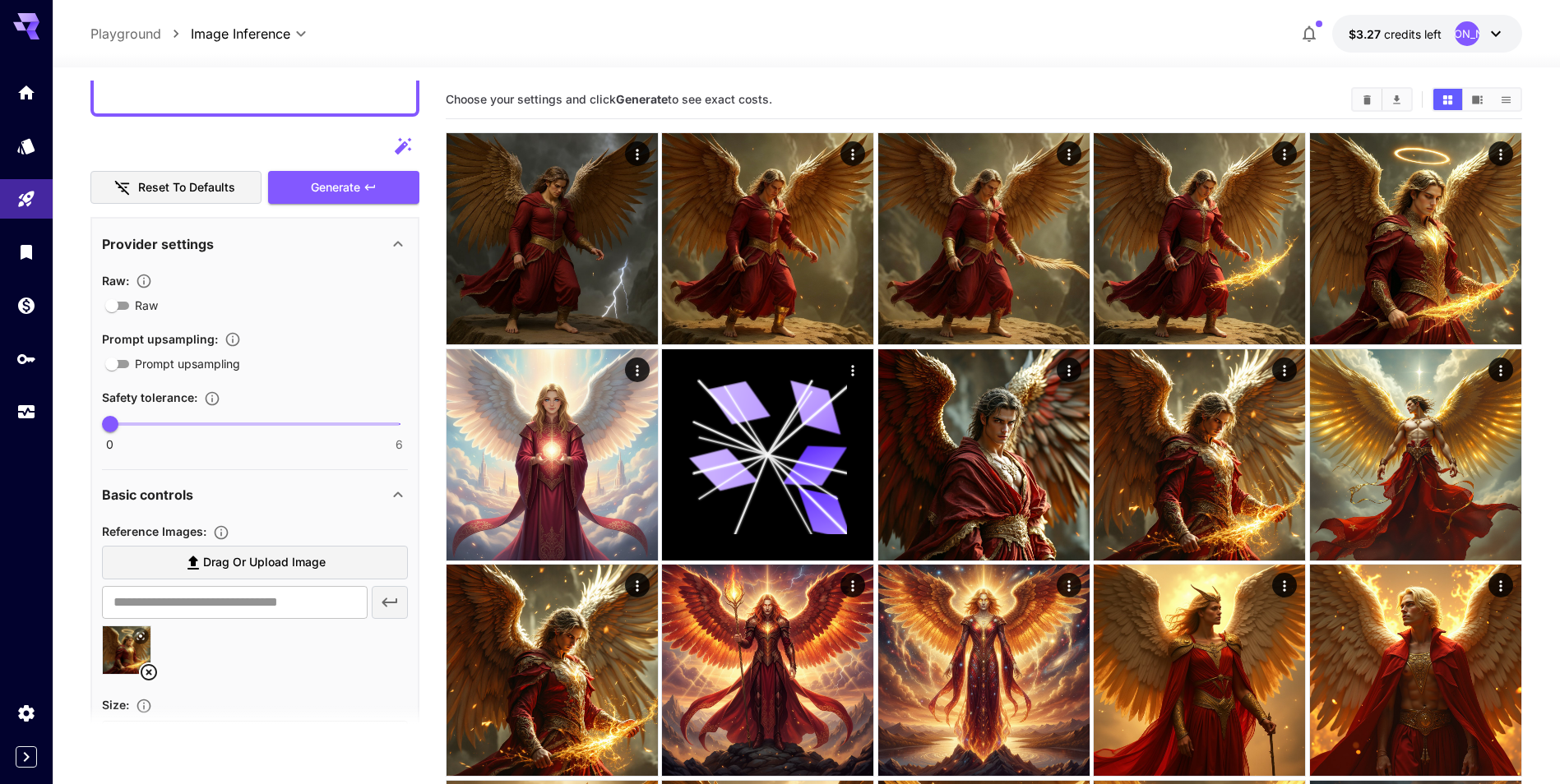
scroll to position [82, 0]
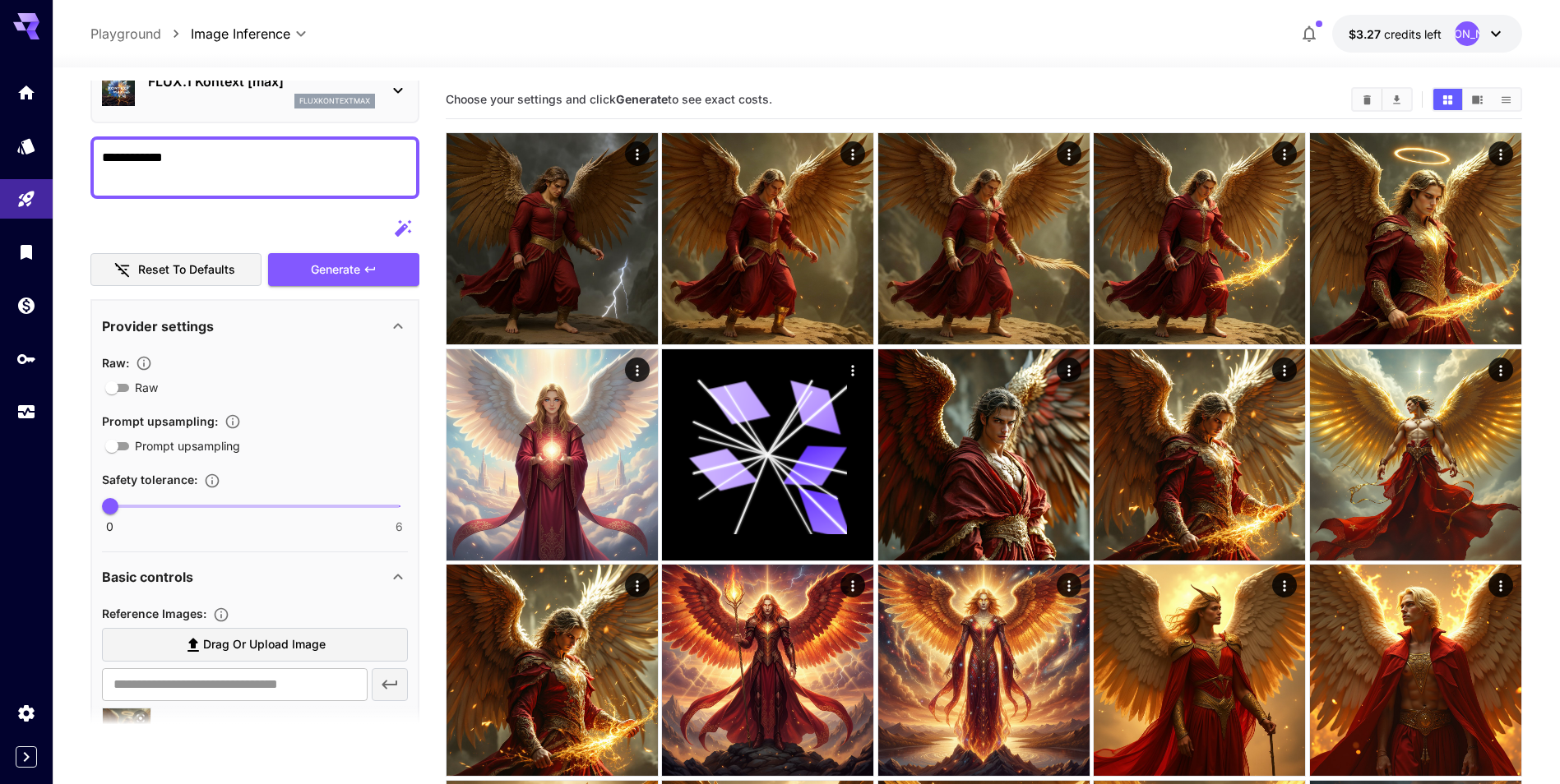
drag, startPoint x: 223, startPoint y: 164, endPoint x: 141, endPoint y: 184, distance: 84.4
click at [59, 157] on section "**********" at bounding box center [806, 555] width 1507 height 975
click at [383, 273] on button "Generate" at bounding box center [343, 270] width 151 height 34
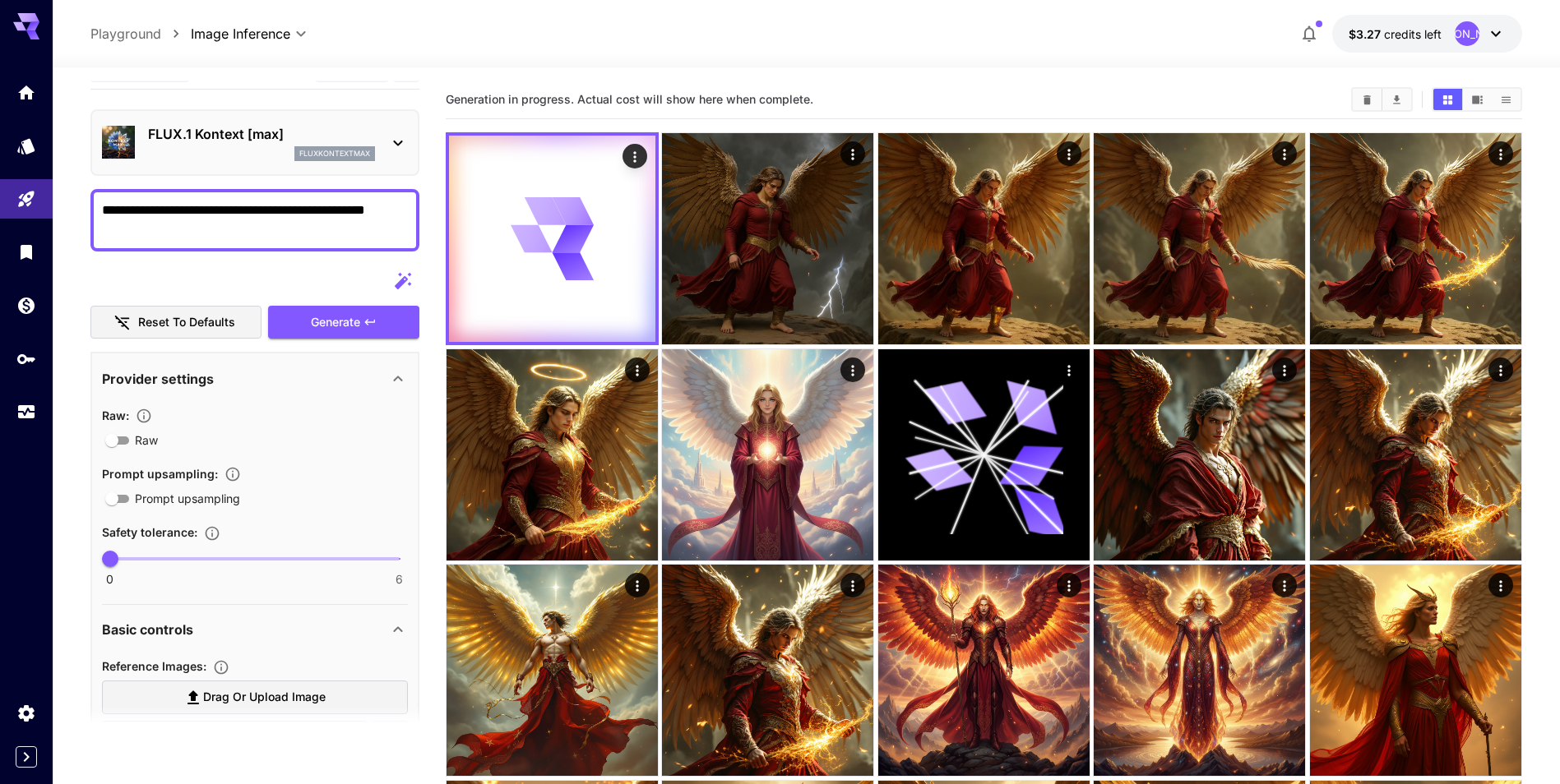
scroll to position [0, 0]
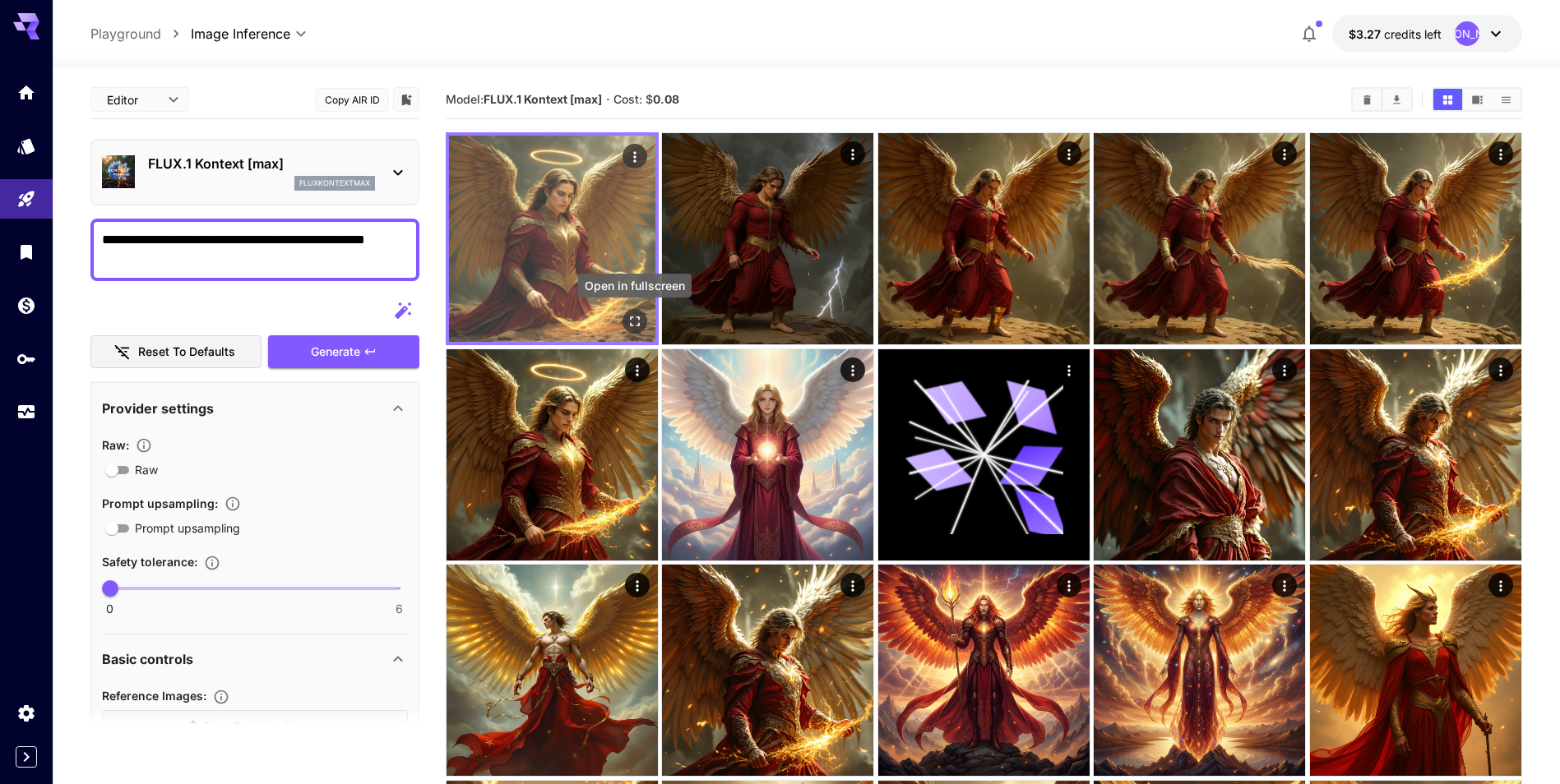
click at [638, 319] on icon "Open in fullscreen" at bounding box center [635, 321] width 17 height 17
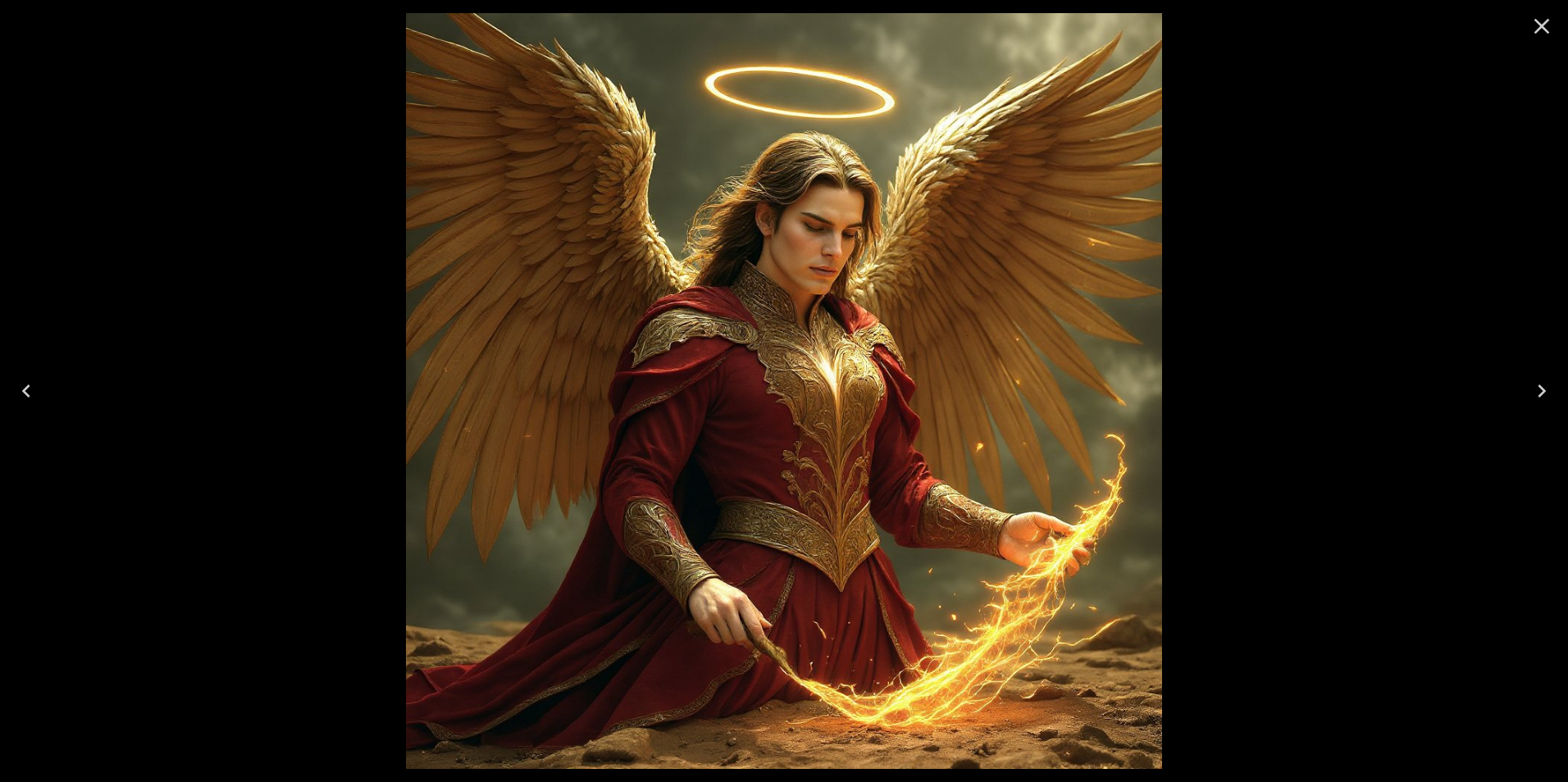
click at [1538, 29] on icon "Close" at bounding box center [1543, 27] width 16 height 16
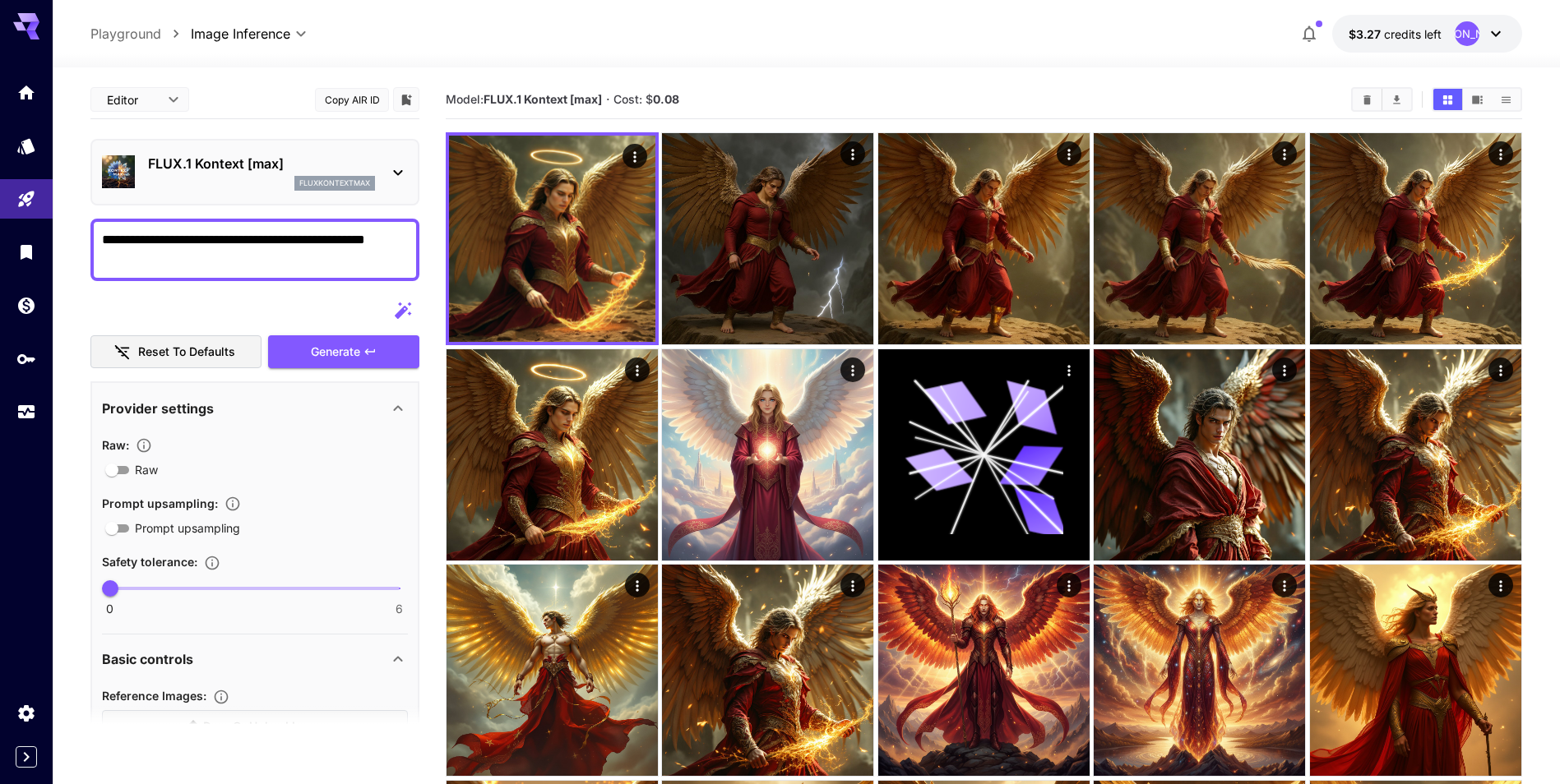
click at [173, 262] on textarea "**********" at bounding box center [254, 249] width 306 height 39
drag, startPoint x: 156, startPoint y: 259, endPoint x: 69, endPoint y: 227, distance: 92.7
click at [69, 227] on section "**********" at bounding box center [806, 662] width 1507 height 1190
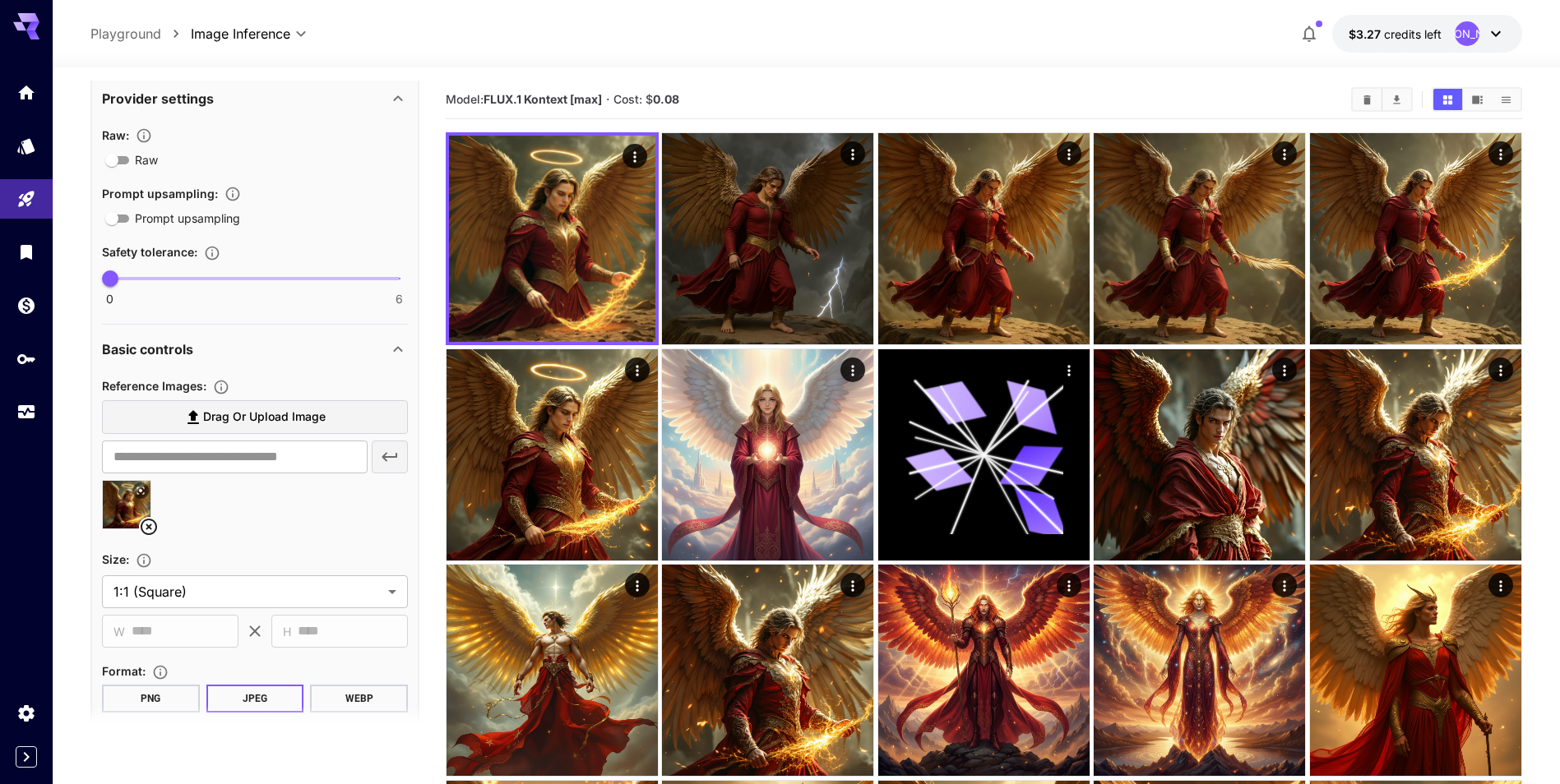
scroll to position [164, 0]
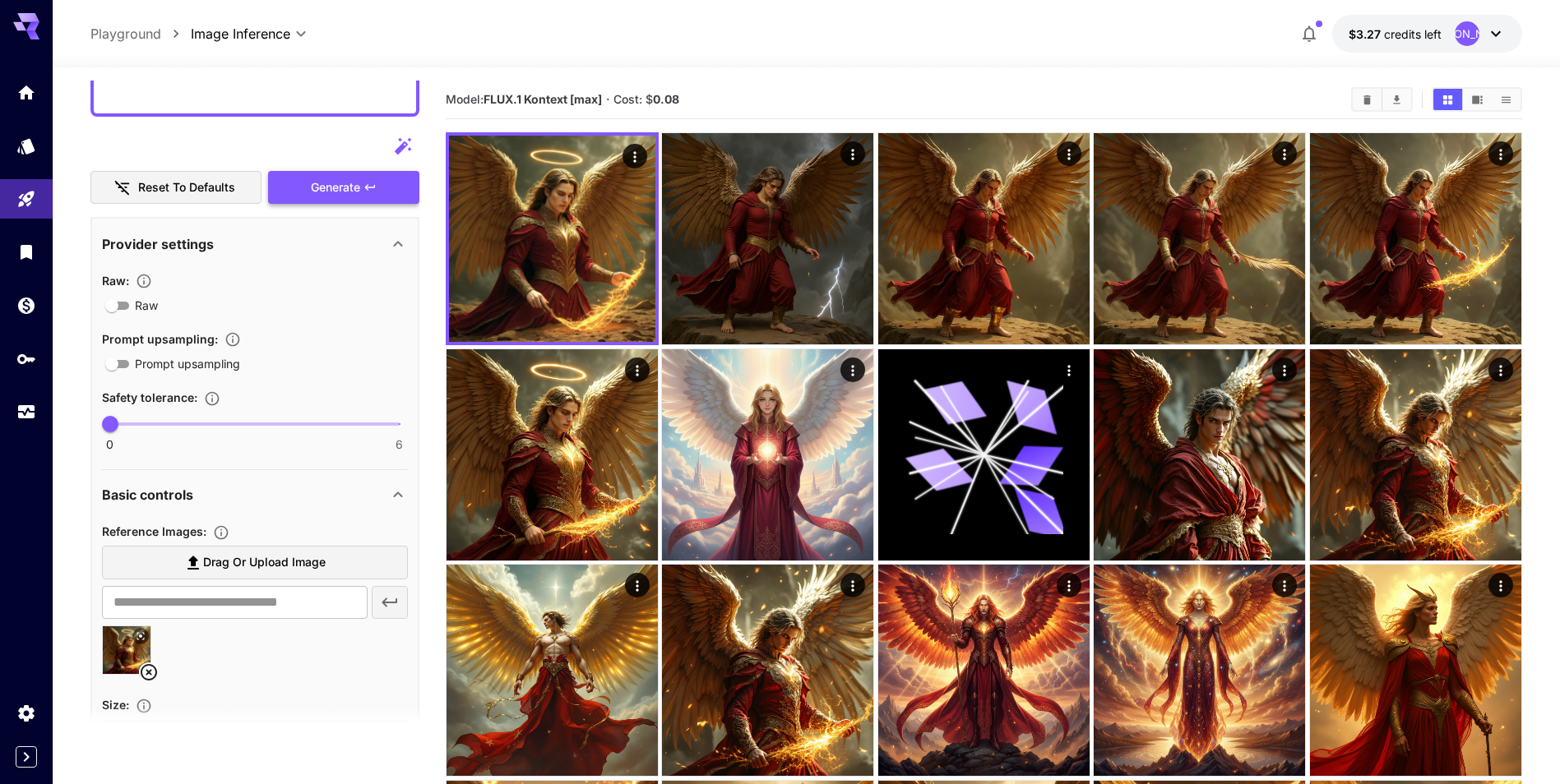
type textarea "**********"
click at [362, 192] on button "Generate" at bounding box center [343, 187] width 151 height 34
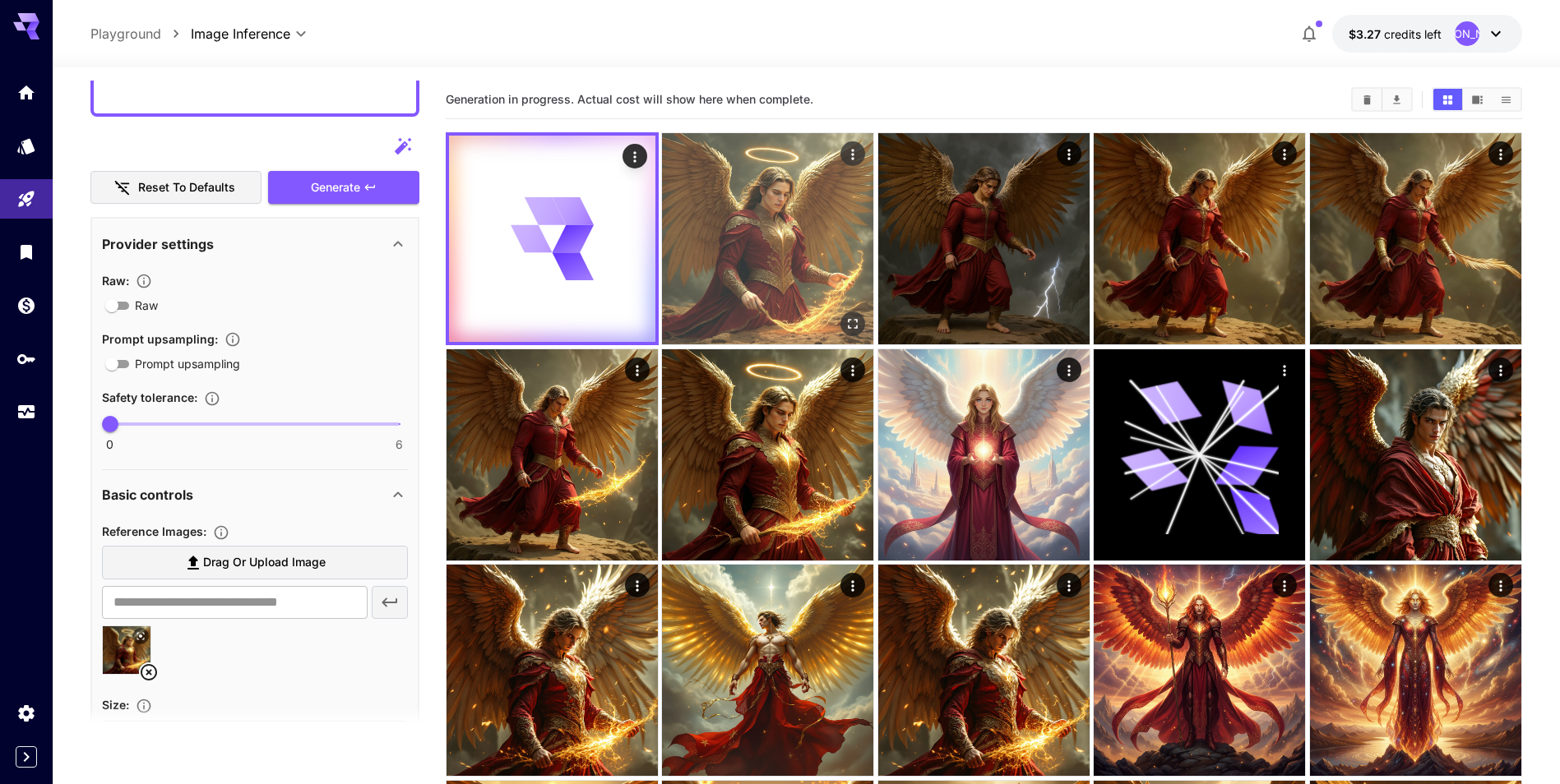
click at [755, 238] on img at bounding box center [767, 238] width 211 height 211
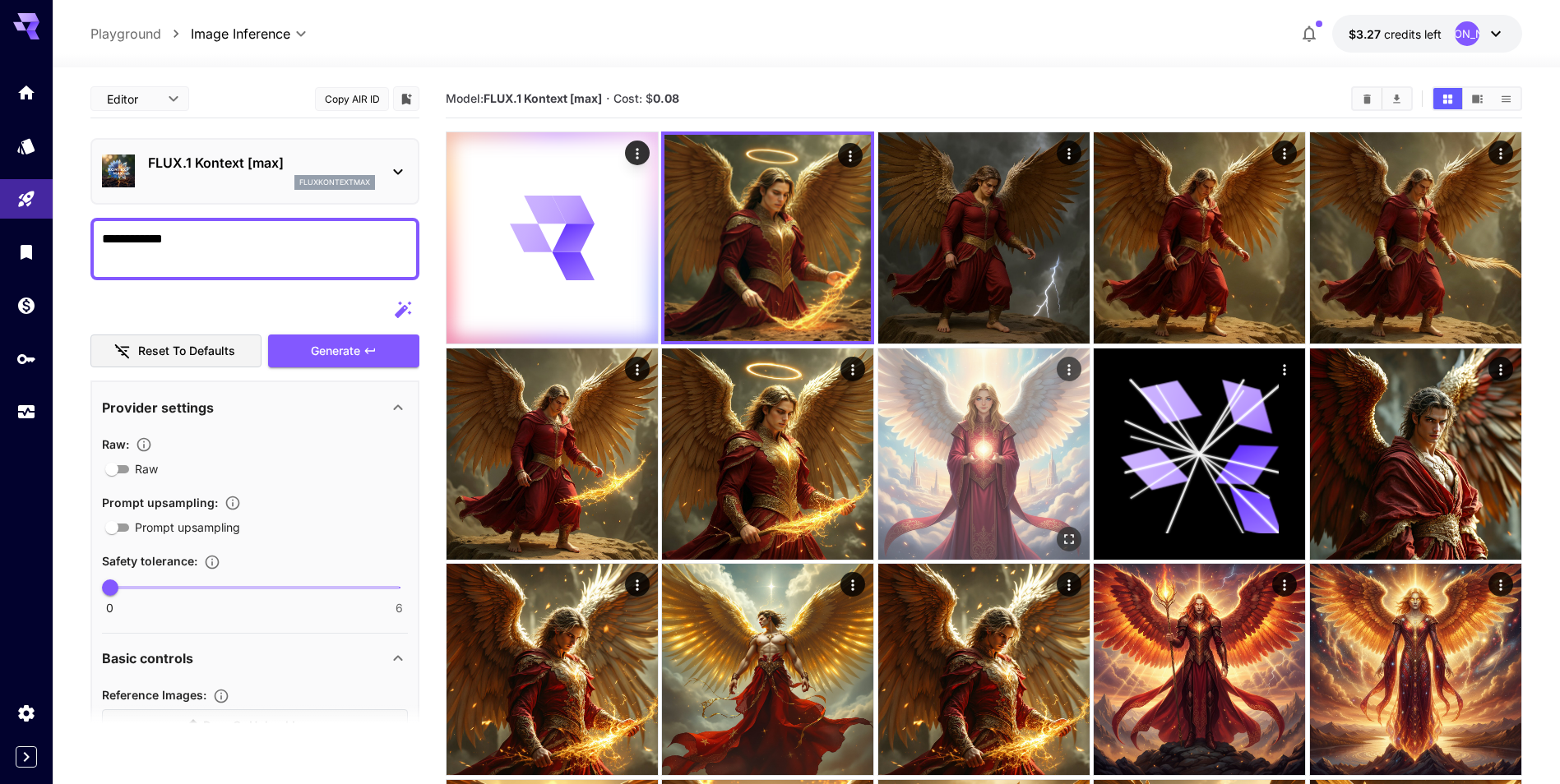
scroll to position [0, 0]
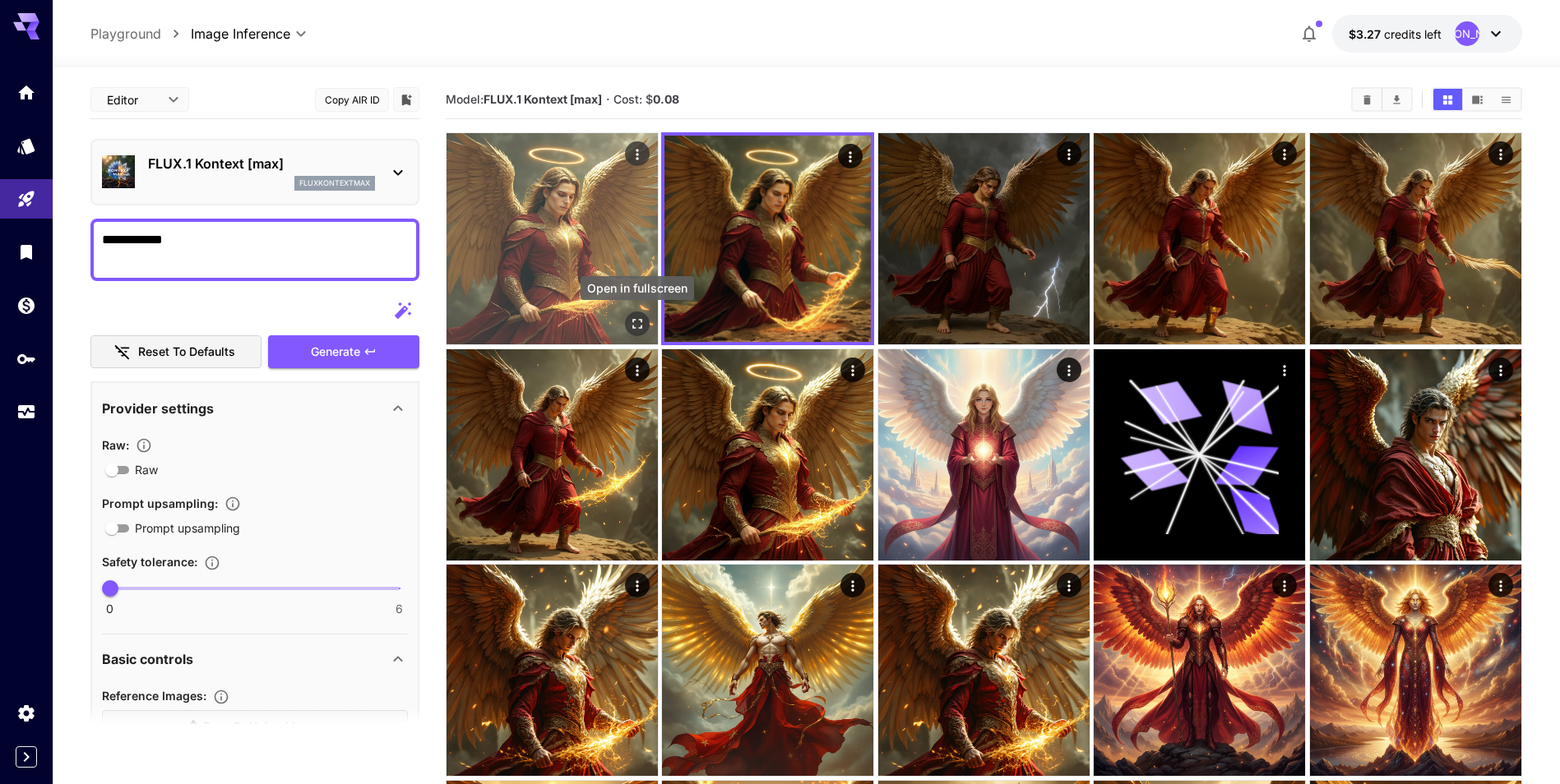
click at [635, 327] on icon "Open in fullscreen" at bounding box center [637, 324] width 17 height 17
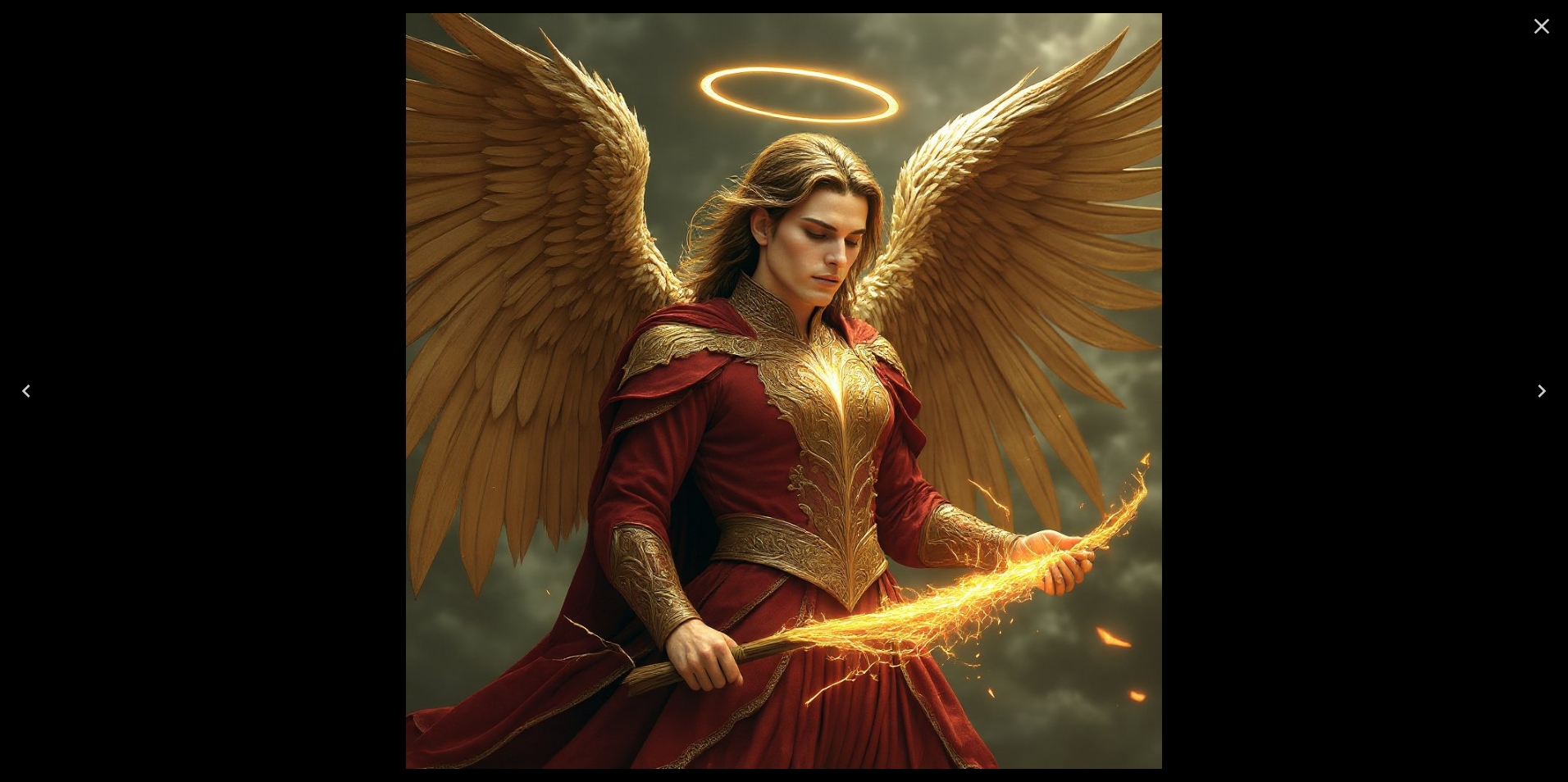
click at [1537, 30] on icon "Close" at bounding box center [1543, 27] width 16 height 16
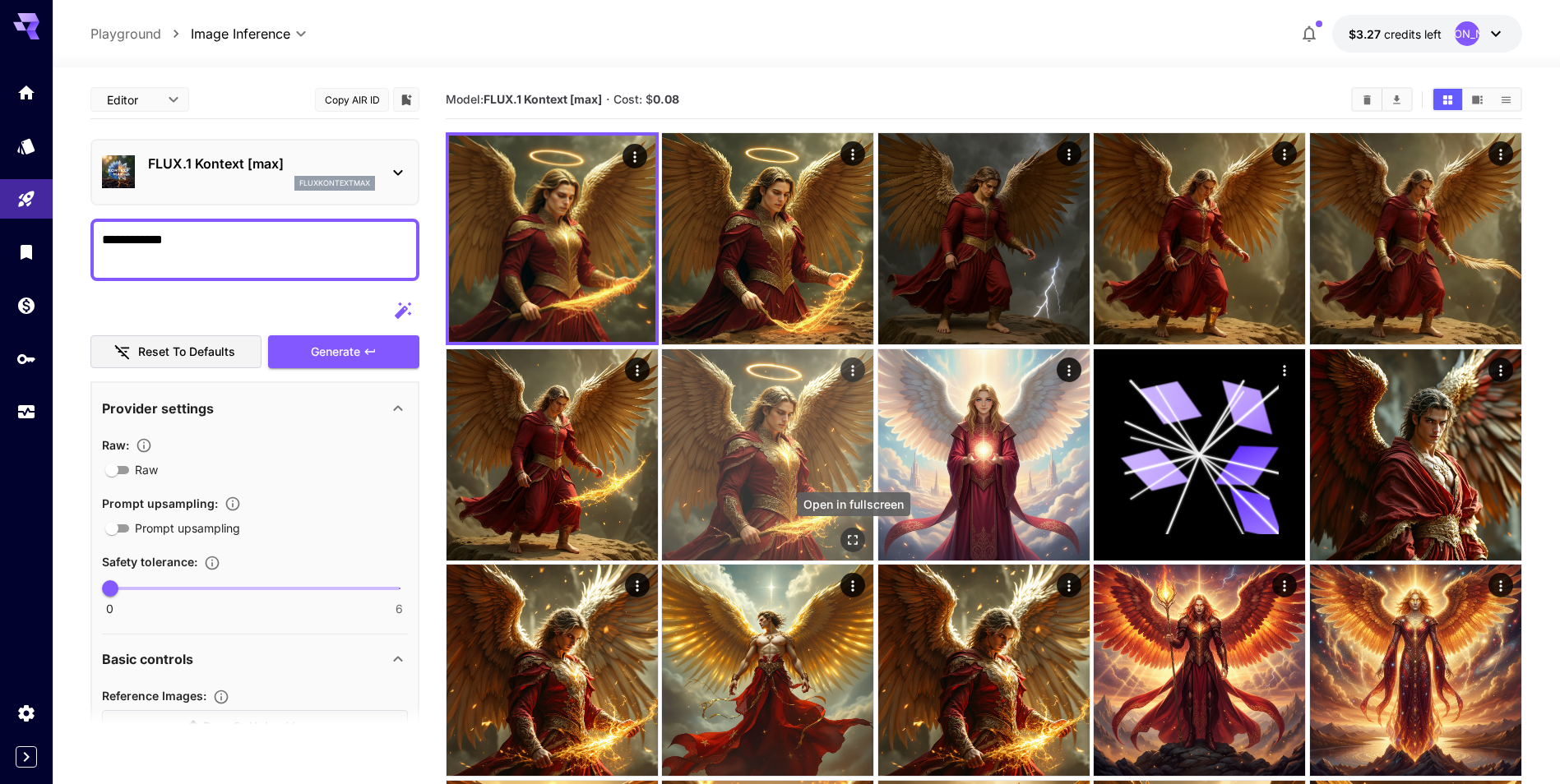
click at [851, 539] on icon "Open in fullscreen" at bounding box center [854, 540] width 17 height 17
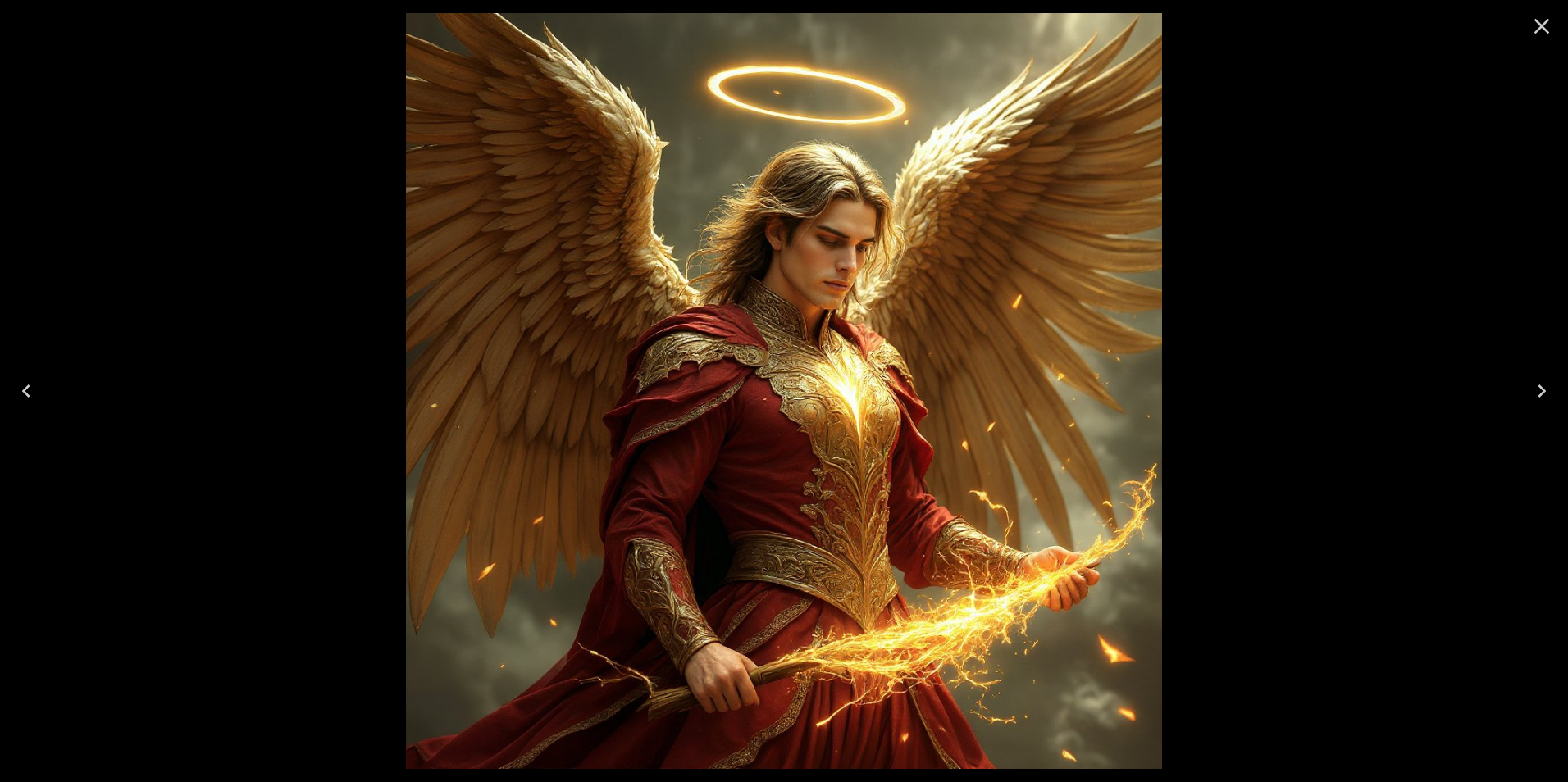
click at [1530, 32] on icon "Close" at bounding box center [1542, 26] width 26 height 26
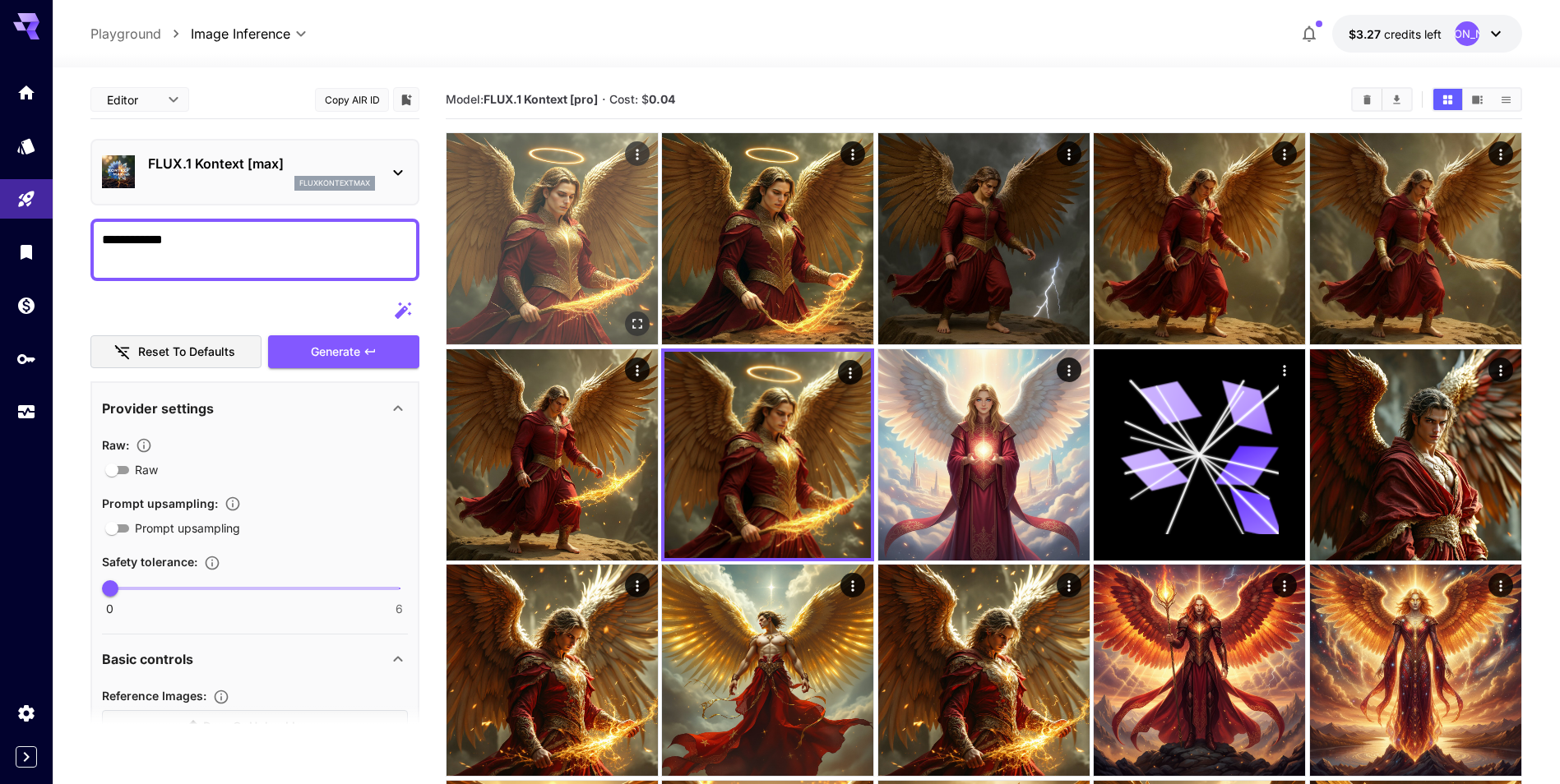
click at [589, 250] on img at bounding box center [552, 238] width 211 height 211
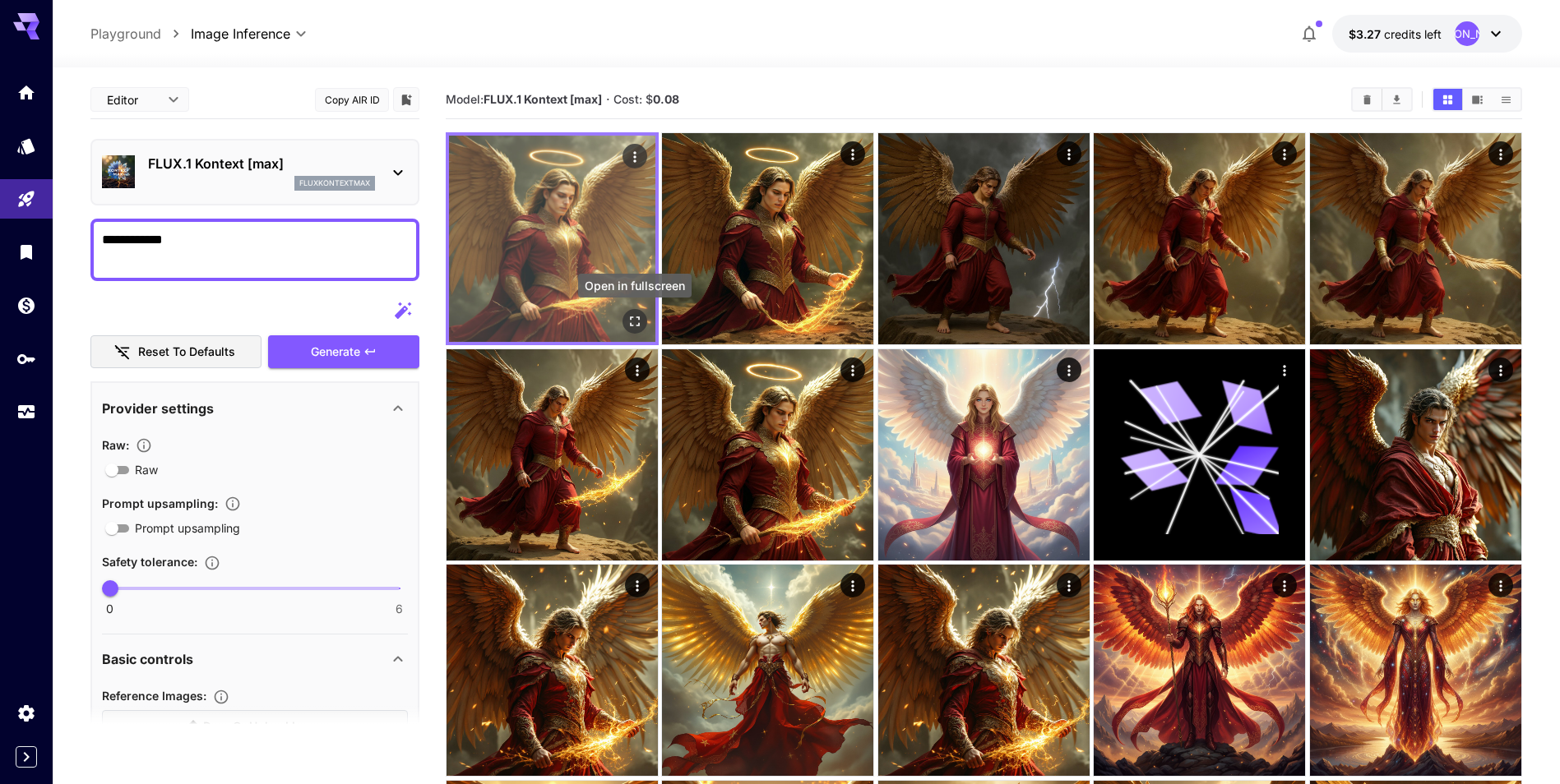
click at [631, 317] on icon "Open in fullscreen" at bounding box center [635, 321] width 17 height 17
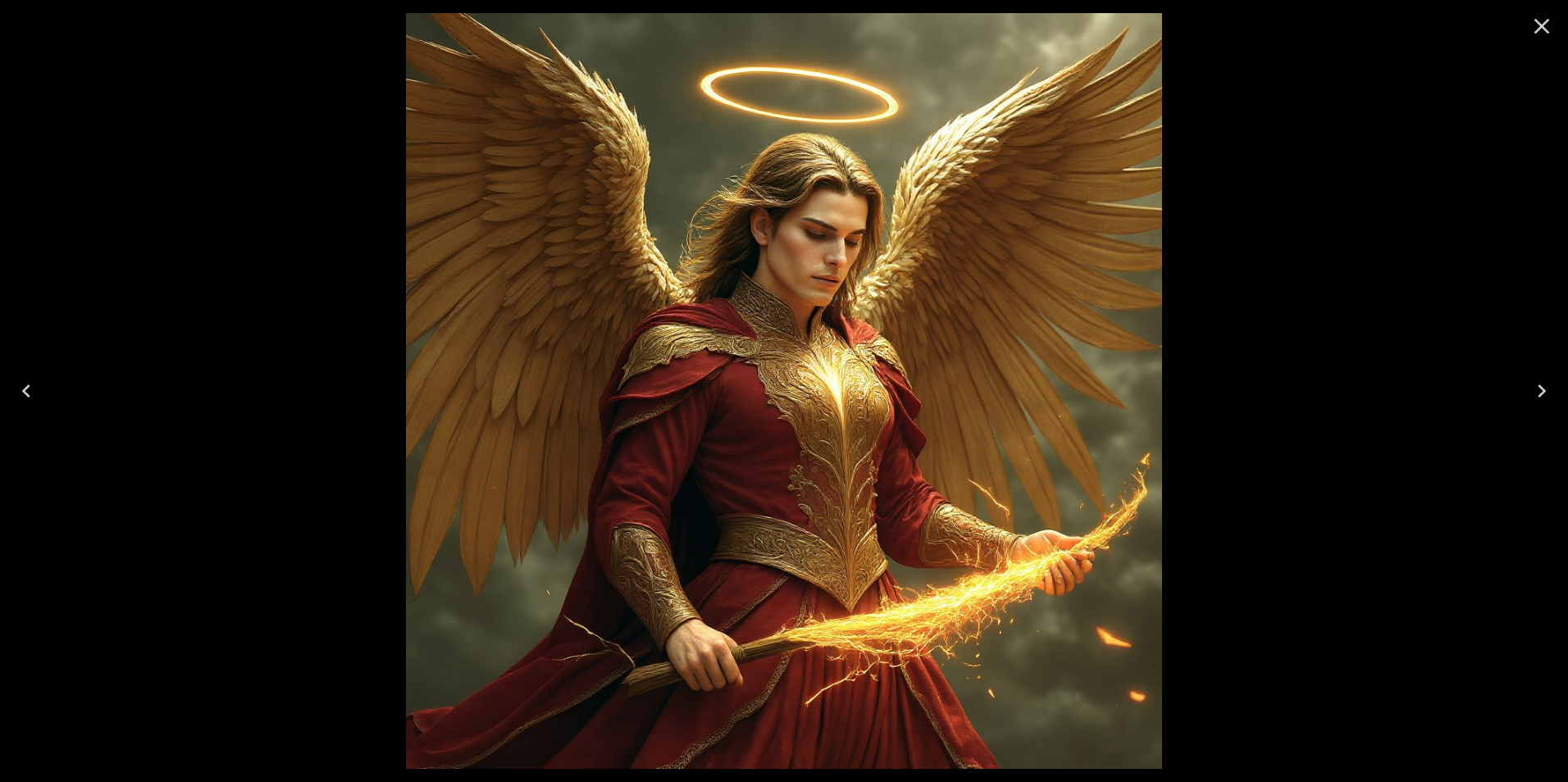
click at [1540, 15] on icon "Close" at bounding box center [1542, 26] width 26 height 26
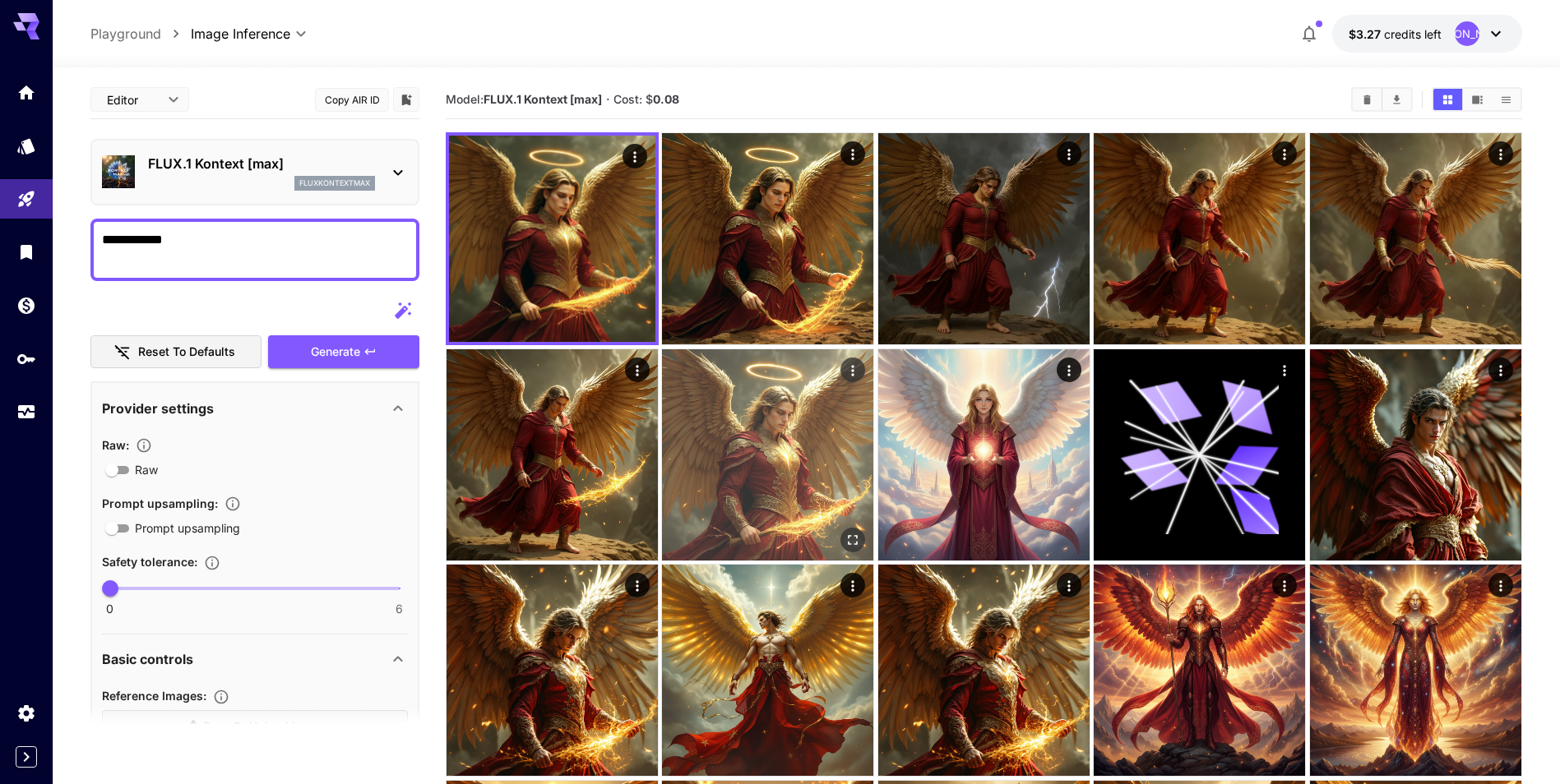
click at [812, 519] on img at bounding box center [767, 454] width 211 height 211
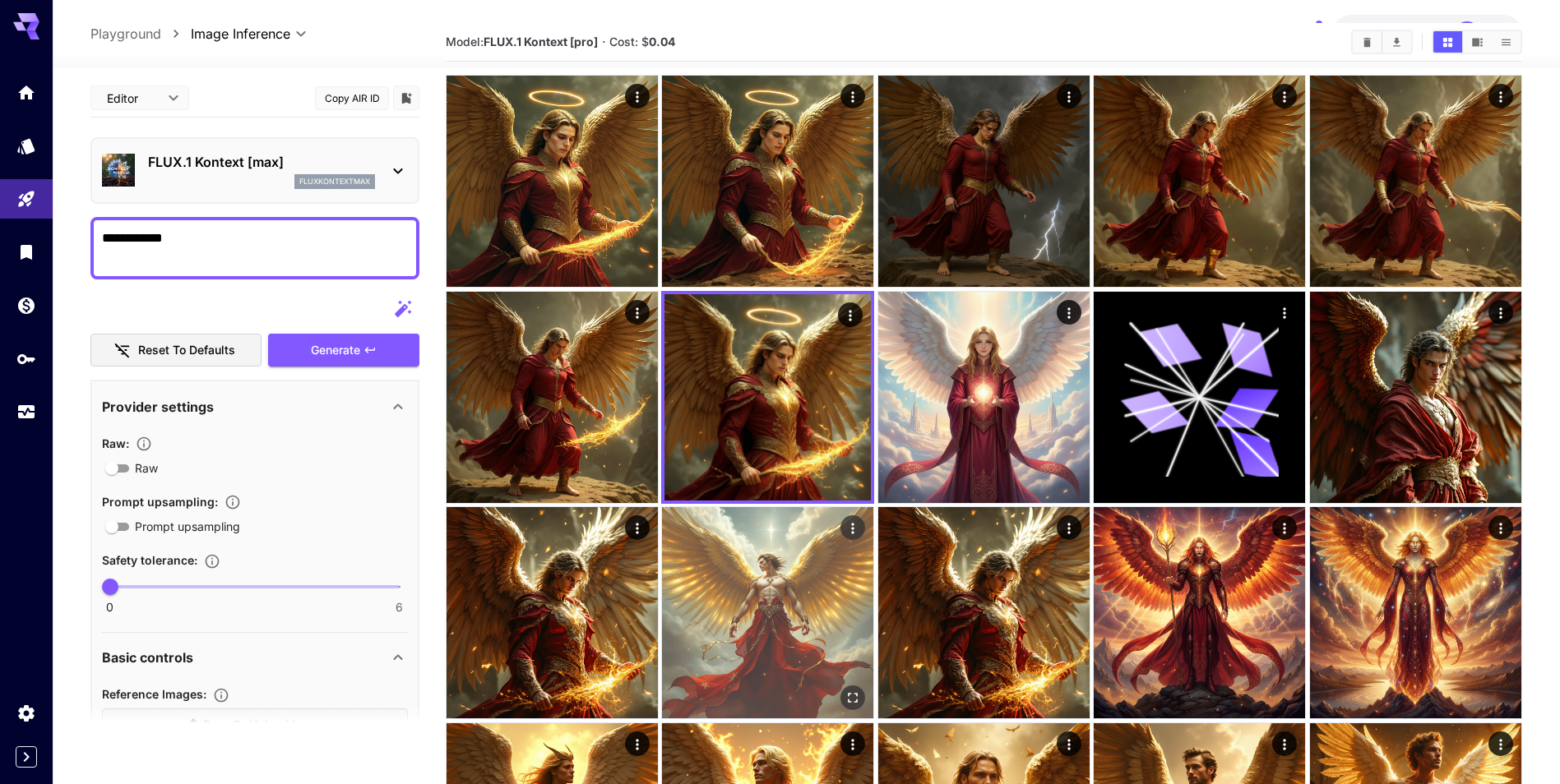
scroll to position [82, 0]
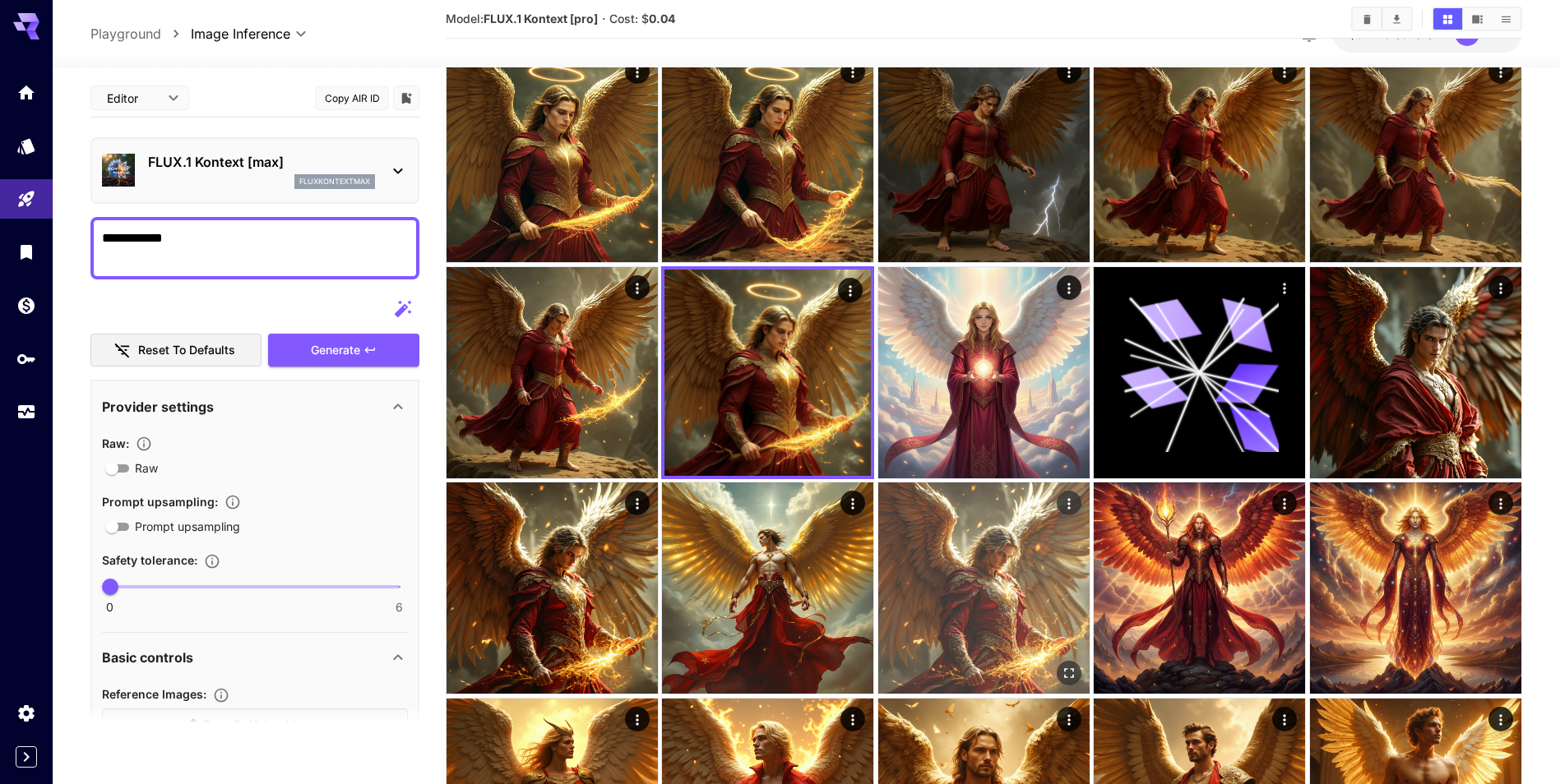
click at [1022, 640] on img at bounding box center [983, 587] width 211 height 211
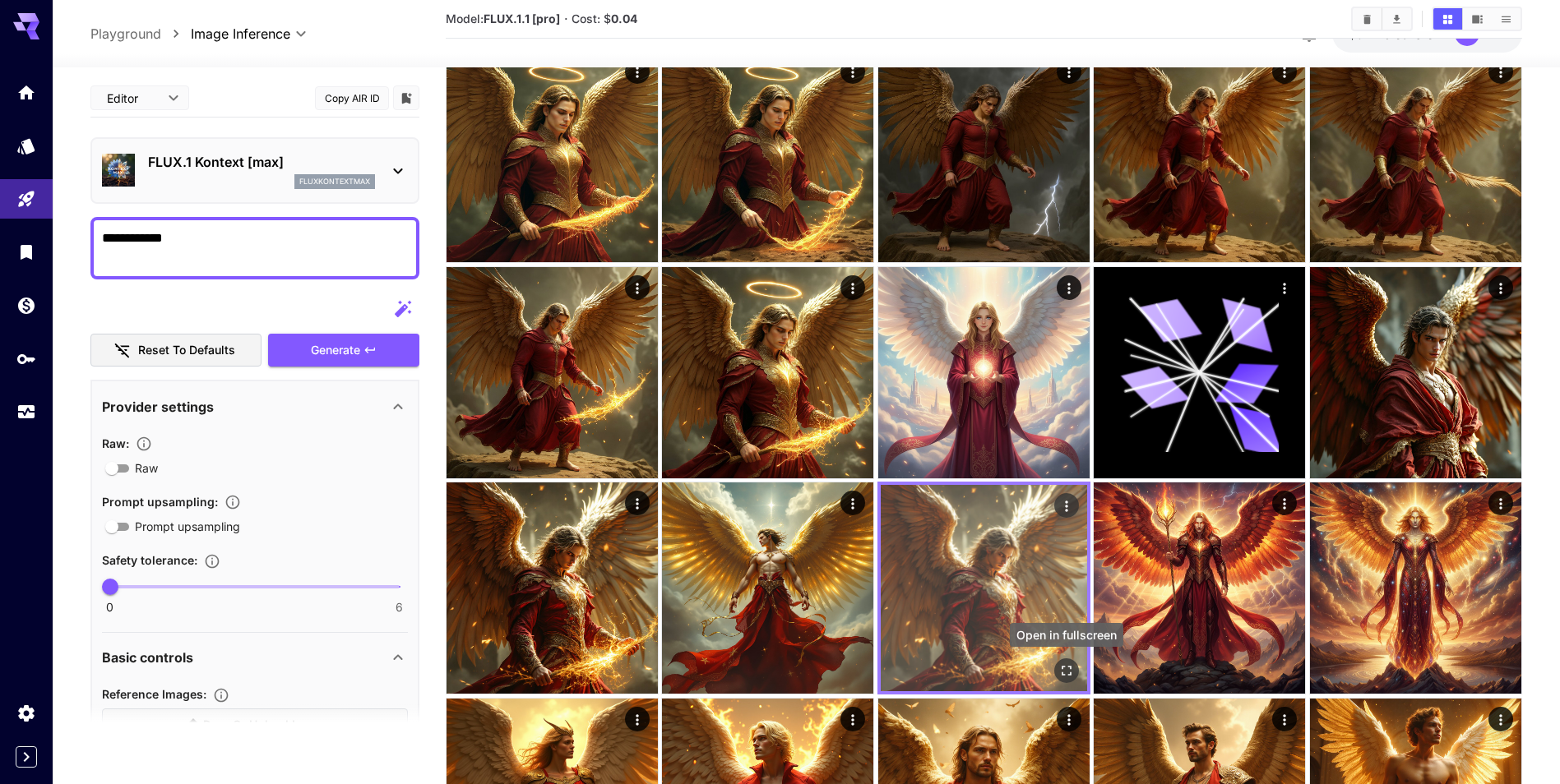
click at [1066, 671] on icon "Open in fullscreen" at bounding box center [1066, 670] width 17 height 17
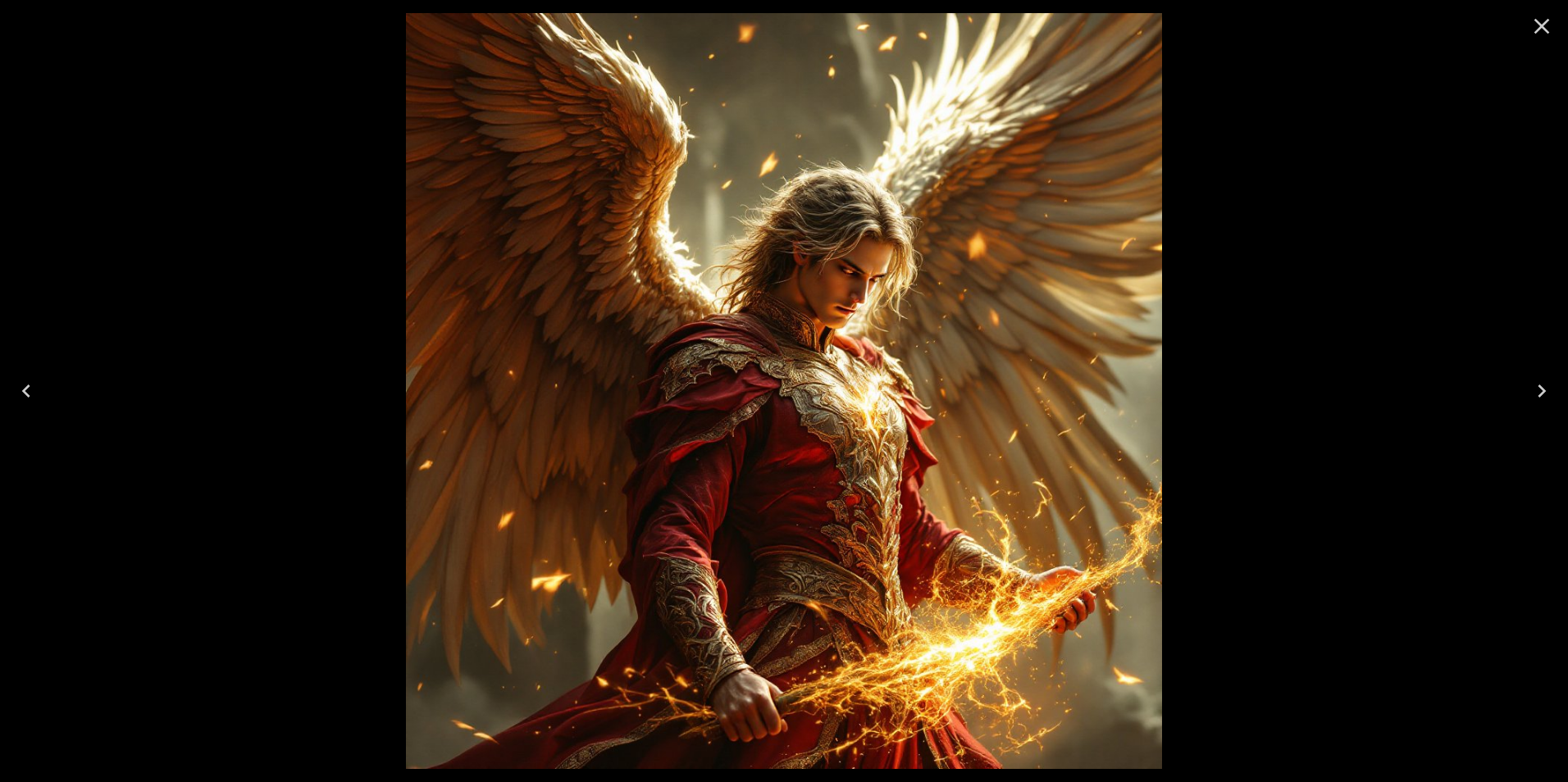
click at [1544, 32] on icon "Close" at bounding box center [1542, 26] width 26 height 26
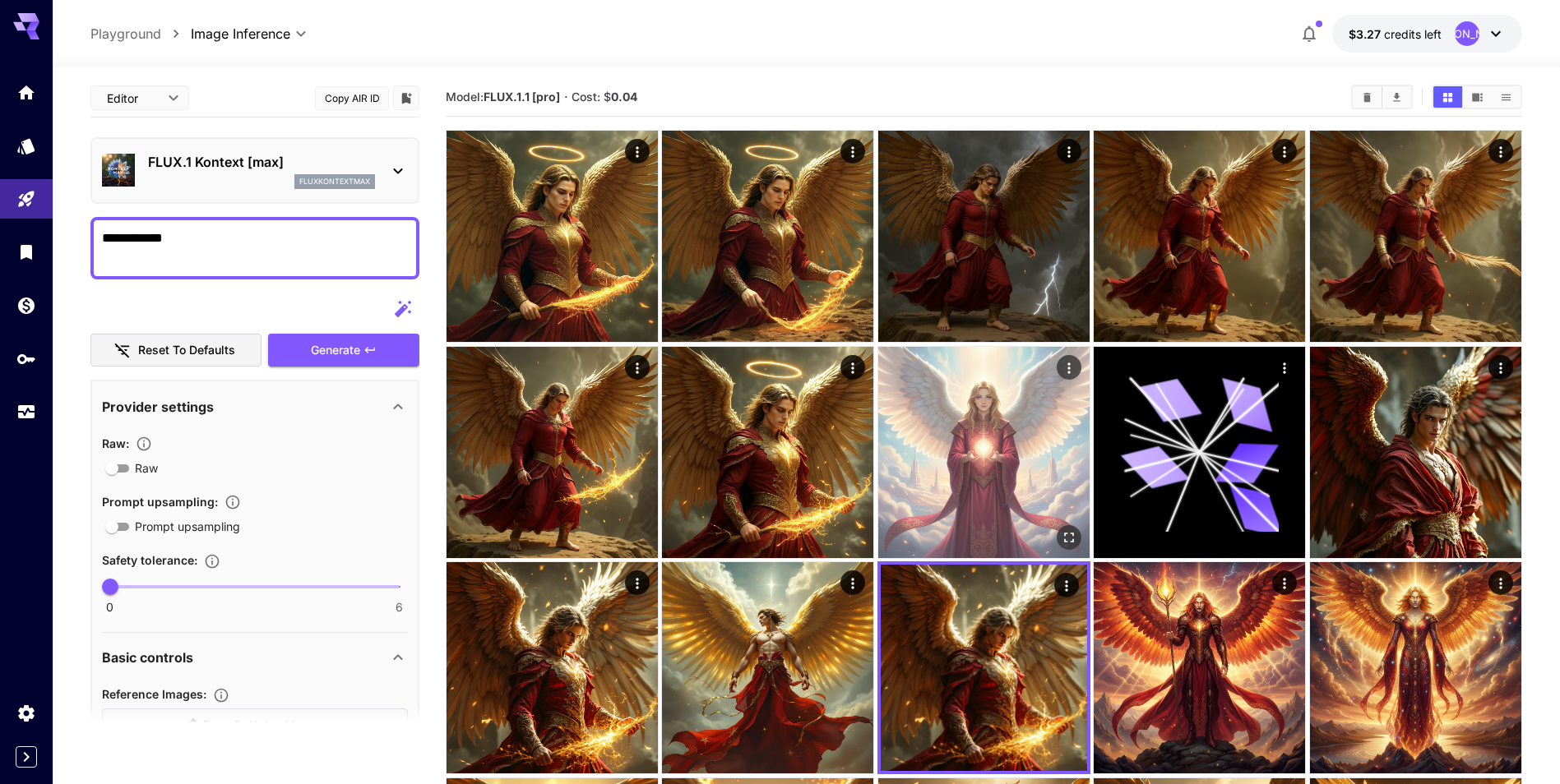
scroll to position [0, 0]
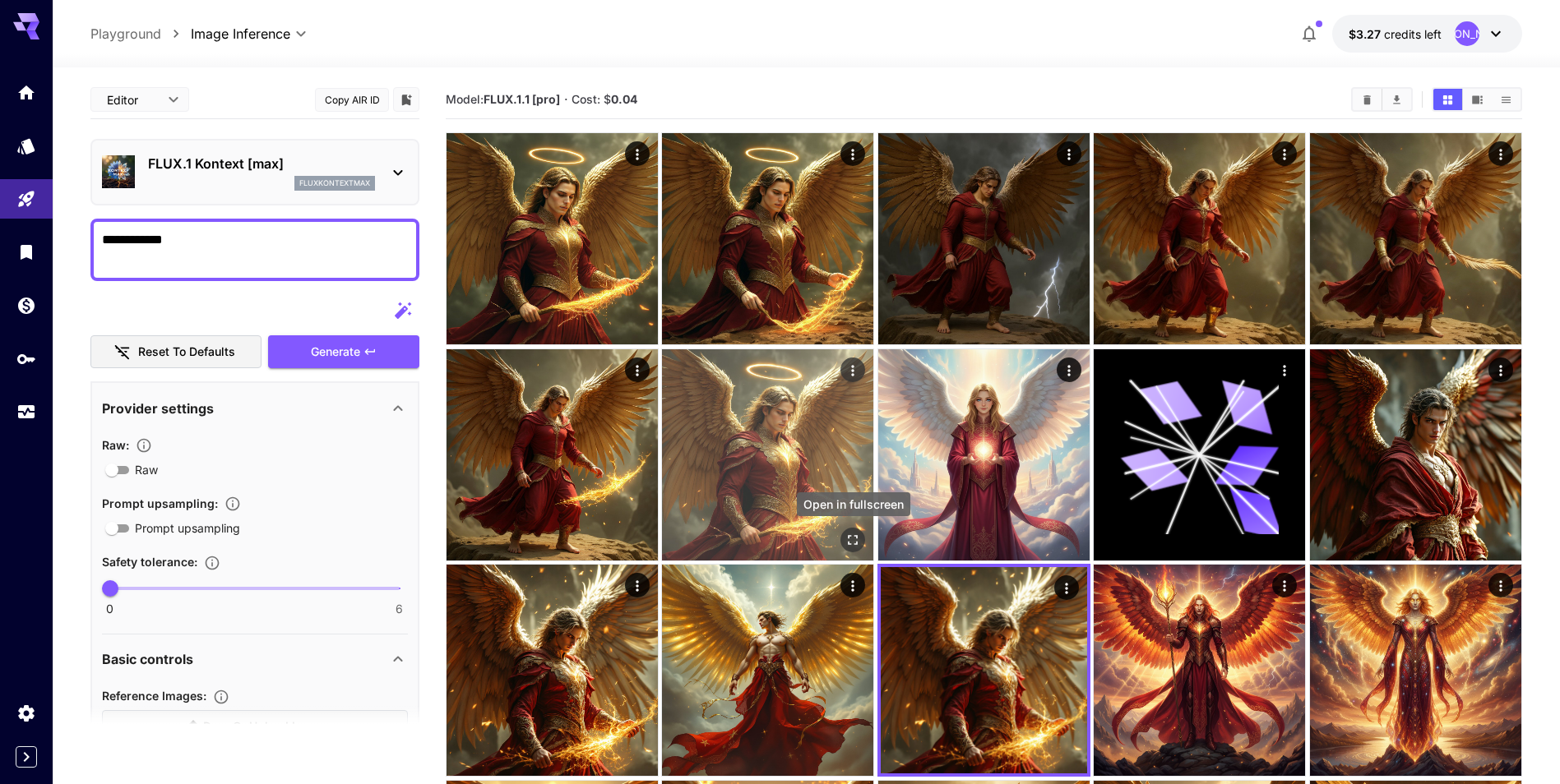
click at [849, 539] on icon "Open in fullscreen" at bounding box center [854, 540] width 17 height 17
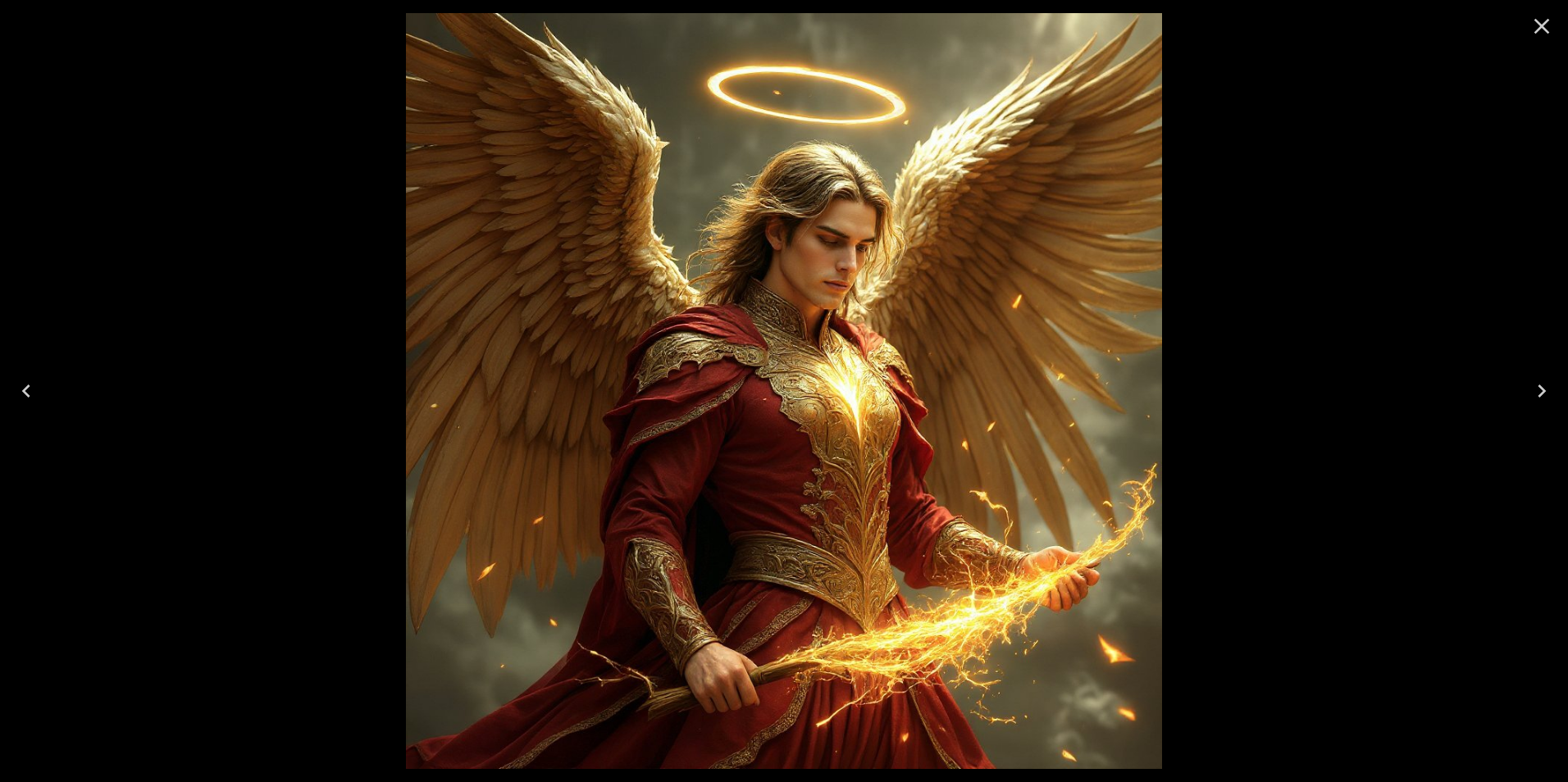
click at [1535, 26] on icon "Close" at bounding box center [1542, 26] width 26 height 26
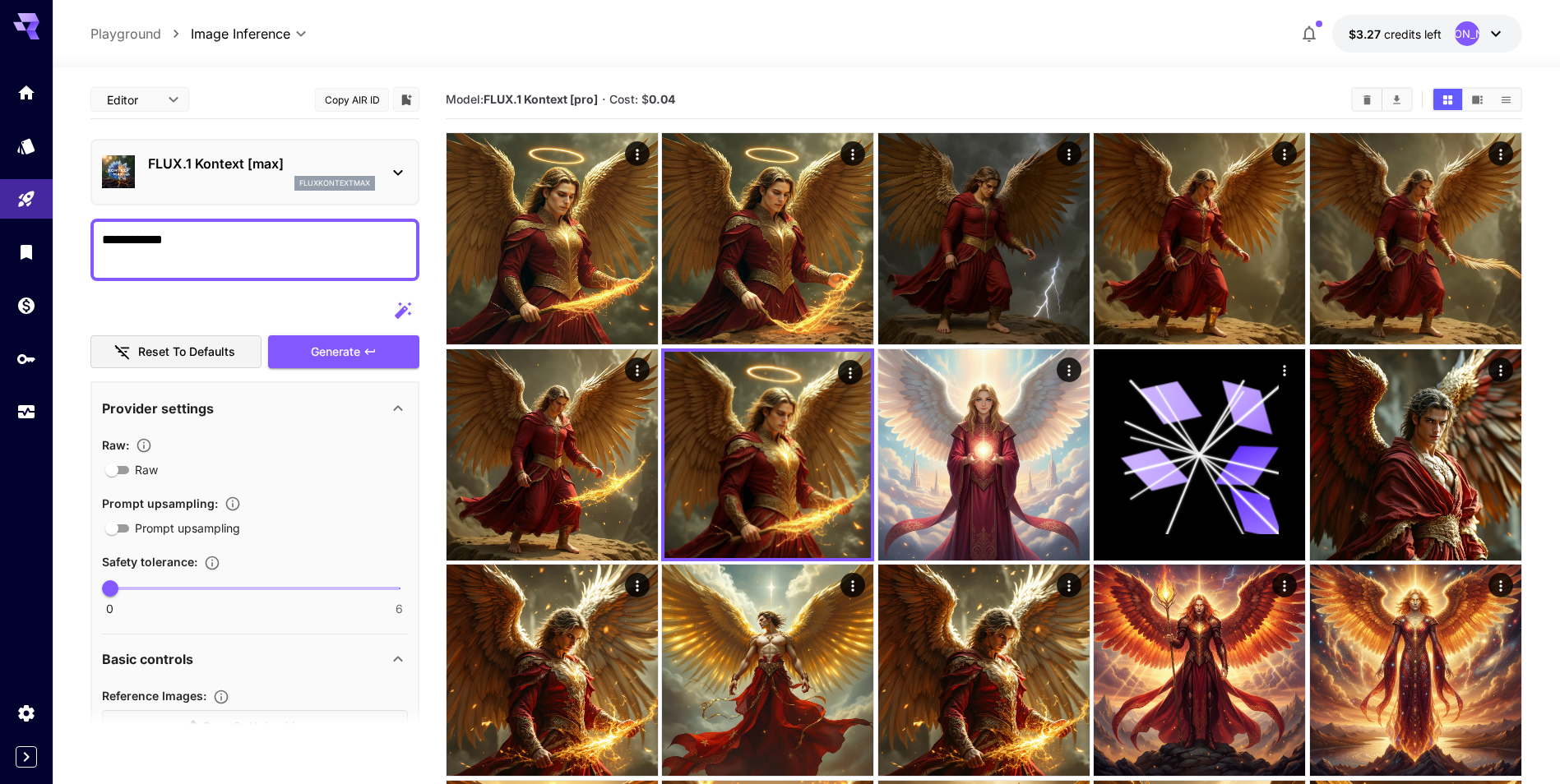
scroll to position [164, 0]
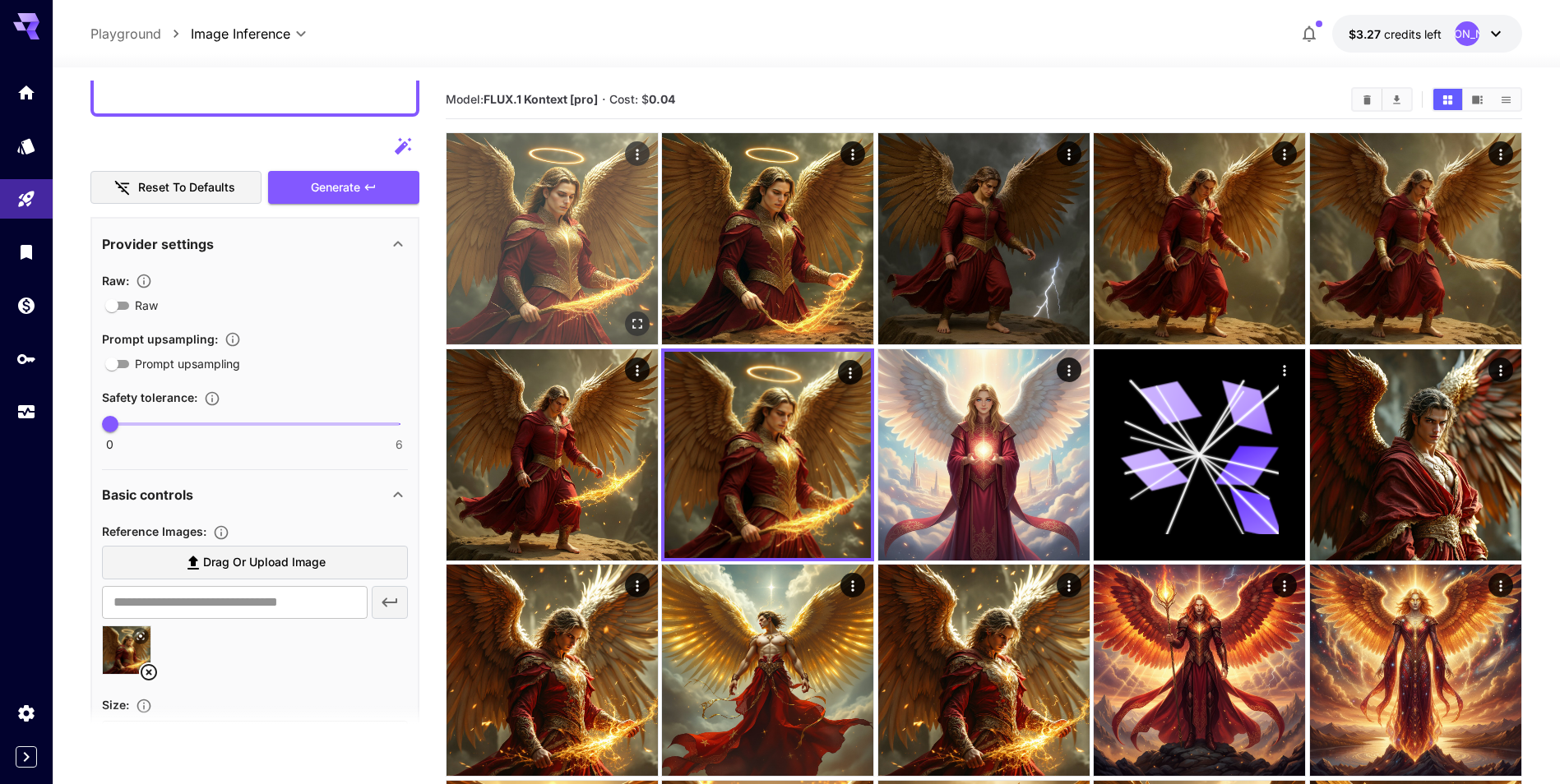
click at [553, 277] on img at bounding box center [552, 238] width 211 height 211
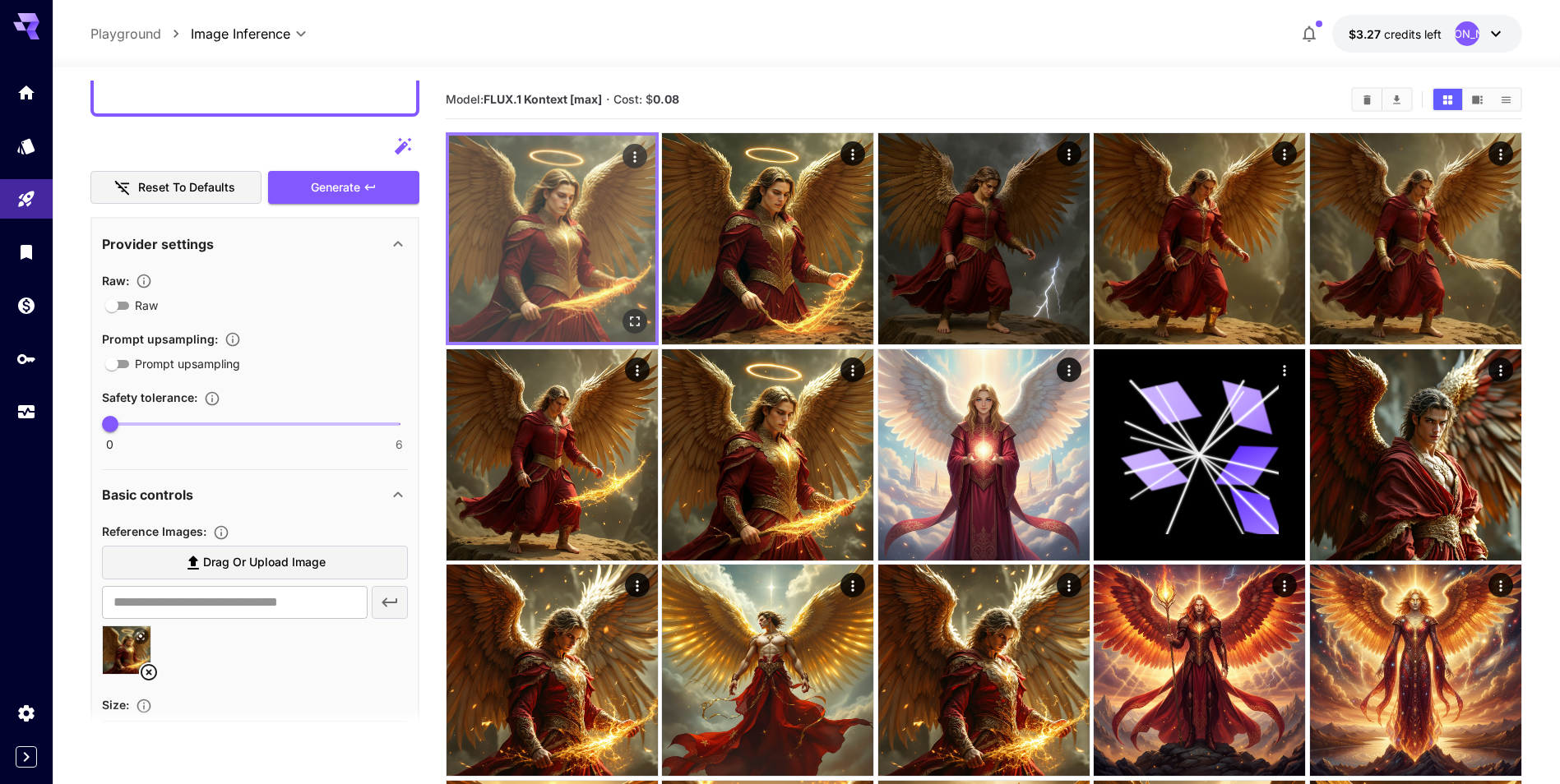
click at [637, 321] on icon "Open in fullscreen" at bounding box center [635, 321] width 17 height 17
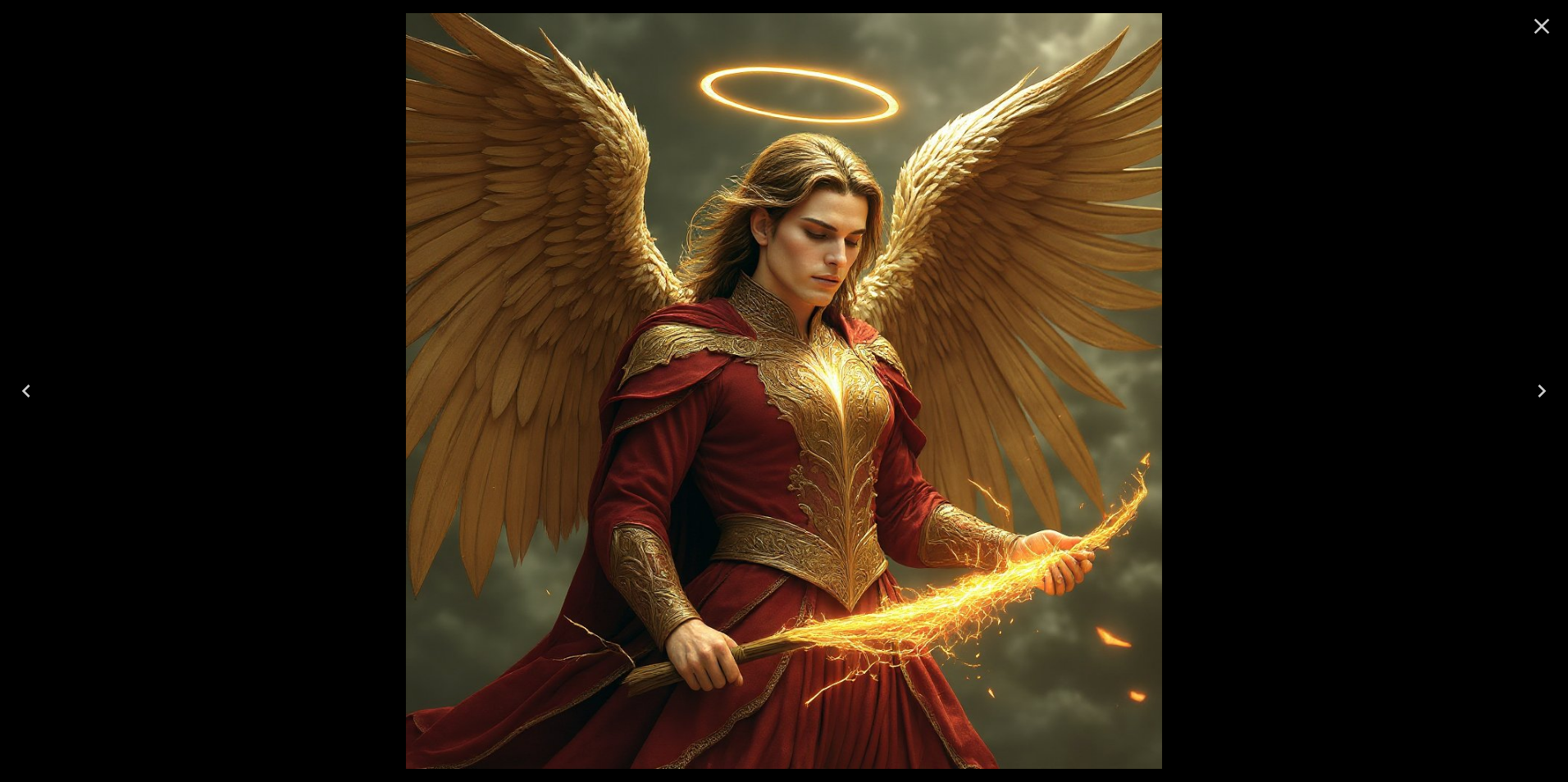
click at [1546, 33] on icon "Close" at bounding box center [1542, 26] width 26 height 26
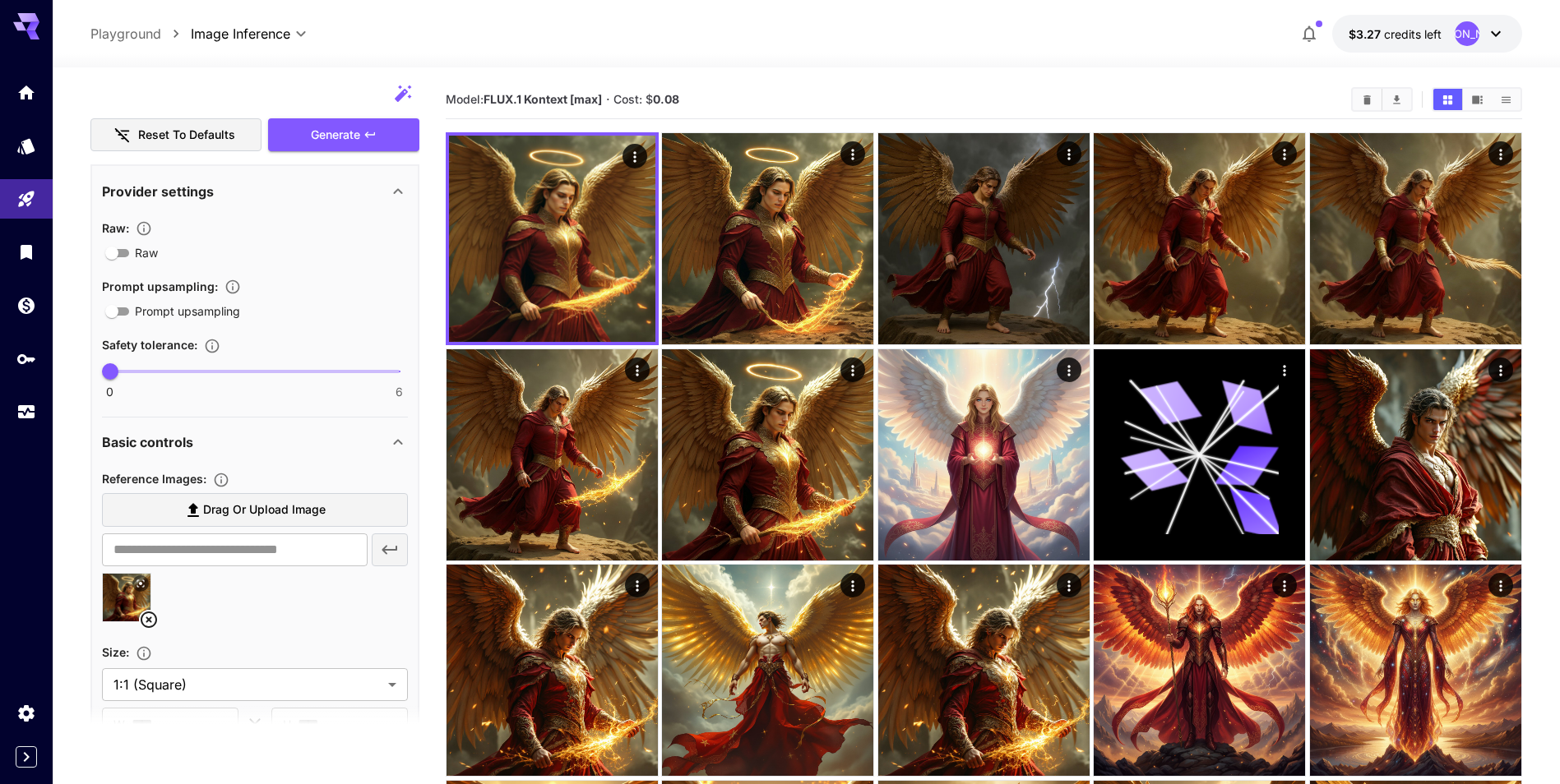
scroll to position [247, 0]
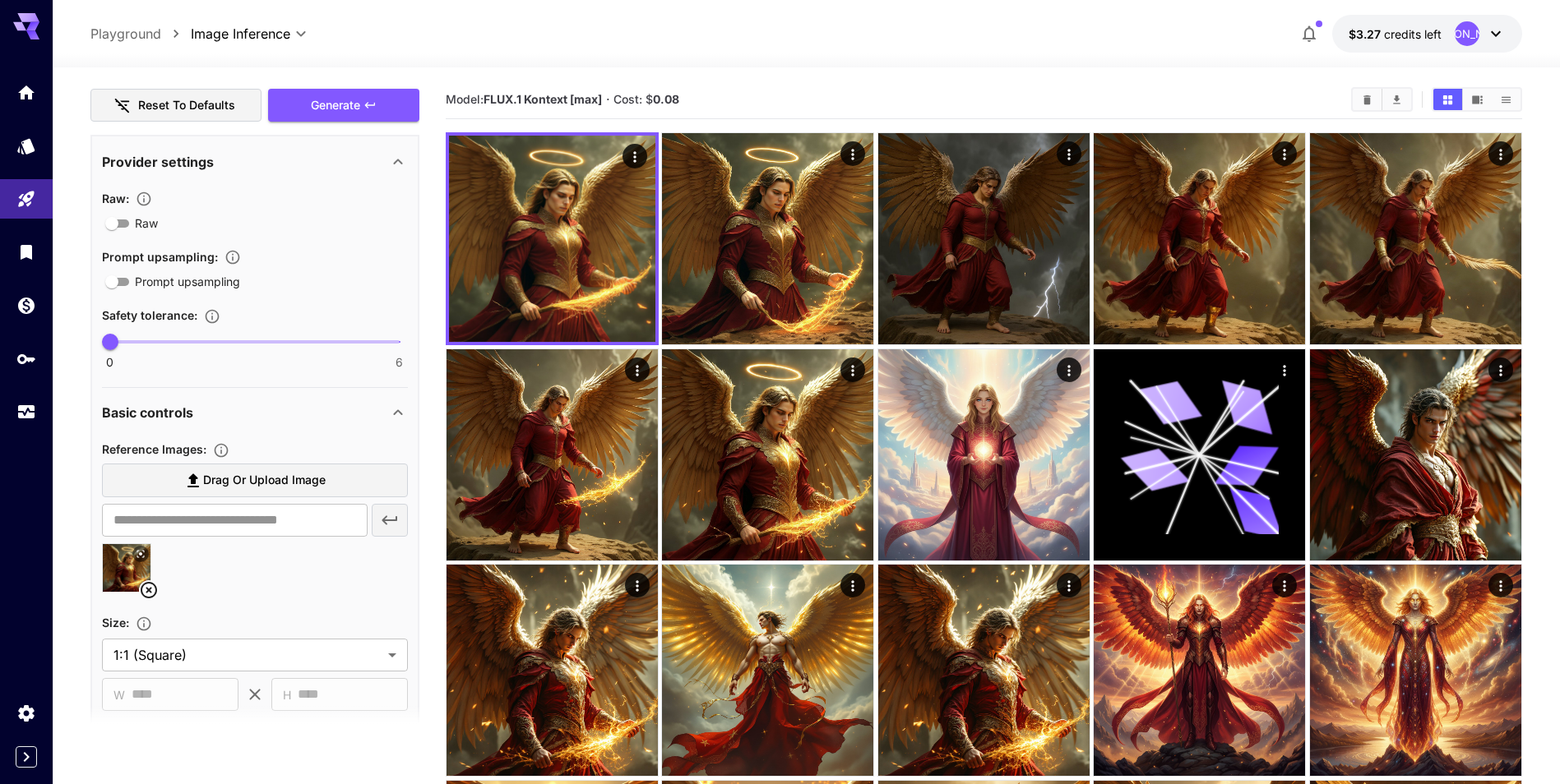
click at [147, 591] on icon at bounding box center [149, 590] width 20 height 20
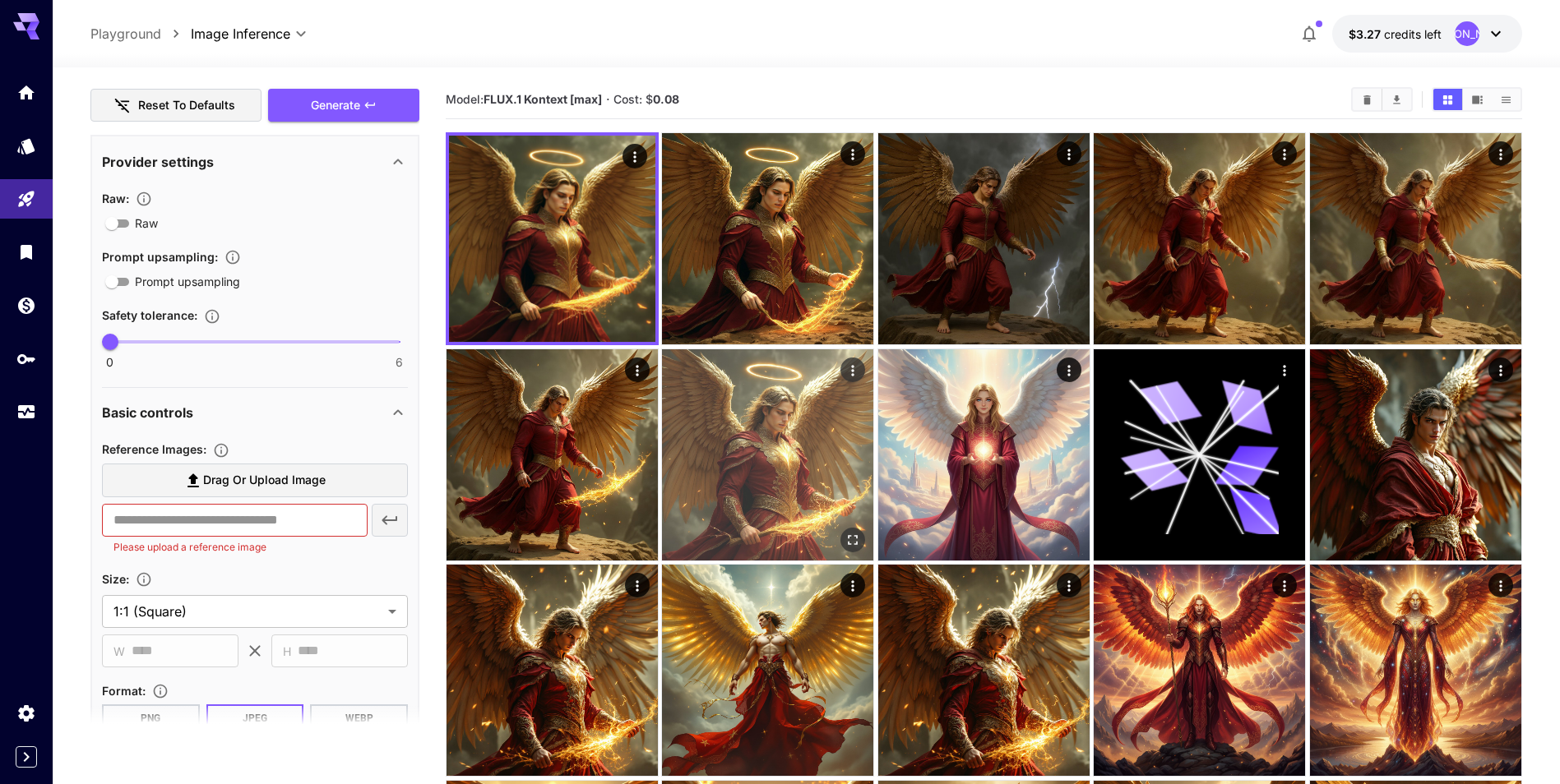
click at [805, 495] on img at bounding box center [767, 454] width 211 height 211
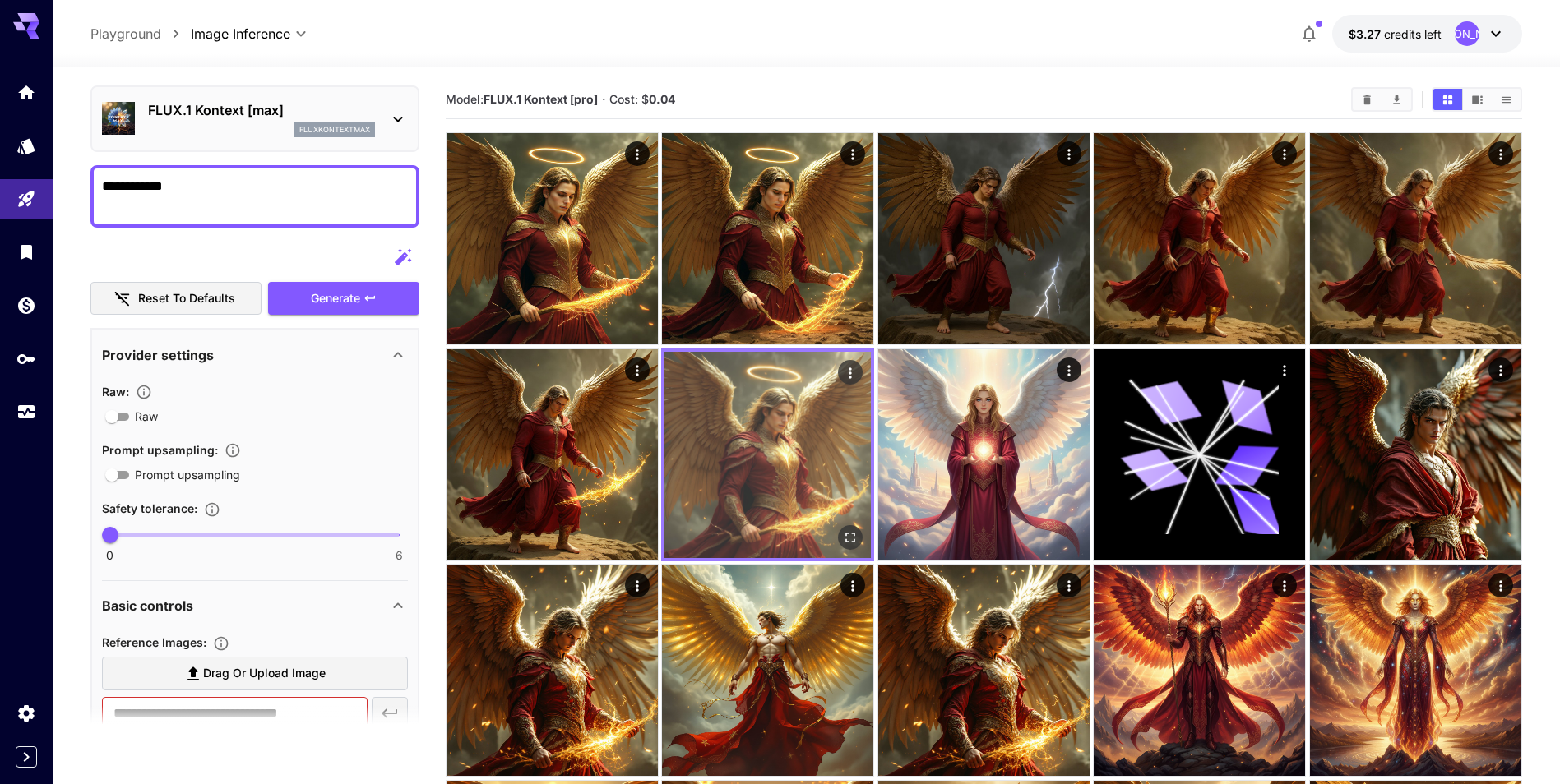
scroll to position [82, 0]
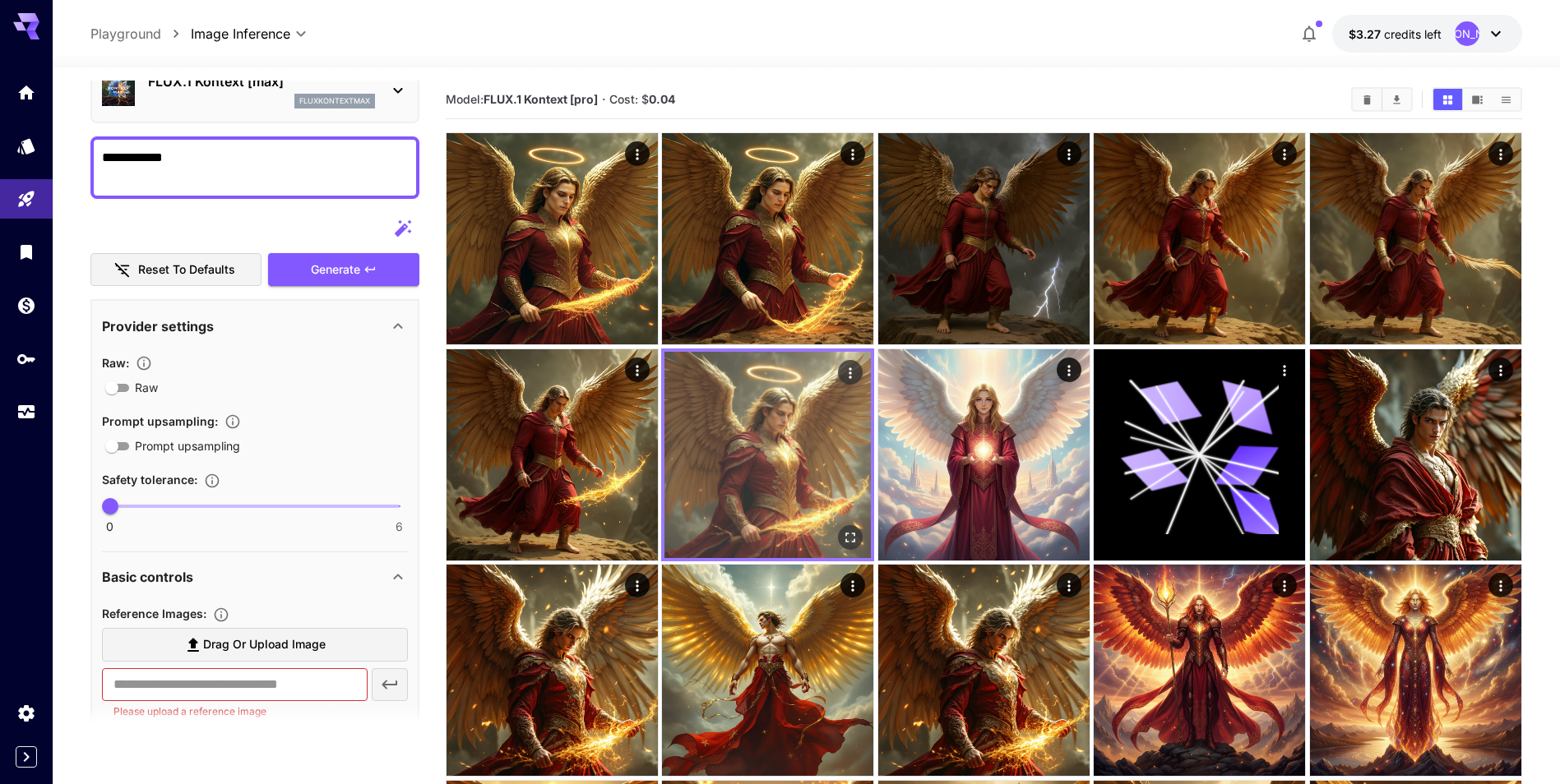
click at [854, 367] on icon "Actions" at bounding box center [851, 372] width 17 height 17
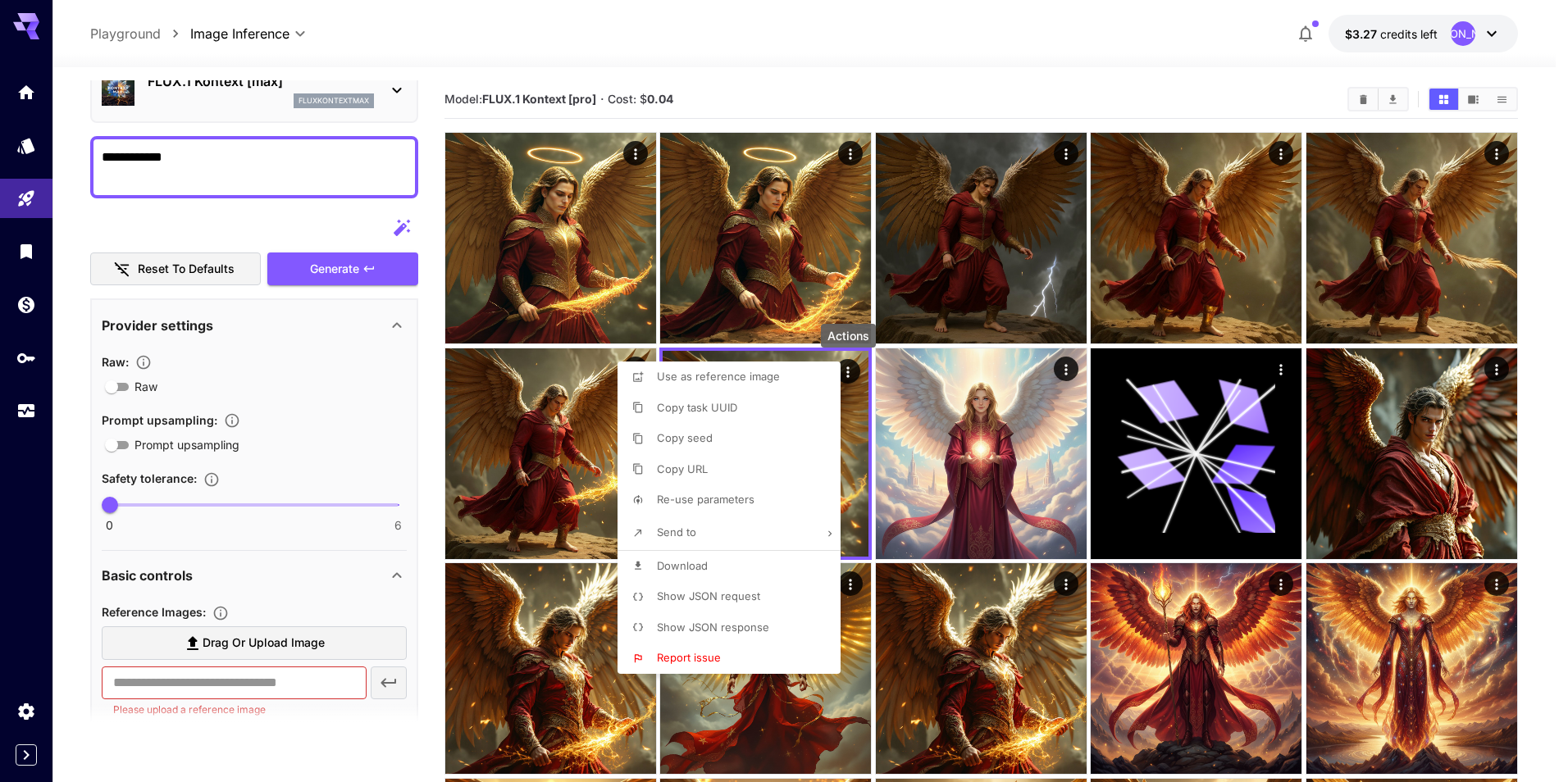
click at [737, 505] on span "Re-use parameters" at bounding box center [706, 499] width 98 height 13
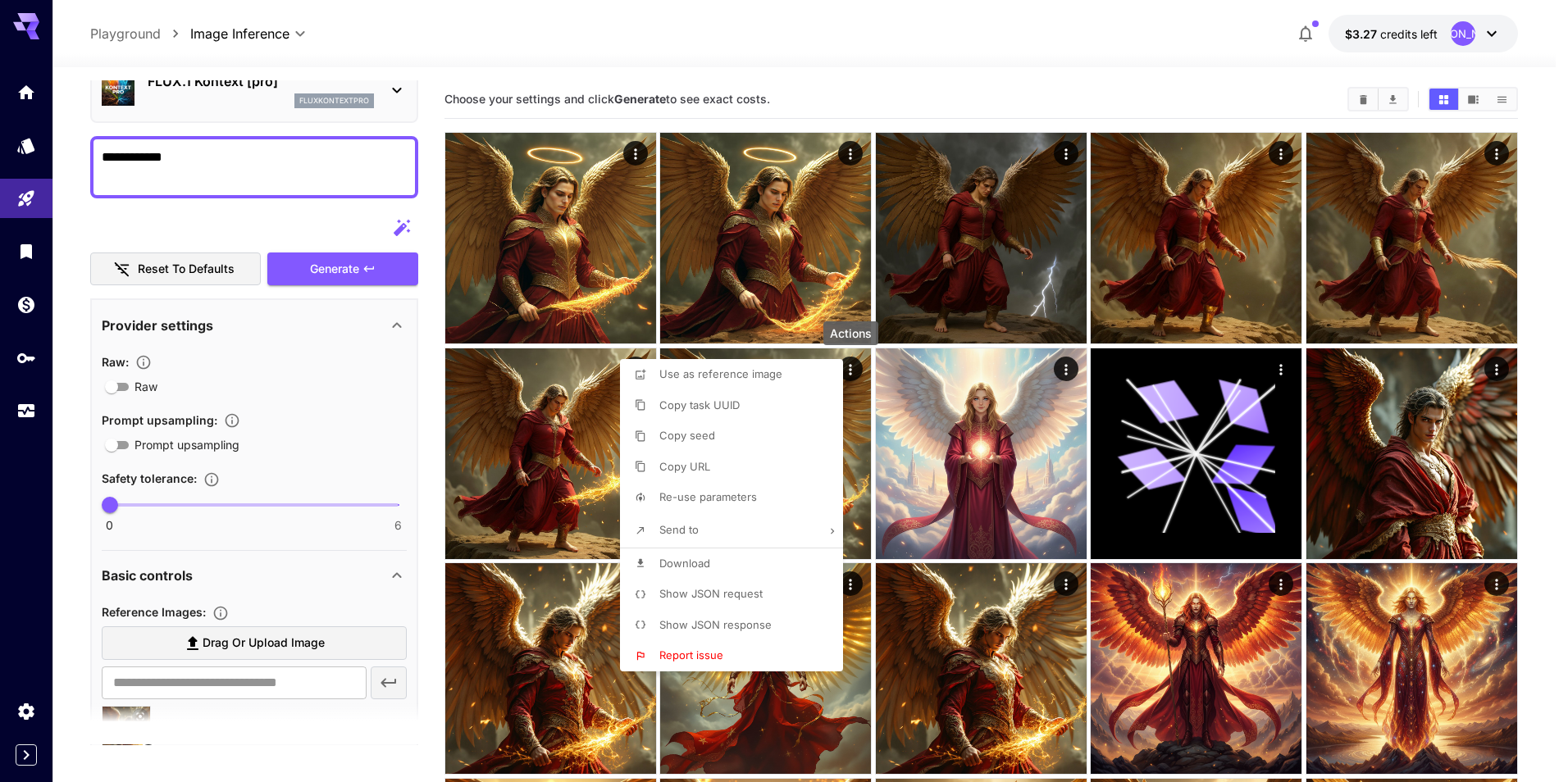
click at [491, 422] on div at bounding box center [784, 391] width 1568 height 782
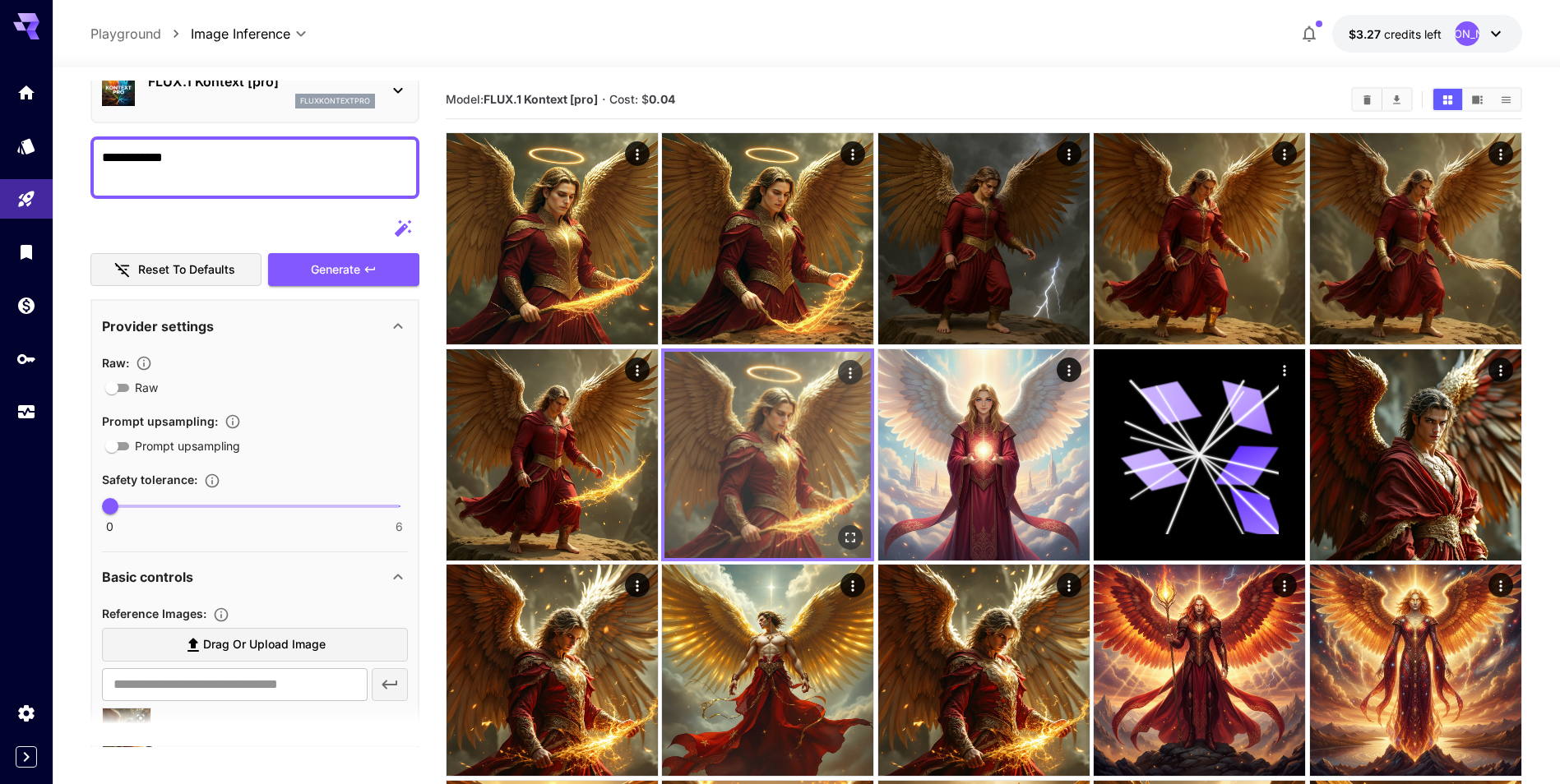
click at [745, 424] on img at bounding box center [768, 455] width 207 height 206
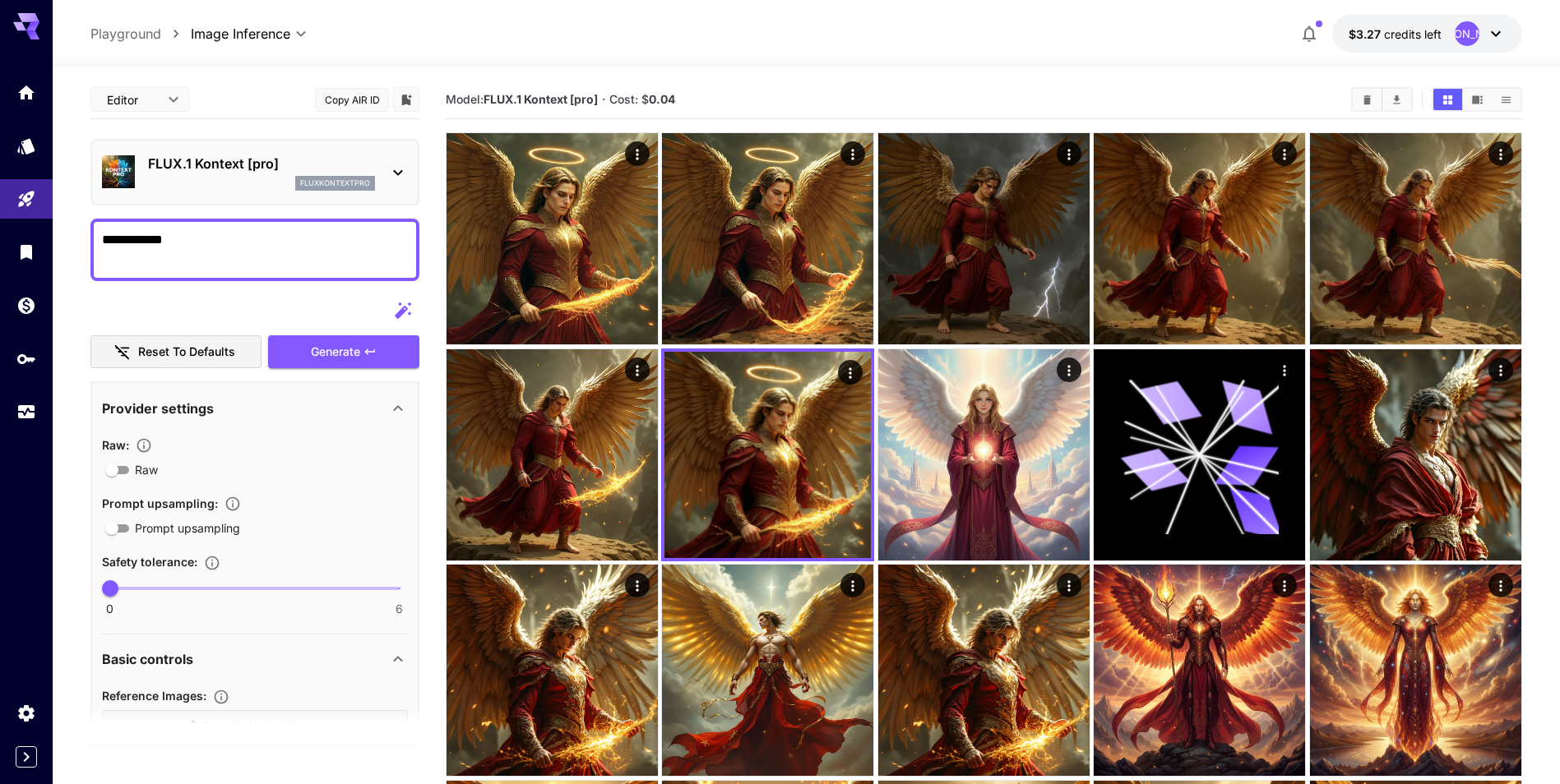
click at [343, 256] on textarea "**********" at bounding box center [254, 249] width 306 height 39
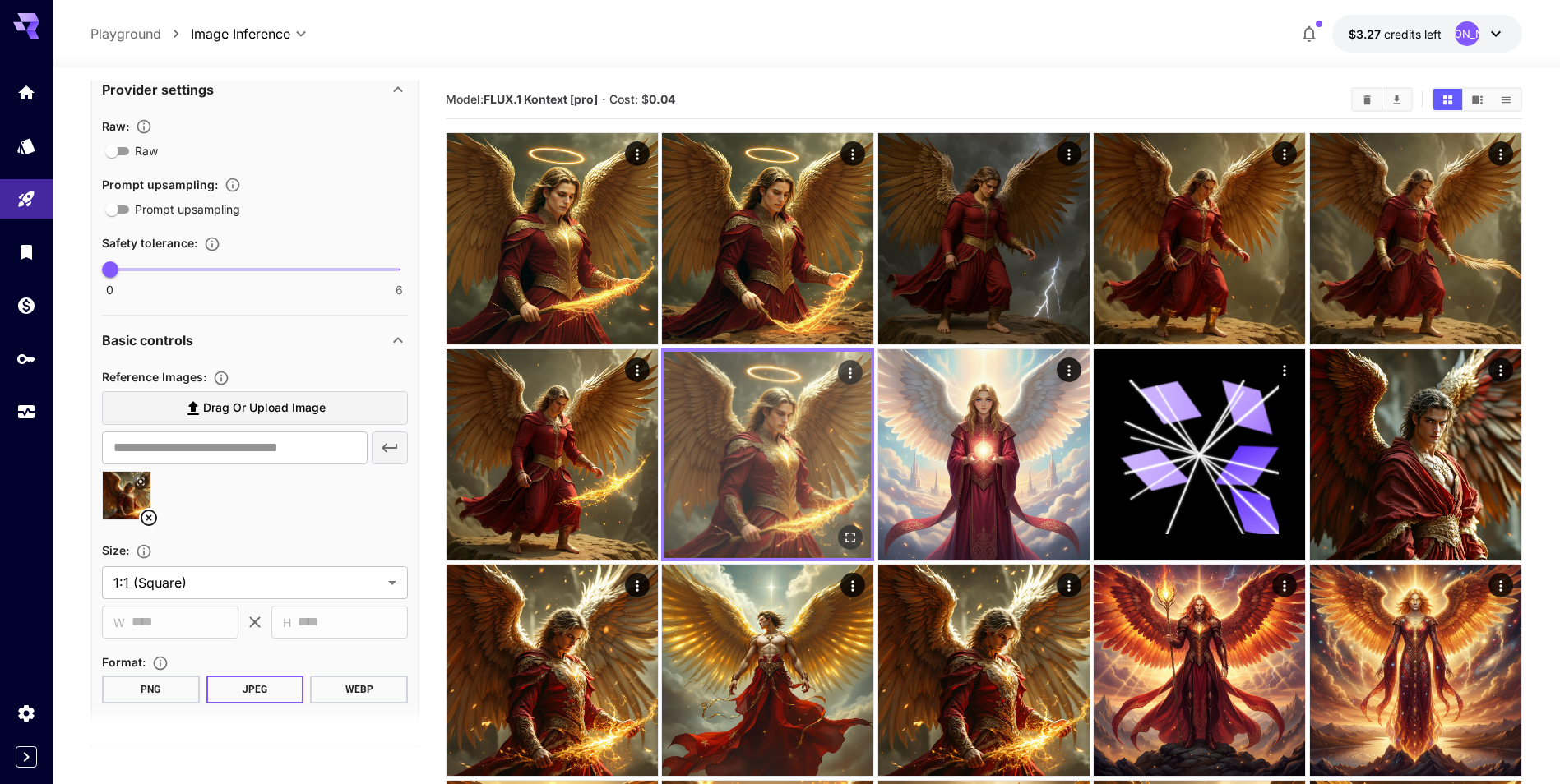
scroll to position [329, 0]
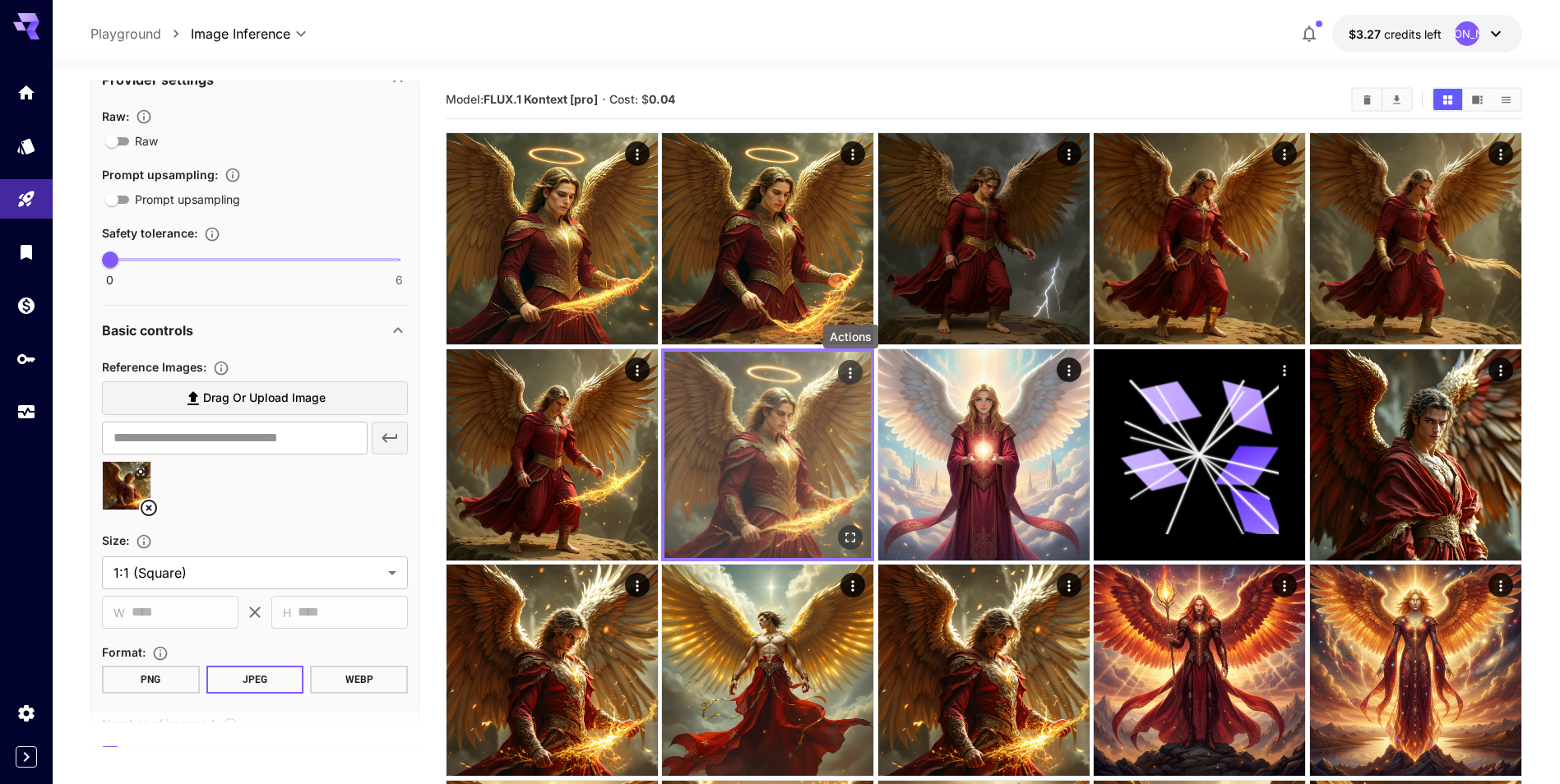
click at [850, 374] on icon "Actions" at bounding box center [850, 373] width 3 height 10
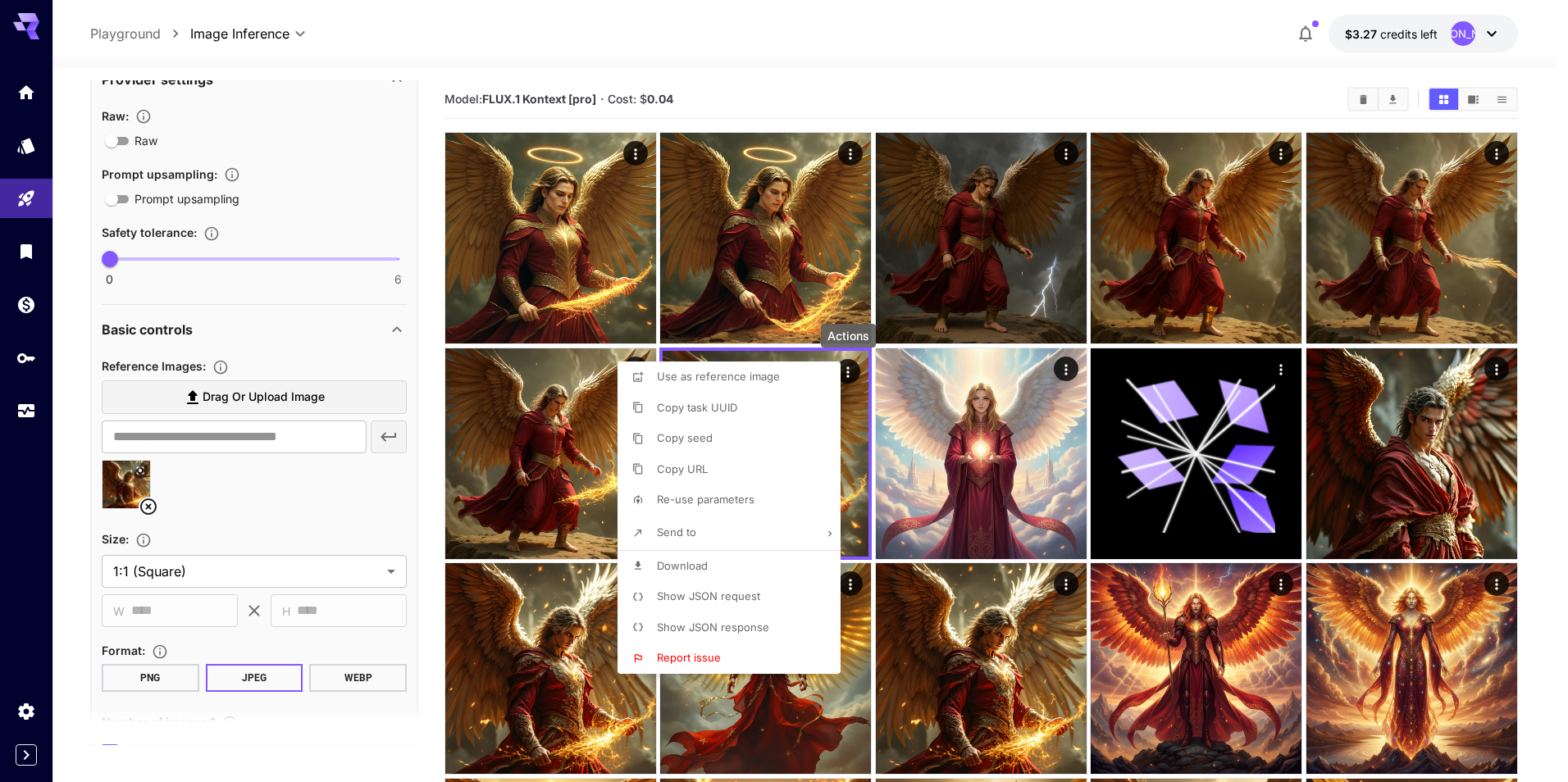
click at [754, 599] on span "Show JSON request" at bounding box center [709, 595] width 103 height 13
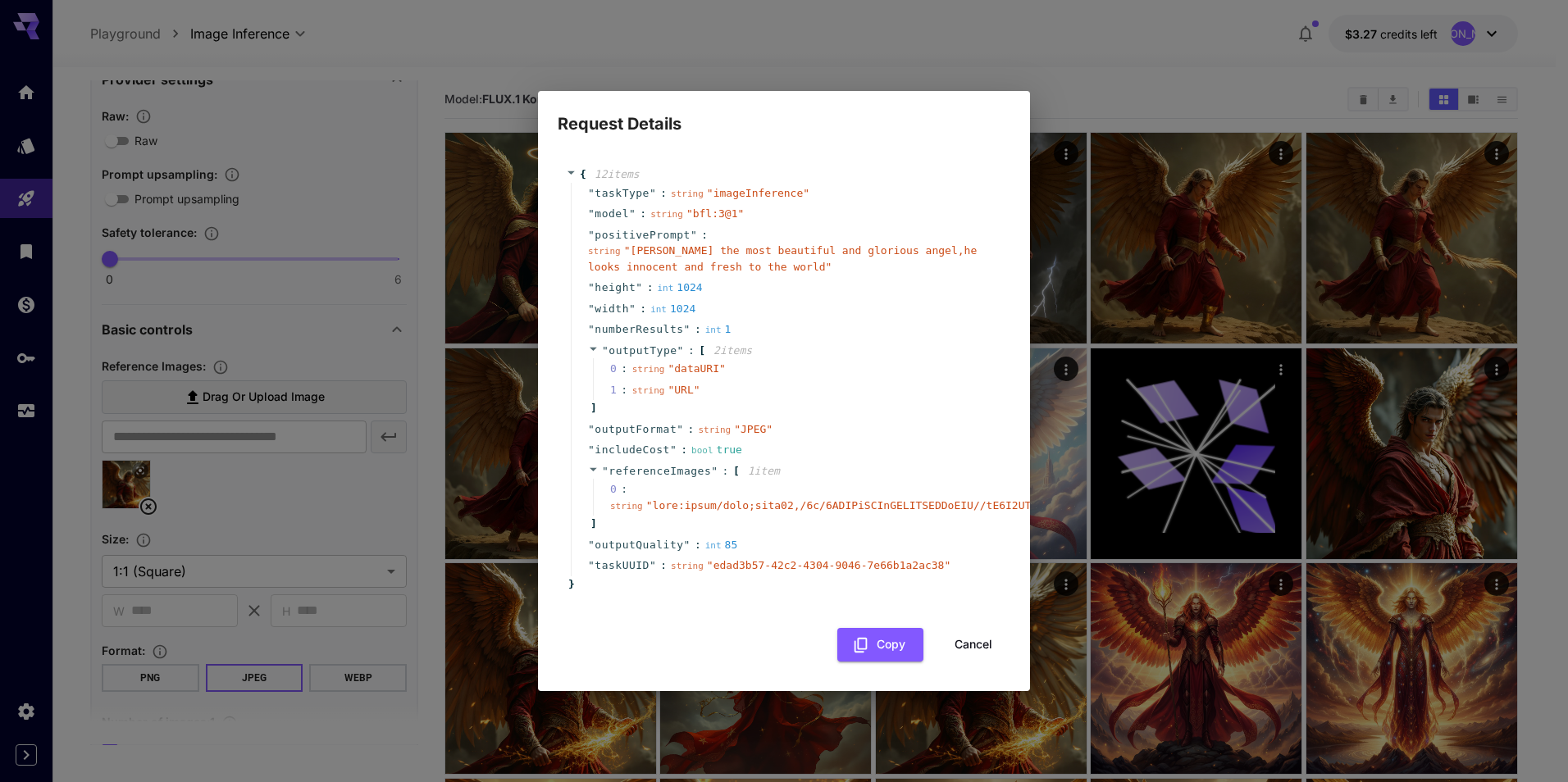
drag, startPoint x: 972, startPoint y: 625, endPoint x: 860, endPoint y: 420, distance: 233.6
click at [866, 428] on div "{ 12 item s " taskType " : string " imageInference " " model " : string " bfl:3…" at bounding box center [784, 406] width 453 height 511
click at [856, 419] on div "" outputFormat " : string " JPEG "" at bounding box center [787, 429] width 431 height 21
click at [959, 637] on button "Cancel" at bounding box center [973, 645] width 74 height 34
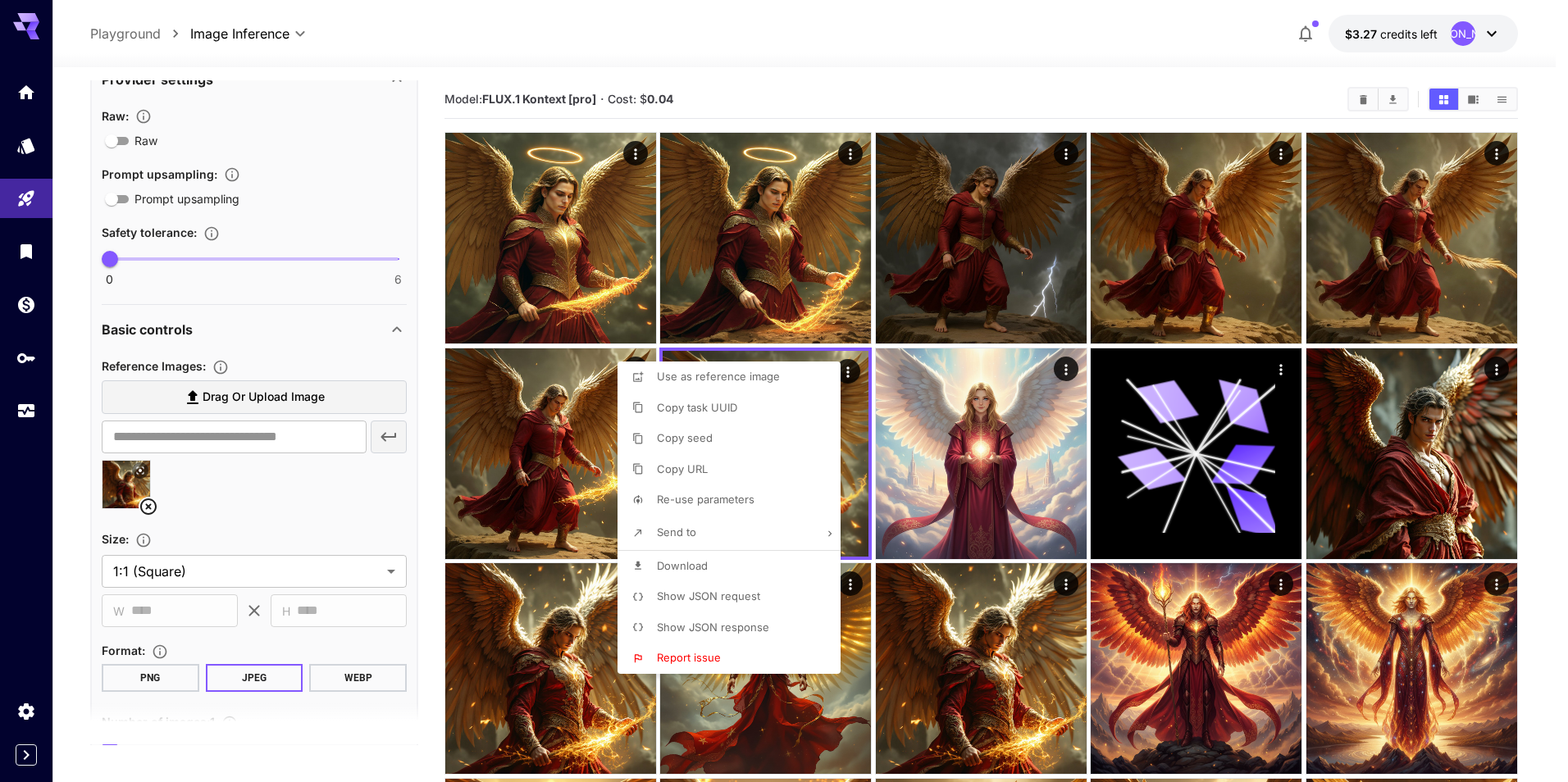
click at [416, 417] on div at bounding box center [784, 391] width 1568 height 782
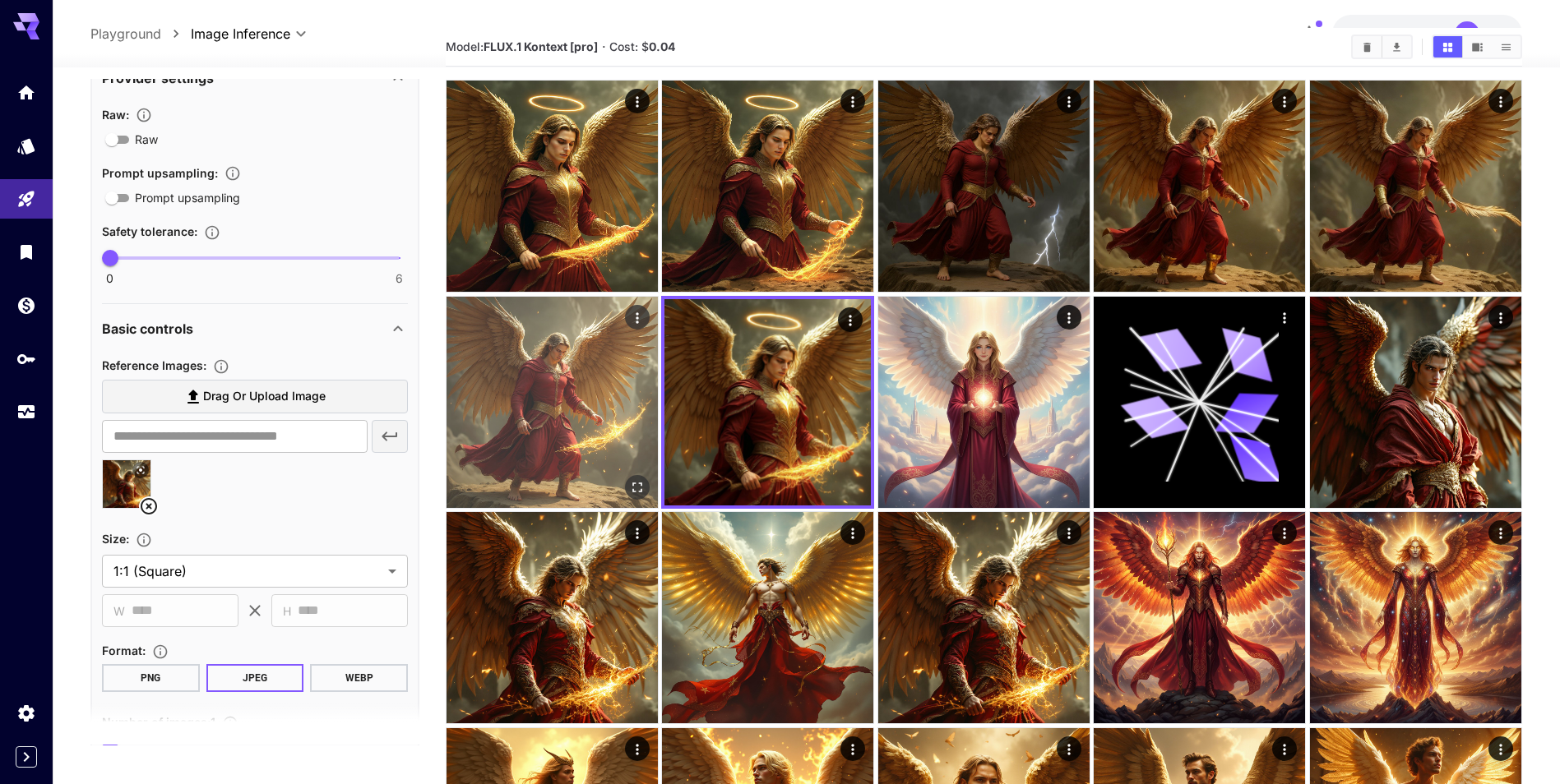
scroll to position [82, 0]
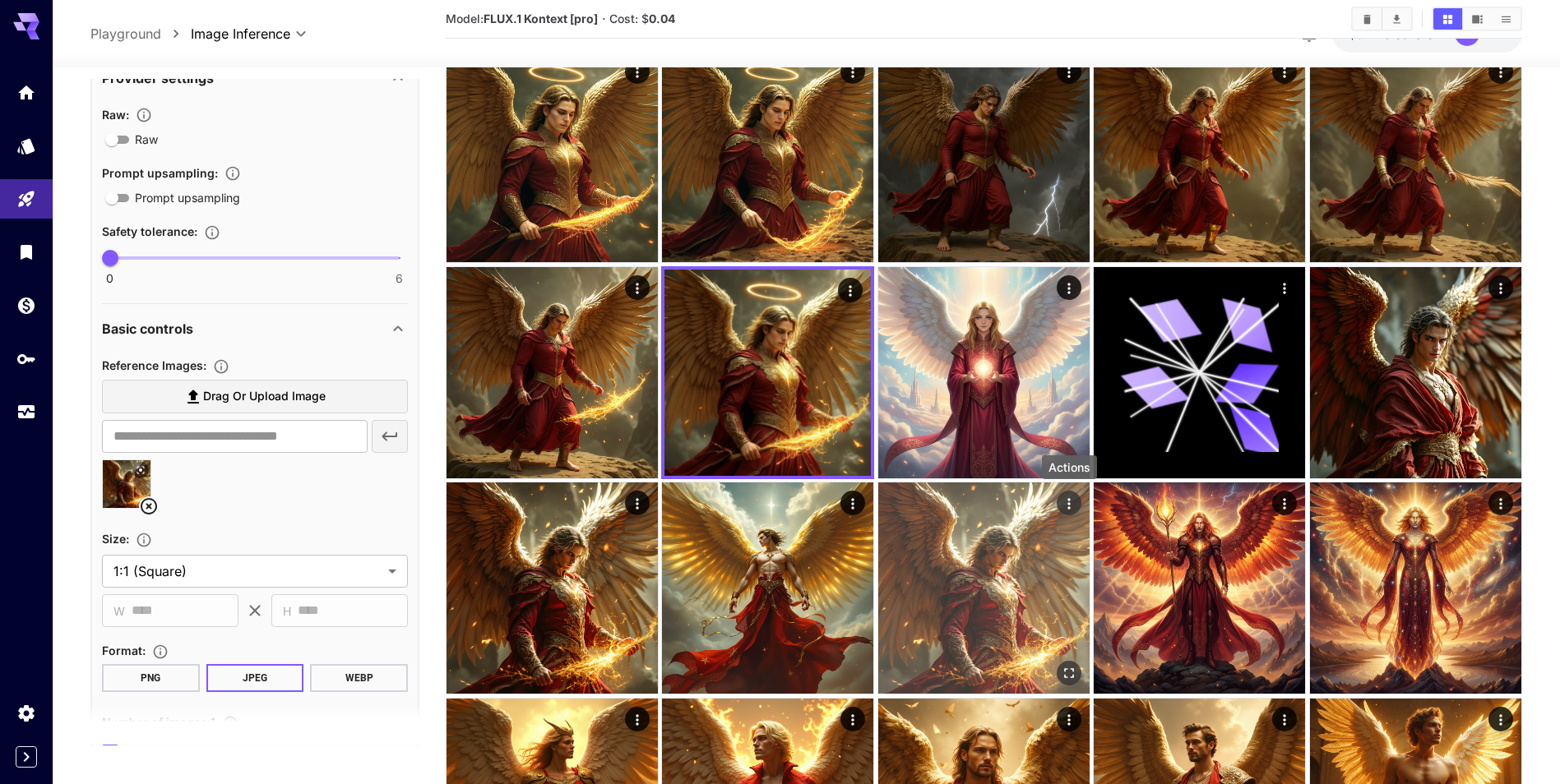
click at [1064, 501] on icon "Actions" at bounding box center [1069, 503] width 17 height 17
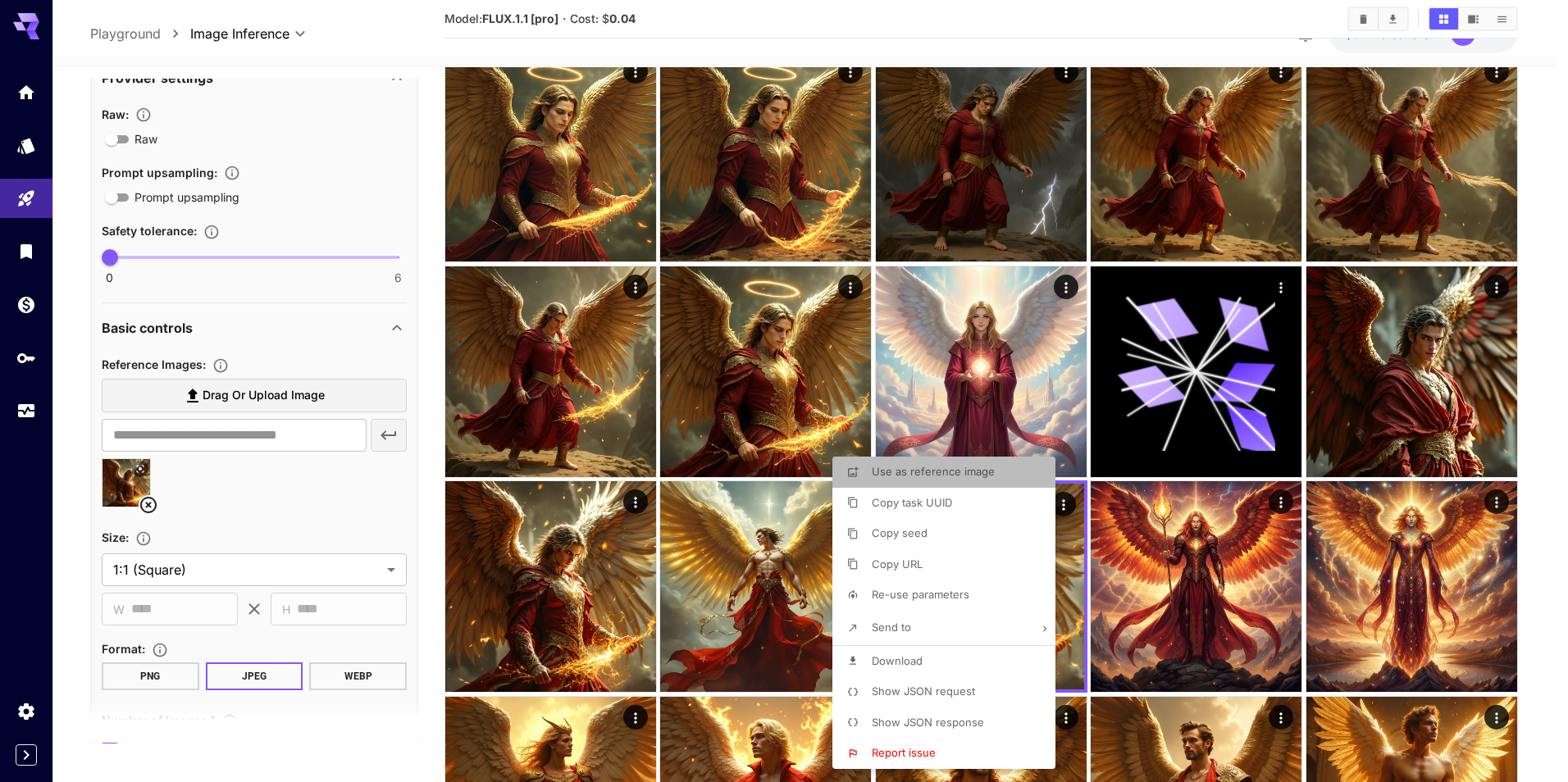
click at [980, 481] on li "Use as reference image" at bounding box center [949, 472] width 233 height 31
click at [311, 522] on div at bounding box center [784, 391] width 1568 height 782
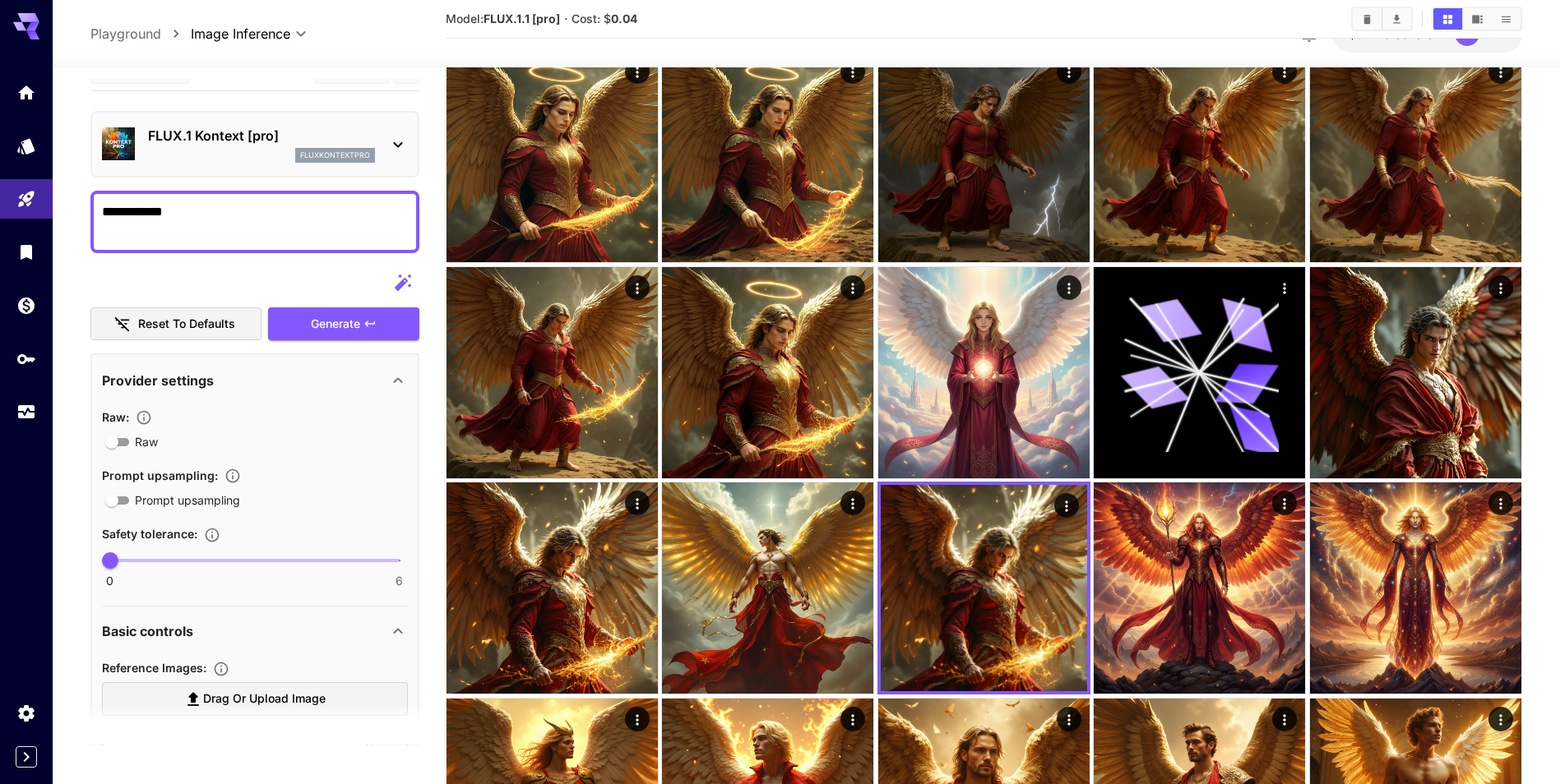
scroll to position [0, 0]
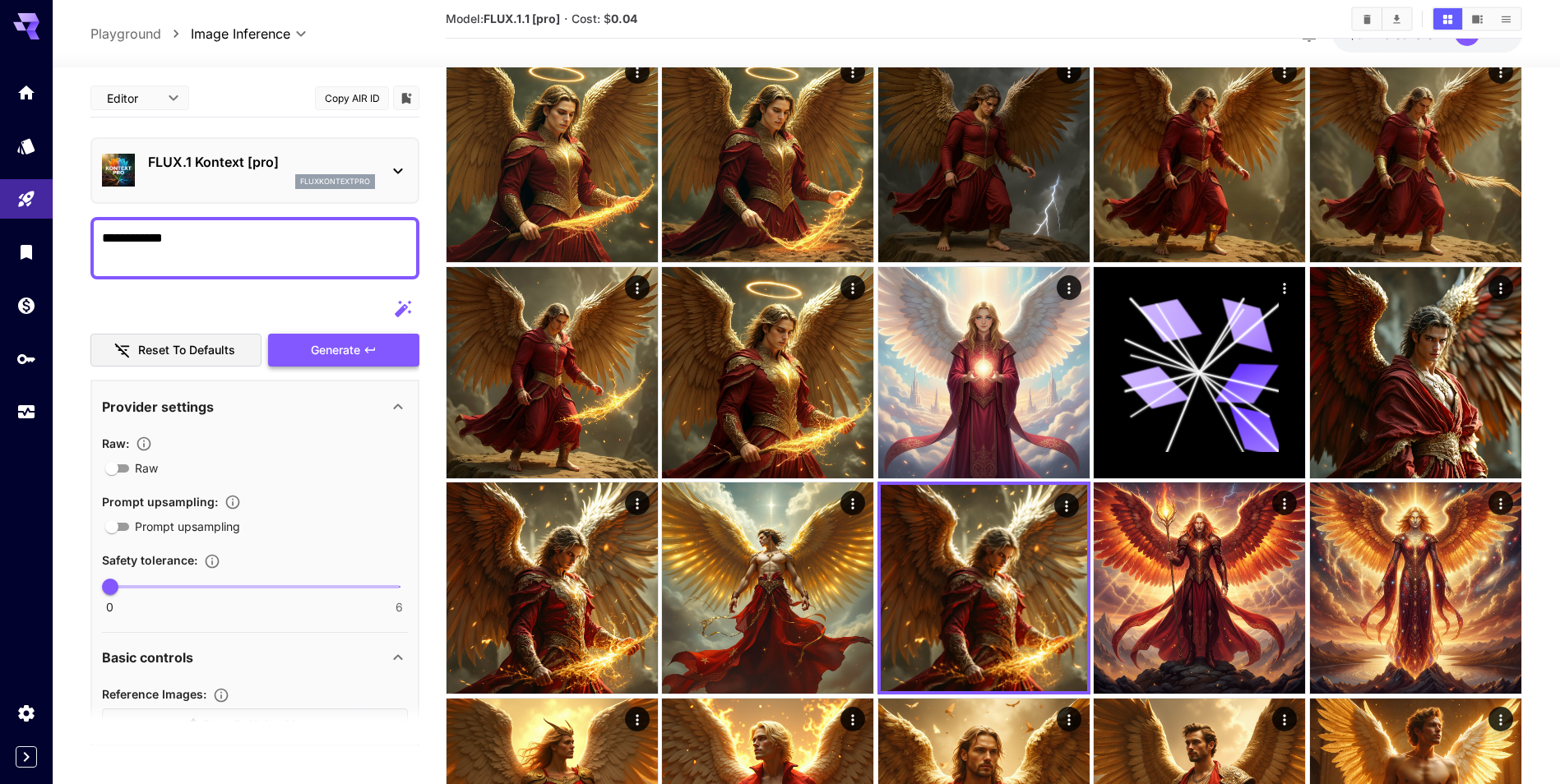
click at [368, 354] on icon "button" at bounding box center [369, 350] width 13 height 13
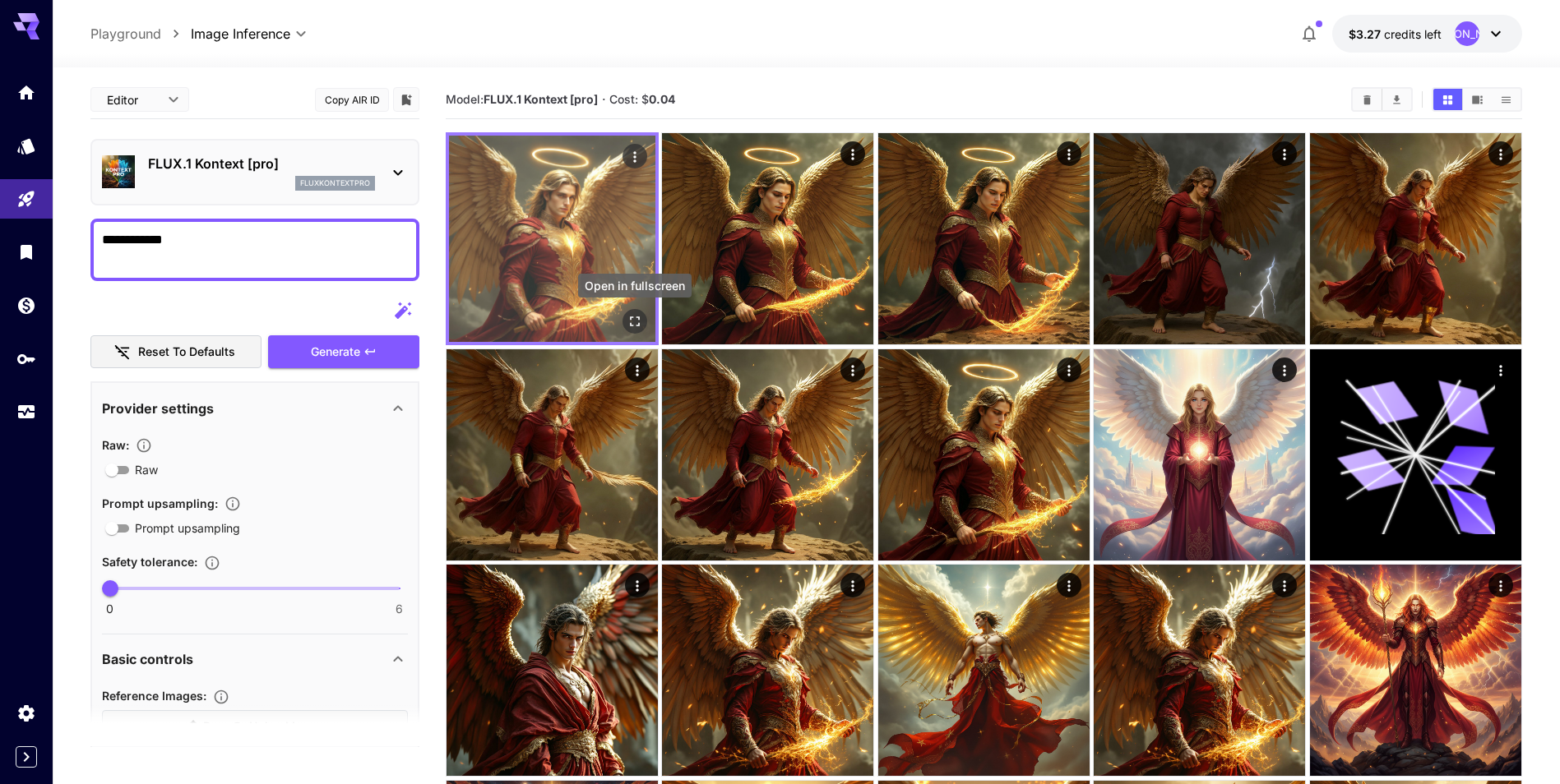
click at [633, 321] on icon "Open in fullscreen" at bounding box center [635, 321] width 17 height 17
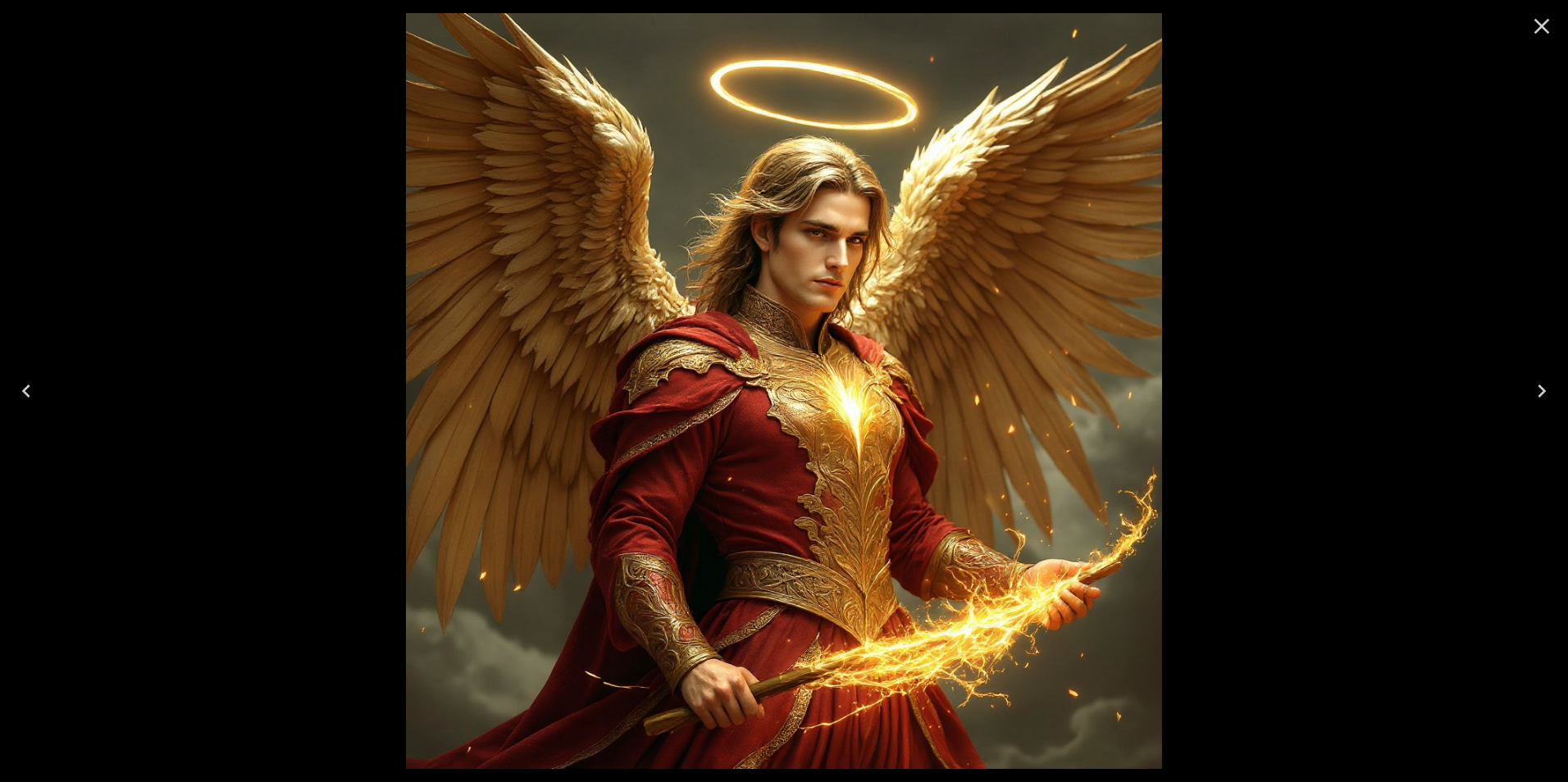
click at [1545, 21] on icon "Close" at bounding box center [1542, 26] width 26 height 26
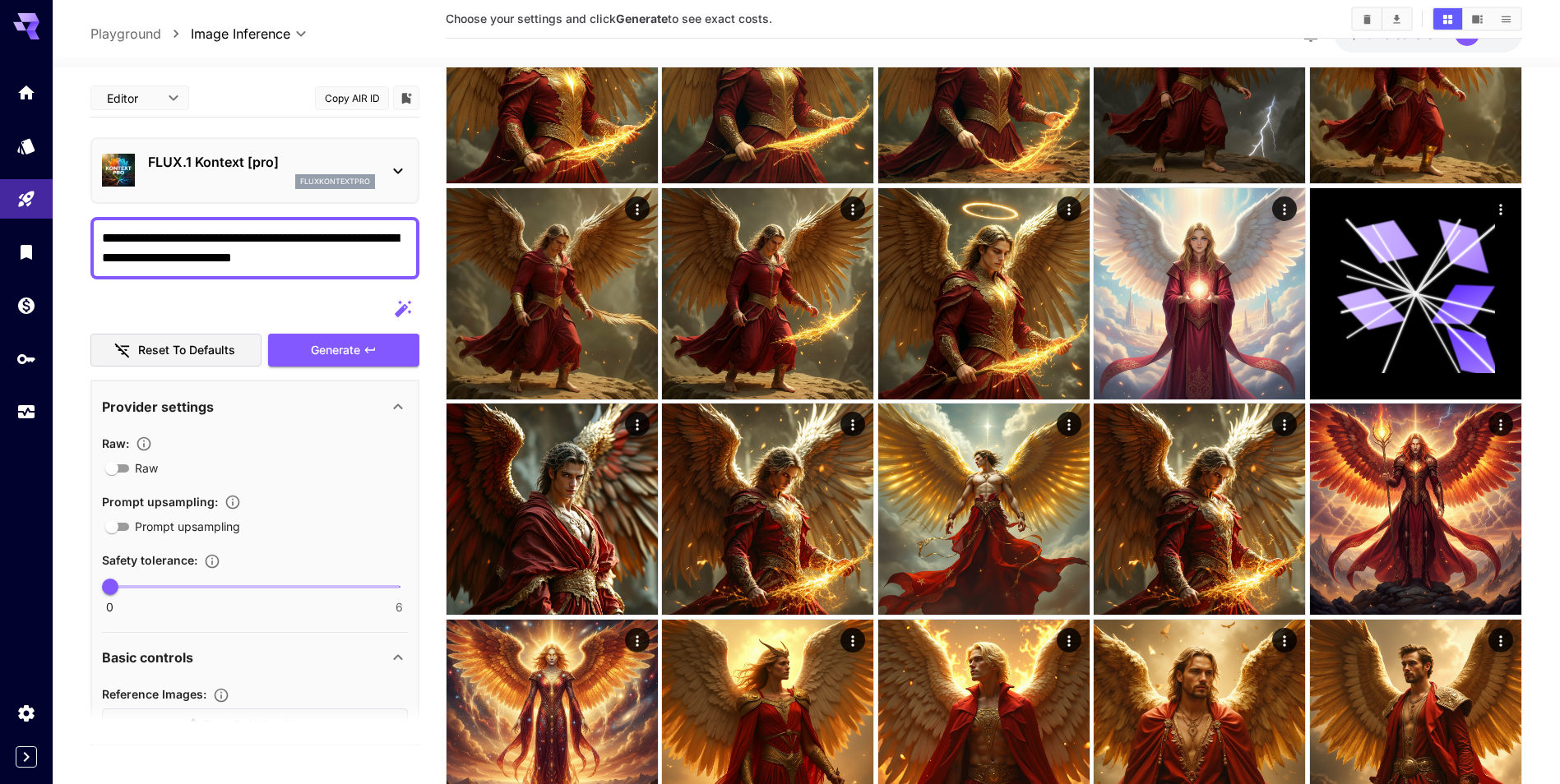
scroll to position [164, 0]
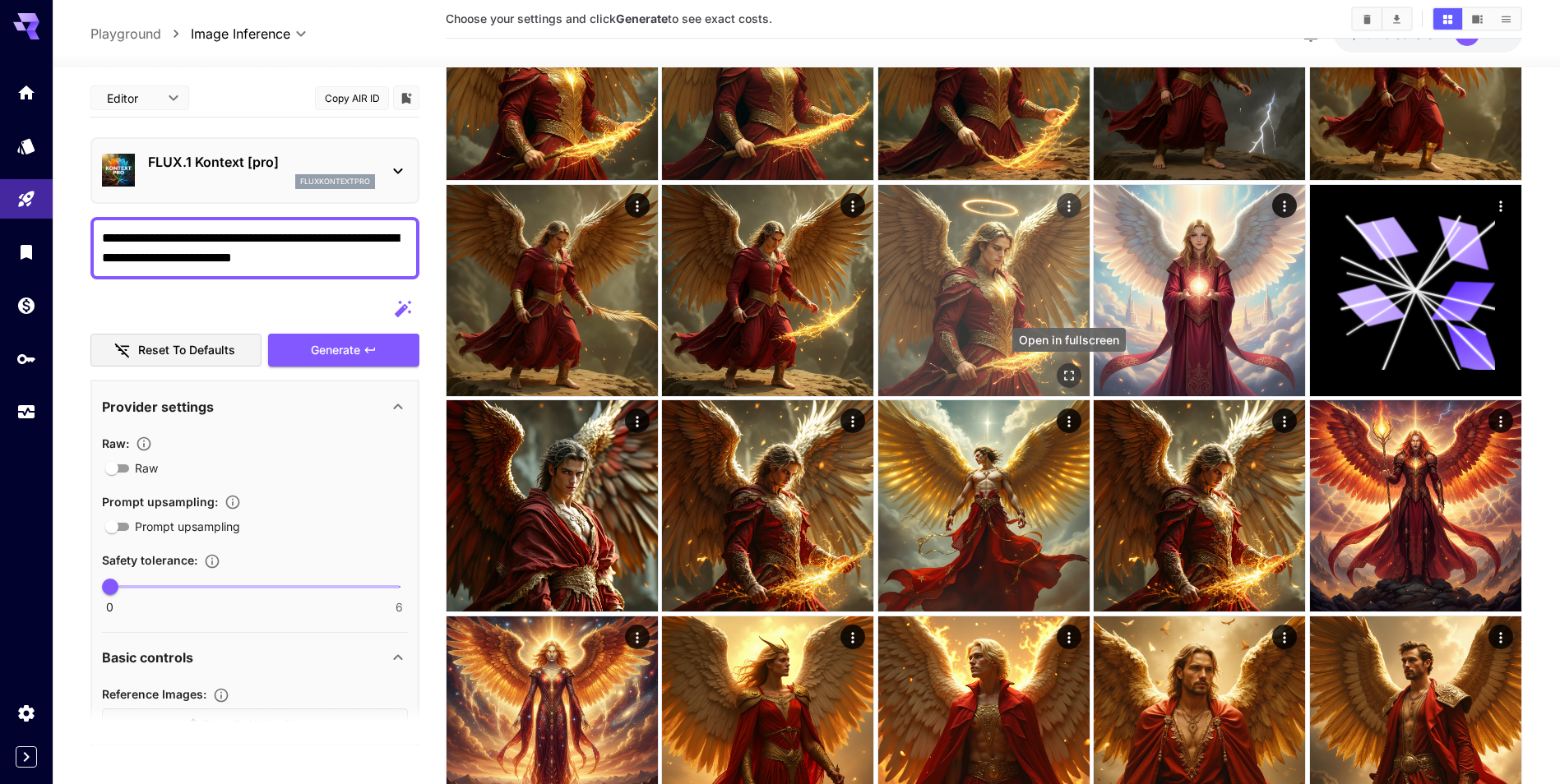
click at [1066, 369] on icon "Open in fullscreen" at bounding box center [1069, 375] width 17 height 17
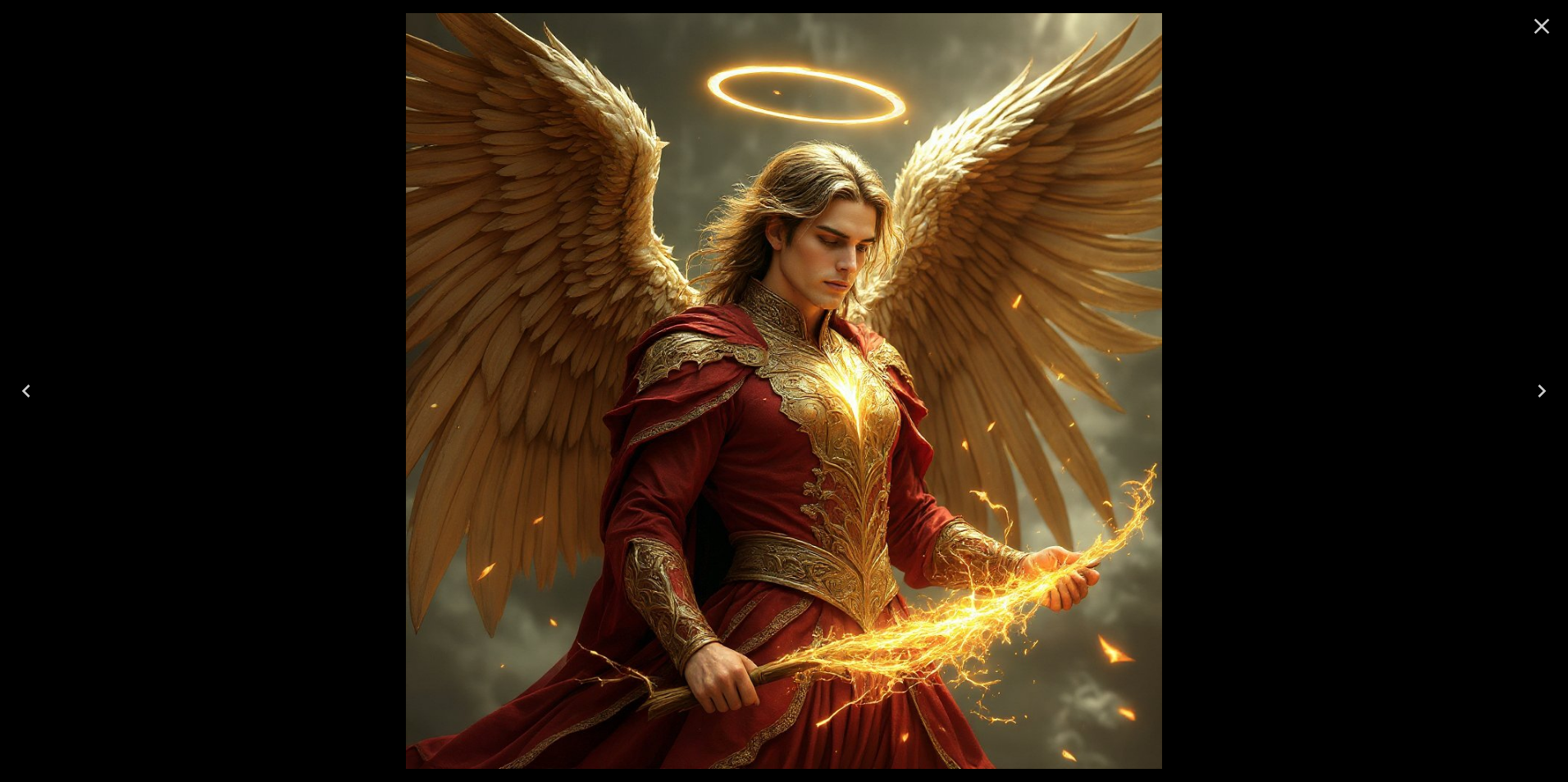
click at [1537, 31] on icon "Close" at bounding box center [1543, 27] width 16 height 16
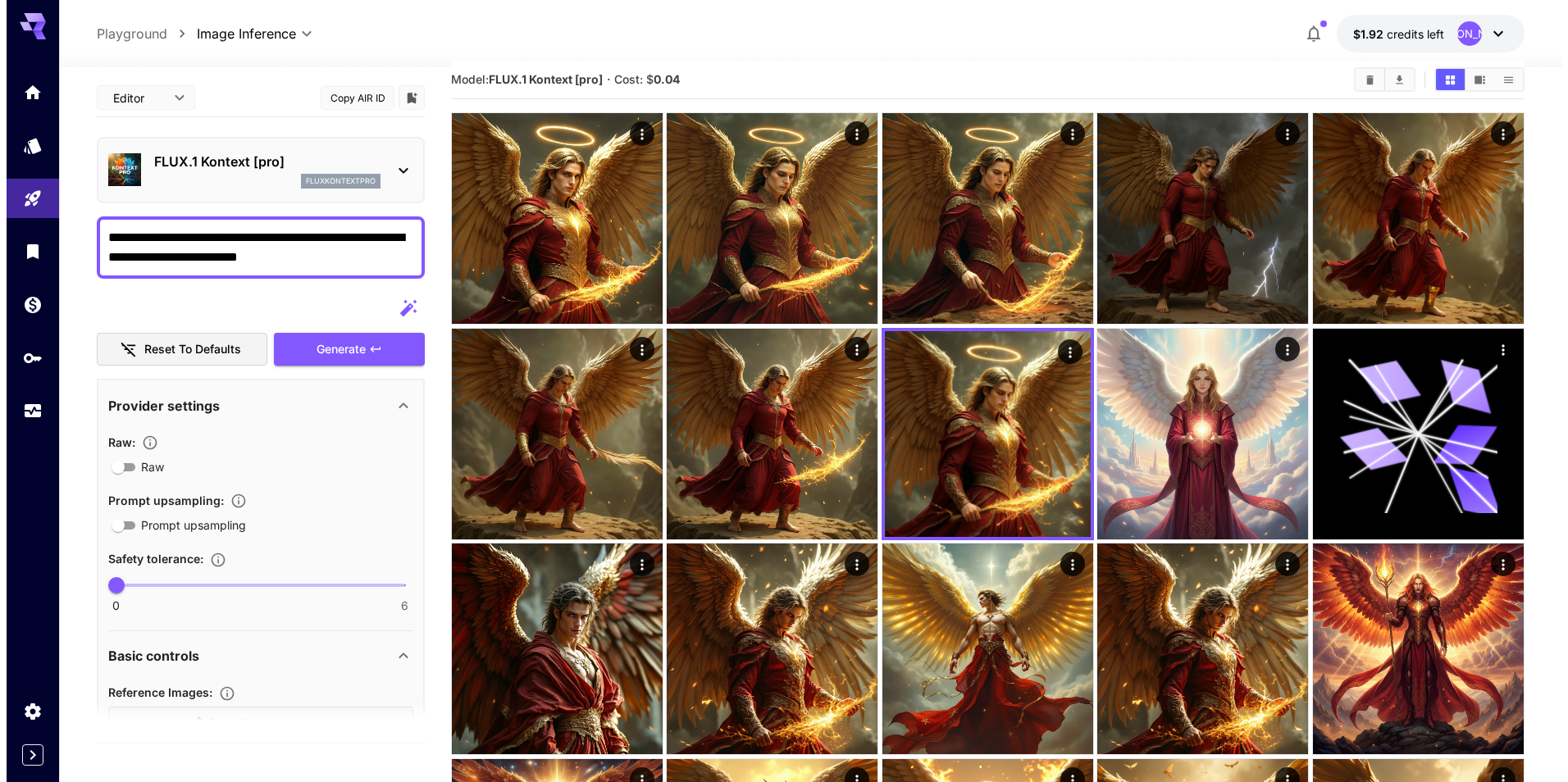
scroll to position [0, 0]
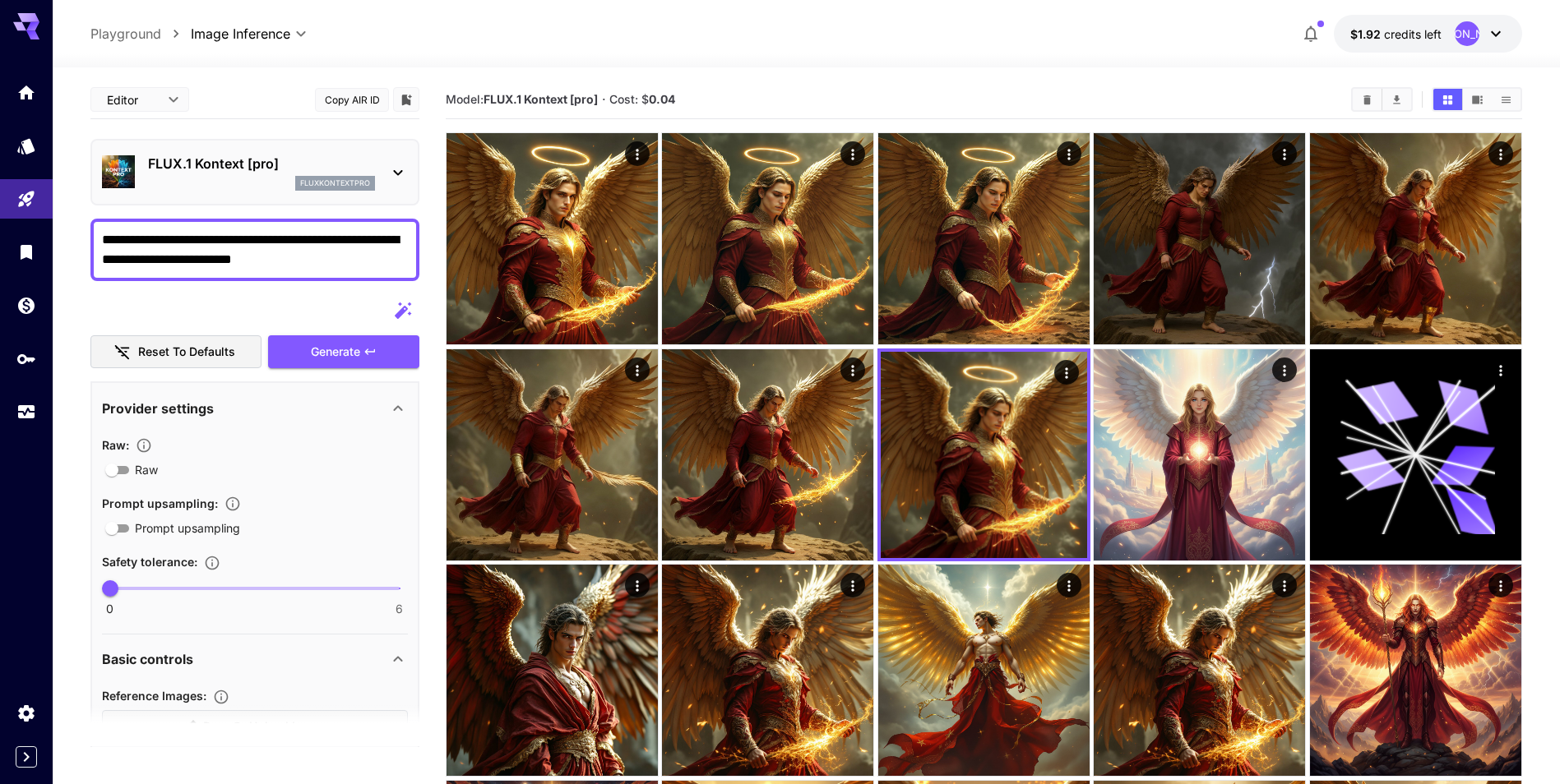
click at [384, 160] on div "FLUX.1 Kontext [pro] fluxkontextpro" at bounding box center [254, 172] width 306 height 50
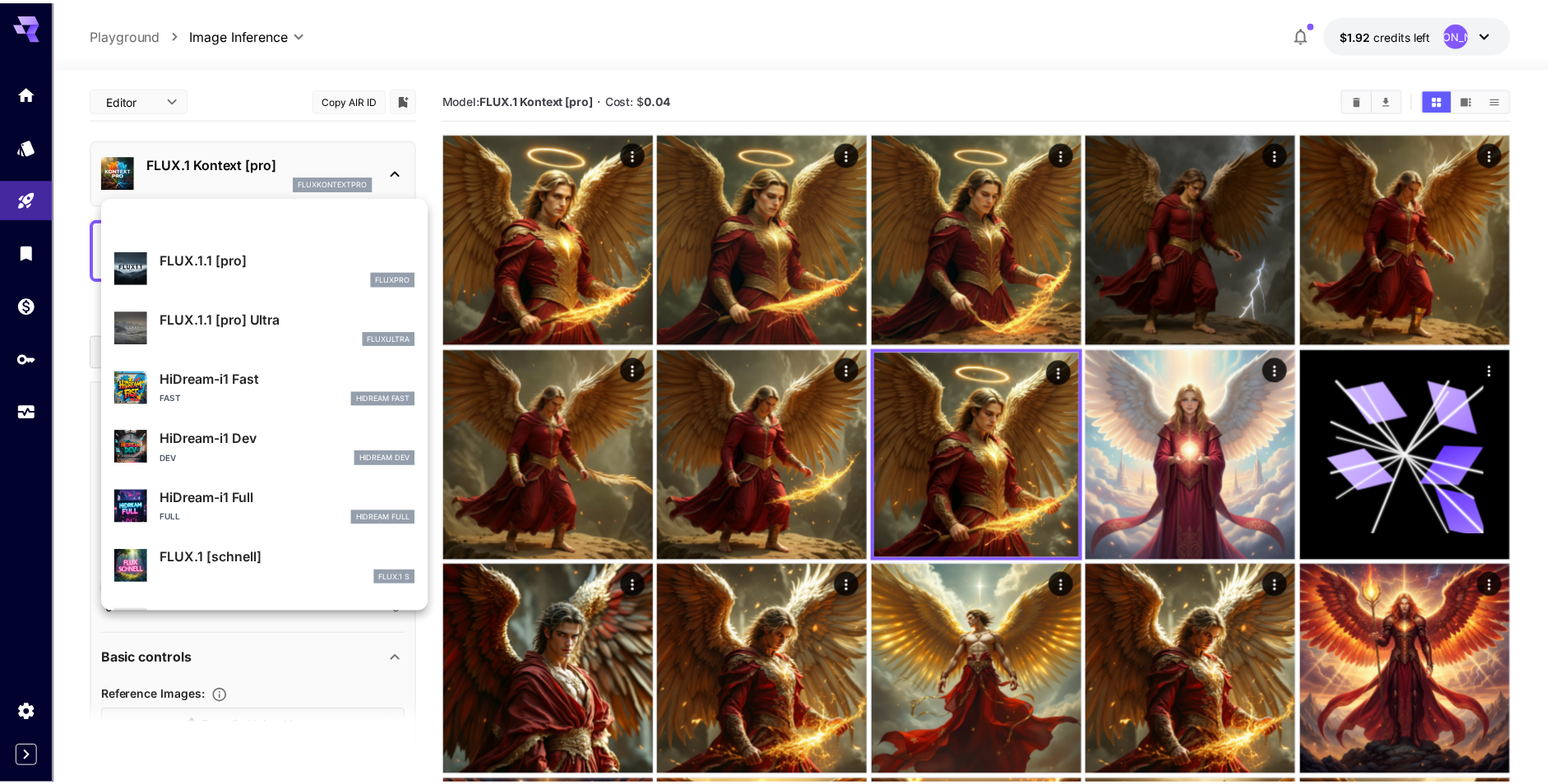
scroll to position [1330, 0]
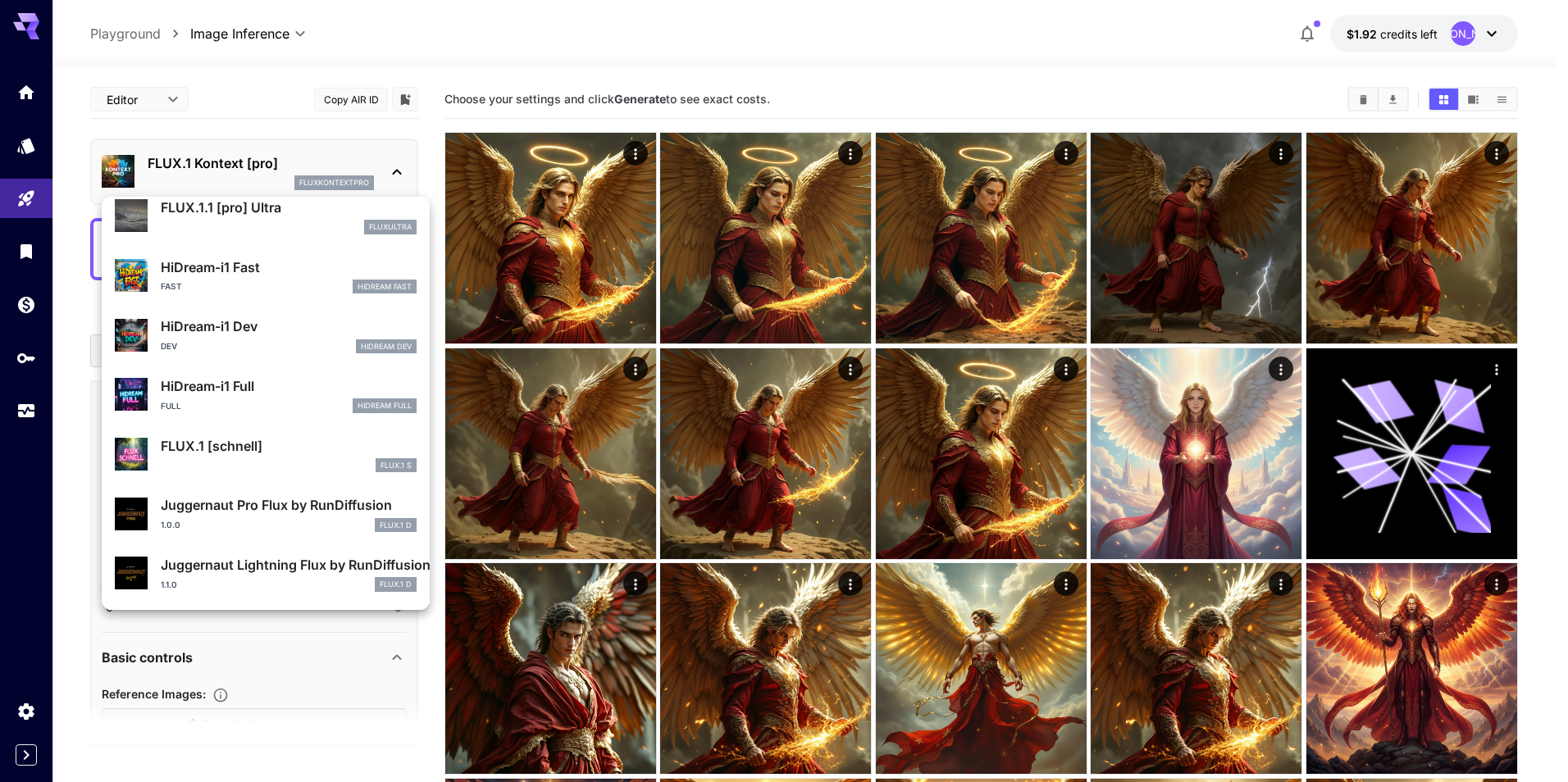
click at [313, 566] on p "Juggernaut Lightning Flux by RunDiffusion" at bounding box center [288, 565] width 256 height 20
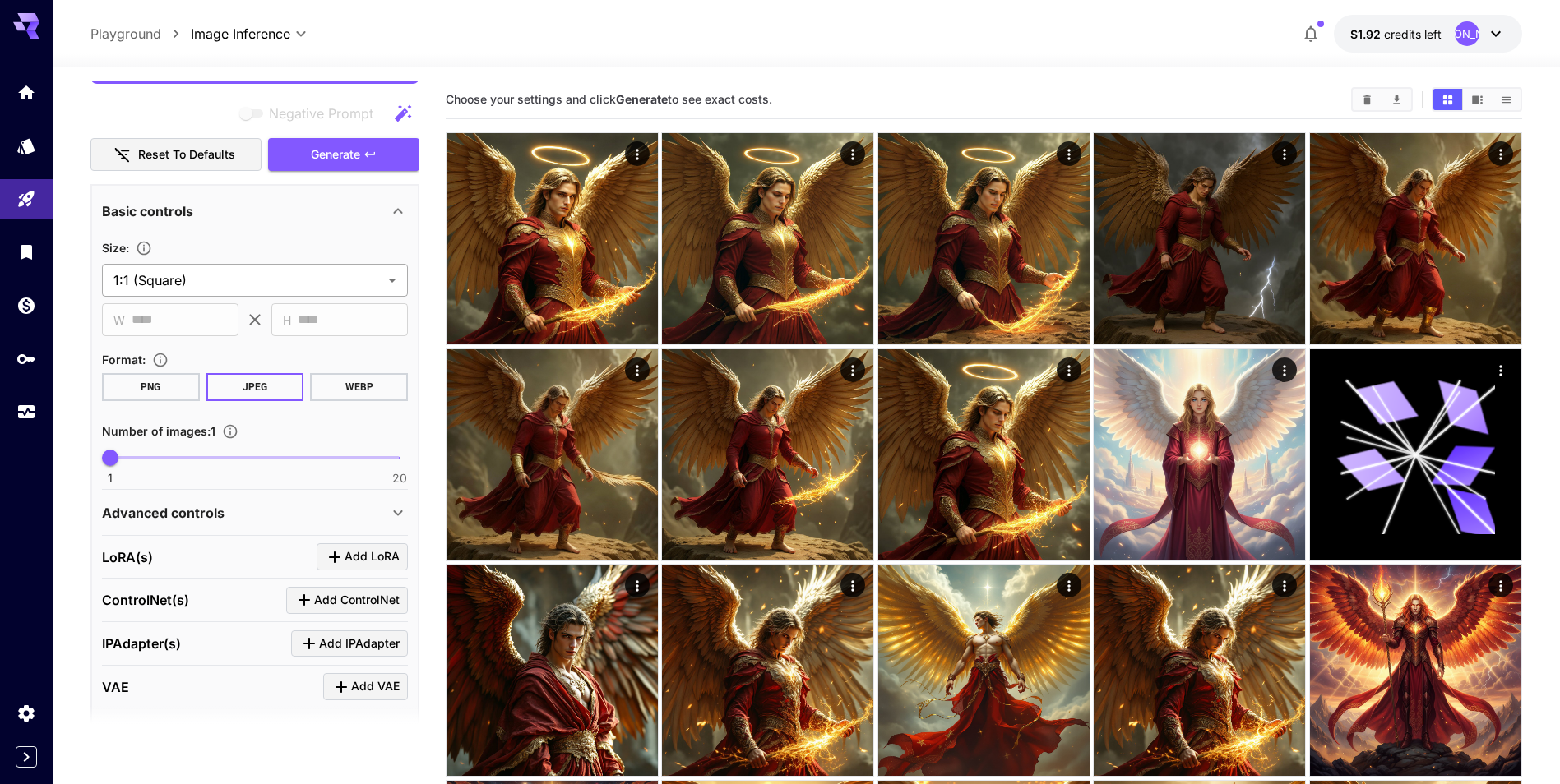
scroll to position [247, 0]
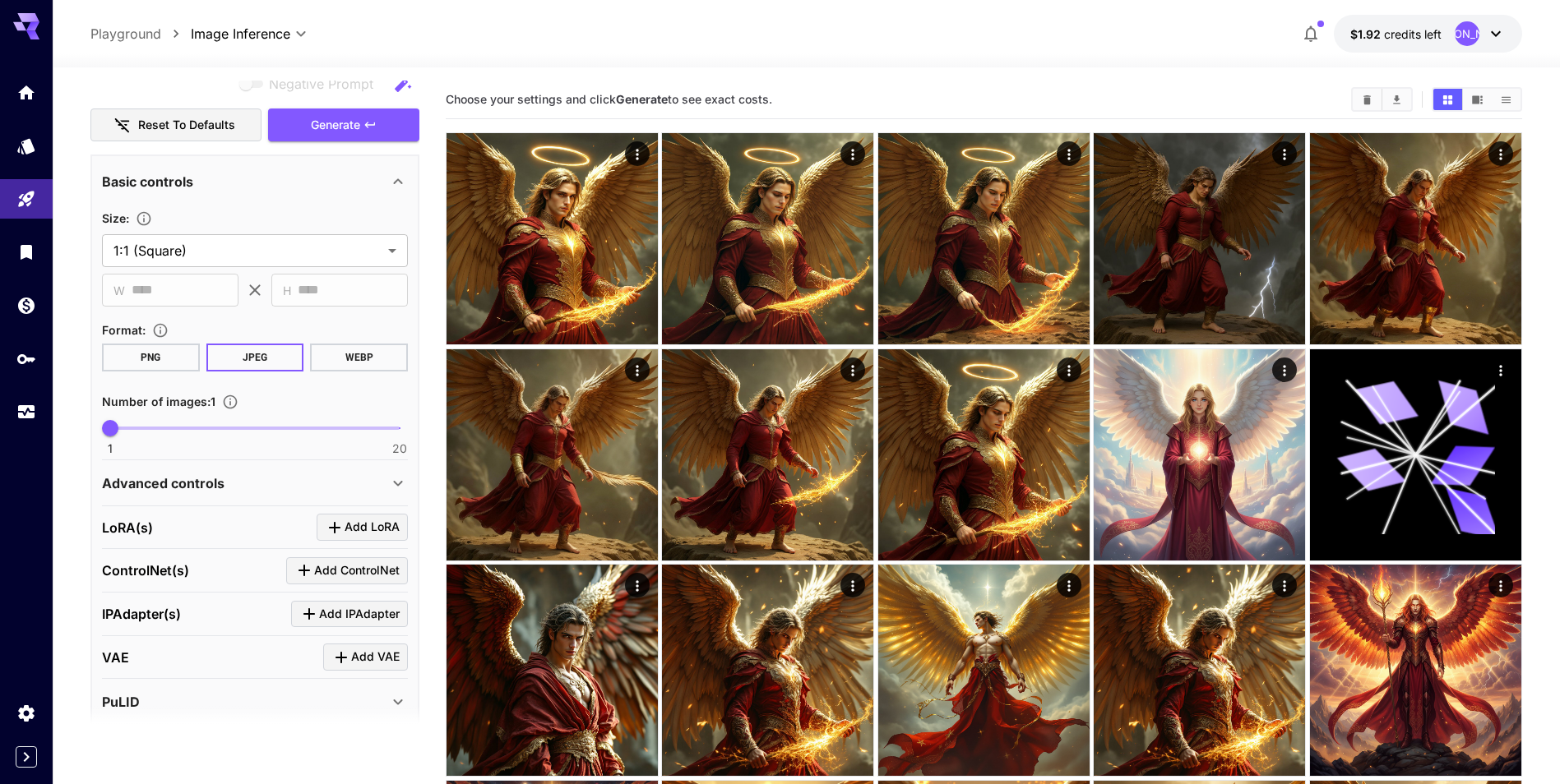
click at [390, 486] on icon at bounding box center [397, 483] width 20 height 20
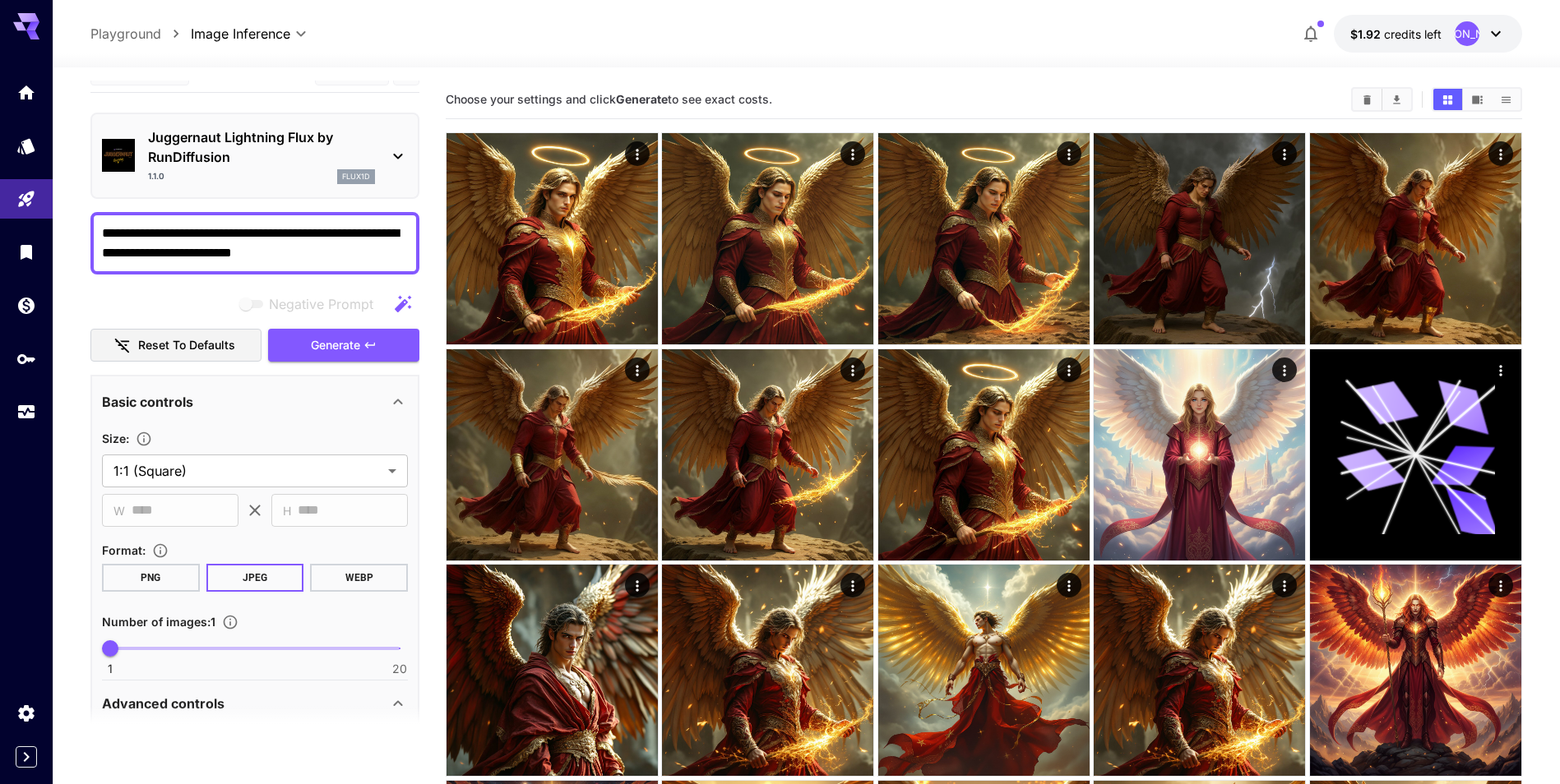
scroll to position [0, 0]
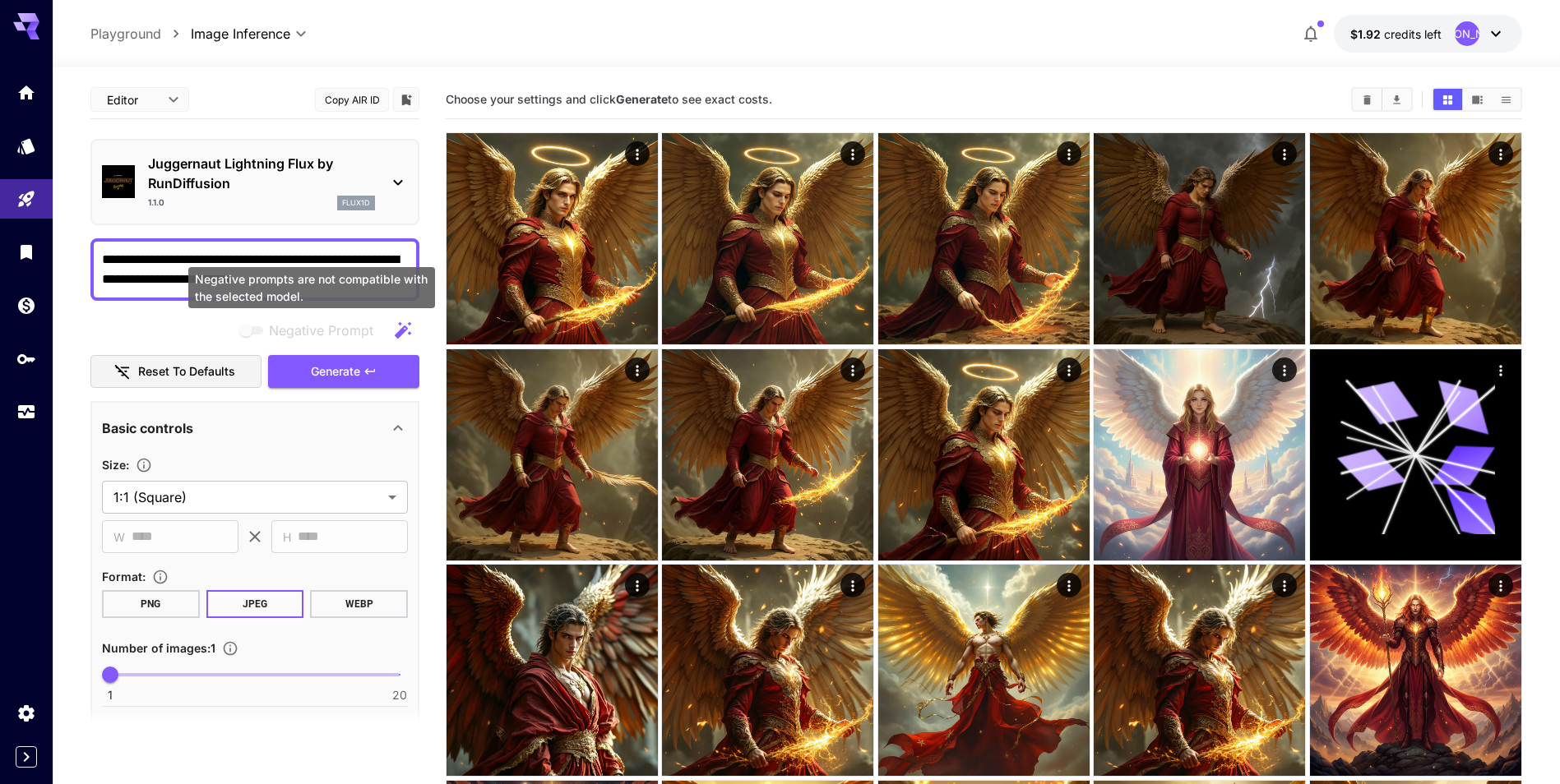
click at [250, 332] on span "Negative prompts are not compatible with the selected model." at bounding box center [252, 330] width 21 height 8
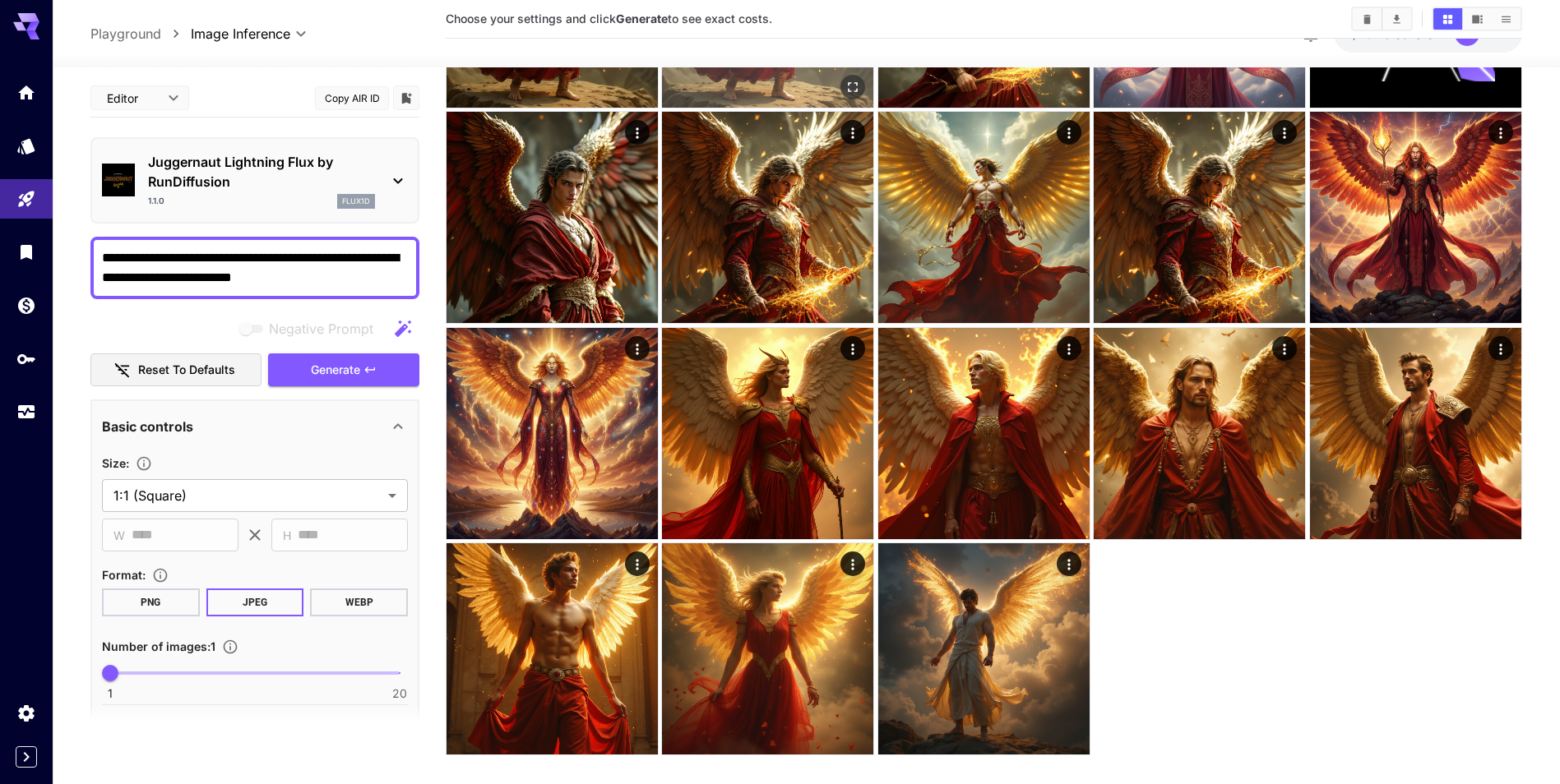
scroll to position [473, 0]
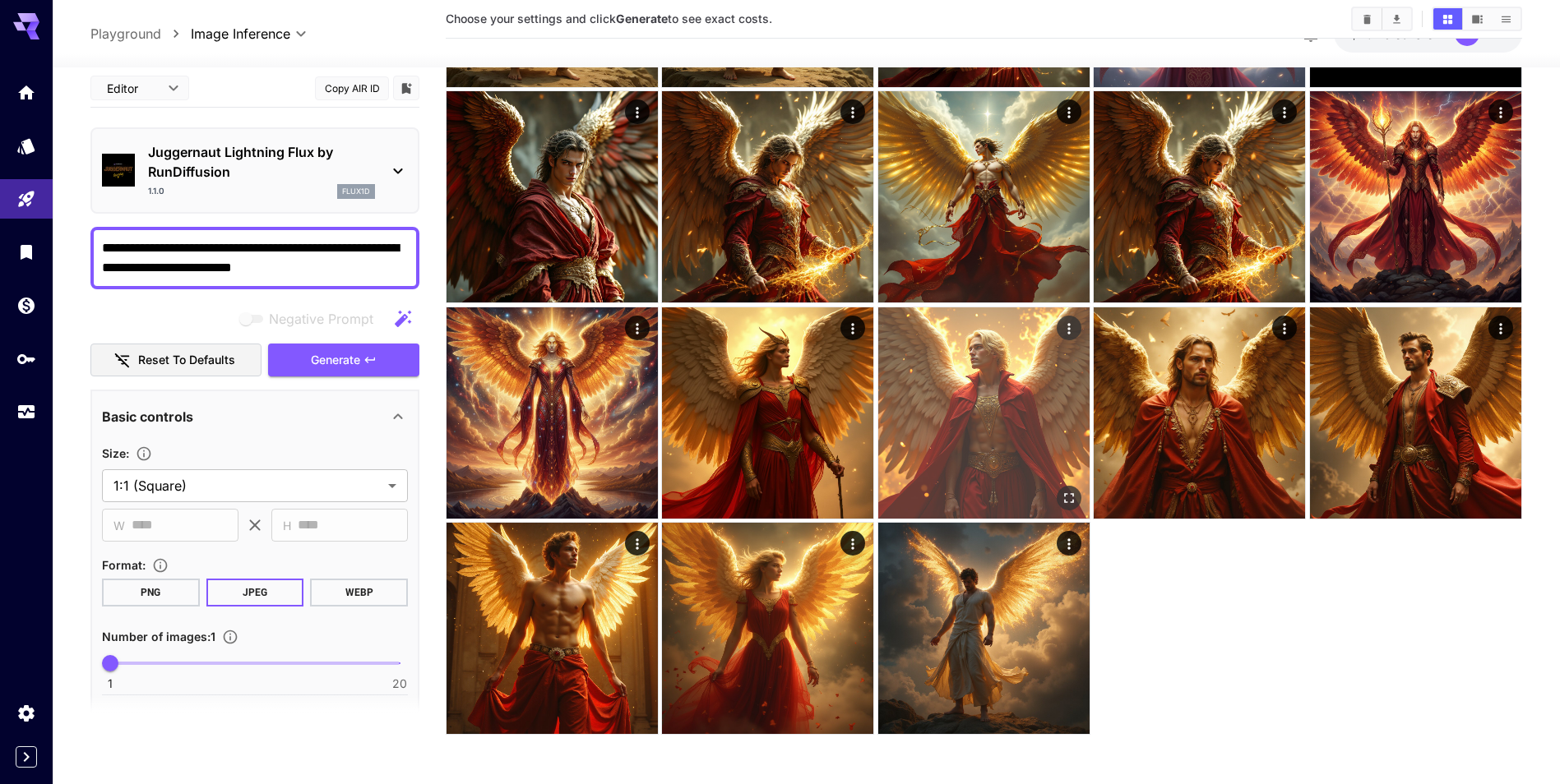
click at [985, 468] on img at bounding box center [983, 412] width 211 height 211
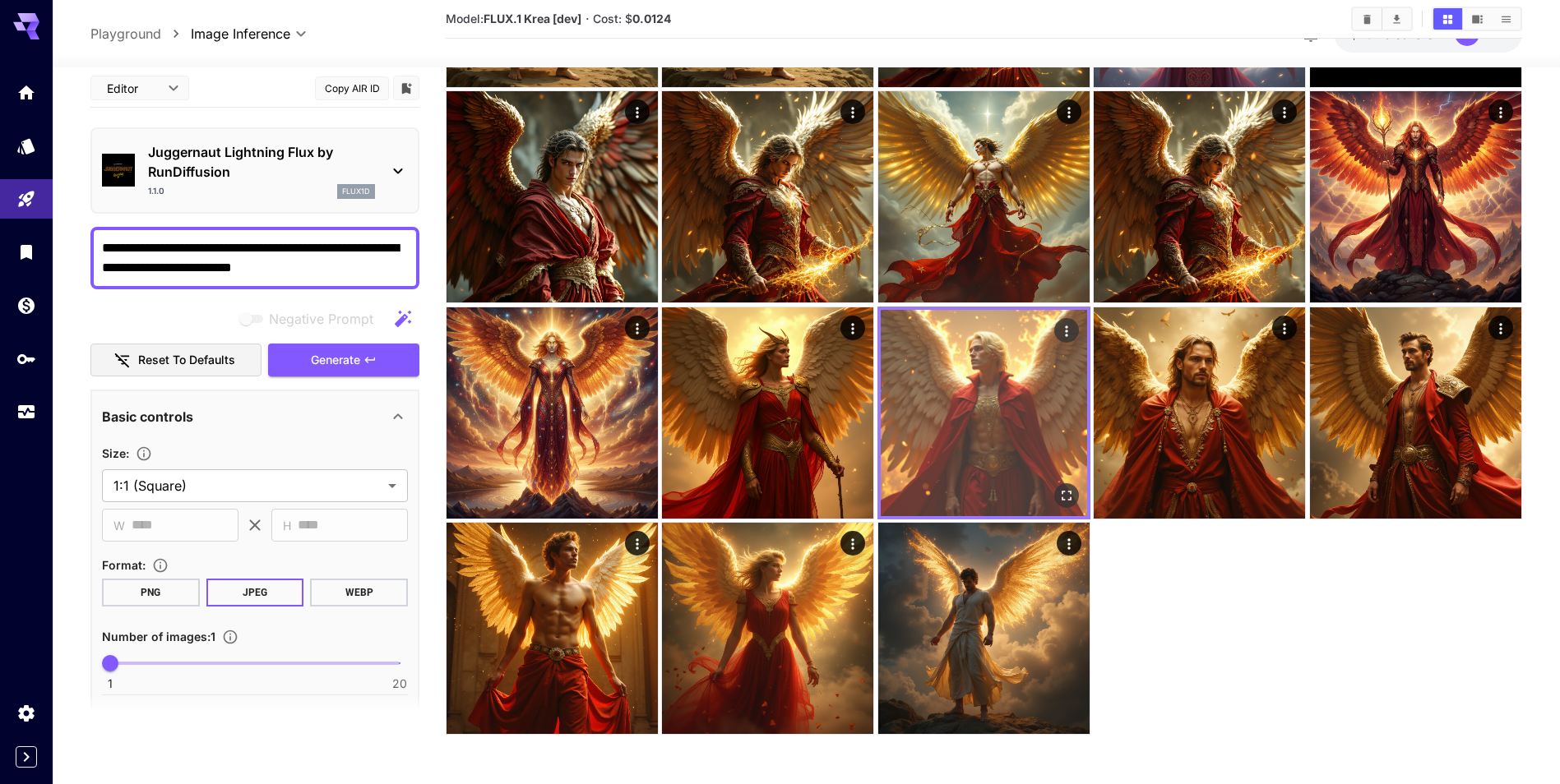
click at [1058, 489] on icon "Open in fullscreen" at bounding box center [1066, 495] width 17 height 17
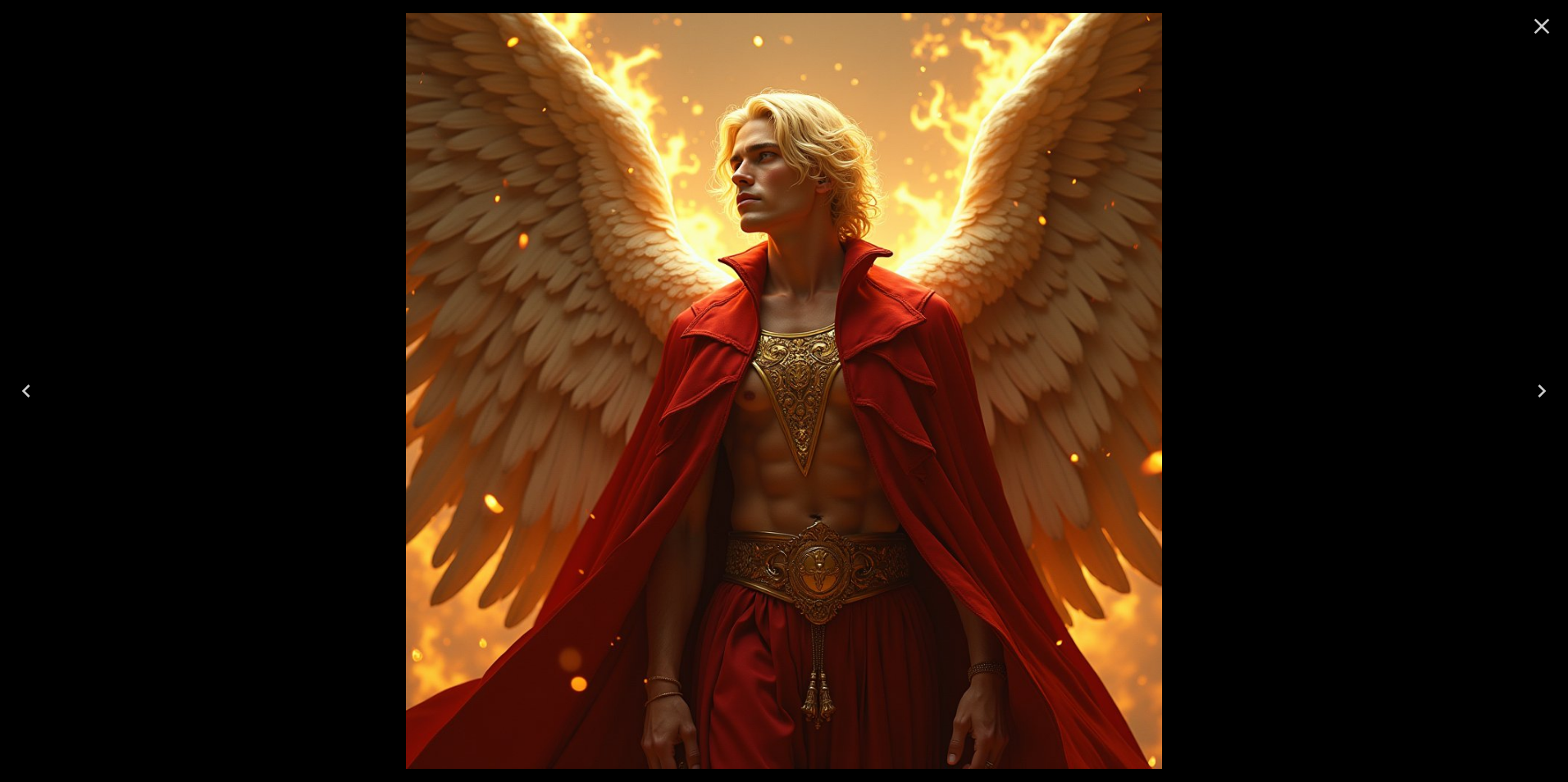
click at [1536, 25] on icon "Close" at bounding box center [1542, 26] width 26 height 26
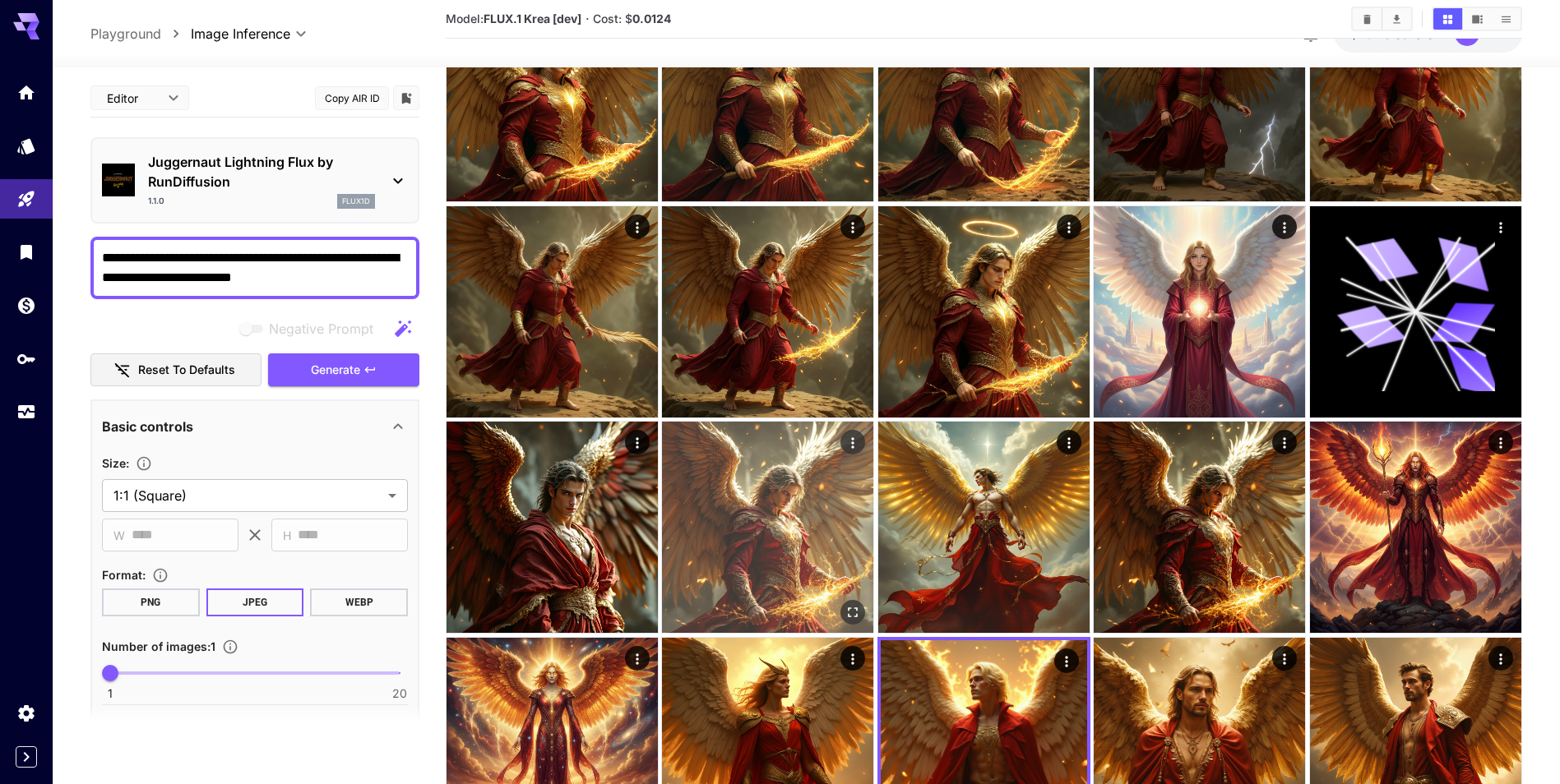
scroll to position [164, 0]
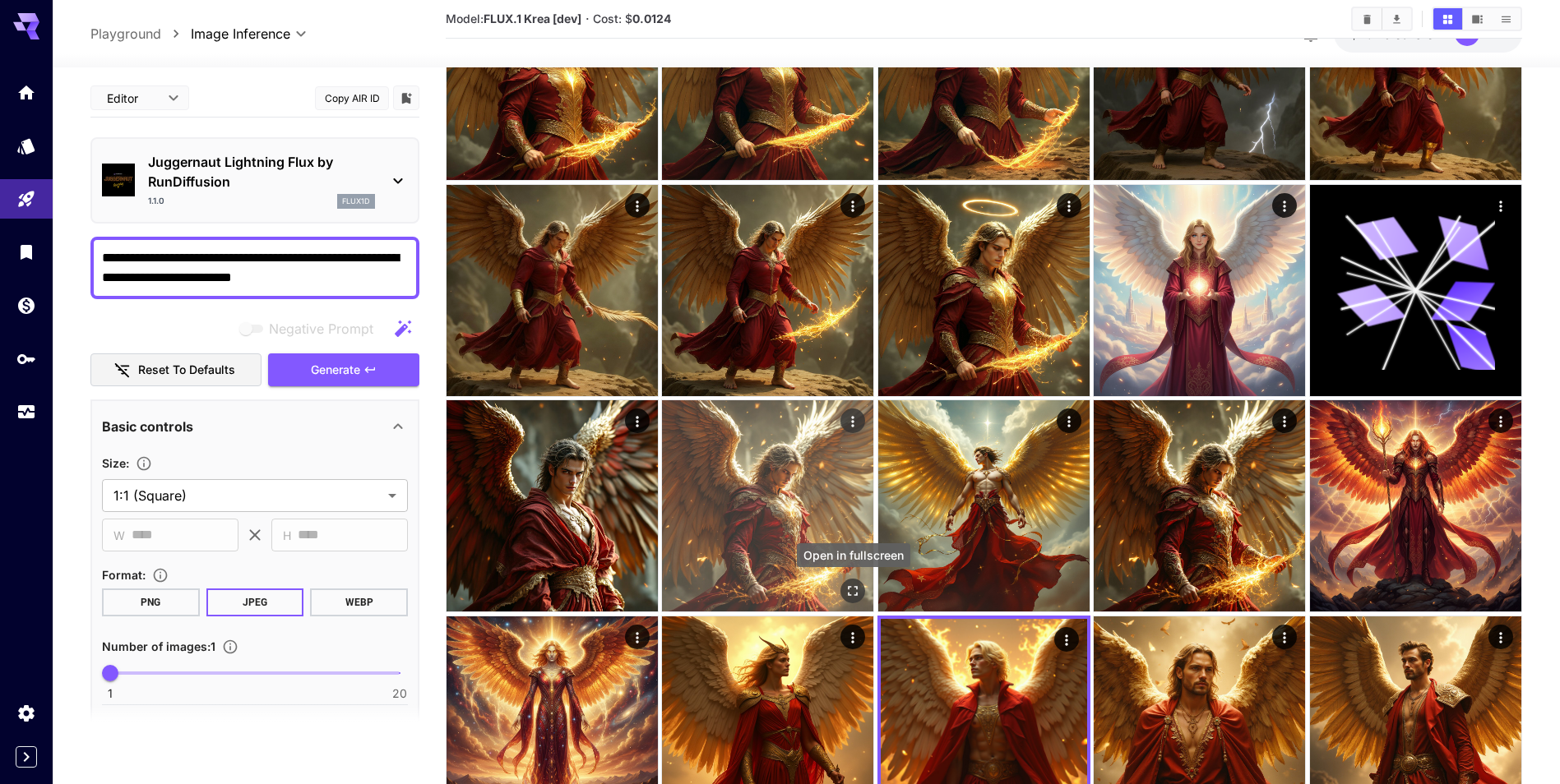
click at [849, 587] on icon "Open in fullscreen" at bounding box center [854, 592] width 10 height 10
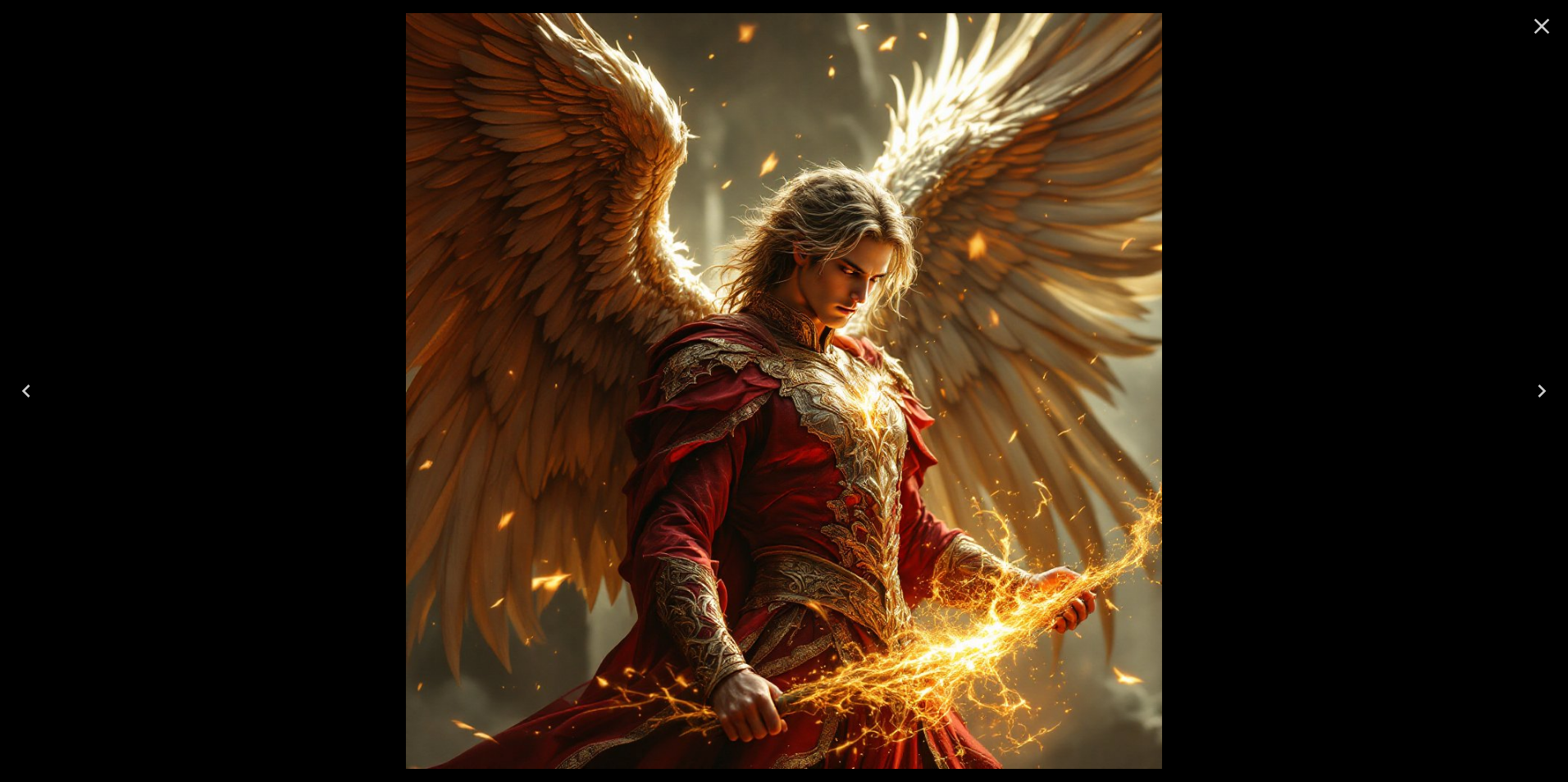
click at [1542, 29] on icon "Close" at bounding box center [1542, 26] width 26 height 26
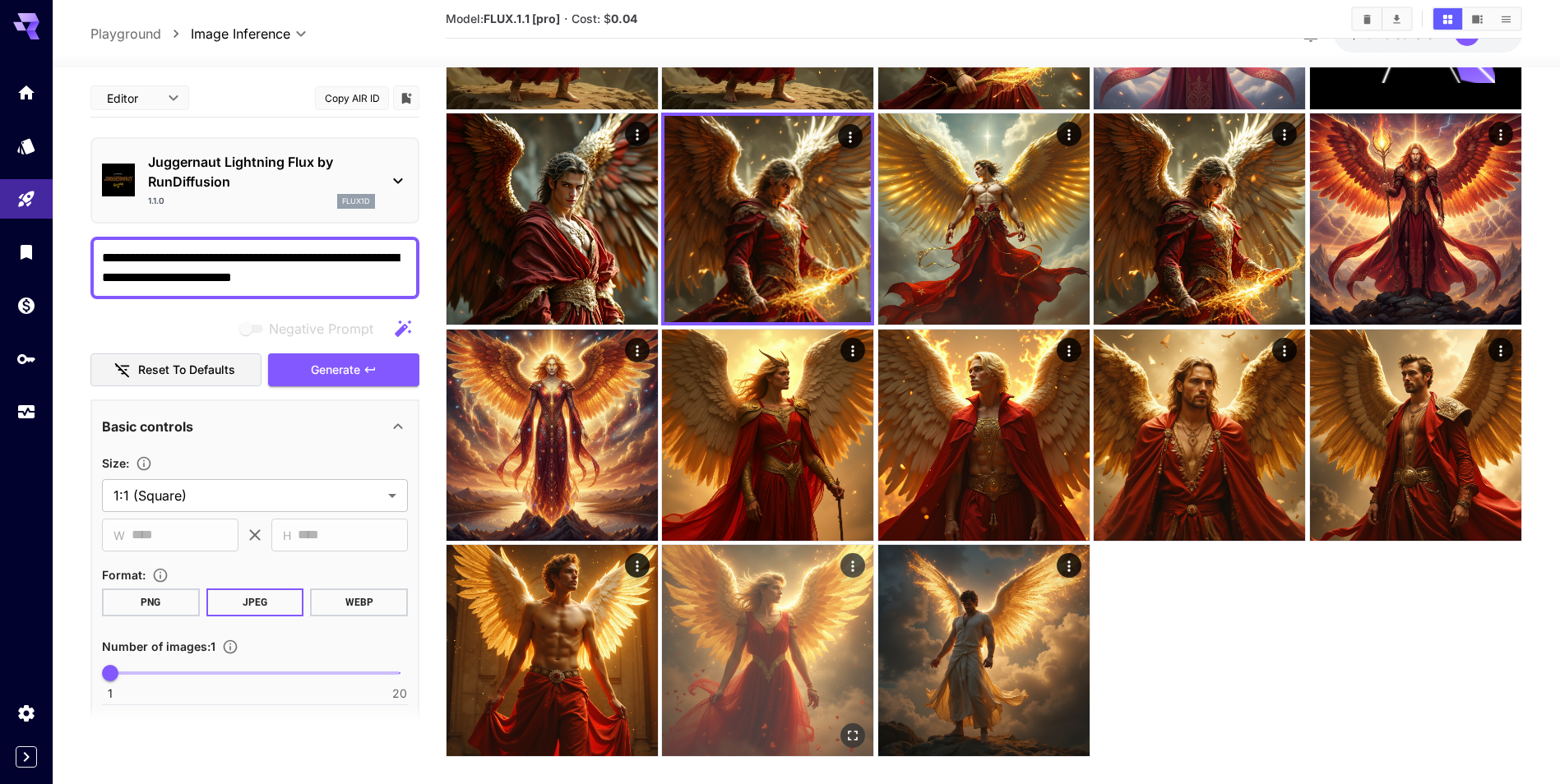
scroll to position [473, 0]
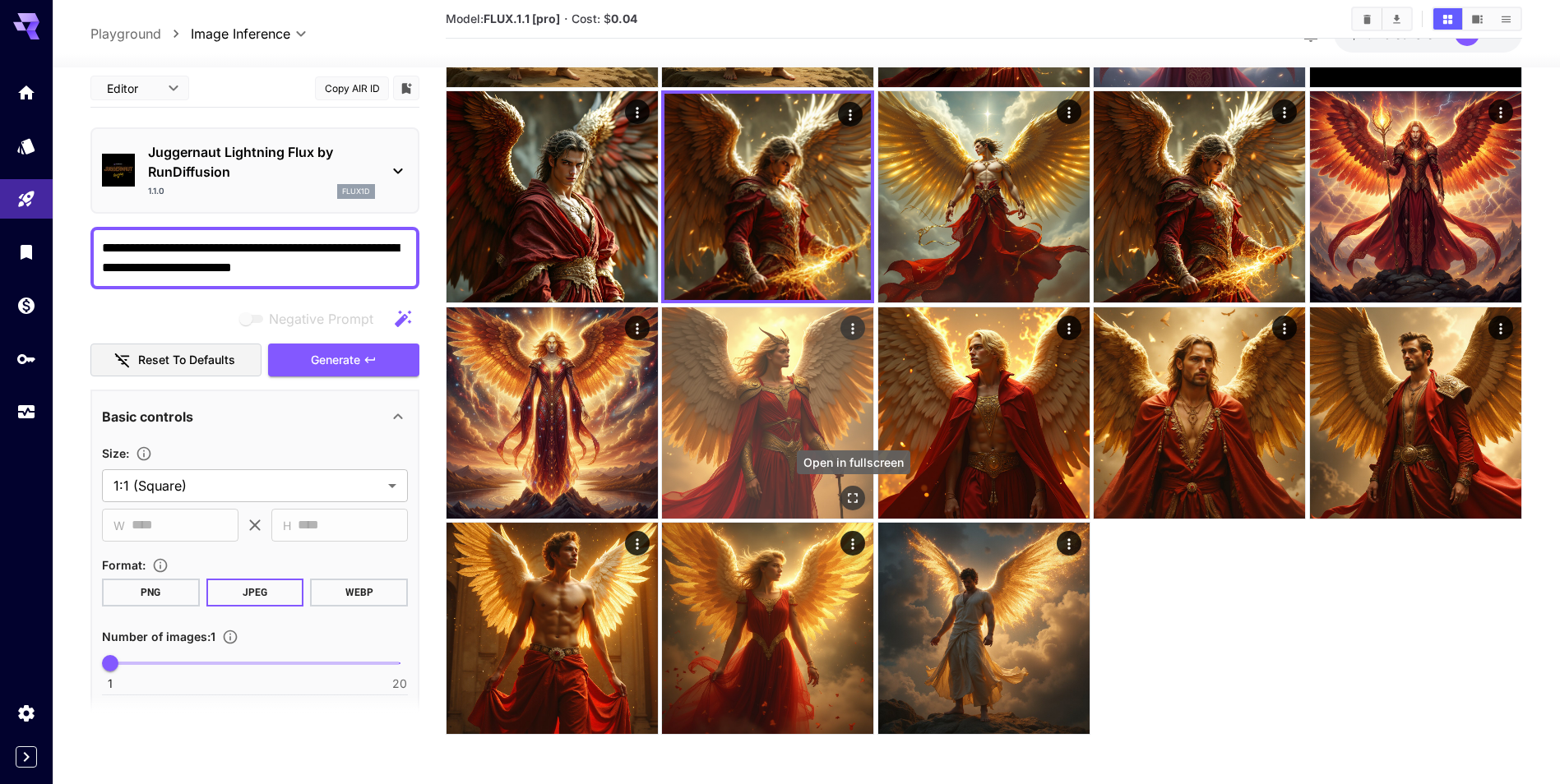
click at [857, 501] on icon "Open in fullscreen" at bounding box center [854, 498] width 10 height 10
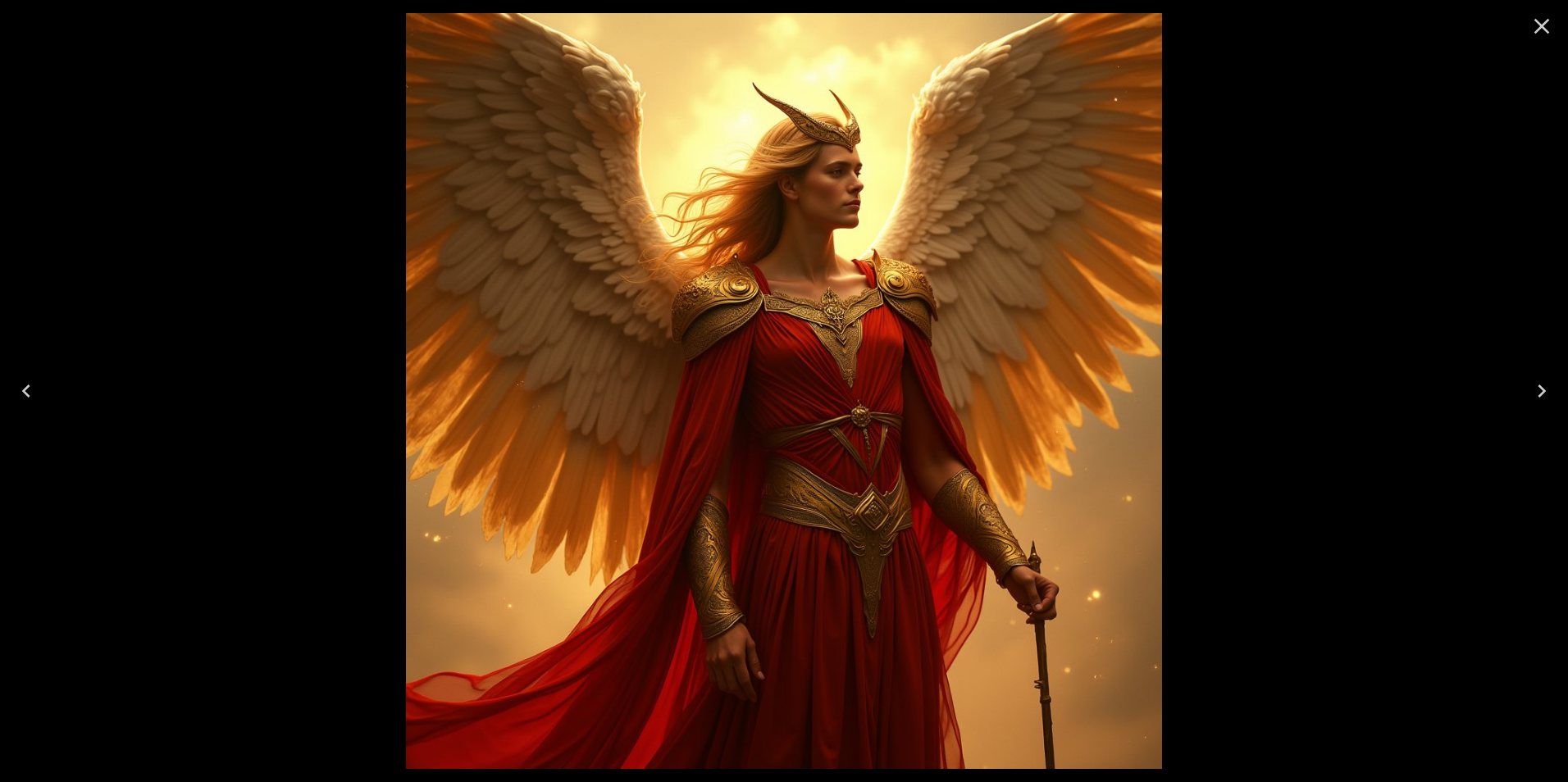
click at [1551, 34] on icon "Close" at bounding box center [1542, 26] width 26 height 26
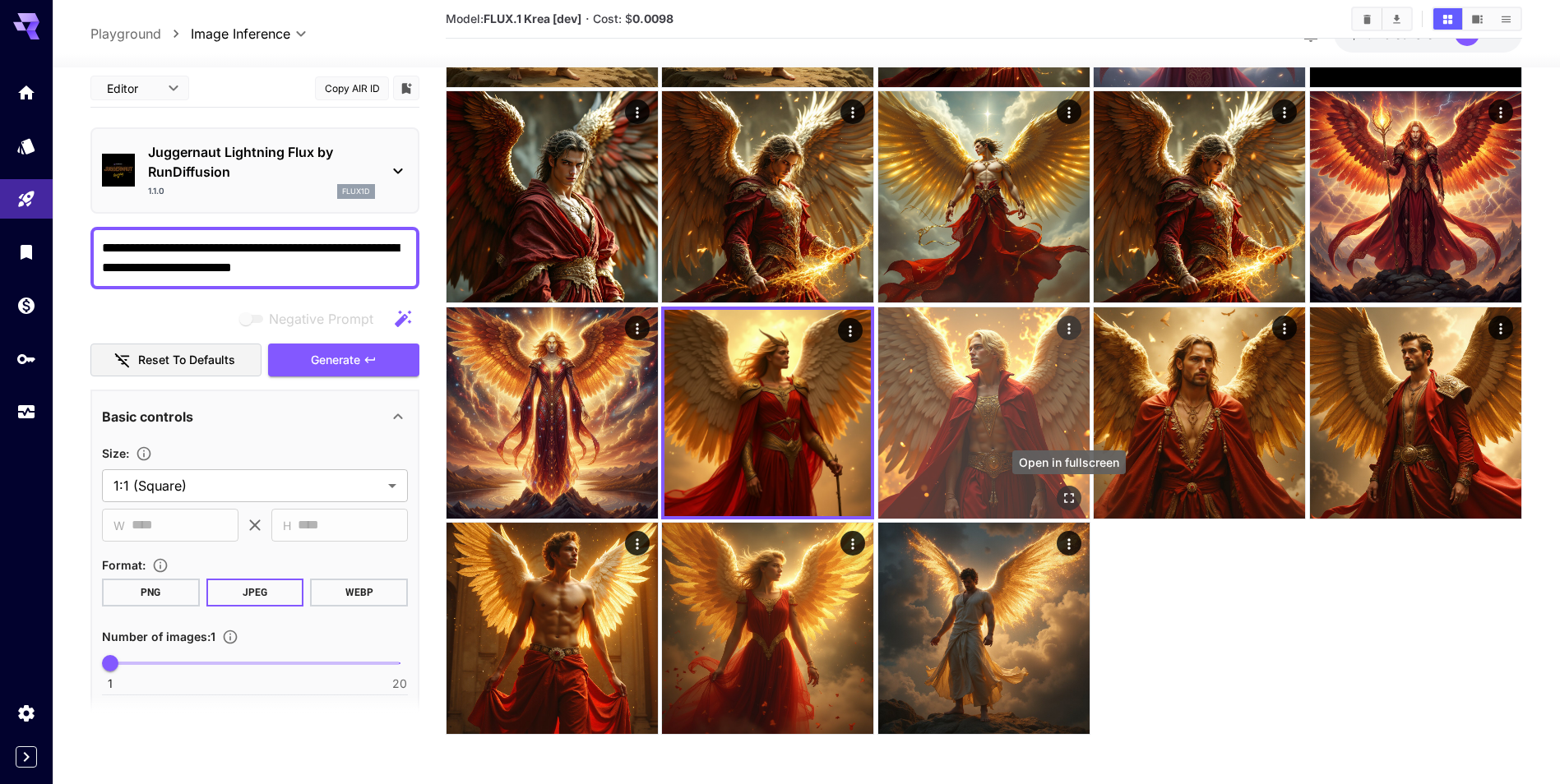
click at [1066, 500] on icon "Open in fullscreen" at bounding box center [1069, 498] width 17 height 17
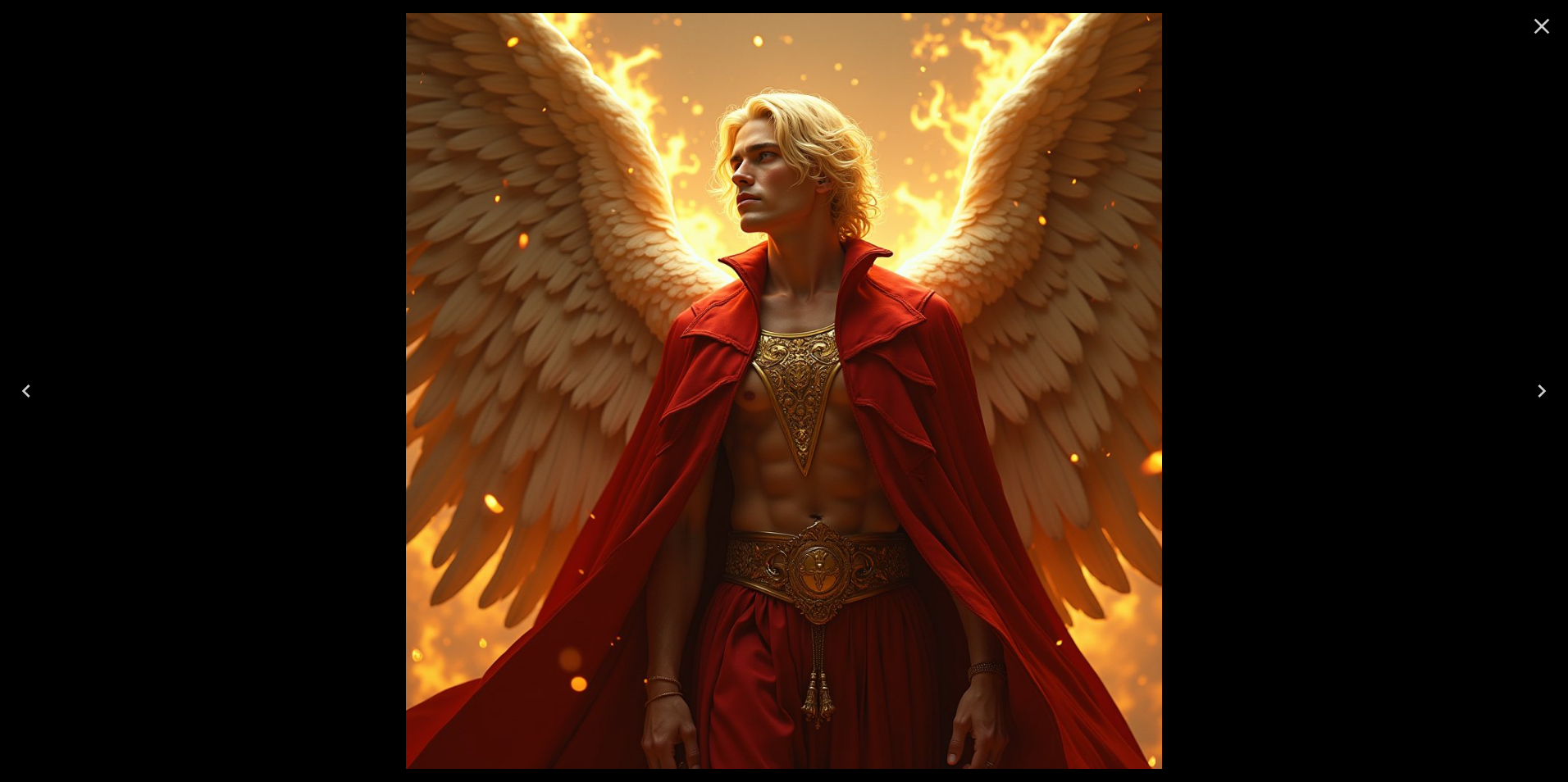
drag, startPoint x: 1539, startPoint y: 20, endPoint x: 1529, endPoint y: 25, distance: 11.2
click at [1539, 20] on icon "Close" at bounding box center [1542, 26] width 26 height 26
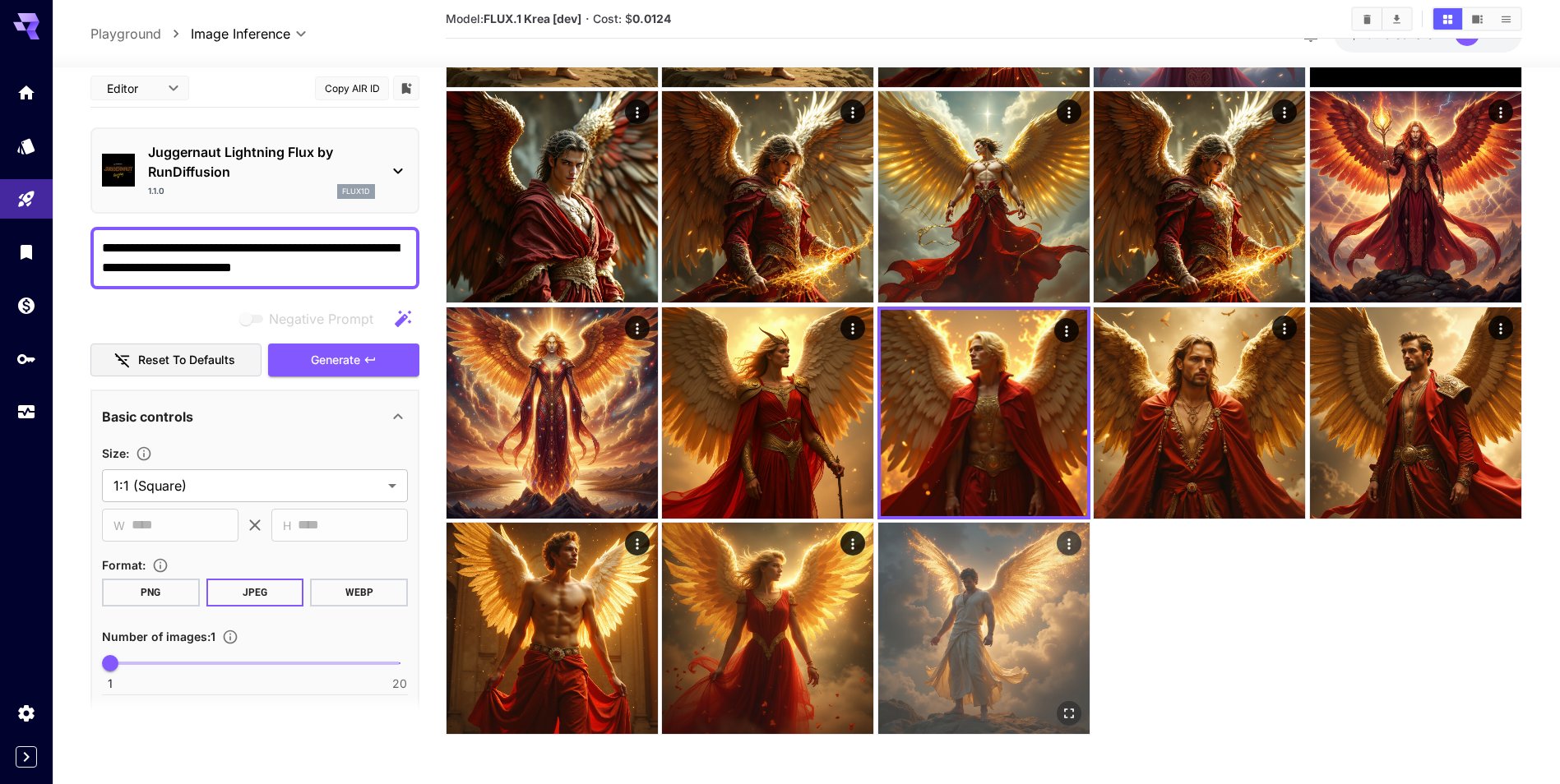
click at [1086, 723] on img at bounding box center [983, 627] width 211 height 211
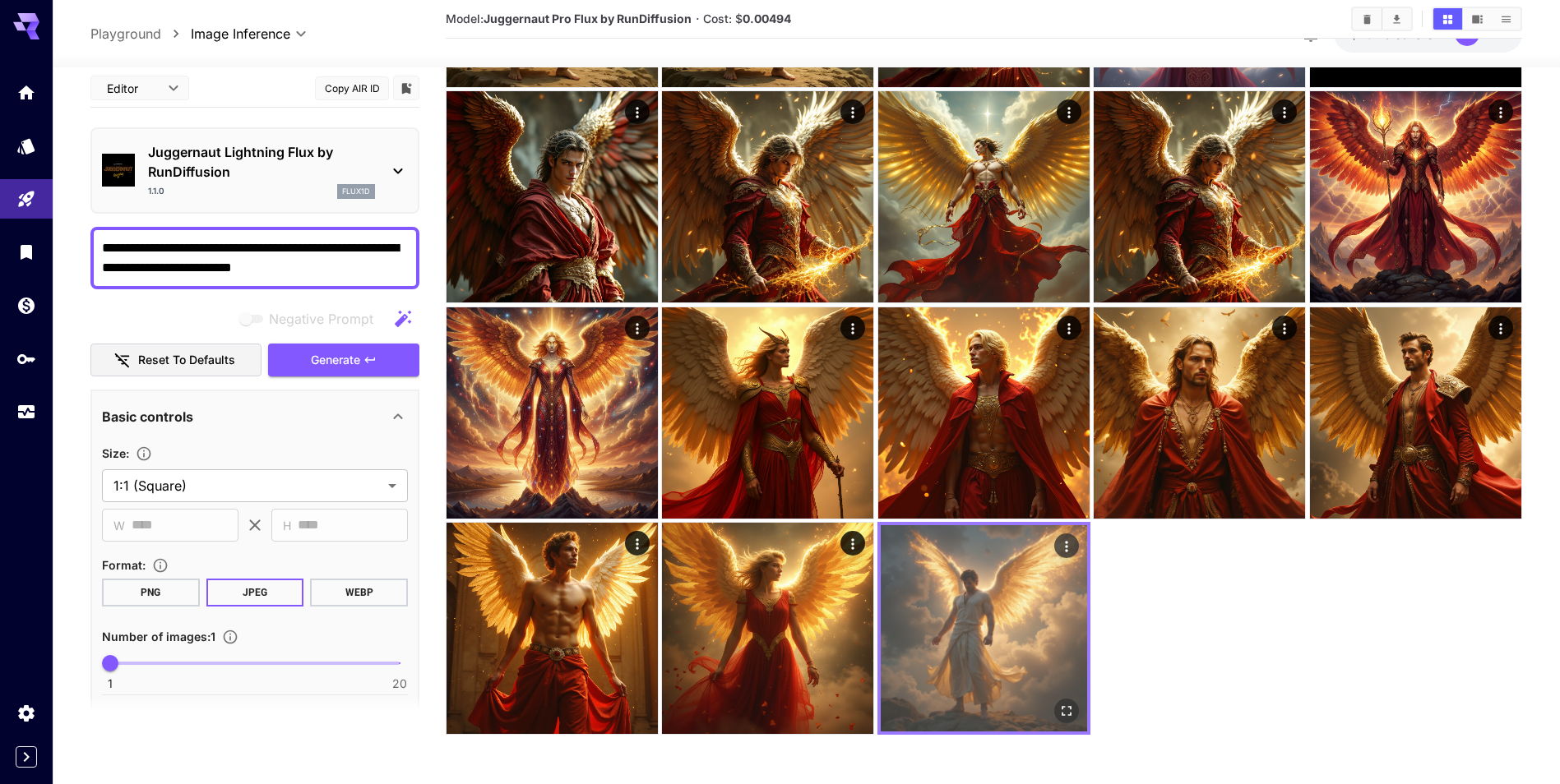
click at [1079, 719] on div at bounding box center [983, 628] width 213 height 213
click at [1065, 717] on icon "Open in fullscreen" at bounding box center [1066, 710] width 17 height 17
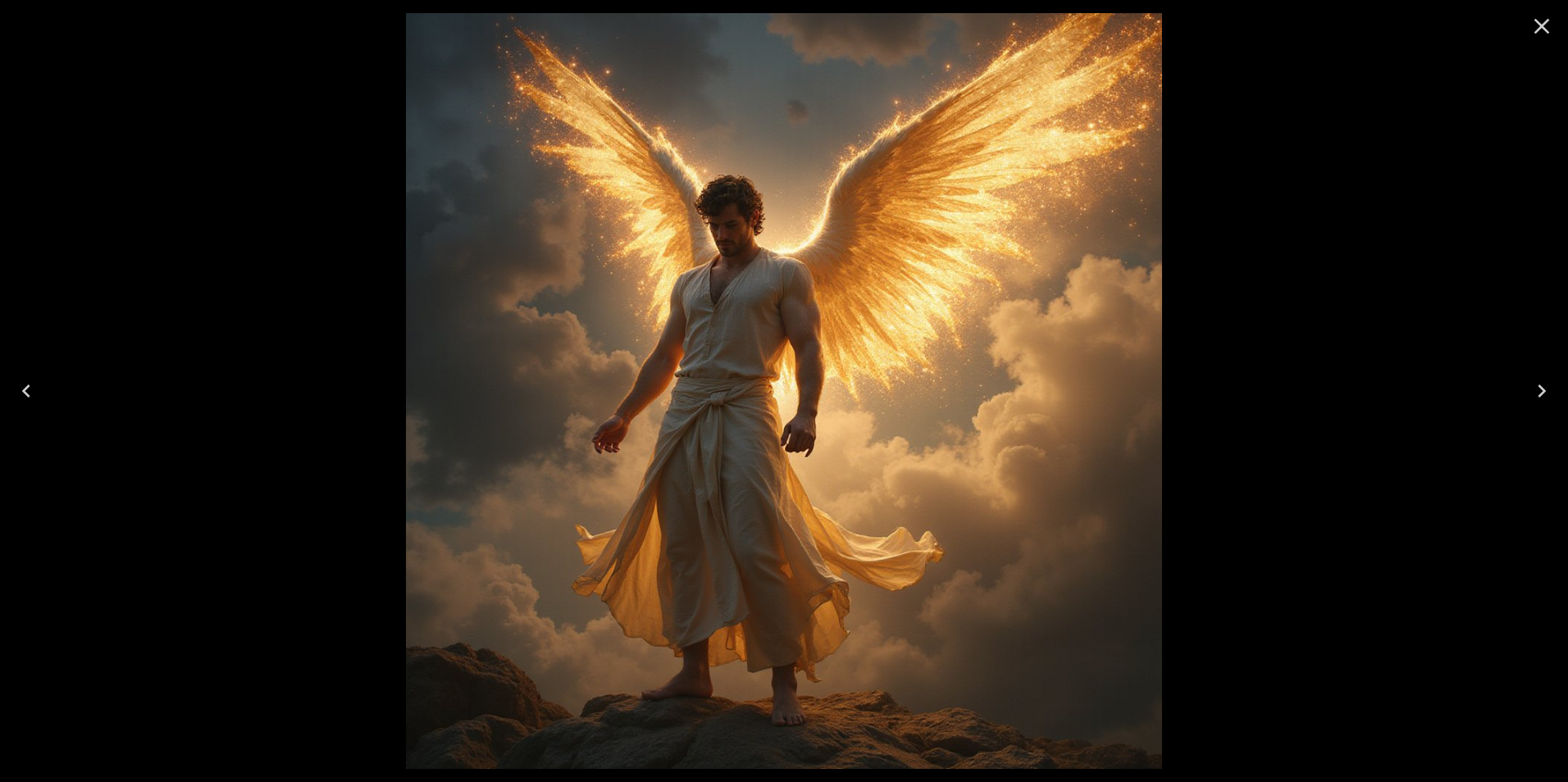
click at [1546, 34] on icon "Close" at bounding box center [1542, 26] width 26 height 26
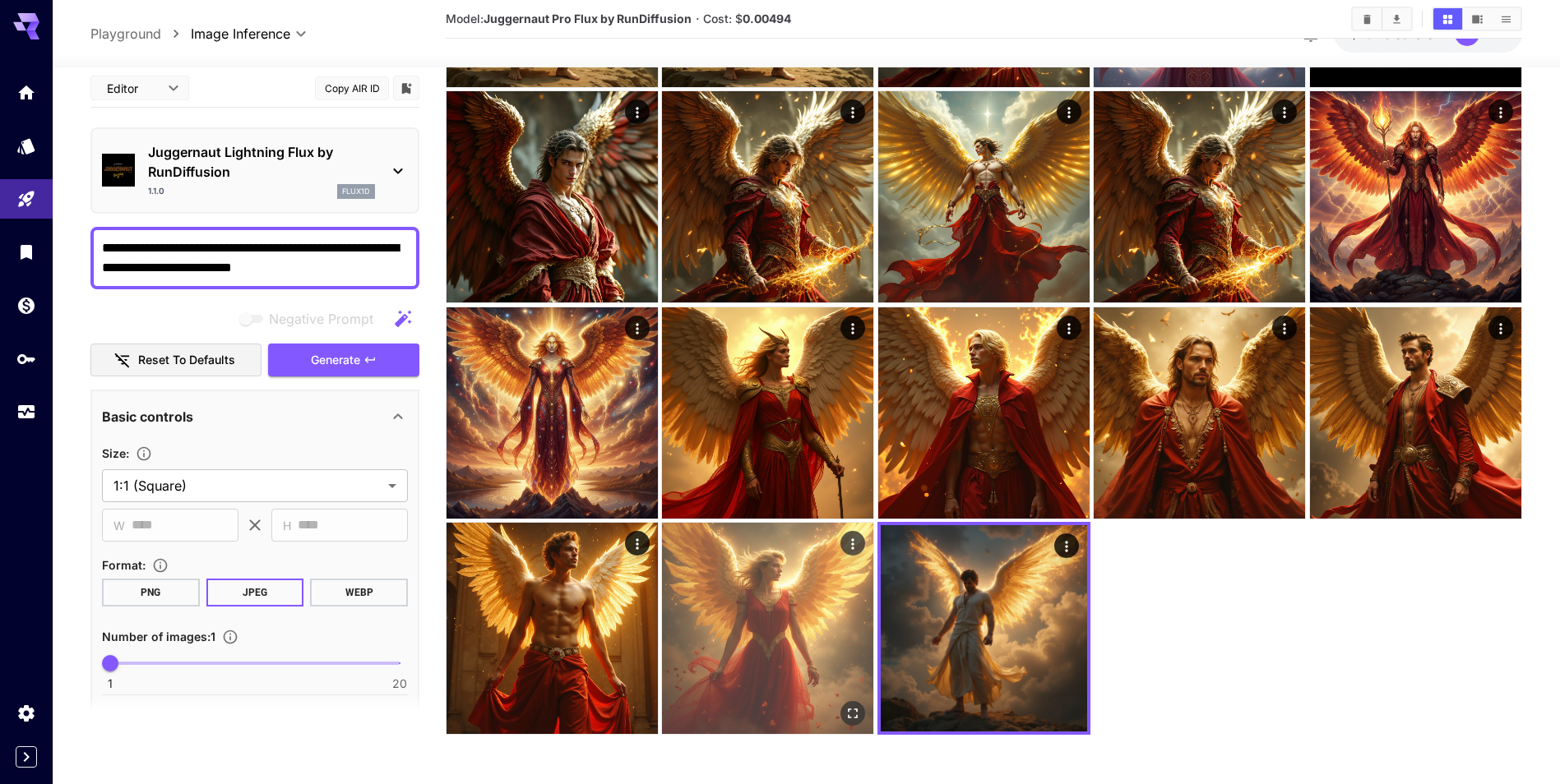
click at [847, 564] on img at bounding box center [767, 627] width 211 height 211
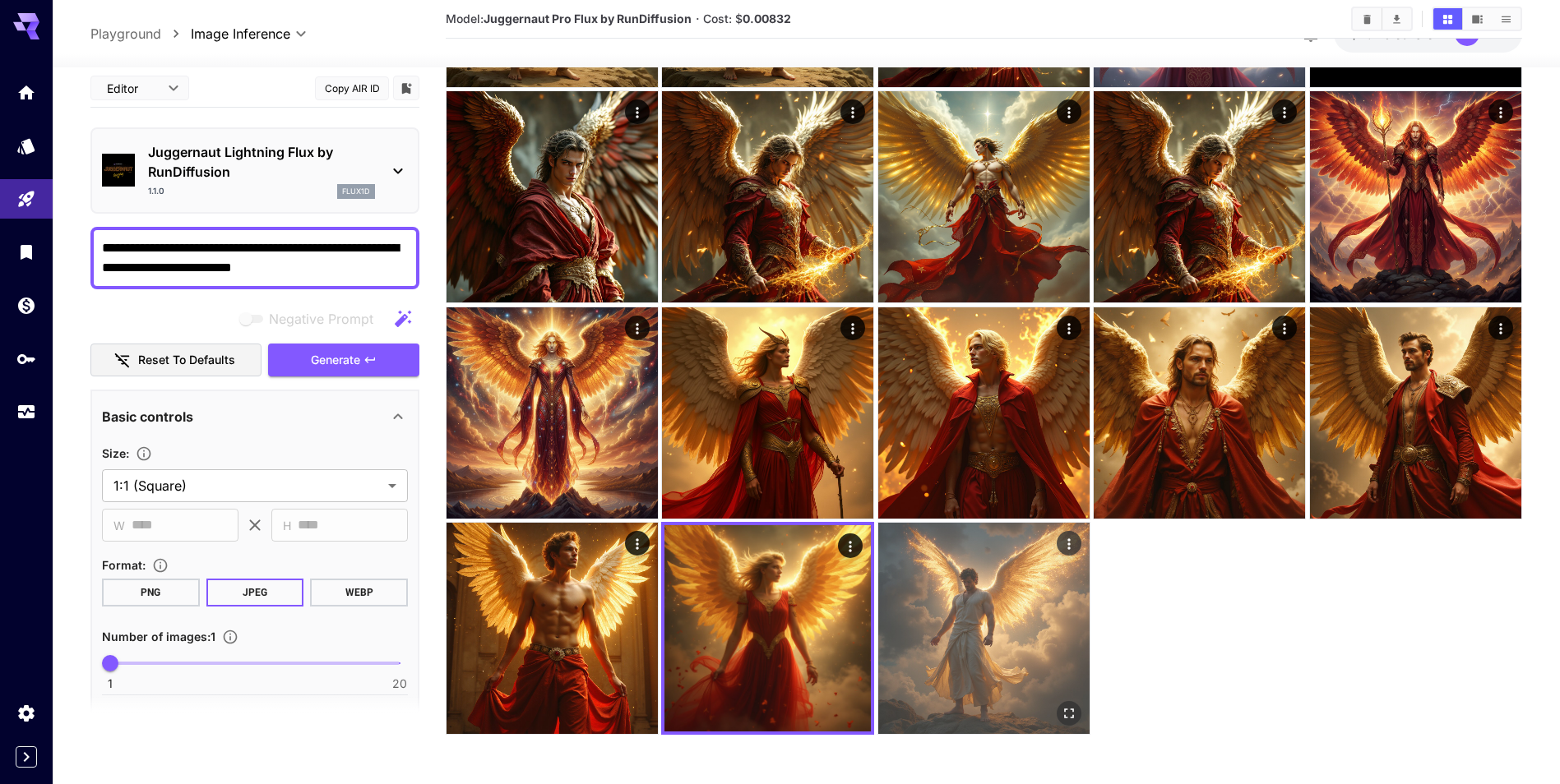
click at [1009, 575] on img at bounding box center [983, 627] width 211 height 211
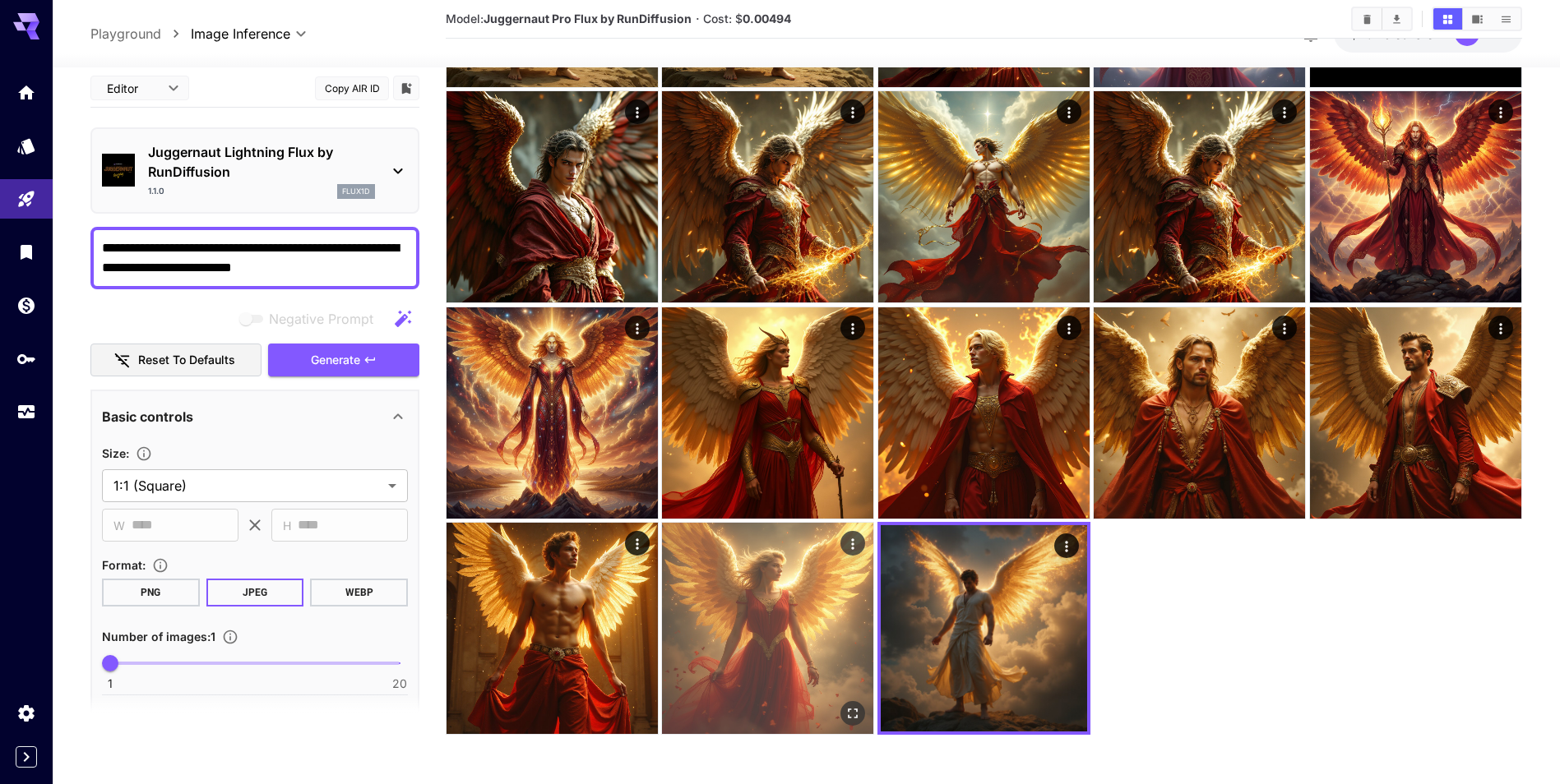
click at [855, 603] on img at bounding box center [767, 627] width 211 height 211
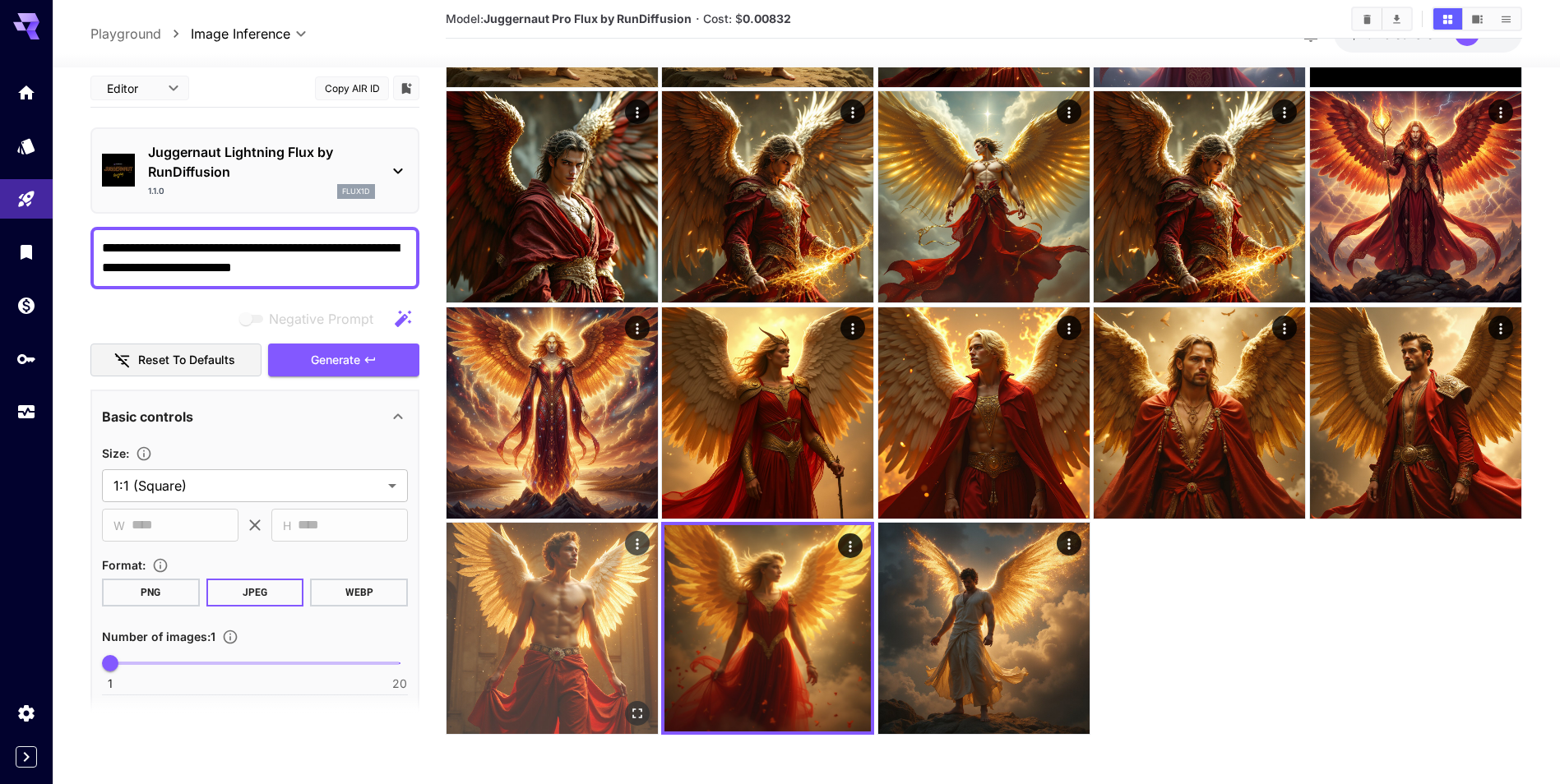
click at [577, 571] on img at bounding box center [552, 627] width 211 height 211
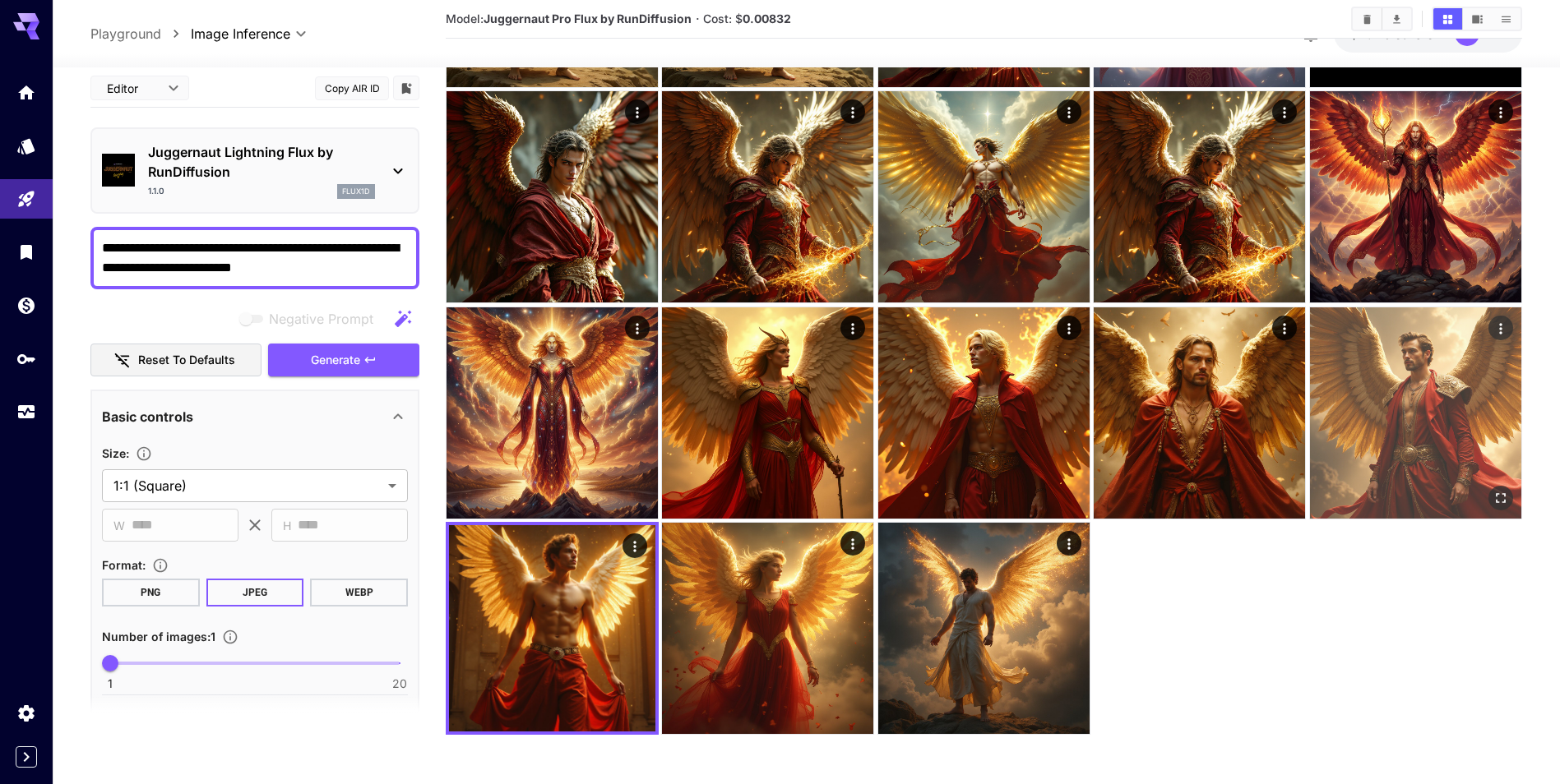
click at [1398, 407] on img at bounding box center [1416, 412] width 211 height 211
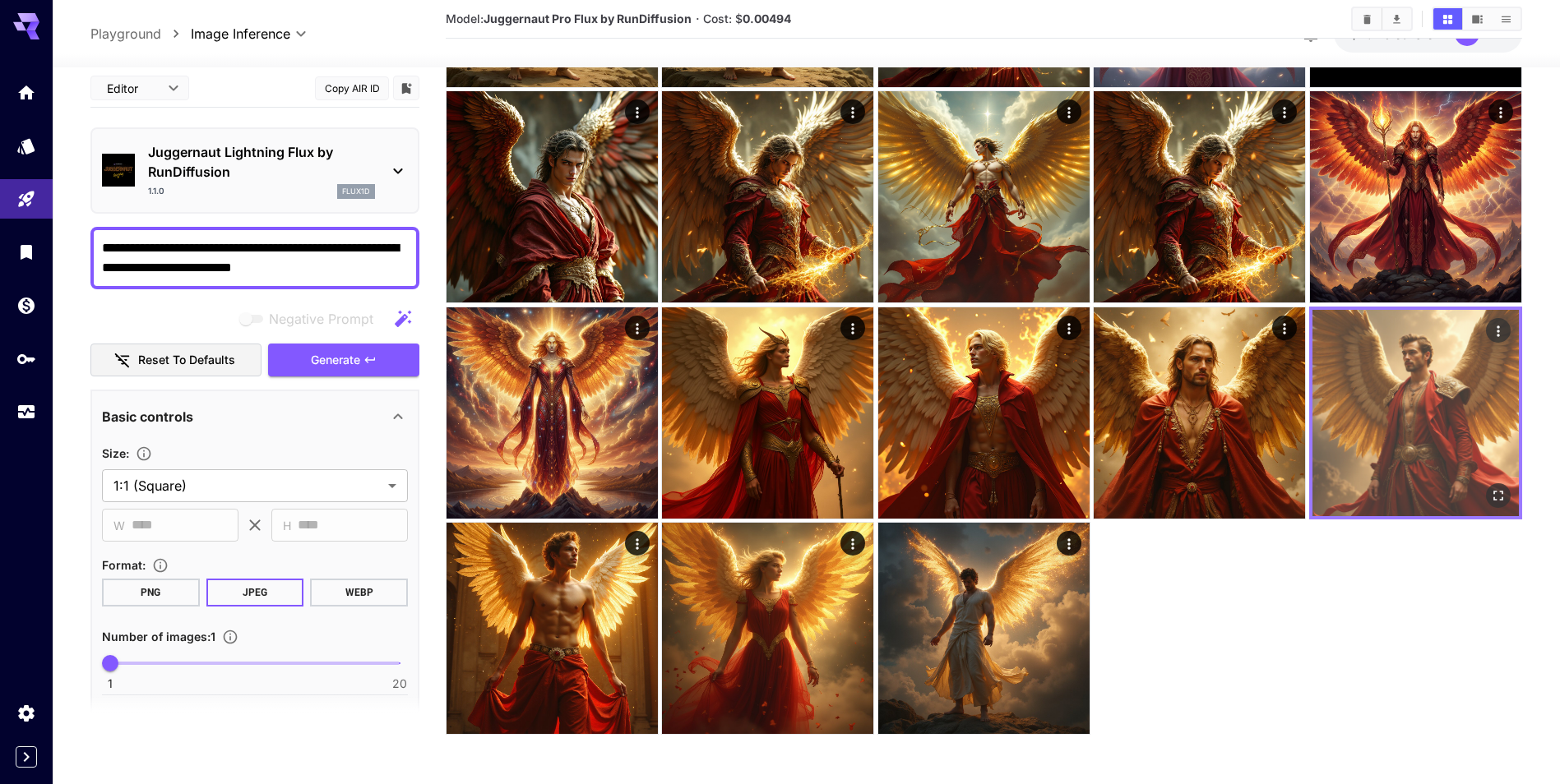
click at [1412, 428] on img at bounding box center [1416, 413] width 207 height 206
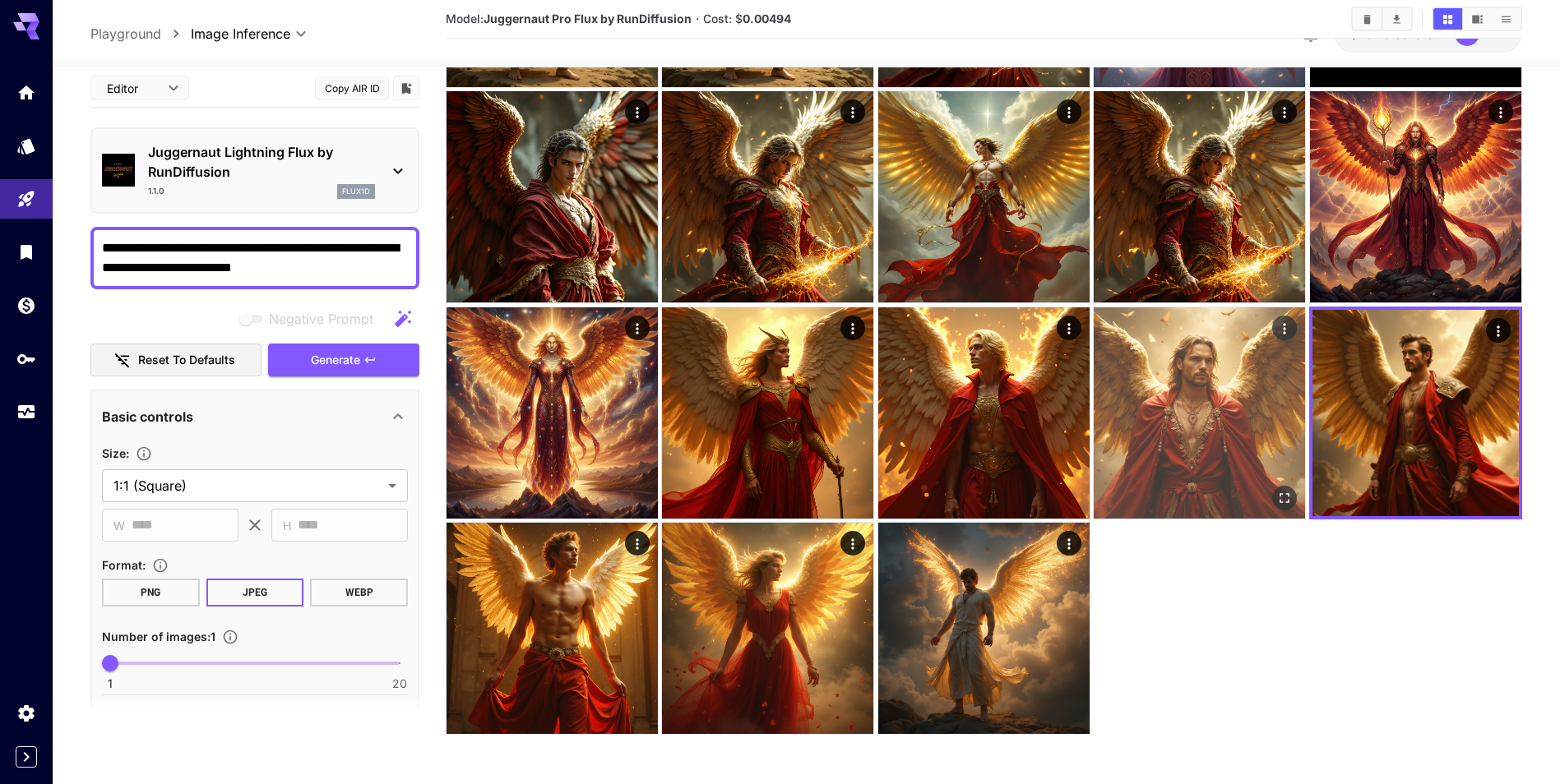
click at [1233, 397] on img at bounding box center [1198, 412] width 211 height 211
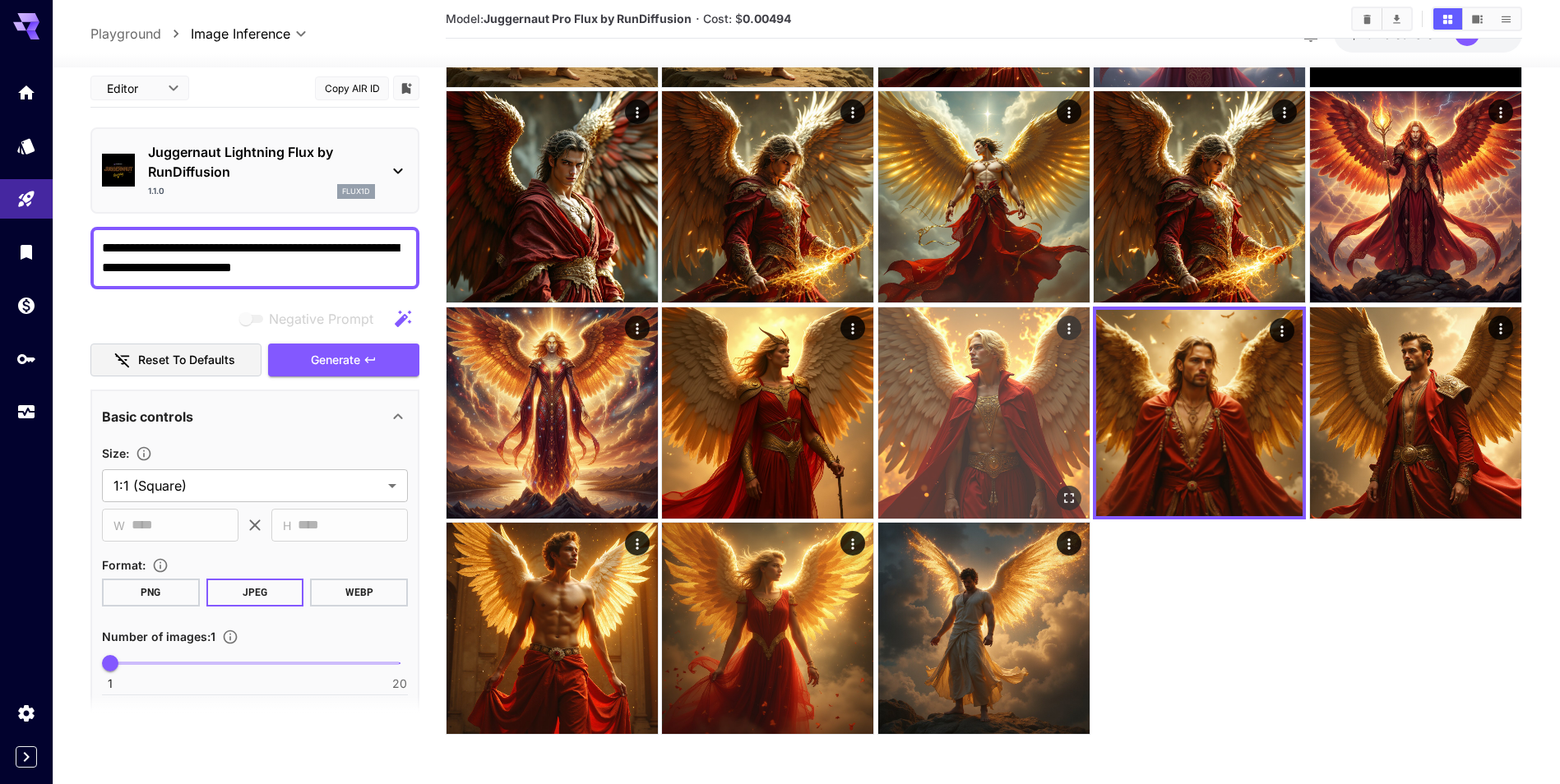
click at [966, 426] on img at bounding box center [983, 412] width 211 height 211
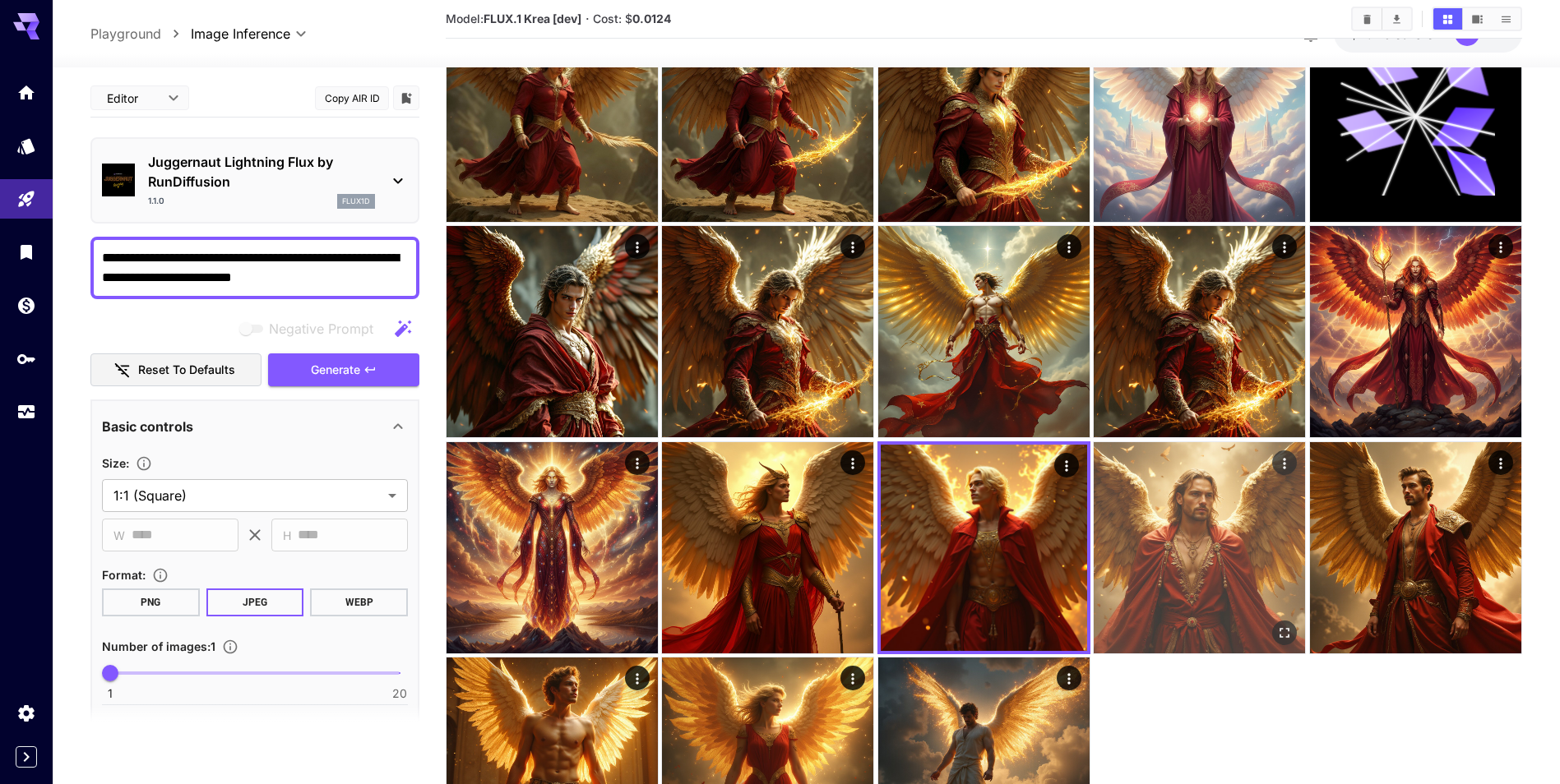
scroll to position [309, 0]
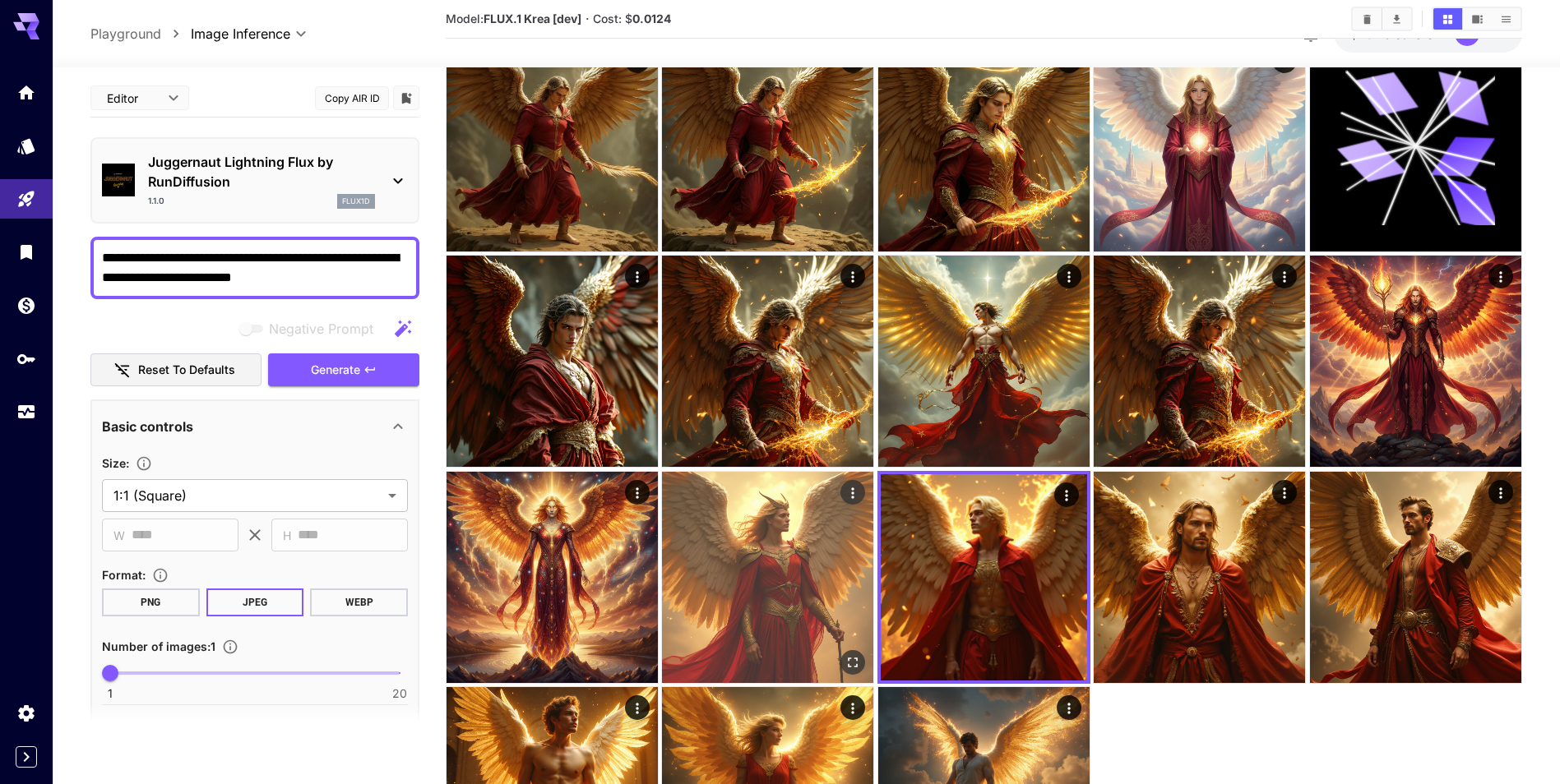
click at [786, 596] on img at bounding box center [767, 577] width 211 height 211
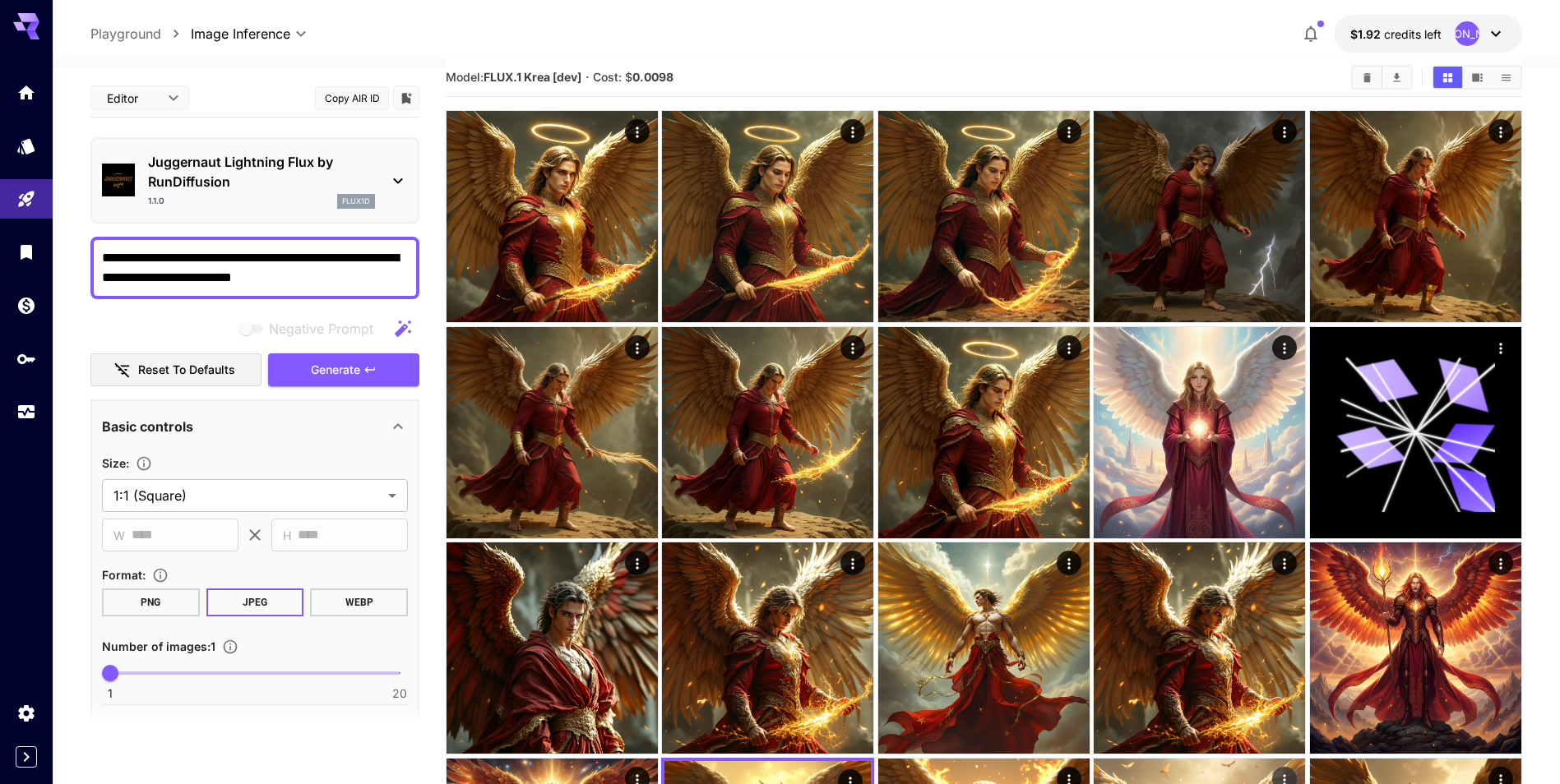
scroll to position [0, 0]
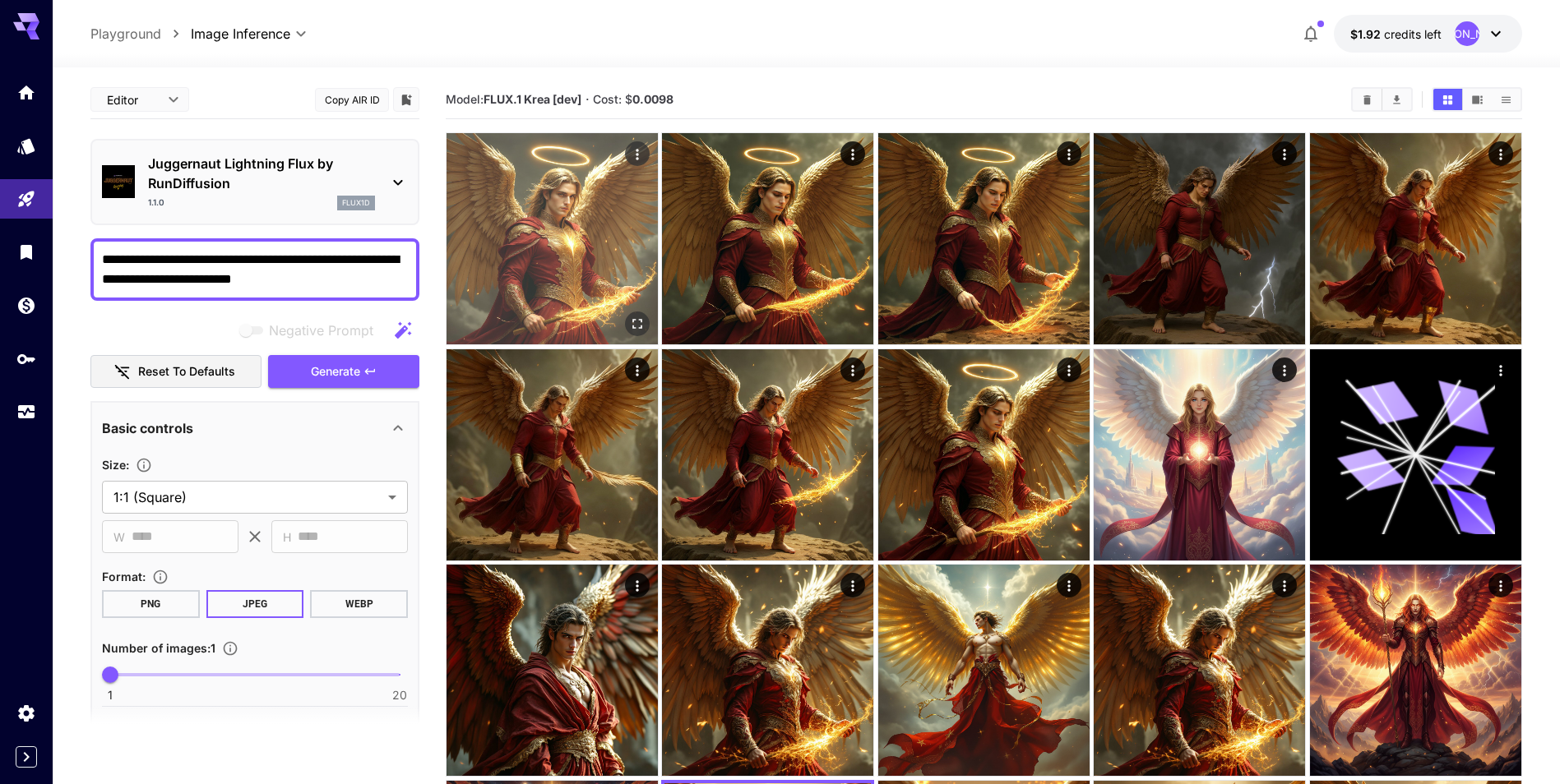
click at [520, 235] on img at bounding box center [552, 238] width 211 height 211
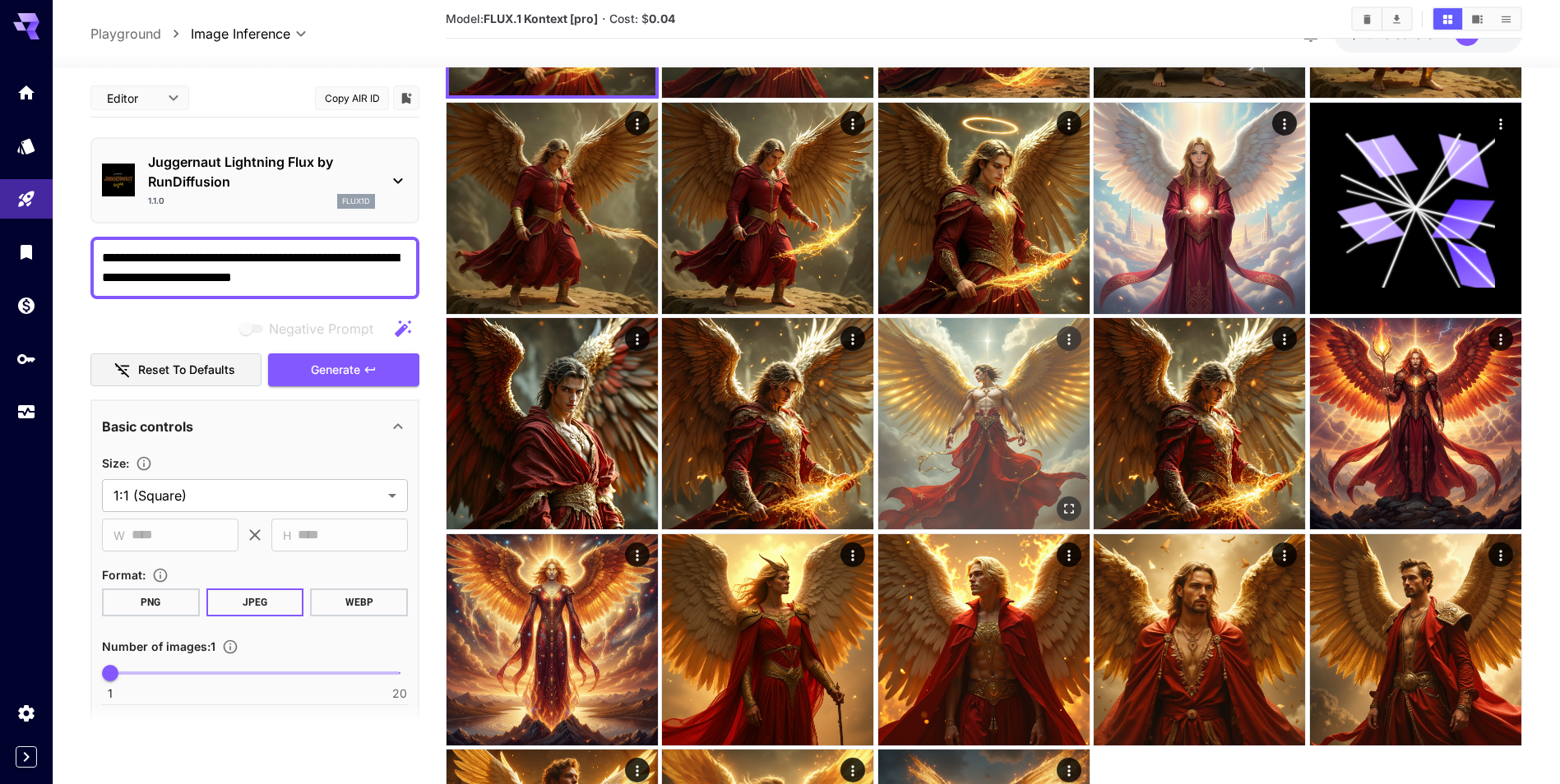
scroll to position [329, 0]
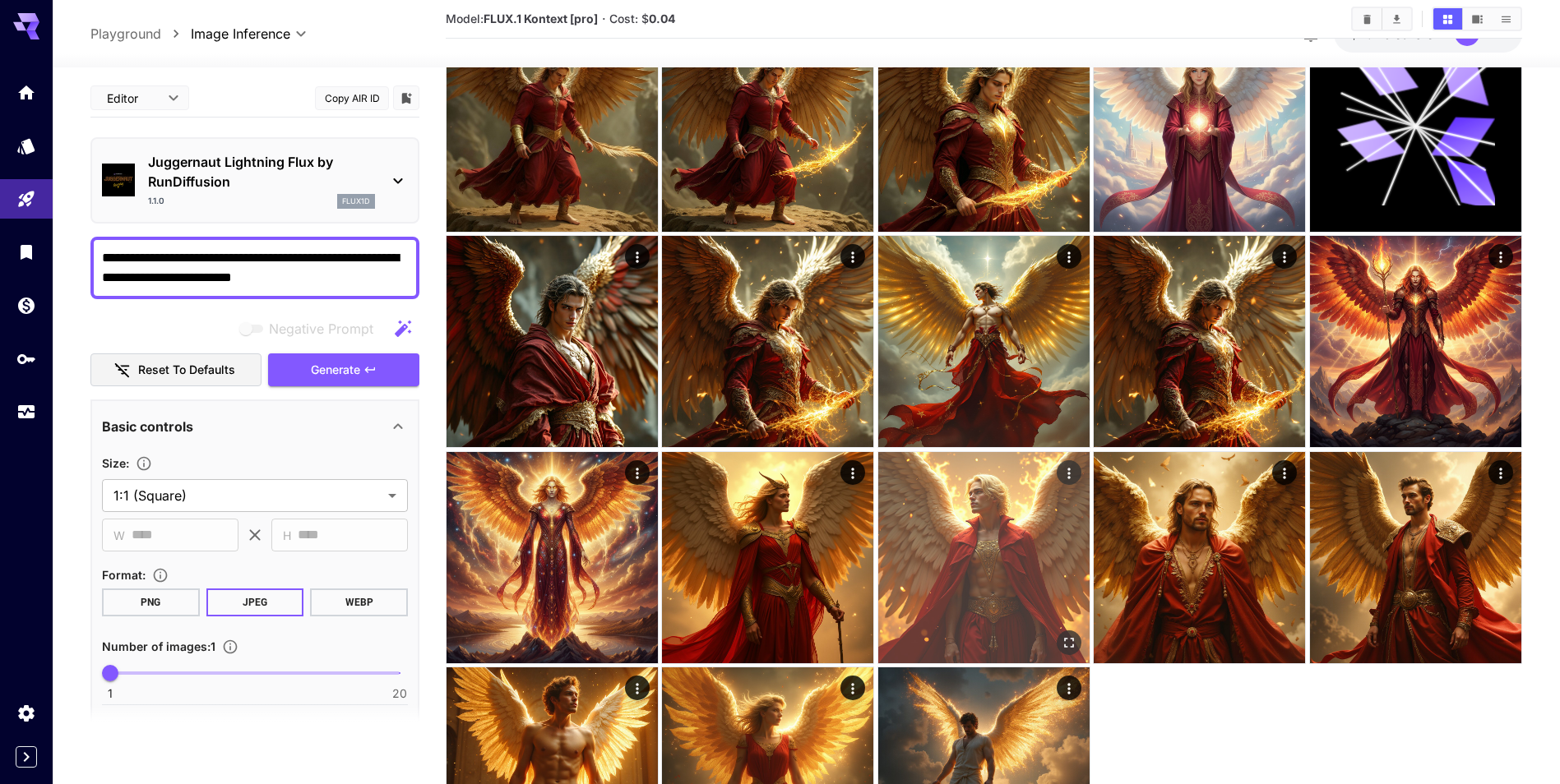
click at [1066, 637] on icon "Open in fullscreen" at bounding box center [1069, 642] width 17 height 17
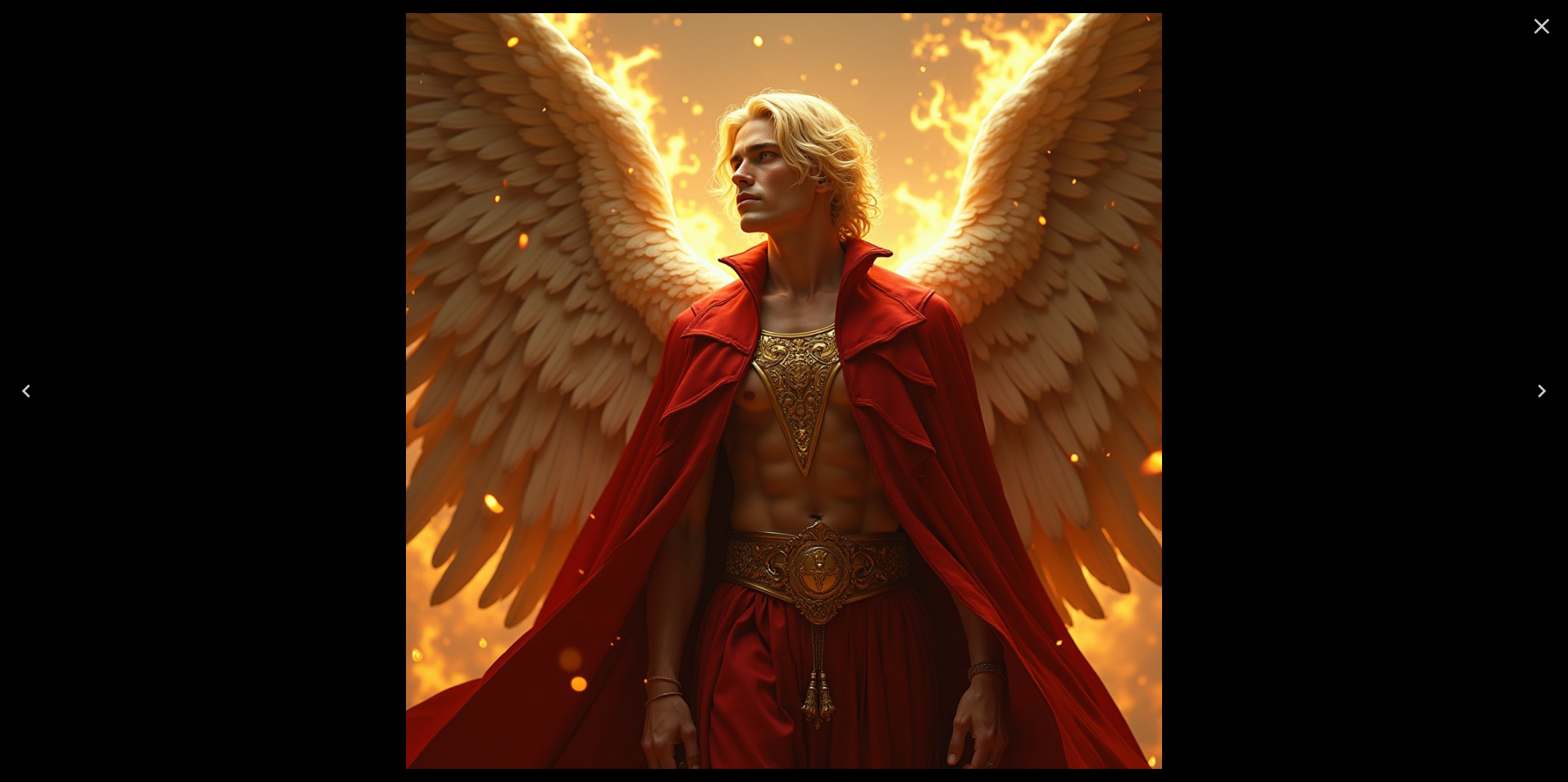
click at [1537, 34] on icon "Close" at bounding box center [1542, 26] width 26 height 26
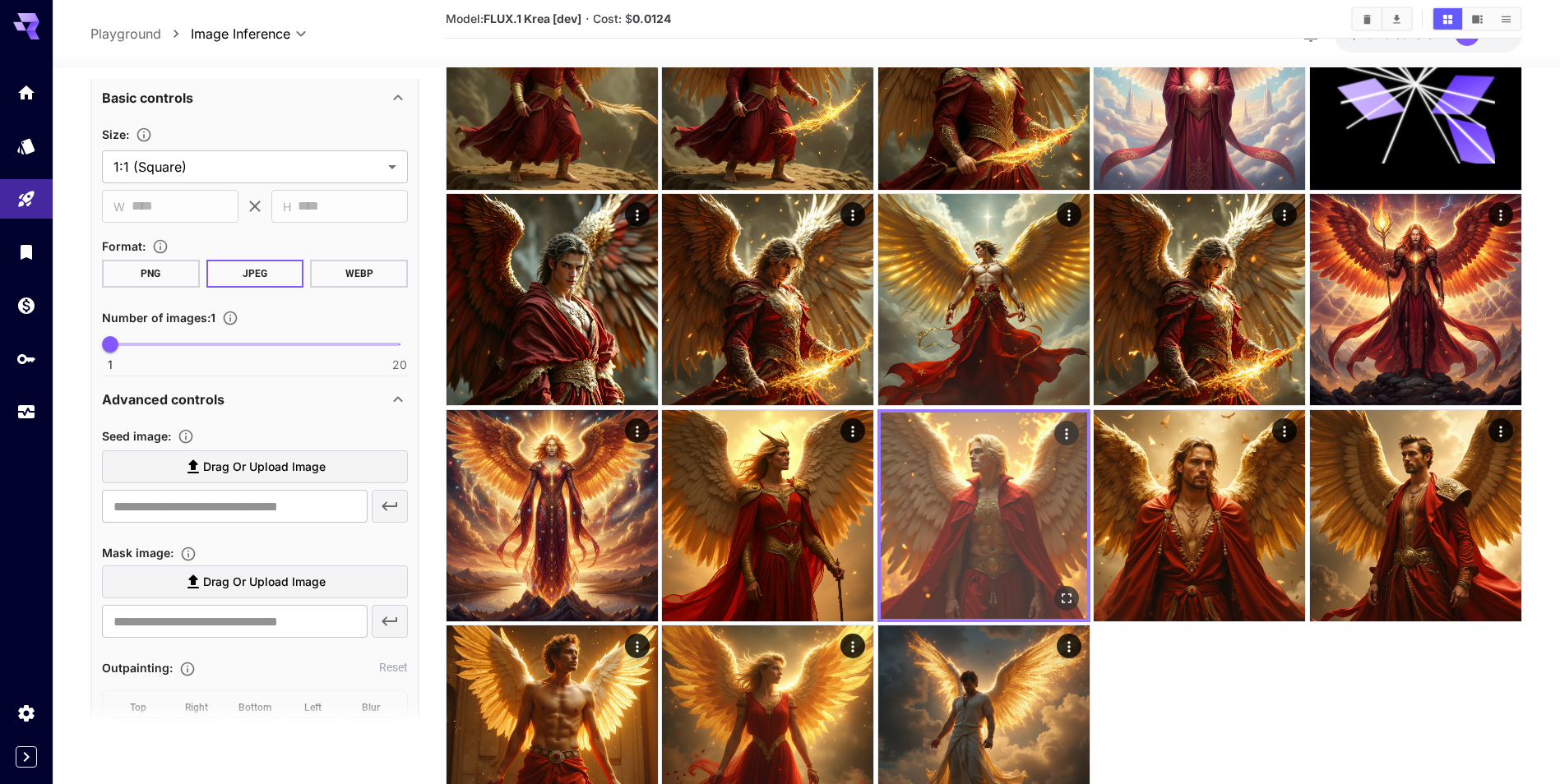
scroll to position [411, 0]
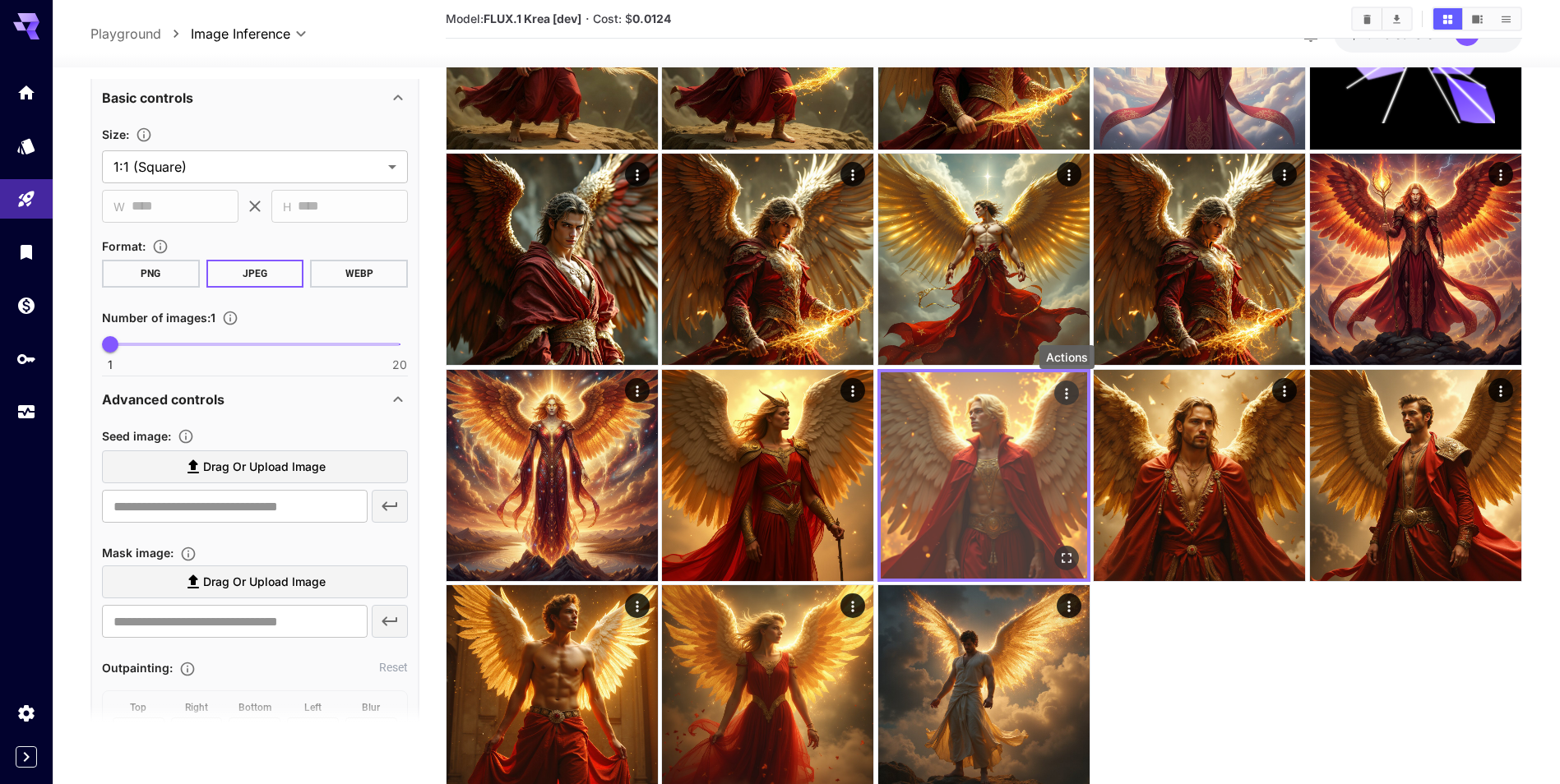
click at [1065, 388] on icon "Actions" at bounding box center [1066, 393] width 17 height 17
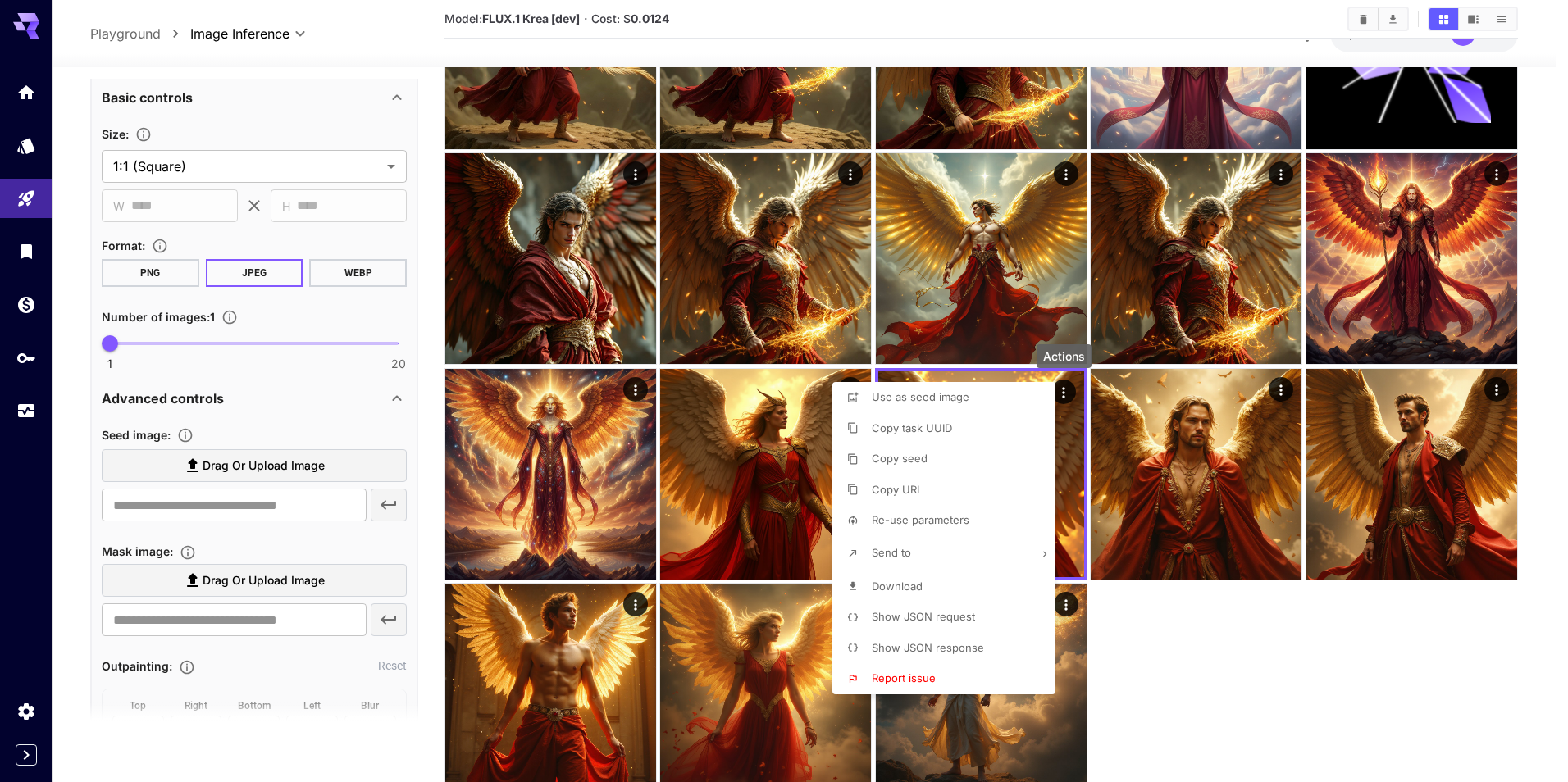
click at [924, 589] on li "Download" at bounding box center [949, 587] width 233 height 31
click at [478, 164] on div at bounding box center [784, 391] width 1568 height 782
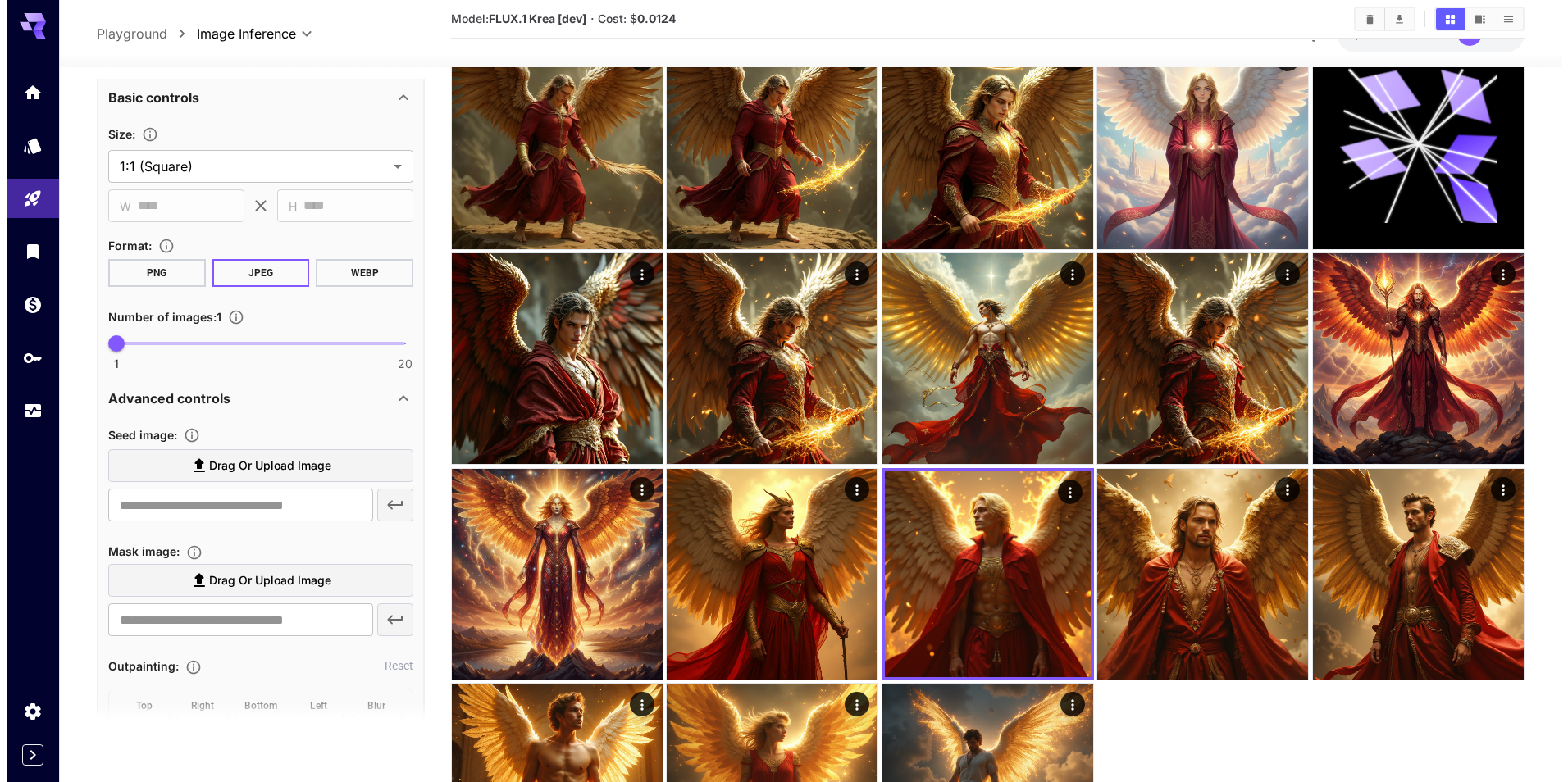
scroll to position [82, 0]
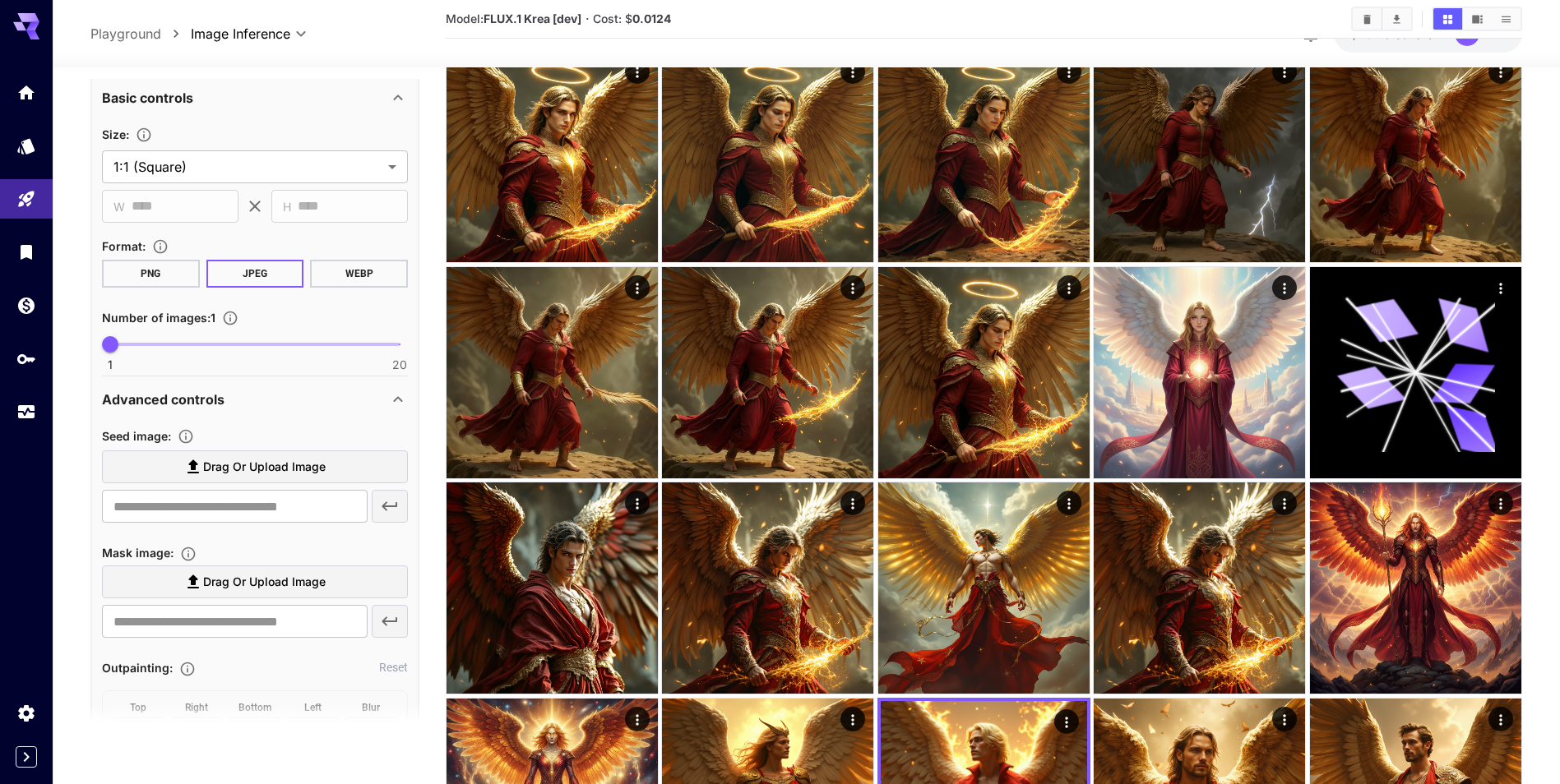
click at [280, 33] on body "**********" at bounding box center [780, 546] width 1560 height 1257
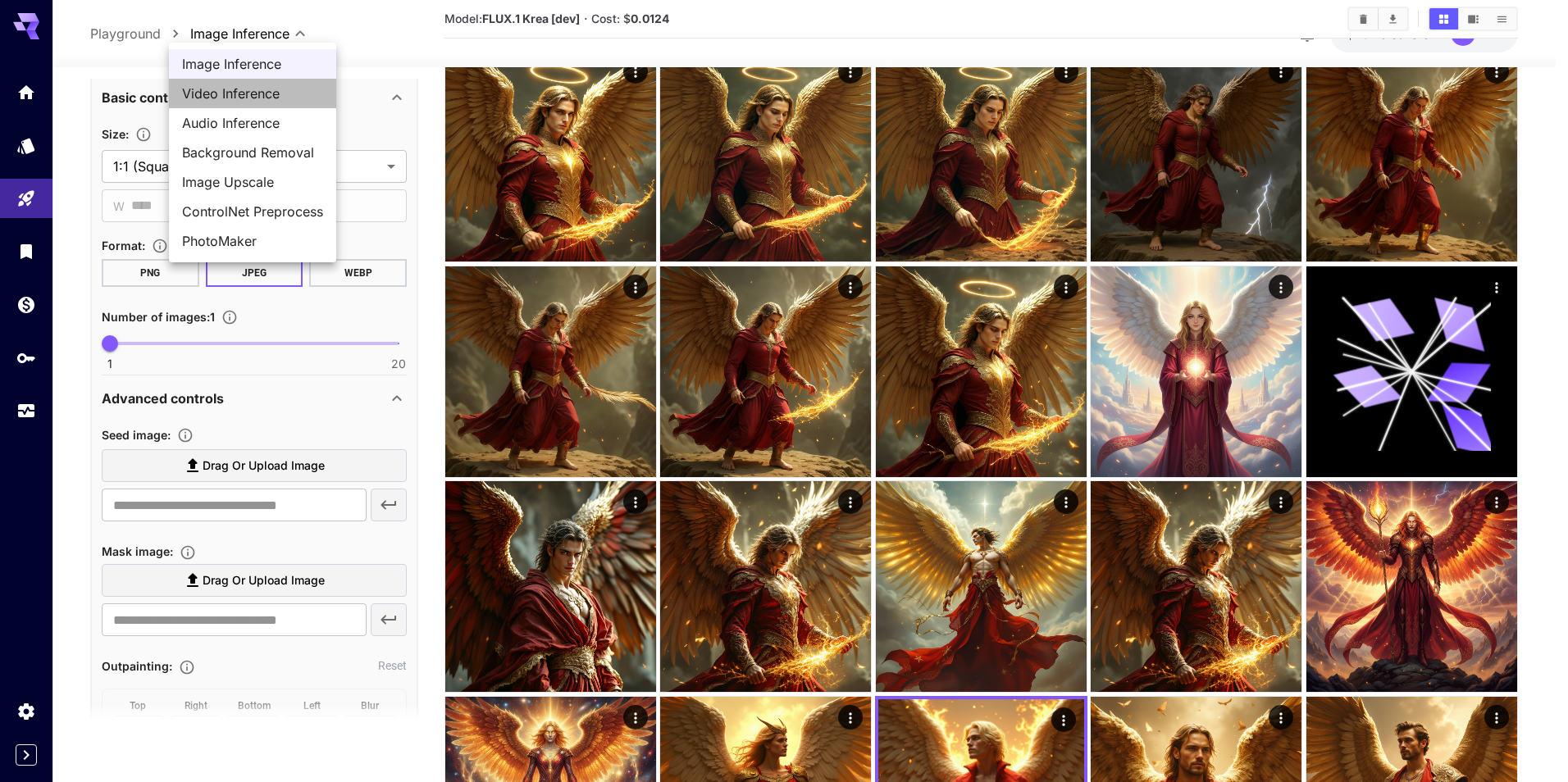
click at [294, 99] on span "Video Inference" at bounding box center [253, 93] width 141 height 20
type input "**********"
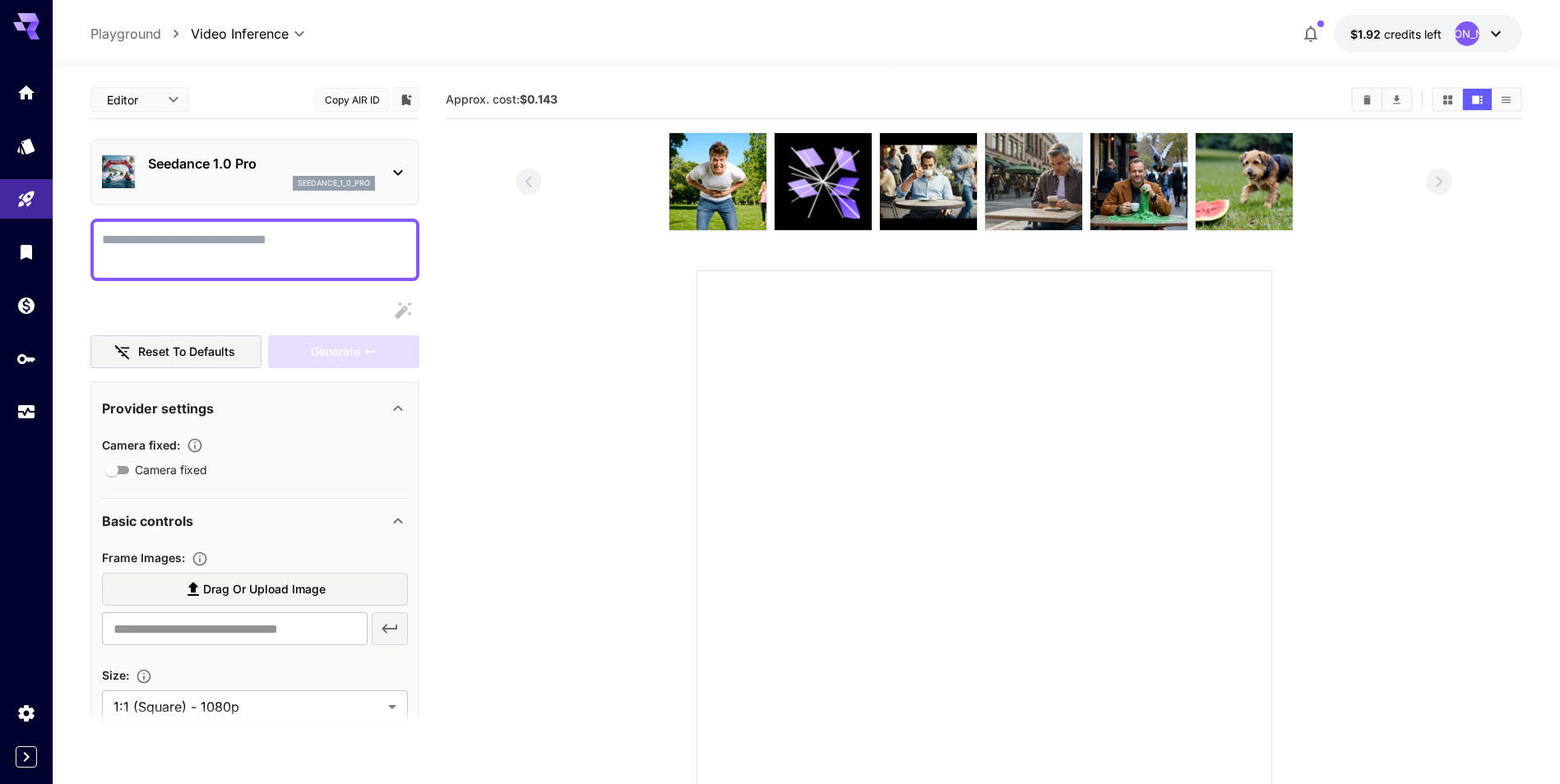
click at [315, 256] on textarea "Camera fixed" at bounding box center [254, 249] width 306 height 39
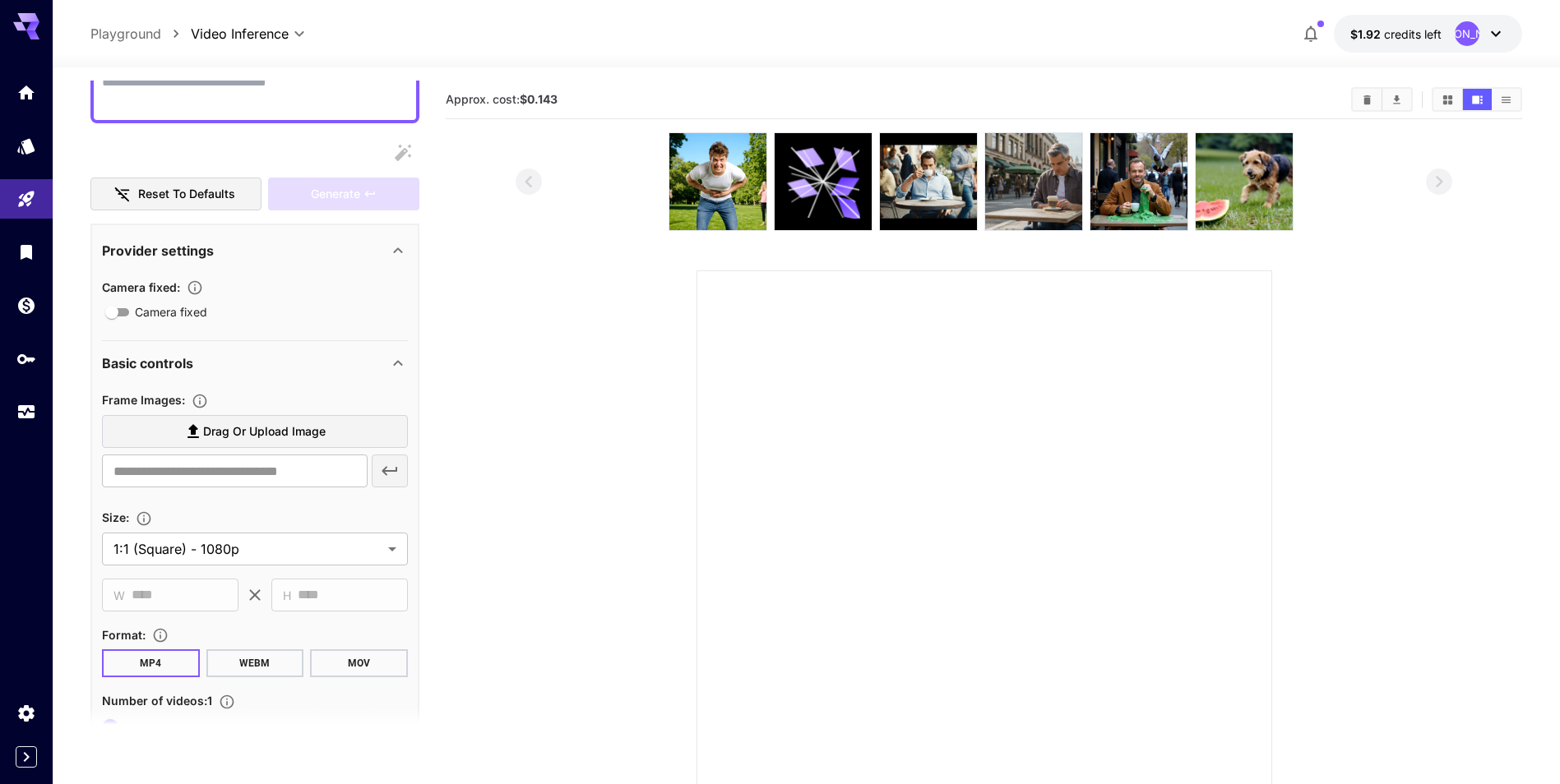
scroll to position [164, 0]
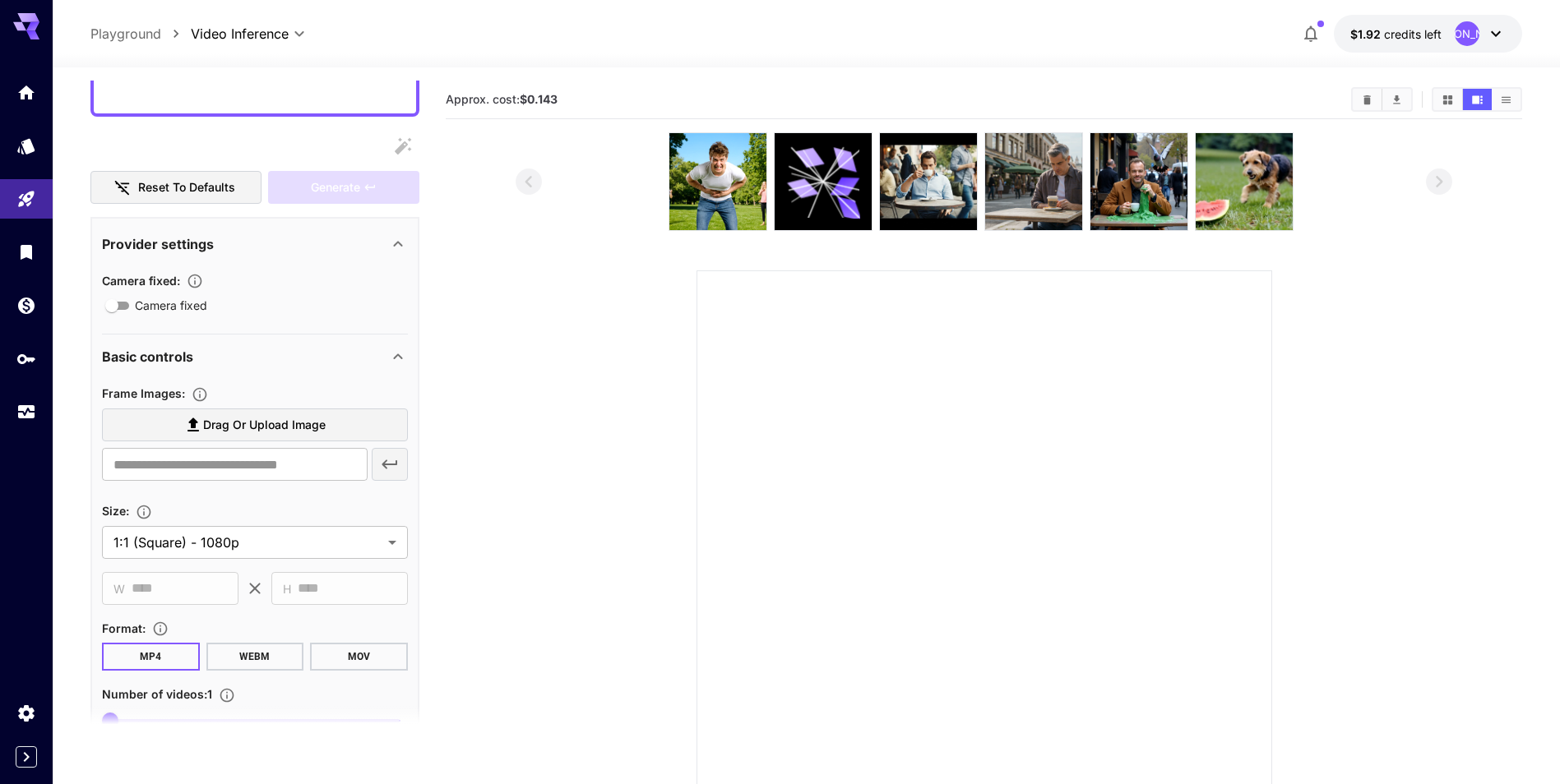
click at [325, 421] on span "Drag or upload image" at bounding box center [264, 424] width 123 height 20
click at [0, 0] on input "Drag or upload image" at bounding box center [0, 0] width 0 height 0
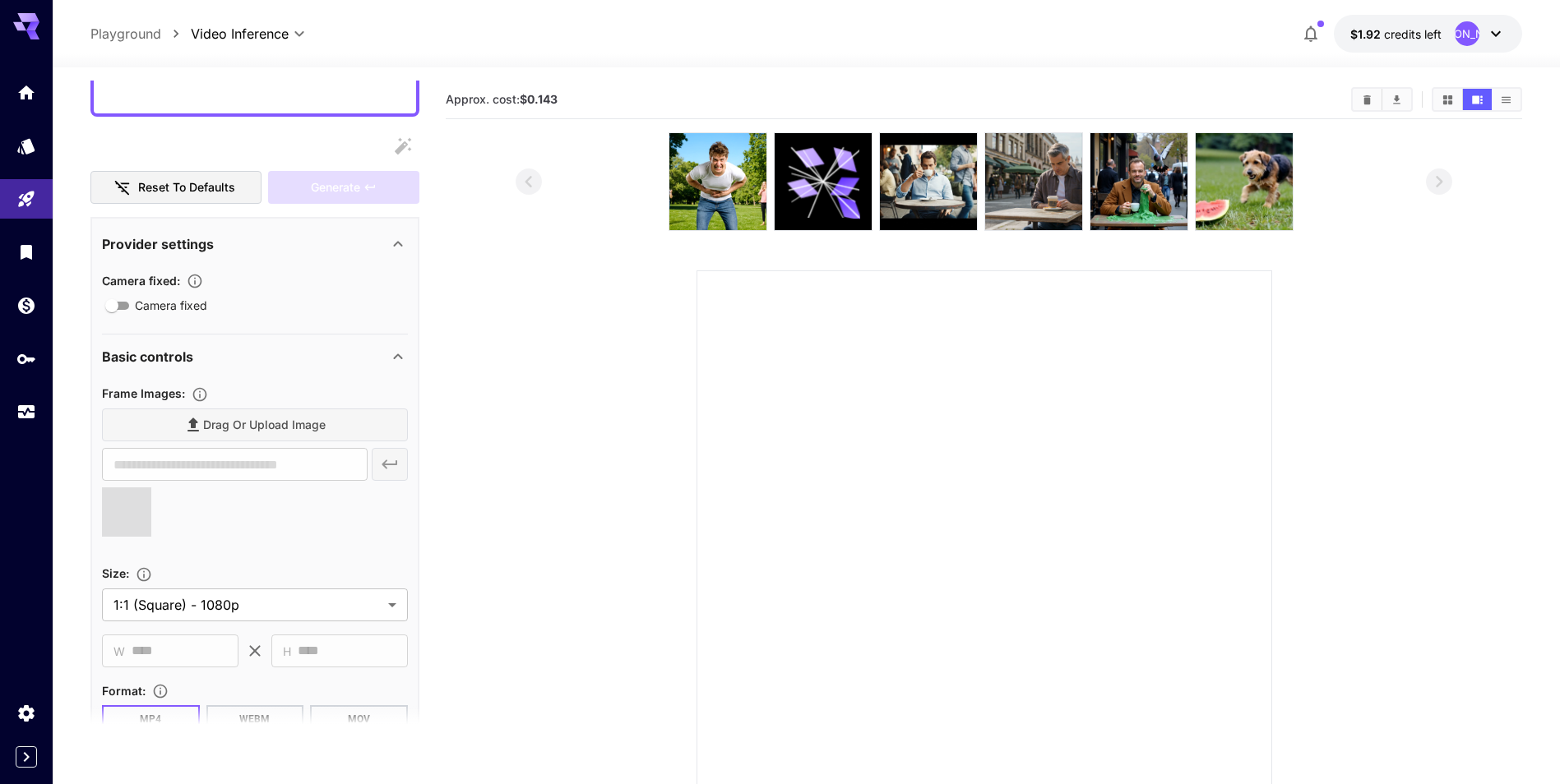
scroll to position [0, 0]
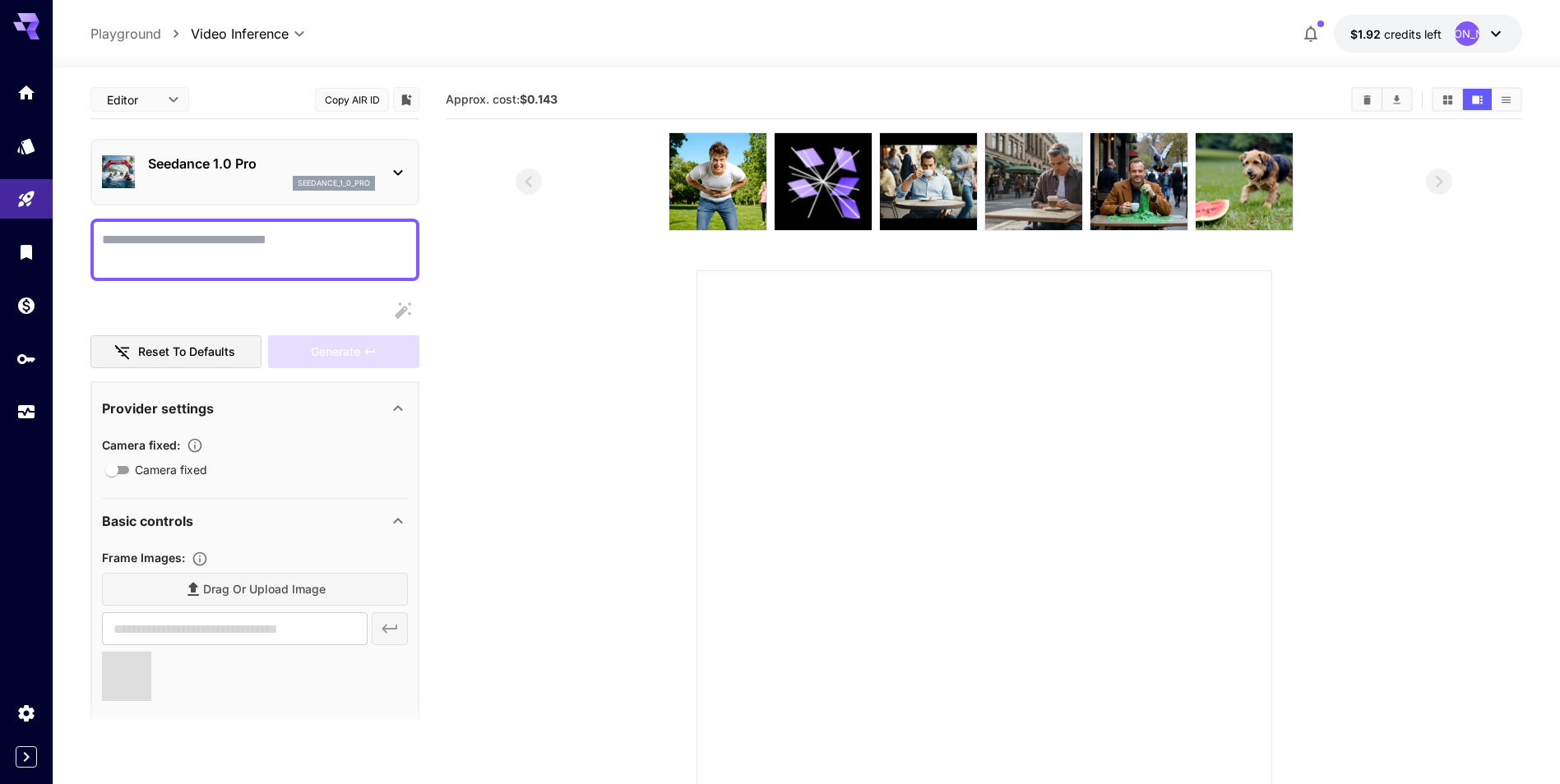
click at [256, 244] on textarea "Camera fixed" at bounding box center [254, 249] width 306 height 39
type input "**********"
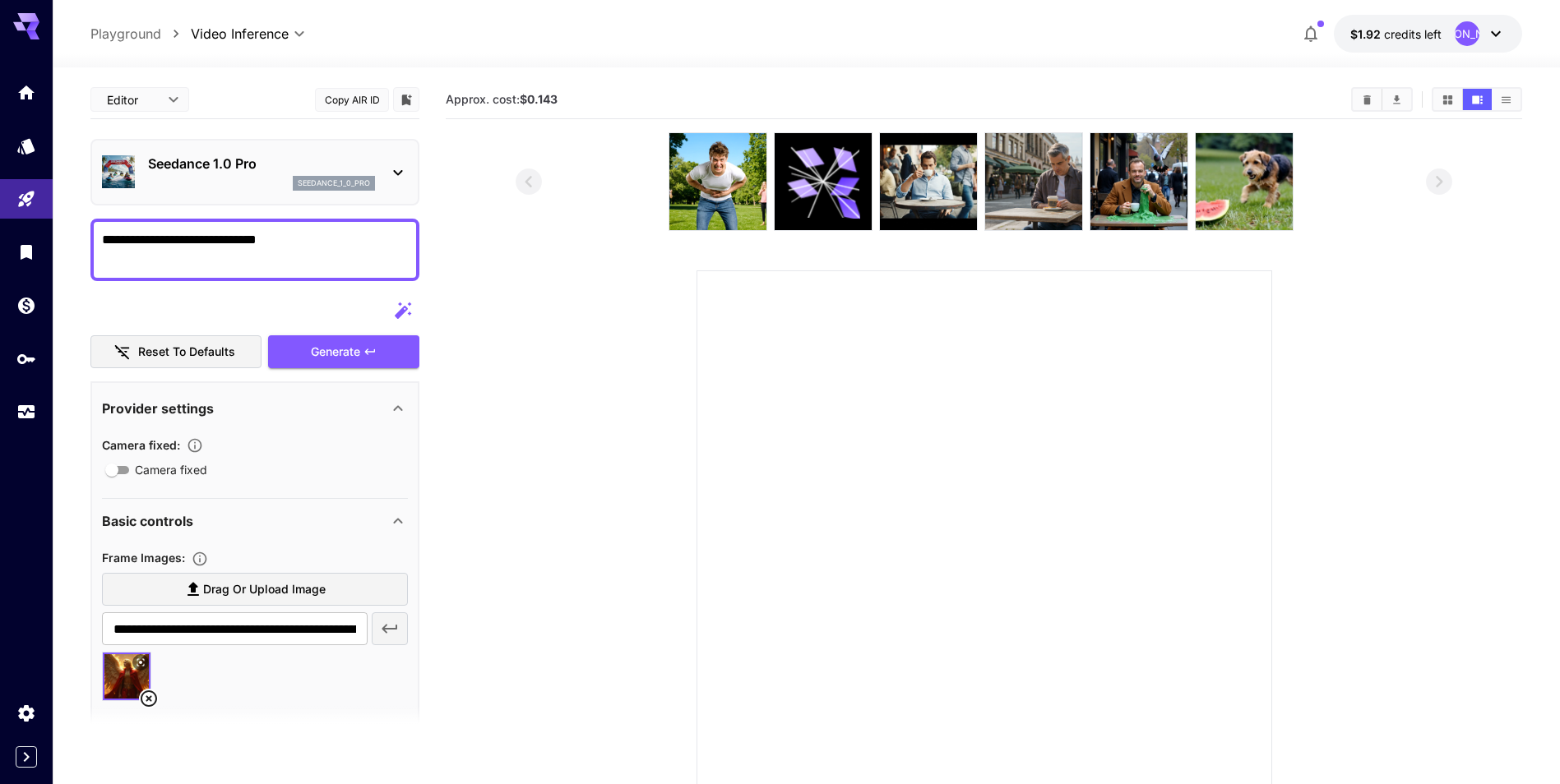
click at [140, 665] on icon at bounding box center [140, 662] width 10 height 10
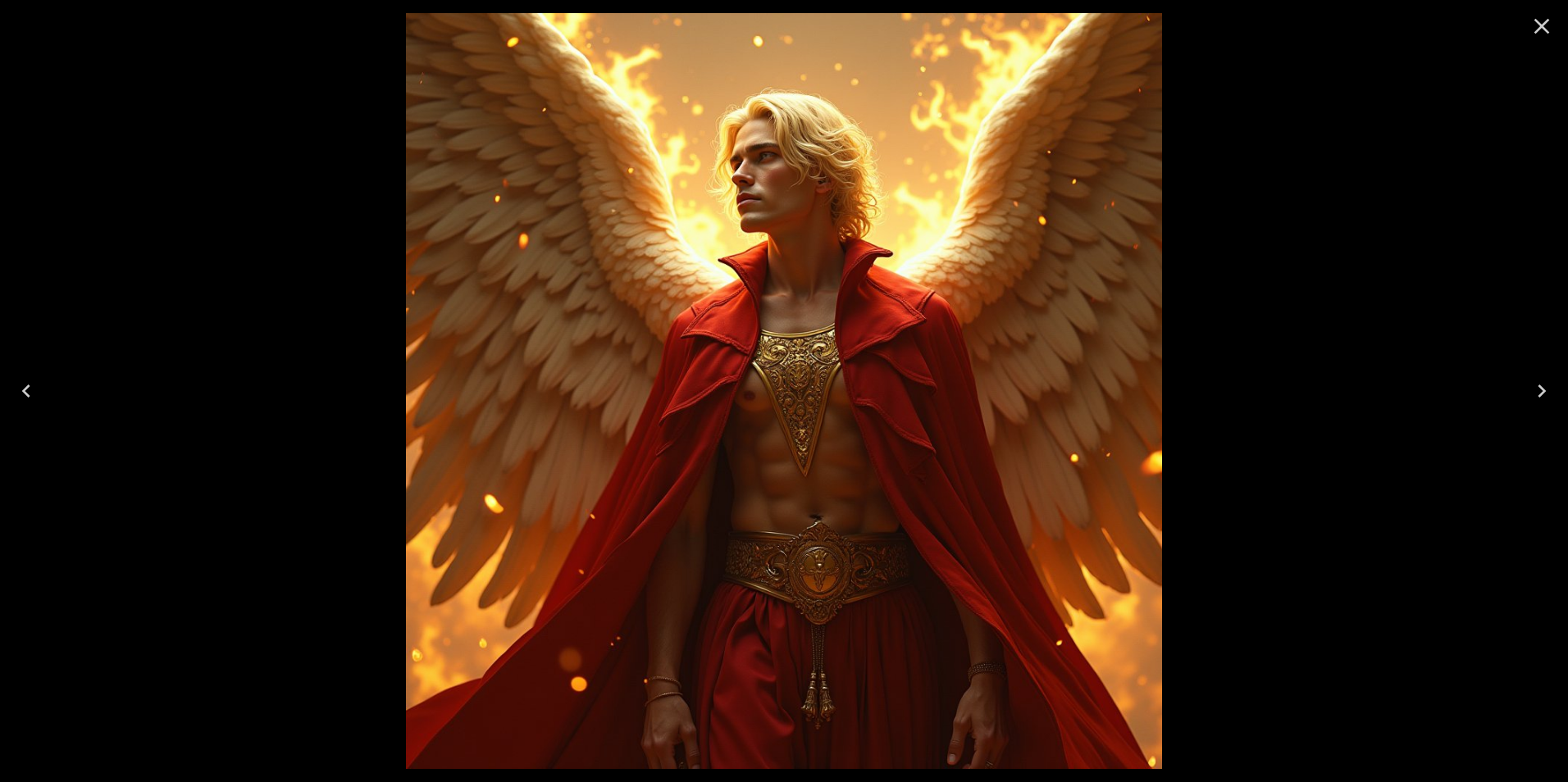
click at [1537, 24] on icon "Close" at bounding box center [1542, 26] width 26 height 26
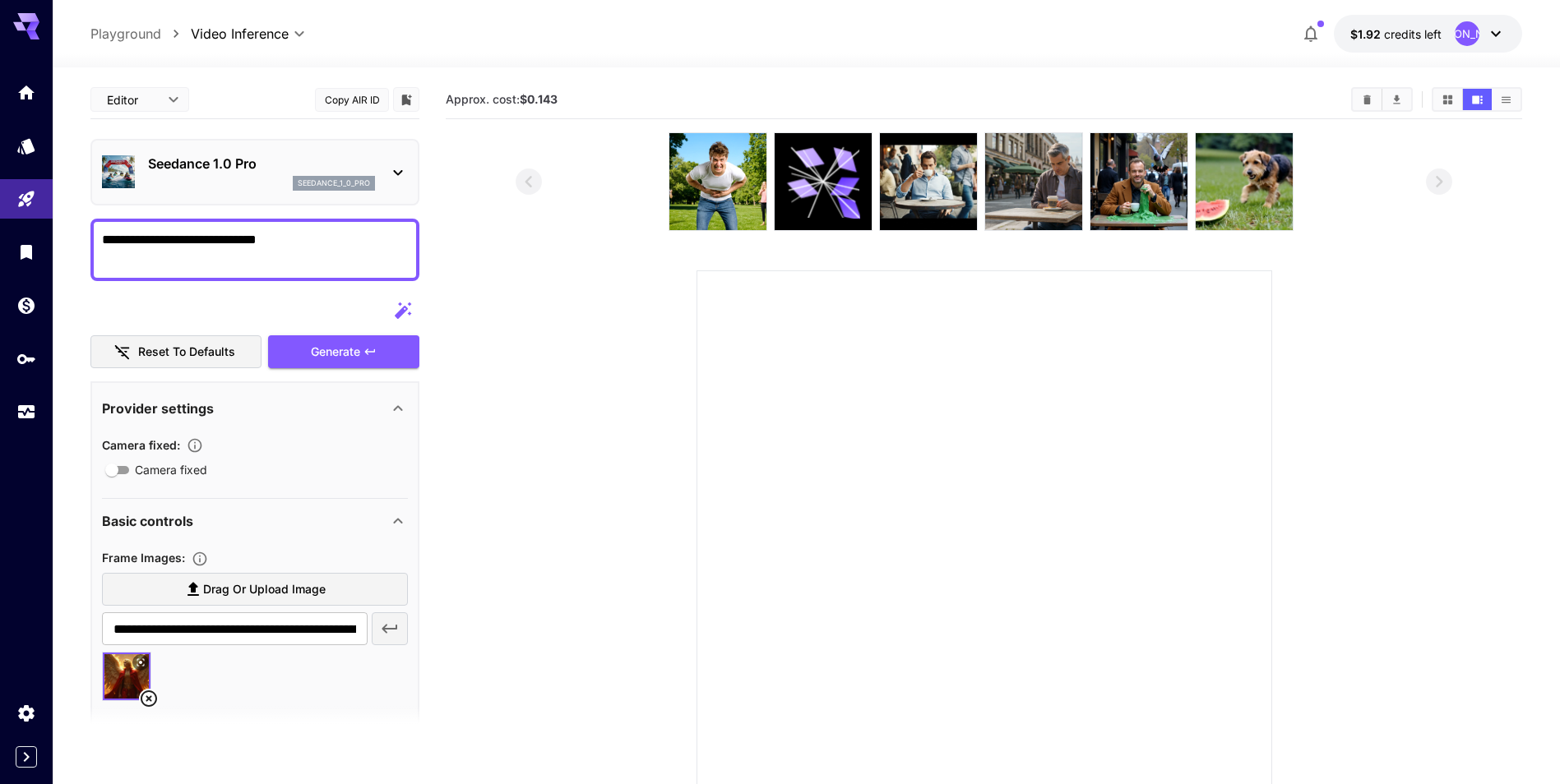
click at [349, 246] on textarea "**********" at bounding box center [254, 249] width 306 height 39
click at [143, 662] on icon at bounding box center [140, 662] width 10 height 10
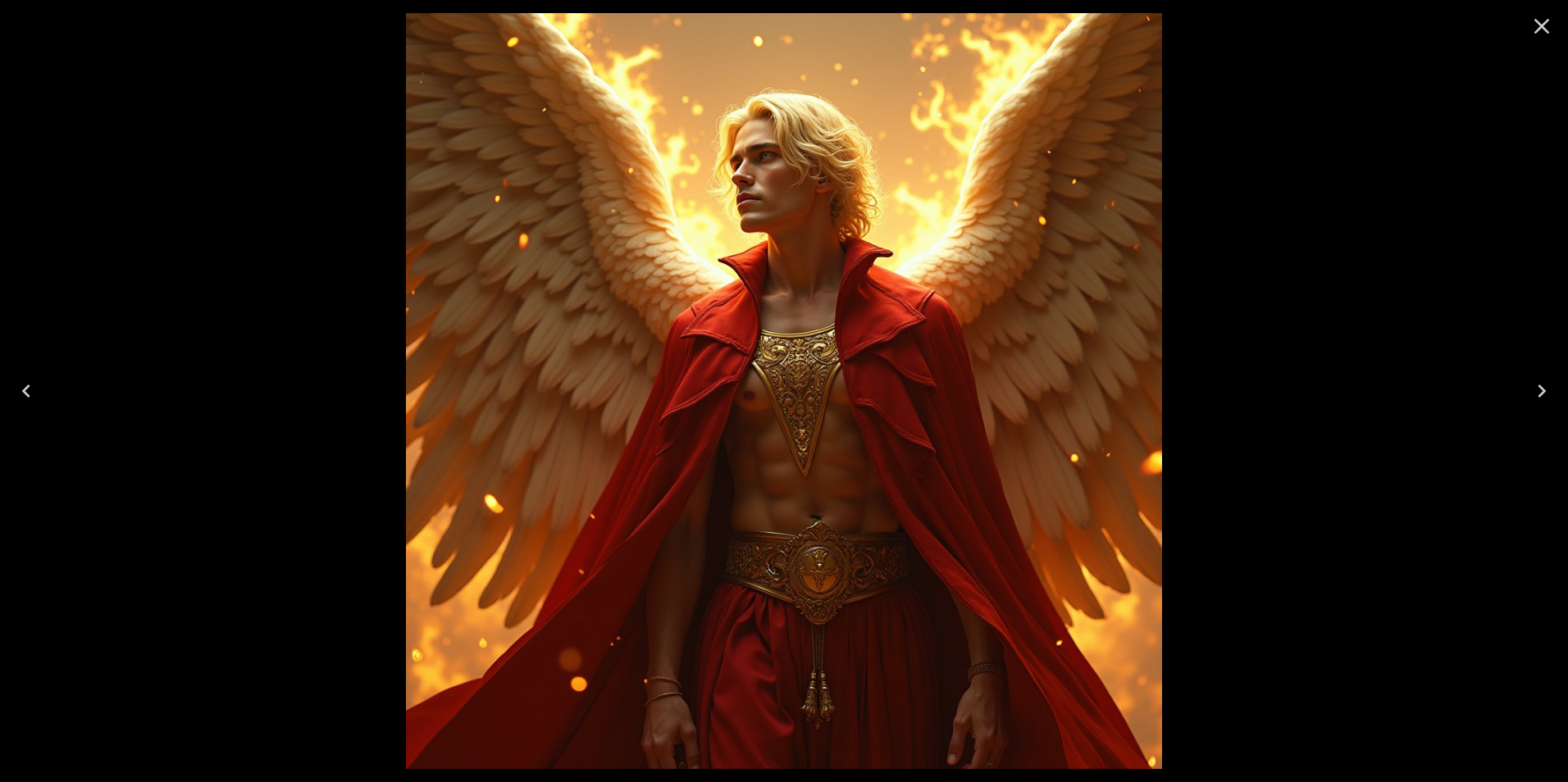
click at [1536, 30] on icon "Close" at bounding box center [1542, 26] width 26 height 26
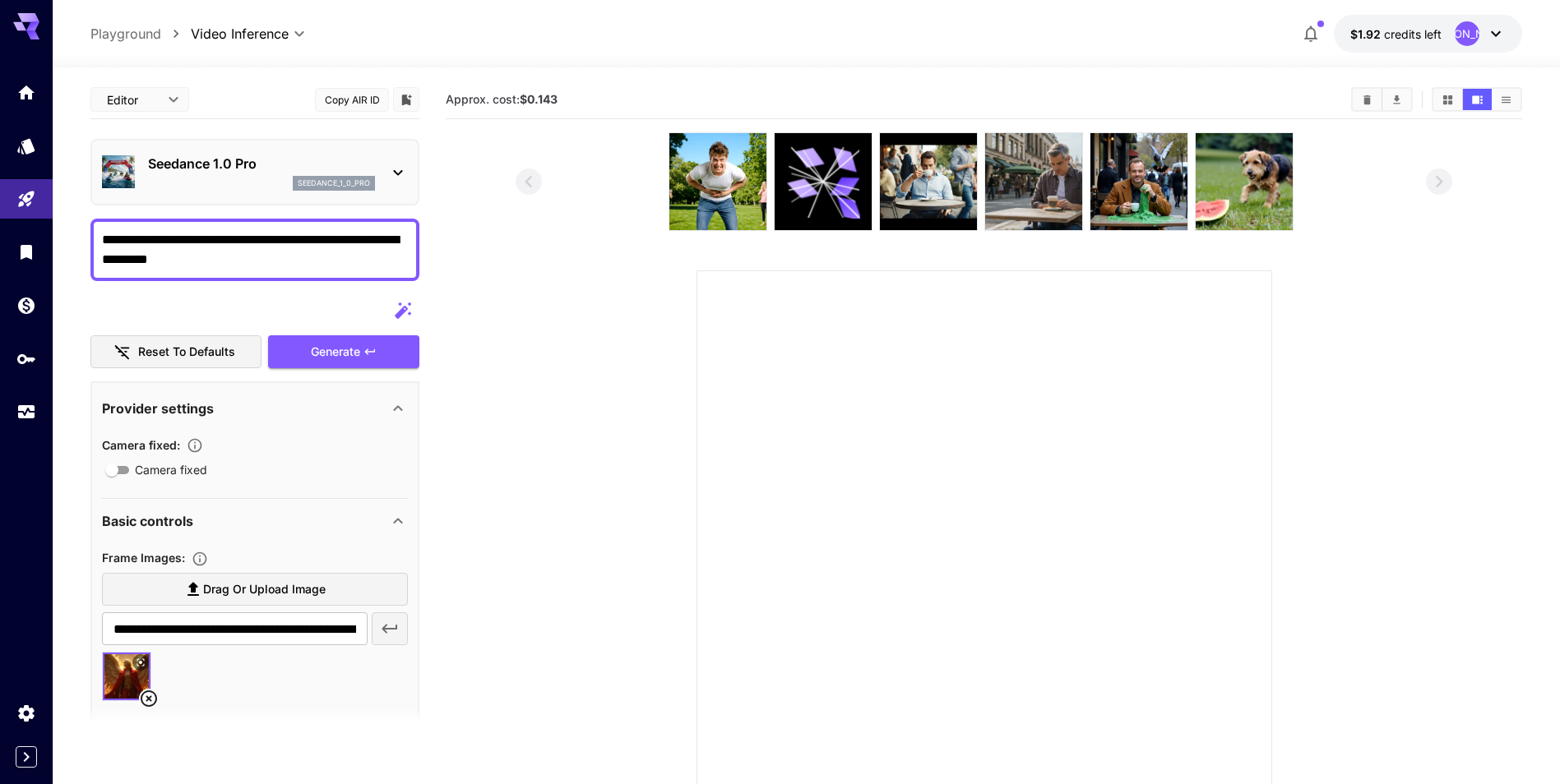
click at [265, 256] on textarea "**********" at bounding box center [254, 249] width 306 height 39
click at [137, 666] on icon at bounding box center [140, 662] width 10 height 10
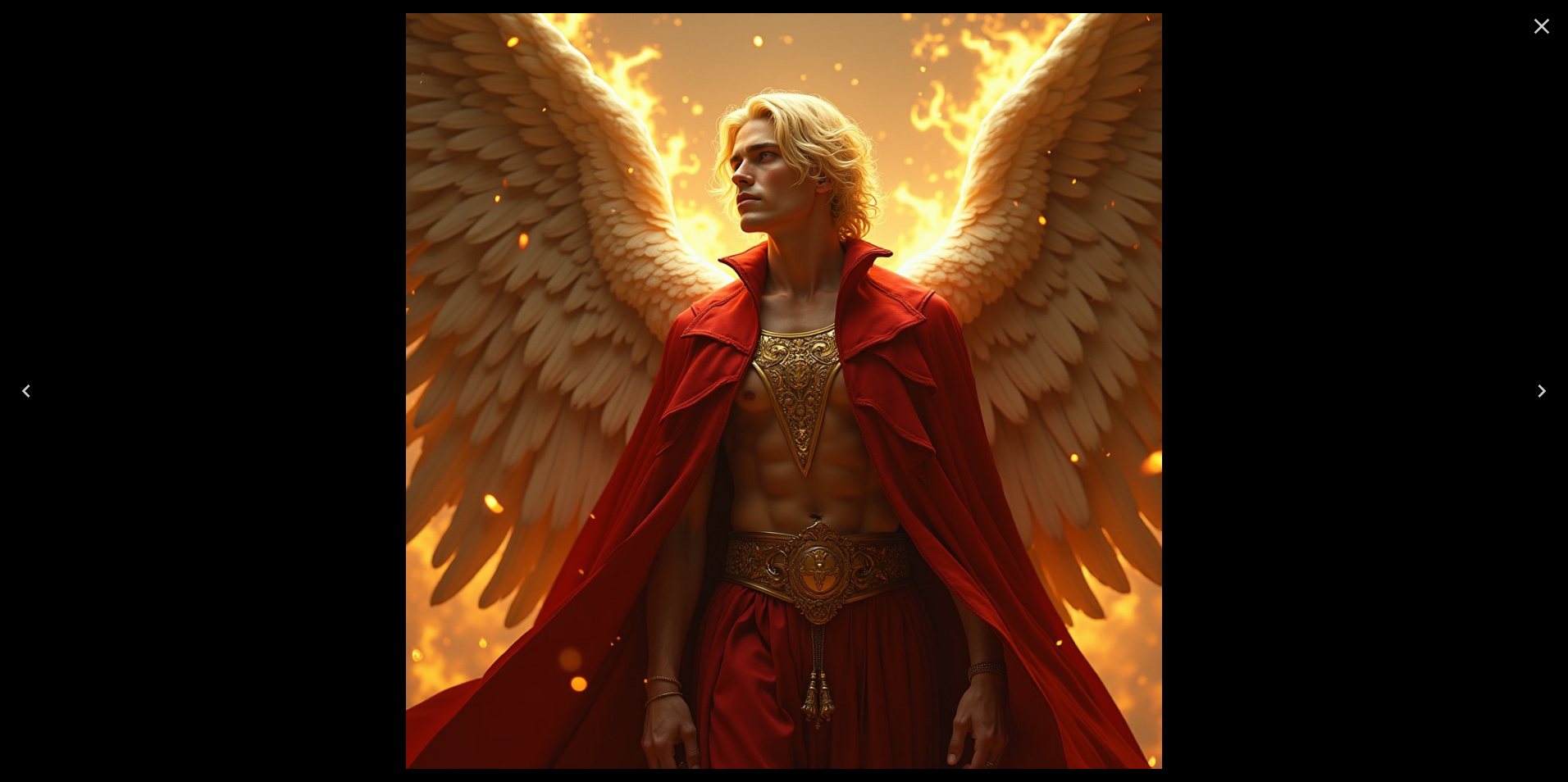
click at [1550, 31] on icon "Close" at bounding box center [1542, 26] width 26 height 26
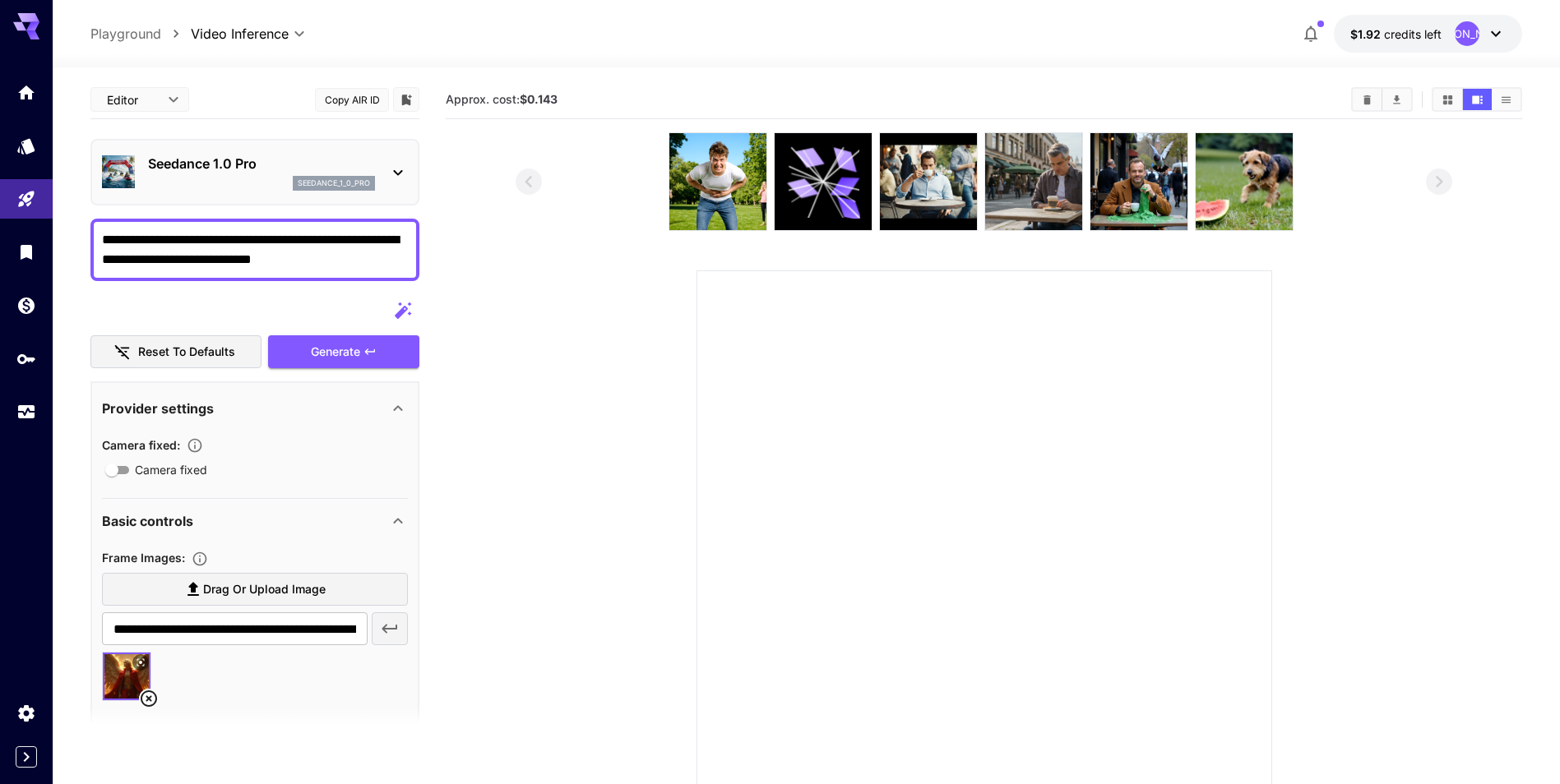
click at [367, 263] on textarea "**********" at bounding box center [254, 249] width 306 height 39
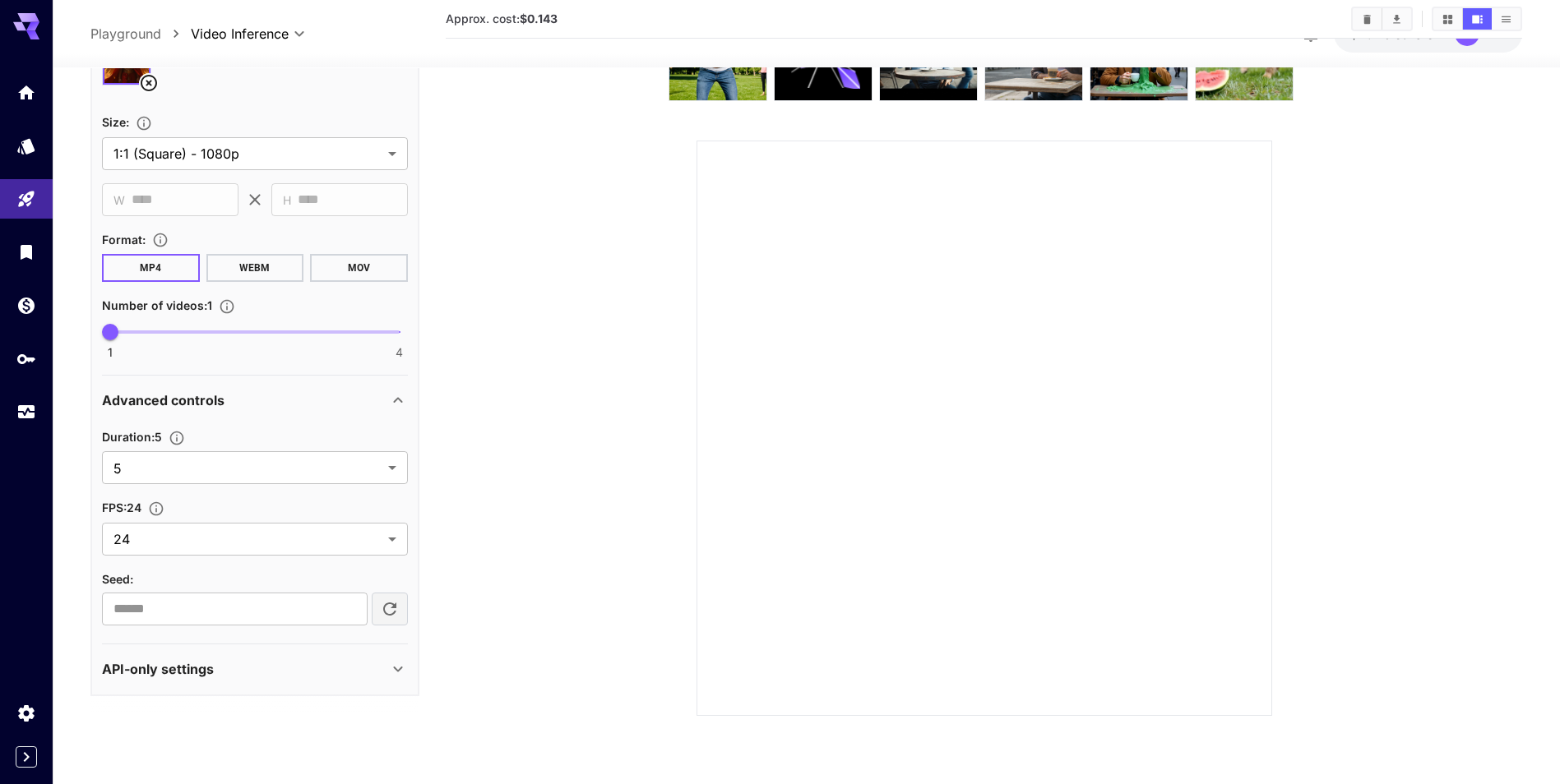
scroll to position [645, 0]
type textarea "**********"
click at [386, 461] on body "**********" at bounding box center [786, 327] width 1572 height 914
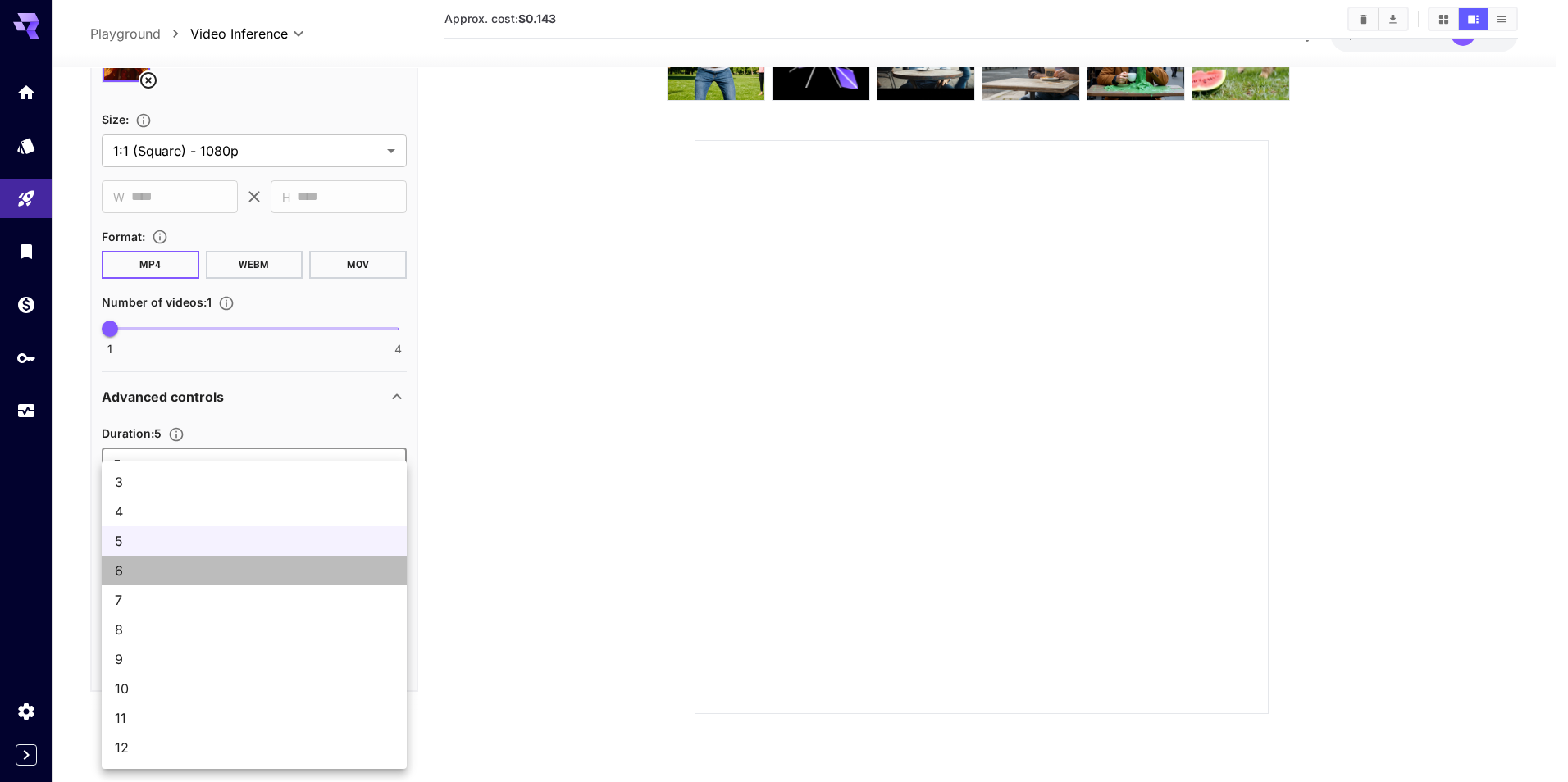
click at [219, 571] on span "6" at bounding box center [254, 571] width 279 height 20
type input "*"
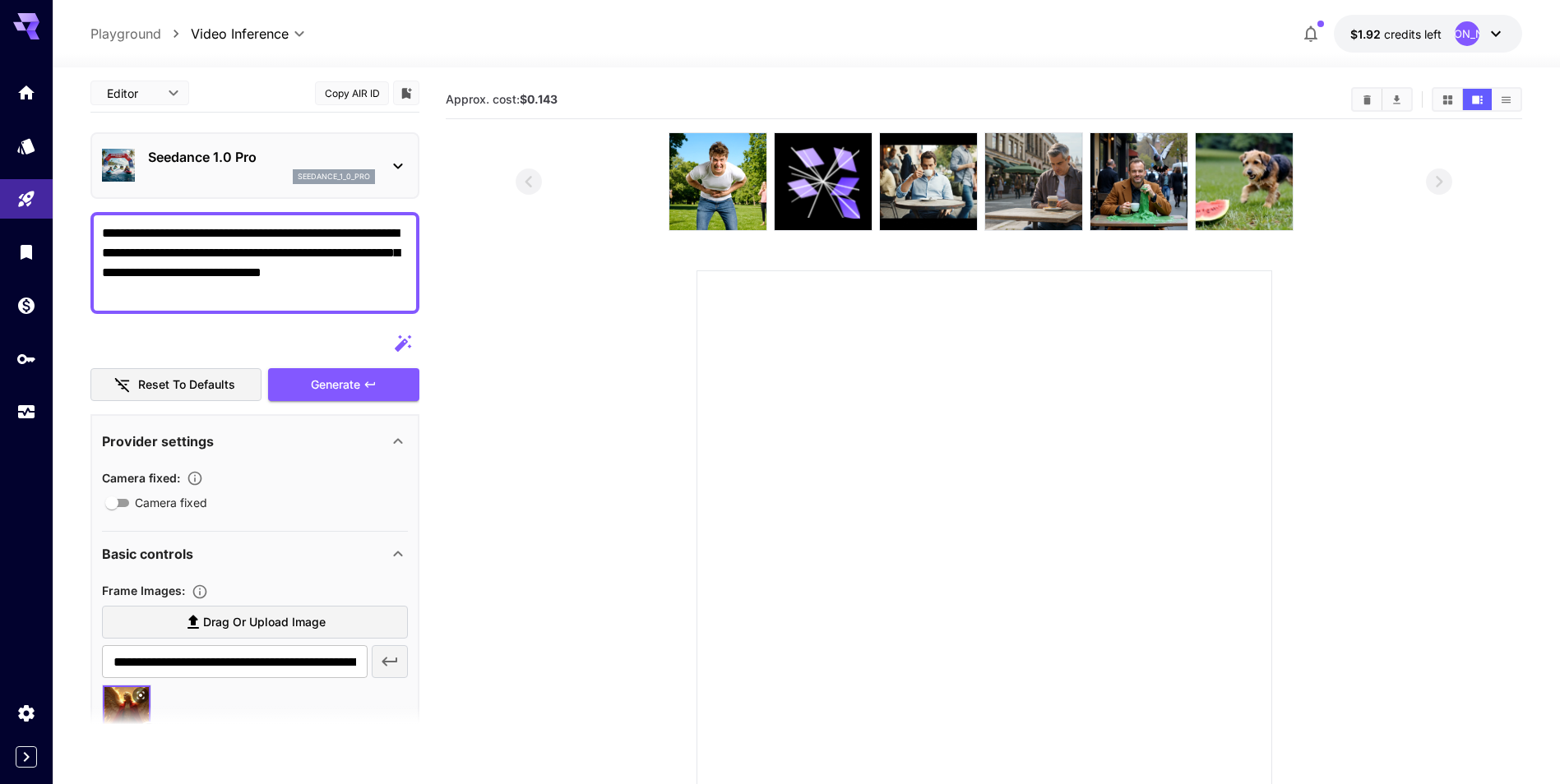
scroll to position [0, 0]
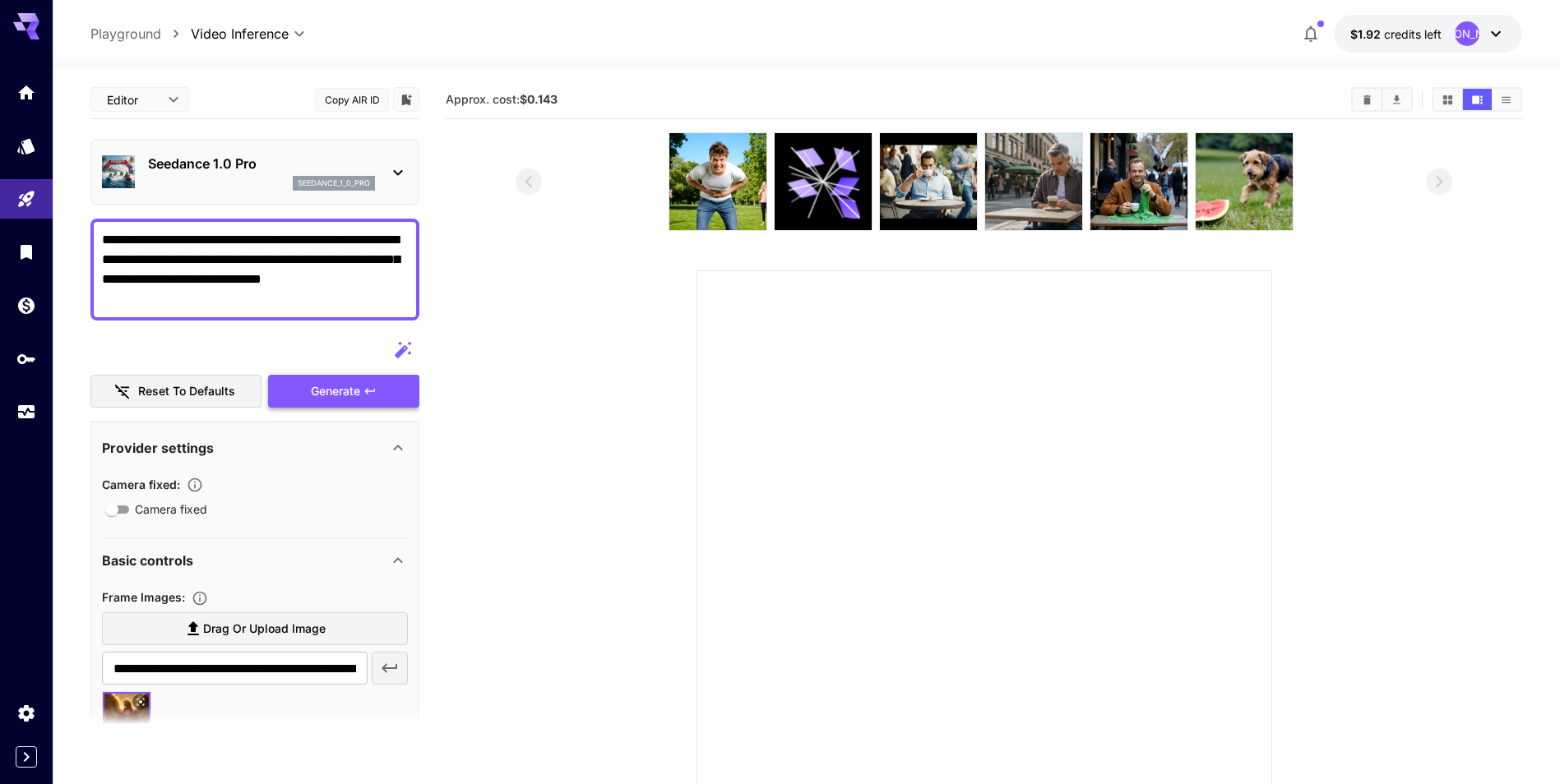
click at [343, 399] on div "Generate" at bounding box center [343, 391] width 151 height 34
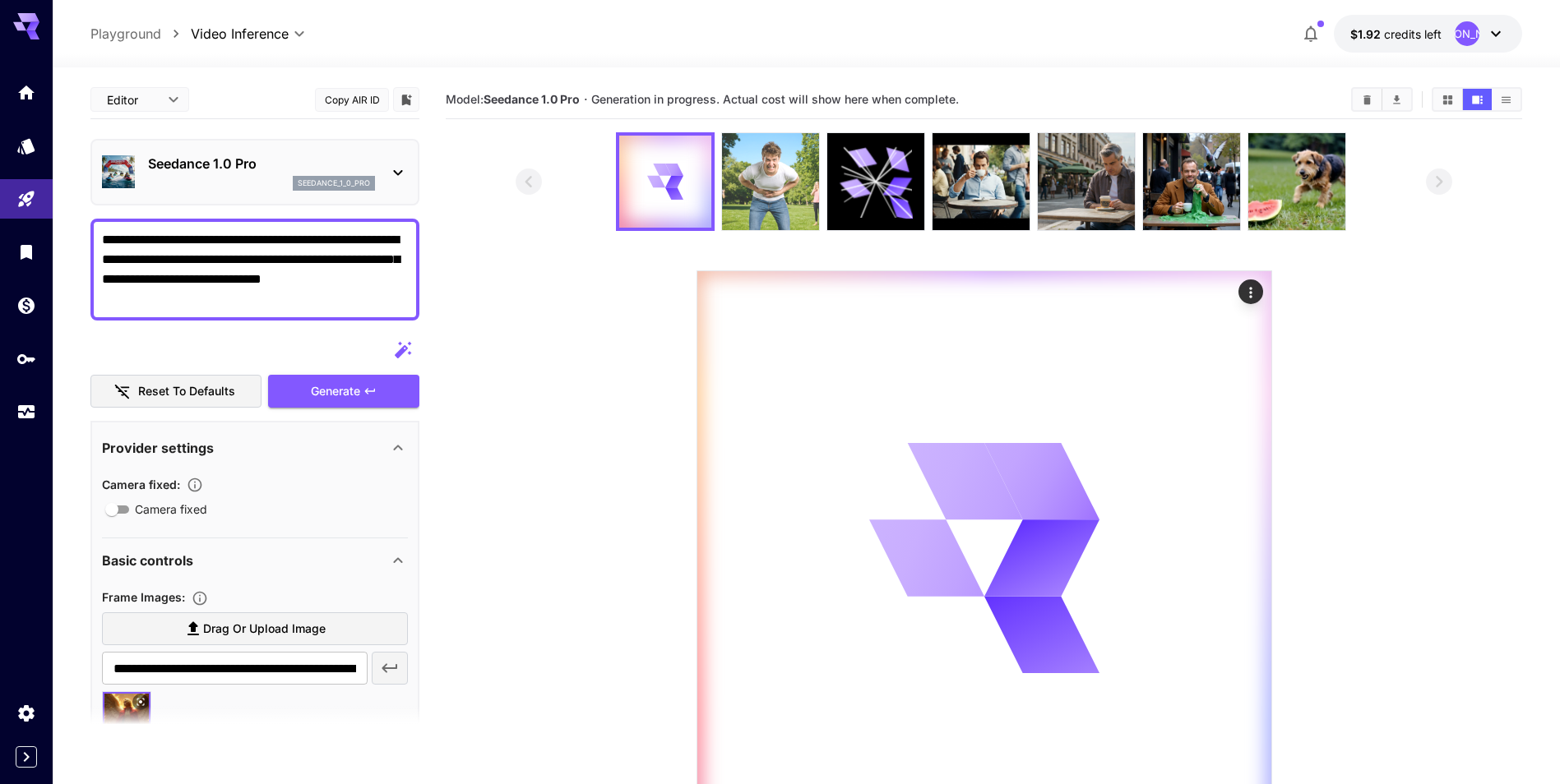
click at [751, 186] on img at bounding box center [770, 181] width 97 height 97
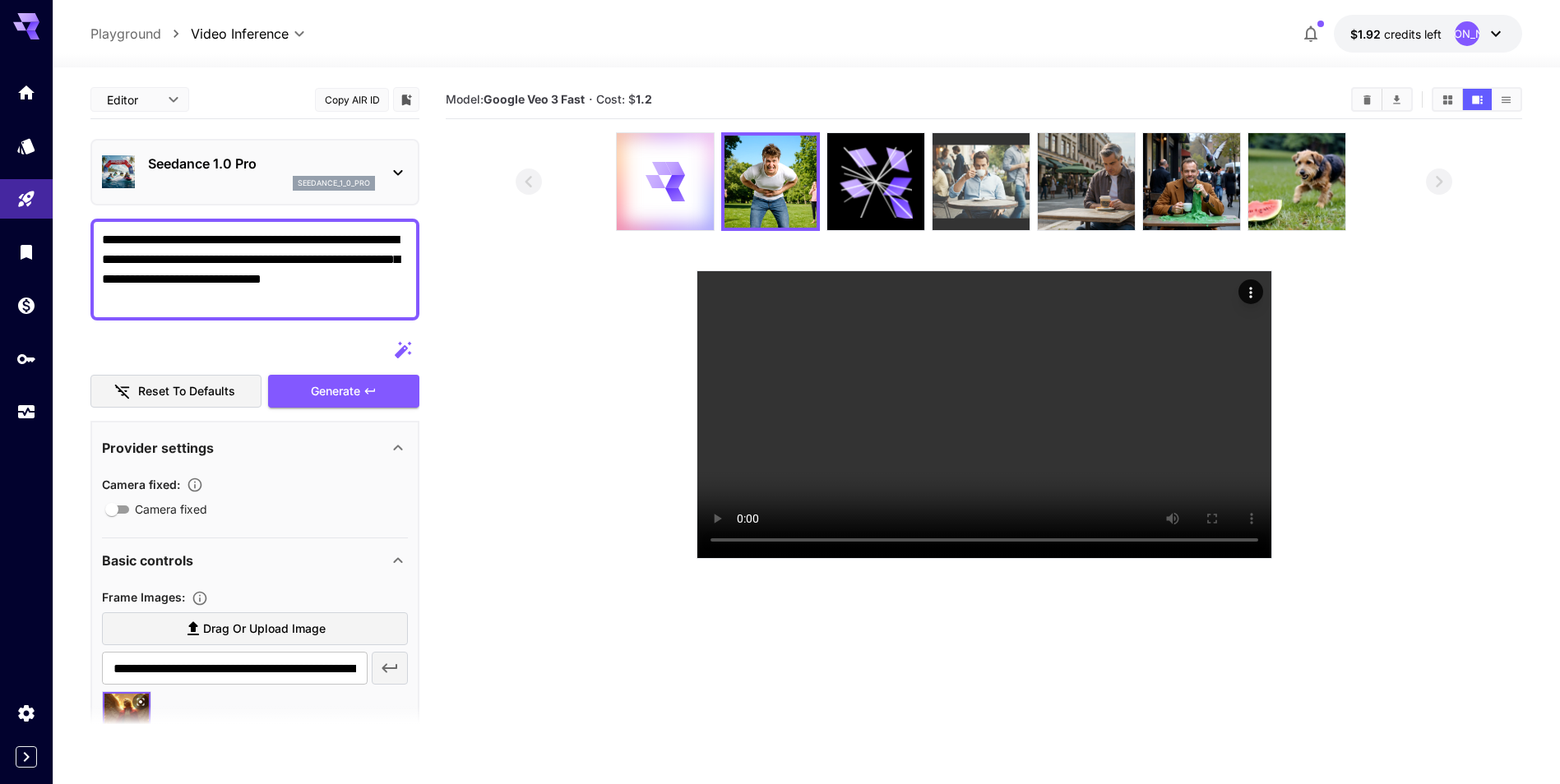
click at [962, 190] on img at bounding box center [980, 181] width 97 height 97
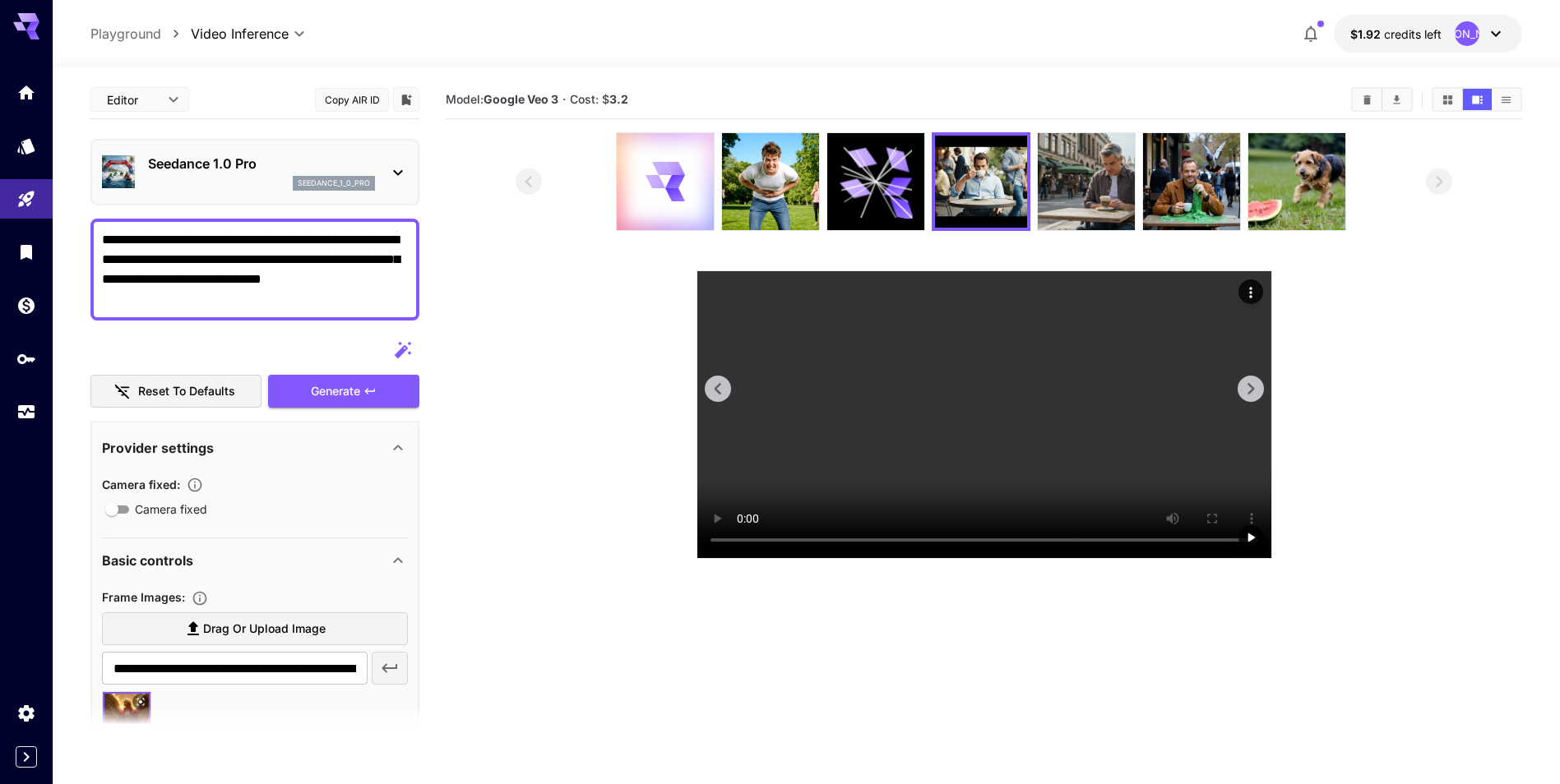
click at [966, 416] on video at bounding box center [985, 415] width 574 height 287
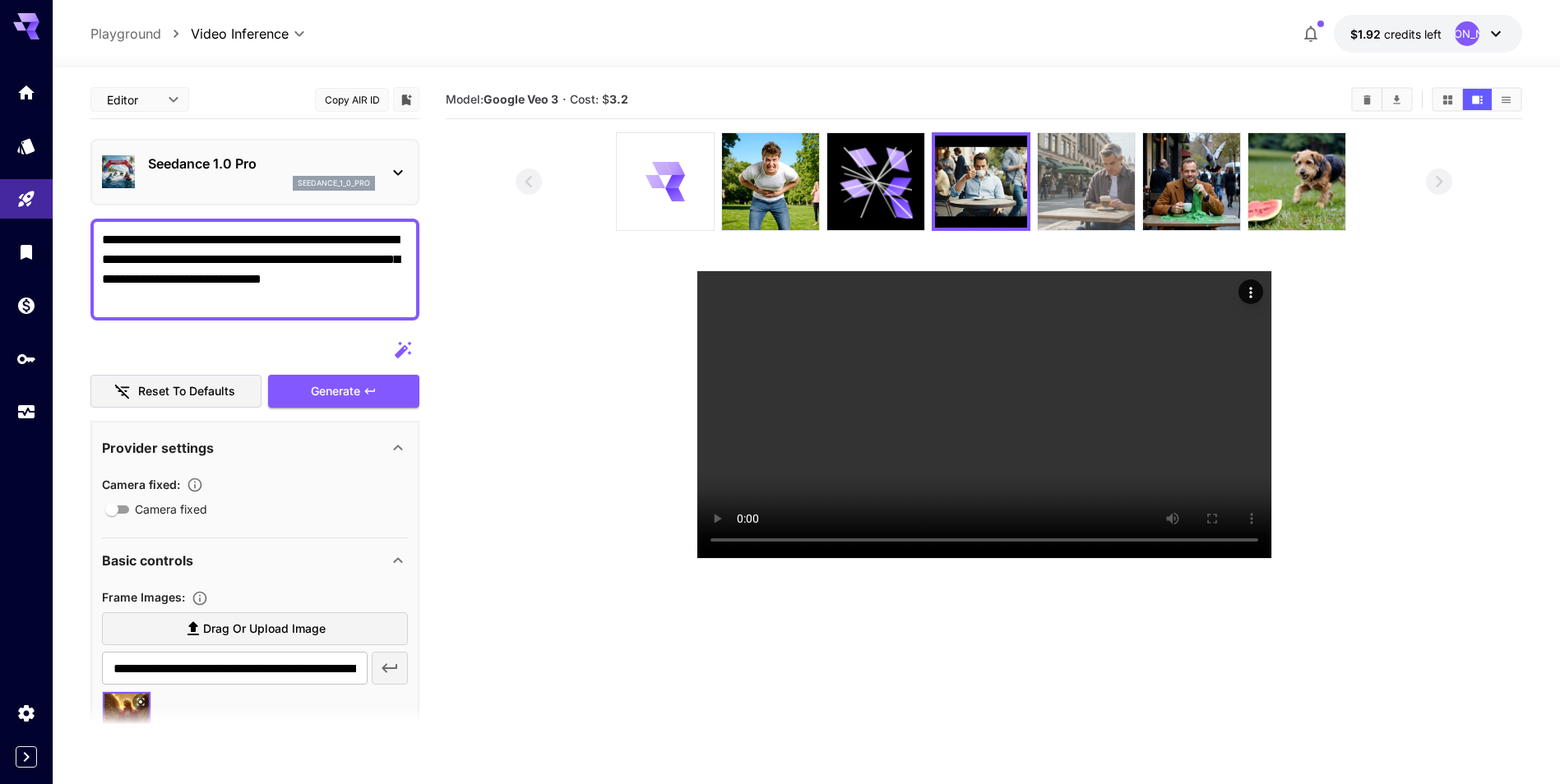
click at [1102, 204] on img at bounding box center [1086, 181] width 97 height 97
